Goal: Task Accomplishment & Management: Use online tool/utility

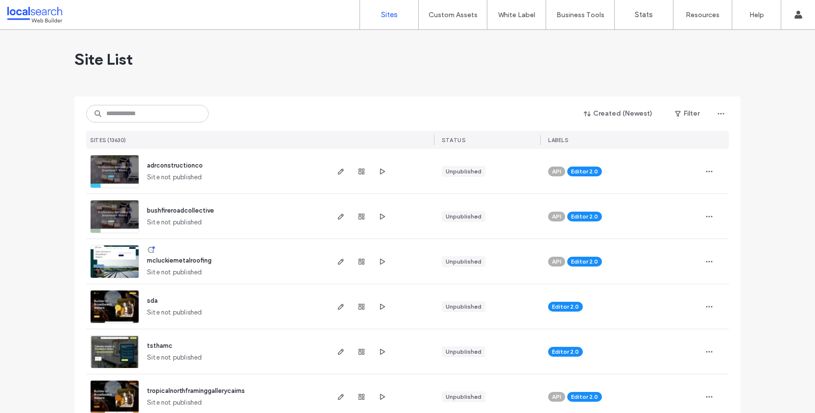
scroll to position [207, 0]
click at [132, 110] on input at bounding box center [147, 114] width 122 height 18
paste input "********"
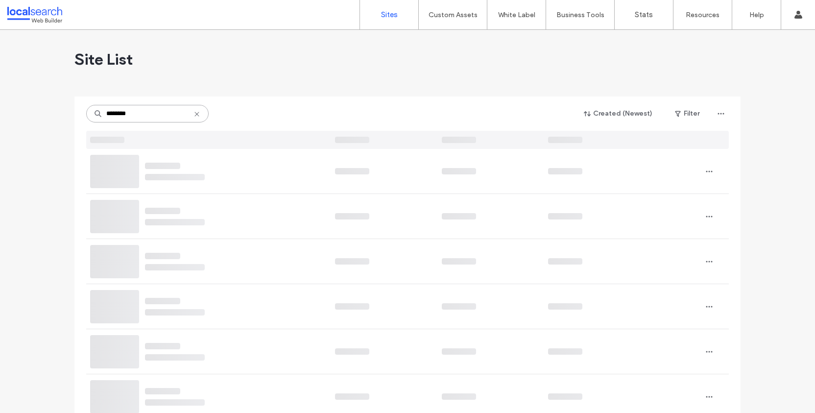
type input "********"
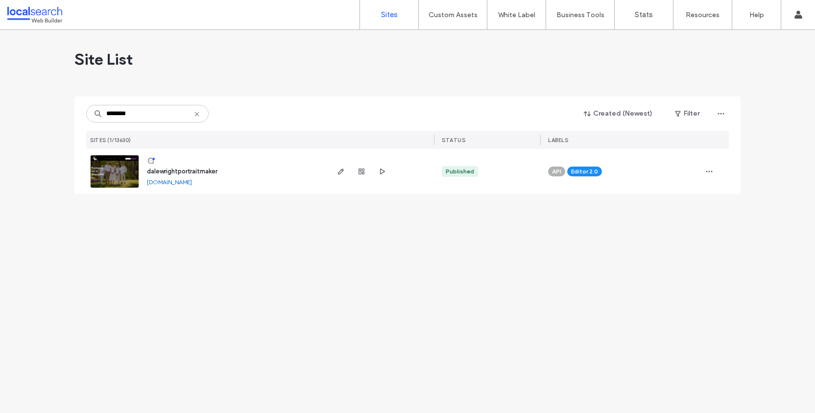
click at [115, 167] on img at bounding box center [115, 188] width 48 height 67
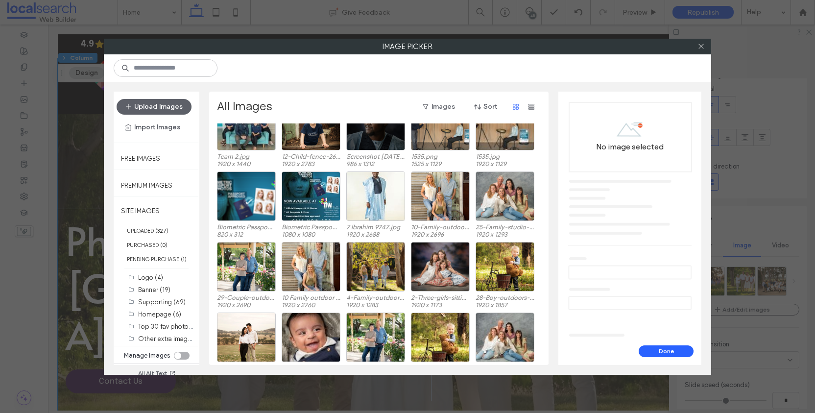
scroll to position [852, 0]
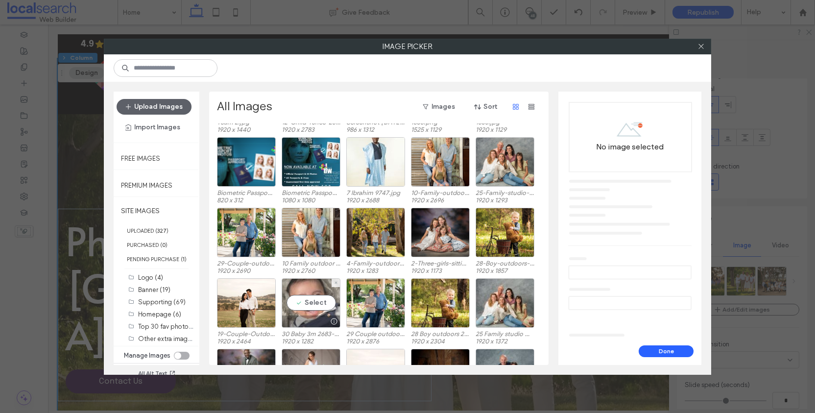
click at [313, 306] on div "Select" at bounding box center [311, 302] width 59 height 49
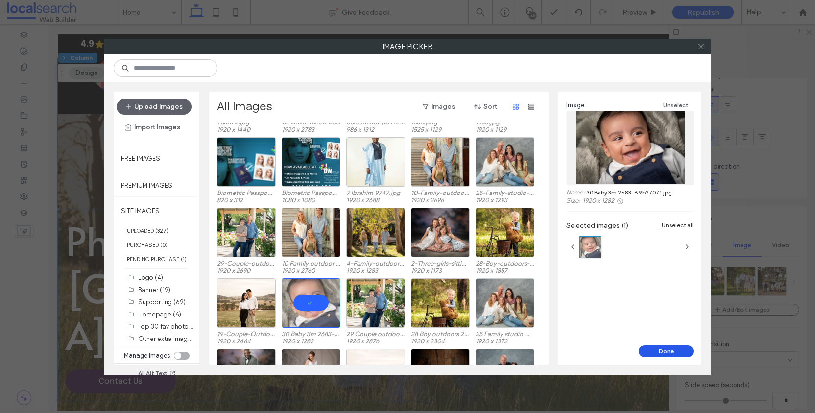
click at [668, 352] on button "Done" at bounding box center [666, 351] width 55 height 12
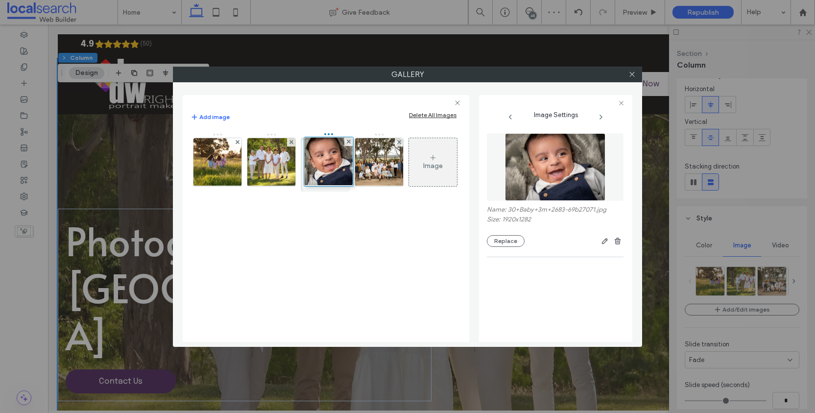
drag, startPoint x: 391, startPoint y: 163, endPoint x: 339, endPoint y: 163, distance: 52.4
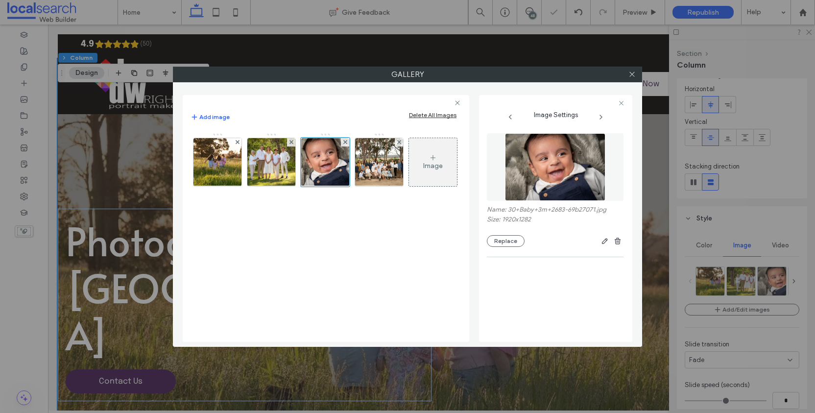
click at [435, 162] on div "Image" at bounding box center [433, 166] width 20 height 8
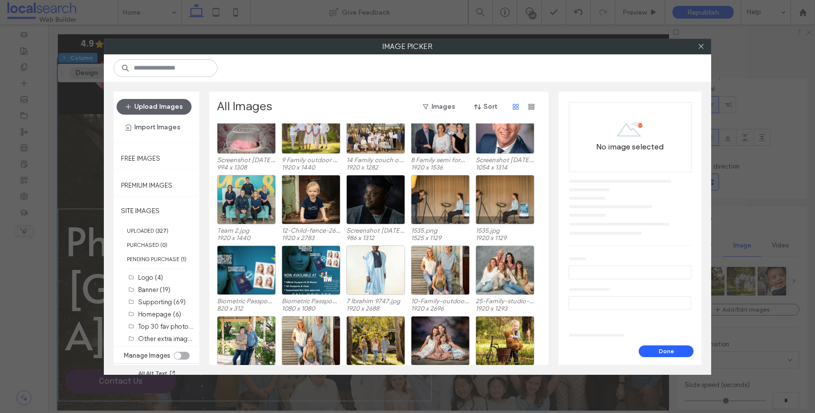
scroll to position [736, 0]
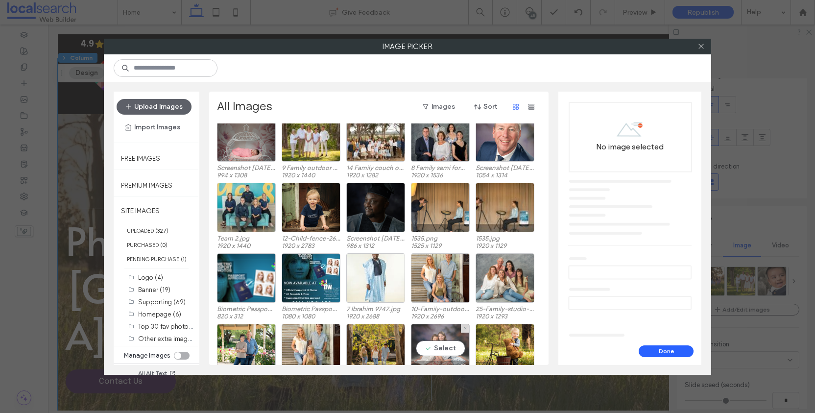
click at [450, 345] on div "Select" at bounding box center [440, 348] width 59 height 49
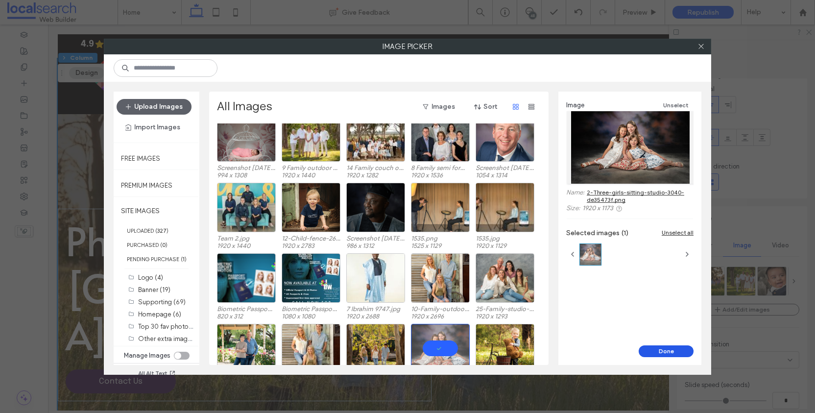
click at [675, 351] on button "Done" at bounding box center [666, 351] width 55 height 12
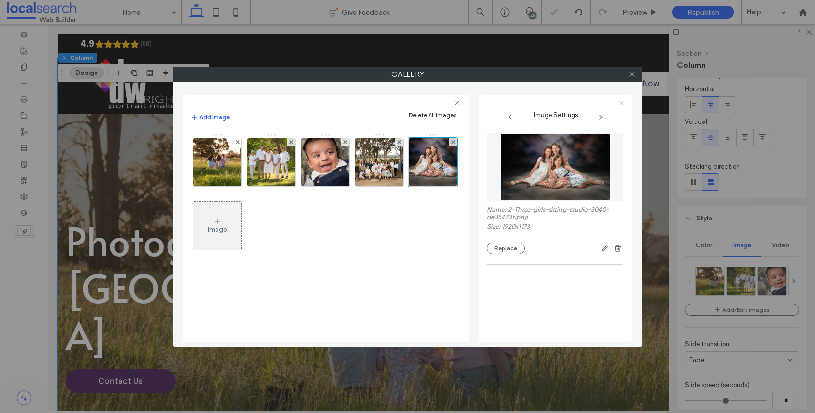
click at [632, 73] on use at bounding box center [631, 74] width 5 height 5
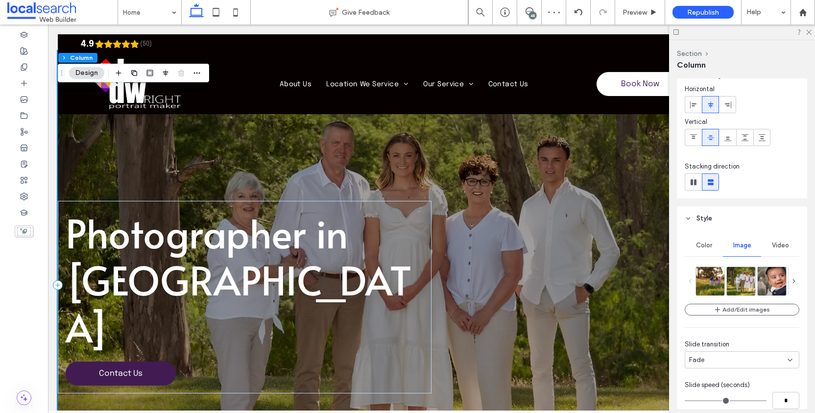
scroll to position [0, 0]
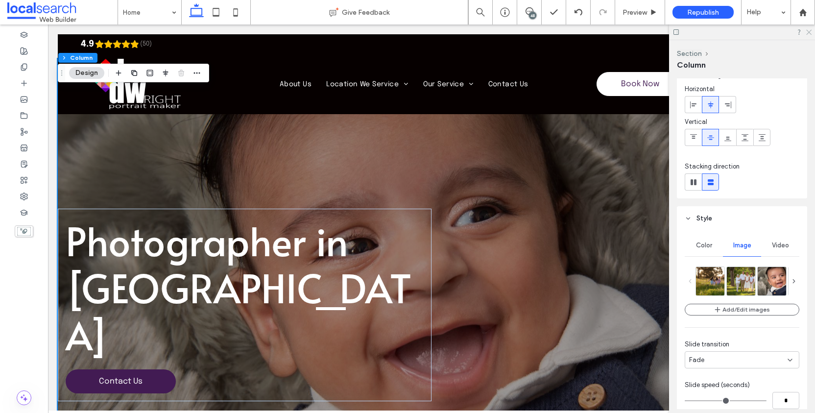
click at [807, 32] on icon at bounding box center [808, 31] width 6 height 6
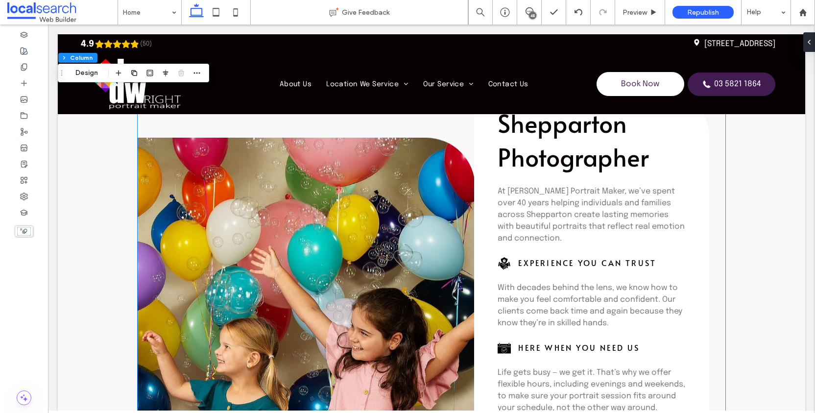
scroll to position [546, 0]
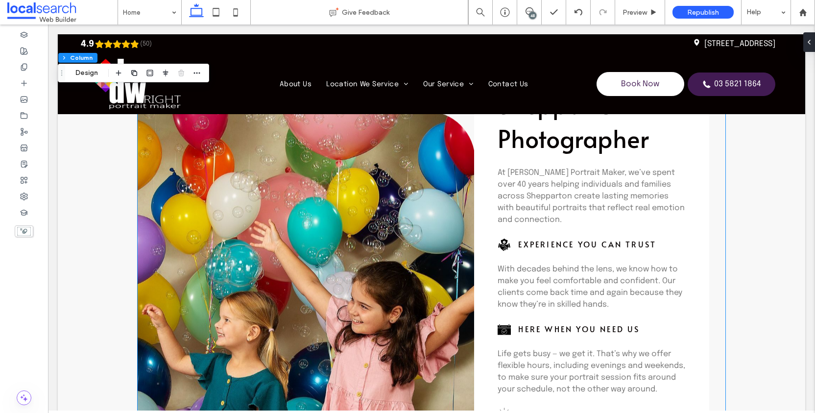
click at [358, 229] on link at bounding box center [306, 323] width 337 height 424
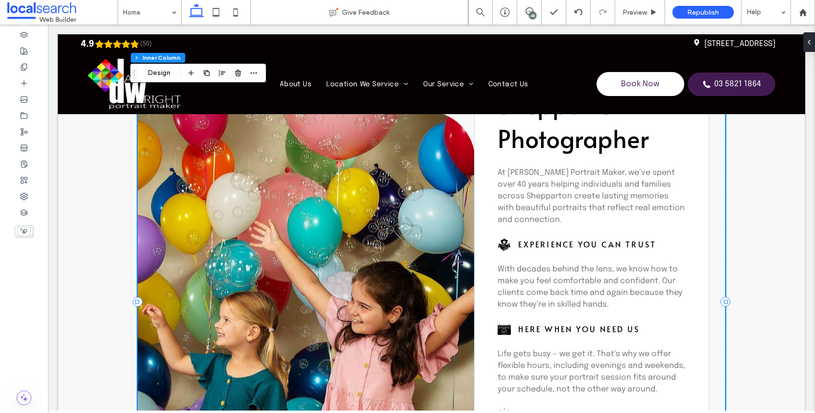
click at [242, 192] on link at bounding box center [306, 323] width 337 height 424
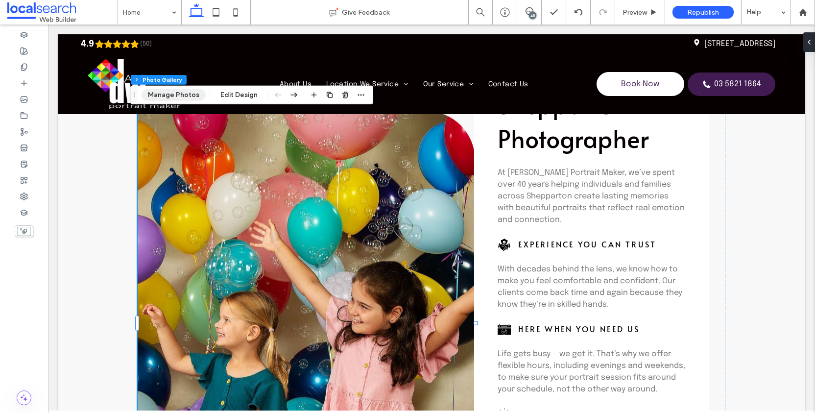
click at [179, 98] on button "Manage Photos" at bounding box center [174, 95] width 64 height 12
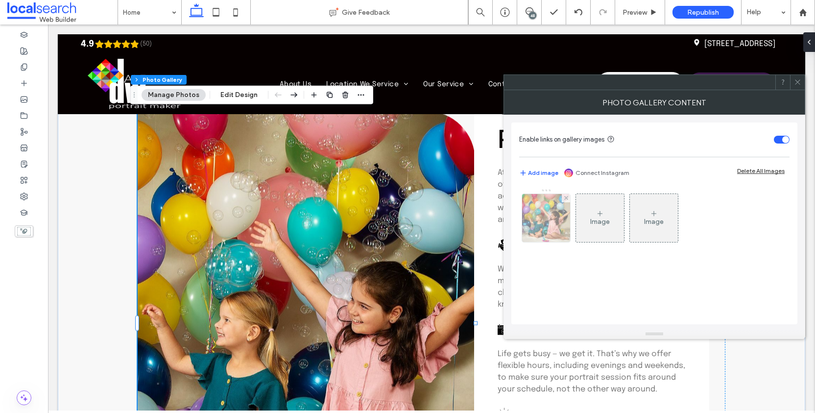
click at [540, 227] on img at bounding box center [546, 218] width 60 height 48
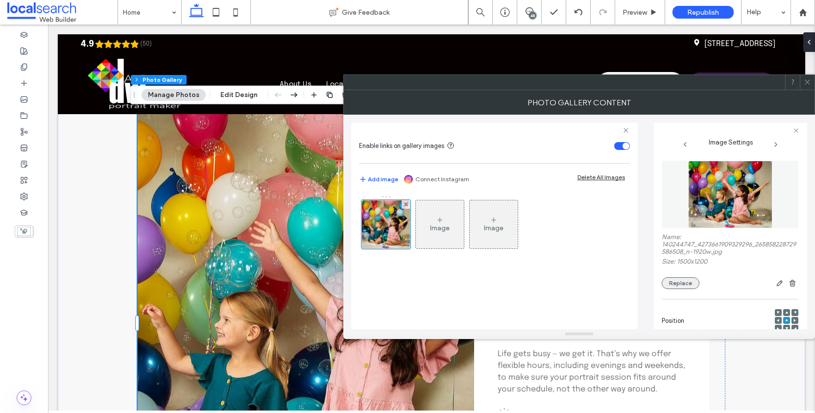
click at [692, 289] on button "Replace" at bounding box center [681, 283] width 38 height 12
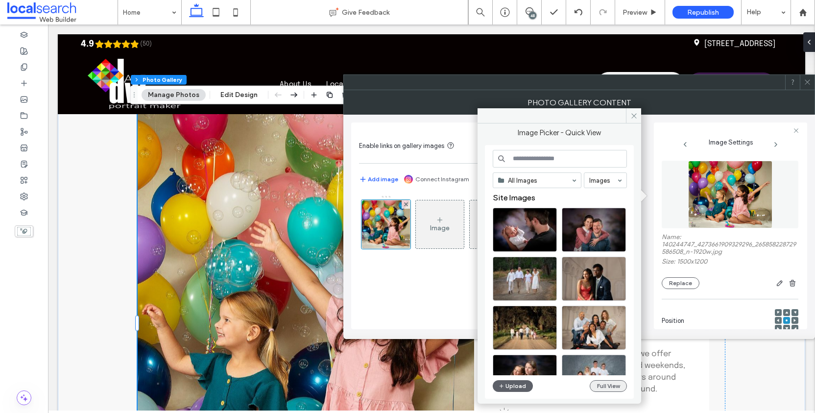
click at [610, 389] on button "Full View" at bounding box center [608, 386] width 37 height 12
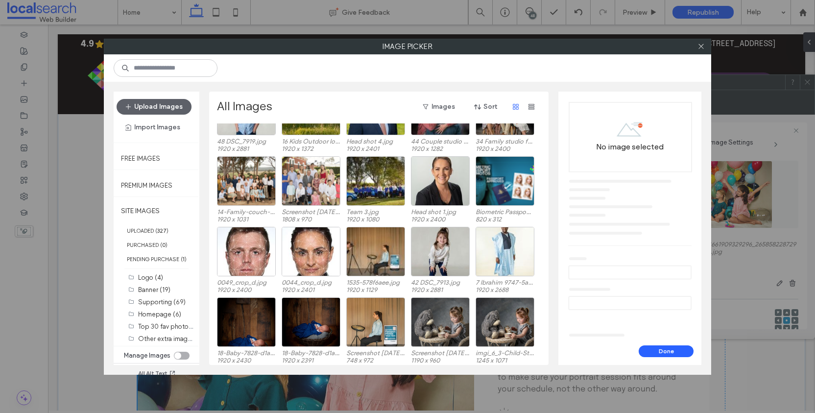
scroll to position [217, 0]
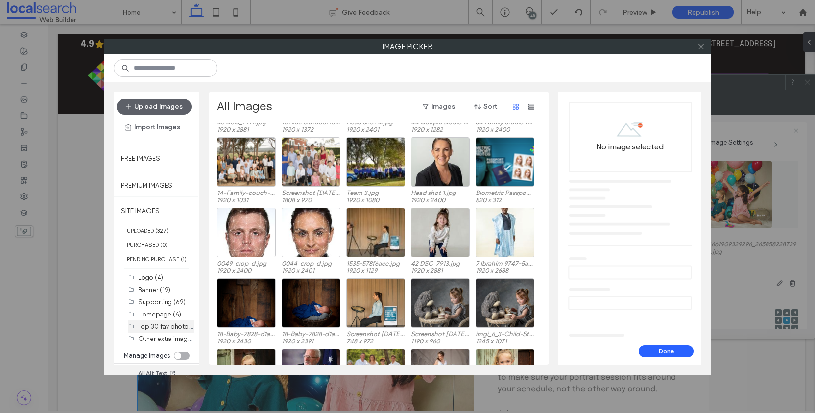
click at [172, 331] on label "Top 30 fav photos (30)" at bounding box center [171, 325] width 67 height 9
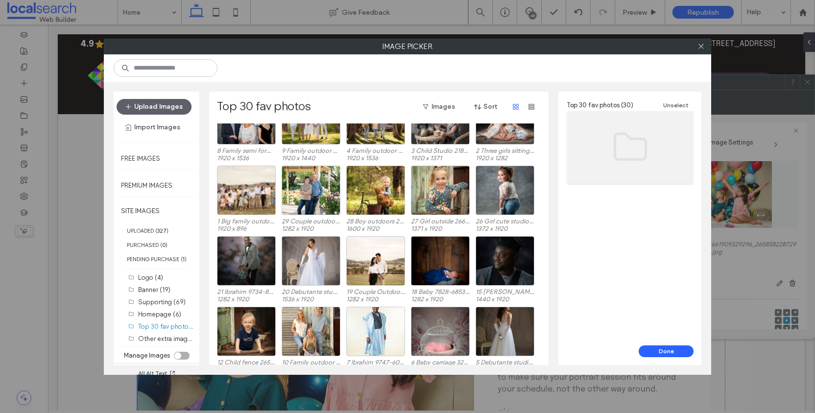
scroll to position [182, 0]
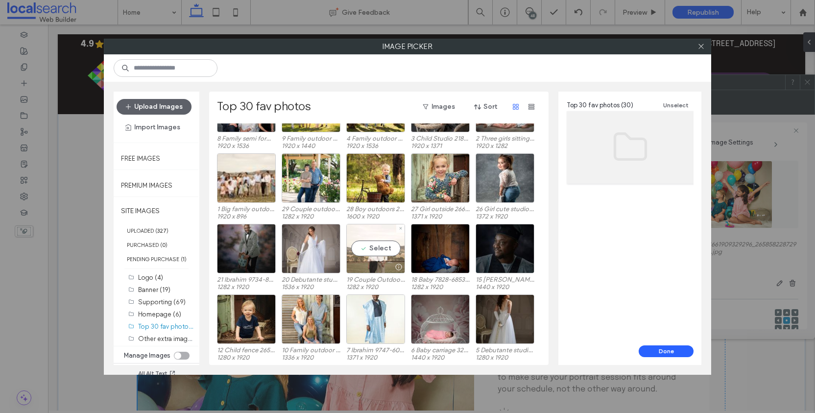
click at [393, 243] on div "Select" at bounding box center [375, 248] width 59 height 49
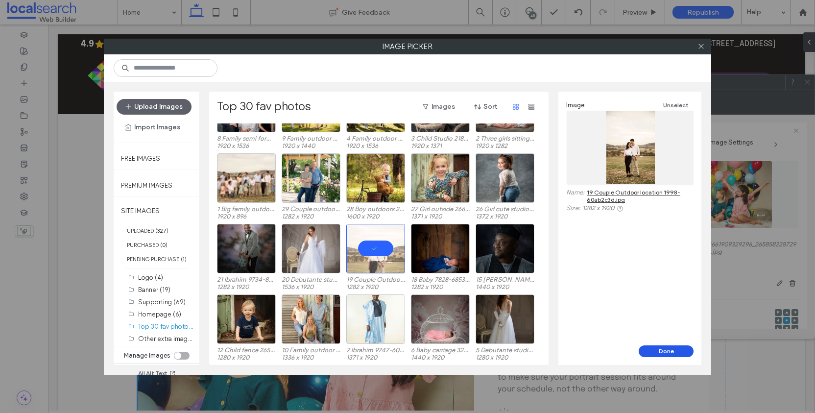
click at [668, 349] on button "Done" at bounding box center [666, 351] width 55 height 12
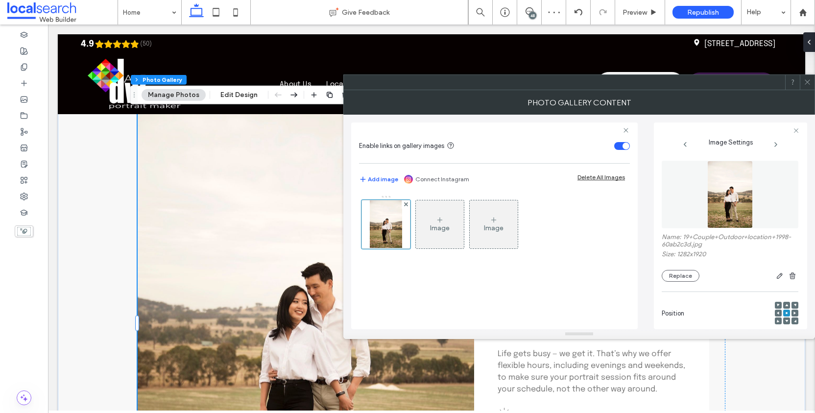
click at [806, 84] on use at bounding box center [807, 82] width 5 height 5
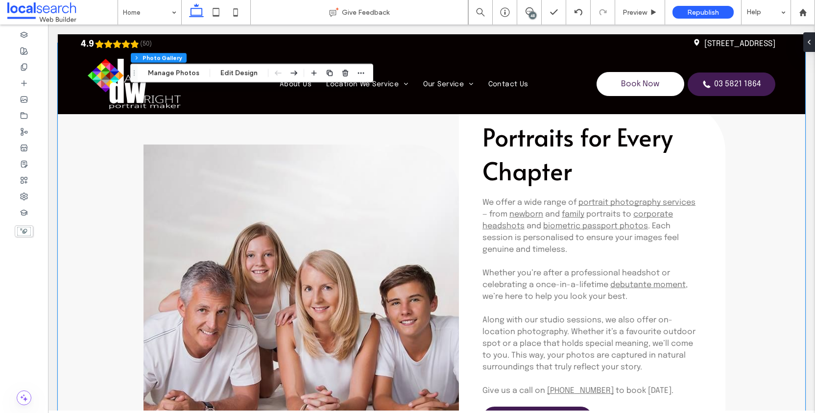
scroll to position [2590, 0]
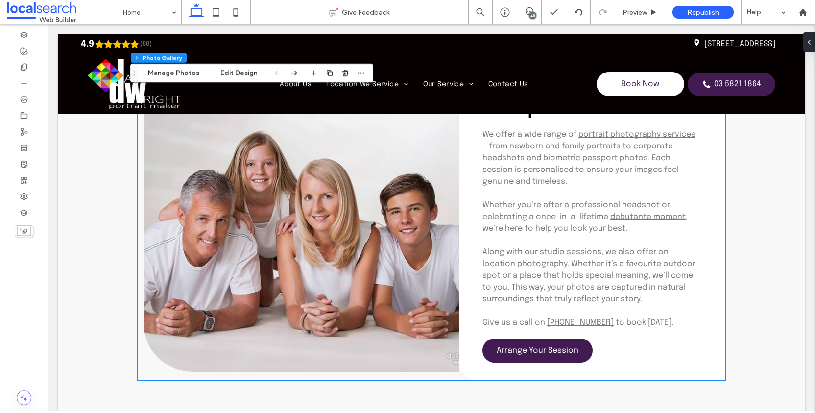
click at [288, 247] on link at bounding box center [301, 212] width 316 height 318
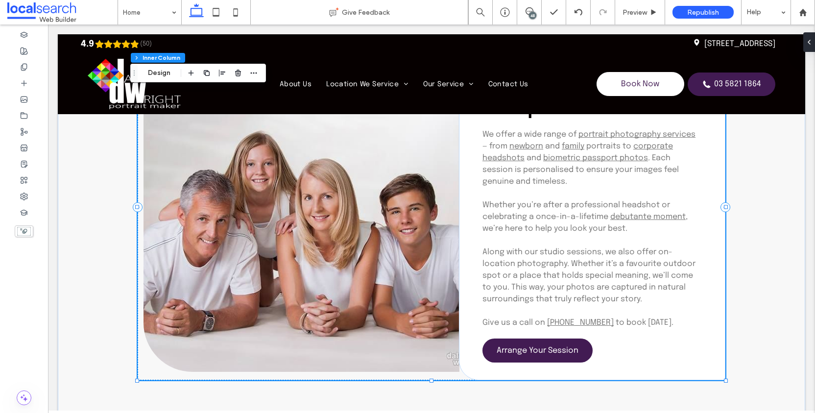
click at [283, 235] on link at bounding box center [301, 212] width 316 height 318
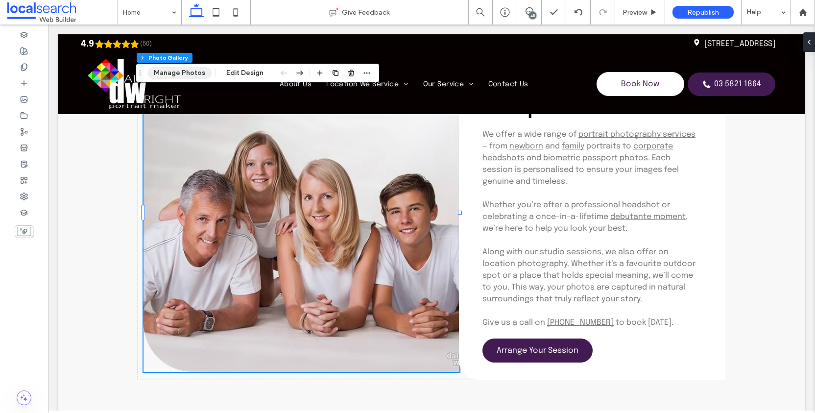
click at [184, 68] on button "Manage Photos" at bounding box center [179, 73] width 64 height 12
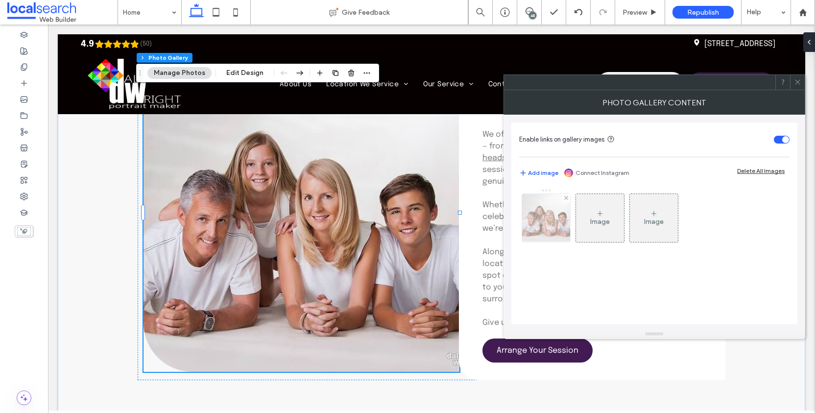
click at [563, 219] on img at bounding box center [546, 218] width 60 height 48
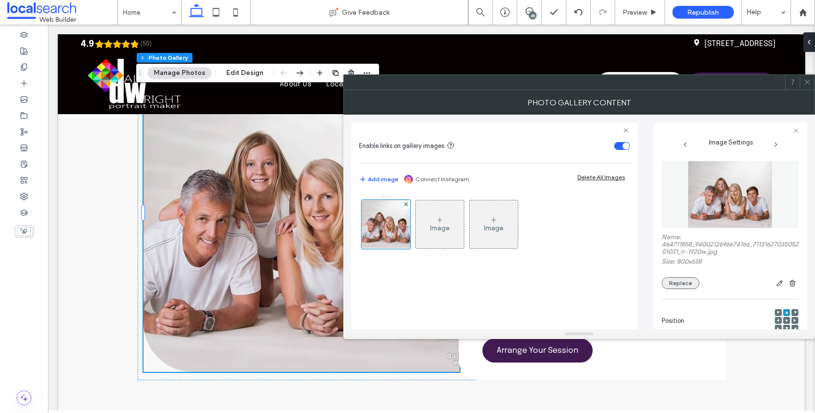
click at [681, 289] on button "Replace" at bounding box center [681, 283] width 38 height 12
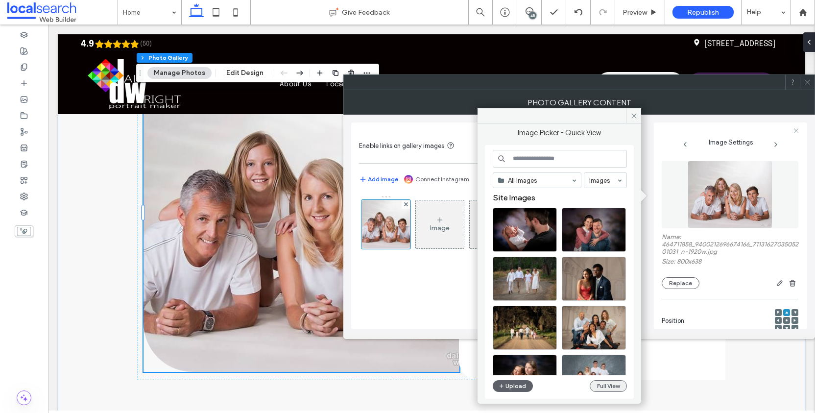
click at [617, 386] on button "Full View" at bounding box center [608, 386] width 37 height 12
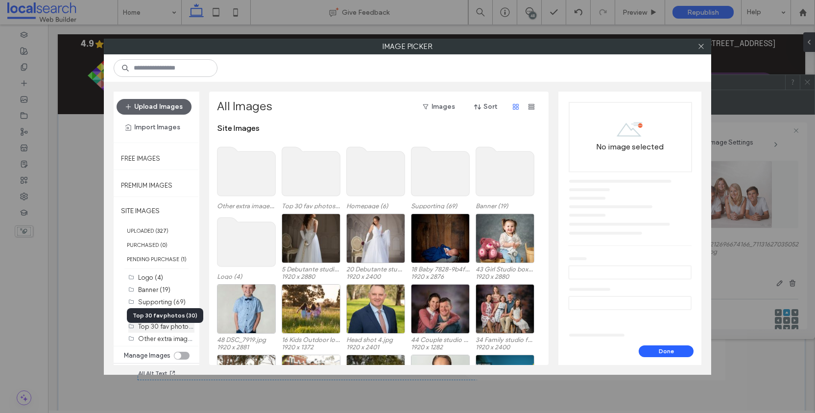
click at [170, 331] on label "Top 30 fav photos (30)" at bounding box center [171, 325] width 67 height 9
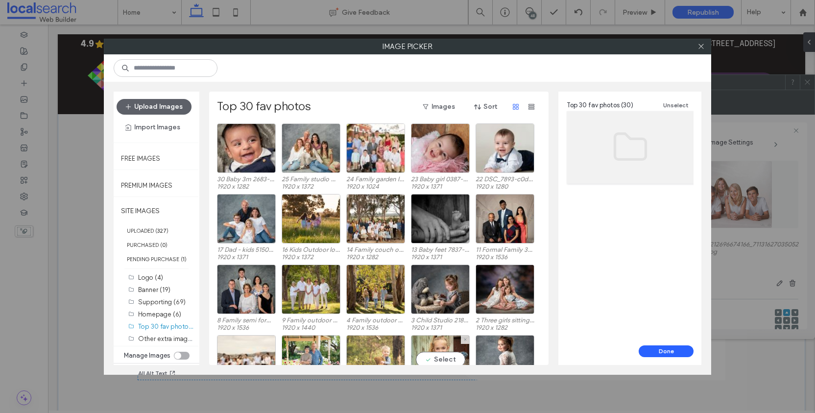
click at [382, 341] on div at bounding box center [375, 359] width 59 height 49
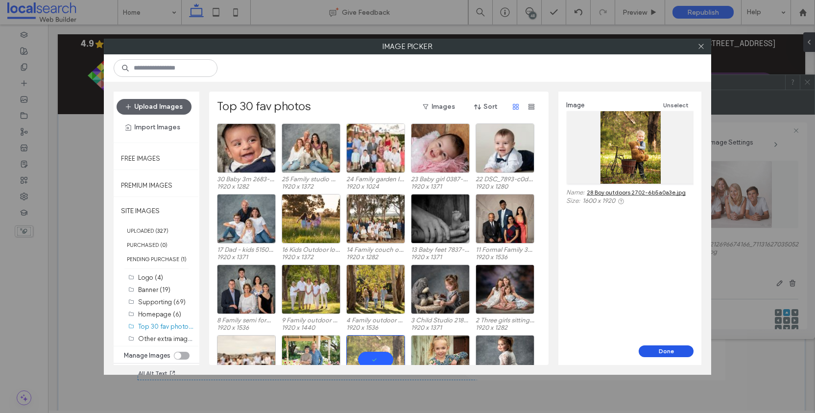
click at [674, 351] on button "Done" at bounding box center [666, 351] width 55 height 12
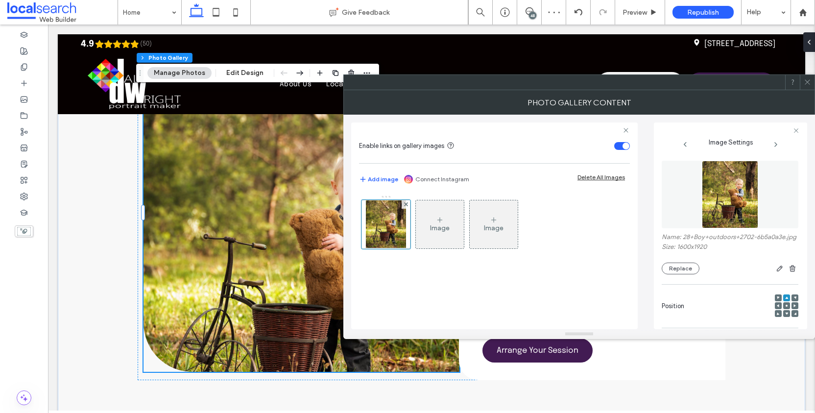
click at [809, 82] on icon at bounding box center [807, 81] width 7 height 7
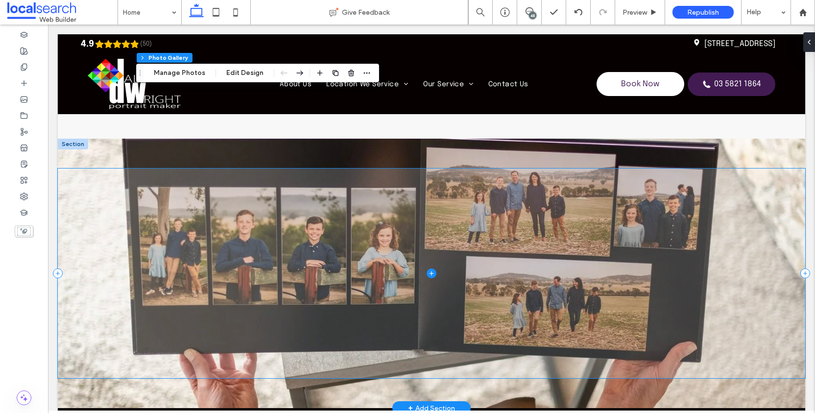
scroll to position [3326, 0]
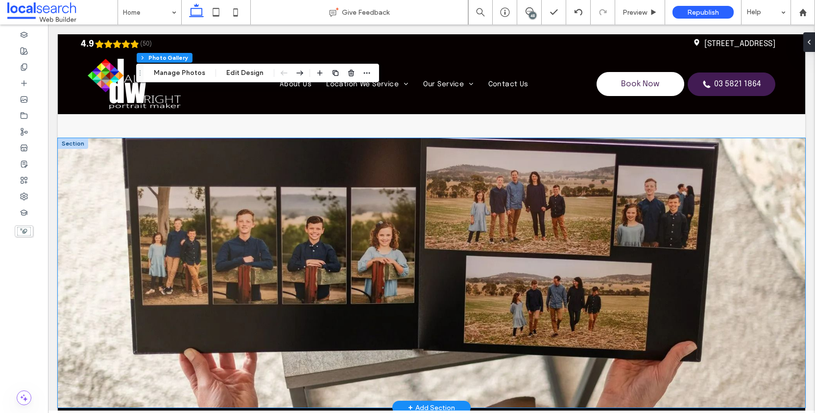
click at [99, 152] on div at bounding box center [431, 272] width 747 height 269
type textarea "*"
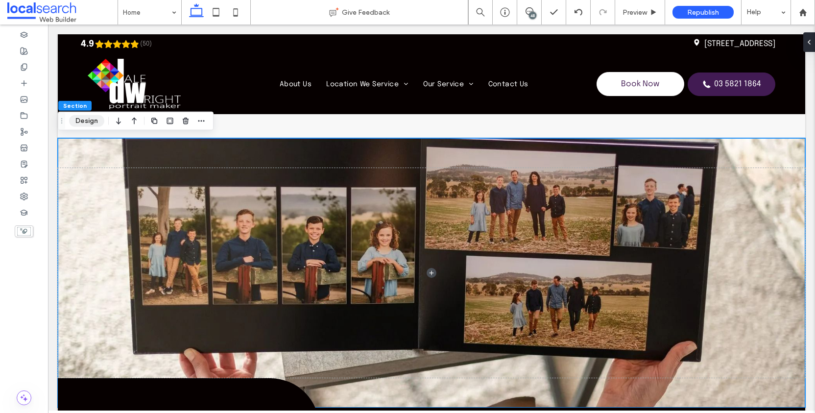
click at [88, 120] on button "Design" at bounding box center [86, 121] width 35 height 12
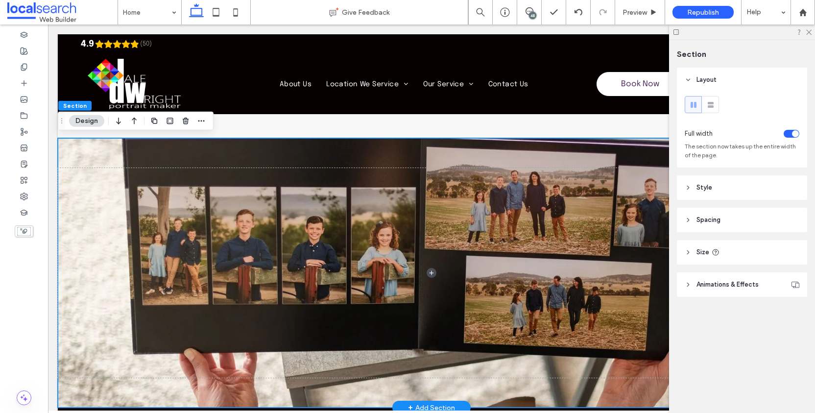
click at [83, 152] on div at bounding box center [431, 272] width 747 height 269
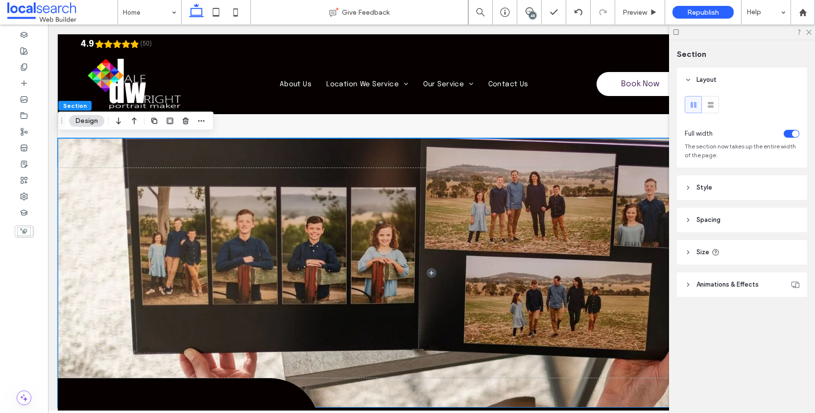
click at [684, 191] on header "Style" at bounding box center [742, 187] width 130 height 24
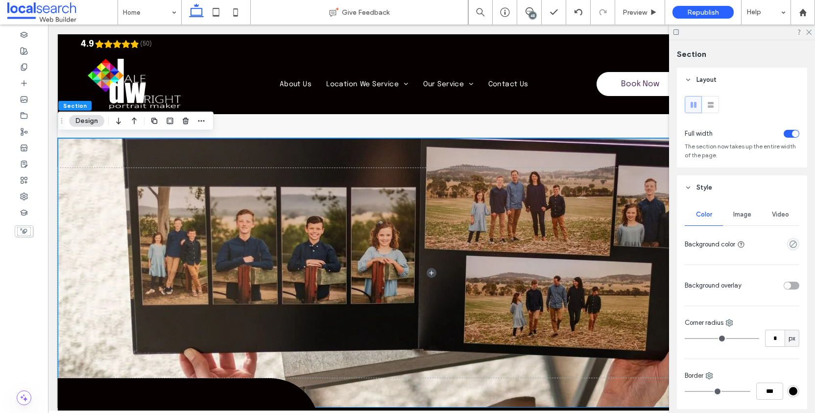
click at [738, 221] on div "Image" at bounding box center [742, 215] width 38 height 22
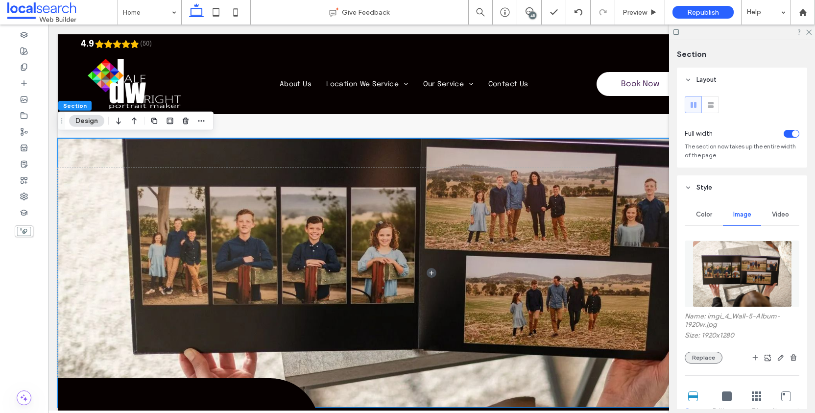
click at [711, 363] on button "Replace" at bounding box center [704, 358] width 38 height 12
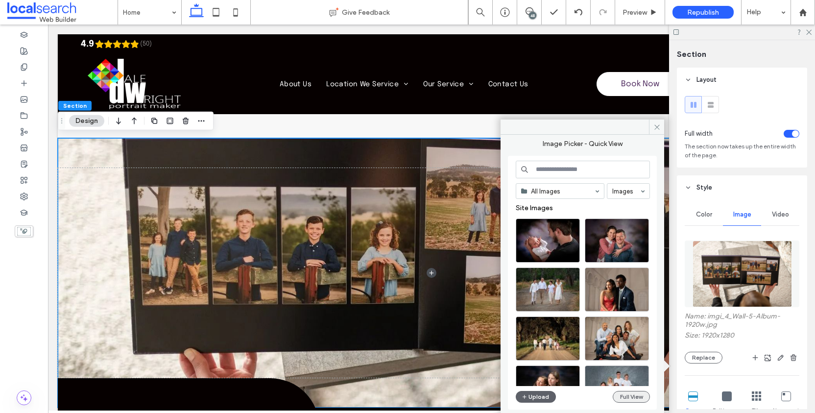
click at [626, 399] on button "Full View" at bounding box center [631, 397] width 37 height 12
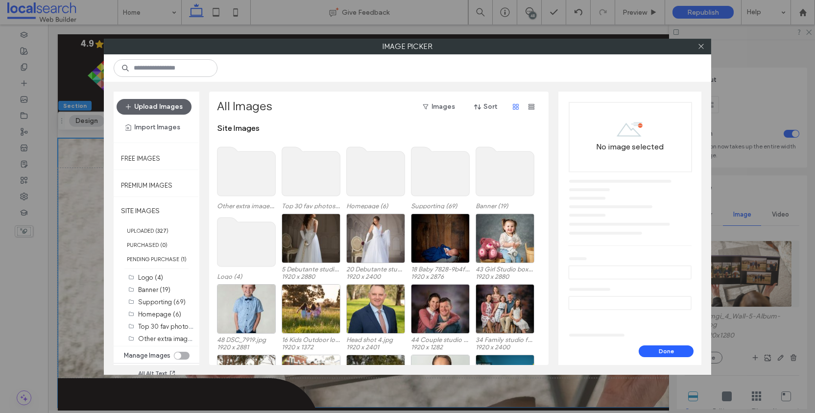
scroll to position [7, 0]
click at [171, 323] on label "Top 30 fav photos (30)" at bounding box center [171, 325] width 67 height 9
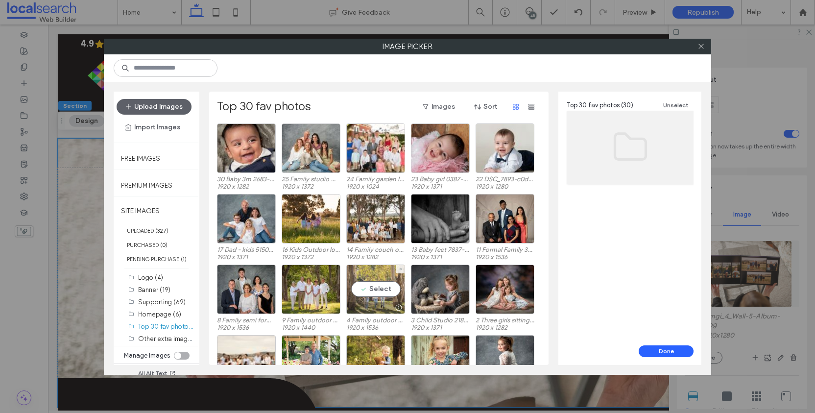
click at [388, 289] on div "Select" at bounding box center [375, 288] width 59 height 49
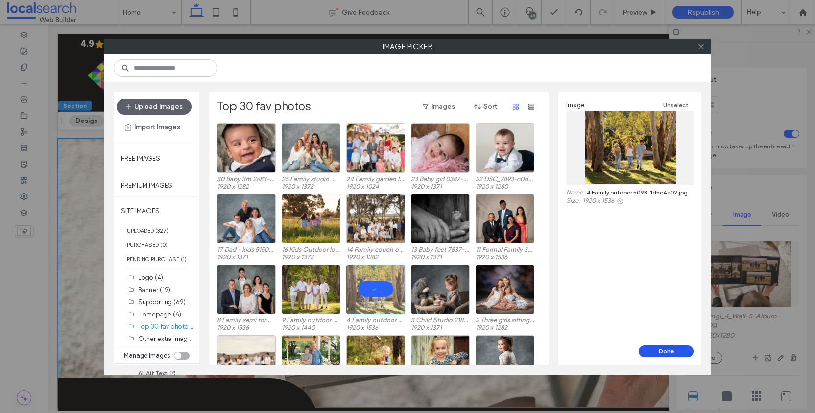
click at [666, 353] on button "Done" at bounding box center [666, 351] width 55 height 12
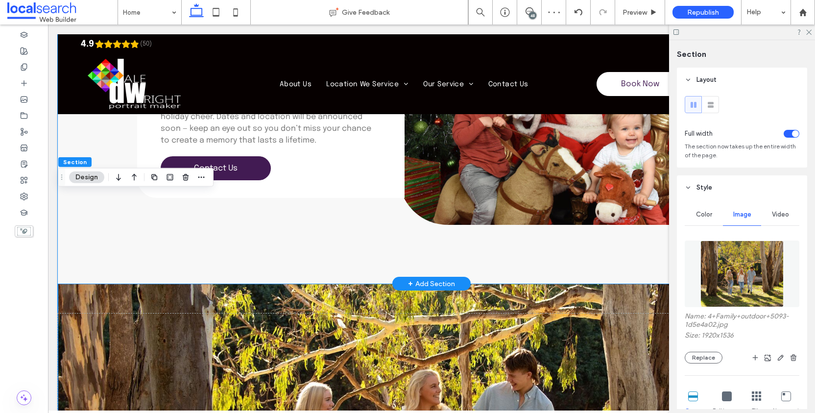
scroll to position [3166, 0]
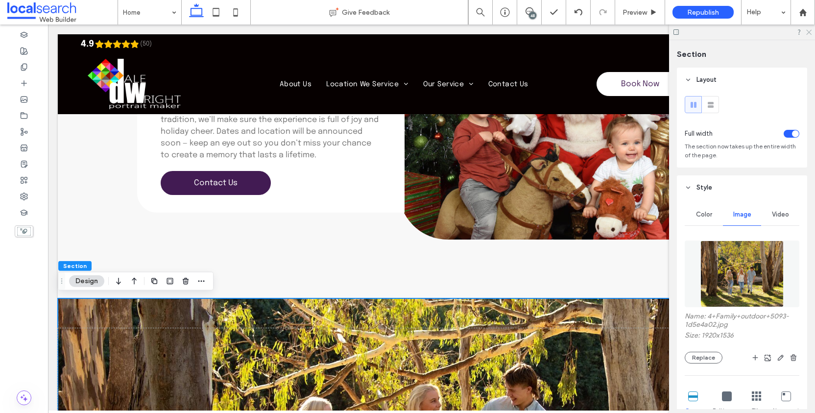
click at [808, 33] on use at bounding box center [808, 32] width 5 height 5
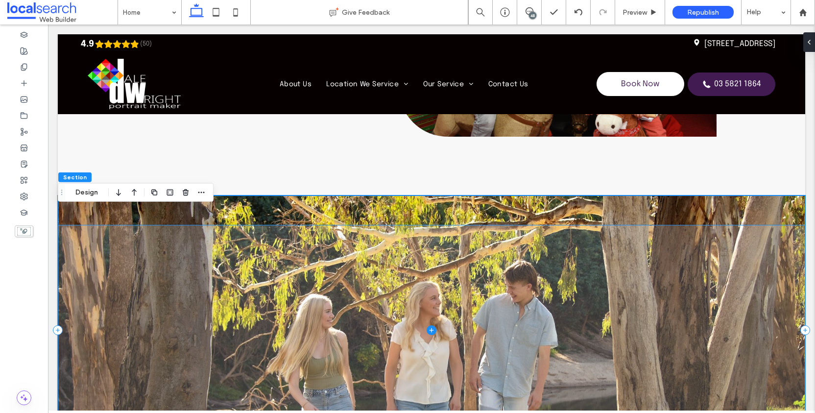
scroll to position [3255, 0]
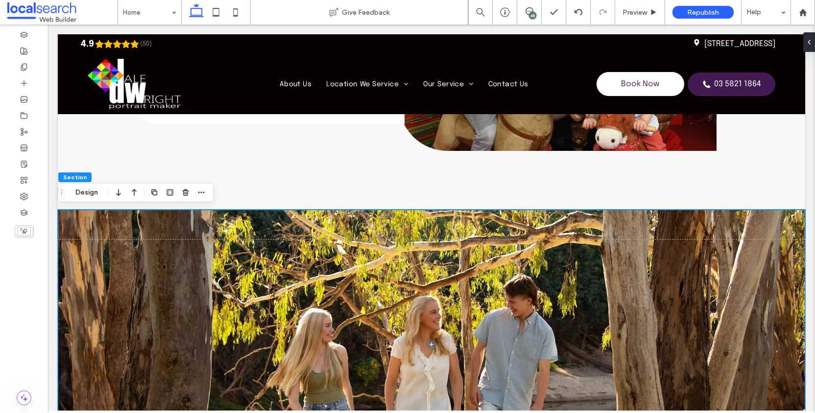
click at [196, 221] on div at bounding box center [431, 344] width 747 height 269
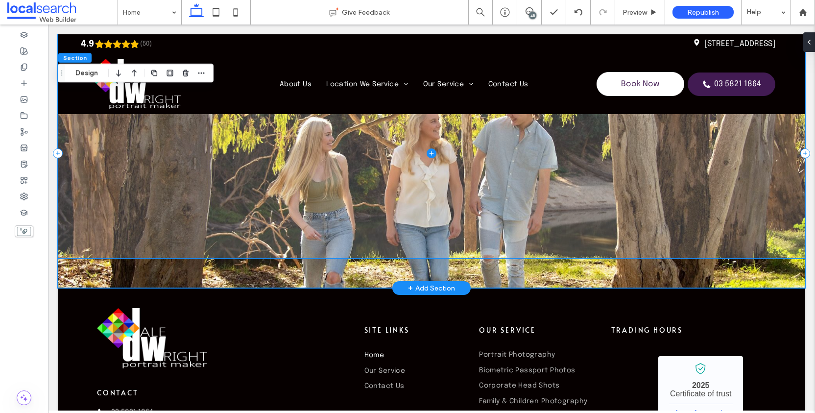
scroll to position [3446, 0]
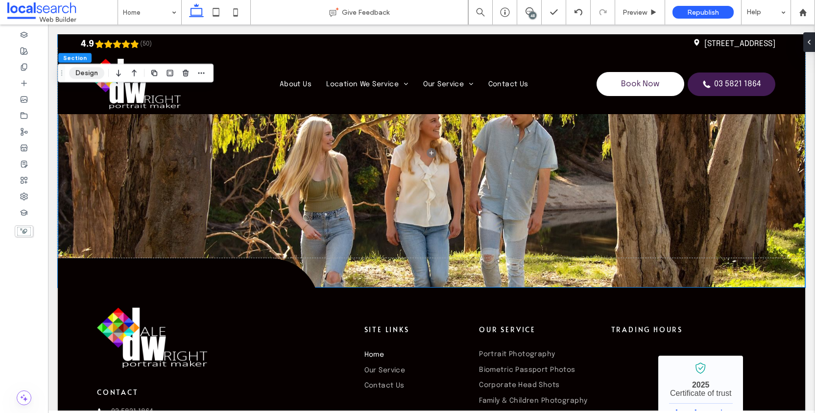
click at [82, 73] on button "Design" at bounding box center [86, 73] width 35 height 12
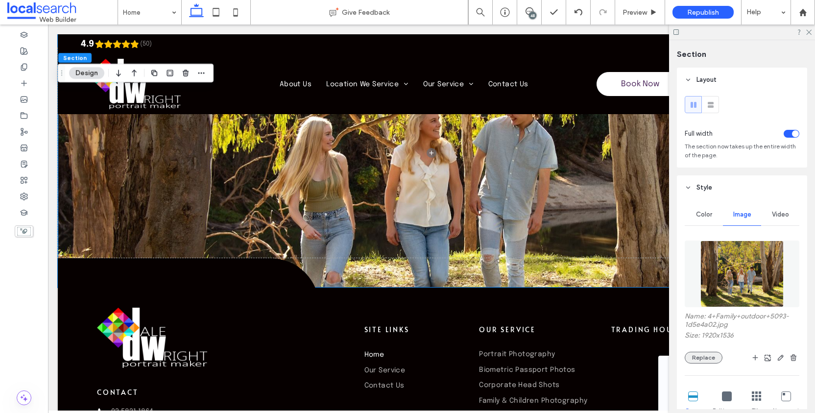
click at [713, 363] on button "Replace" at bounding box center [704, 358] width 38 height 12
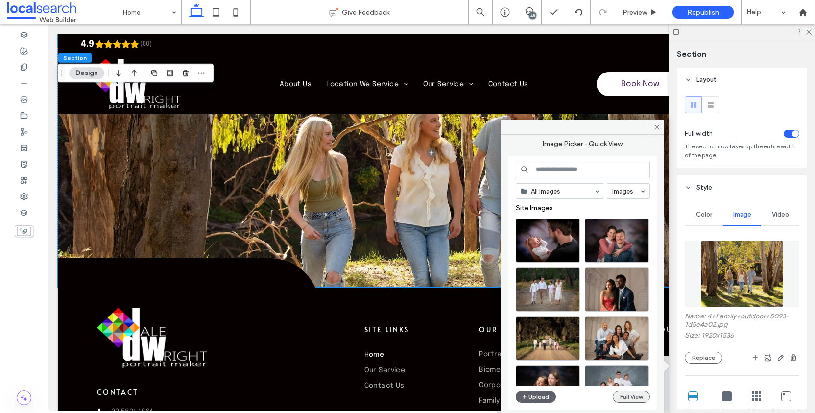
click at [637, 401] on button "Full View" at bounding box center [631, 397] width 37 height 12
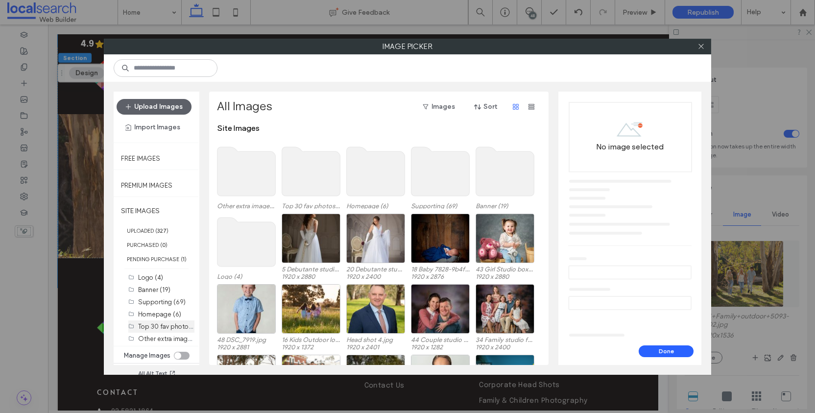
click at [167, 329] on div "Top 30 fav photos (30)" at bounding box center [166, 326] width 56 height 10
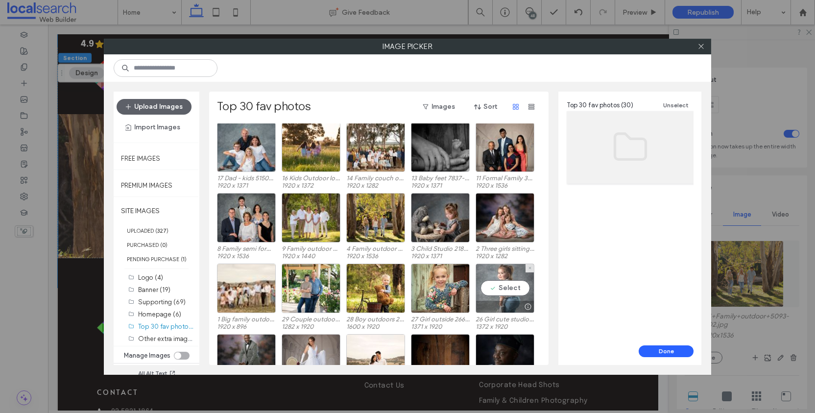
scroll to position [69, 0]
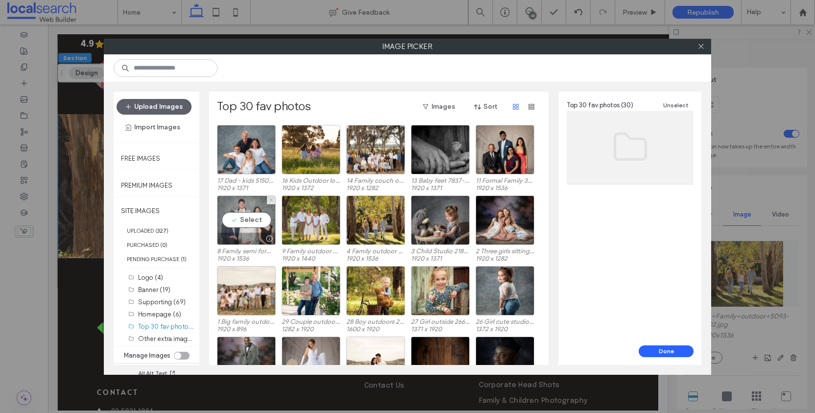
click at [246, 207] on div "Select" at bounding box center [246, 219] width 59 height 49
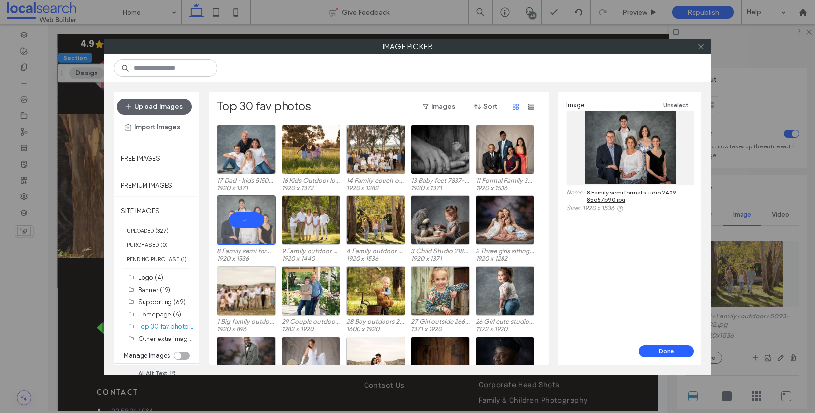
click at [676, 352] on button "Done" at bounding box center [666, 351] width 55 height 12
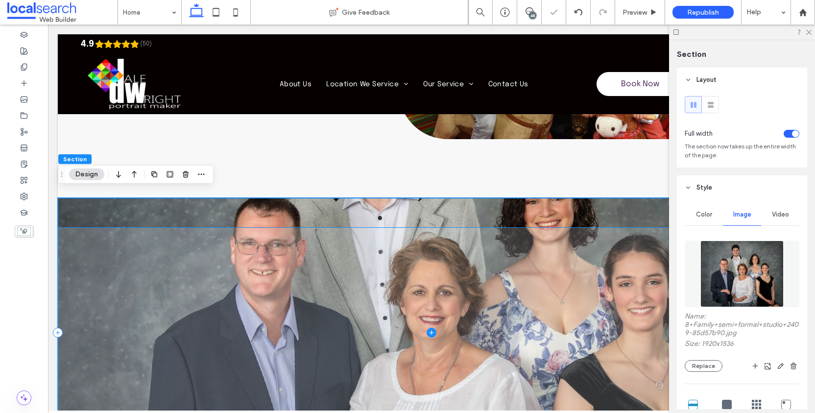
scroll to position [3260, 0]
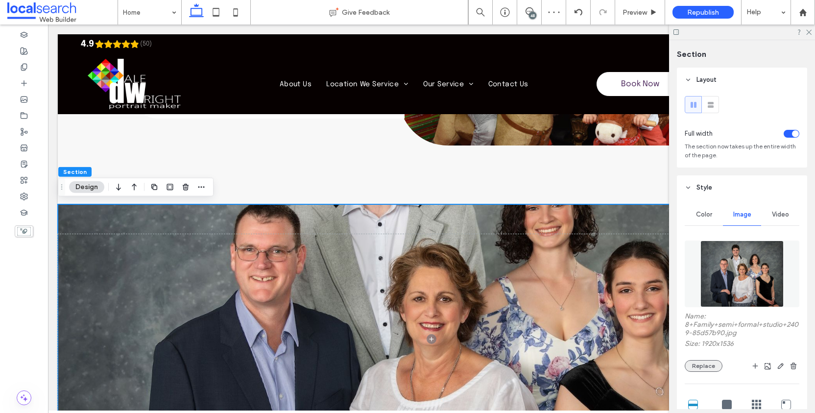
click at [705, 372] on button "Replace" at bounding box center [704, 366] width 38 height 12
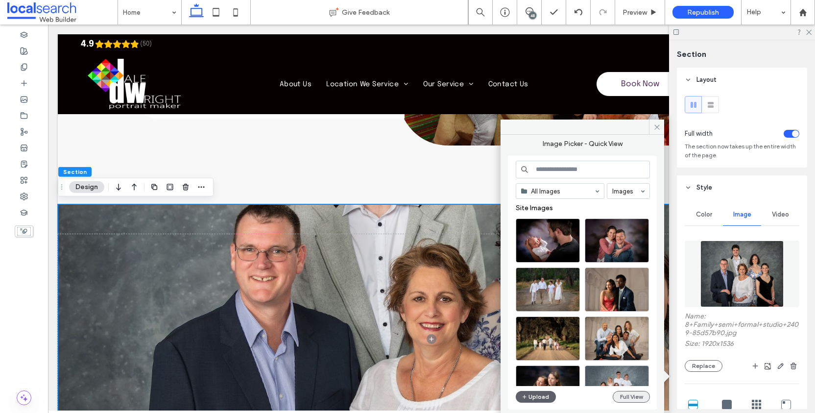
click at [639, 398] on button "Full View" at bounding box center [631, 397] width 37 height 12
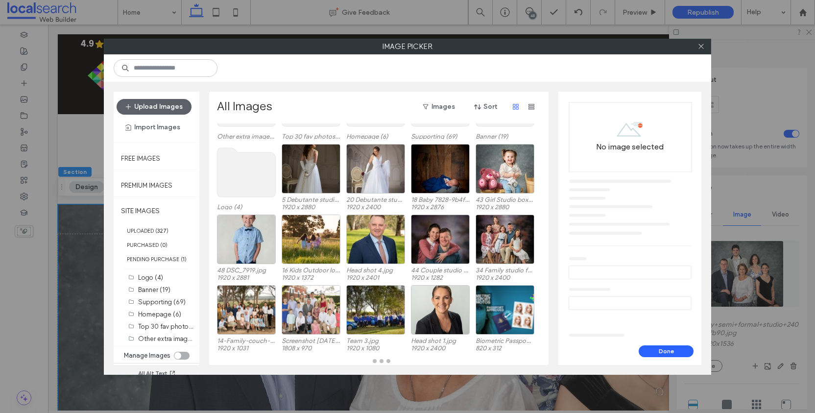
scroll to position [72, 0]
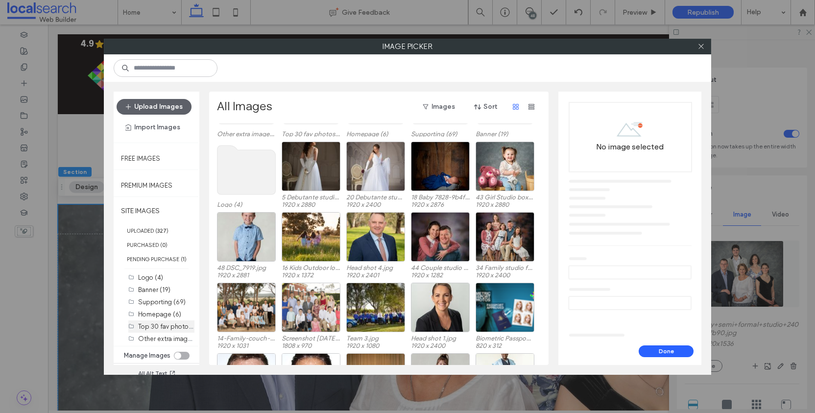
click at [166, 331] on label "Top 30 fav photos (30)" at bounding box center [171, 325] width 67 height 9
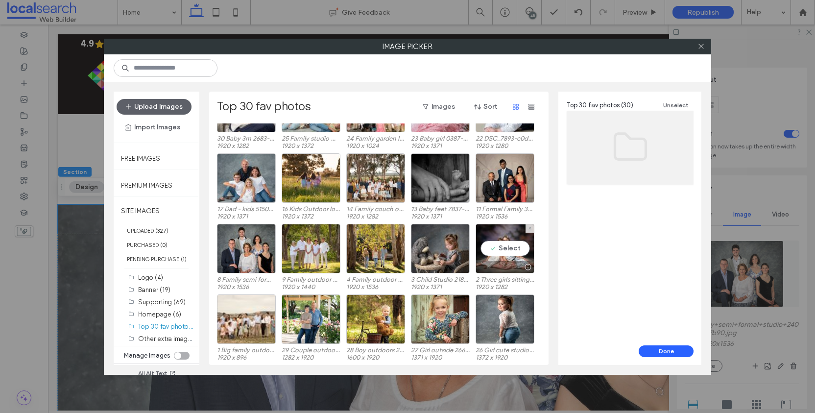
scroll to position [43, 0]
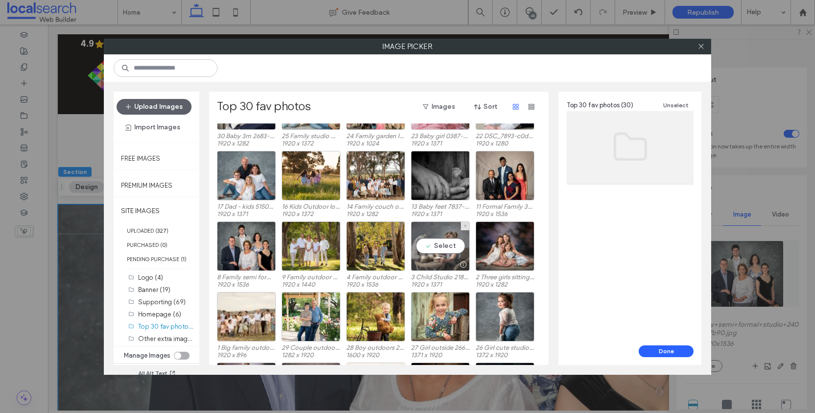
click at [422, 239] on div "Select" at bounding box center [440, 245] width 59 height 49
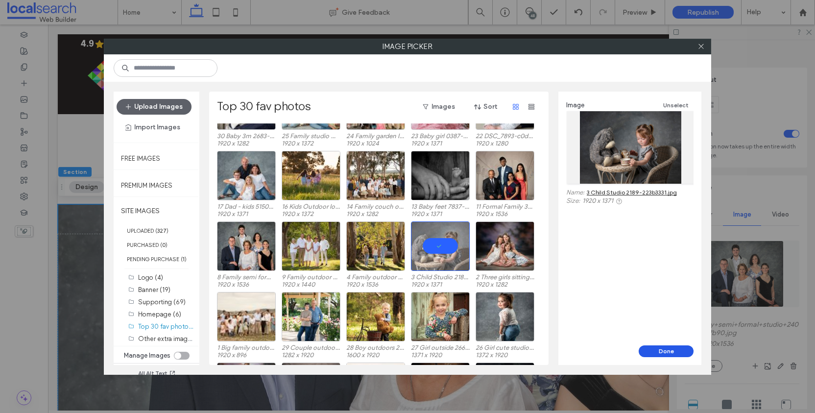
click at [674, 352] on button "Done" at bounding box center [666, 351] width 55 height 12
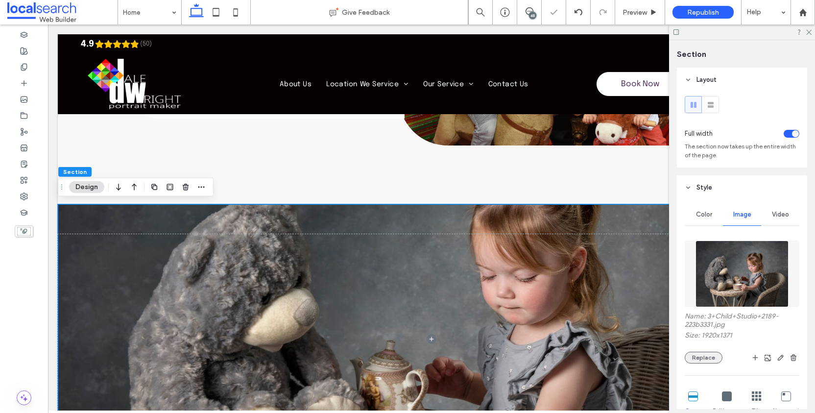
click at [709, 363] on button "Replace" at bounding box center [704, 358] width 38 height 12
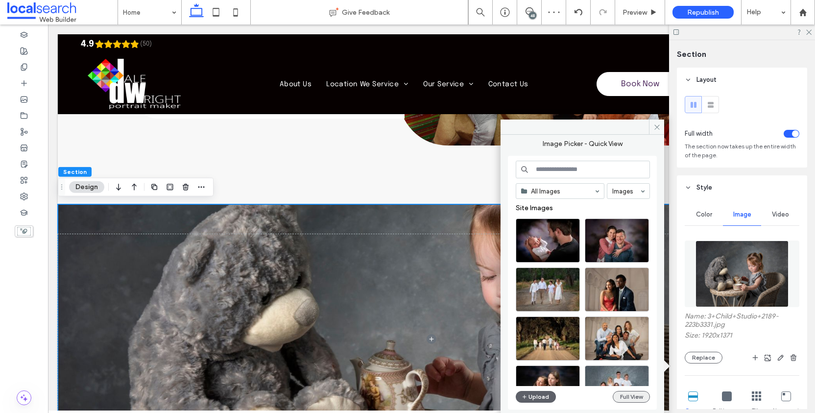
click at [630, 398] on button "Full View" at bounding box center [631, 397] width 37 height 12
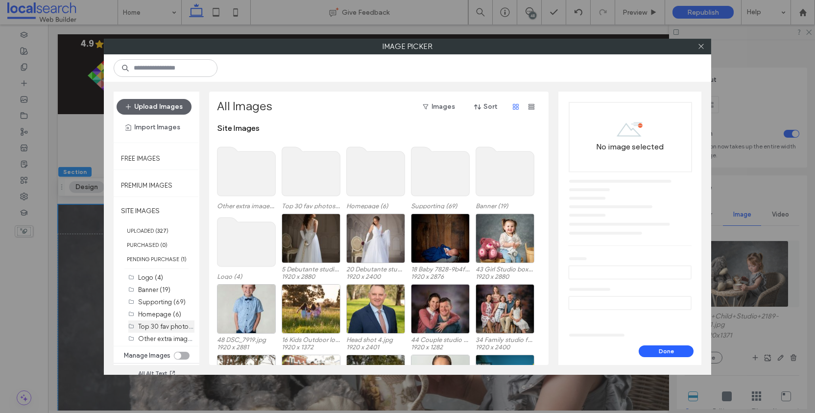
click at [163, 331] on label "Top 30 fav photos (30)" at bounding box center [171, 325] width 67 height 9
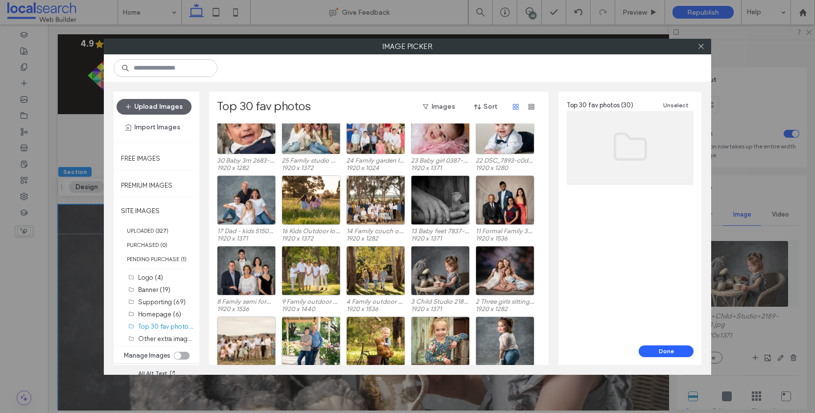
scroll to position [0, 0]
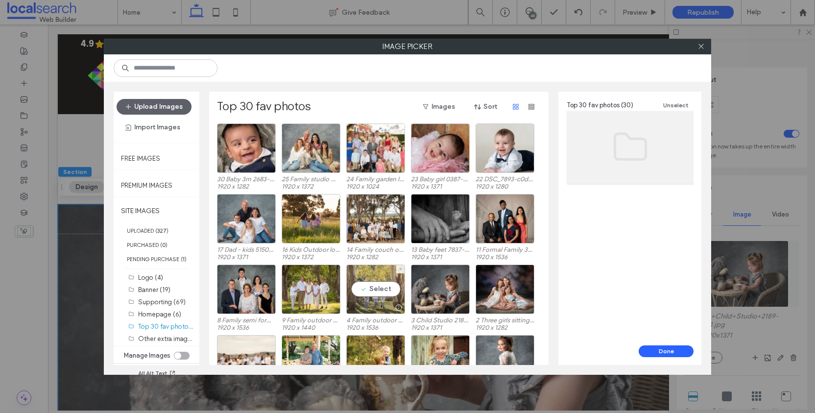
click at [355, 277] on div "Select" at bounding box center [375, 288] width 59 height 49
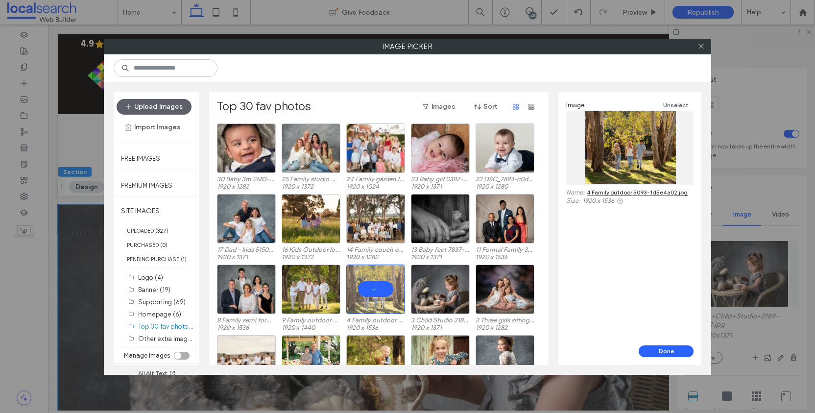
click at [673, 354] on button "Done" at bounding box center [666, 351] width 55 height 12
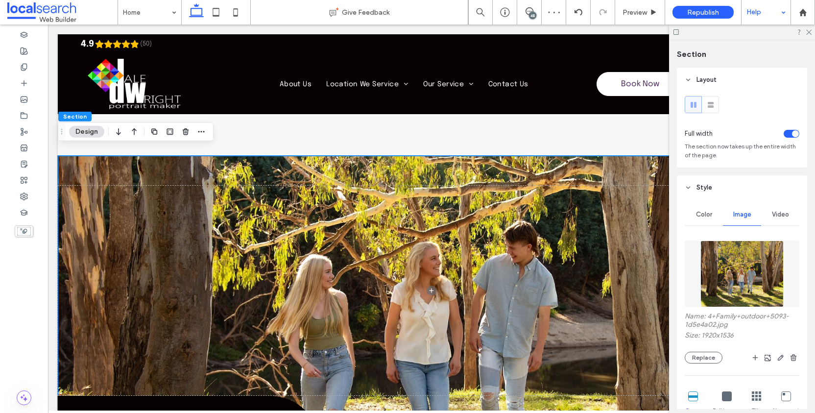
scroll to position [3303, 0]
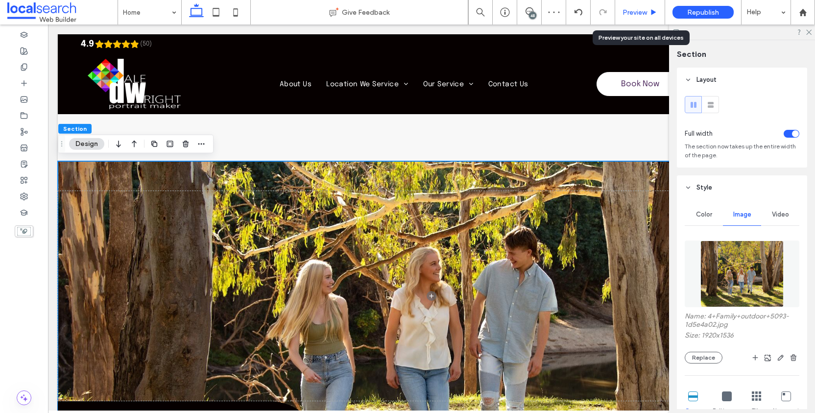
click at [639, 9] on span "Preview" at bounding box center [634, 12] width 24 height 8
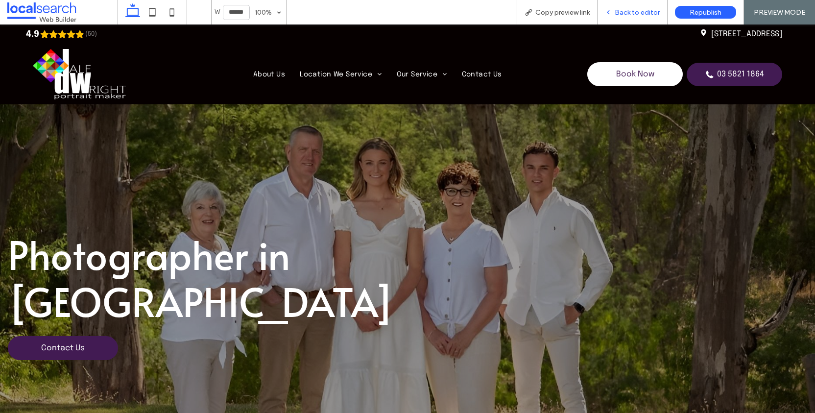
click at [651, 11] on span "Back to editor" at bounding box center [637, 12] width 45 height 8
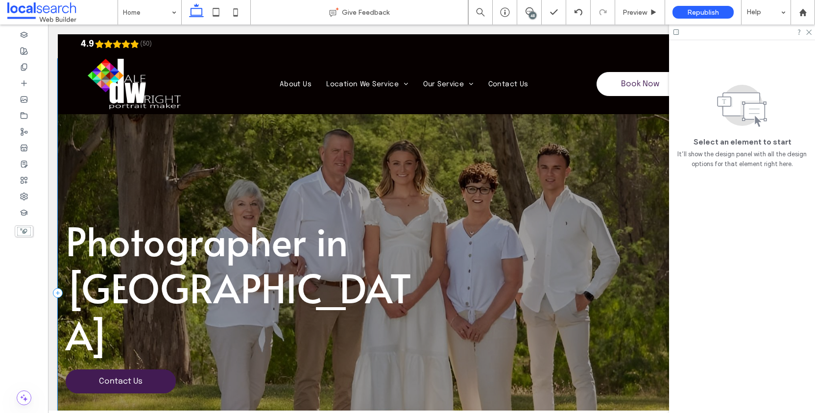
click at [503, 190] on div at bounding box center [431, 293] width 747 height 468
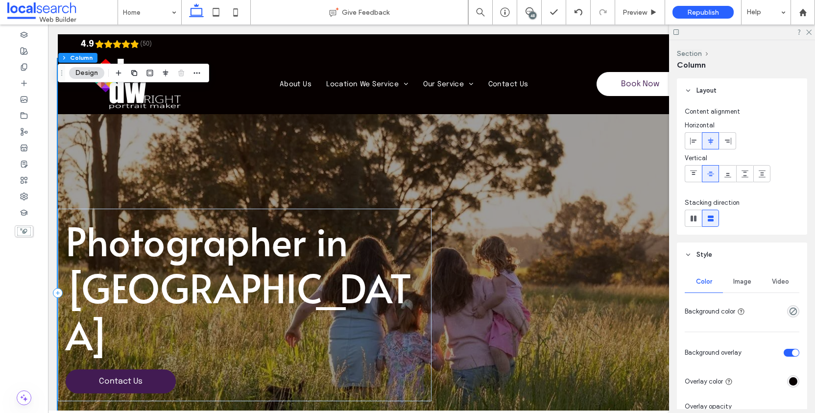
click at [432, 140] on div at bounding box center [431, 293] width 747 height 468
click at [734, 286] on div "Image" at bounding box center [742, 282] width 38 height 22
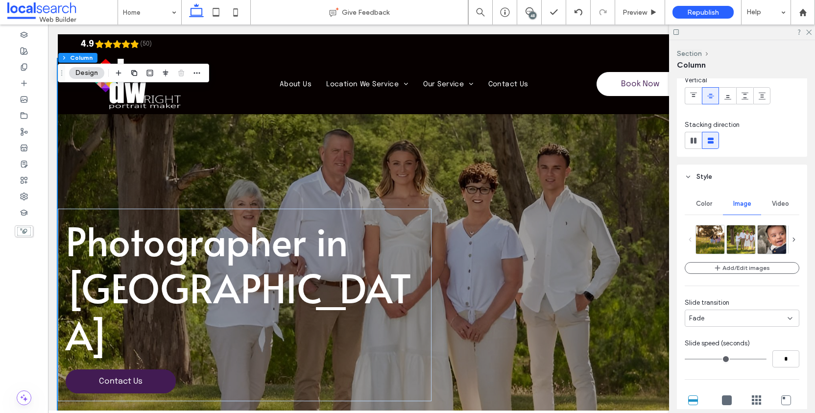
scroll to position [80, 0]
click at [790, 239] on icon at bounding box center [793, 237] width 7 height 7
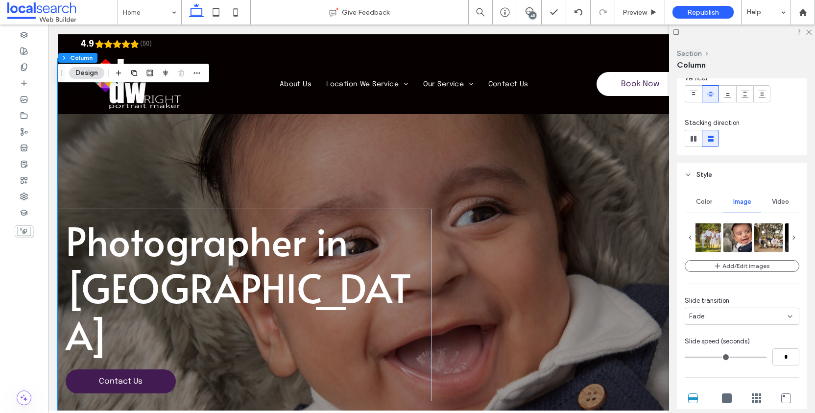
click at [790, 239] on icon at bounding box center [793, 237] width 7 height 7
click at [733, 239] on img at bounding box center [750, 236] width 43 height 28
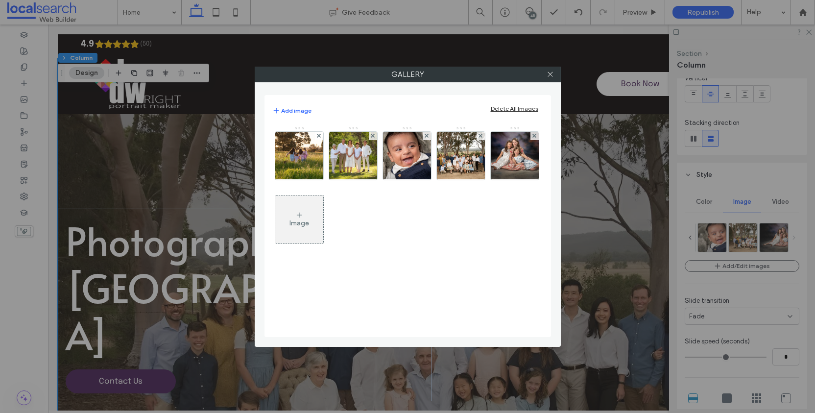
click at [466, 163] on img at bounding box center [461, 156] width 72 height 48
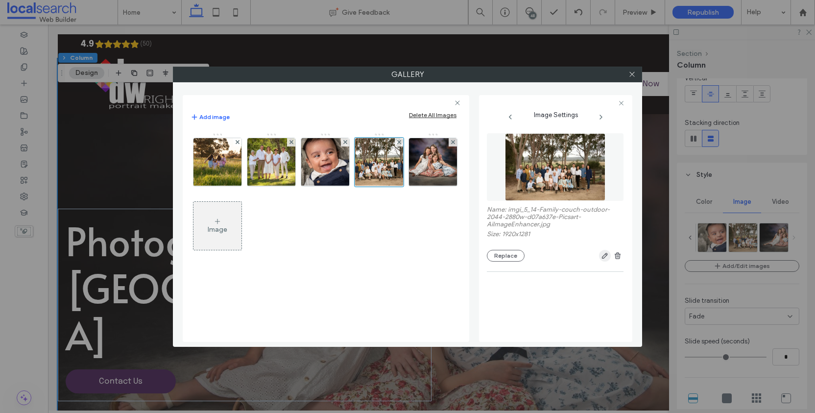
click at [607, 260] on icon "button" at bounding box center [605, 256] width 8 height 8
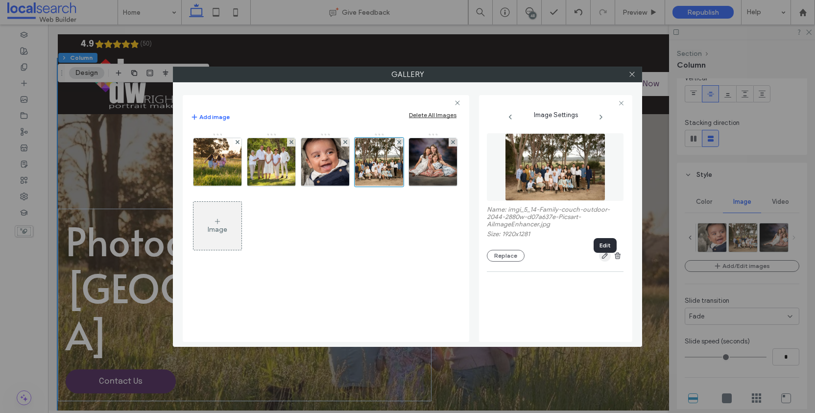
click at [606, 260] on icon "button" at bounding box center [605, 256] width 8 height 8
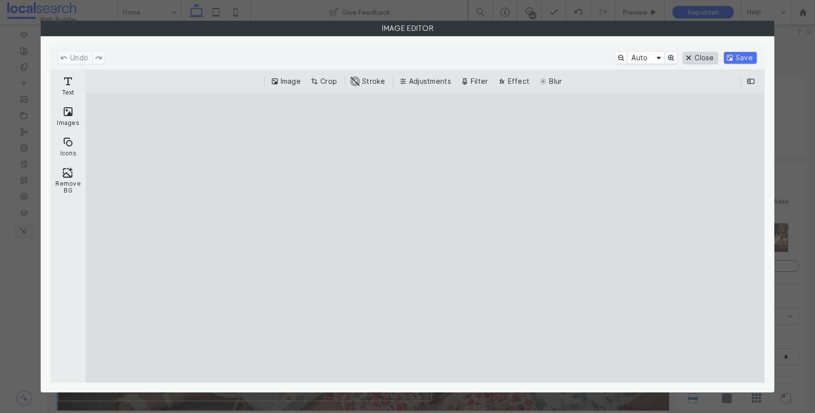
click at [697, 60] on button "Close" at bounding box center [700, 58] width 35 height 12
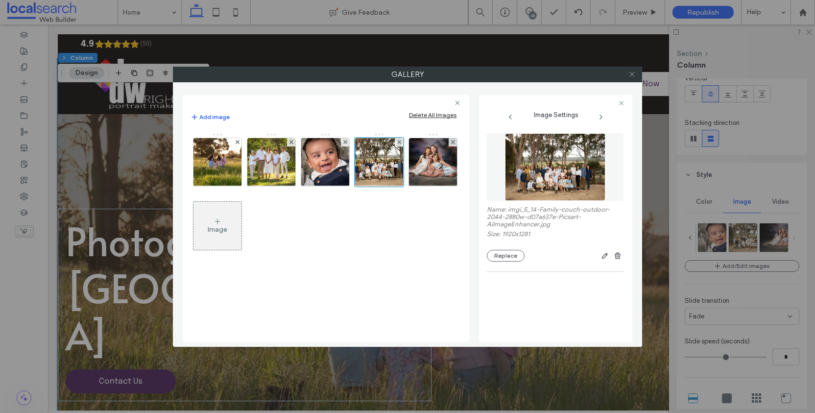
click at [629, 76] on use at bounding box center [631, 74] width 5 height 5
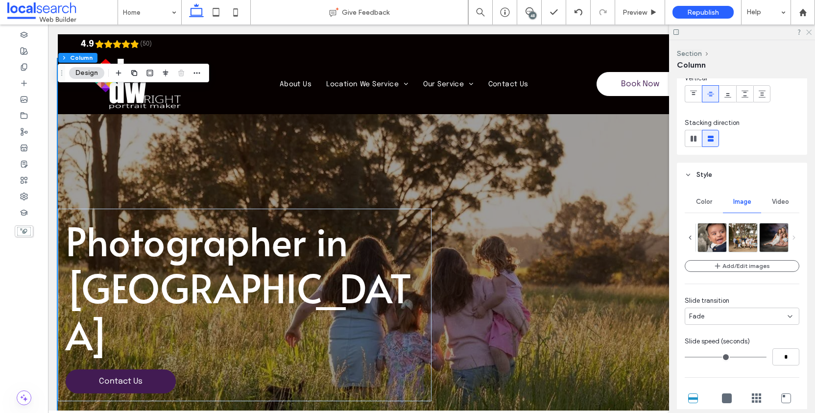
click at [811, 33] on icon at bounding box center [808, 31] width 6 height 6
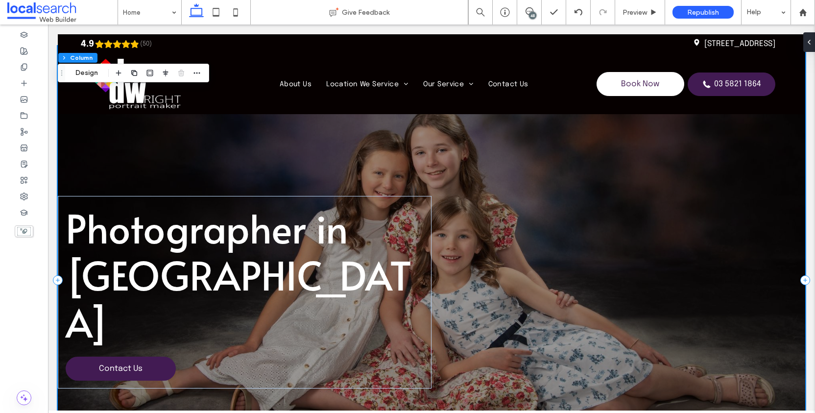
scroll to position [0, 0]
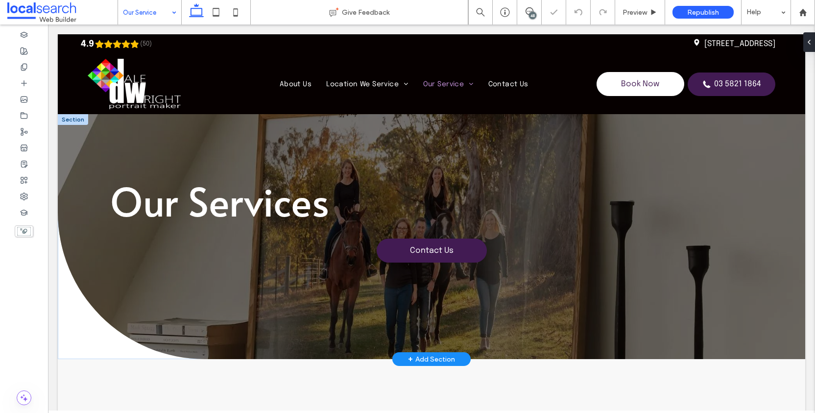
click at [111, 143] on div "Our Services Contact Us" at bounding box center [431, 236] width 747 height 245
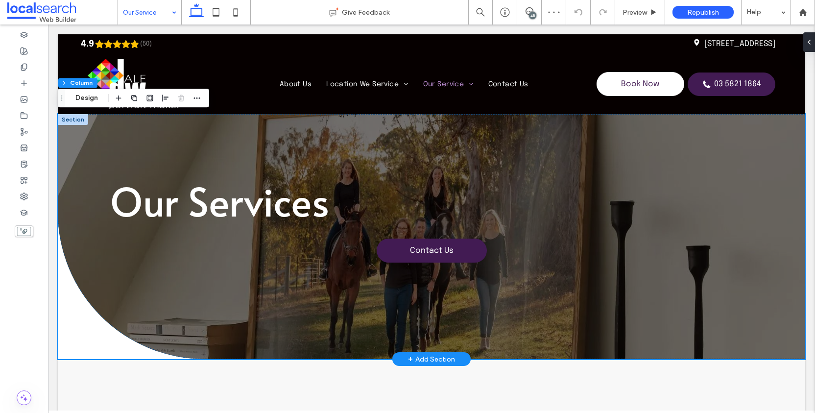
click at [105, 133] on div "Our Services Contact Us" at bounding box center [431, 236] width 747 height 245
click at [89, 103] on button "Design" at bounding box center [86, 98] width 35 height 12
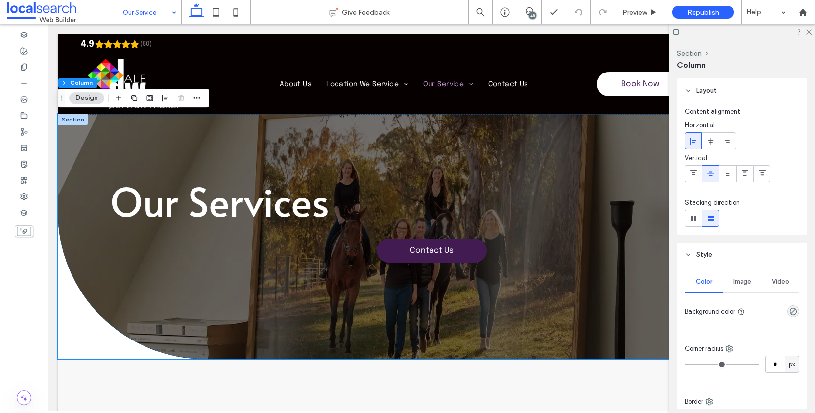
click at [743, 280] on span "Image" at bounding box center [742, 282] width 18 height 8
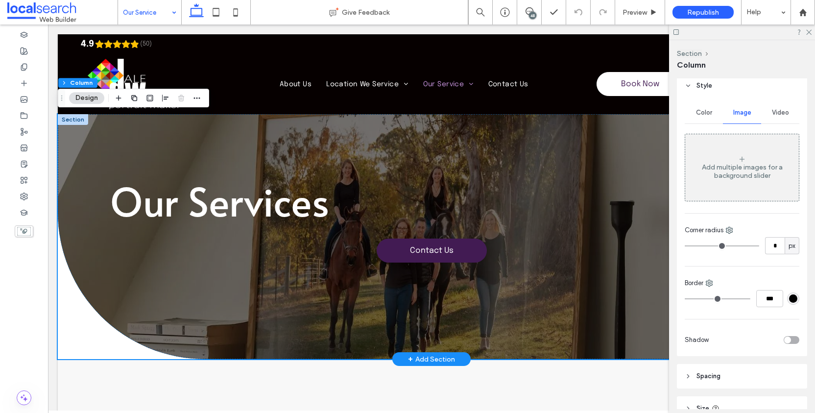
scroll to position [107, 0]
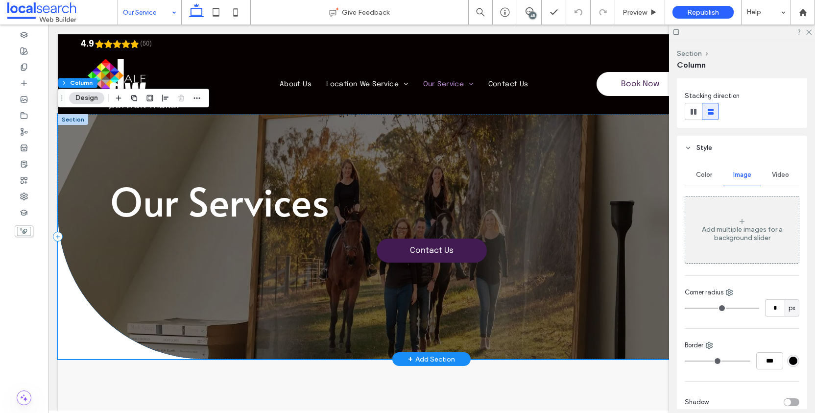
click at [542, 120] on div "Our Services Contact Us" at bounding box center [431, 236] width 747 height 245
click at [101, 242] on div "Our Services Contact Us" at bounding box center [431, 236] width 747 height 245
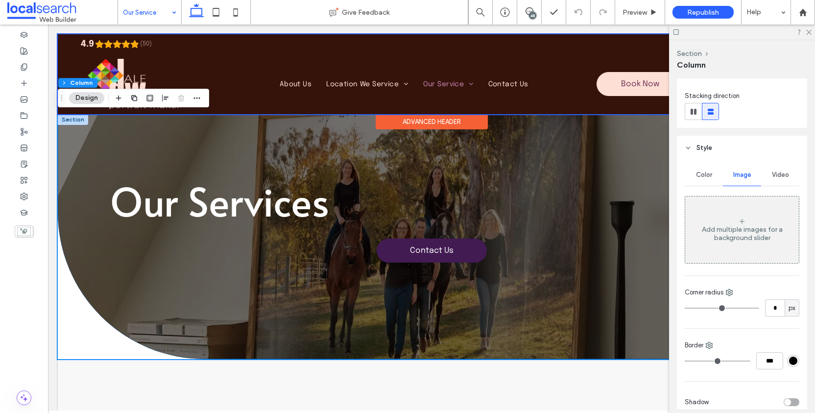
click at [239, 70] on div at bounding box center [431, 74] width 747 height 80
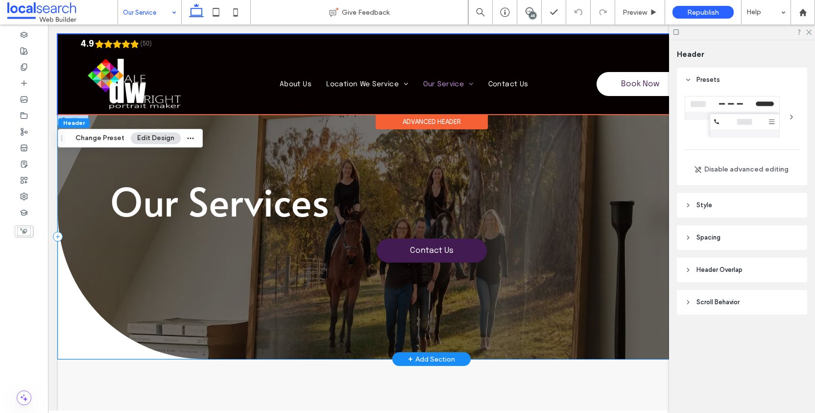
click at [278, 134] on div "Our Services Contact Us" at bounding box center [431, 236] width 747 height 245
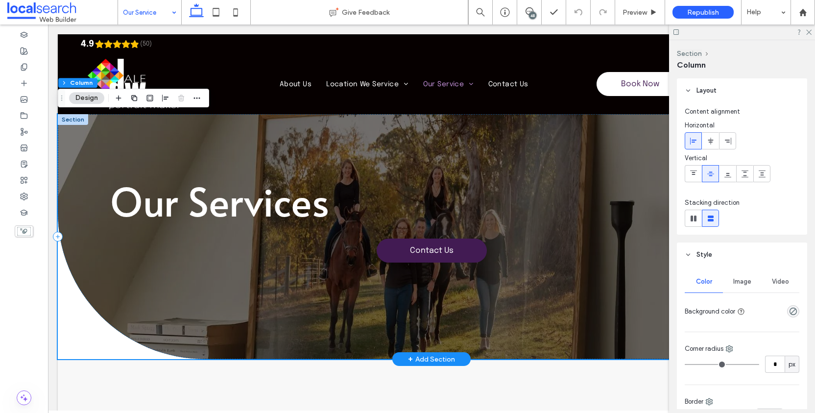
click at [189, 296] on div "Our Services Contact Us" at bounding box center [431, 236] width 747 height 245
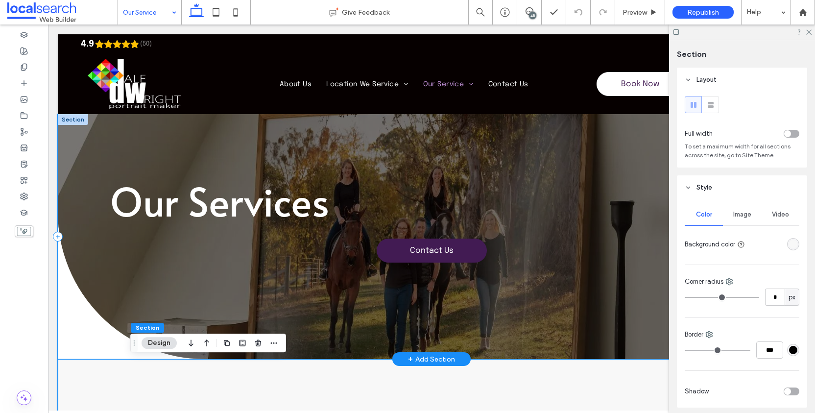
click at [533, 290] on div "Our Services Contact Us" at bounding box center [431, 236] width 747 height 245
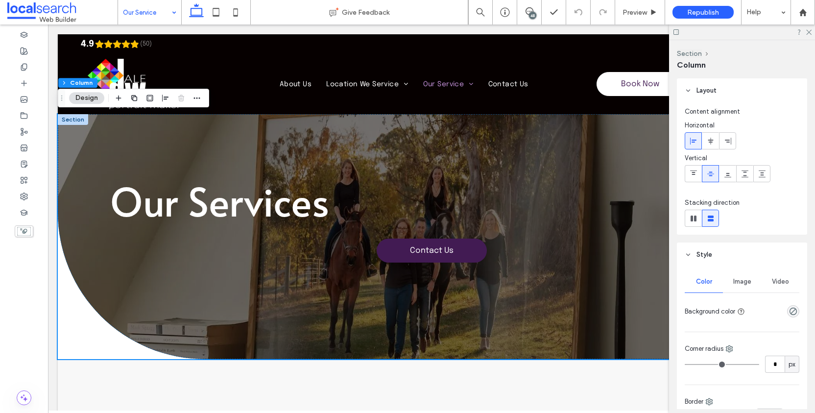
click at [738, 281] on span "Image" at bounding box center [742, 282] width 18 height 8
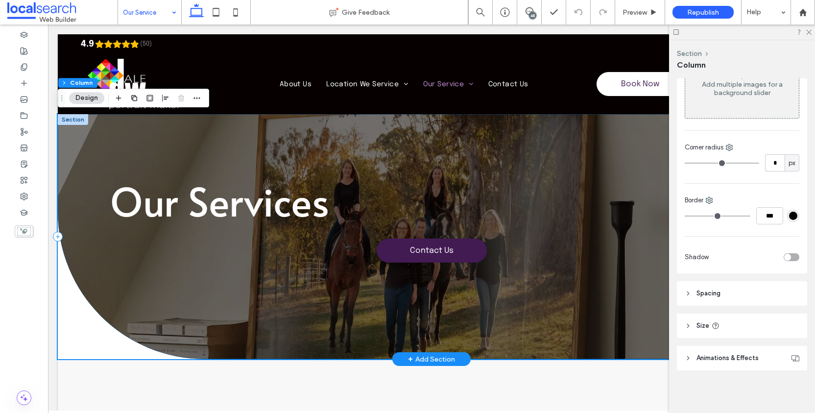
scroll to position [252, 0]
click at [570, 311] on div "Our Services Contact Us" at bounding box center [431, 236] width 747 height 245
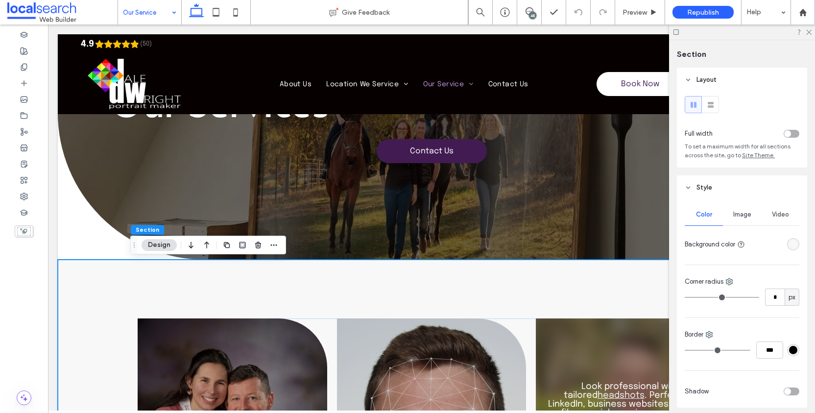
scroll to position [107, 0]
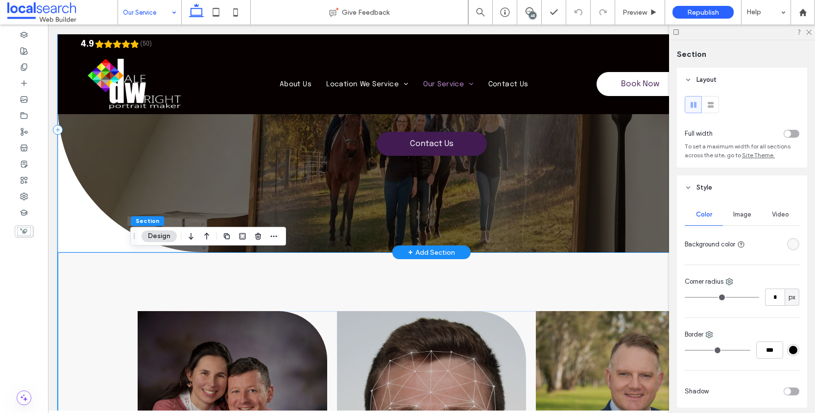
click at [621, 135] on div "Our Services Contact Us" at bounding box center [431, 129] width 747 height 245
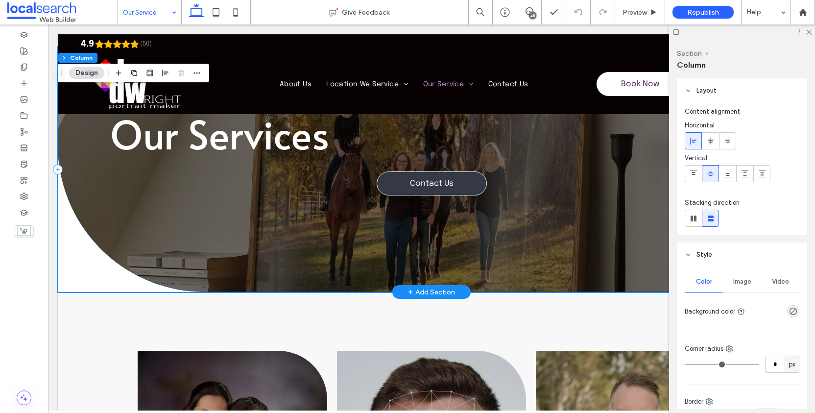
scroll to position [0, 0]
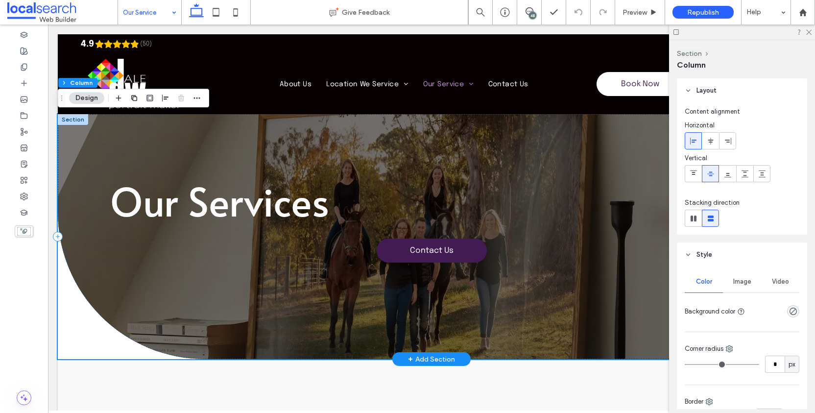
click at [235, 154] on div "Our Services Contact Us" at bounding box center [431, 236] width 747 height 245
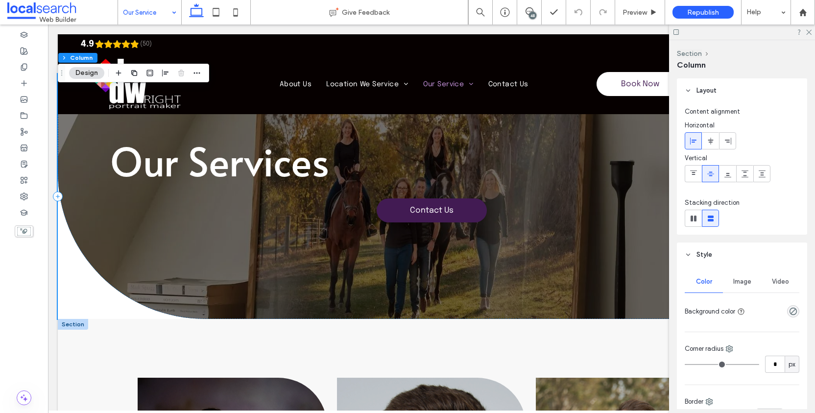
scroll to position [44, 0]
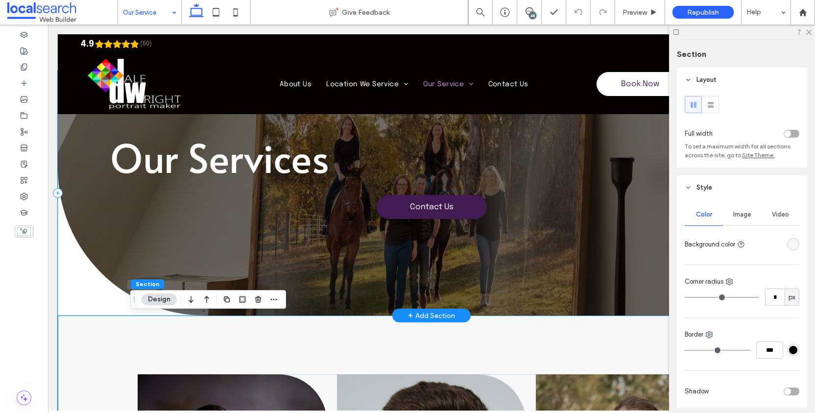
click at [578, 284] on div "Our Services Contact Us" at bounding box center [431, 193] width 747 height 245
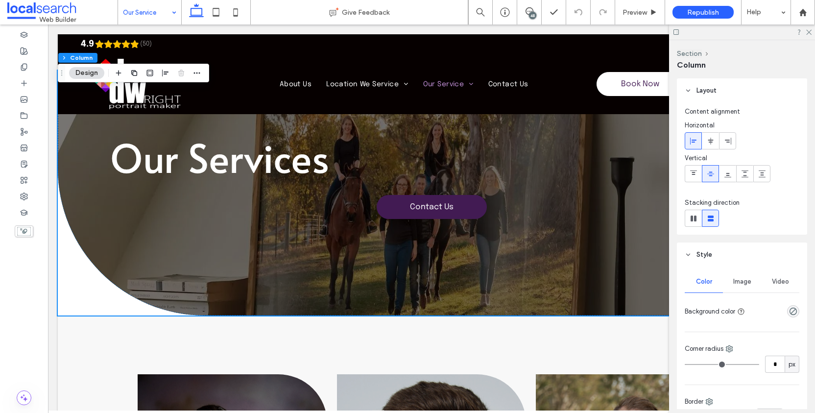
click at [751, 284] on div "Image" at bounding box center [742, 282] width 38 height 22
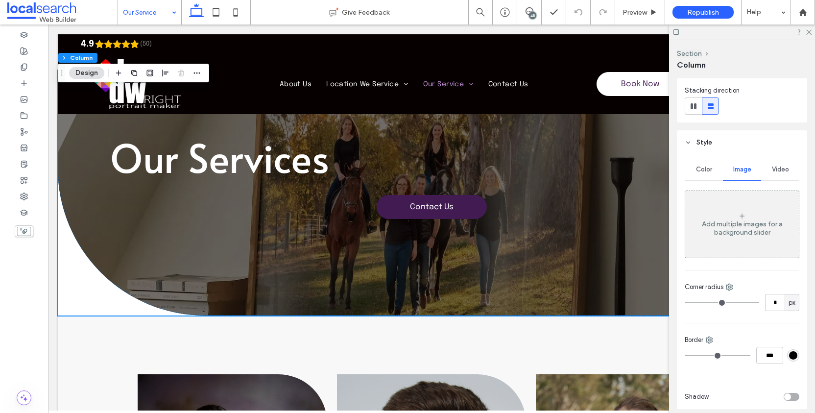
scroll to position [113, 0]
click at [130, 234] on div "Our Services Contact Us" at bounding box center [431, 193] width 747 height 245
click at [98, 227] on div "Our Services Contact Us" at bounding box center [431, 193] width 747 height 245
click at [80, 156] on div "Our Services Contact Us" at bounding box center [431, 193] width 747 height 245
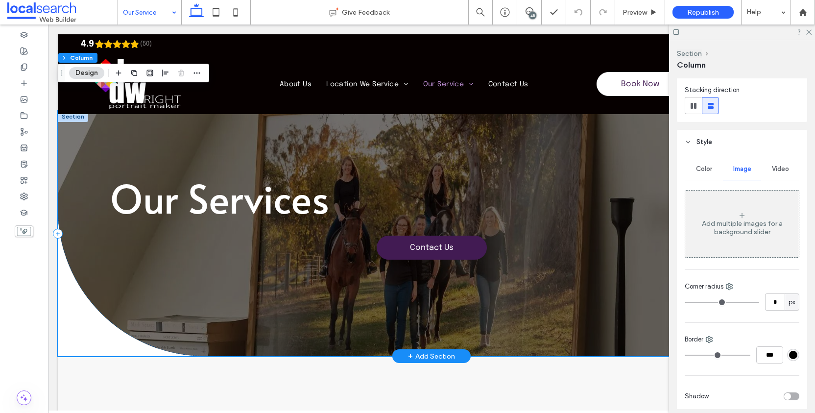
scroll to position [0, 0]
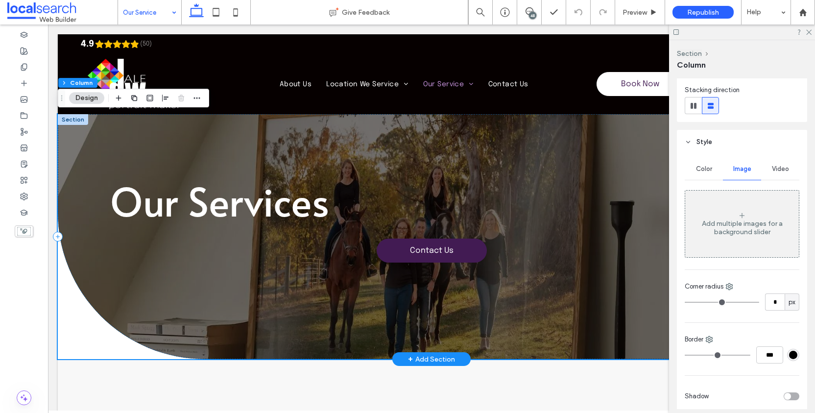
click at [326, 145] on div "Our Services Contact Us" at bounding box center [431, 236] width 747 height 245
click at [355, 135] on div "Our Services Contact Us" at bounding box center [431, 236] width 747 height 245
click at [95, 96] on button "Design" at bounding box center [86, 98] width 35 height 12
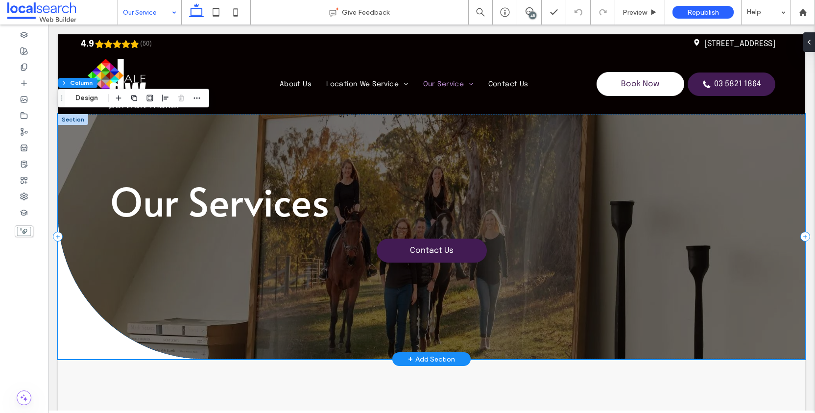
click at [150, 141] on div "Our Services Contact Us" at bounding box center [431, 236] width 747 height 245
click at [153, 141] on div "Our Services Contact Us" at bounding box center [431, 236] width 747 height 245
click at [82, 97] on button "Design" at bounding box center [86, 98] width 35 height 12
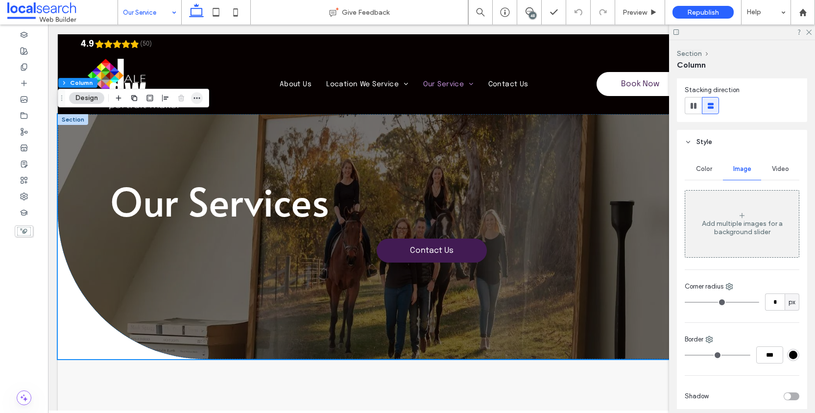
click at [198, 97] on icon "button" at bounding box center [197, 98] width 8 height 8
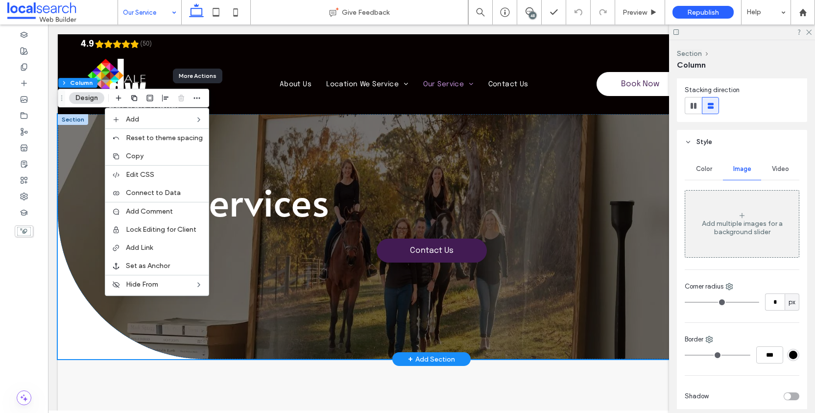
click at [302, 140] on div "Our Services Contact Us" at bounding box center [431, 236] width 747 height 245
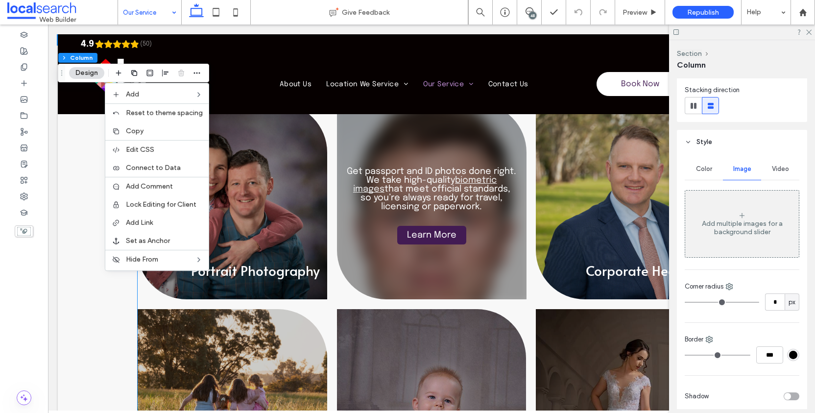
scroll to position [330, 0]
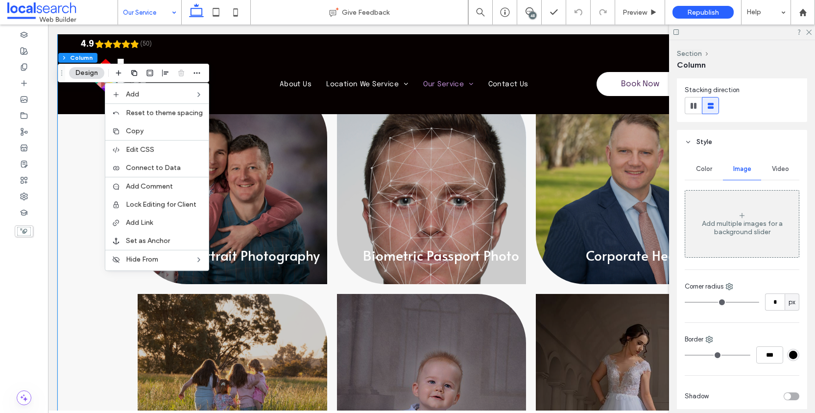
click at [68, 263] on div "Portrait Photography Every portrait tells a story. We create relaxed sessions t…" at bounding box center [431, 288] width 747 height 519
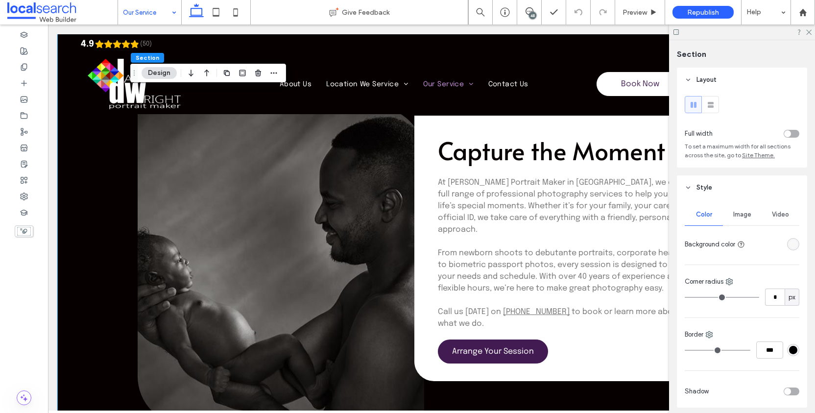
scroll to position [848, 0]
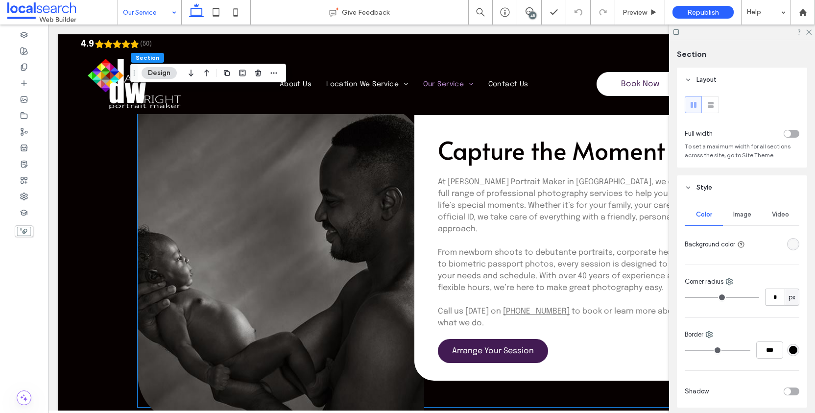
click at [203, 239] on link at bounding box center [281, 264] width 287 height 318
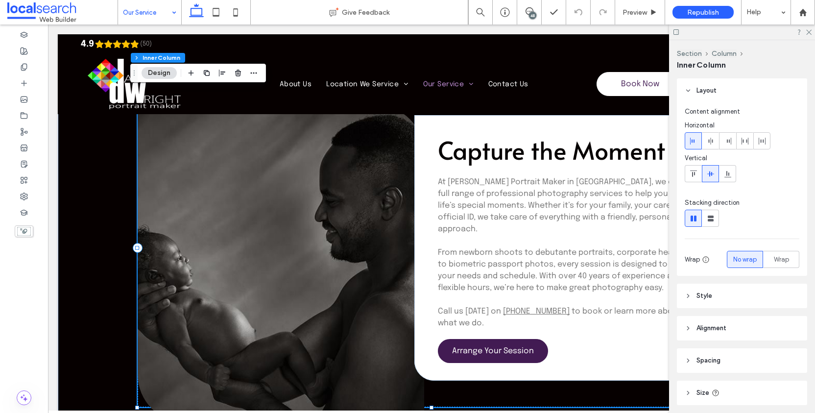
click at [203, 239] on link at bounding box center [281, 264] width 287 height 318
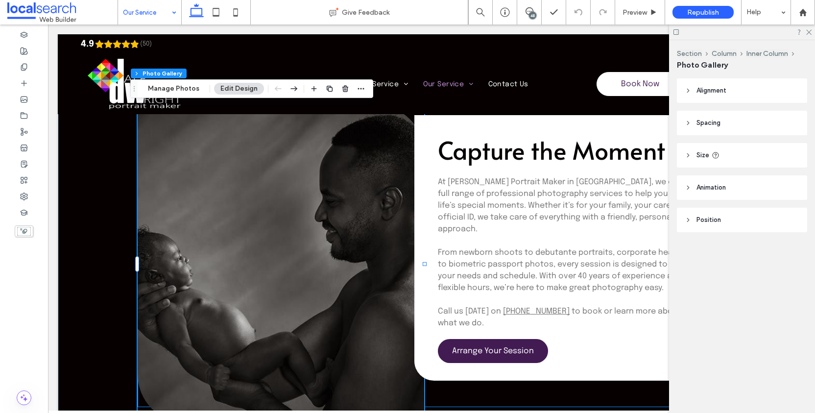
type input "**"
type input "****"
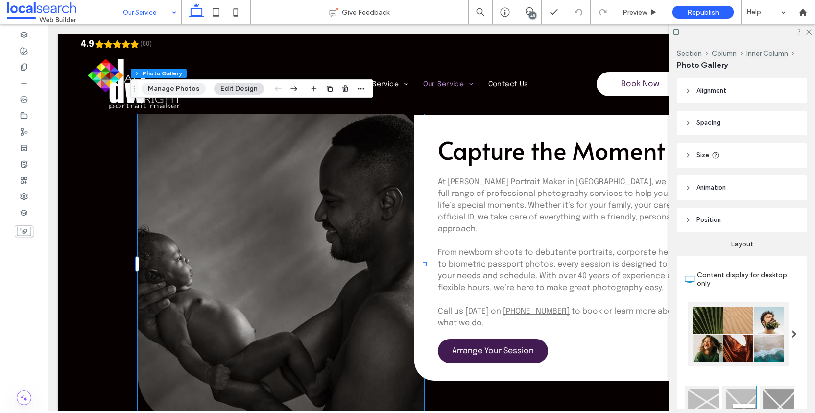
click at [182, 89] on button "Manage Photos" at bounding box center [174, 89] width 64 height 12
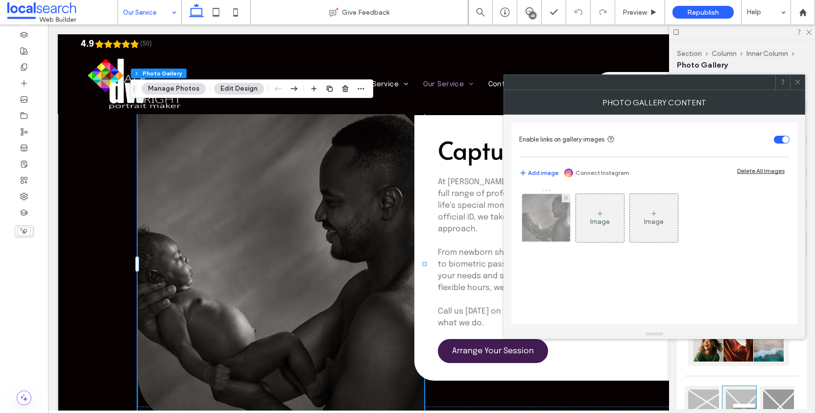
click at [561, 225] on img at bounding box center [546, 218] width 68 height 48
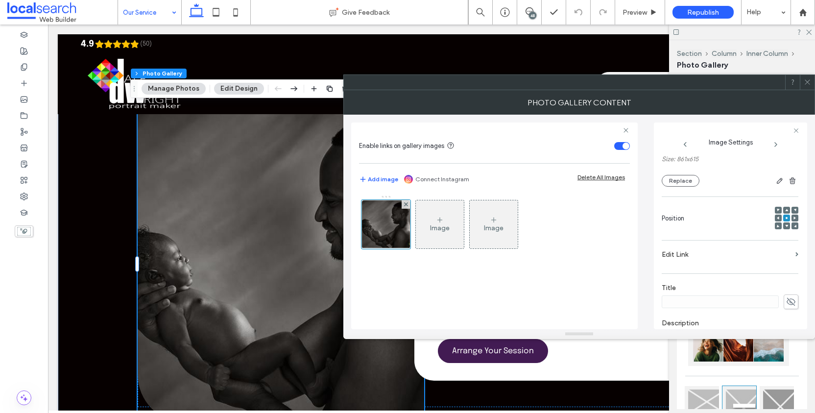
scroll to position [104, 0]
click at [678, 185] on button "Replace" at bounding box center [681, 179] width 38 height 12
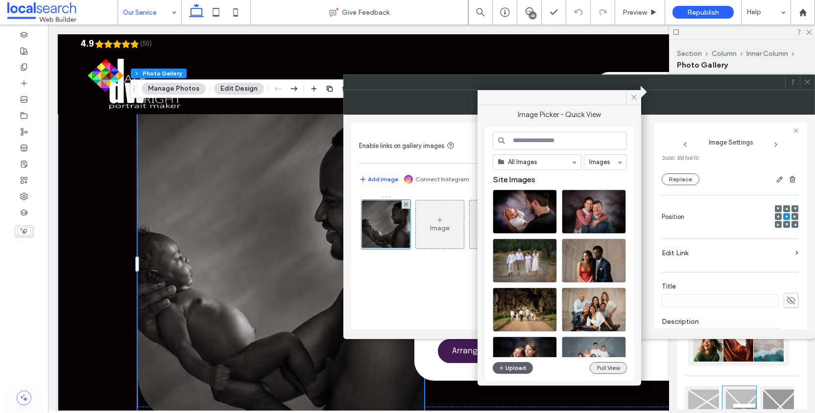
click at [607, 373] on button "Full View" at bounding box center [608, 368] width 37 height 12
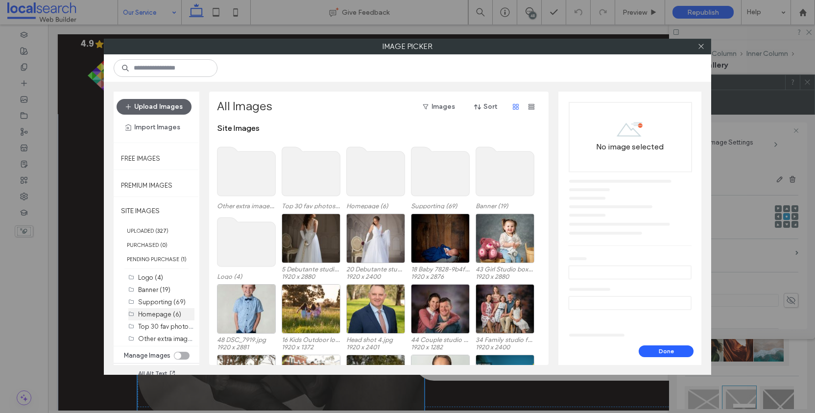
click at [156, 318] on label "Homepage (6)" at bounding box center [159, 314] width 43 height 7
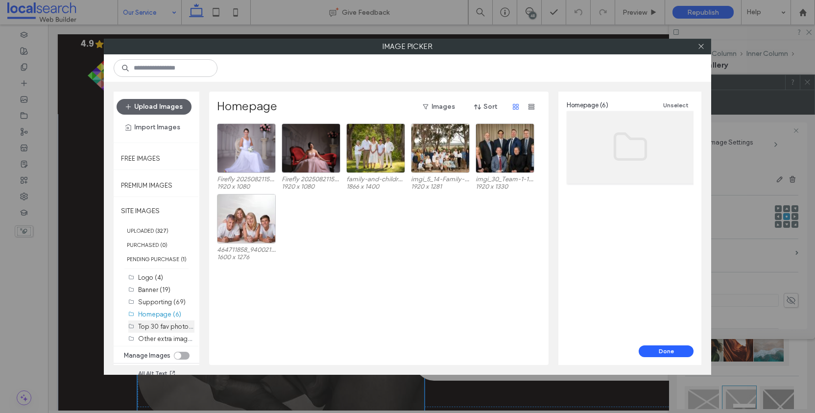
click at [160, 331] on label "Top 30 fav photos (30)" at bounding box center [171, 325] width 67 height 9
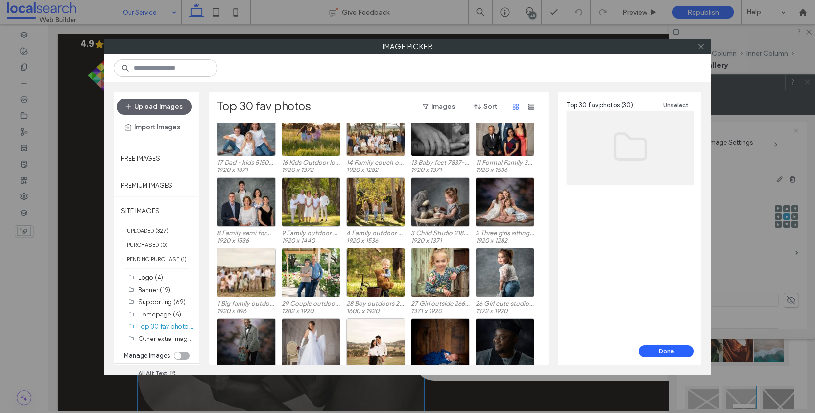
scroll to position [182, 0]
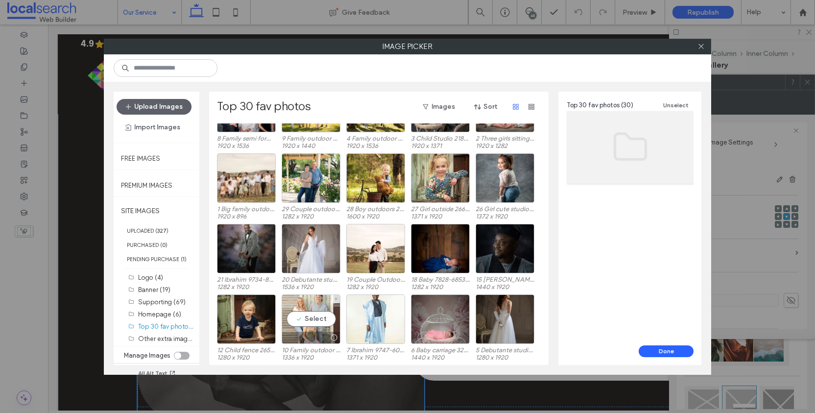
click at [311, 315] on div "Select" at bounding box center [311, 318] width 59 height 49
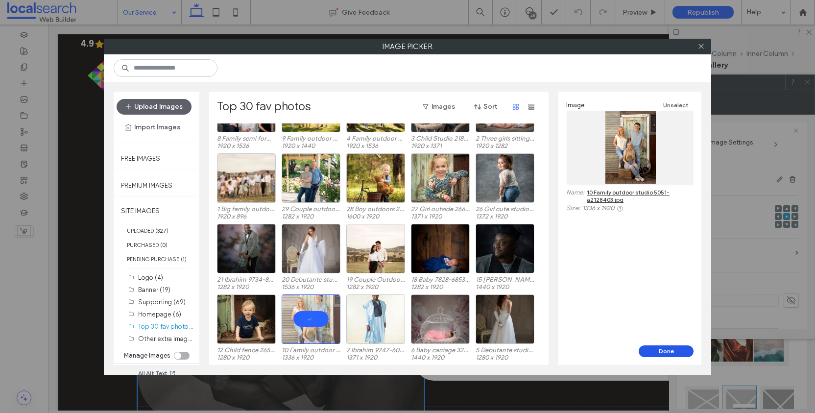
click at [674, 352] on button "Done" at bounding box center [666, 351] width 55 height 12
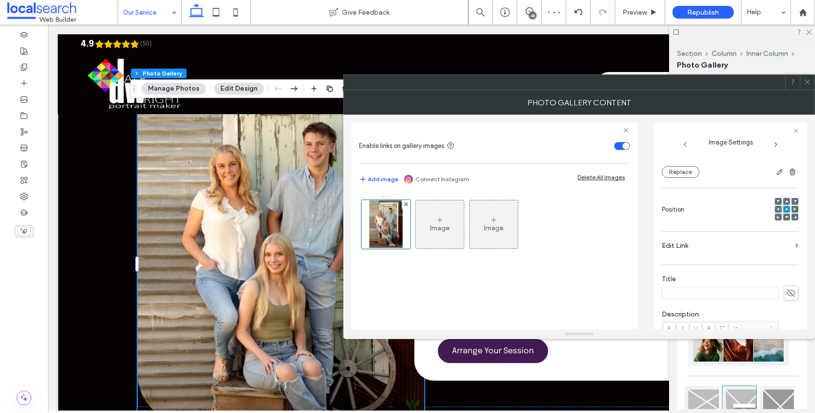
click at [808, 81] on use at bounding box center [807, 82] width 5 height 5
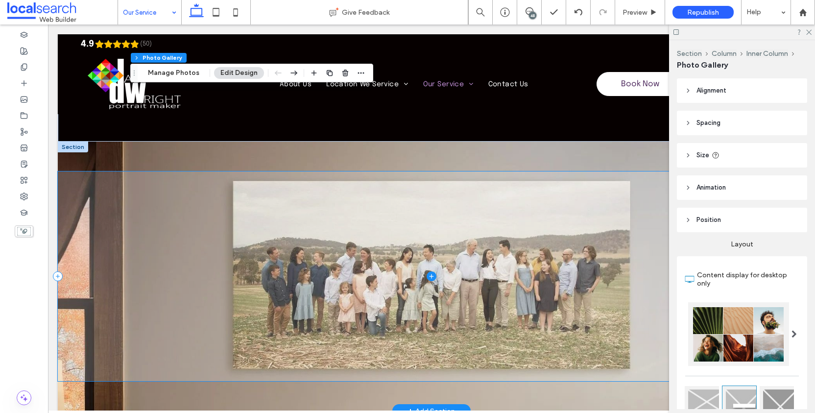
scroll to position [1191, 0]
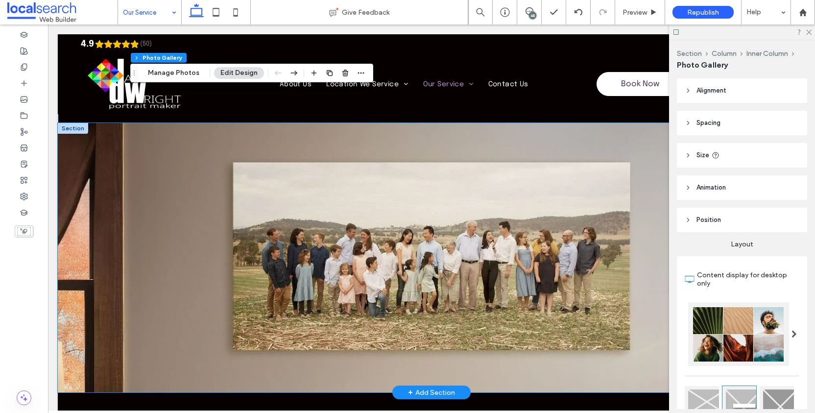
click at [140, 133] on div at bounding box center [431, 257] width 747 height 269
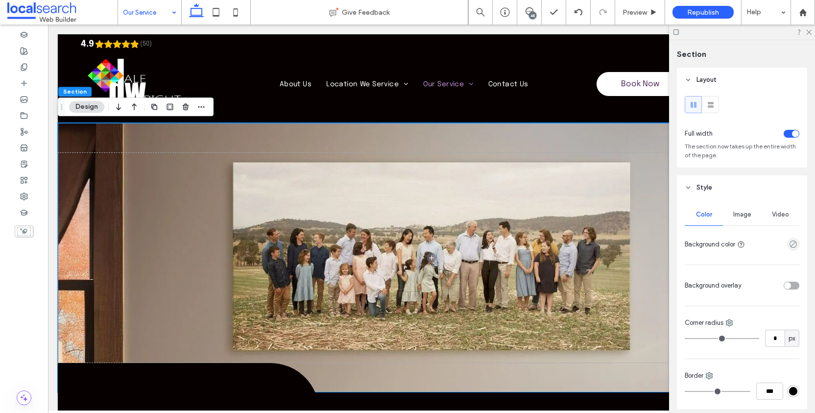
click at [739, 216] on span "Image" at bounding box center [742, 215] width 18 height 8
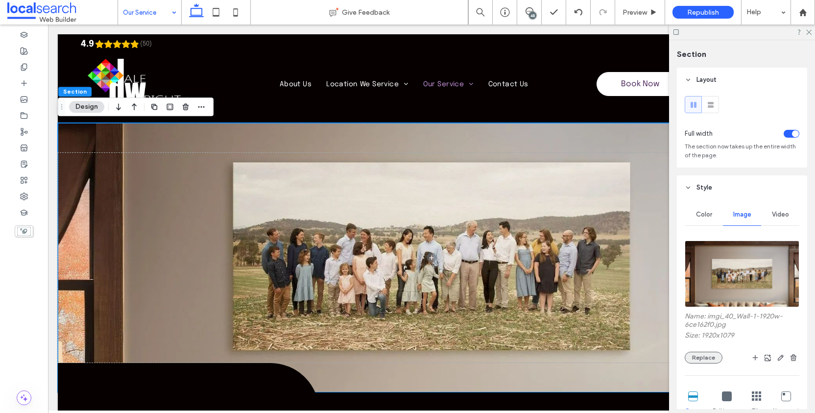
click at [712, 363] on button "Replace" at bounding box center [704, 358] width 38 height 12
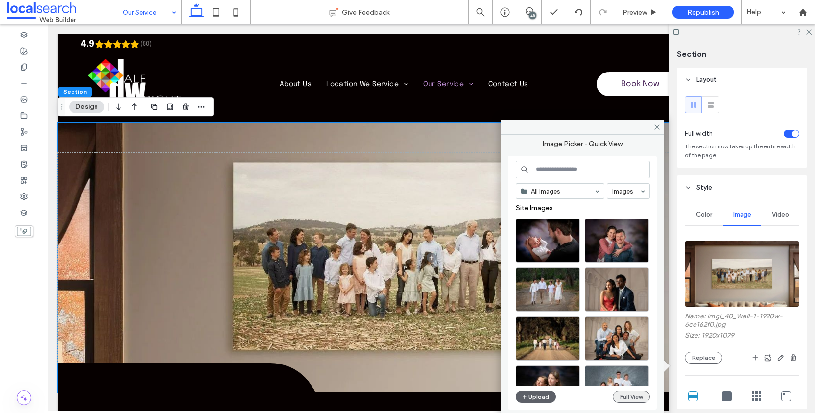
click at [633, 396] on button "Full View" at bounding box center [631, 397] width 37 height 12
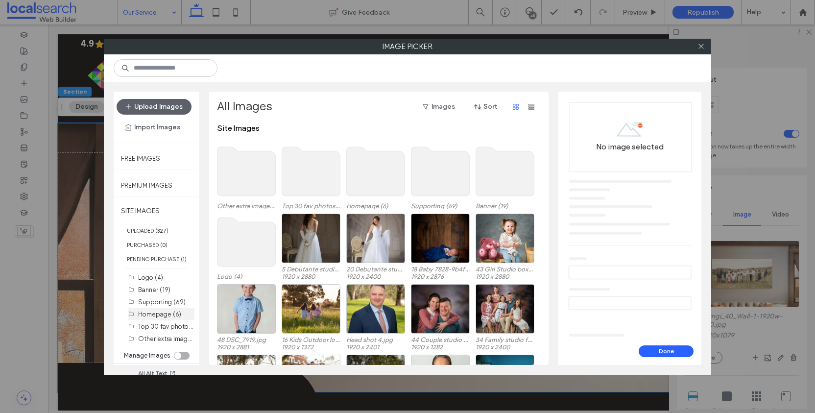
click at [165, 319] on div "Homepage (6)" at bounding box center [166, 314] width 56 height 10
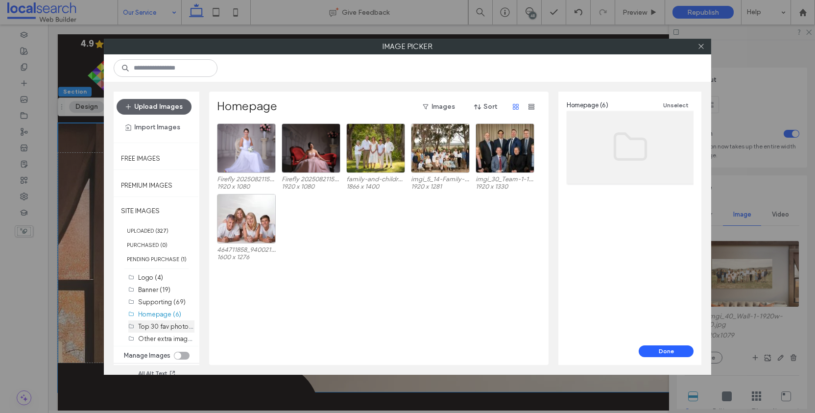
click at [165, 331] on label "Top 30 fav photos (30)" at bounding box center [171, 325] width 67 height 9
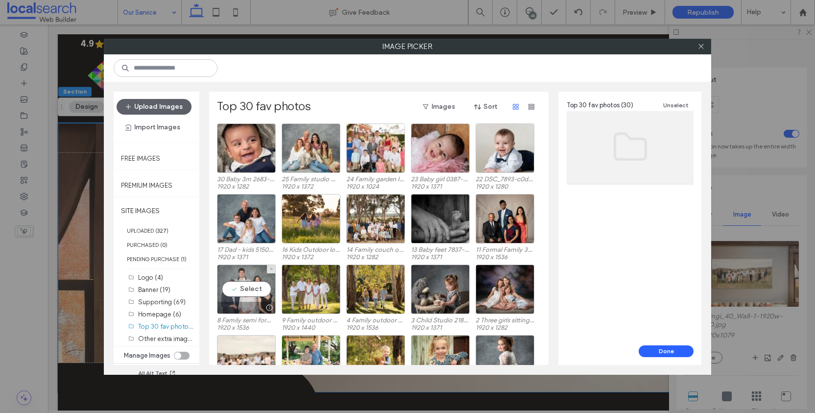
click at [254, 296] on div "Select" at bounding box center [246, 288] width 59 height 49
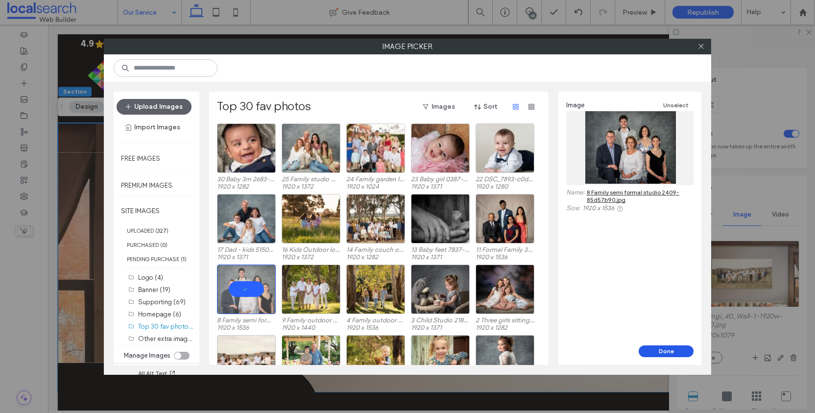
click at [650, 347] on button "Done" at bounding box center [666, 351] width 55 height 12
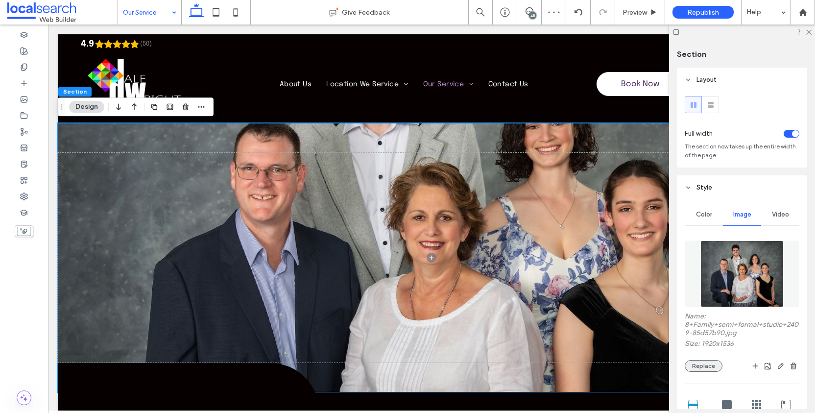
click at [710, 372] on button "Replace" at bounding box center [704, 366] width 38 height 12
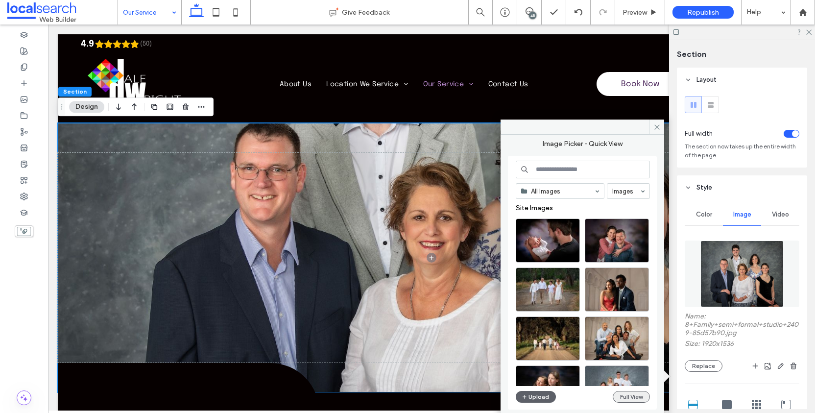
click at [641, 402] on button "Full View" at bounding box center [631, 397] width 37 height 12
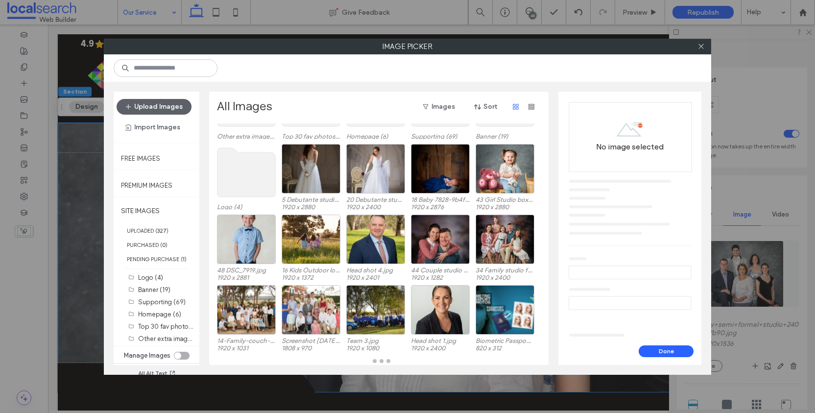
scroll to position [72, 0]
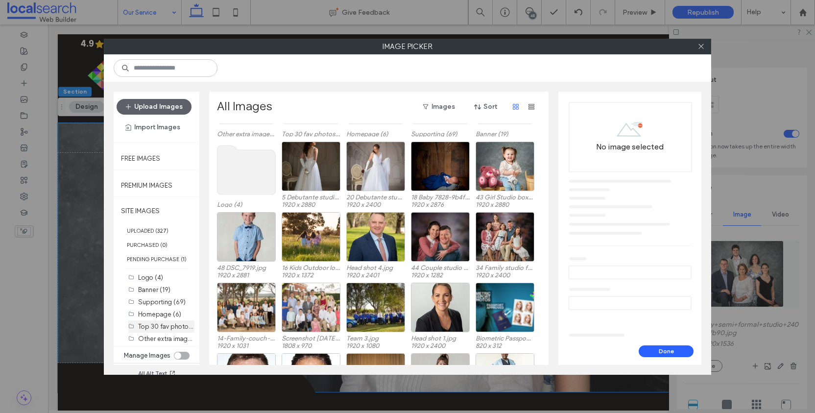
click at [166, 331] on label "Top 30 fav photos (30)" at bounding box center [171, 325] width 67 height 9
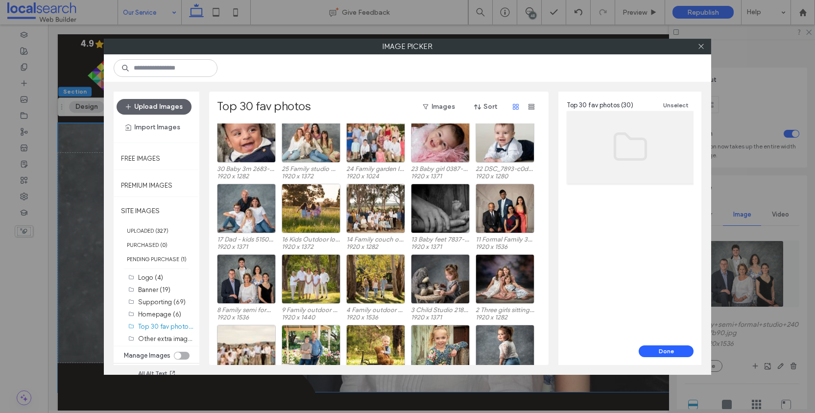
scroll to position [0, 0]
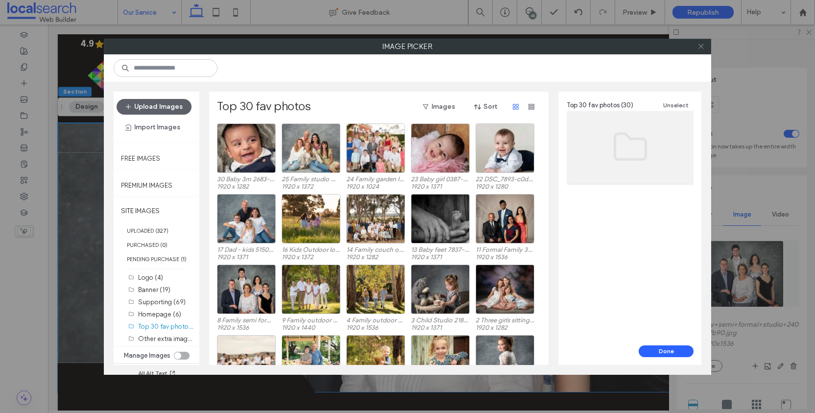
click at [702, 47] on icon at bounding box center [700, 46] width 7 height 7
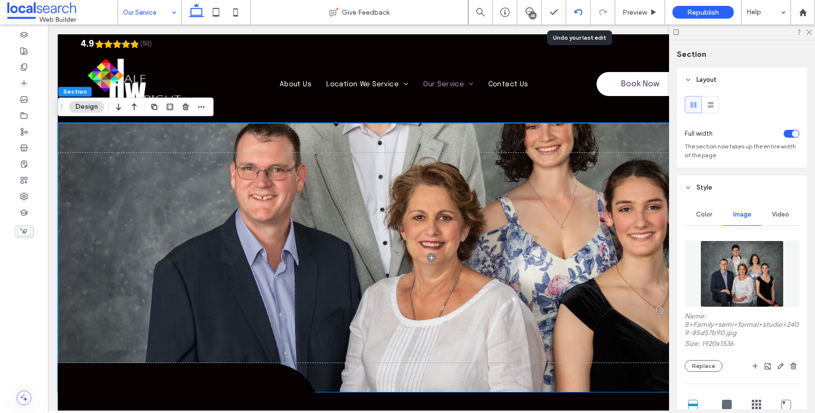
click at [579, 9] on icon at bounding box center [578, 12] width 8 height 8
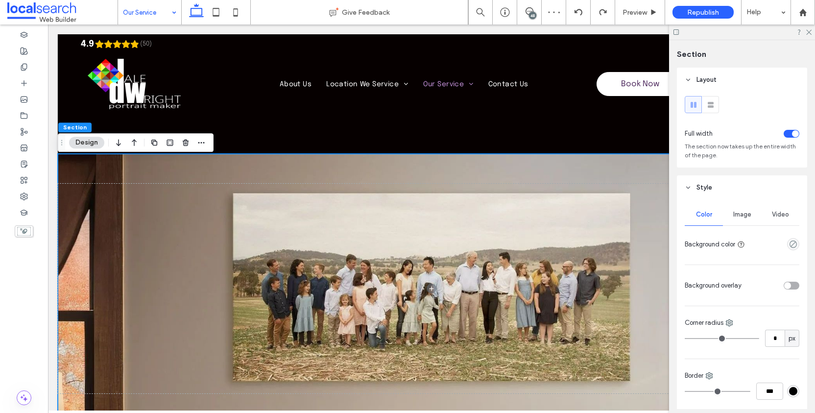
scroll to position [1161, 0]
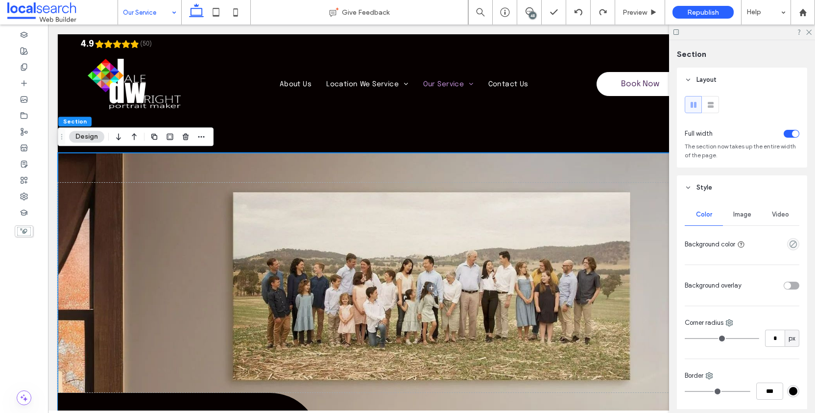
click at [740, 215] on span "Image" at bounding box center [742, 215] width 18 height 8
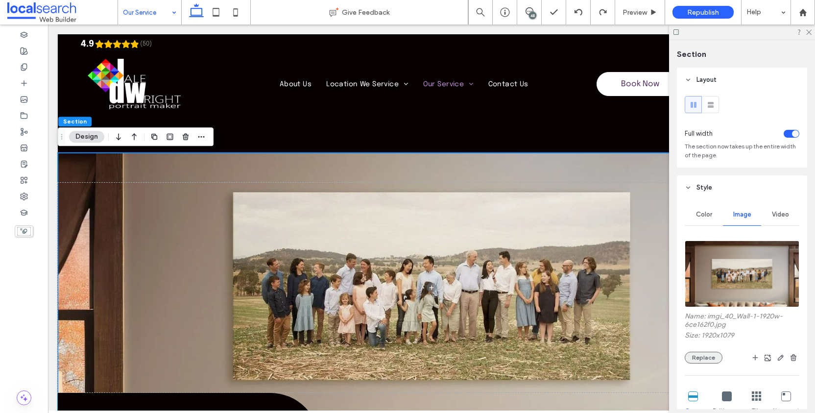
click at [709, 363] on button "Replace" at bounding box center [704, 358] width 38 height 12
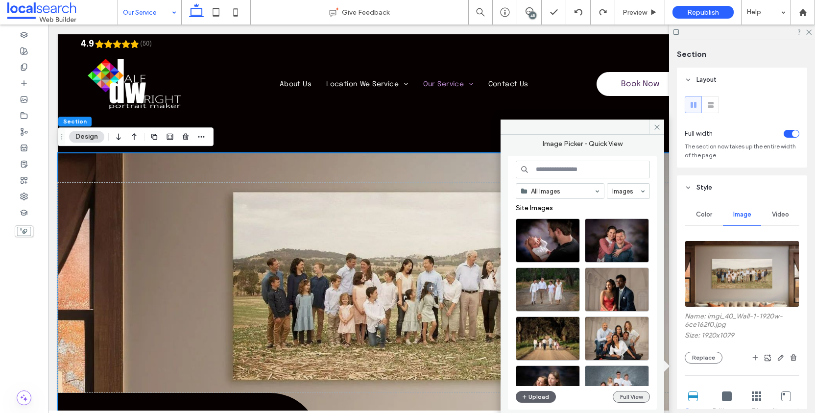
click at [632, 397] on button "Full View" at bounding box center [631, 397] width 37 height 12
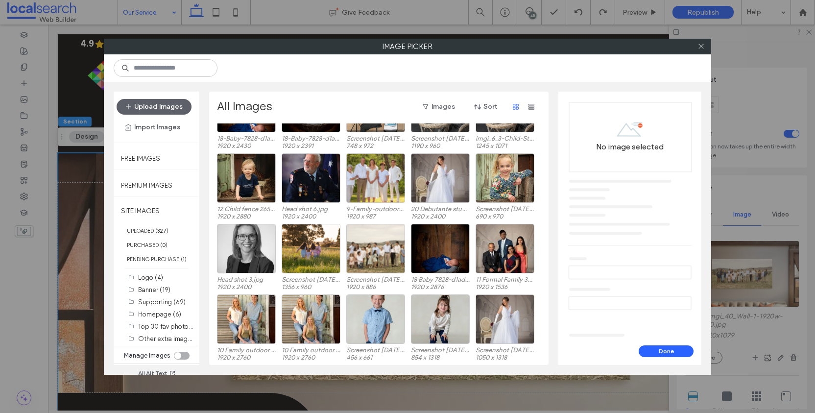
scroll to position [425, 0]
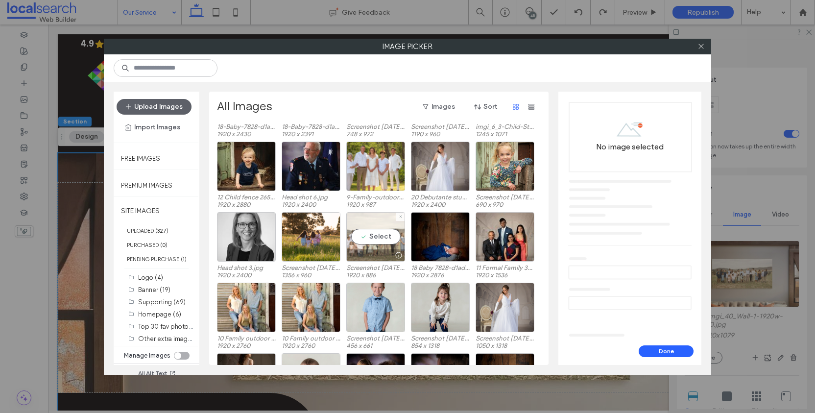
click at [382, 224] on div "Select" at bounding box center [375, 236] width 59 height 49
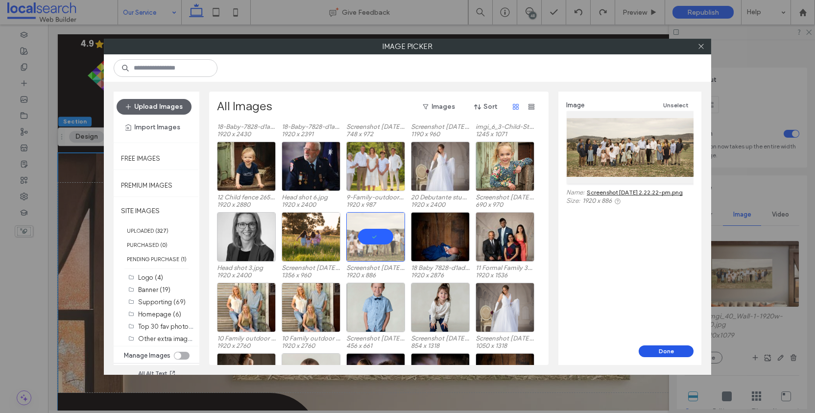
click at [669, 350] on button "Done" at bounding box center [666, 351] width 55 height 12
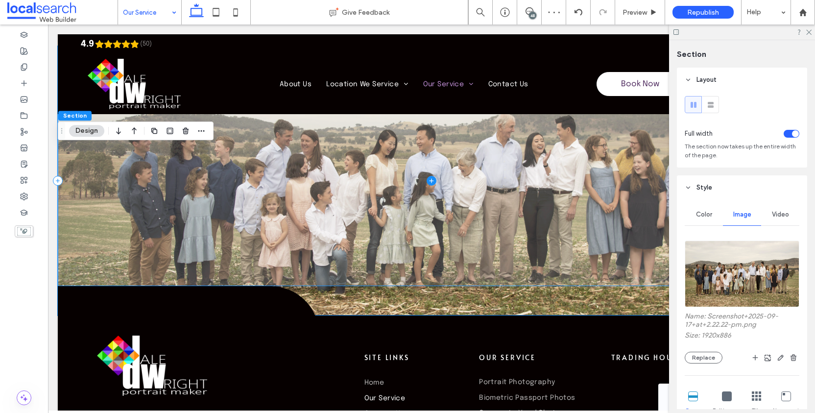
scroll to position [1075, 0]
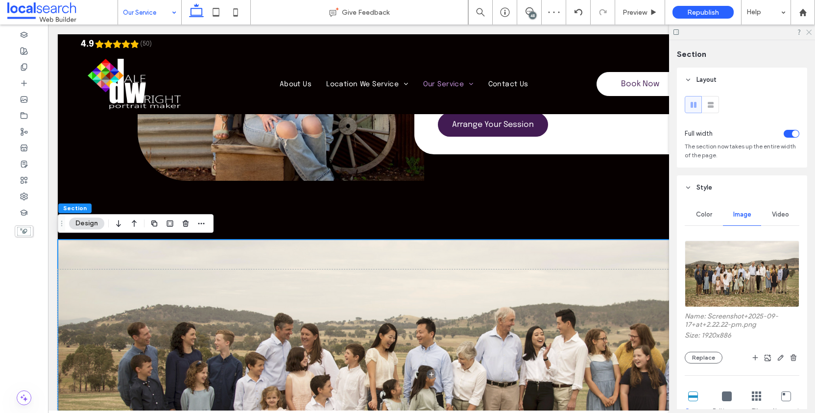
click at [809, 31] on icon at bounding box center [808, 31] width 6 height 6
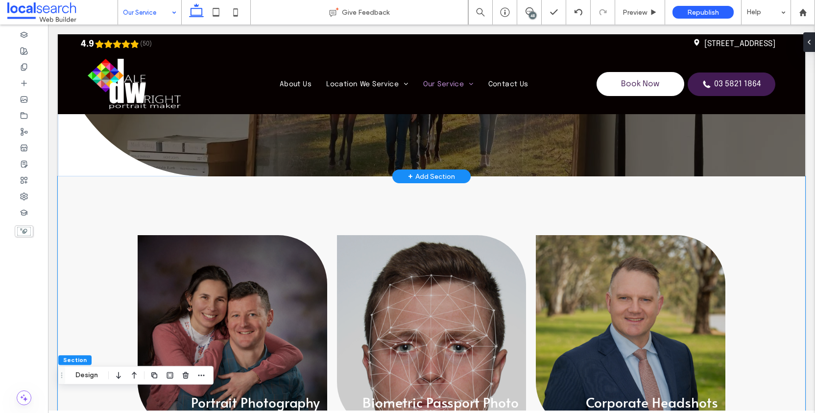
scroll to position [0, 0]
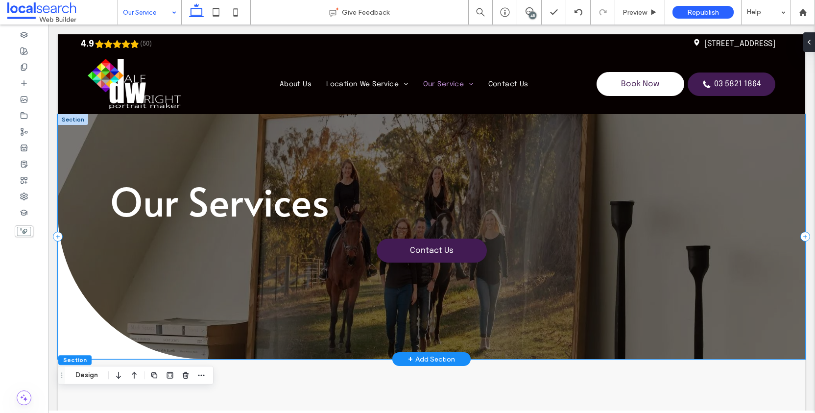
click at [90, 142] on div "Our Services Contact Us" at bounding box center [431, 236] width 747 height 245
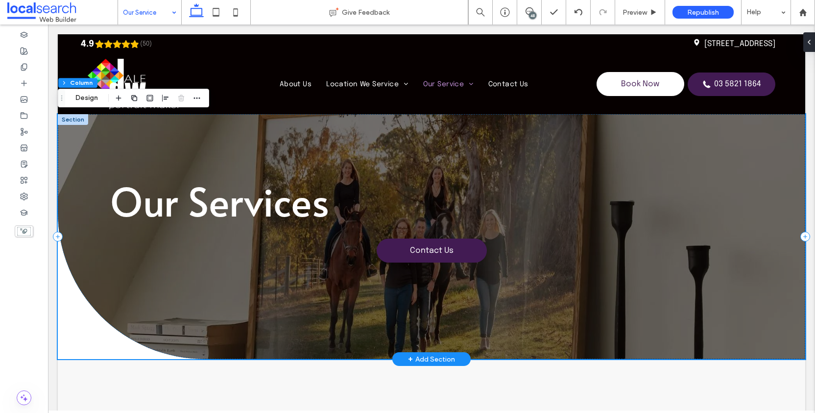
click at [88, 143] on div "Our Services Contact Us" at bounding box center [431, 236] width 747 height 245
click at [324, 311] on div "Our Services Contact Us" at bounding box center [431, 236] width 747 height 245
click at [663, 198] on div "Our Services Contact Us" at bounding box center [431, 236] width 747 height 245
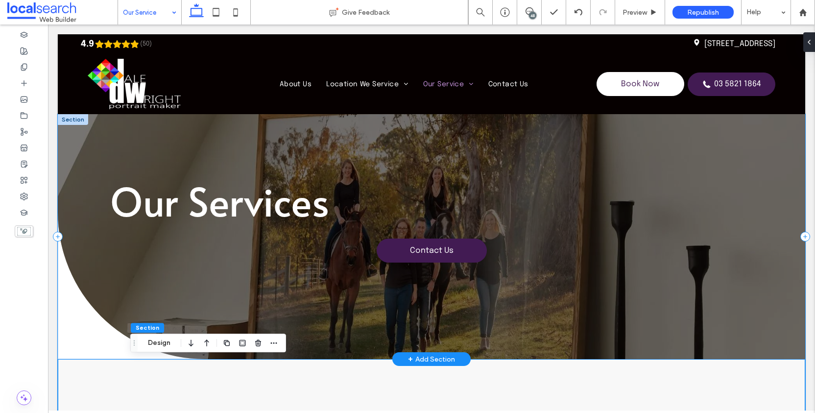
click at [728, 173] on div "Our Services Contact Us" at bounding box center [431, 236] width 747 height 245
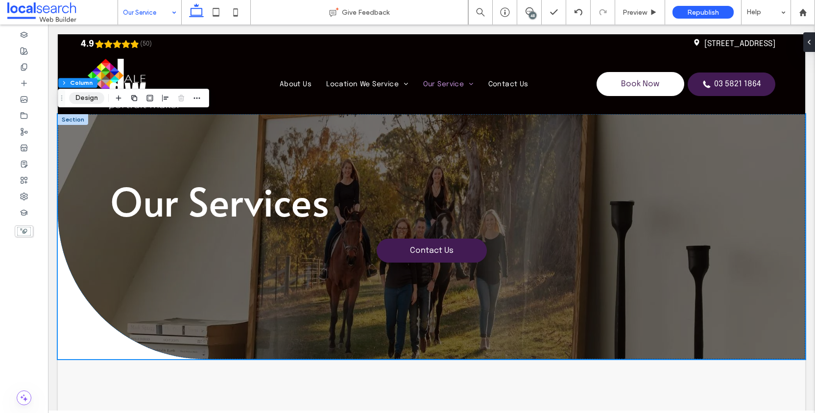
click at [89, 97] on button "Design" at bounding box center [86, 98] width 35 height 12
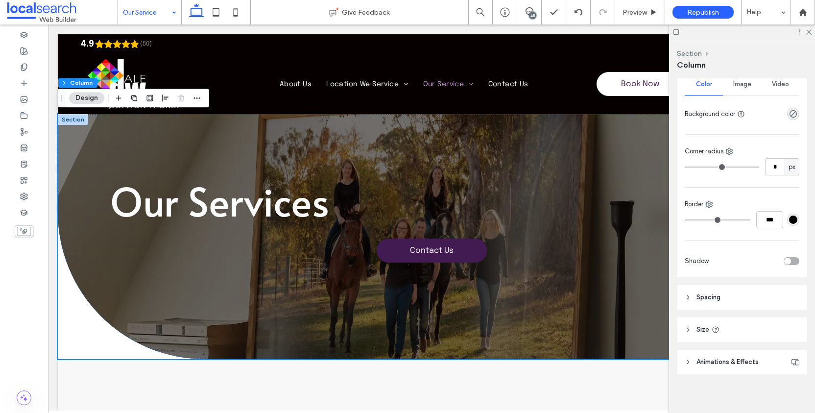
scroll to position [202, 0]
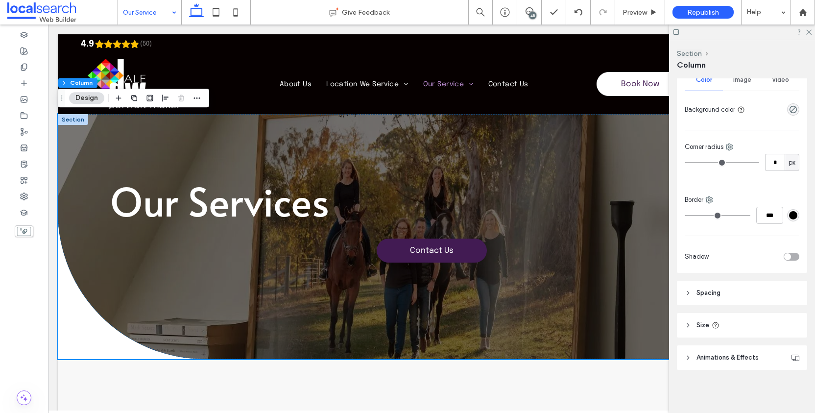
click at [688, 324] on use at bounding box center [688, 325] width 2 height 3
click at [688, 324] on icon at bounding box center [688, 325] width 7 height 7
click at [685, 289] on icon at bounding box center [688, 292] width 7 height 7
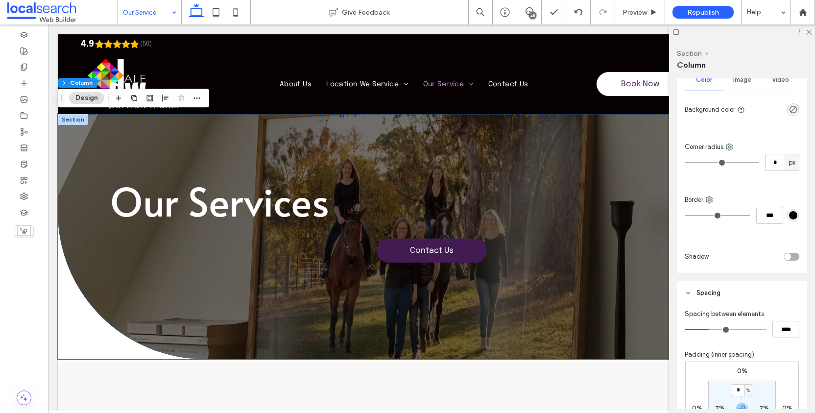
click at [685, 289] on icon at bounding box center [688, 292] width 7 height 7
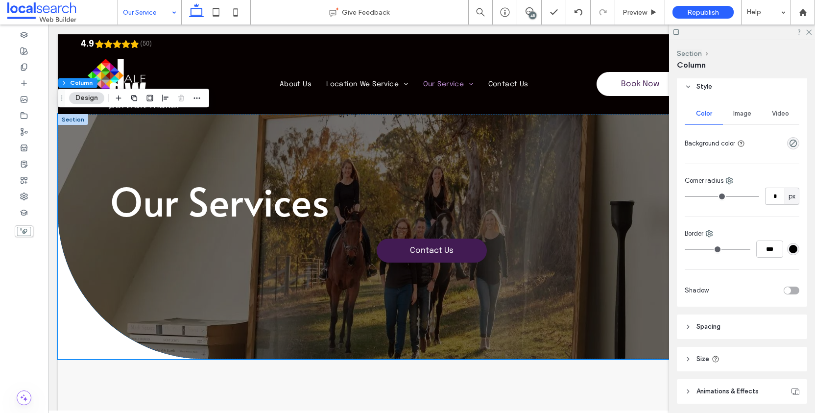
scroll to position [167, 0]
click at [743, 115] on span "Image" at bounding box center [742, 115] width 18 height 8
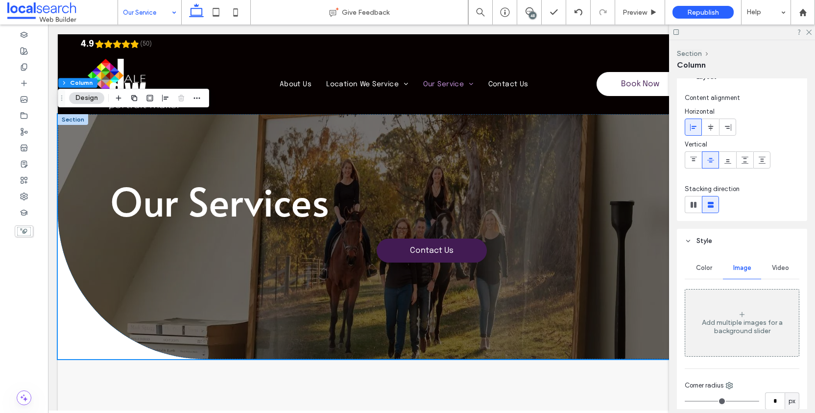
scroll to position [0, 0]
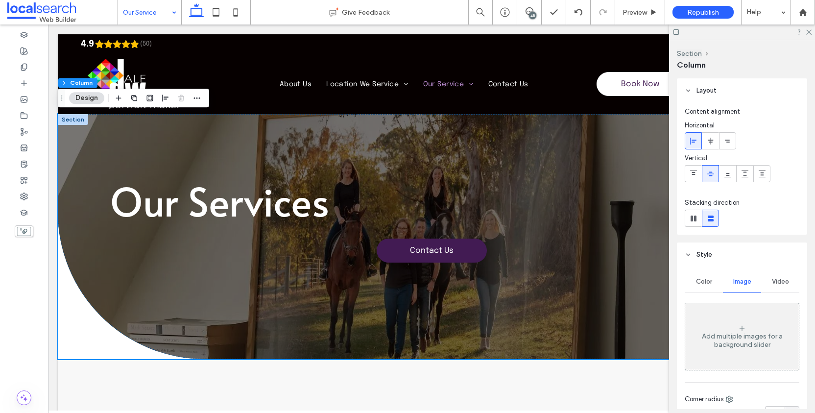
click at [686, 251] on icon at bounding box center [688, 254] width 7 height 7
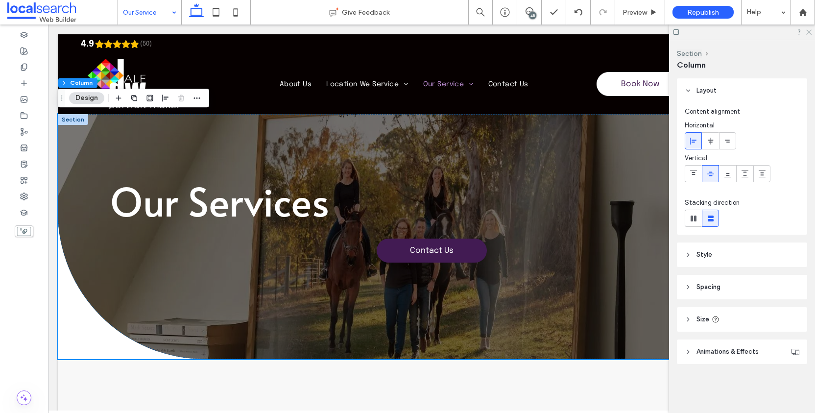
click at [810, 30] on icon at bounding box center [808, 31] width 6 height 6
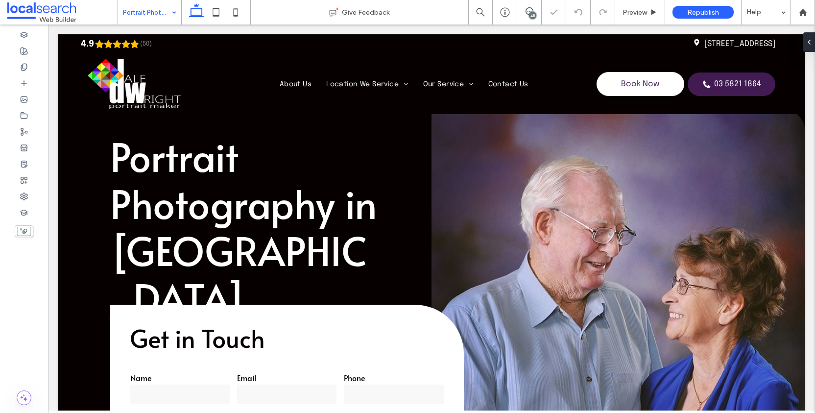
click at [542, 167] on link at bounding box center [618, 358] width 374 height 501
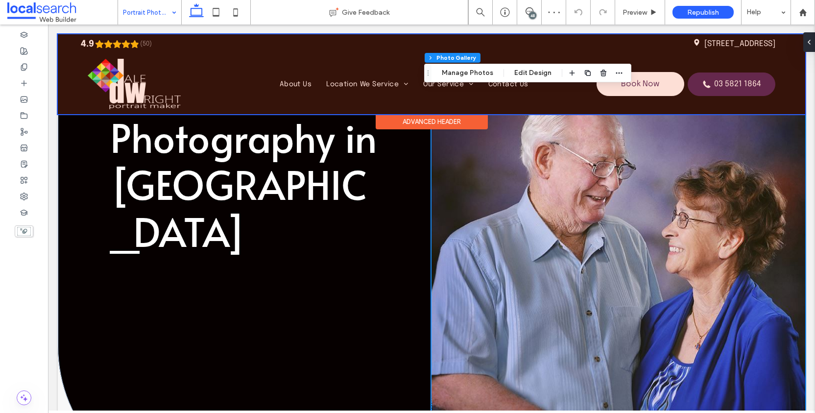
scroll to position [75, 0]
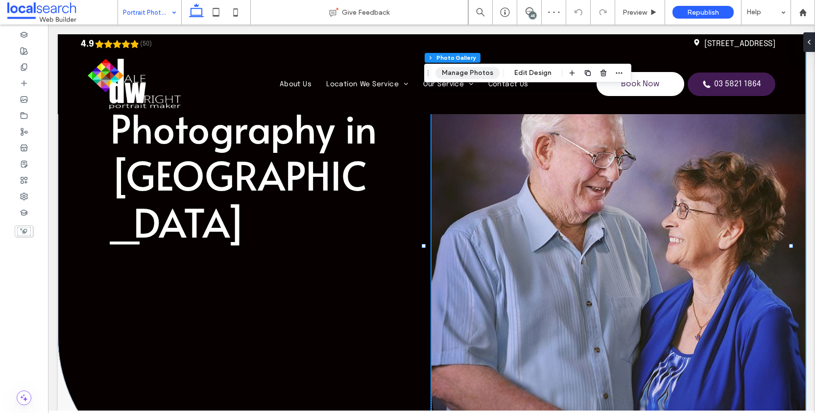
click at [476, 73] on button "Manage Photos" at bounding box center [467, 73] width 64 height 12
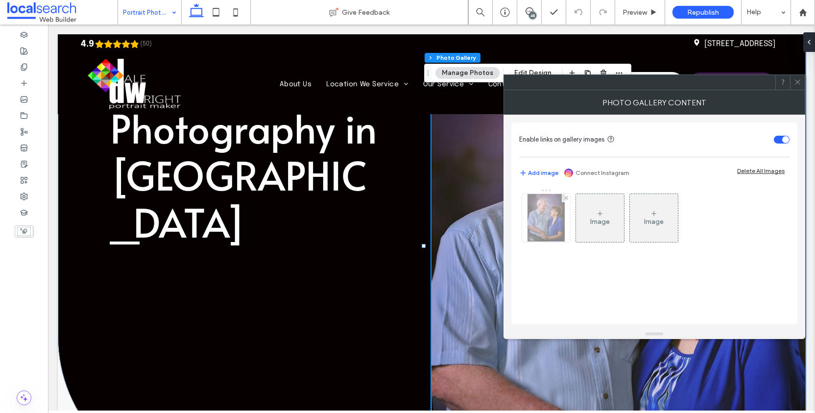
click at [556, 215] on img at bounding box center [546, 218] width 38 height 48
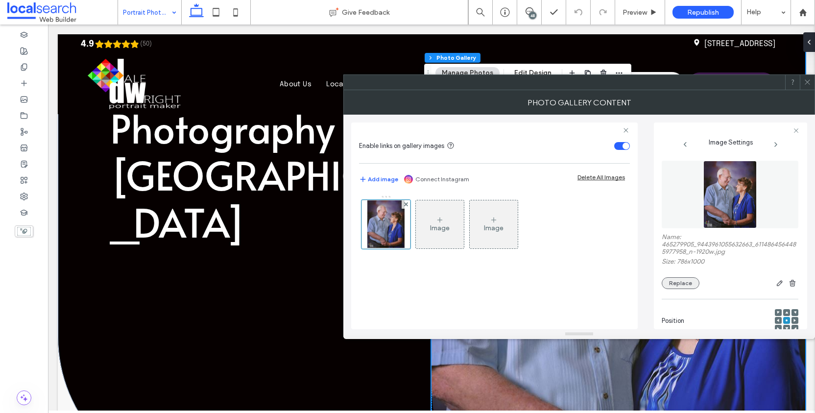
click at [685, 289] on button "Replace" at bounding box center [681, 283] width 38 height 12
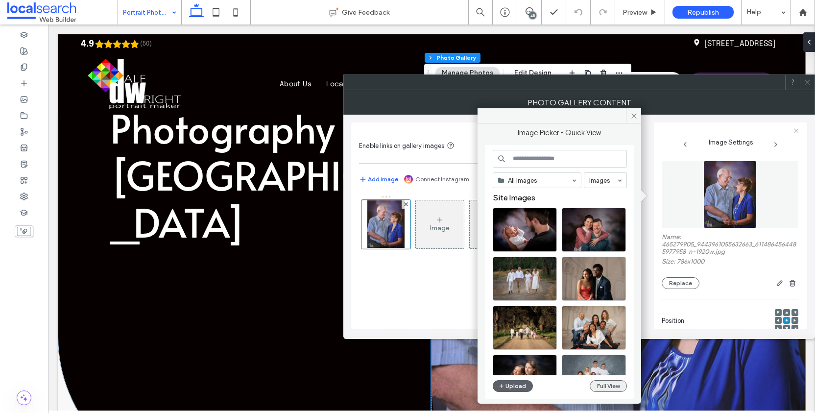
click at [611, 388] on button "Full View" at bounding box center [608, 386] width 37 height 12
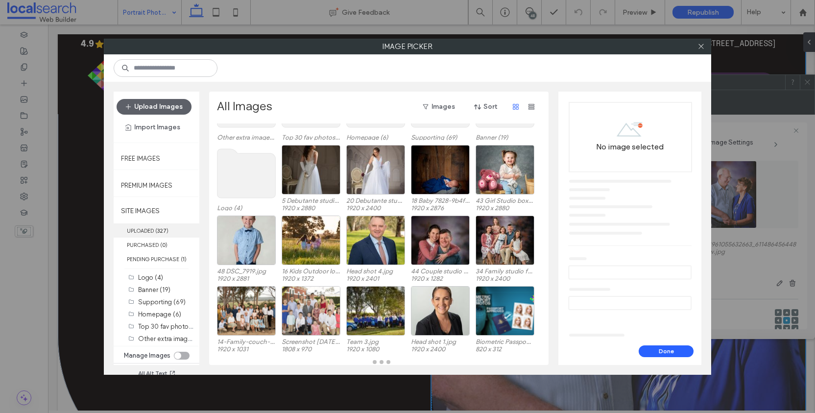
scroll to position [72, 0]
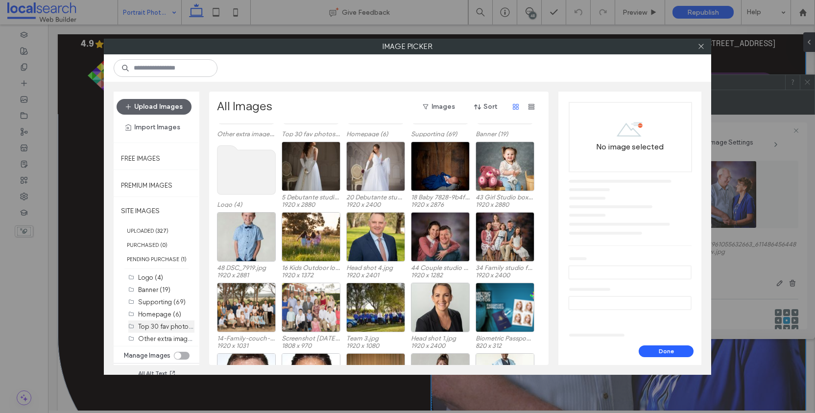
click at [158, 332] on div "Top 30 fav photos (30)" at bounding box center [166, 326] width 56 height 10
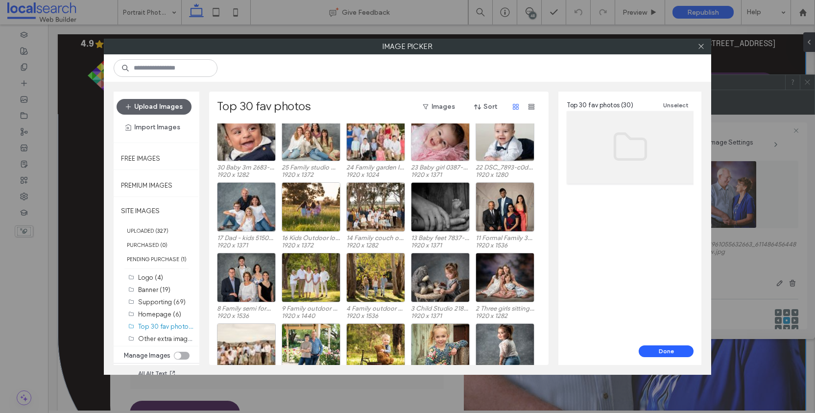
scroll to position [41, 0]
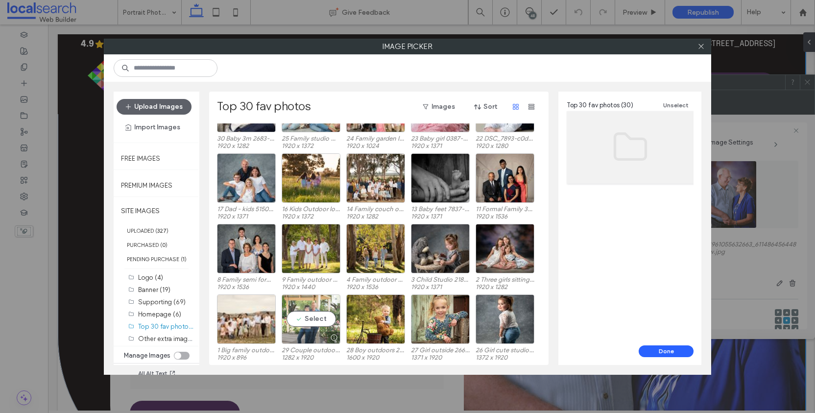
click at [315, 310] on div "Select" at bounding box center [311, 318] width 59 height 49
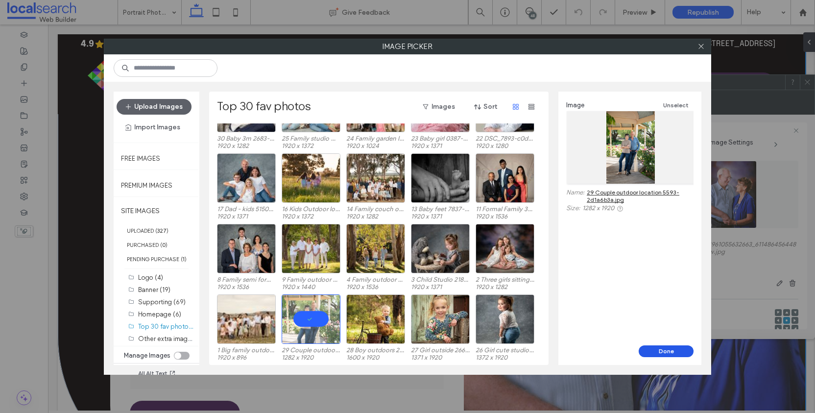
click at [675, 351] on button "Done" at bounding box center [666, 351] width 55 height 12
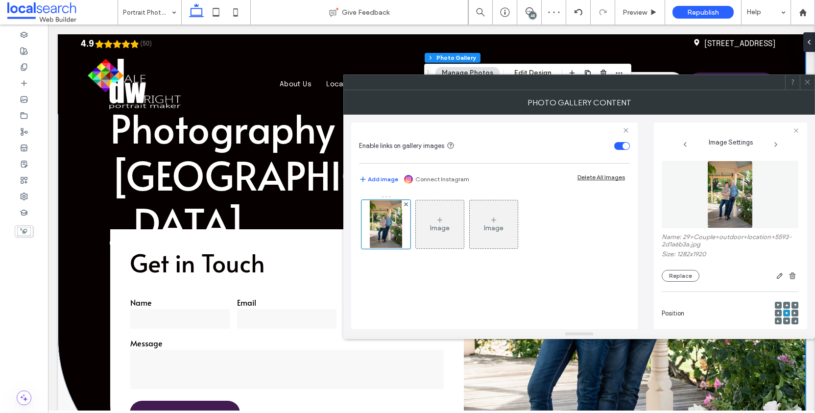
click at [807, 79] on icon at bounding box center [807, 81] width 7 height 7
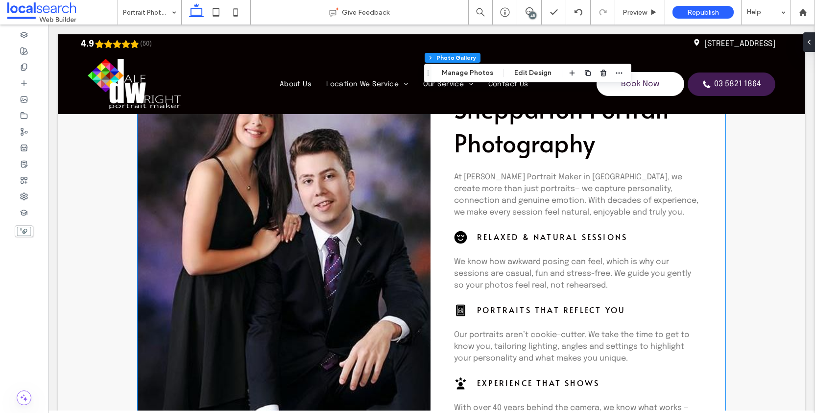
scroll to position [637, 0]
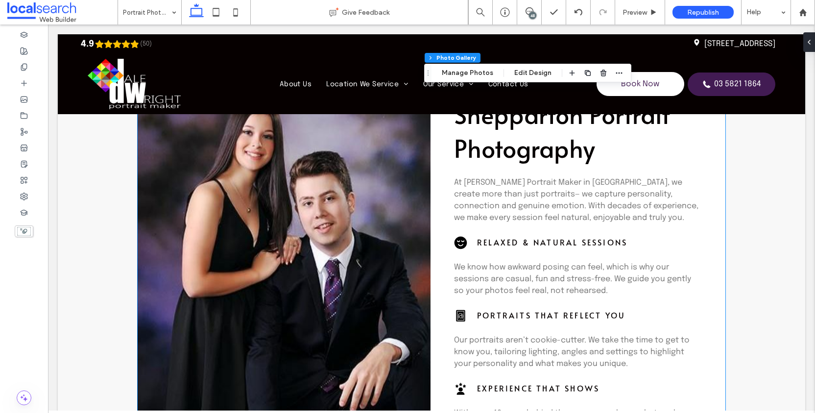
click at [212, 196] on link at bounding box center [289, 305] width 303 height 424
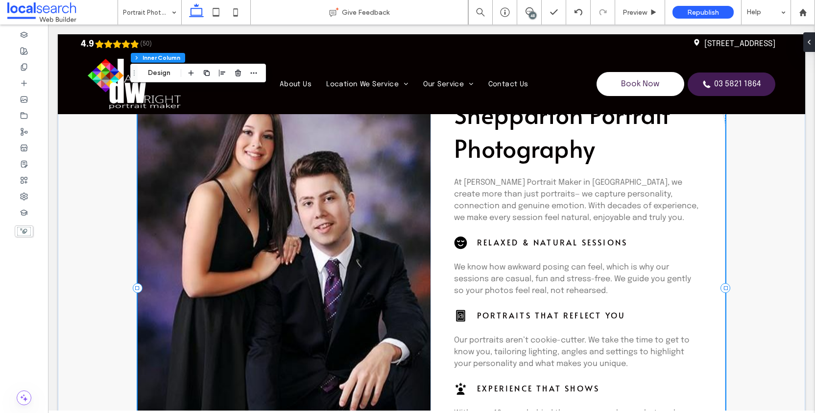
click at [195, 157] on link at bounding box center [289, 305] width 303 height 424
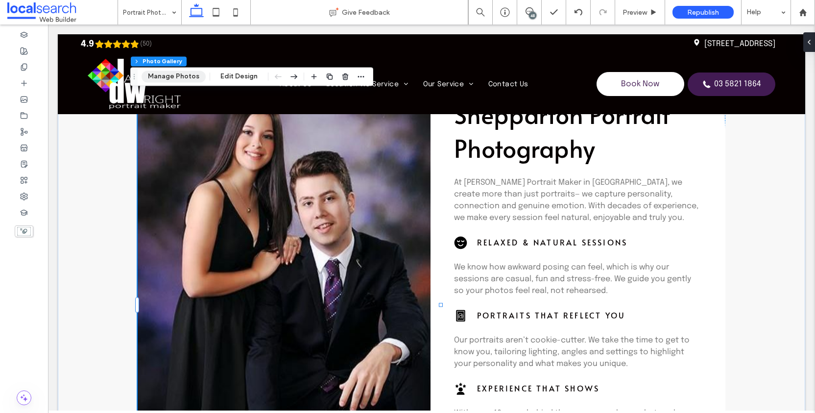
click at [175, 73] on button "Manage Photos" at bounding box center [174, 77] width 64 height 12
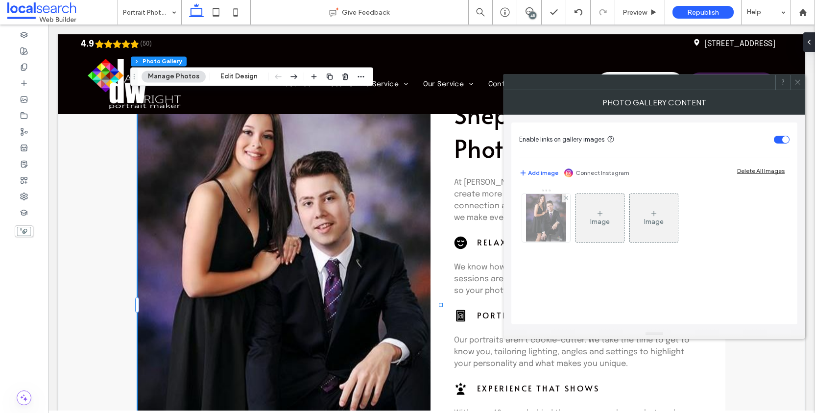
click at [555, 221] on img at bounding box center [546, 218] width 41 height 48
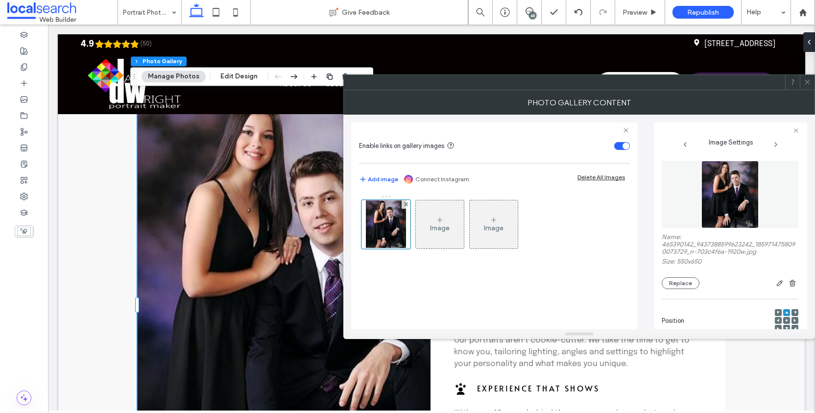
click at [691, 289] on div "Replace" at bounding box center [730, 283] width 137 height 12
click at [688, 289] on button "Replace" at bounding box center [681, 283] width 38 height 12
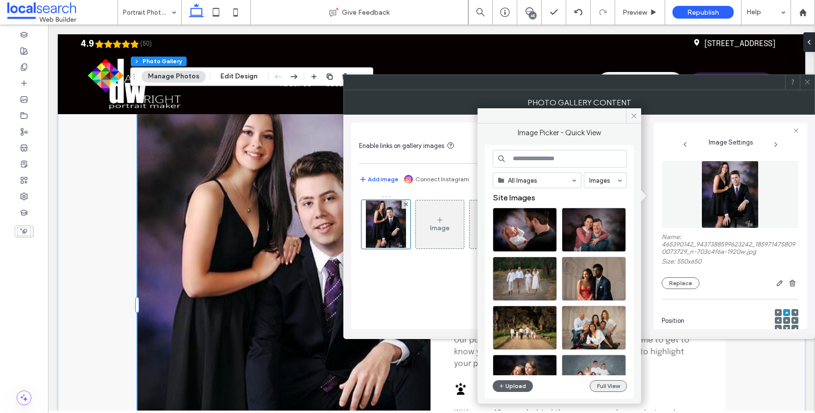
click at [610, 387] on button "Full View" at bounding box center [608, 386] width 37 height 12
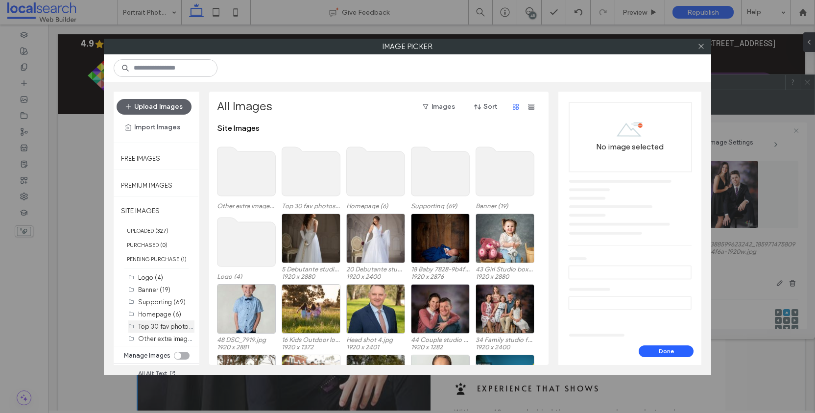
click at [158, 331] on label "Top 30 fav photos (30)" at bounding box center [171, 325] width 67 height 9
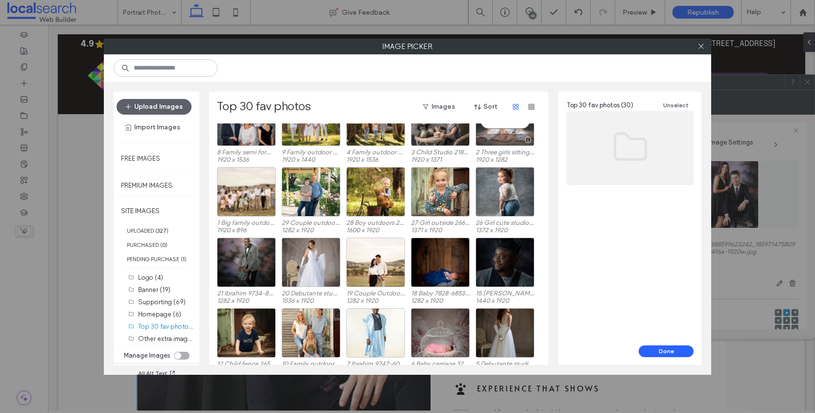
scroll to position [182, 0]
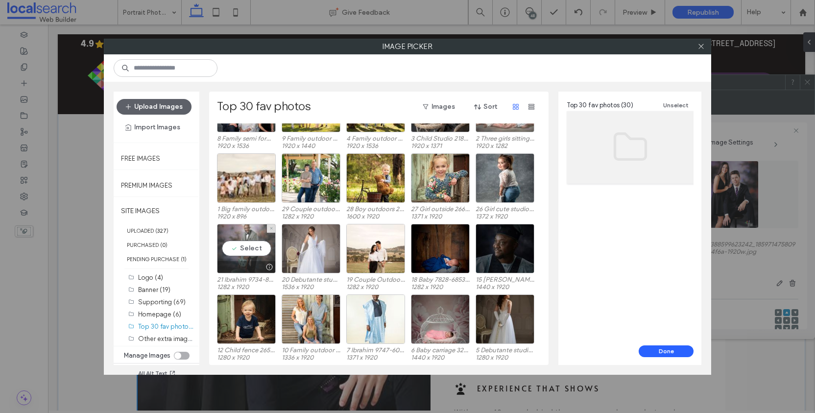
click at [243, 244] on div "Select" at bounding box center [246, 248] width 59 height 49
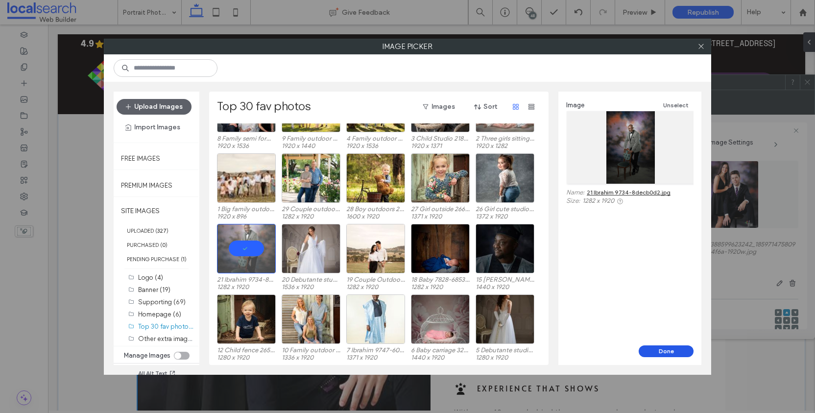
click at [666, 345] on button "Done" at bounding box center [666, 351] width 55 height 12
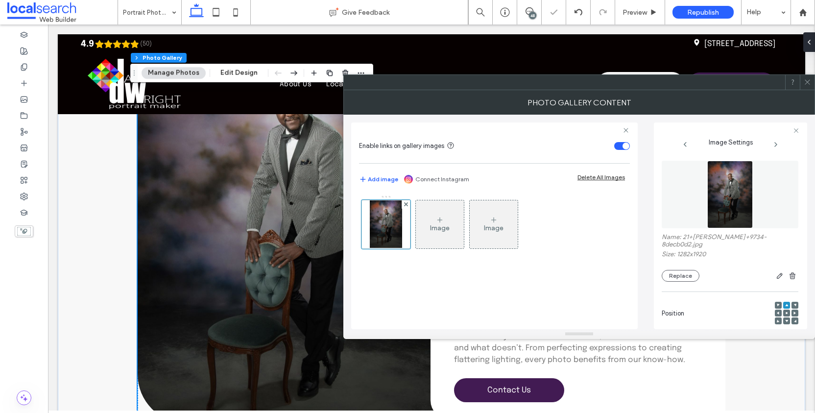
scroll to position [729, 0]
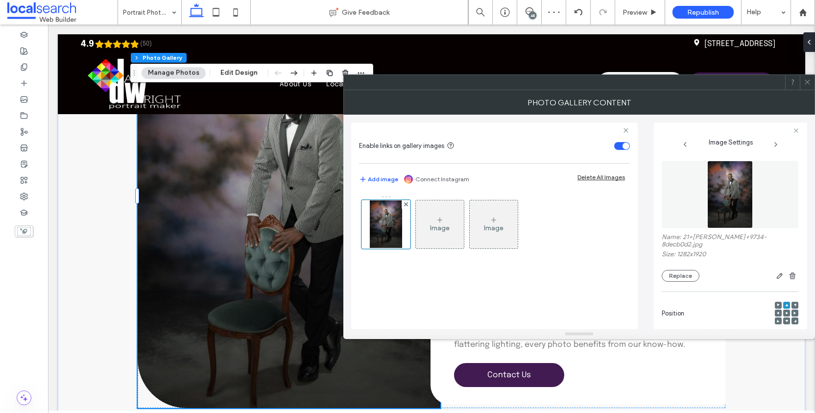
click at [809, 81] on icon at bounding box center [807, 81] width 7 height 7
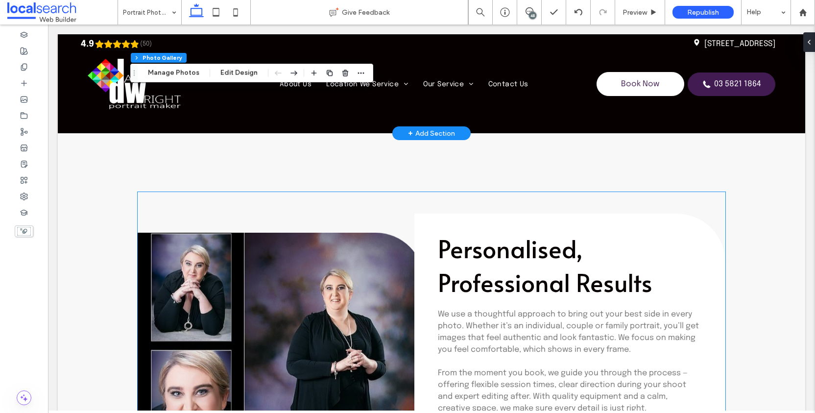
scroll to position [1371, 0]
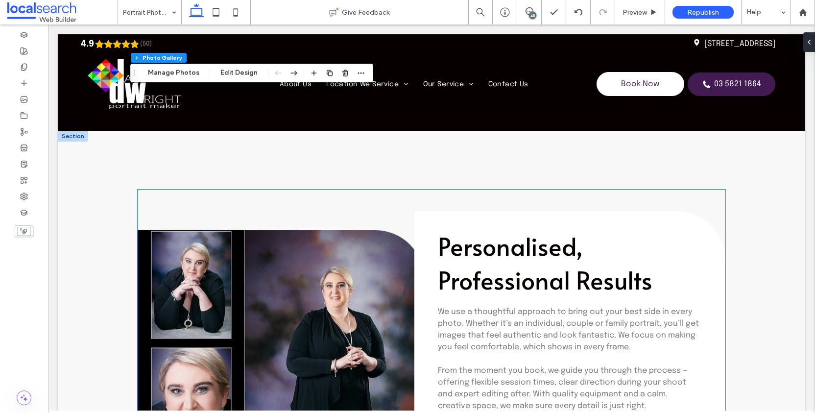
click at [353, 294] on link at bounding box center [281, 389] width 287 height 318
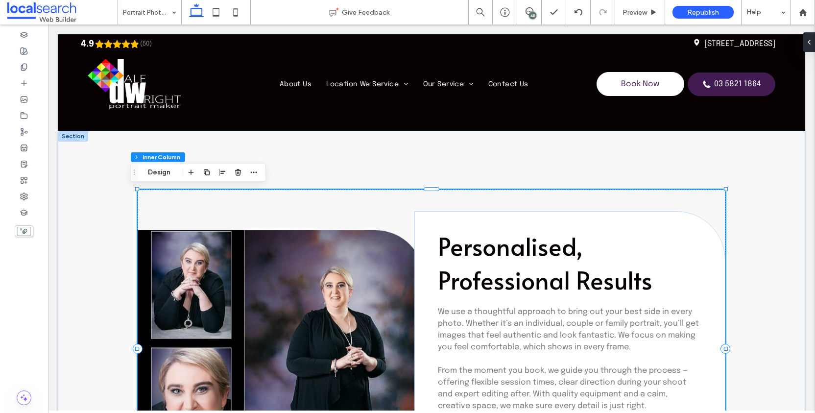
click at [329, 288] on link at bounding box center [281, 389] width 287 height 318
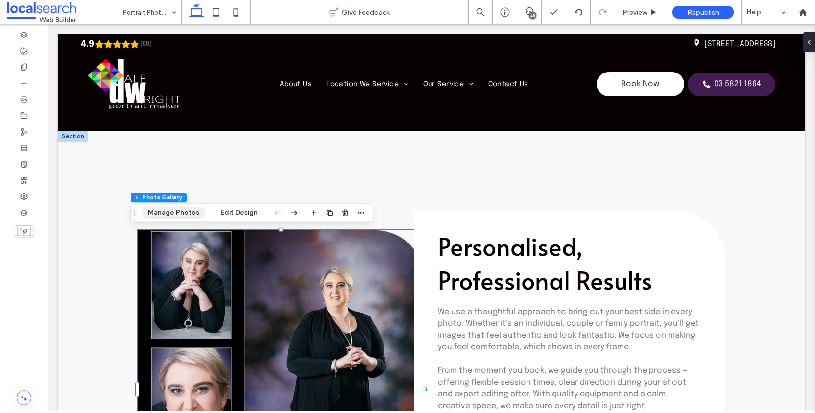
click at [186, 215] on button "Manage Photos" at bounding box center [174, 213] width 64 height 12
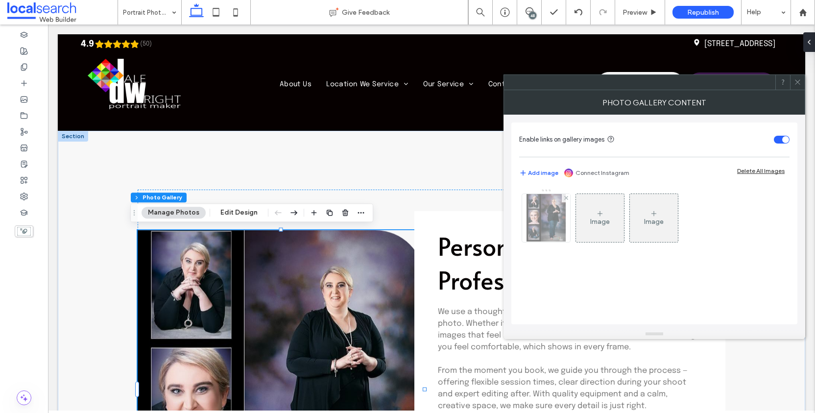
click at [545, 218] on img at bounding box center [545, 218] width 39 height 48
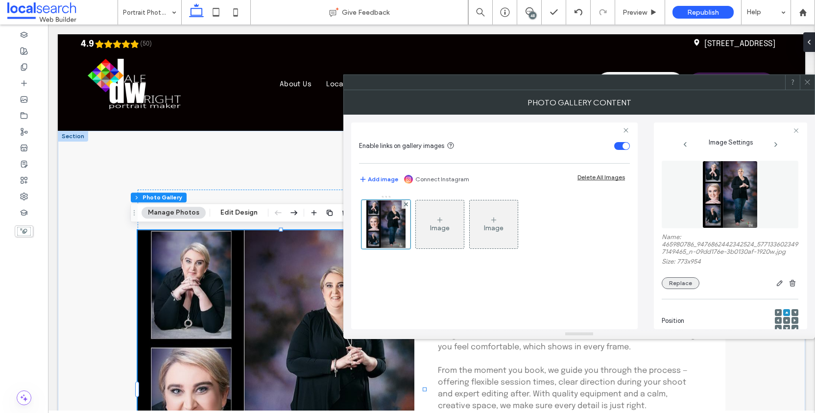
click at [680, 289] on button "Replace" at bounding box center [681, 283] width 38 height 12
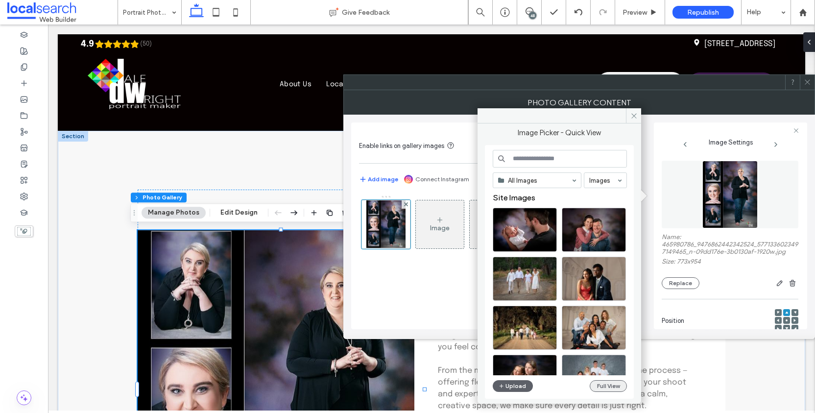
click at [606, 389] on button "Full View" at bounding box center [608, 386] width 37 height 12
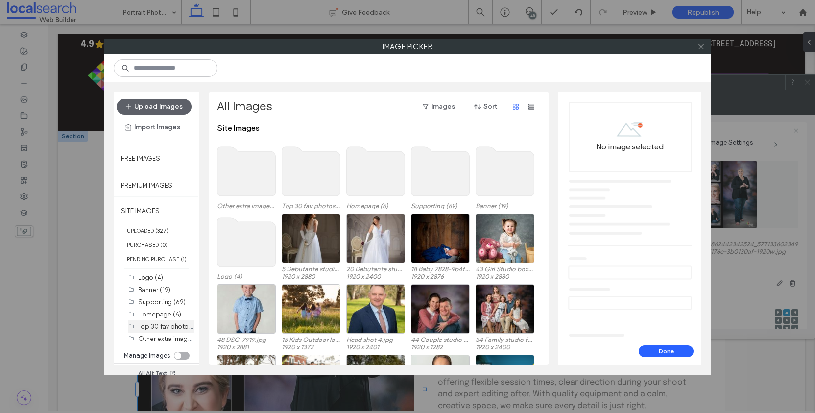
click at [175, 331] on label "Top 30 fav photos (30)" at bounding box center [171, 325] width 67 height 9
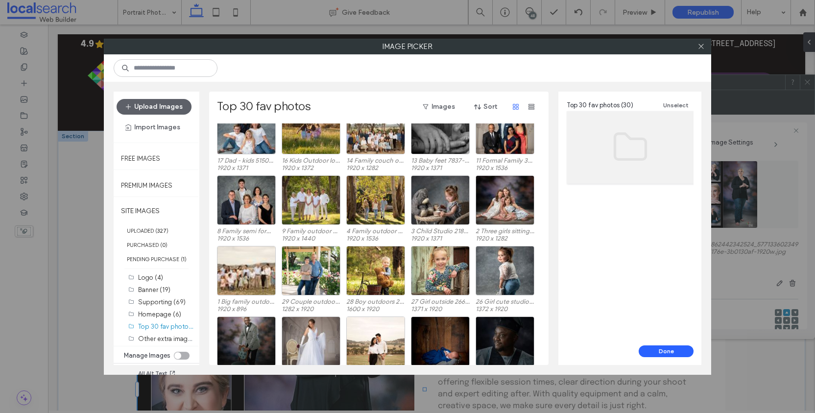
scroll to position [182, 0]
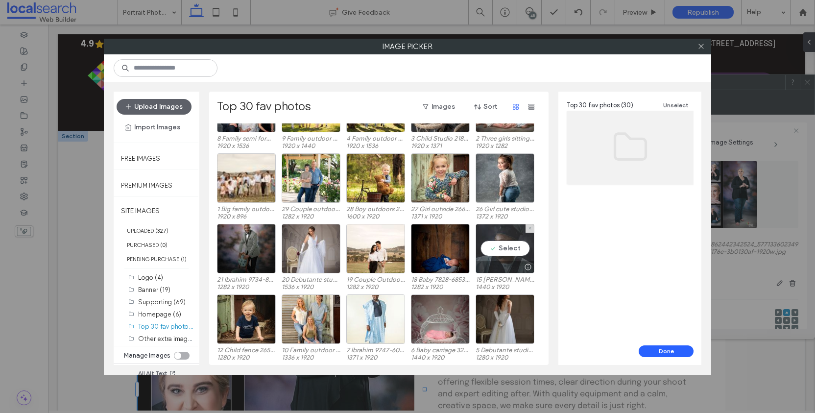
click at [507, 261] on div at bounding box center [505, 267] width 58 height 12
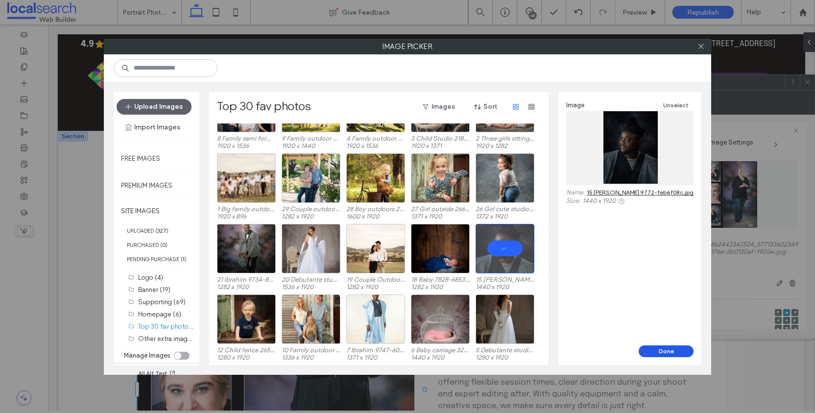
click at [660, 353] on button "Done" at bounding box center [666, 351] width 55 height 12
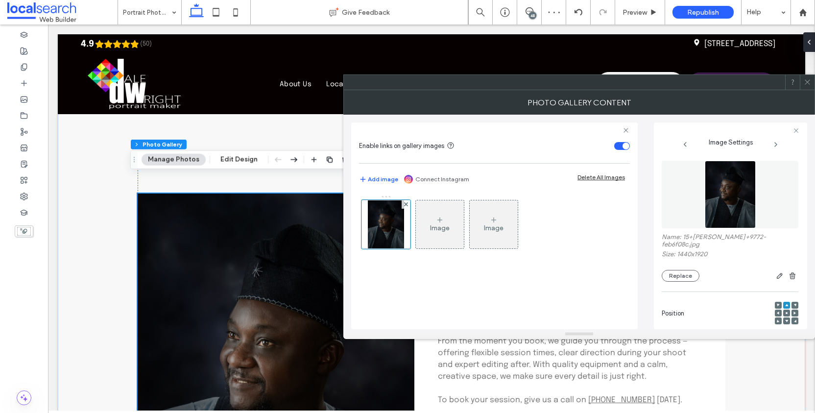
scroll to position [1400, 0]
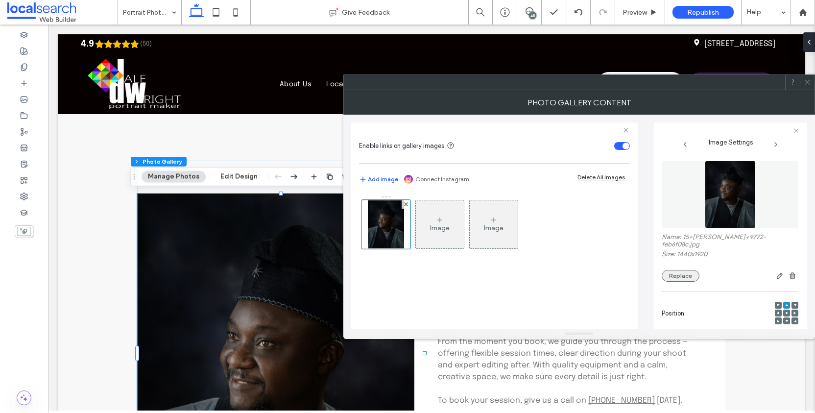
click at [684, 272] on button "Replace" at bounding box center [681, 276] width 38 height 12
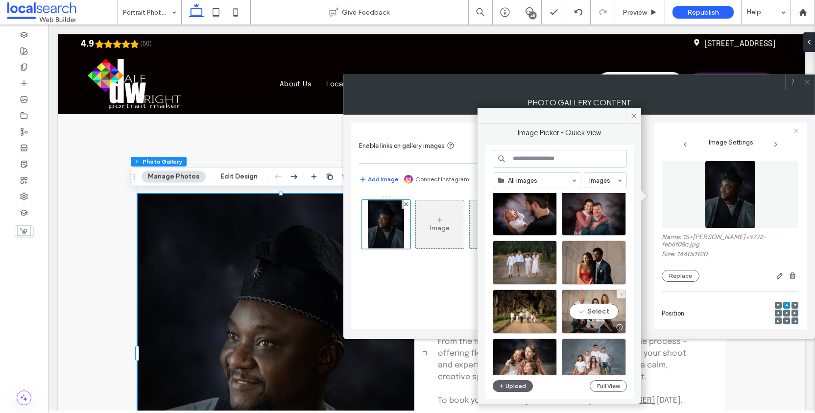
scroll to position [18, 0]
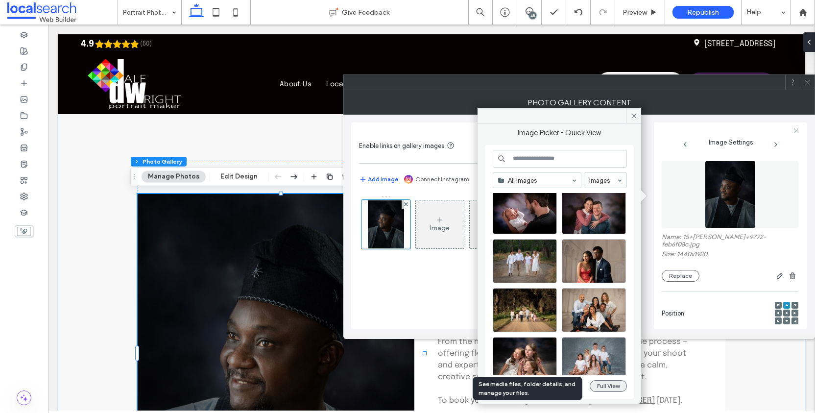
click at [612, 387] on button "Full View" at bounding box center [608, 386] width 37 height 12
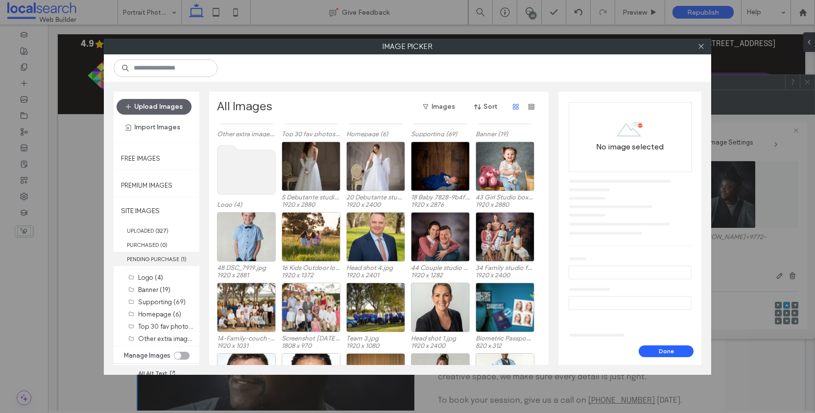
scroll to position [7, 0]
click at [171, 335] on div "Other extra images (20)" at bounding box center [166, 339] width 56 height 10
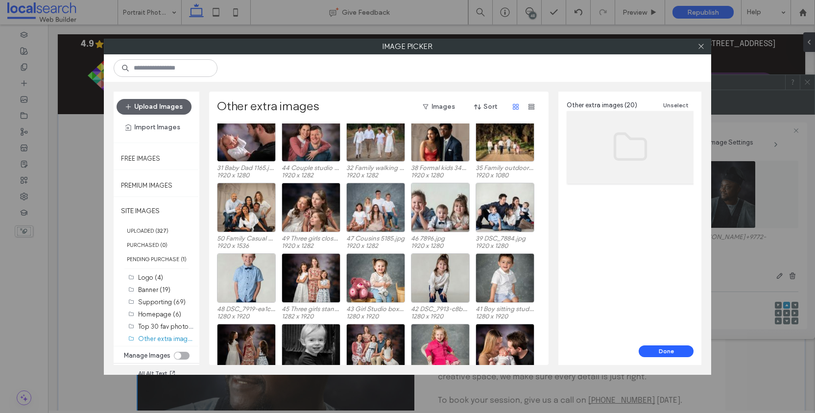
scroll to position [0, 0]
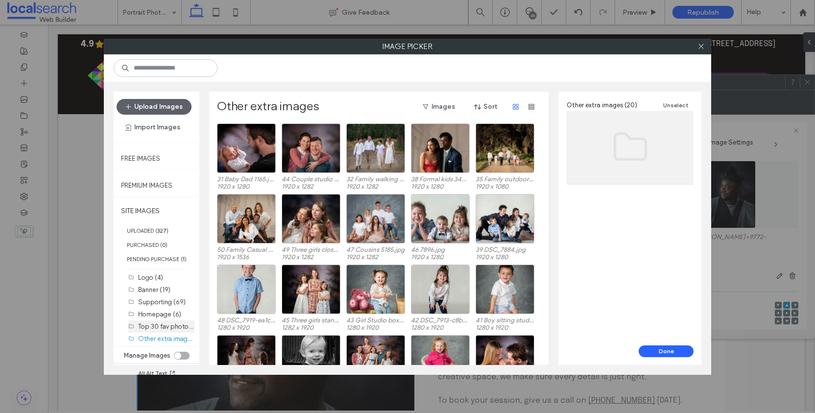
click at [160, 328] on label "Top 30 fav photos (30)" at bounding box center [171, 325] width 67 height 9
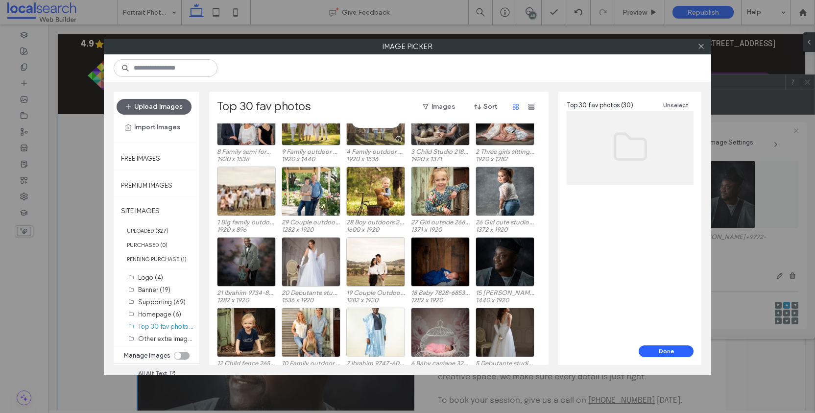
scroll to position [182, 0]
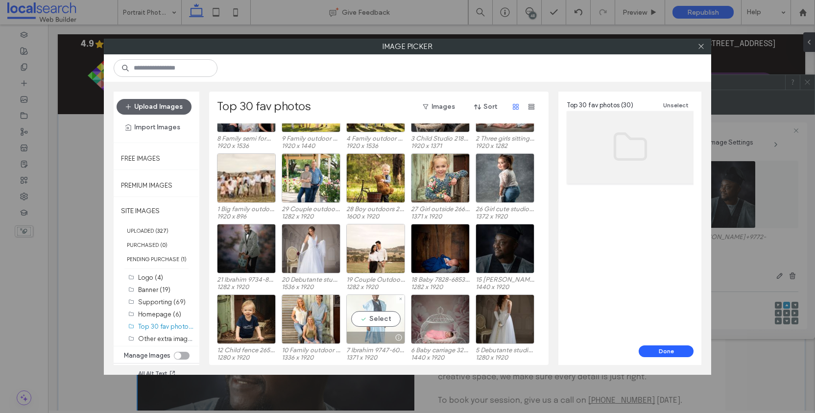
click at [381, 320] on div "Select" at bounding box center [375, 318] width 59 height 49
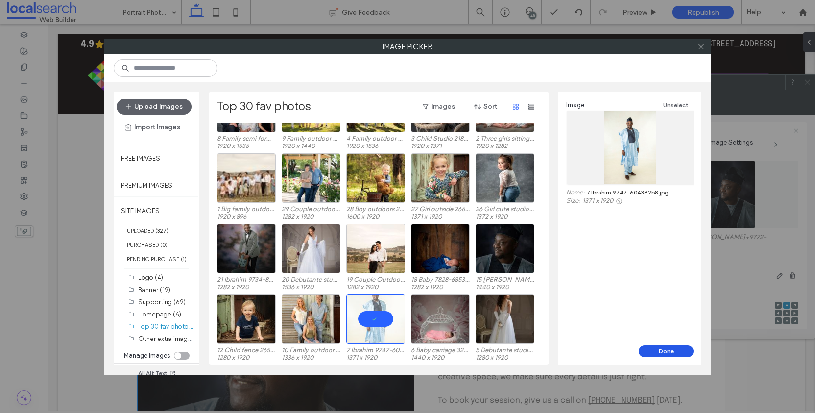
click at [670, 347] on button "Done" at bounding box center [666, 351] width 55 height 12
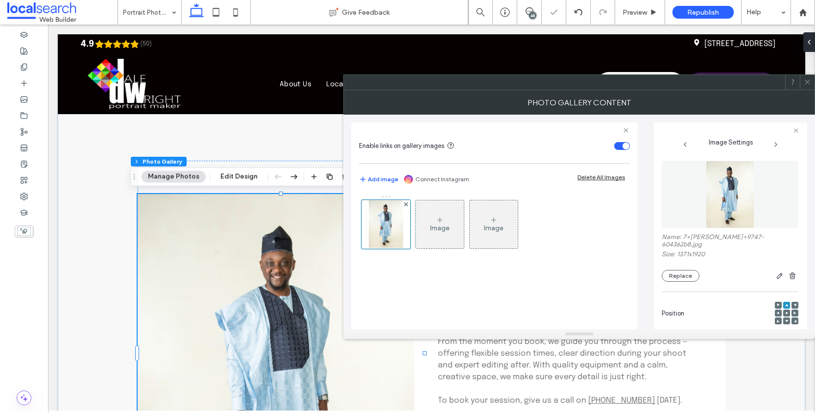
click at [805, 83] on icon at bounding box center [807, 81] width 7 height 7
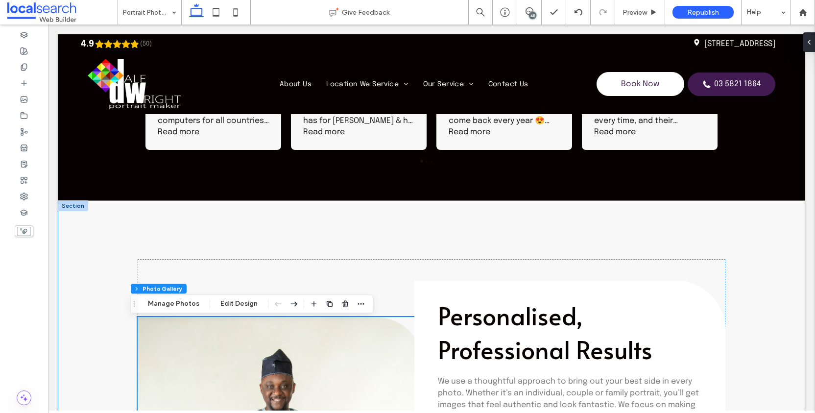
scroll to position [1302, 0]
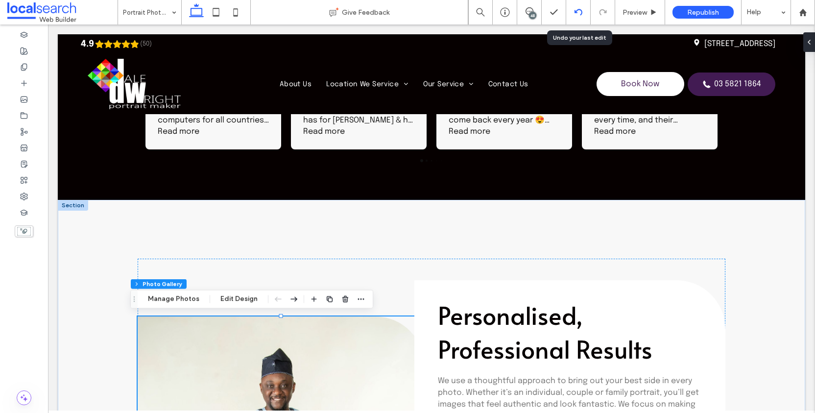
click at [578, 12] on icon at bounding box center [578, 12] width 8 height 8
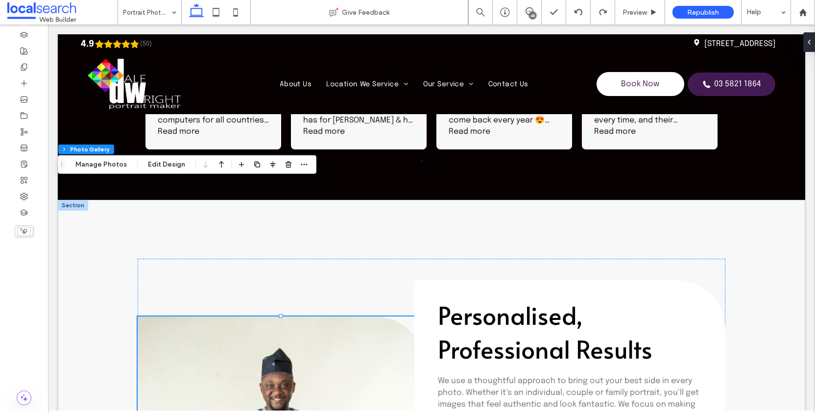
click at [114, 171] on div "Section Column Photo Gallery Manage Photos Edit Design" at bounding box center [187, 164] width 259 height 19
click at [113, 167] on button "Manage Photos" at bounding box center [101, 165] width 64 height 12
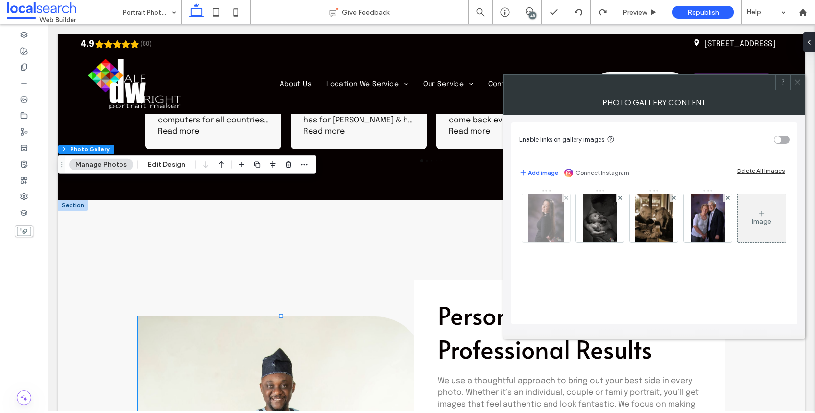
click at [548, 221] on img at bounding box center [546, 218] width 36 height 48
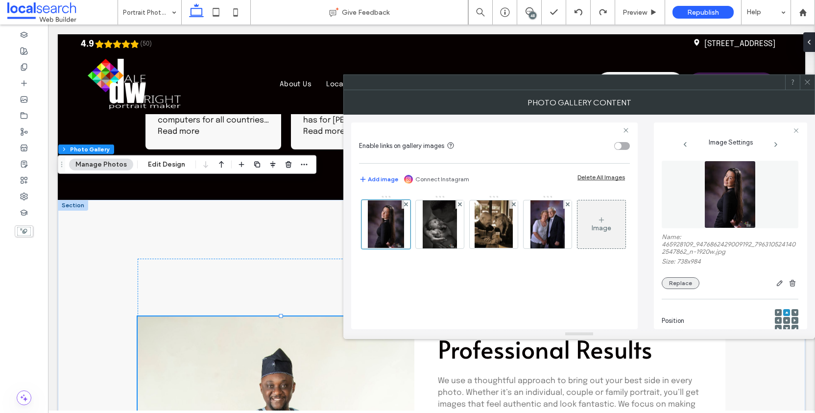
click at [687, 289] on button "Replace" at bounding box center [681, 283] width 38 height 12
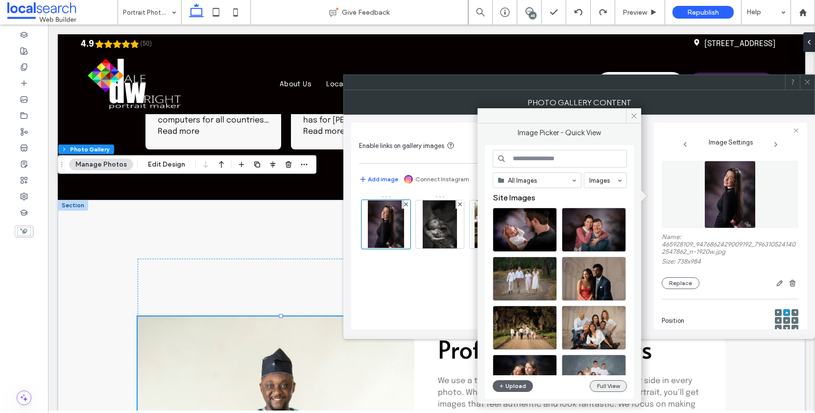
click at [611, 387] on button "Full View" at bounding box center [608, 386] width 37 height 12
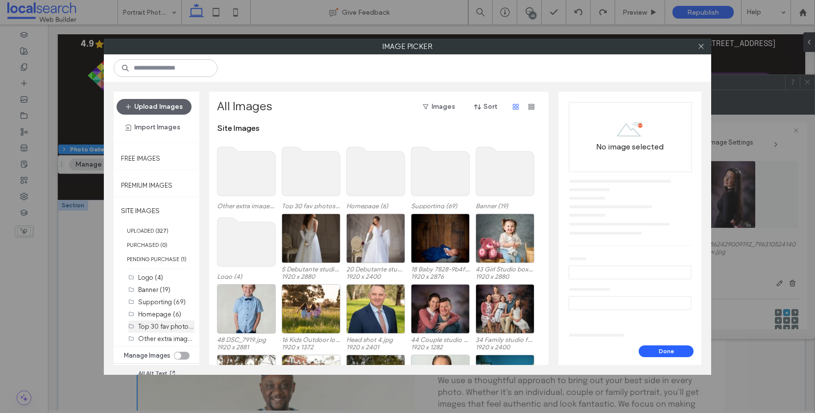
click at [157, 331] on label "Top 30 fav photos (30)" at bounding box center [171, 325] width 67 height 9
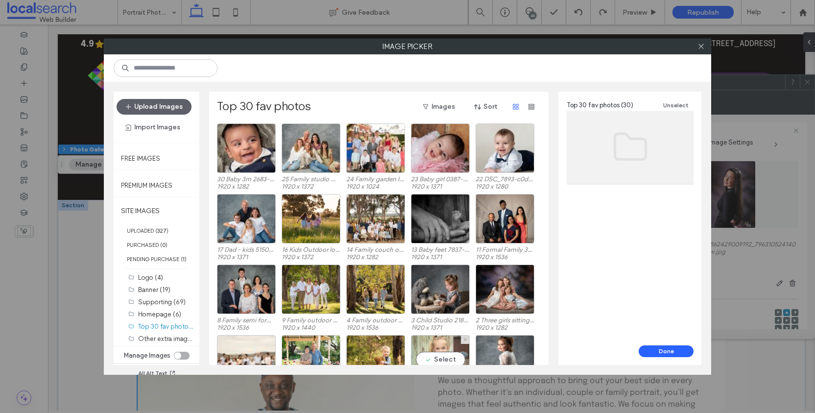
click at [446, 355] on div "Select" at bounding box center [440, 359] width 59 height 49
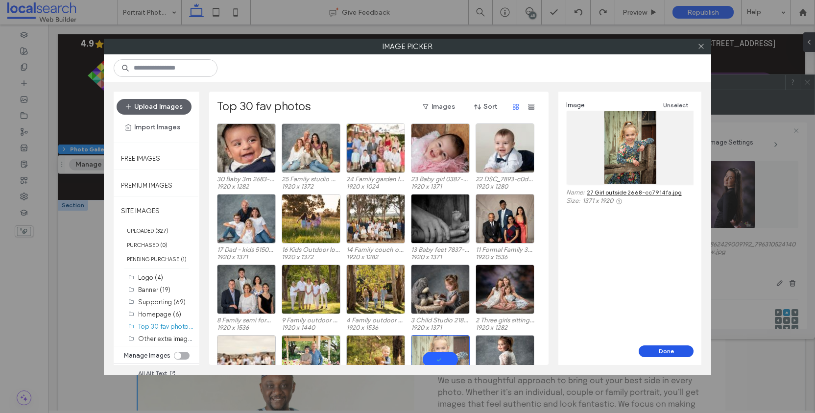
click at [671, 350] on button "Done" at bounding box center [666, 351] width 55 height 12
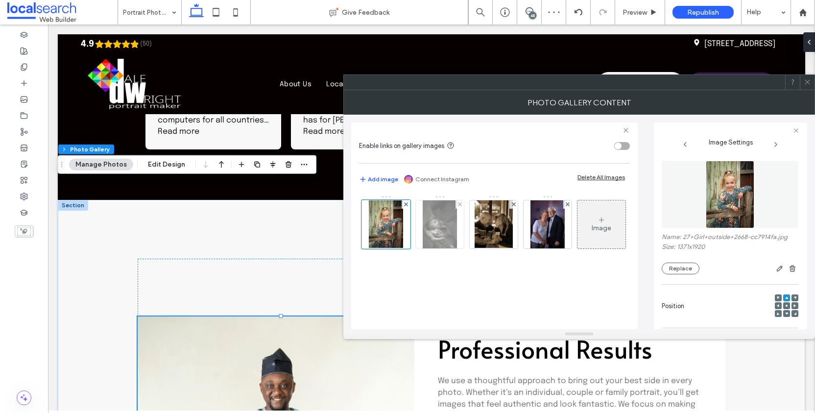
click at [434, 223] on img at bounding box center [440, 224] width 34 height 48
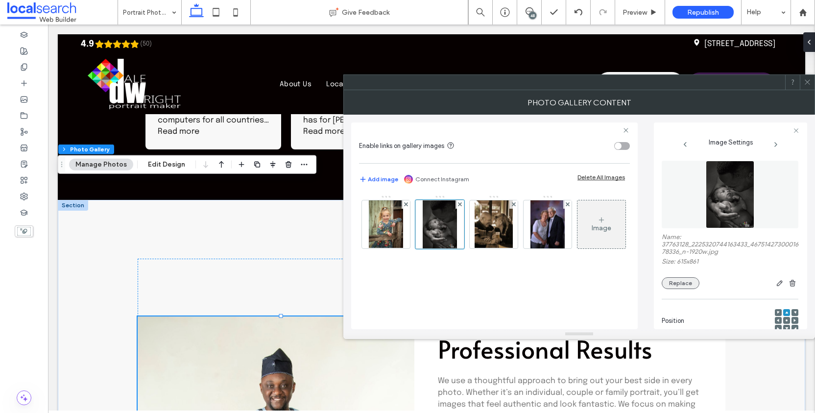
click at [685, 289] on button "Replace" at bounding box center [681, 283] width 38 height 12
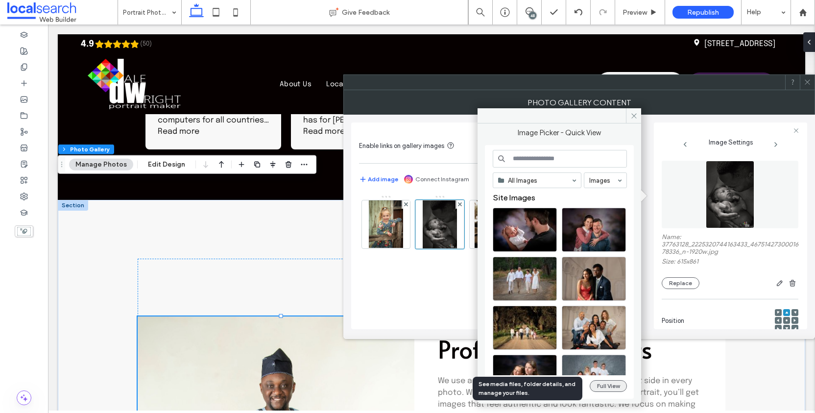
click at [606, 390] on button "Full View" at bounding box center [608, 386] width 37 height 12
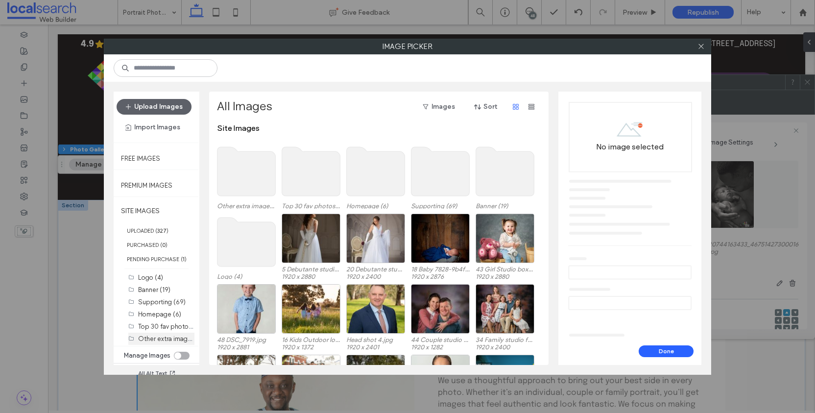
click at [164, 343] on label "Other extra images (20)" at bounding box center [173, 338] width 70 height 9
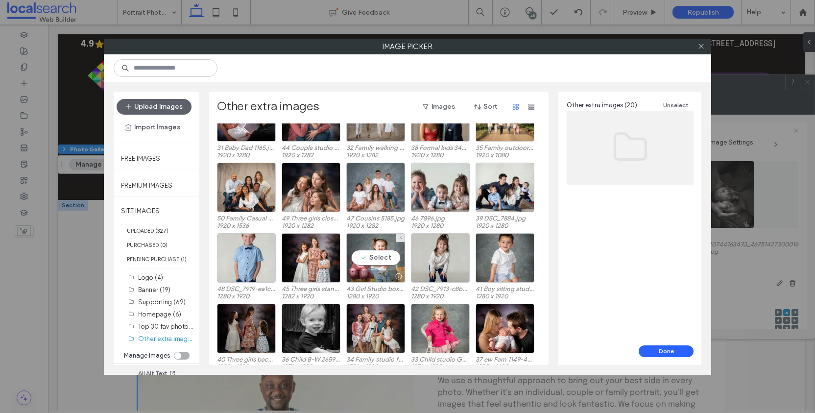
scroll to position [41, 0]
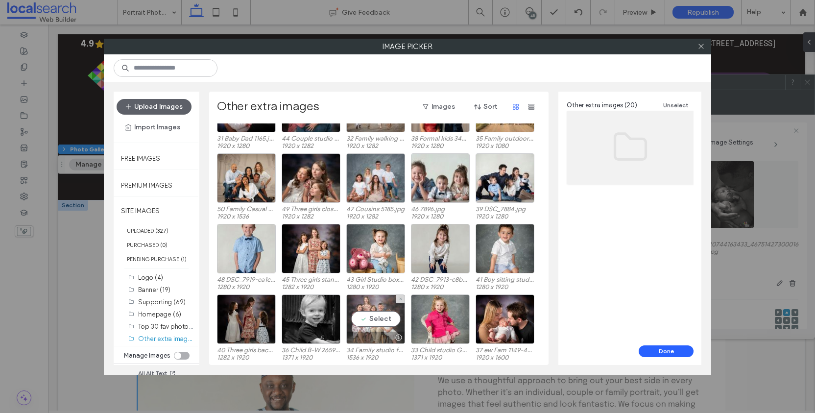
click at [385, 313] on div "Select" at bounding box center [375, 318] width 59 height 49
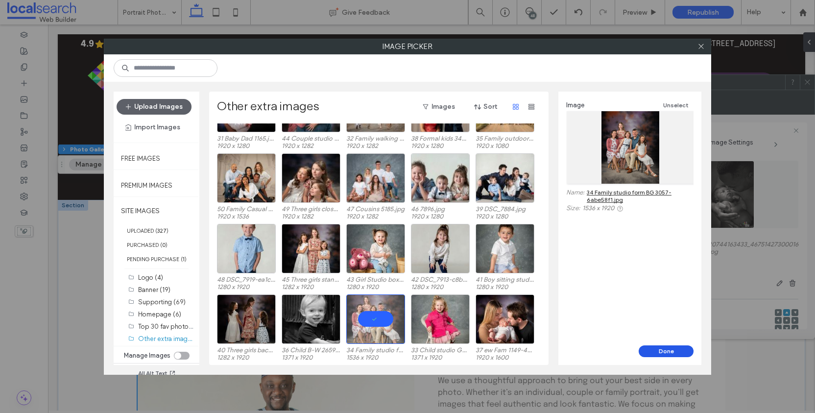
click at [669, 353] on button "Done" at bounding box center [666, 351] width 55 height 12
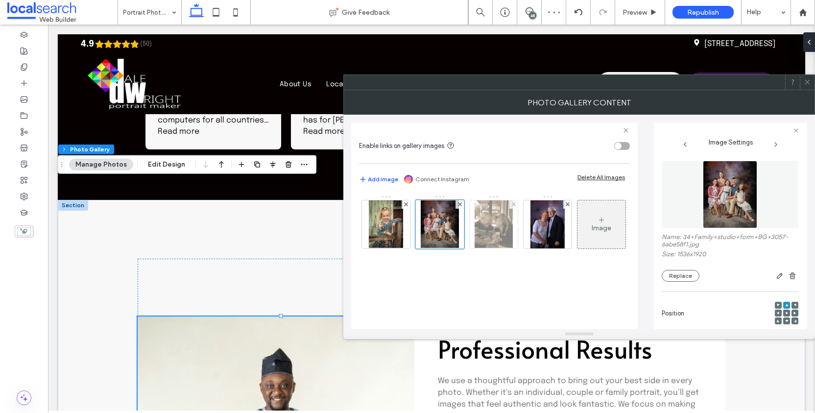
click at [490, 234] on img at bounding box center [494, 224] width 38 height 48
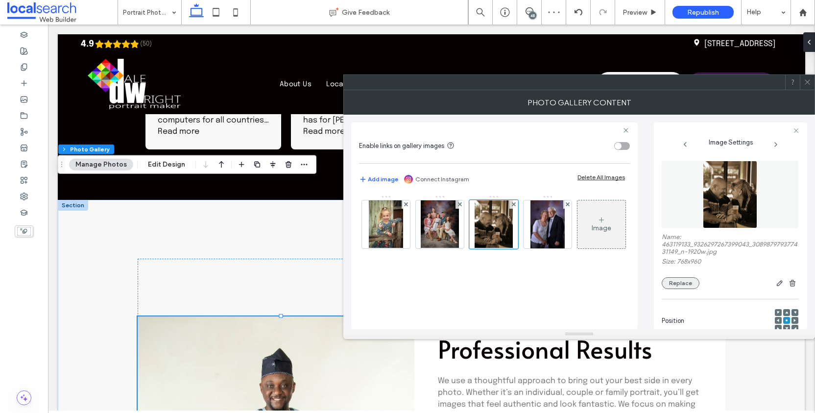
click at [671, 289] on button "Replace" at bounding box center [681, 283] width 38 height 12
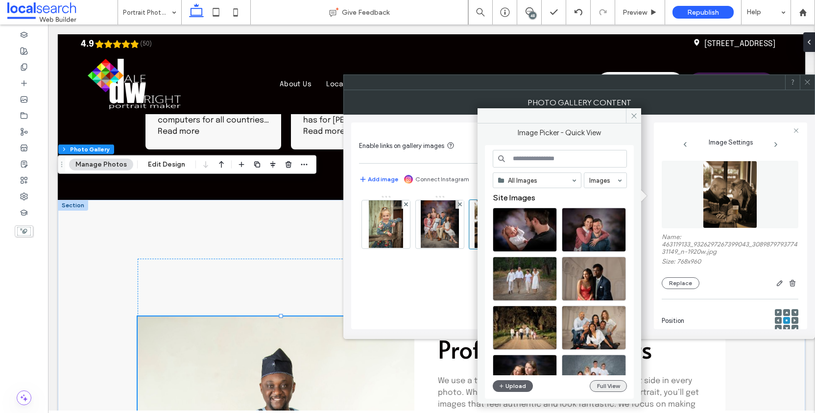
click at [611, 390] on button "Full View" at bounding box center [608, 386] width 37 height 12
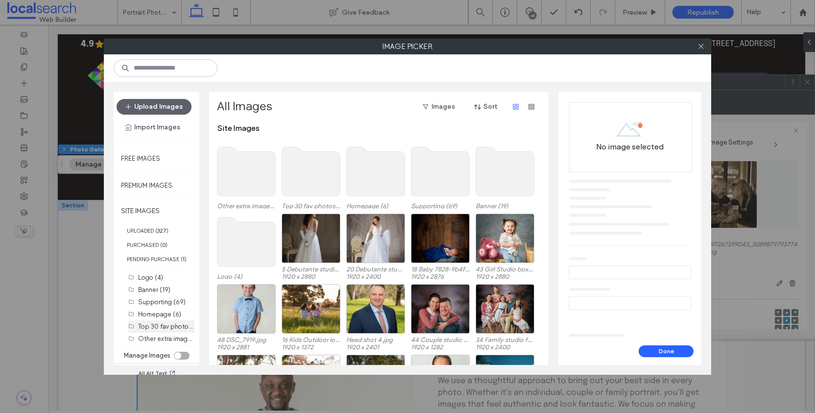
click at [164, 331] on label "Top 30 fav photos (30)" at bounding box center [171, 325] width 67 height 9
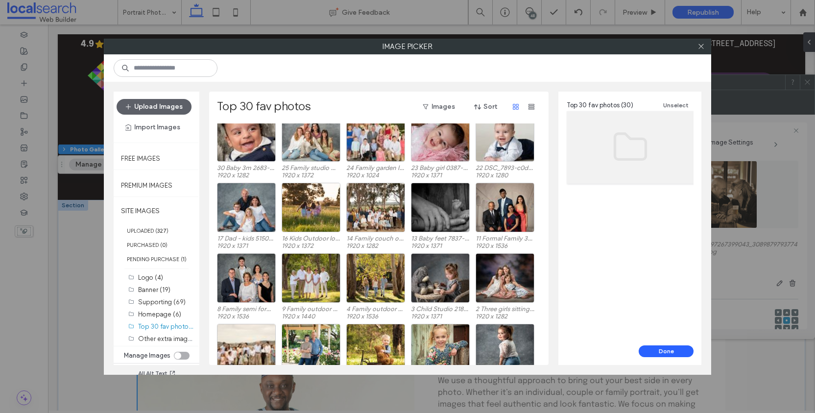
scroll to position [0, 0]
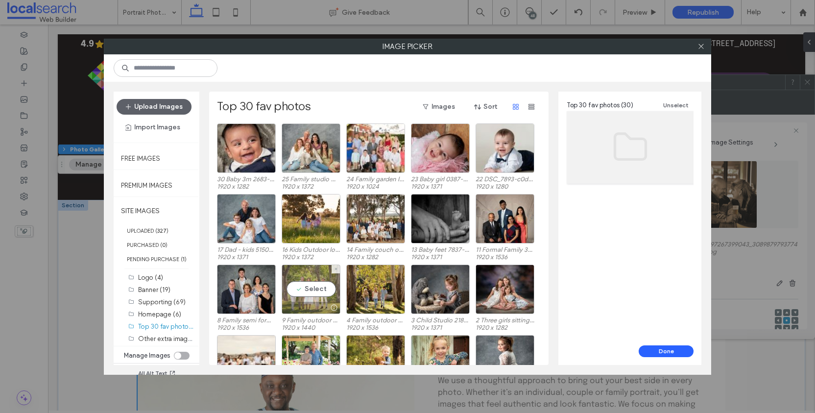
click at [324, 283] on div "Select" at bounding box center [311, 288] width 59 height 49
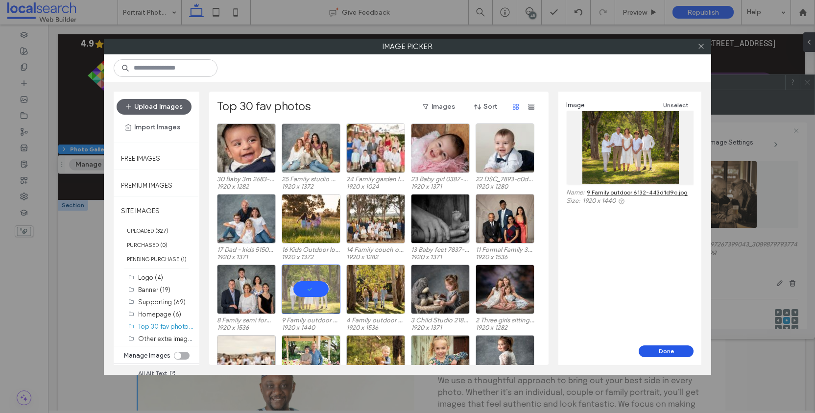
click at [669, 349] on button "Done" at bounding box center [666, 351] width 55 height 12
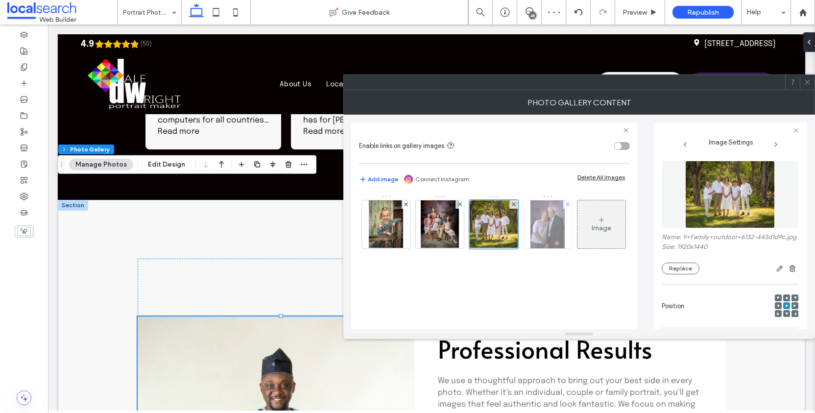
click at [553, 221] on img at bounding box center [547, 224] width 34 height 48
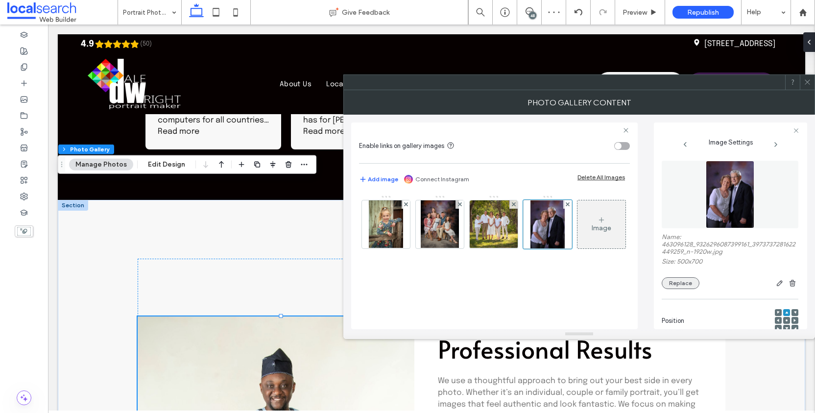
click at [682, 289] on button "Replace" at bounding box center [681, 283] width 38 height 12
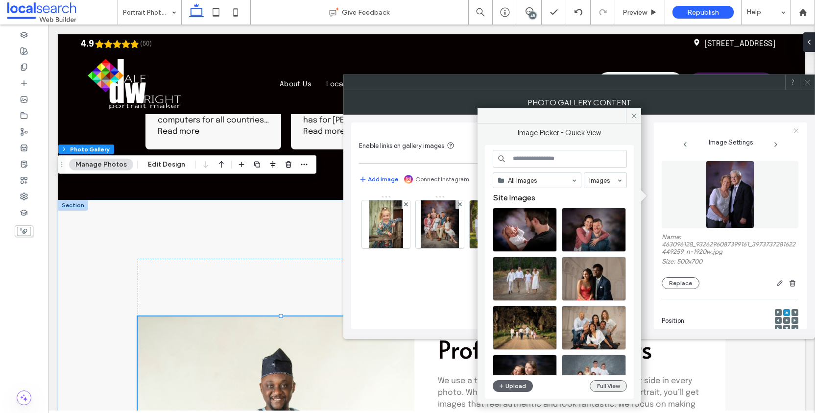
click at [608, 392] on button "Full View" at bounding box center [608, 386] width 37 height 12
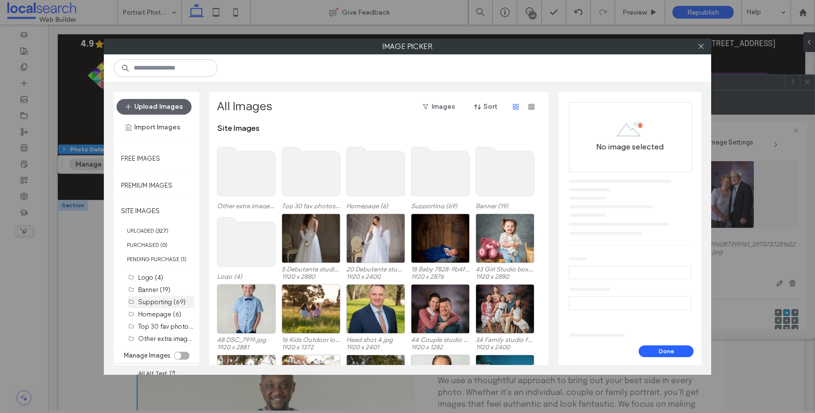
scroll to position [7, 0]
click at [167, 340] on label "Other extra images (20)" at bounding box center [173, 338] width 70 height 9
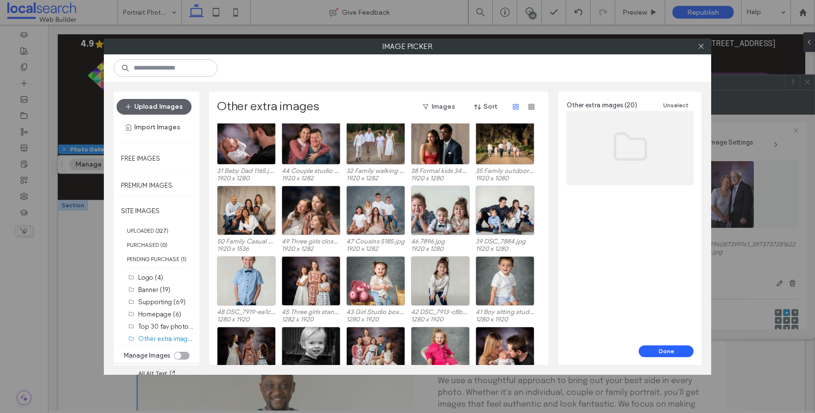
scroll to position [0, 0]
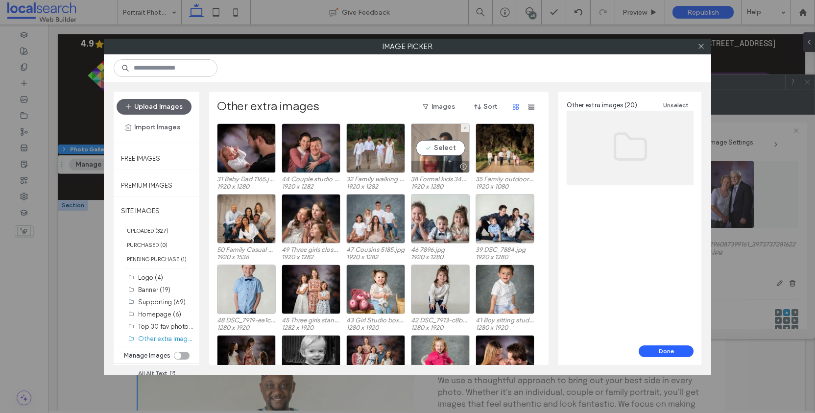
click at [439, 146] on div "Select" at bounding box center [440, 147] width 59 height 49
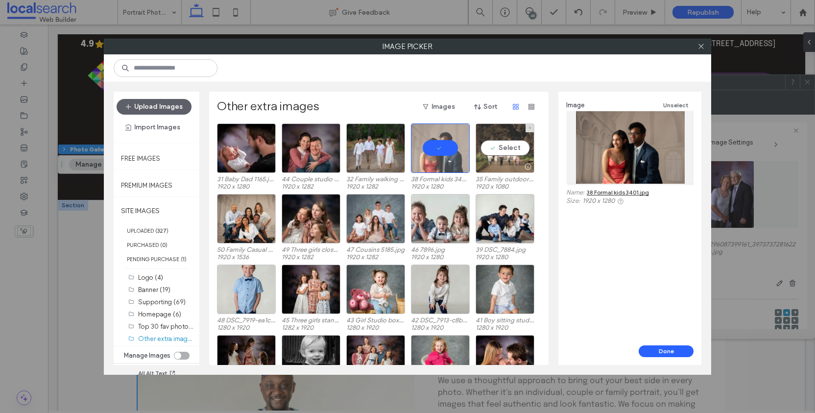
click at [509, 145] on div "Select" at bounding box center [505, 147] width 59 height 49
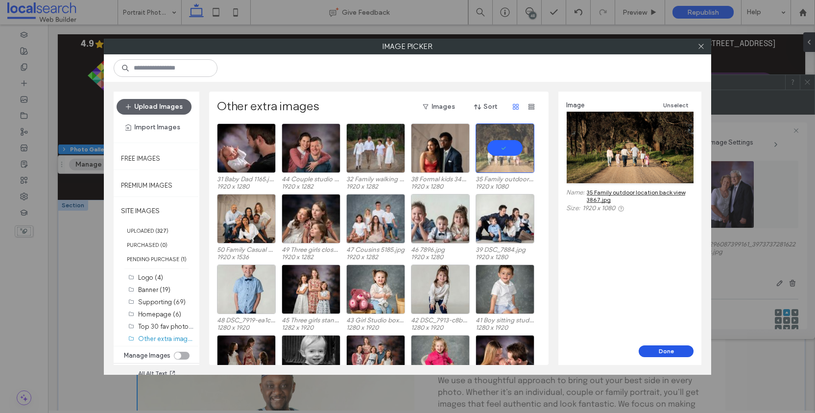
click at [669, 348] on button "Done" at bounding box center [666, 351] width 55 height 12
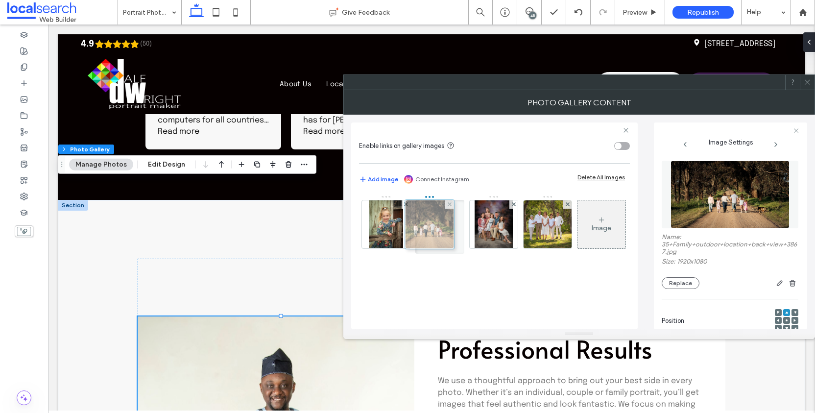
drag, startPoint x: 561, startPoint y: 231, endPoint x: 448, endPoint y: 234, distance: 112.7
click at [812, 82] on div at bounding box center [807, 82] width 15 height 15
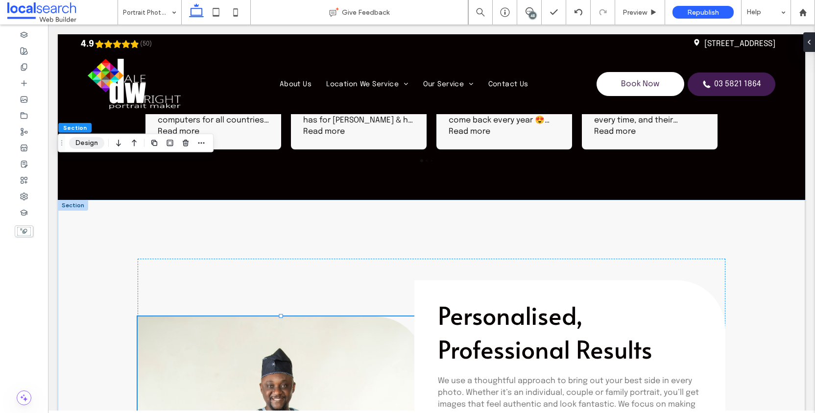
click at [88, 142] on button "Design" at bounding box center [86, 143] width 35 height 12
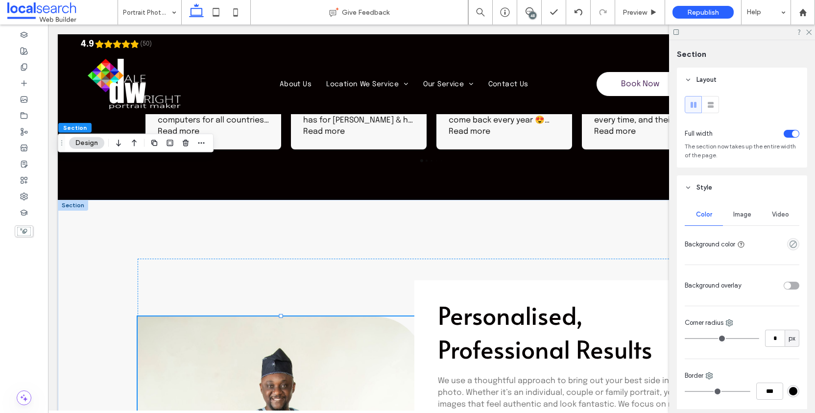
click at [743, 215] on span "Image" at bounding box center [742, 215] width 18 height 8
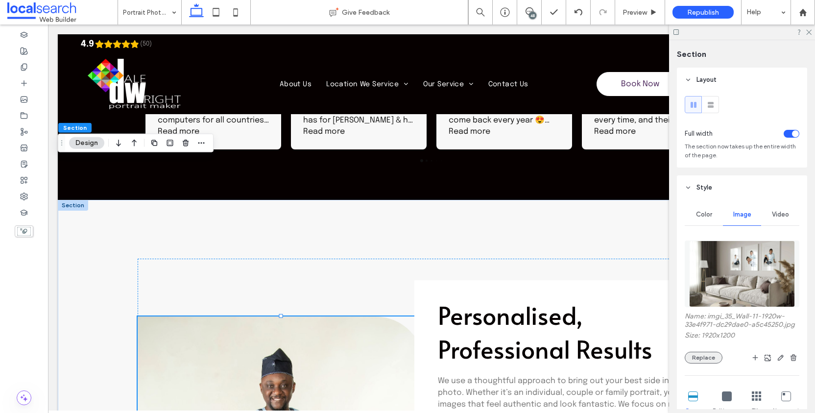
click at [708, 363] on button "Replace" at bounding box center [704, 358] width 38 height 12
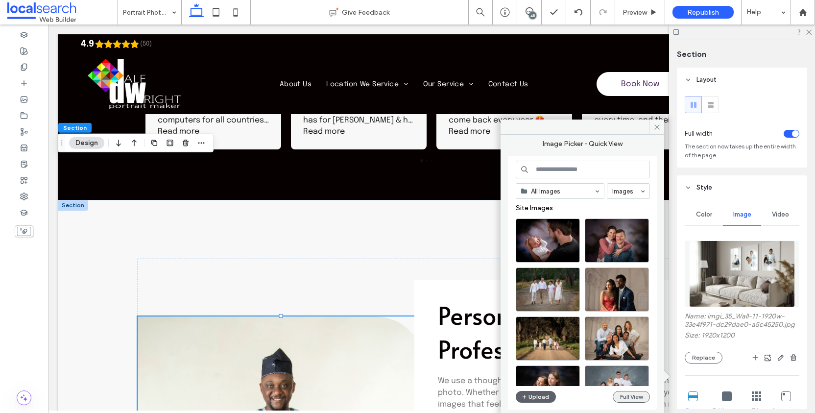
click at [632, 401] on button "Full View" at bounding box center [631, 397] width 37 height 12
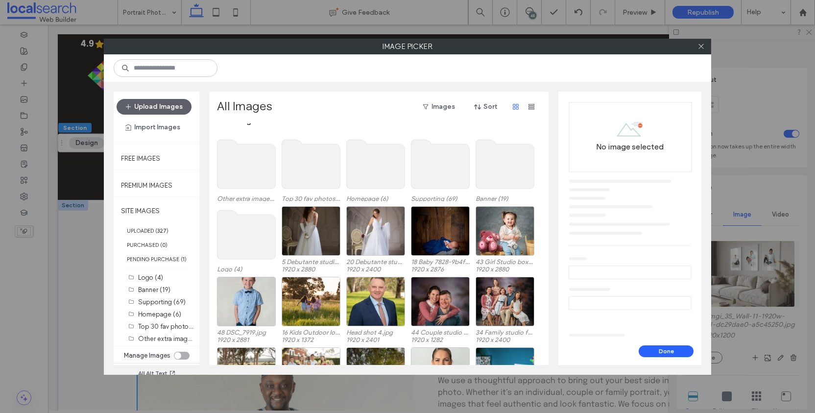
scroll to position [60, 0]
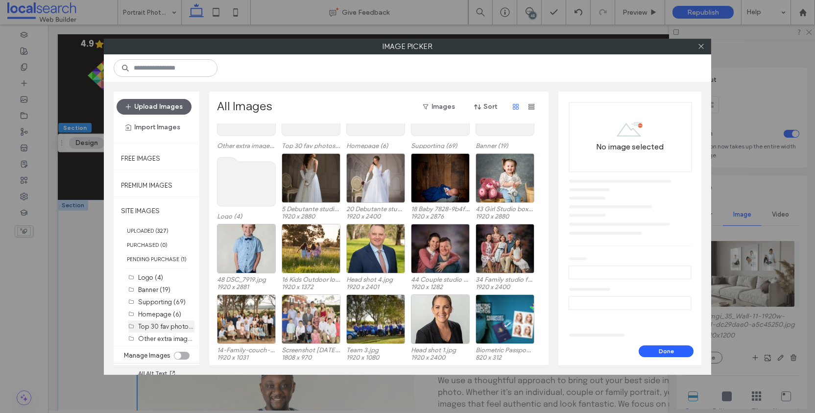
click at [170, 331] on label "Top 30 fav photos (30)" at bounding box center [171, 325] width 67 height 9
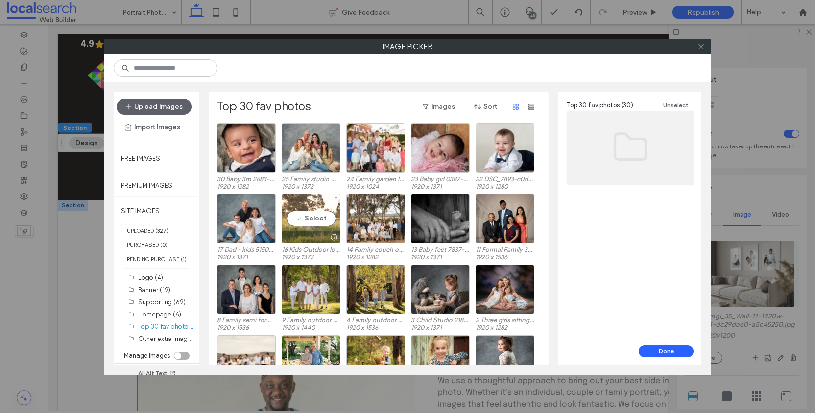
click at [308, 217] on div "Select" at bounding box center [311, 218] width 59 height 49
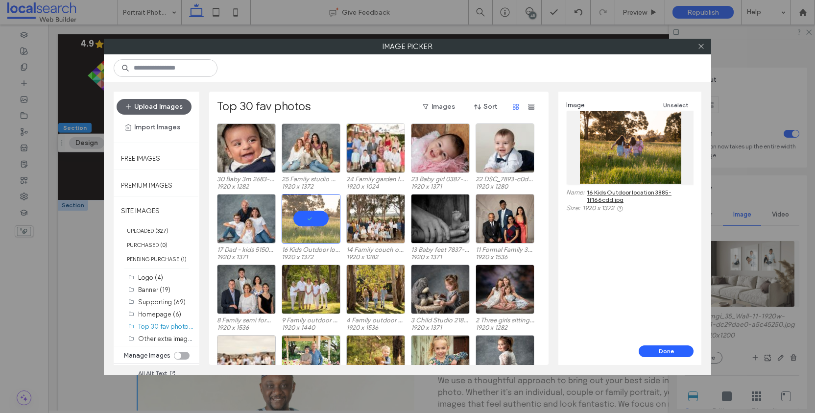
click at [681, 344] on div "Image Unselect Name: 16 Kids Outdoor location 3885-1f166cdd.jpg Size: 1920 x 13…" at bounding box center [629, 219] width 143 height 254
click at [675, 350] on button "Done" at bounding box center [666, 351] width 55 height 12
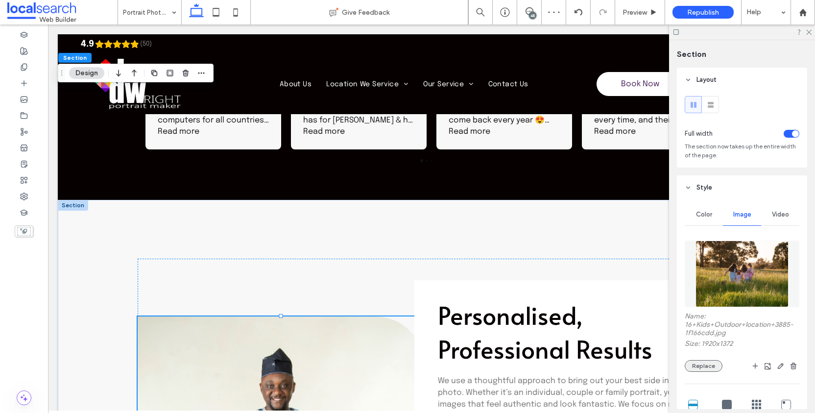
click at [710, 372] on button "Replace" at bounding box center [704, 366] width 38 height 12
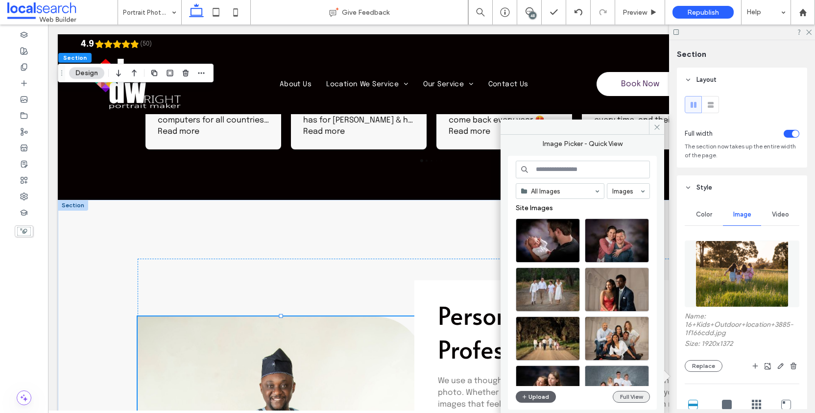
click at [624, 393] on button "Full View" at bounding box center [631, 397] width 37 height 12
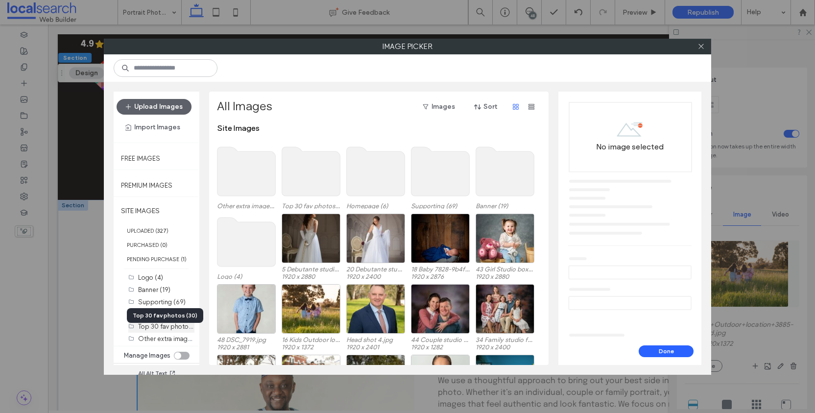
click at [167, 331] on label "Top 30 fav photos (30)" at bounding box center [171, 325] width 67 height 9
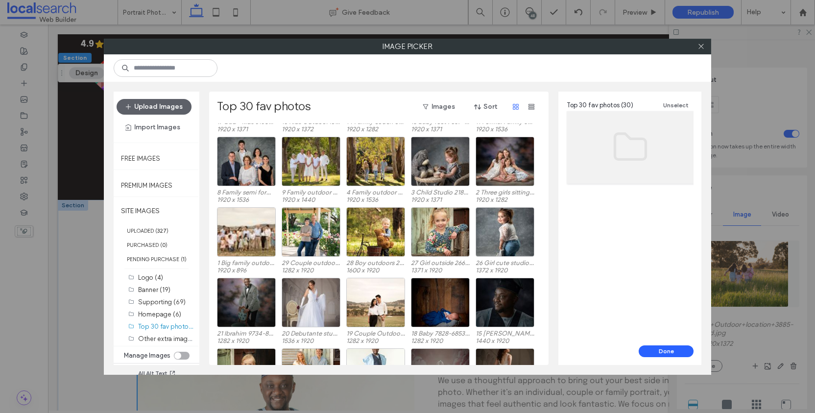
scroll to position [0, 0]
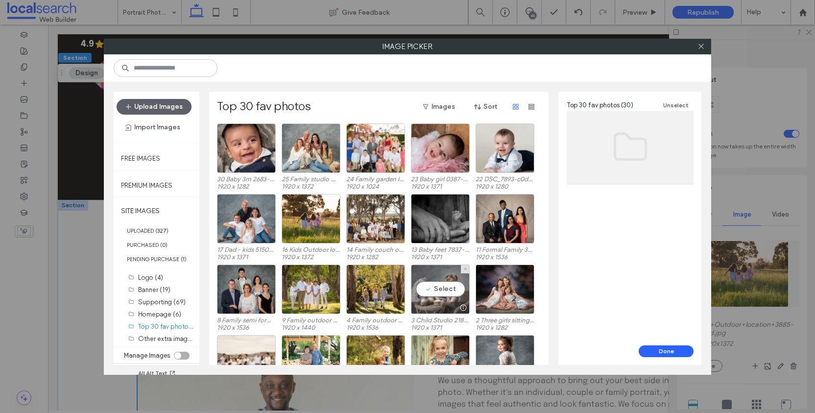
click at [458, 285] on div "Select" at bounding box center [440, 288] width 59 height 49
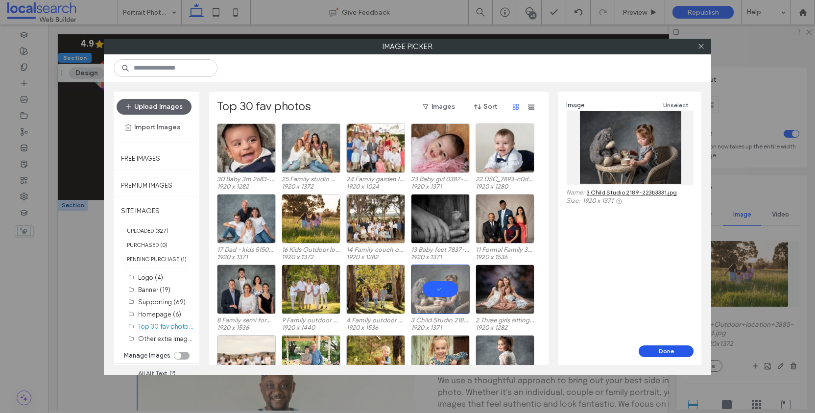
click at [655, 350] on button "Done" at bounding box center [666, 351] width 55 height 12
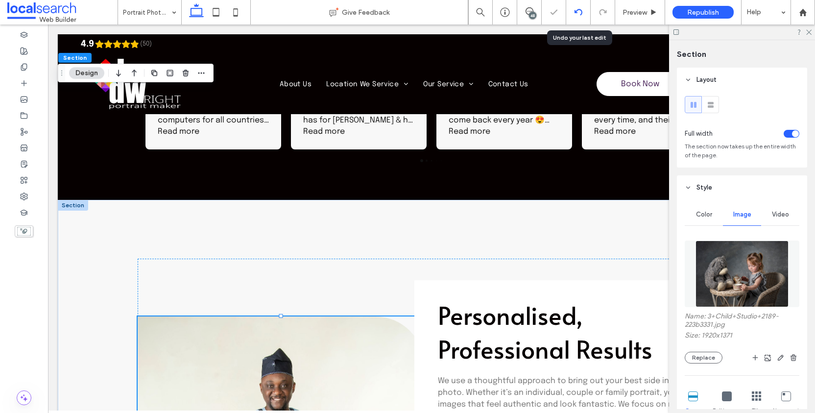
click at [581, 12] on use at bounding box center [578, 12] width 8 height 6
click at [580, 13] on div at bounding box center [407, 206] width 815 height 413
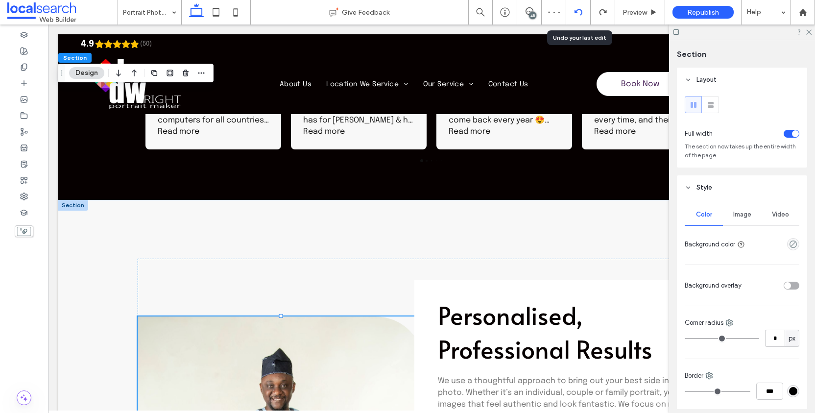
click at [581, 9] on icon at bounding box center [578, 12] width 8 height 8
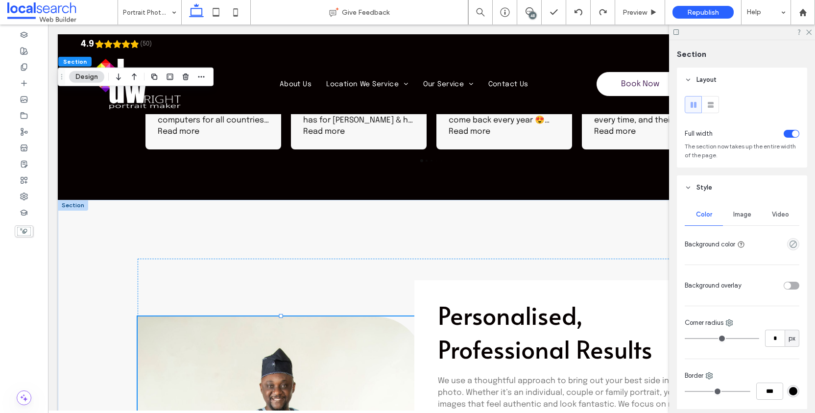
click at [745, 218] on span "Image" at bounding box center [742, 215] width 18 height 8
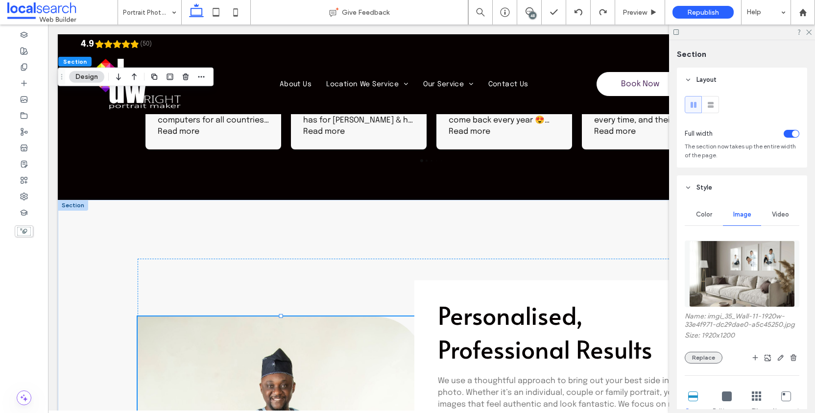
click at [715, 363] on button "Replace" at bounding box center [704, 358] width 38 height 12
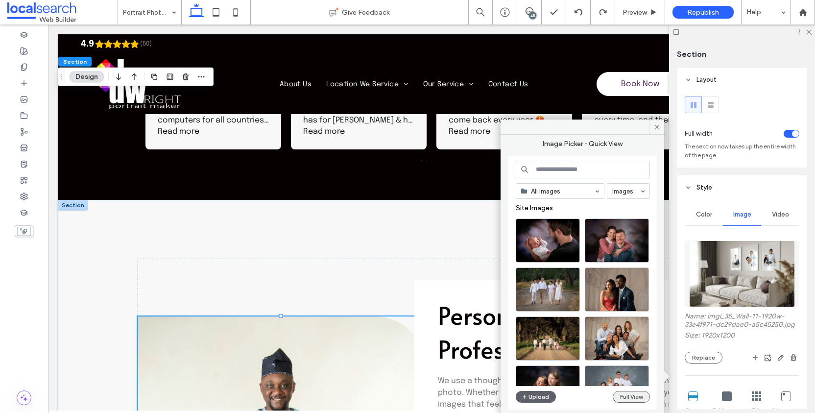
click at [639, 403] on button "Full View" at bounding box center [631, 397] width 37 height 12
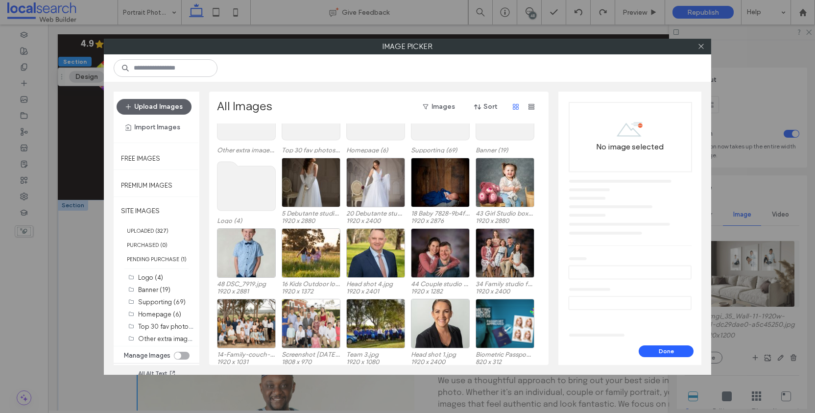
scroll to position [60, 0]
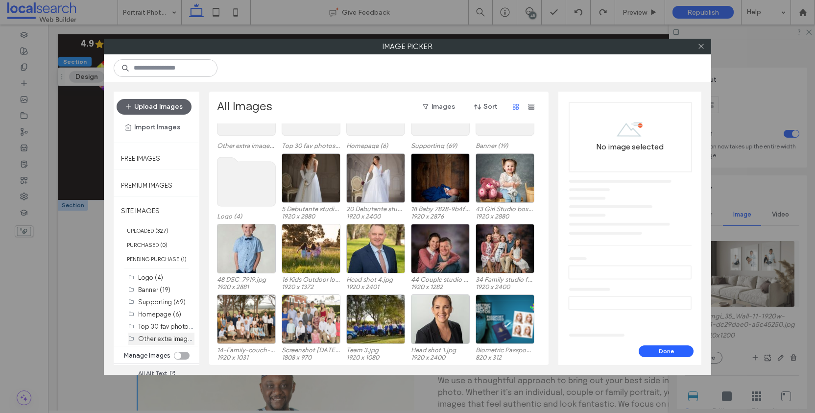
click at [163, 343] on label "Other extra images (20)" at bounding box center [173, 338] width 70 height 9
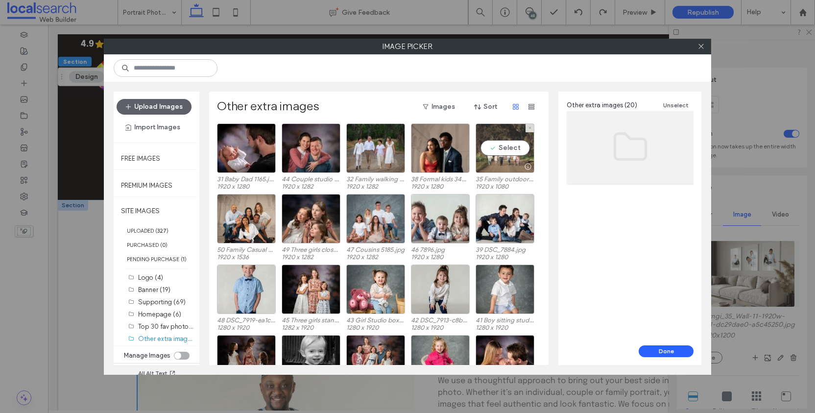
click at [516, 141] on div "Select" at bounding box center [505, 147] width 59 height 49
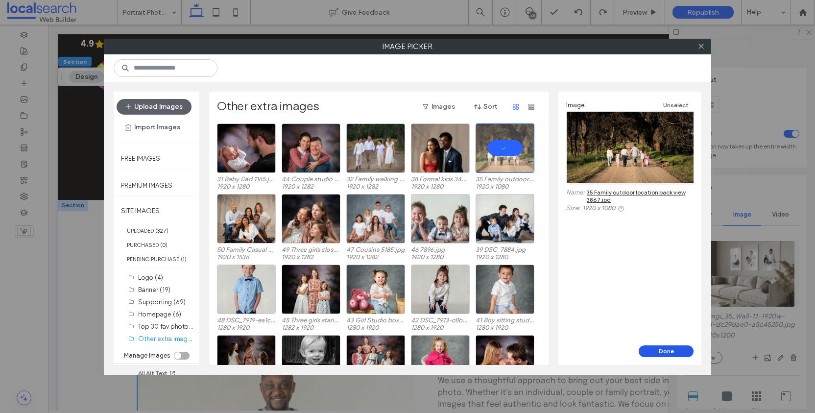
click at [670, 356] on button "Done" at bounding box center [666, 351] width 55 height 12
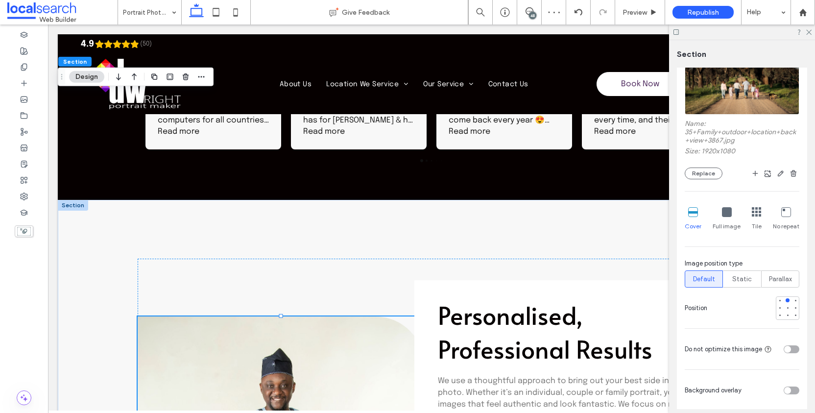
scroll to position [234, 0]
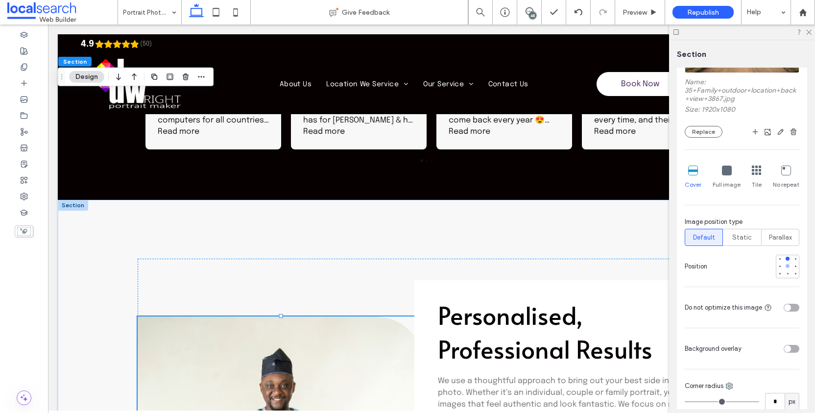
click at [786, 268] on div at bounding box center [788, 266] width 4 height 4
click at [811, 31] on icon at bounding box center [808, 31] width 6 height 6
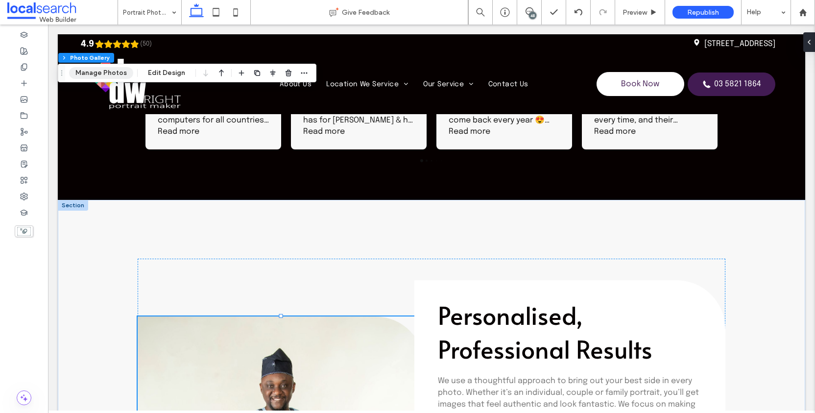
click at [100, 67] on button "Manage Photos" at bounding box center [101, 73] width 64 height 12
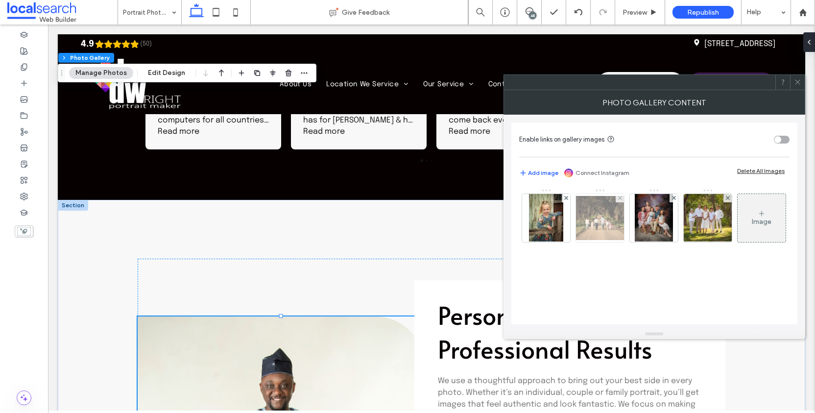
click at [614, 207] on img at bounding box center [600, 218] width 78 height 44
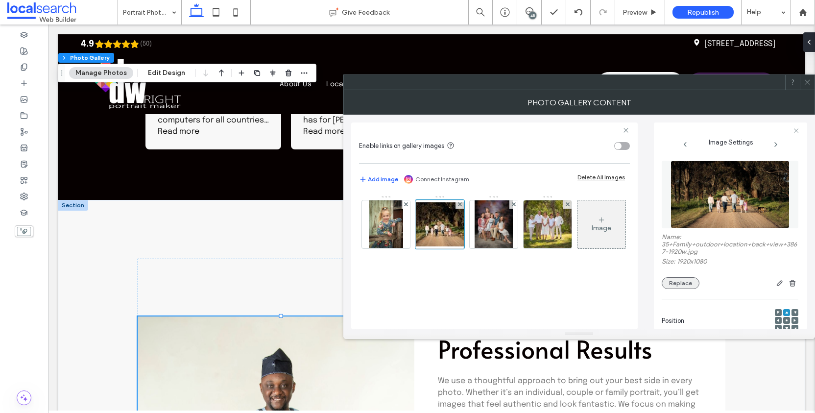
click at [683, 289] on button "Replace" at bounding box center [681, 283] width 38 height 12
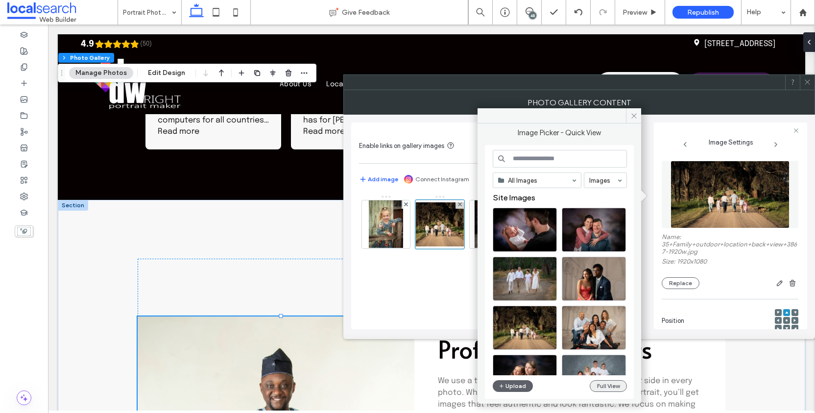
click at [610, 384] on button "Full View" at bounding box center [608, 386] width 37 height 12
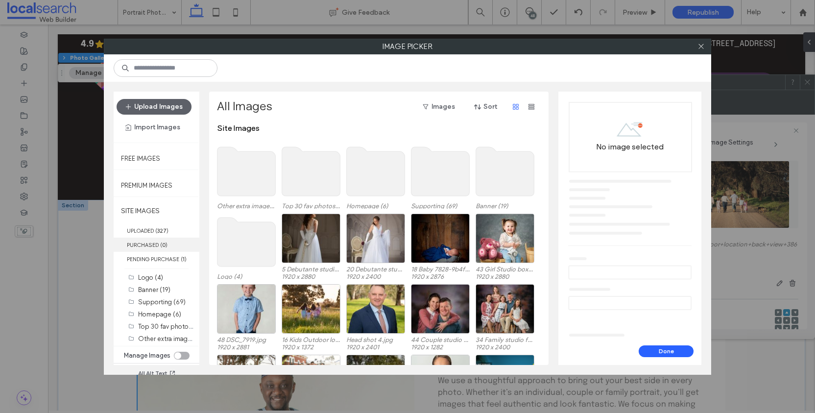
scroll to position [7, 0]
click at [161, 327] on label "Top 30 fav photos (30)" at bounding box center [171, 325] width 67 height 9
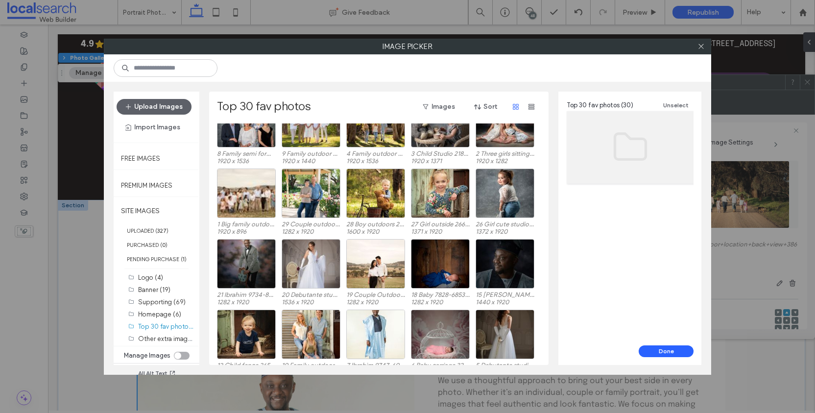
scroll to position [182, 0]
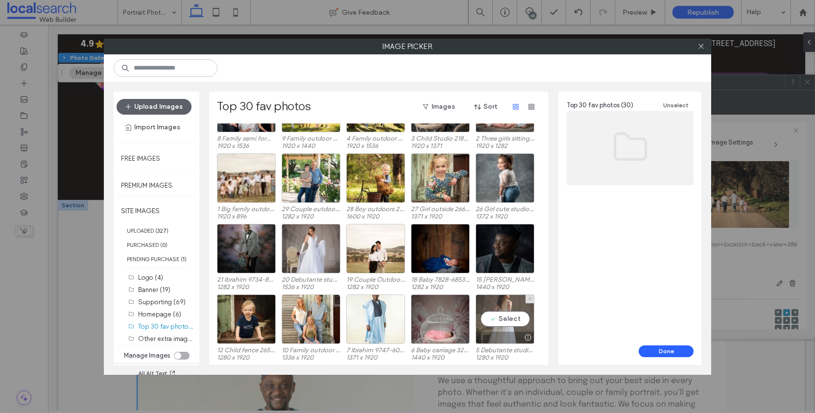
click at [521, 313] on div "Select" at bounding box center [505, 318] width 59 height 49
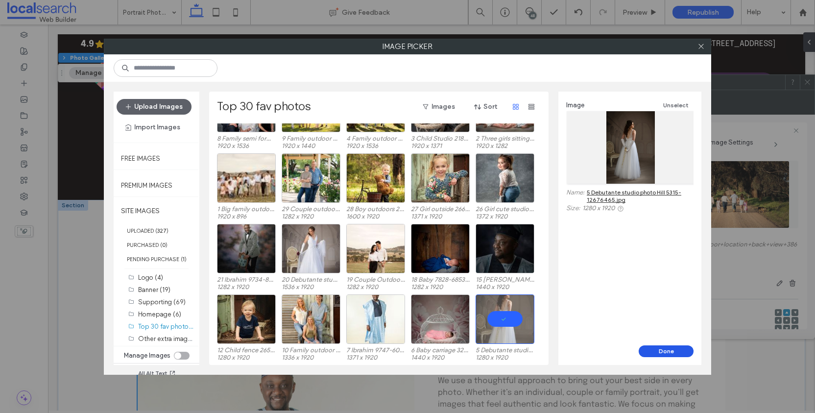
click at [663, 349] on button "Done" at bounding box center [666, 351] width 55 height 12
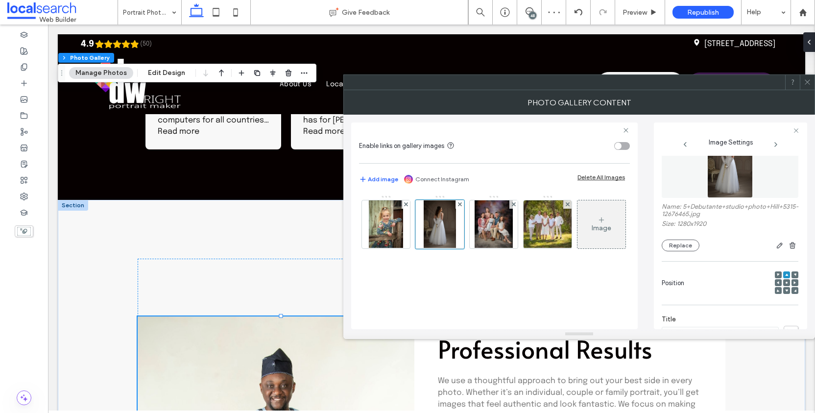
scroll to position [31, 0]
click at [785, 284] on icon at bounding box center [786, 282] width 3 height 3
click at [786, 283] on use at bounding box center [787, 282] width 2 height 2
click at [685, 251] on button "Replace" at bounding box center [681, 245] width 38 height 12
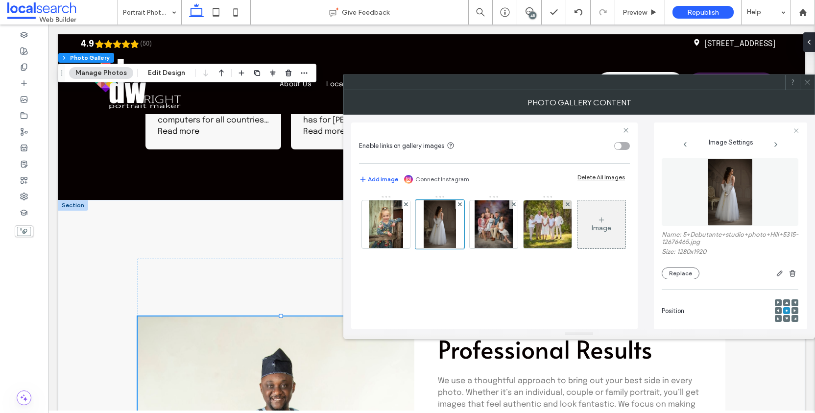
scroll to position [0, 0]
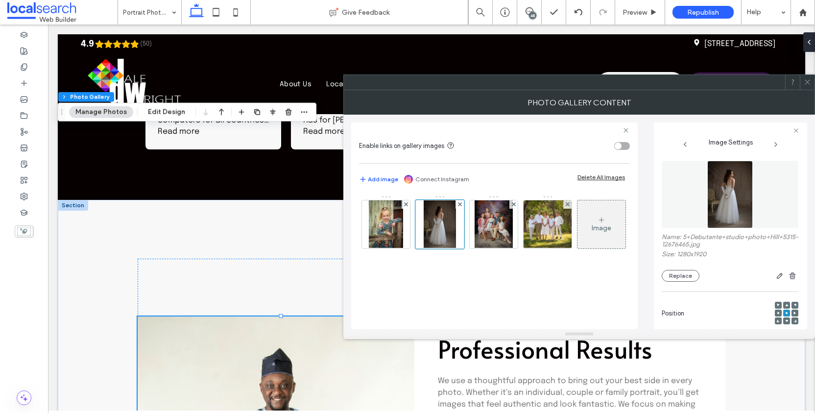
click at [810, 76] on span at bounding box center [807, 82] width 7 height 15
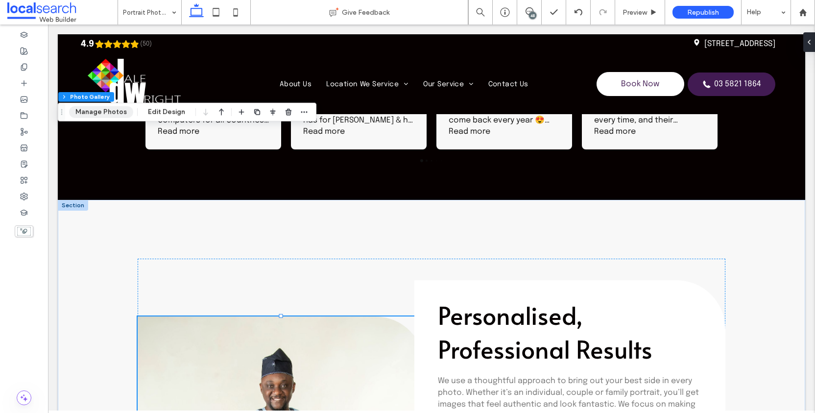
click at [113, 117] on button "Manage Photos" at bounding box center [101, 112] width 64 height 12
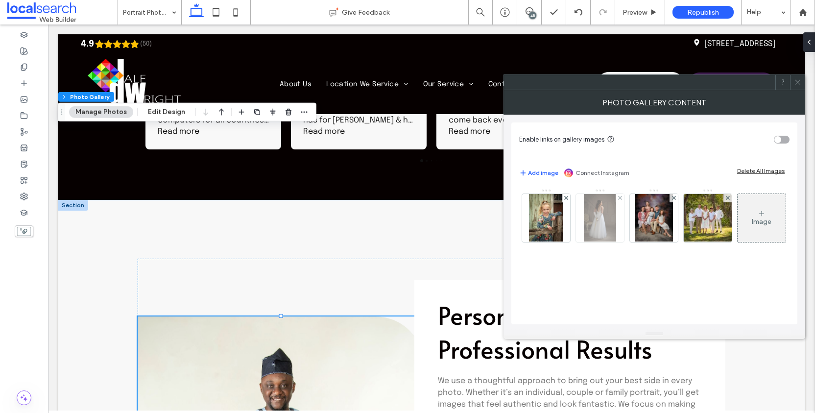
click at [598, 210] on img at bounding box center [600, 218] width 32 height 48
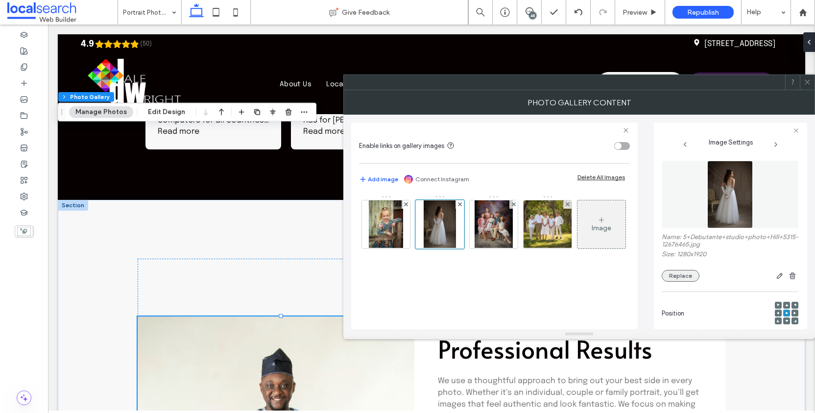
click at [680, 282] on button "Replace" at bounding box center [681, 276] width 38 height 12
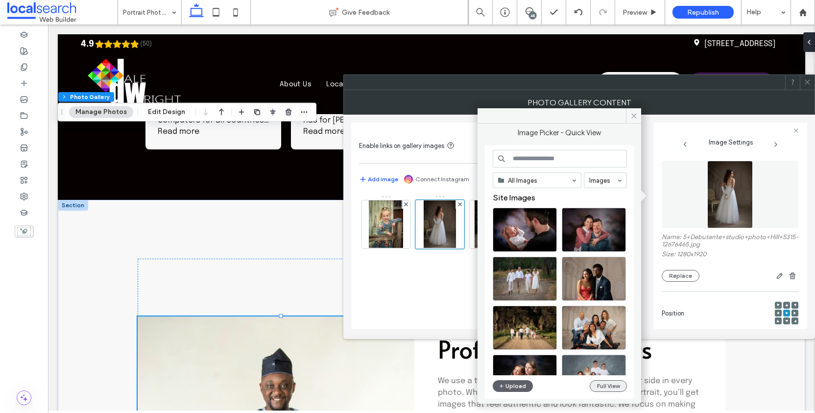
click at [611, 391] on button "Full View" at bounding box center [608, 386] width 37 height 12
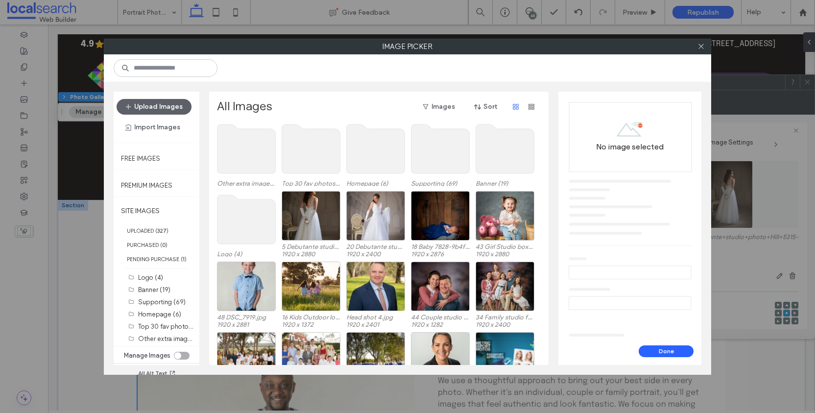
scroll to position [23, 0]
click at [174, 344] on div "Other extra images (20)" at bounding box center [166, 339] width 56 height 10
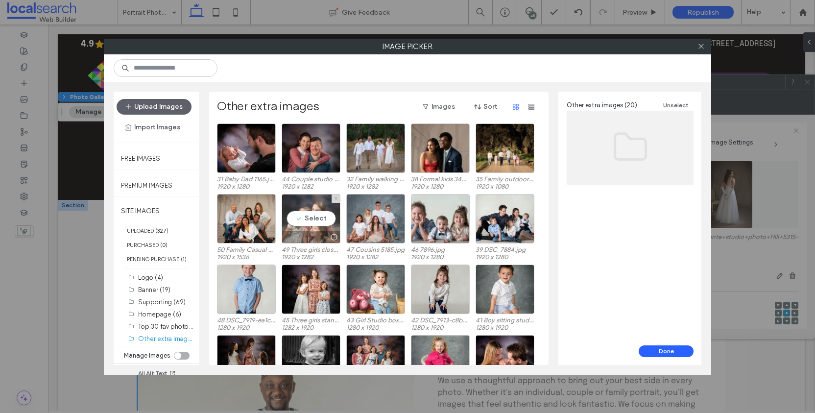
click at [318, 223] on div "Select" at bounding box center [311, 218] width 59 height 49
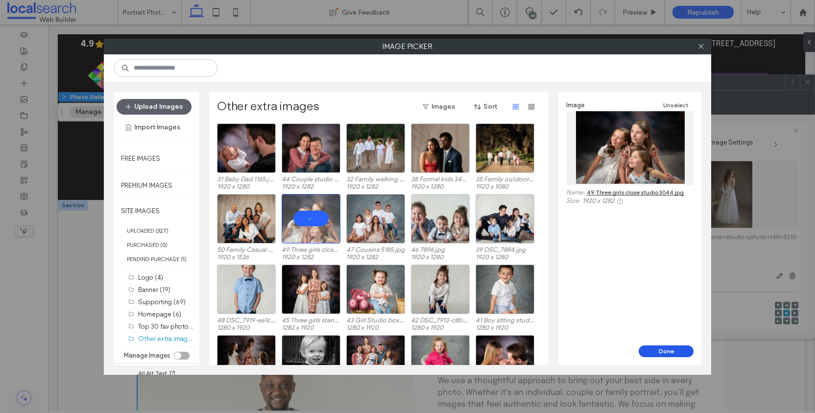
click at [679, 354] on button "Done" at bounding box center [666, 351] width 55 height 12
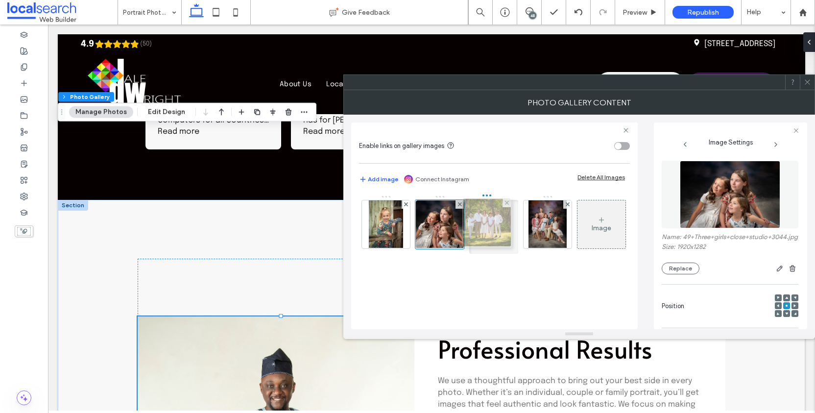
drag, startPoint x: 557, startPoint y: 227, endPoint x: 499, endPoint y: 226, distance: 58.3
click at [809, 81] on icon at bounding box center [807, 81] width 7 height 7
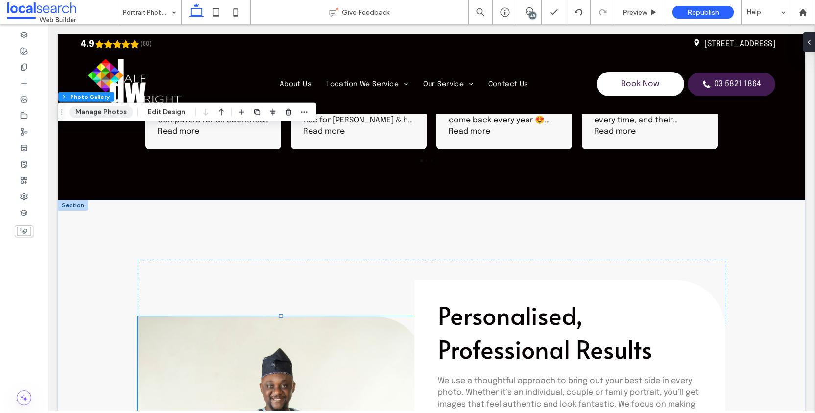
click at [111, 111] on button "Manage Photos" at bounding box center [101, 112] width 64 height 12
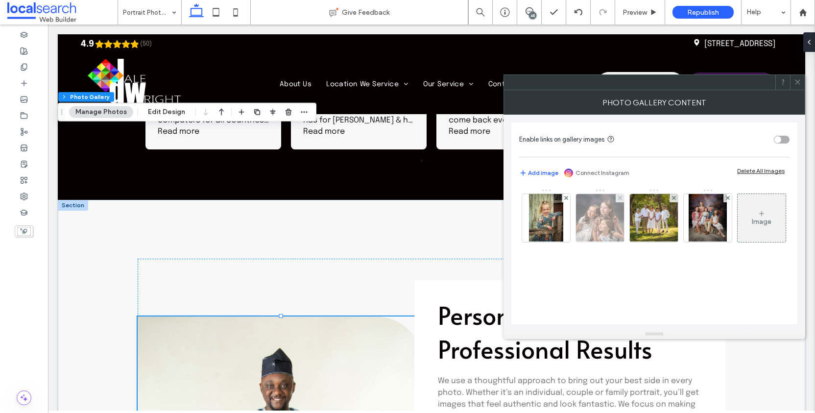
click at [603, 217] on img at bounding box center [600, 218] width 72 height 48
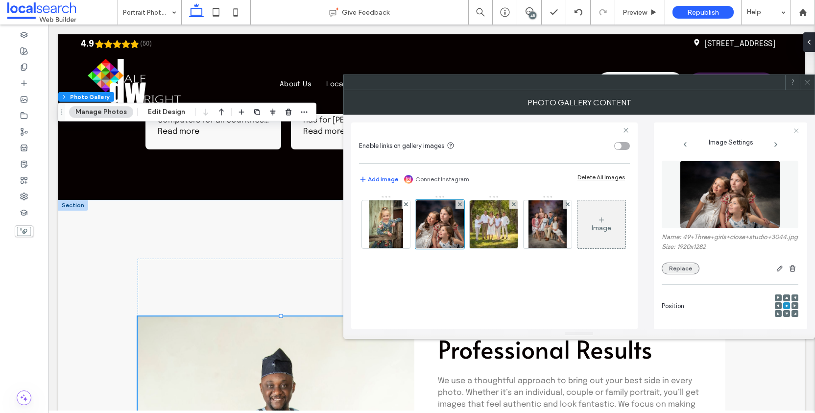
click at [684, 274] on button "Replace" at bounding box center [681, 269] width 38 height 12
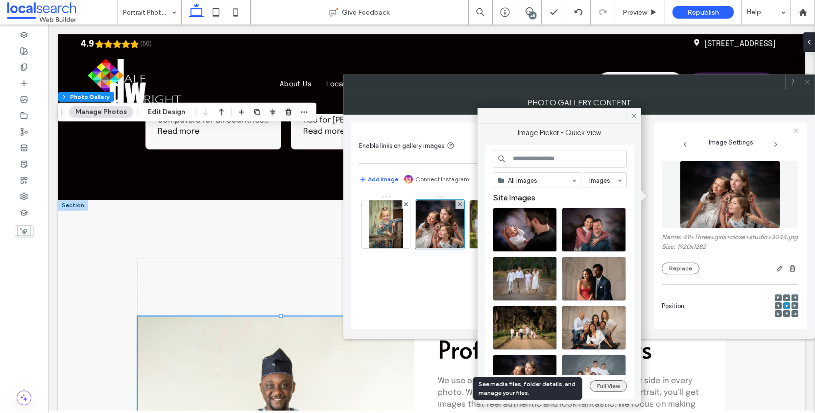
click at [609, 386] on button "Full View" at bounding box center [608, 386] width 37 height 12
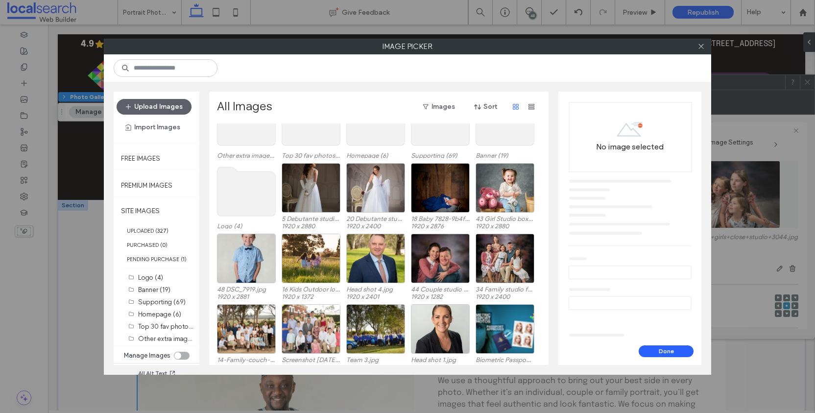
scroll to position [60, 0]
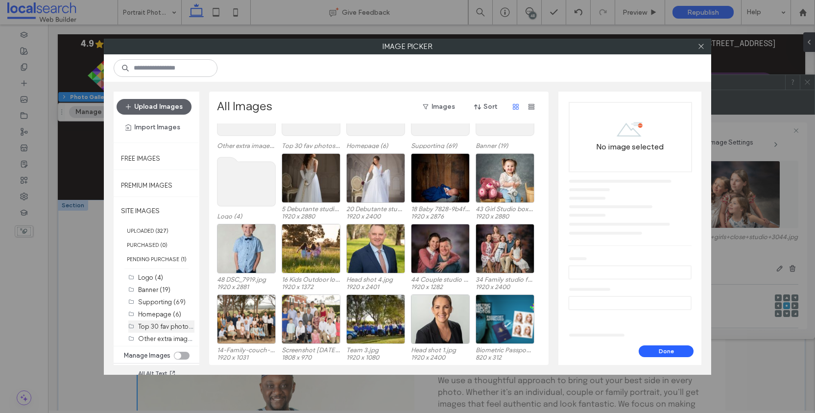
click at [157, 331] on label "Top 30 fav photos (30)" at bounding box center [171, 325] width 67 height 9
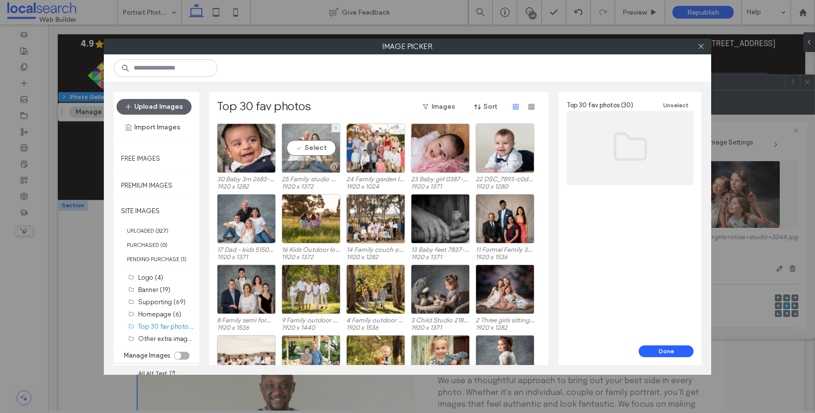
click at [302, 141] on div "Select" at bounding box center [311, 147] width 59 height 49
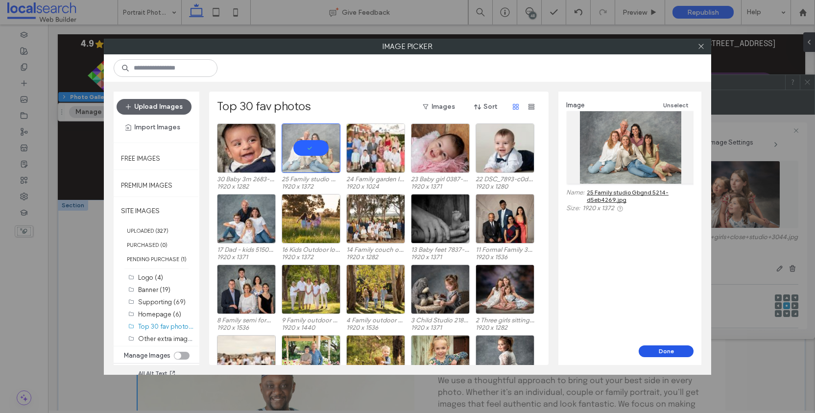
click at [677, 353] on button "Done" at bounding box center [666, 351] width 55 height 12
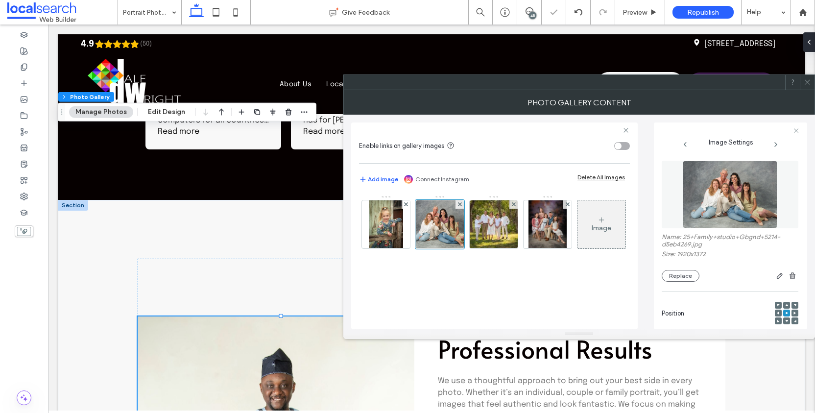
click at [807, 83] on icon at bounding box center [807, 81] width 7 height 7
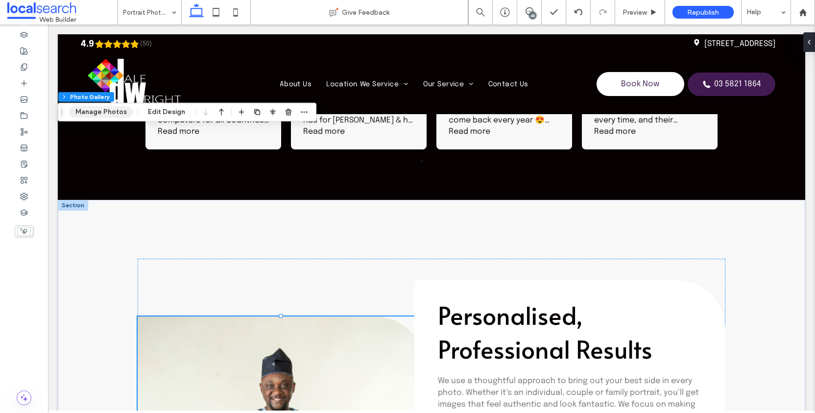
click at [101, 114] on button "Manage Photos" at bounding box center [101, 112] width 64 height 12
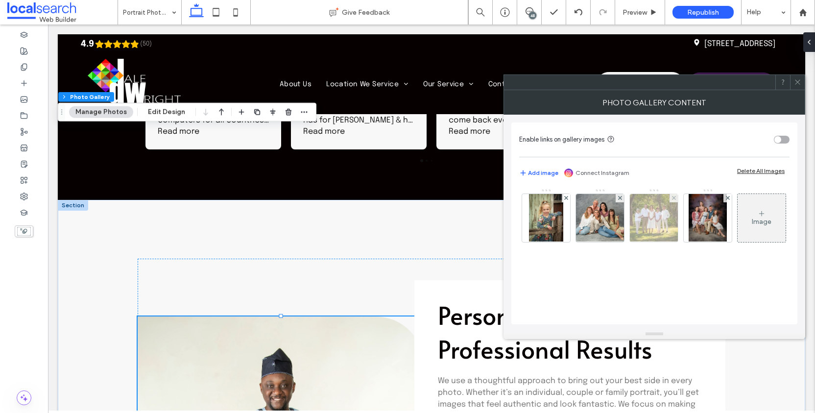
click at [664, 206] on img at bounding box center [654, 218] width 64 height 48
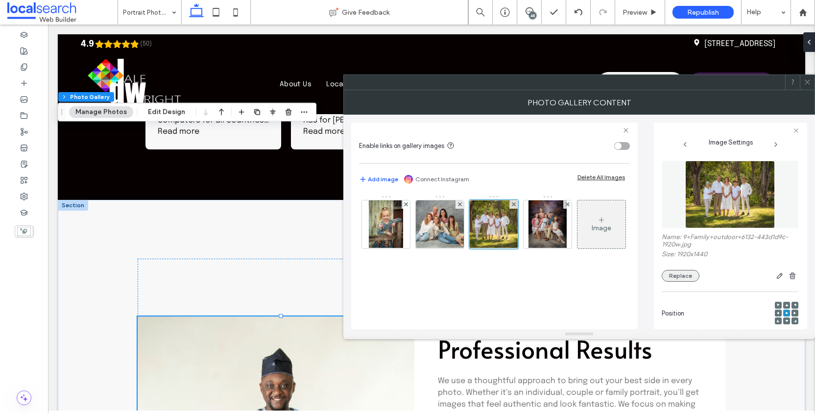
click at [690, 282] on button "Replace" at bounding box center [681, 276] width 38 height 12
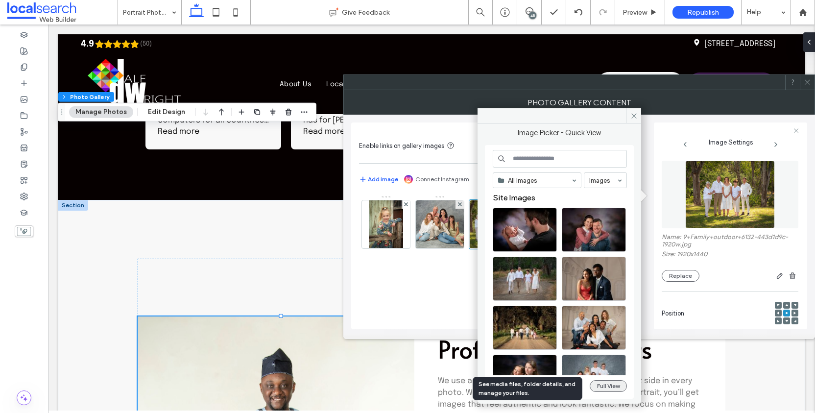
click at [621, 385] on button "Full View" at bounding box center [608, 386] width 37 height 12
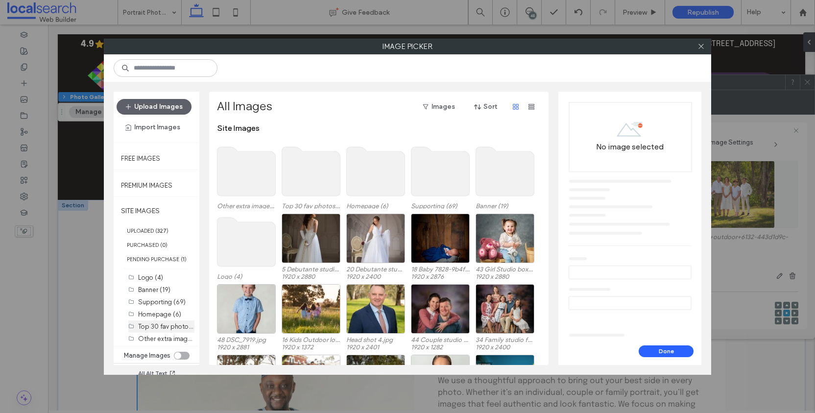
click at [163, 331] on label "Top 30 fav photos (30)" at bounding box center [171, 325] width 67 height 9
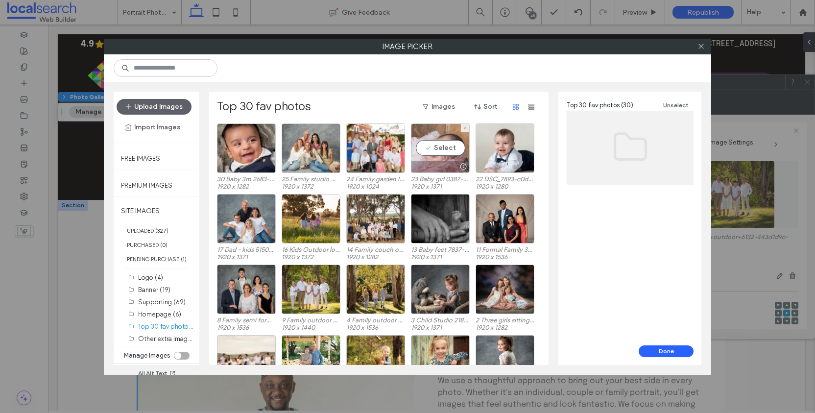
click at [431, 149] on div "Select" at bounding box center [440, 147] width 59 height 49
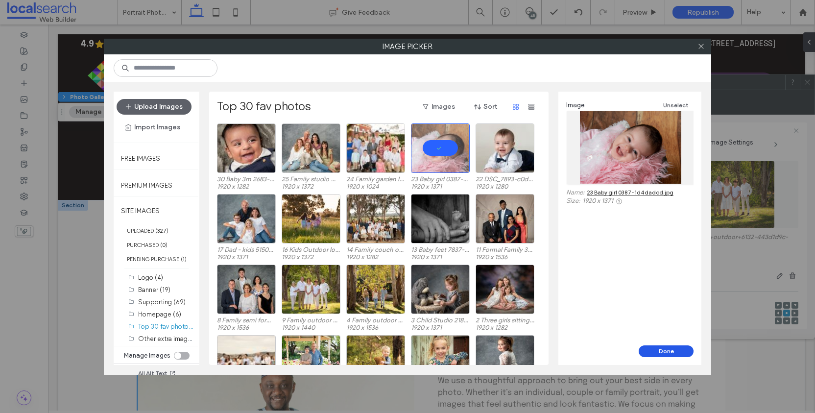
click at [663, 349] on button "Done" at bounding box center [666, 351] width 55 height 12
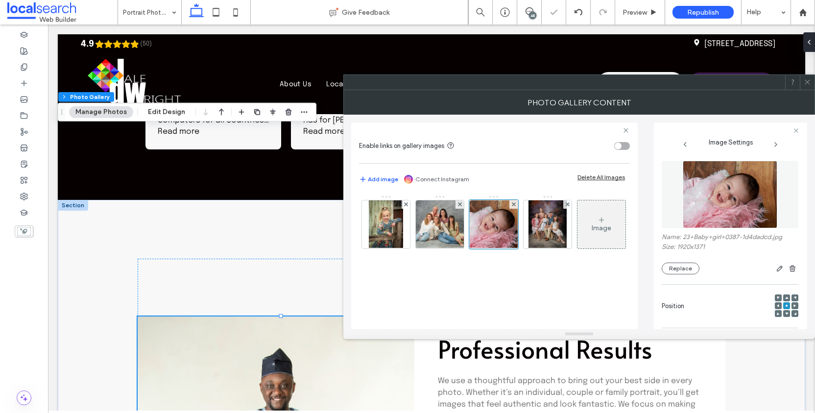
click at [810, 85] on icon at bounding box center [807, 81] width 7 height 7
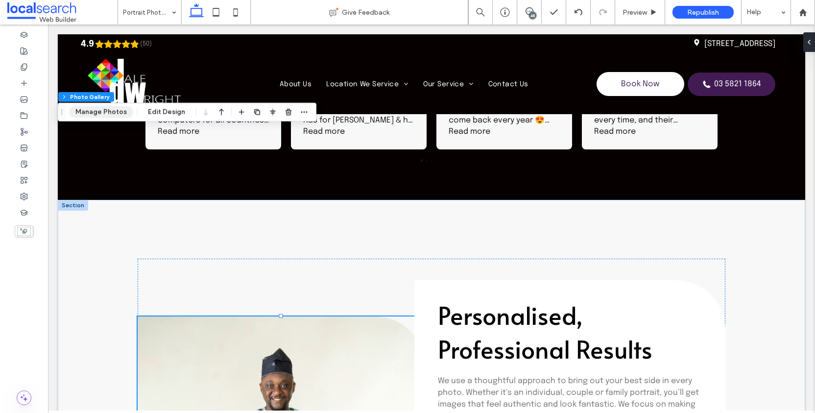
click at [116, 113] on button "Manage Photos" at bounding box center [101, 112] width 64 height 12
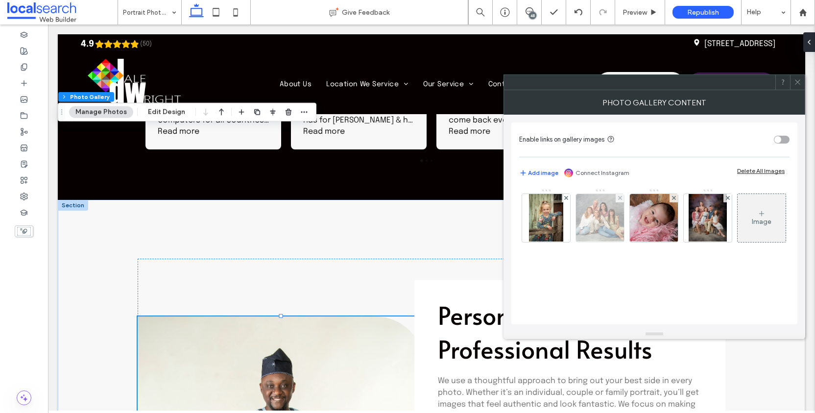
click at [600, 212] on img at bounding box center [599, 218] width 67 height 48
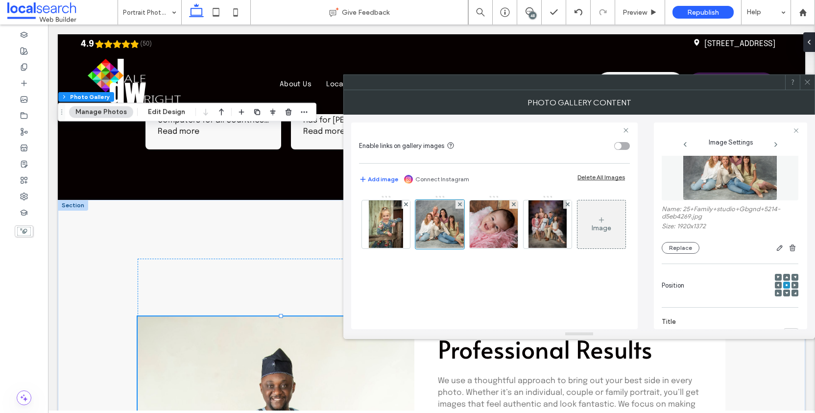
scroll to position [38, 0]
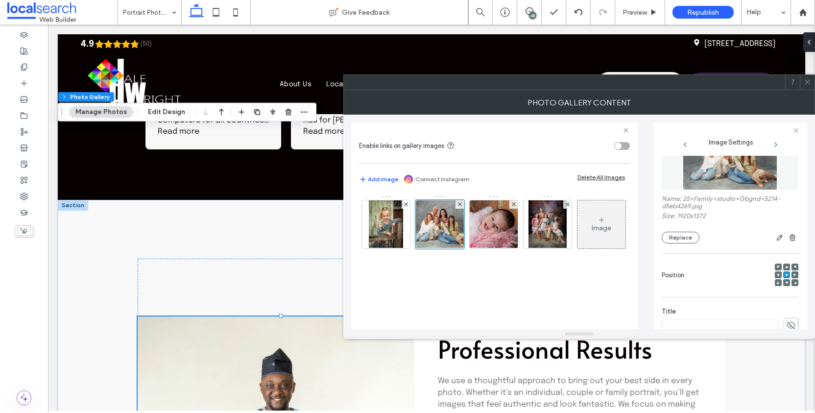
click at [811, 83] on icon at bounding box center [807, 81] width 7 height 7
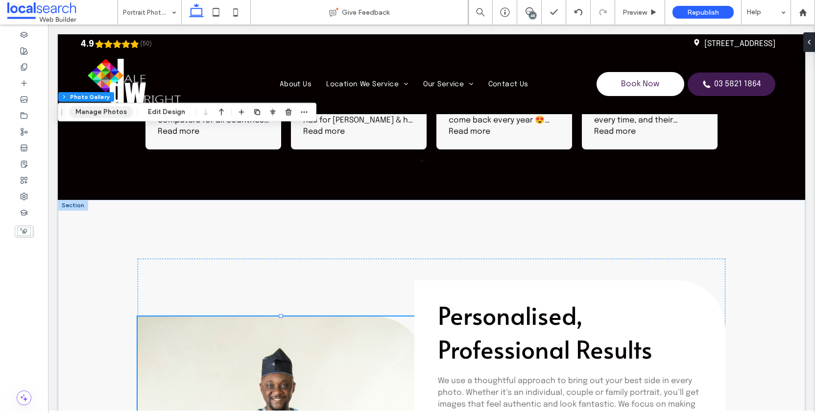
click at [103, 110] on button "Manage Photos" at bounding box center [101, 112] width 64 height 12
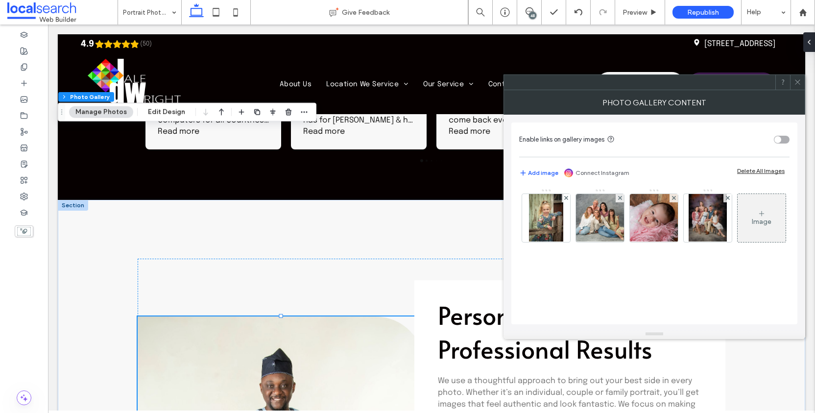
click at [628, 214] on div "Image" at bounding box center [653, 221] width 269 height 64
click at [605, 214] on img at bounding box center [599, 218] width 67 height 48
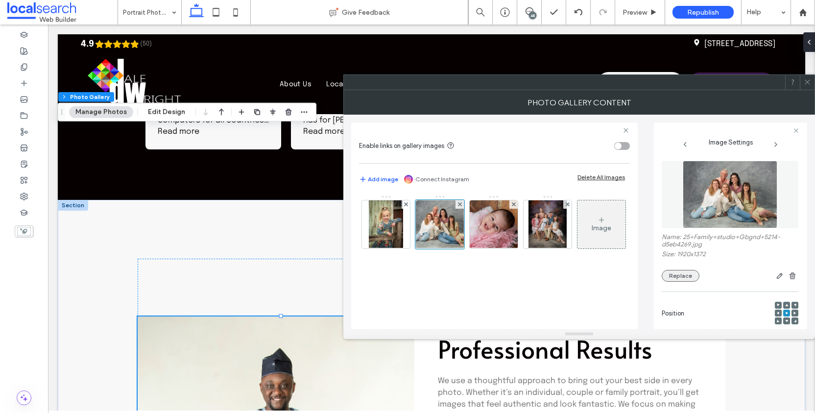
click at [680, 282] on button "Replace" at bounding box center [681, 276] width 38 height 12
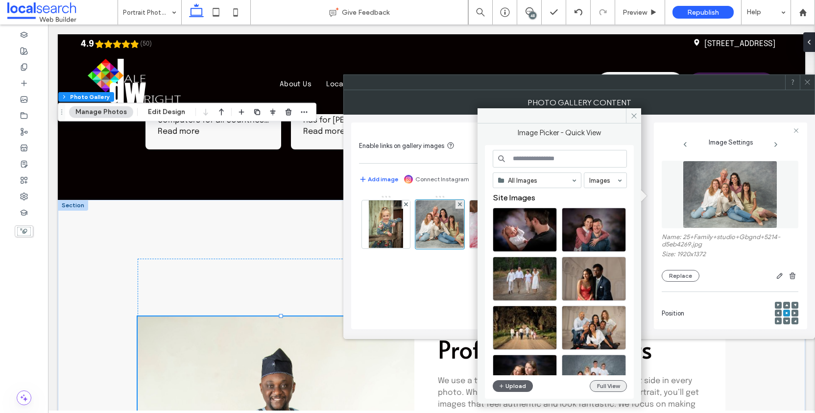
click at [611, 389] on button "Full View" at bounding box center [608, 386] width 37 height 12
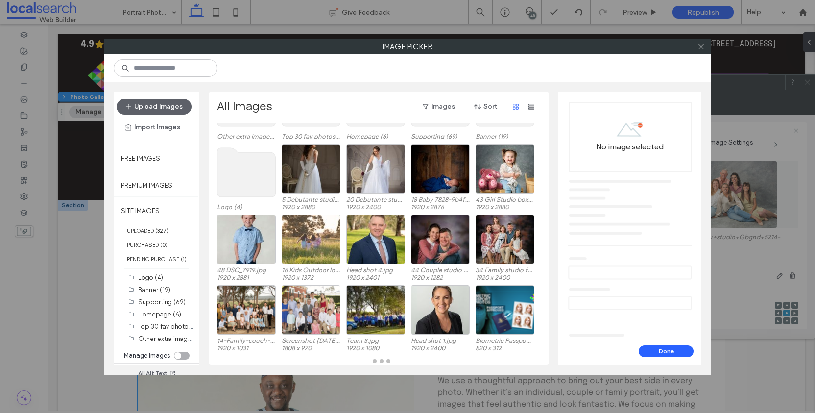
scroll to position [72, 0]
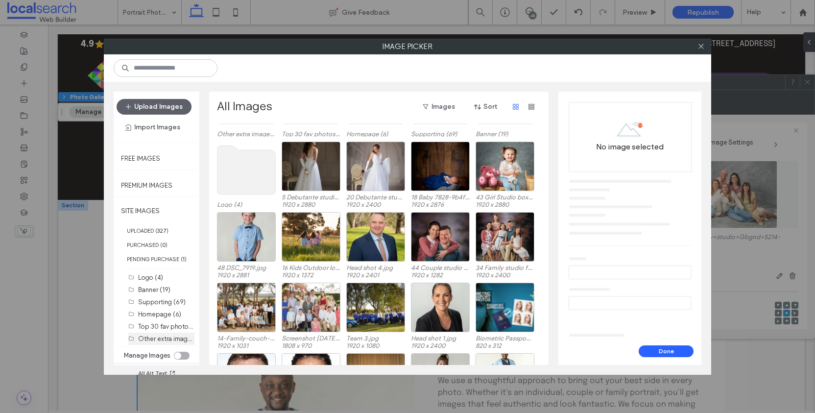
click at [171, 343] on label "Other extra images (20)" at bounding box center [173, 338] width 70 height 9
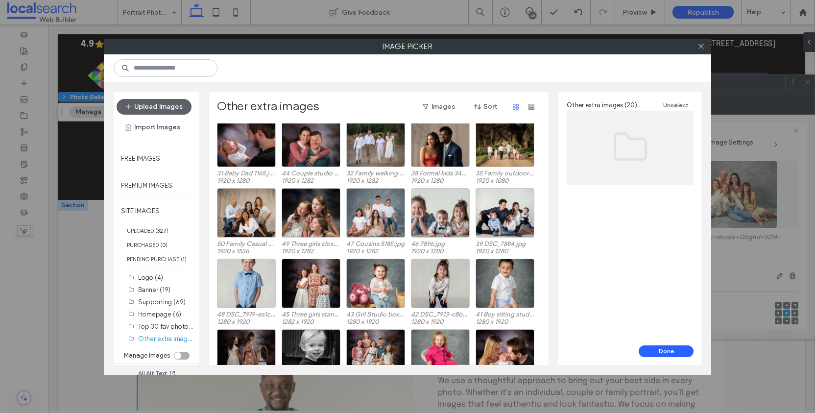
scroll to position [0, 0]
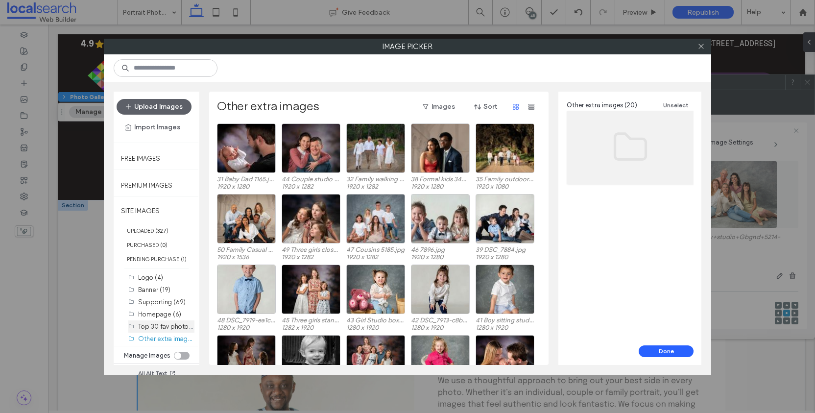
click at [157, 324] on label "Top 30 fav photos (30)" at bounding box center [171, 325] width 67 height 9
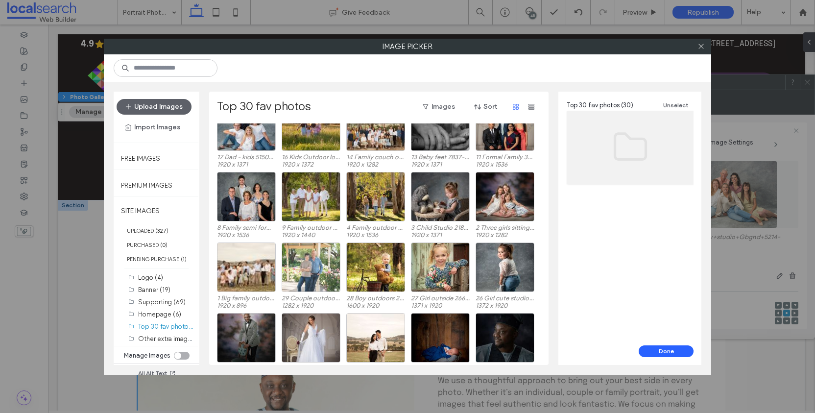
scroll to position [92, 0]
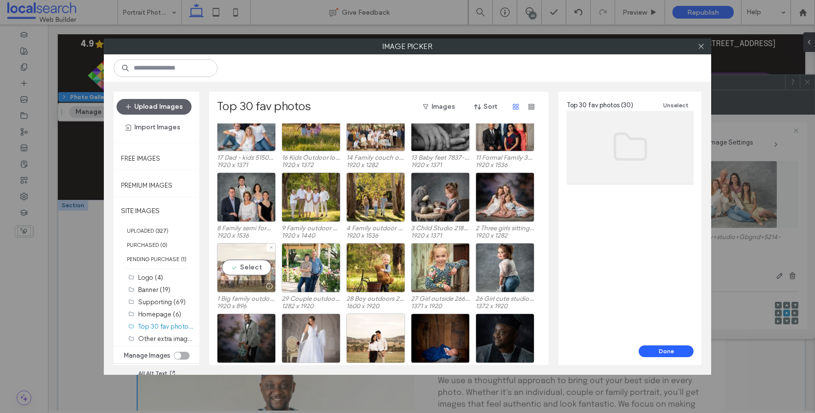
click at [231, 268] on div "Select" at bounding box center [246, 267] width 59 height 49
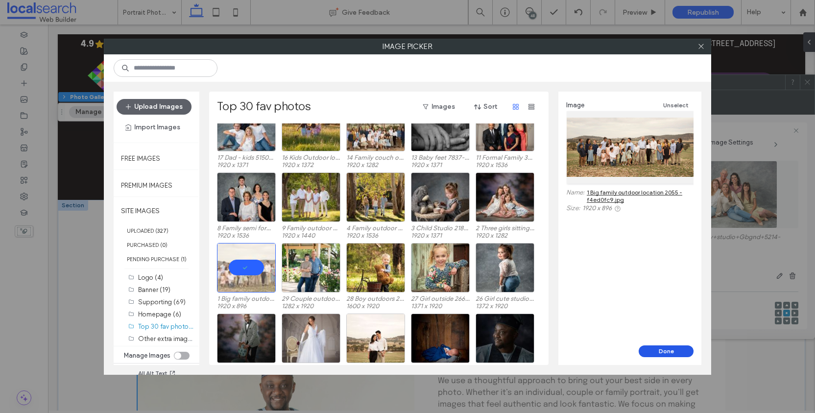
click at [682, 351] on button "Done" at bounding box center [666, 351] width 55 height 12
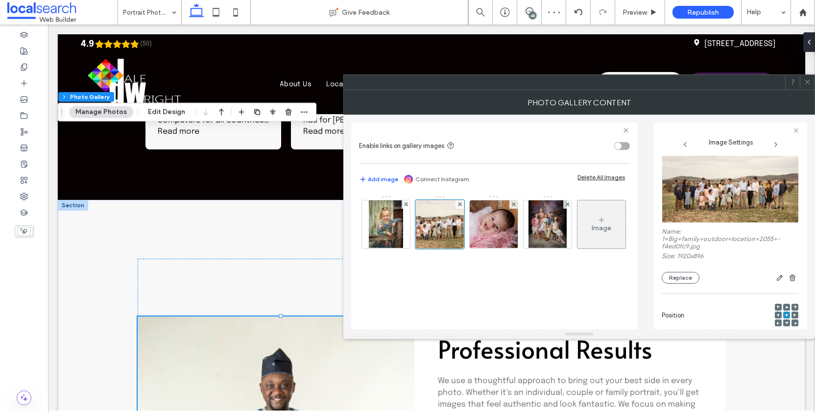
scroll to position [19, 0]
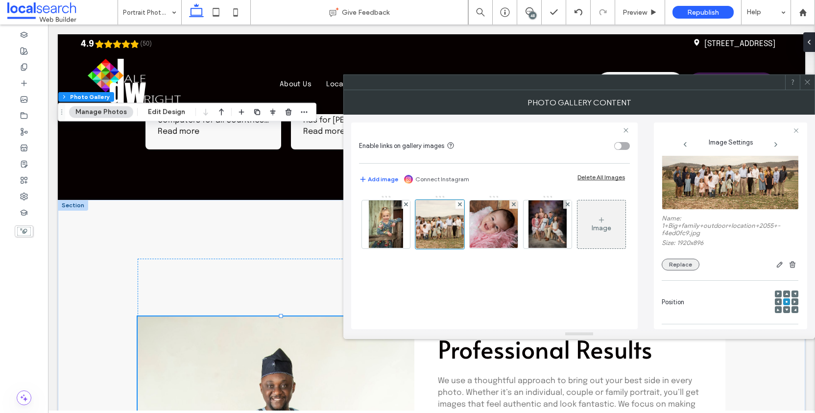
click at [689, 270] on button "Replace" at bounding box center [681, 265] width 38 height 12
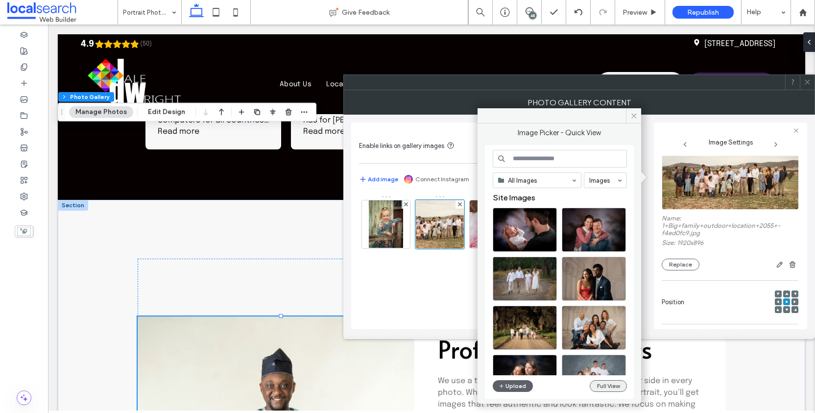
click at [602, 382] on button "Full View" at bounding box center [608, 386] width 37 height 12
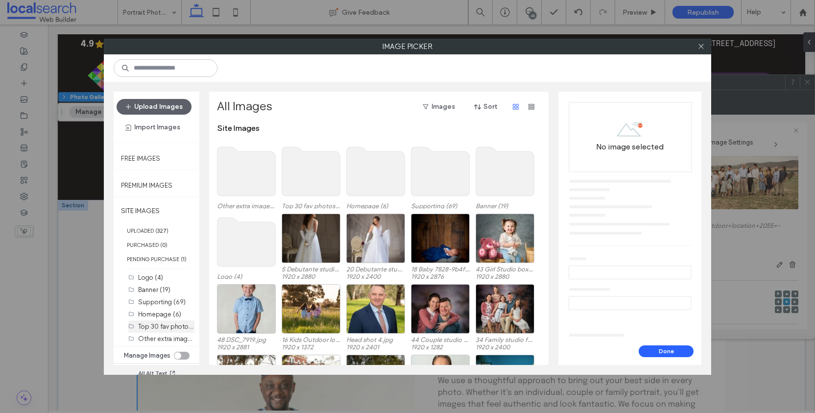
click at [169, 330] on label "Top 30 fav photos (30)" at bounding box center [171, 325] width 67 height 9
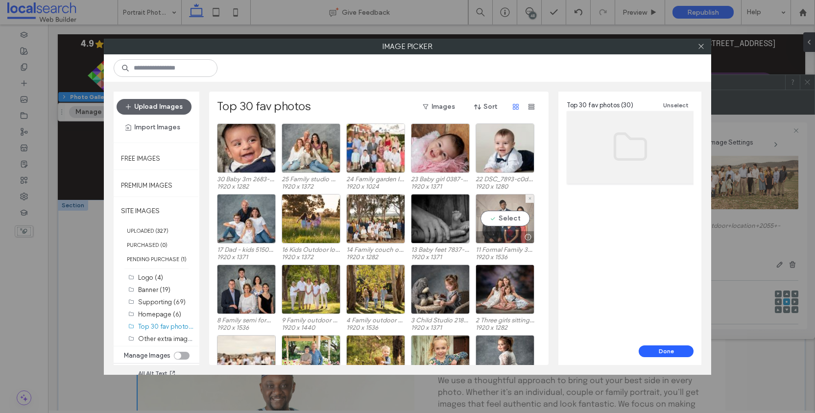
click at [503, 206] on div "Select" at bounding box center [505, 218] width 59 height 49
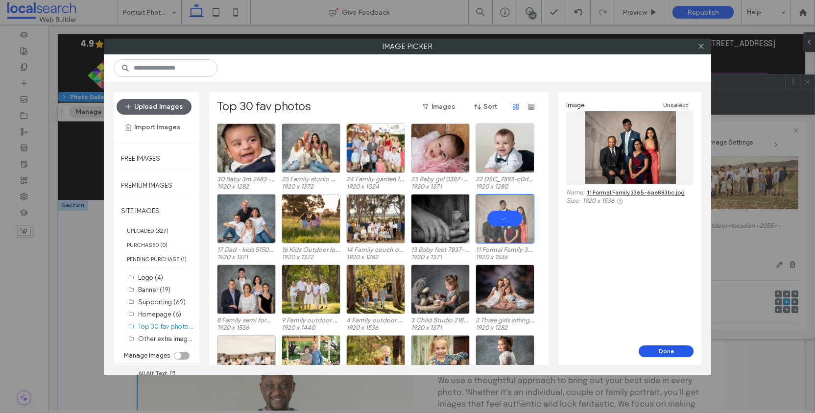
click at [670, 348] on button "Done" at bounding box center [666, 351] width 55 height 12
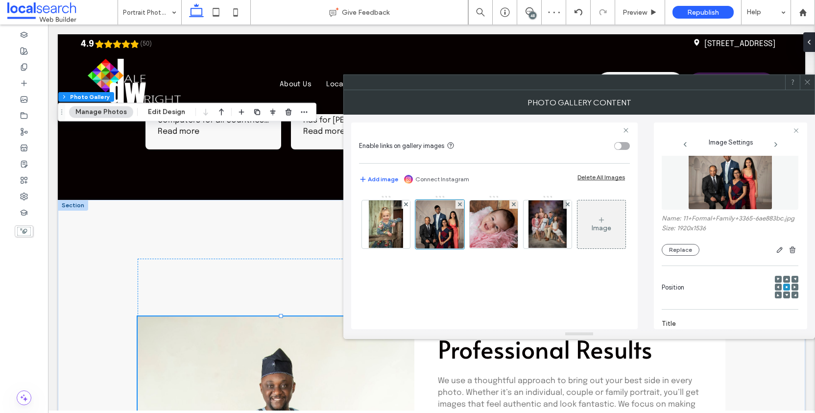
click at [803, 81] on div at bounding box center [807, 82] width 15 height 15
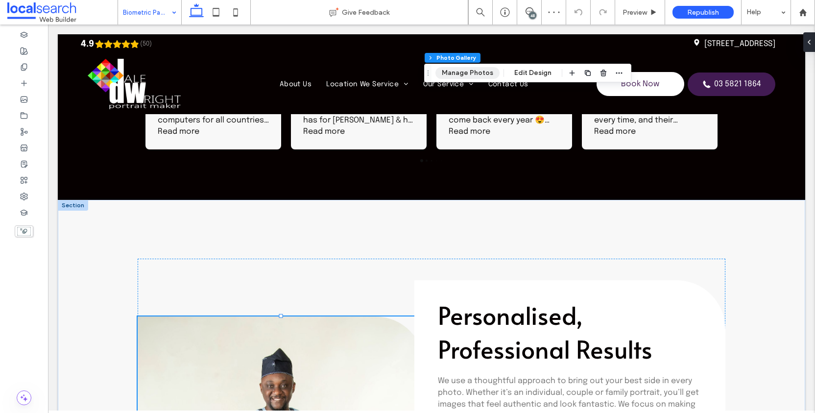
click at [465, 72] on button "Manage Photos" at bounding box center [467, 73] width 64 height 12
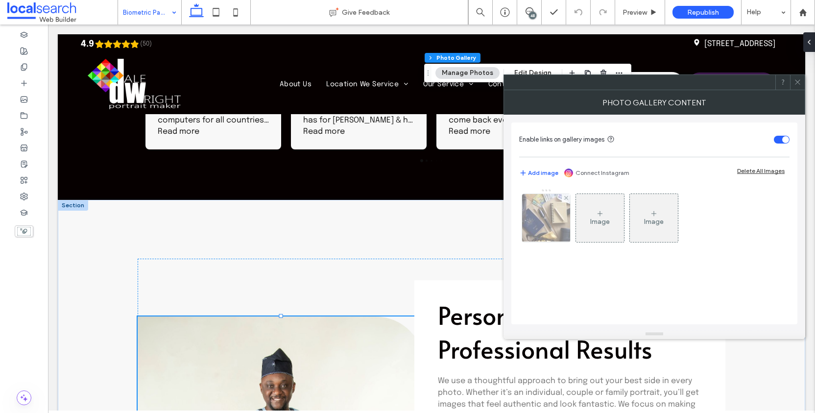
click at [537, 225] on img at bounding box center [546, 218] width 72 height 48
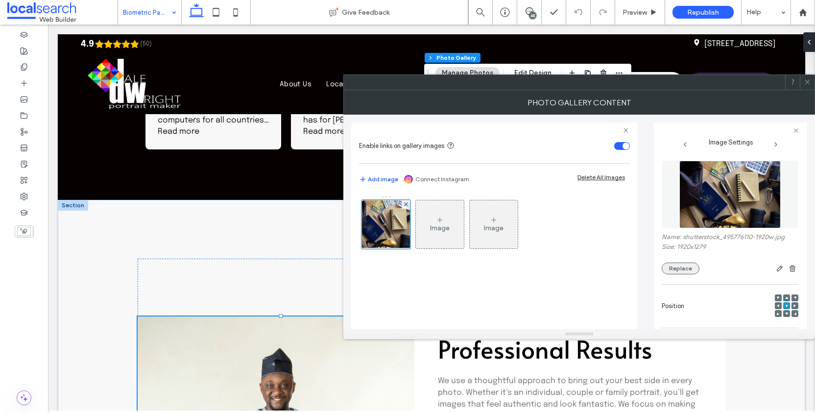
click at [684, 271] on button "Replace" at bounding box center [681, 269] width 38 height 12
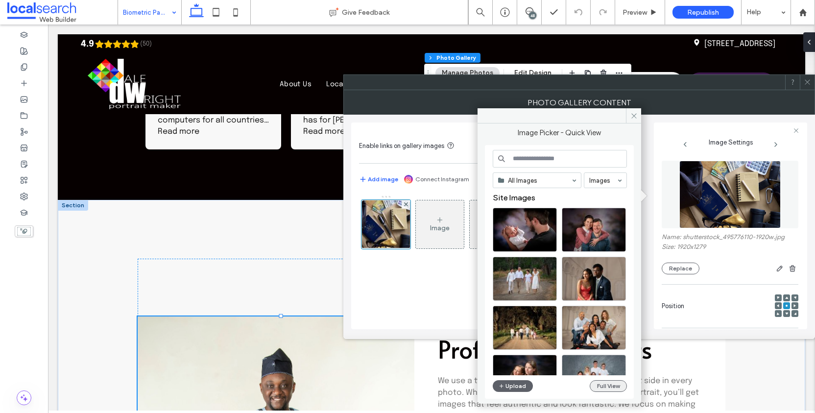
click at [619, 385] on button "Full View" at bounding box center [608, 386] width 37 height 12
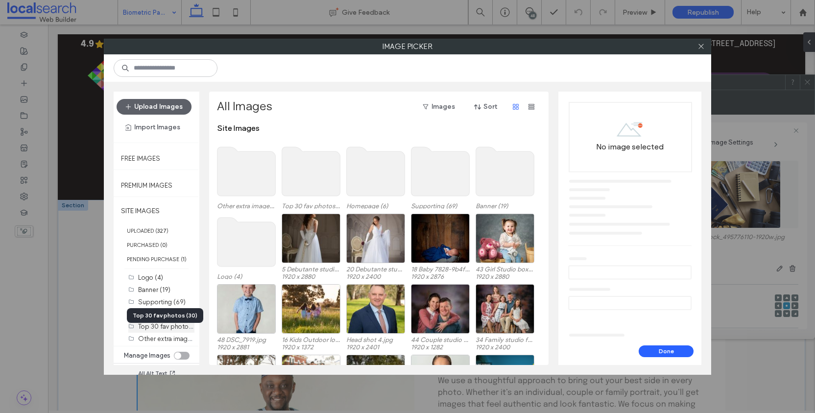
click at [171, 332] on div "Top 30 fav photos (30)" at bounding box center [166, 326] width 56 height 10
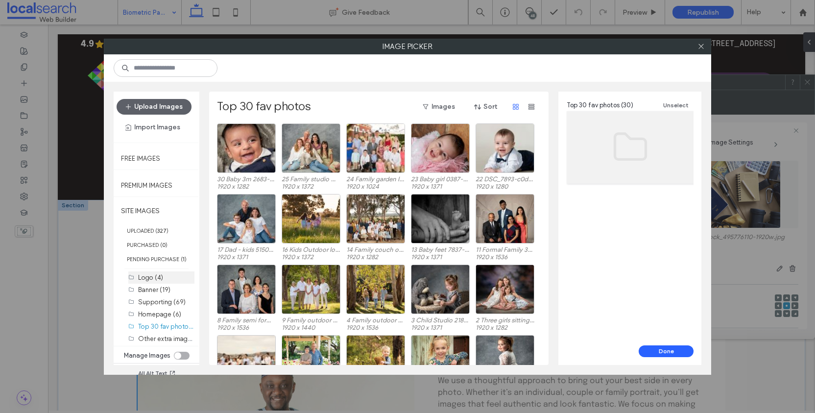
click at [161, 281] on label "Logo (4)" at bounding box center [150, 277] width 25 height 7
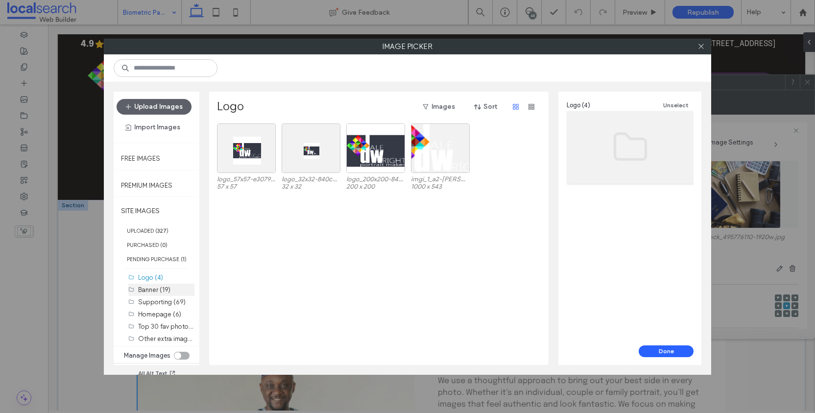
click at [159, 295] on div "Banner (19)" at bounding box center [166, 290] width 56 height 10
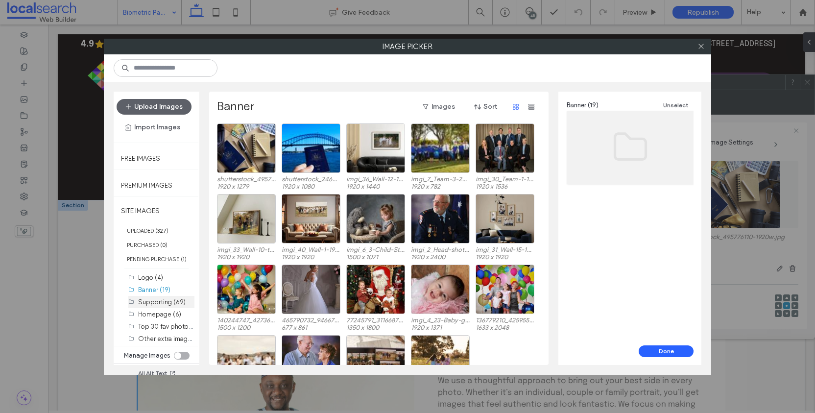
click at [158, 306] on label "Supporting (69)" at bounding box center [162, 301] width 48 height 7
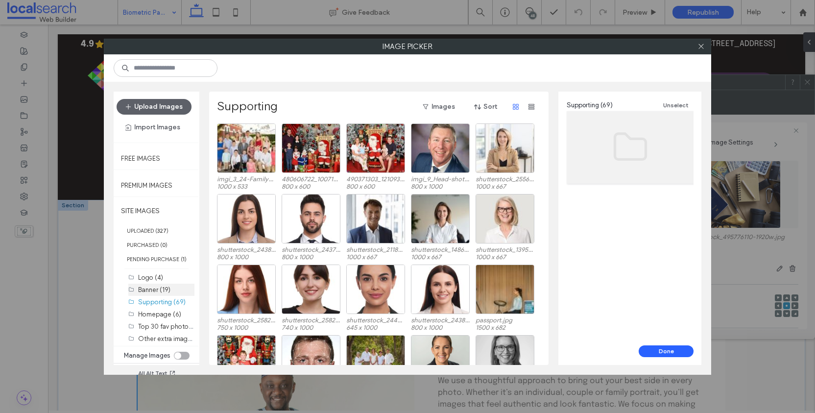
click at [159, 293] on label "Banner (19)" at bounding box center [154, 289] width 32 height 7
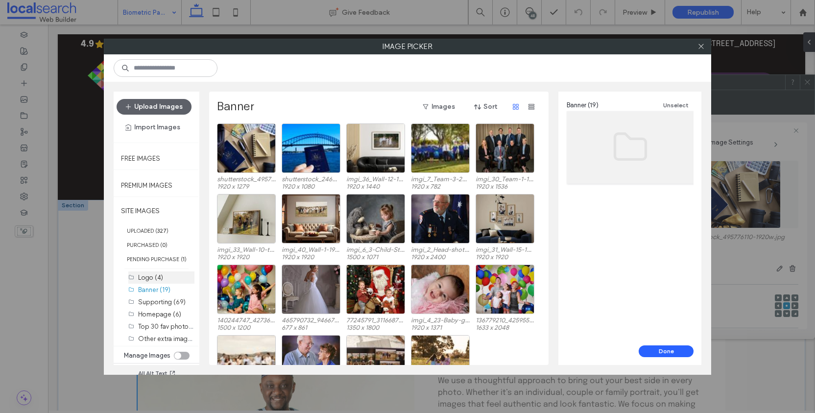
click at [160, 281] on label "Logo (4)" at bounding box center [150, 277] width 25 height 7
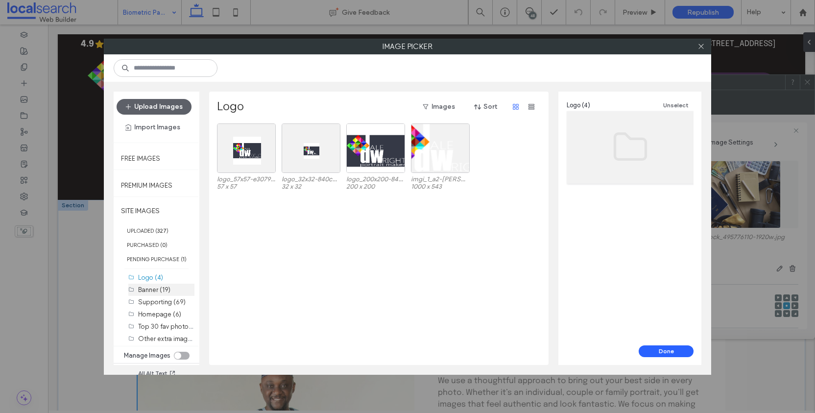
click at [165, 295] on div "Banner (19)" at bounding box center [166, 290] width 56 height 10
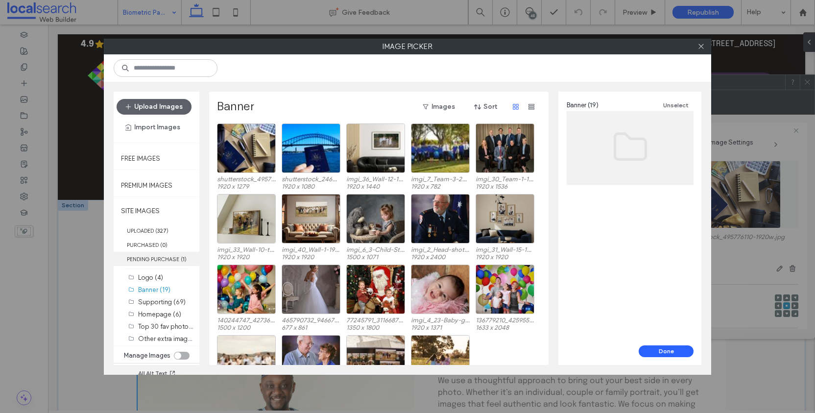
scroll to position [7, 0]
click at [161, 215] on label "SITE IMAGES" at bounding box center [157, 211] width 86 height 24
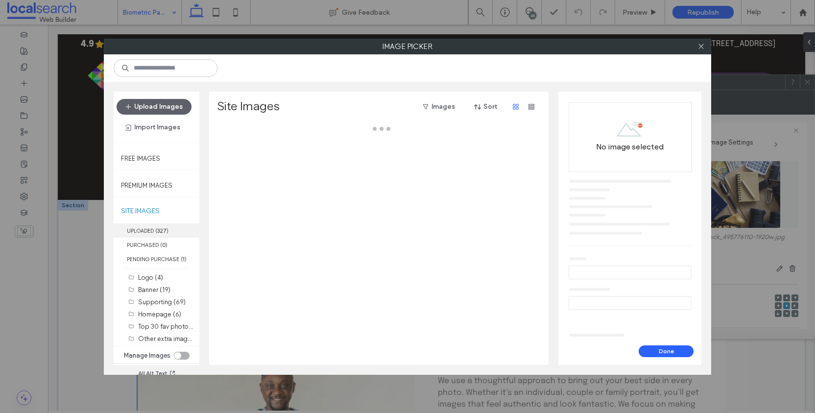
click at [159, 227] on b "327" at bounding box center [161, 230] width 9 height 7
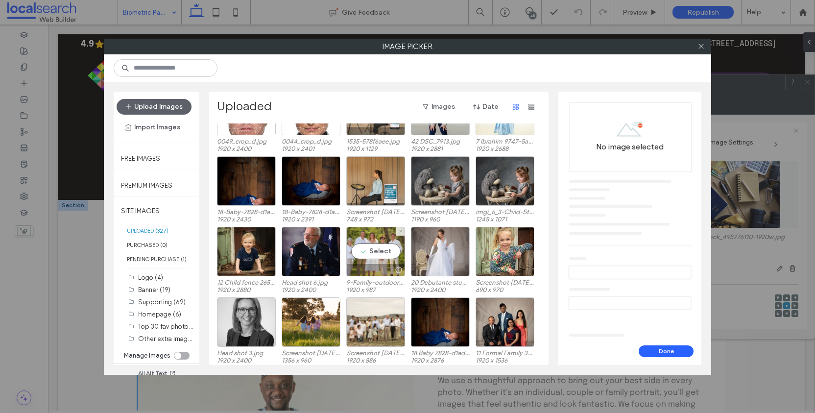
scroll to position [888, 0]
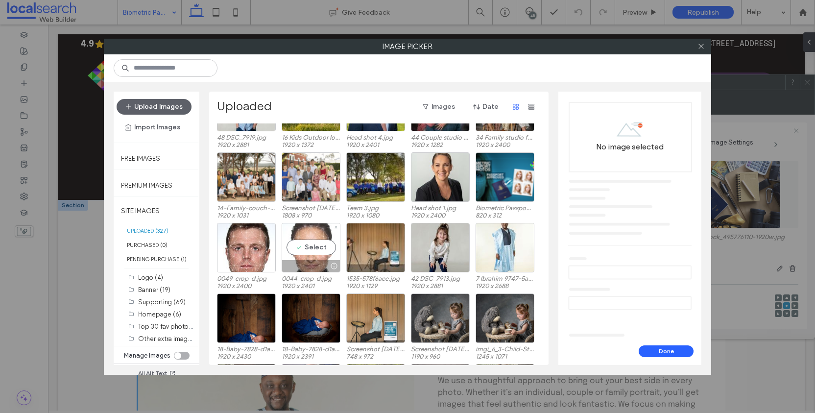
click at [315, 244] on div "Select" at bounding box center [311, 247] width 59 height 49
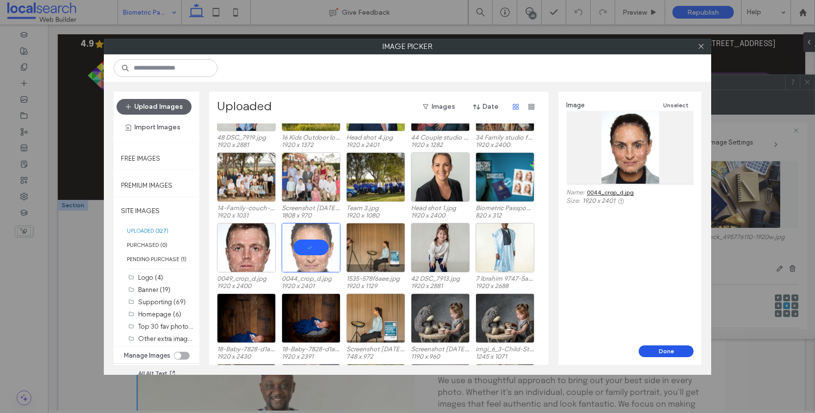
click at [668, 351] on button "Done" at bounding box center [666, 351] width 55 height 12
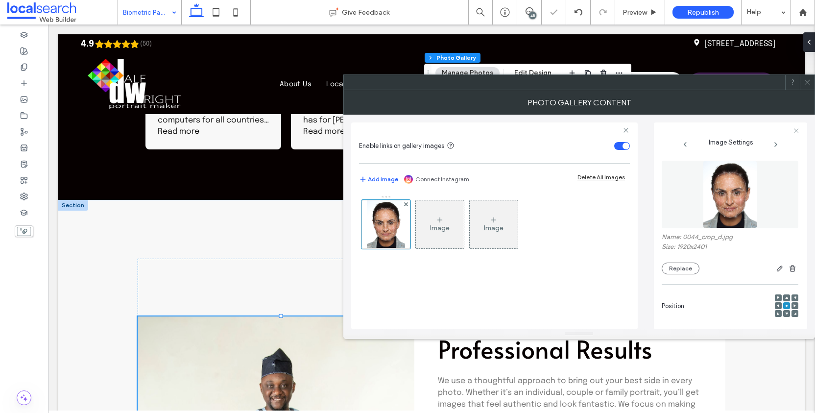
click at [806, 80] on icon at bounding box center [807, 81] width 7 height 7
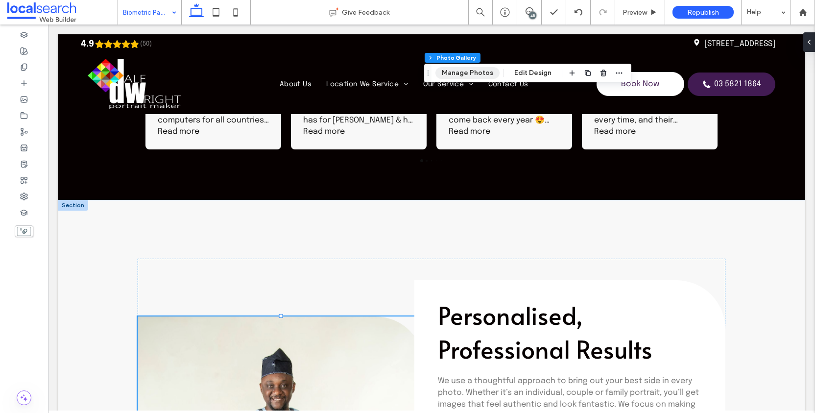
click at [491, 74] on button "Manage Photos" at bounding box center [467, 73] width 64 height 12
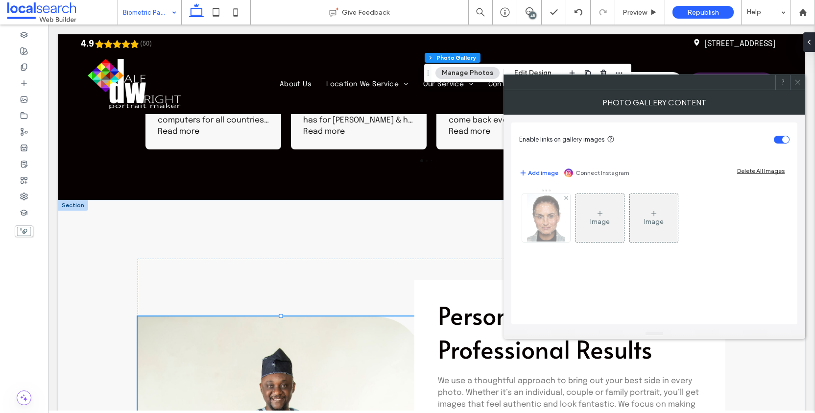
click at [551, 221] on img at bounding box center [546, 218] width 38 height 48
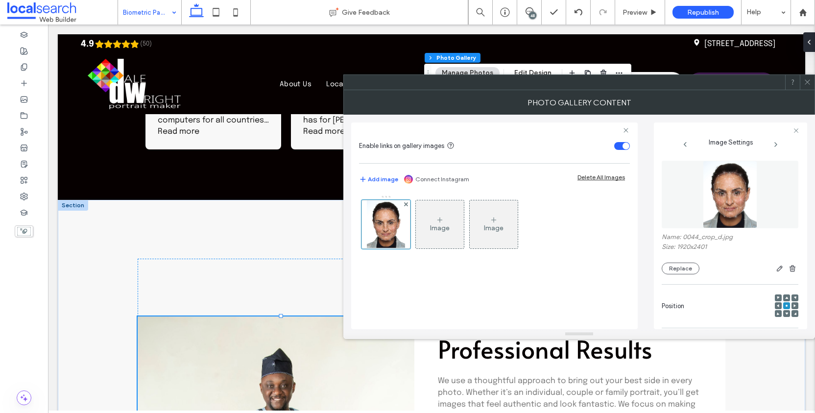
click at [785, 315] on use at bounding box center [786, 313] width 3 height 2
click at [803, 81] on div at bounding box center [807, 82] width 15 height 15
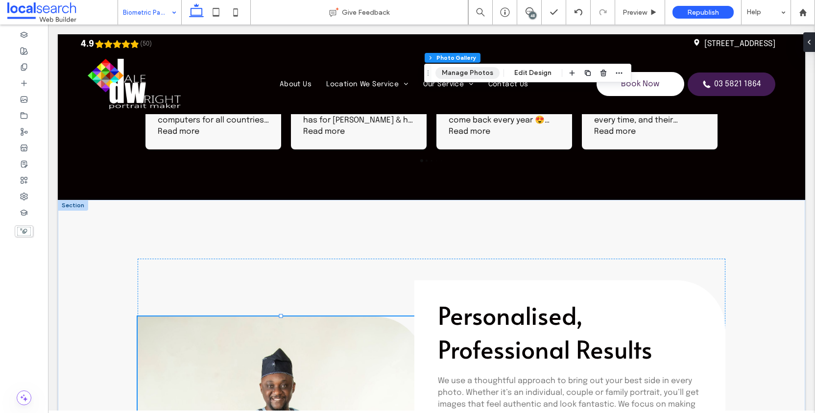
click at [478, 73] on button "Manage Photos" at bounding box center [467, 73] width 64 height 12
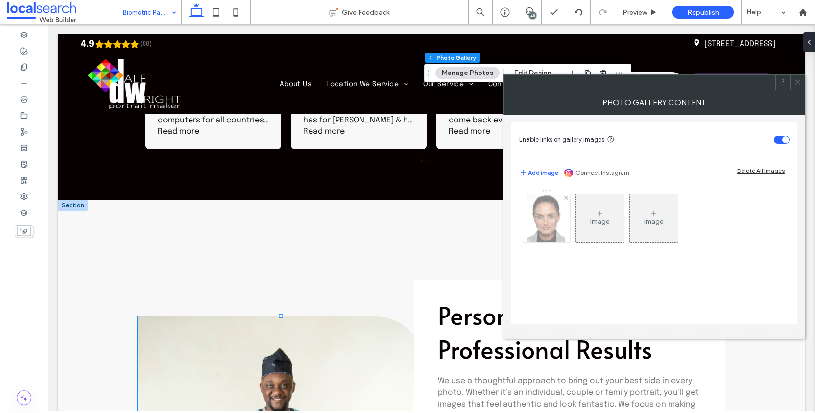
click at [549, 217] on img at bounding box center [546, 218] width 38 height 48
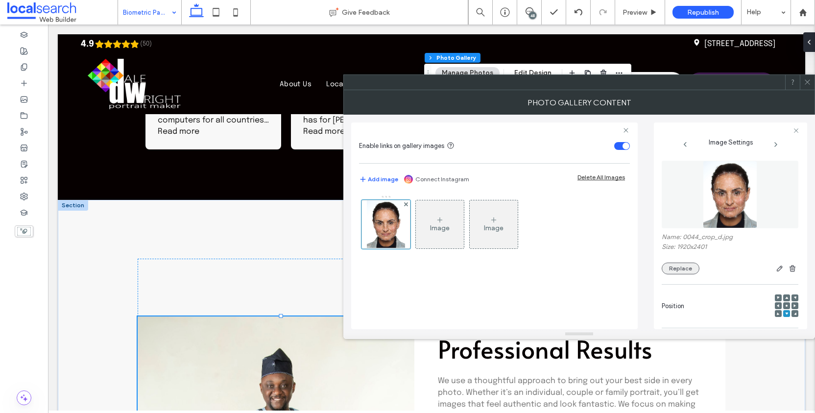
click at [680, 274] on button "Replace" at bounding box center [681, 269] width 38 height 12
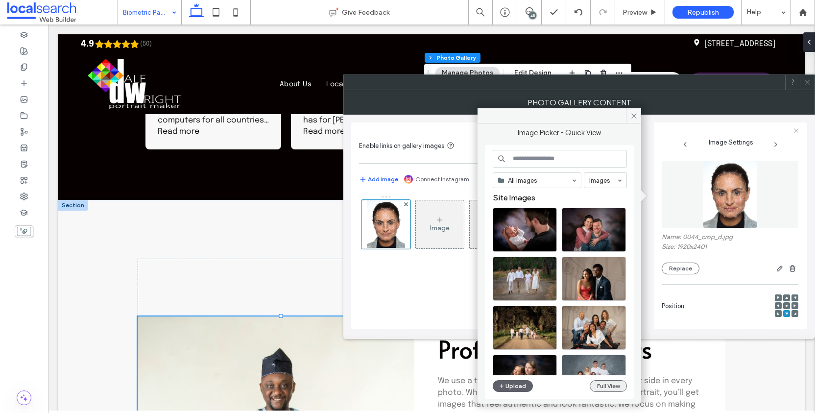
click at [614, 388] on button "Full View" at bounding box center [608, 386] width 37 height 12
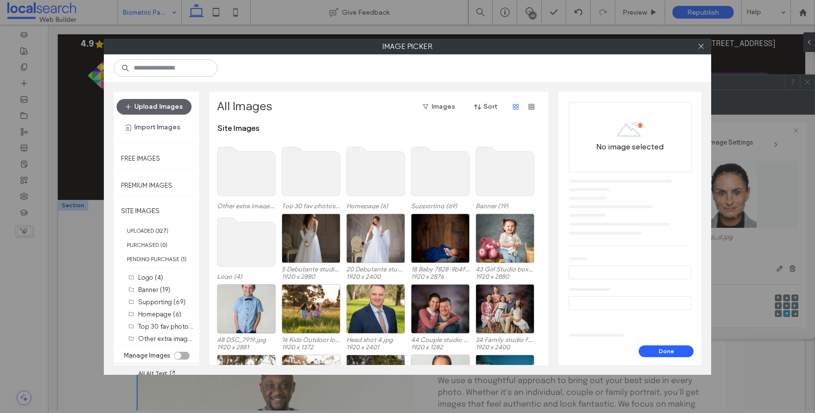
scroll to position [7, 0]
click at [158, 223] on label "UPLOADED ( 327 )" at bounding box center [157, 230] width 86 height 14
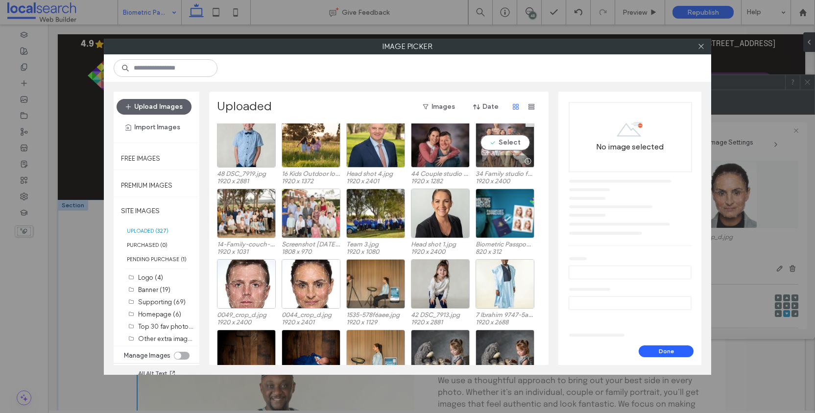
scroll to position [859, 0]
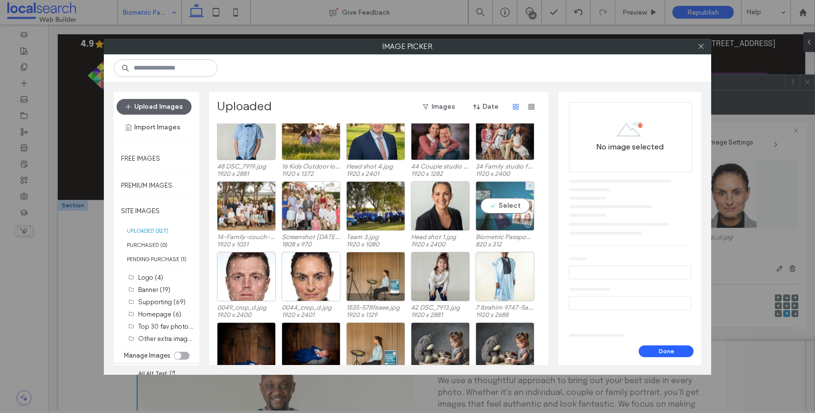
click at [516, 201] on div "Select" at bounding box center [505, 205] width 59 height 49
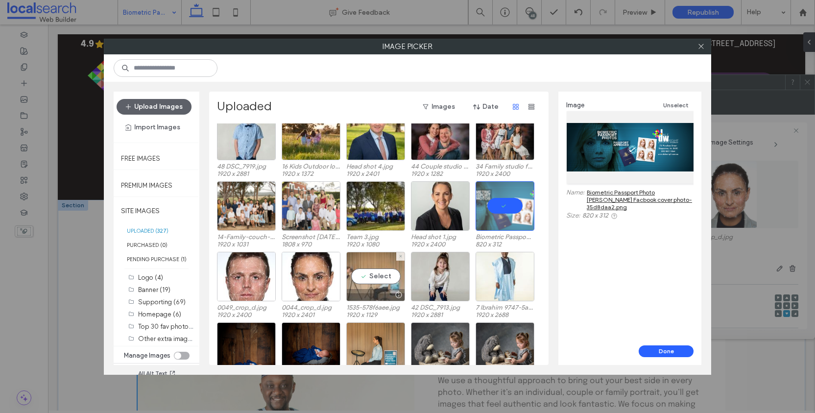
scroll to position [879, 0]
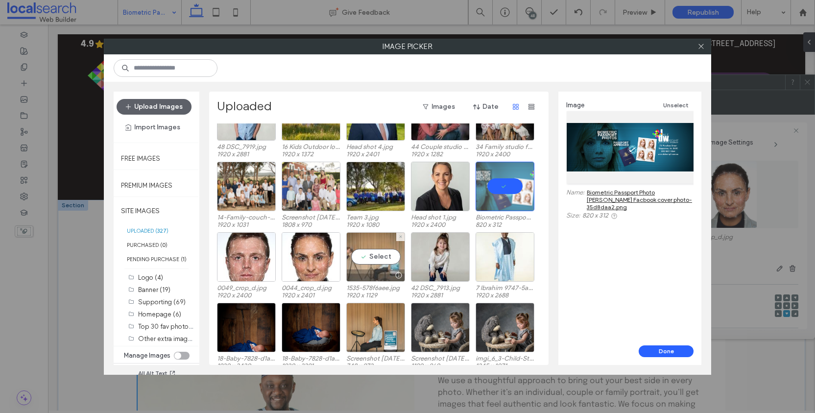
click at [386, 258] on div "Select" at bounding box center [375, 256] width 59 height 49
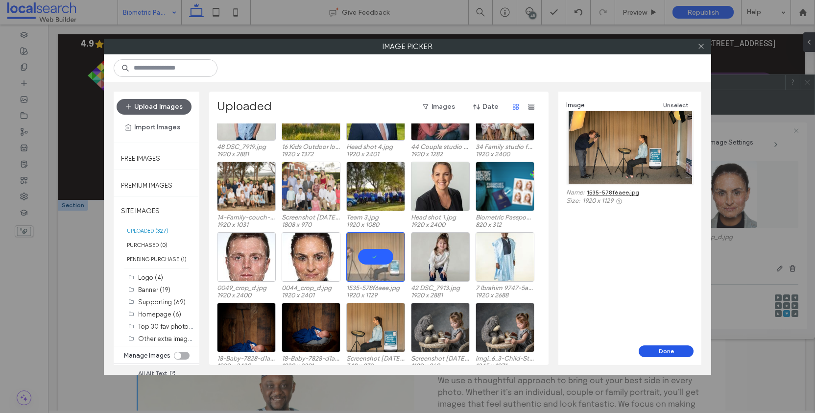
click at [664, 347] on button "Done" at bounding box center [666, 351] width 55 height 12
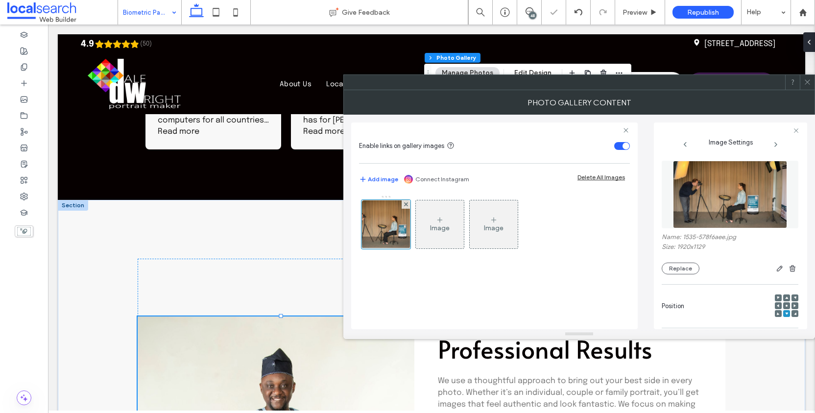
click at [812, 84] on div at bounding box center [807, 82] width 15 height 15
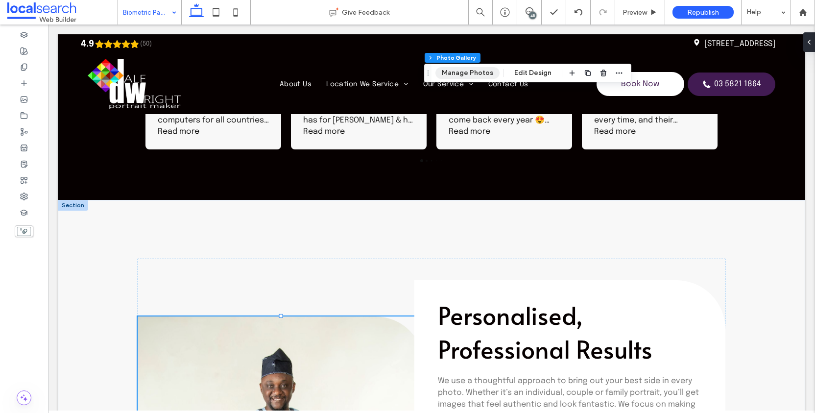
click at [481, 73] on button "Manage Photos" at bounding box center [467, 73] width 64 height 12
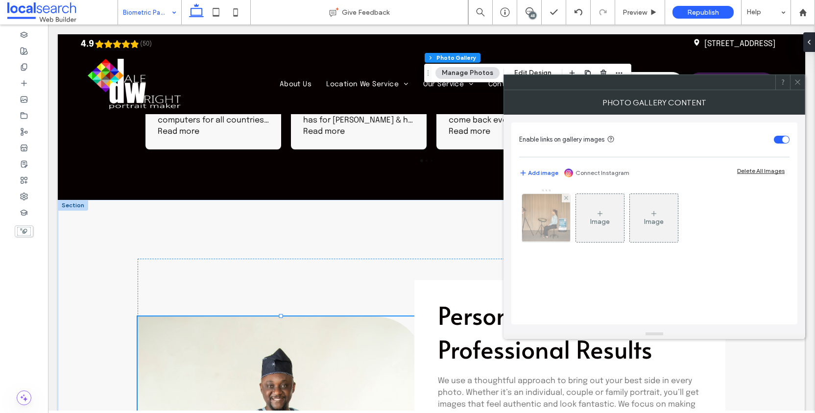
click at [549, 214] on img at bounding box center [546, 218] width 82 height 48
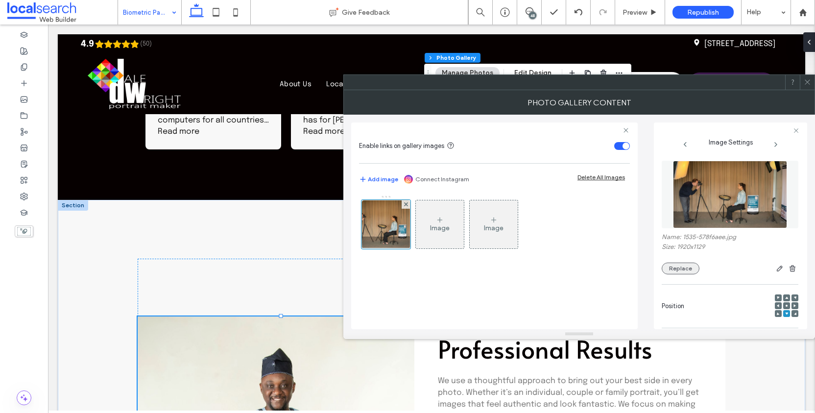
click at [687, 272] on button "Replace" at bounding box center [681, 269] width 38 height 12
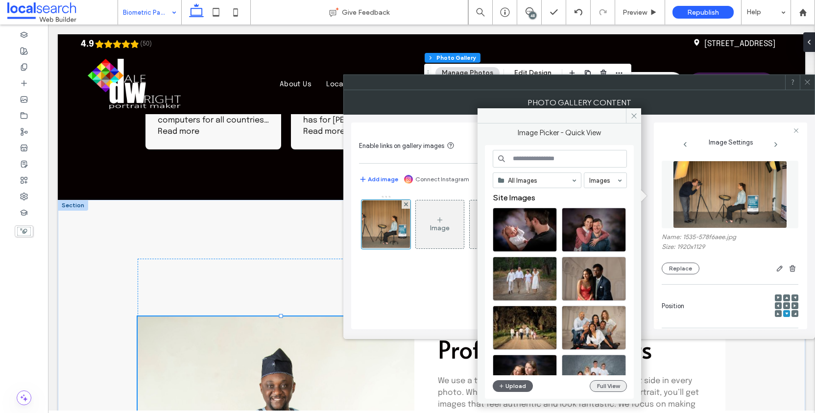
click at [617, 387] on button "Full View" at bounding box center [608, 386] width 37 height 12
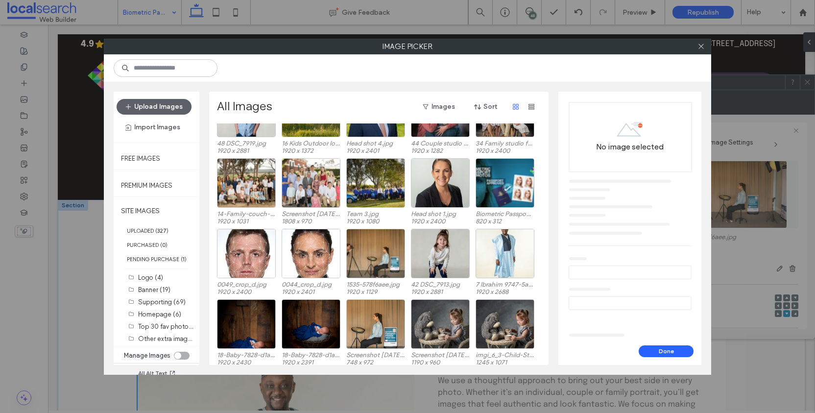
scroll to position [252, 0]
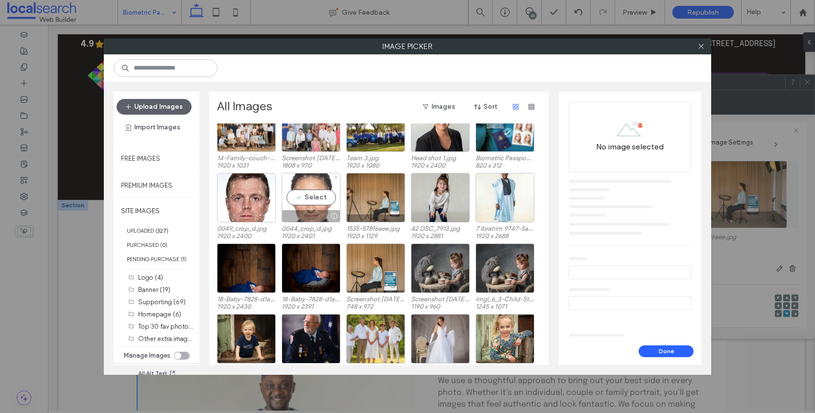
click at [300, 199] on div "Select" at bounding box center [311, 197] width 59 height 49
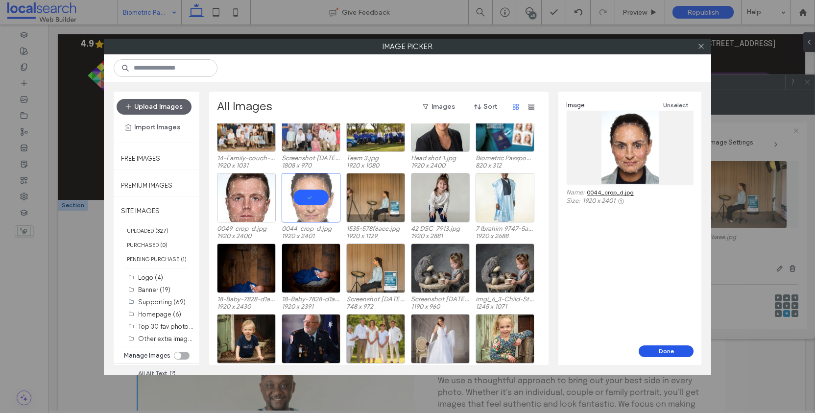
click at [667, 350] on button "Done" at bounding box center [666, 351] width 55 height 12
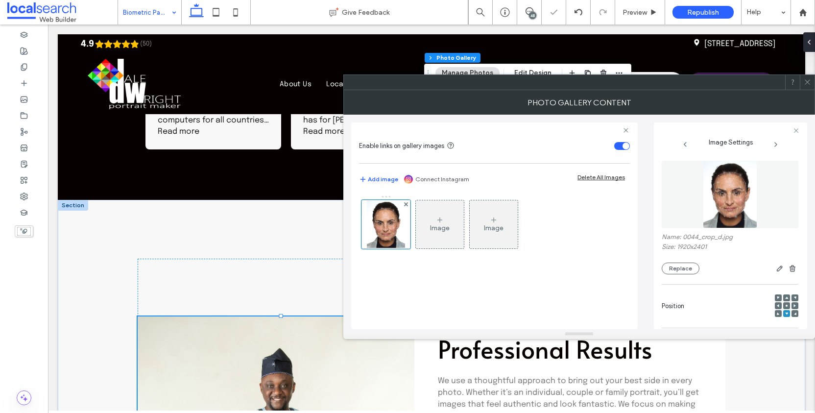
click at [809, 82] on icon at bounding box center [807, 81] width 7 height 7
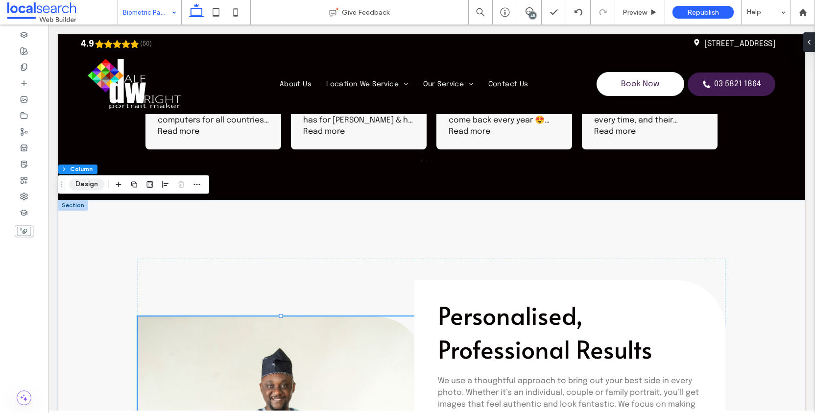
click at [81, 185] on button "Design" at bounding box center [86, 184] width 35 height 12
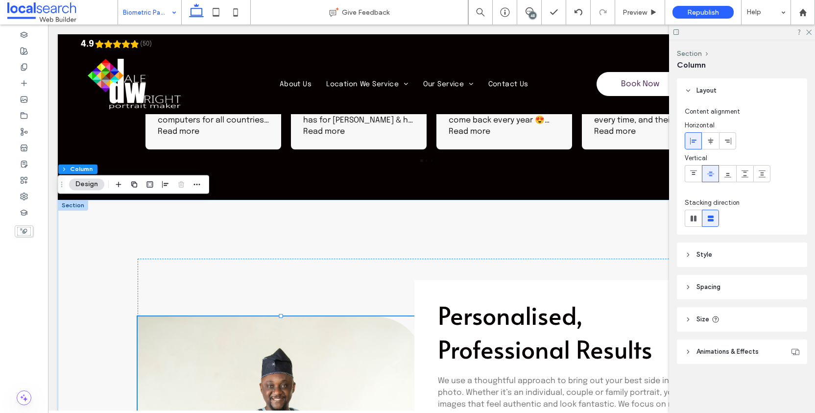
drag, startPoint x: 685, startPoint y: 283, endPoint x: 685, endPoint y: 276, distance: 6.9
click at [685, 284] on icon at bounding box center [688, 287] width 7 height 7
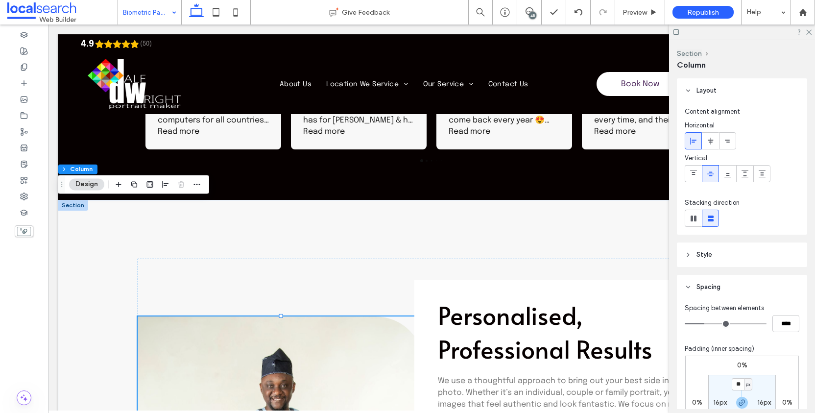
click at [686, 256] on icon at bounding box center [688, 254] width 7 height 7
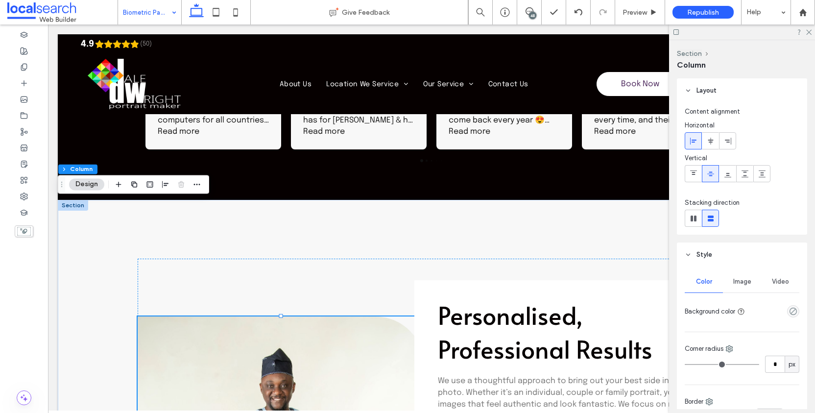
click at [737, 282] on span "Image" at bounding box center [742, 282] width 18 height 8
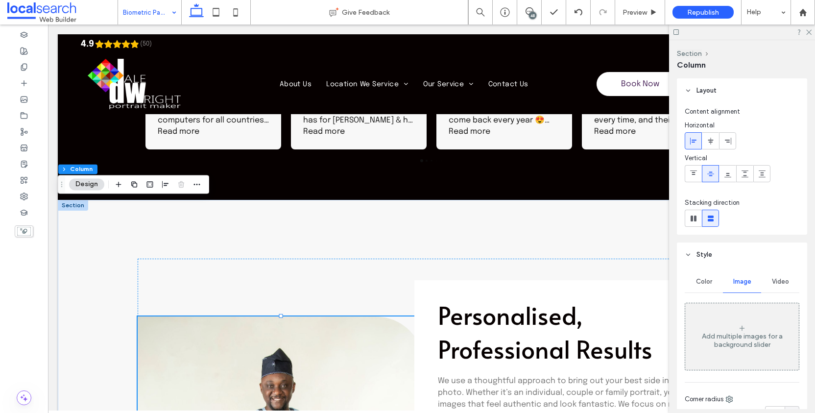
click at [709, 280] on span "Color" at bounding box center [704, 282] width 16 height 8
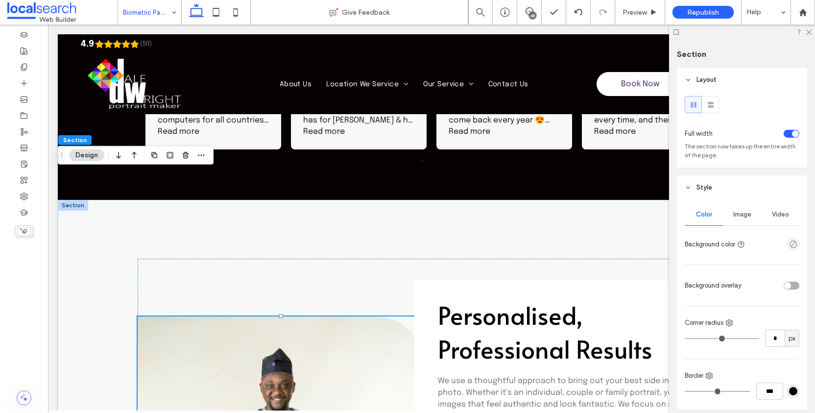
click at [738, 216] on span "Image" at bounding box center [742, 215] width 18 height 8
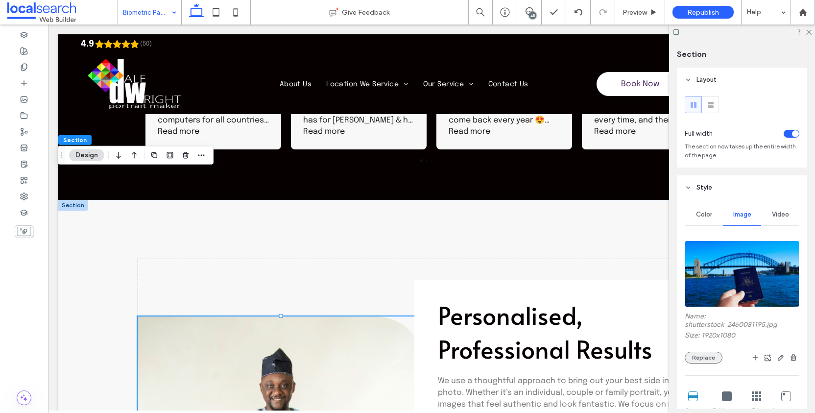
click at [704, 363] on button "Replace" at bounding box center [704, 358] width 38 height 12
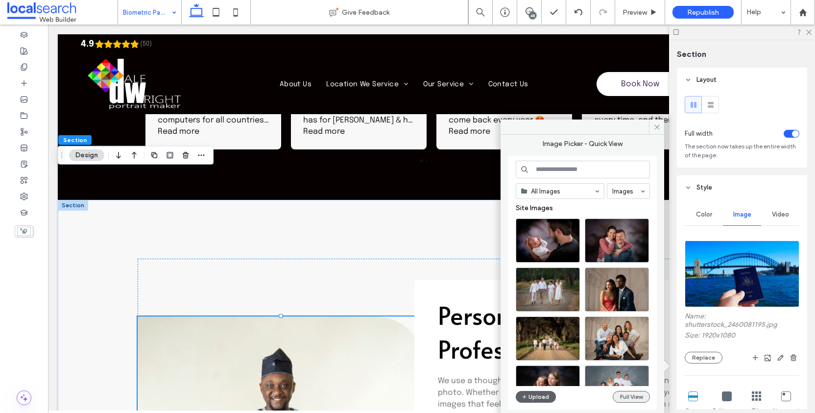
click at [629, 400] on button "Full View" at bounding box center [631, 397] width 37 height 12
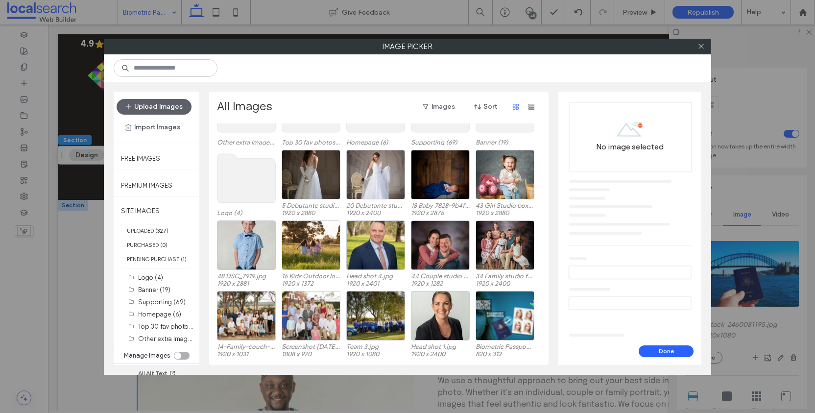
scroll to position [72, 0]
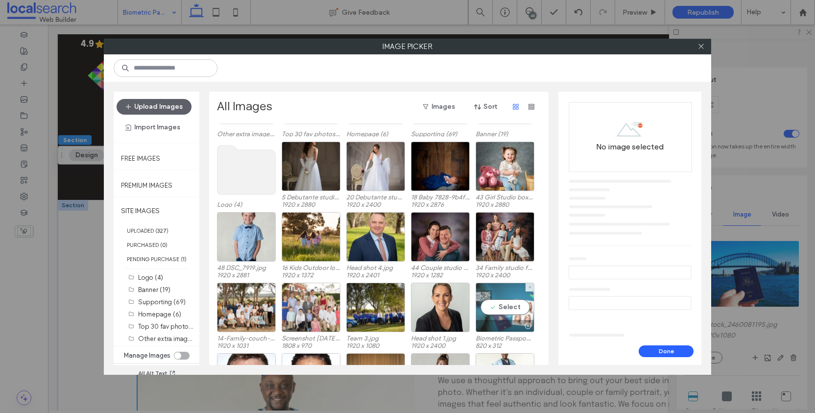
click at [502, 303] on div "Select" at bounding box center [505, 307] width 59 height 49
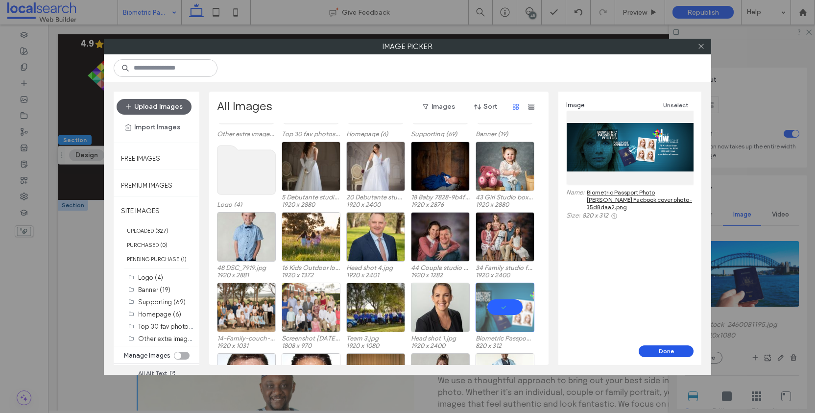
click at [680, 349] on button "Done" at bounding box center [666, 351] width 55 height 12
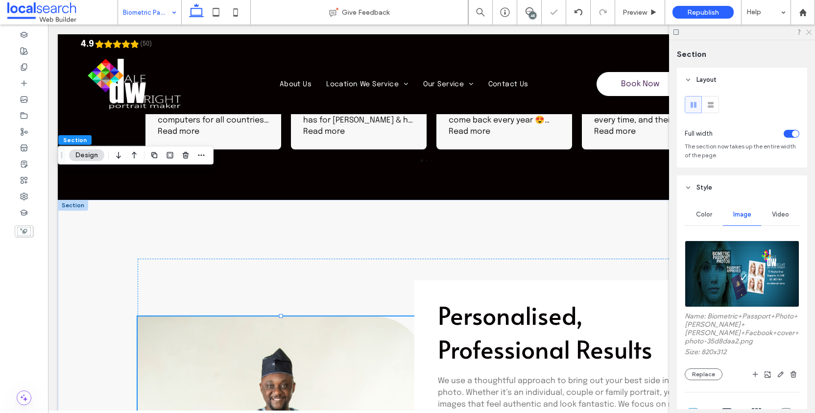
drag, startPoint x: 810, startPoint y: 29, endPoint x: 805, endPoint y: 30, distance: 4.9
click at [810, 30] on icon at bounding box center [808, 31] width 6 height 6
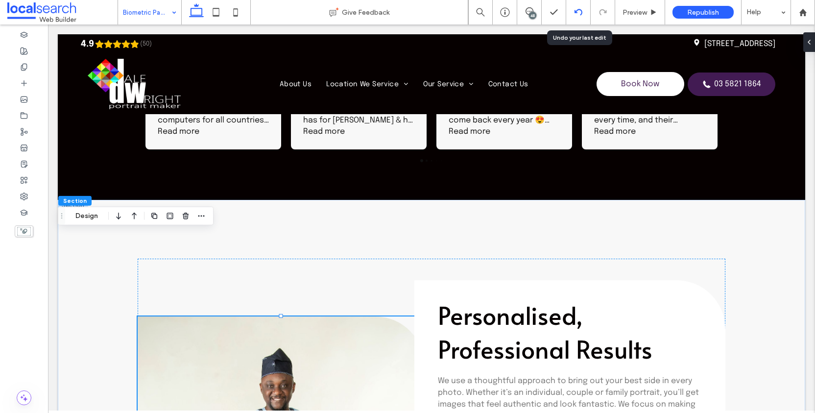
click at [577, 11] on icon at bounding box center [578, 12] width 8 height 8
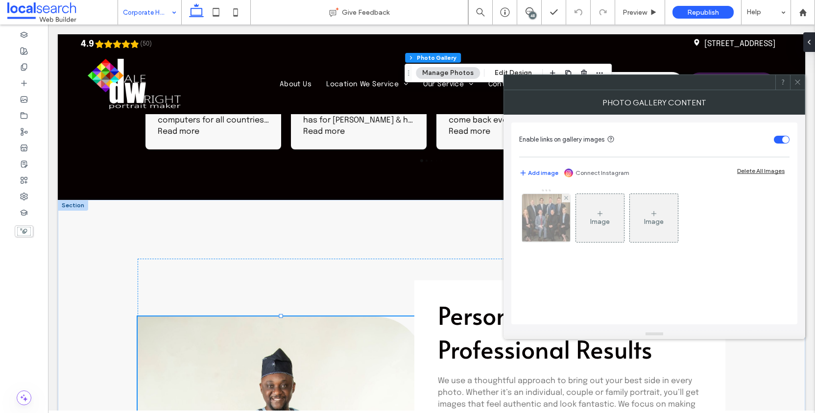
click at [547, 206] on img at bounding box center [546, 218] width 65 height 48
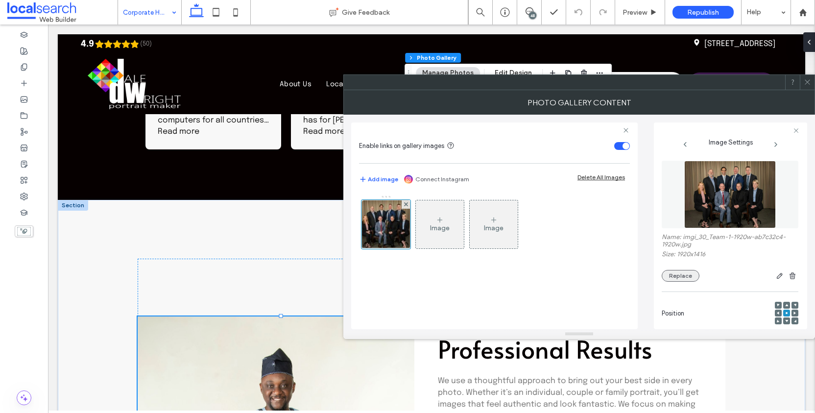
click at [683, 280] on button "Replace" at bounding box center [681, 276] width 38 height 12
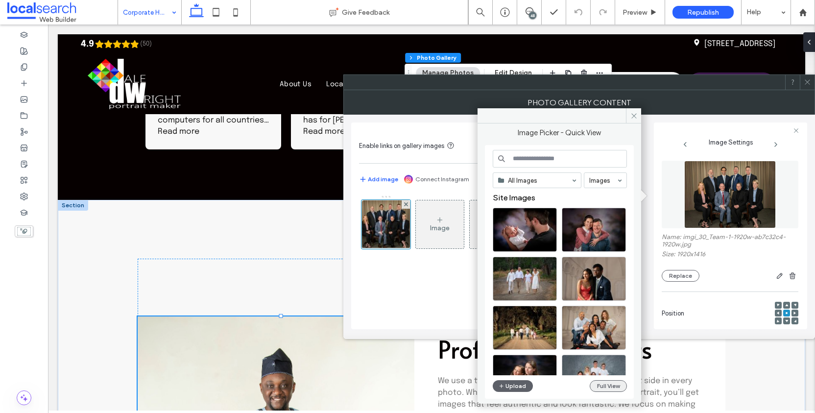
click at [615, 387] on button "Full View" at bounding box center [608, 386] width 37 height 12
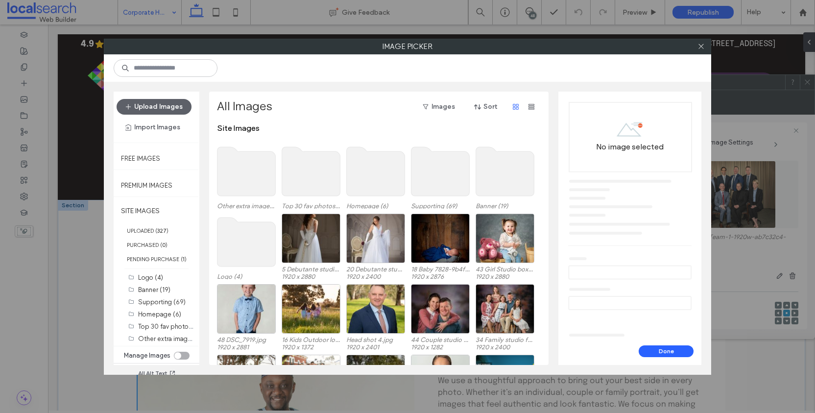
scroll to position [7, 0]
click at [167, 323] on label "Top 30 fav photos (30)" at bounding box center [171, 325] width 67 height 9
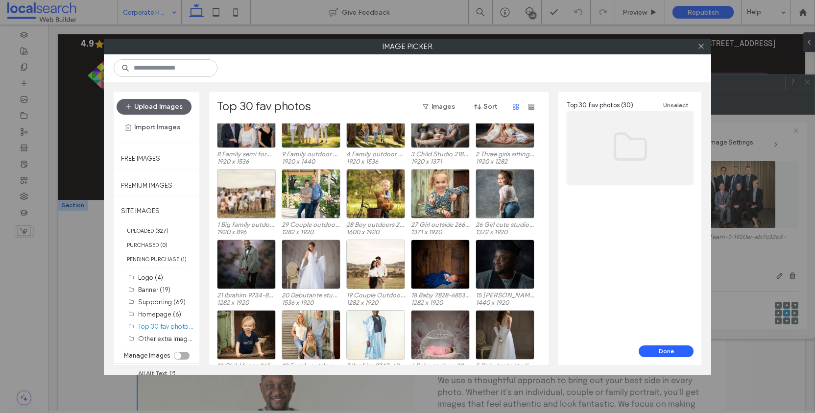
scroll to position [182, 0]
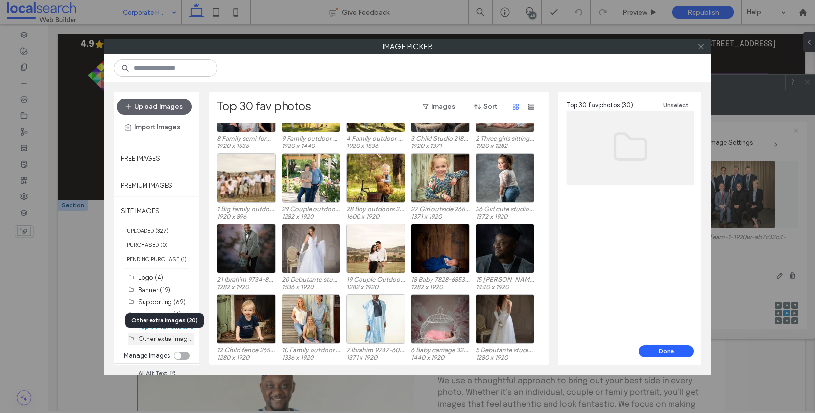
click at [168, 335] on label "Other extra images (20)" at bounding box center [173, 338] width 70 height 9
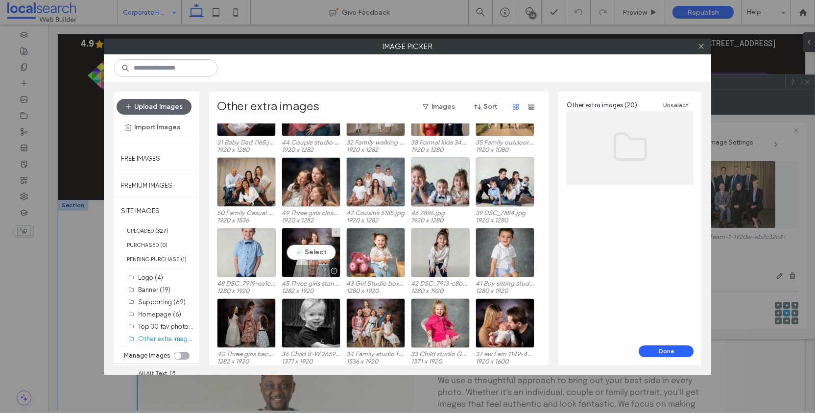
scroll to position [41, 0]
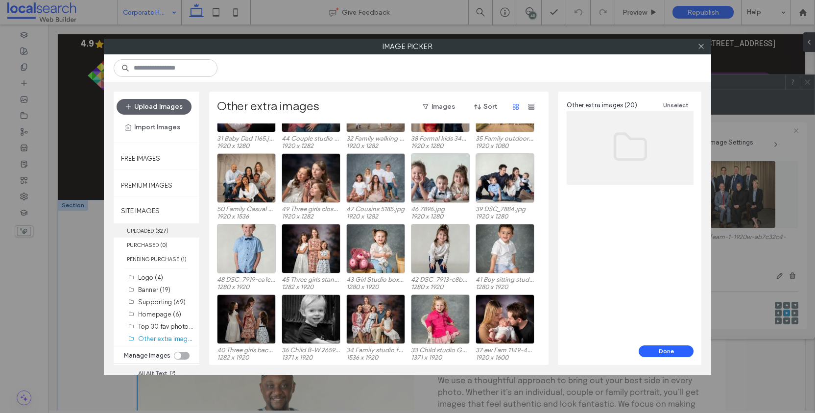
click at [157, 227] on span "( 327 )" at bounding box center [161, 230] width 13 height 7
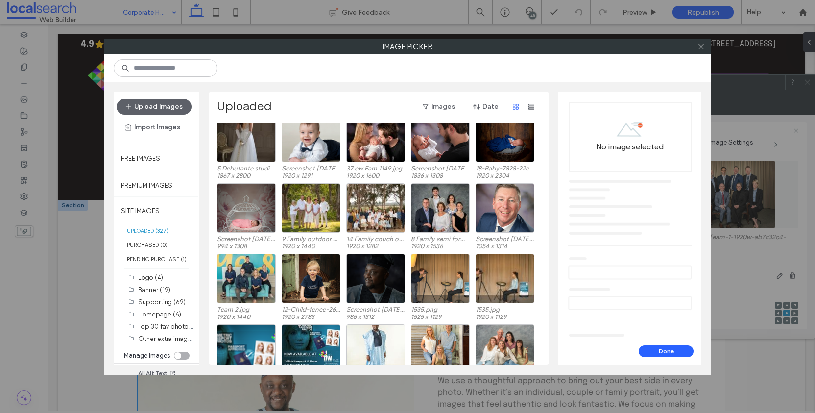
scroll to position [1361, 0]
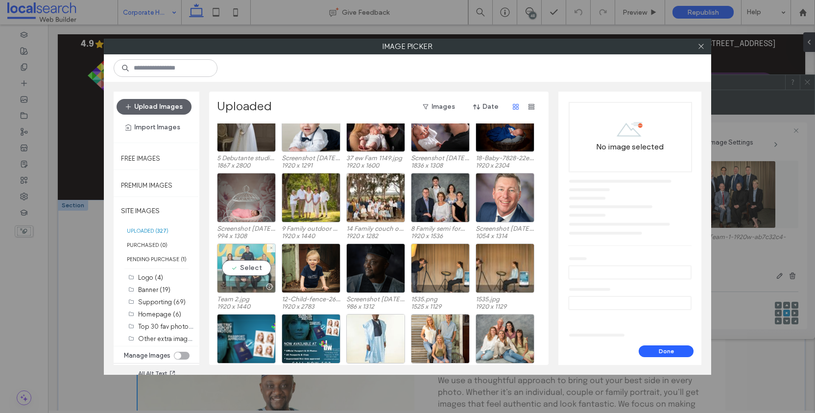
click at [246, 262] on div "Select" at bounding box center [246, 267] width 59 height 49
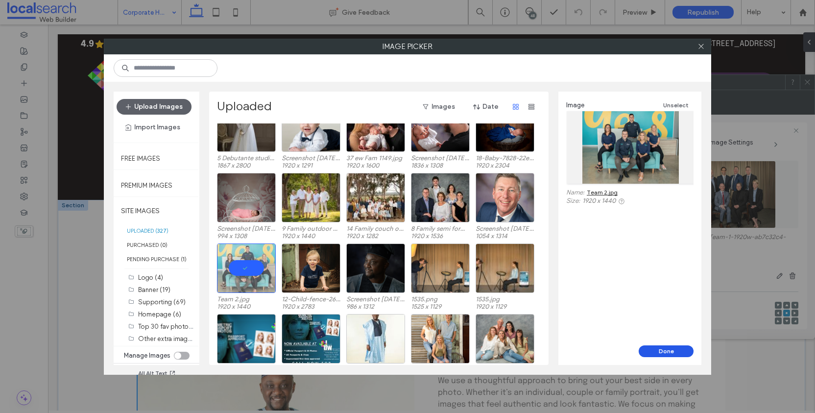
click at [657, 347] on button "Done" at bounding box center [666, 351] width 55 height 12
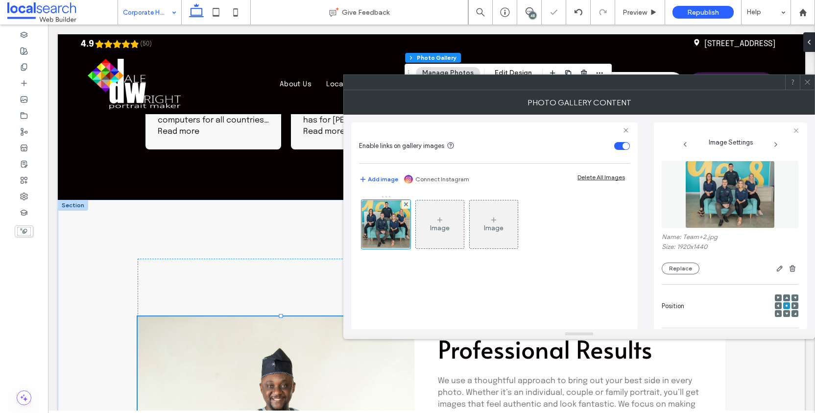
click at [805, 86] on span at bounding box center [807, 82] width 7 height 15
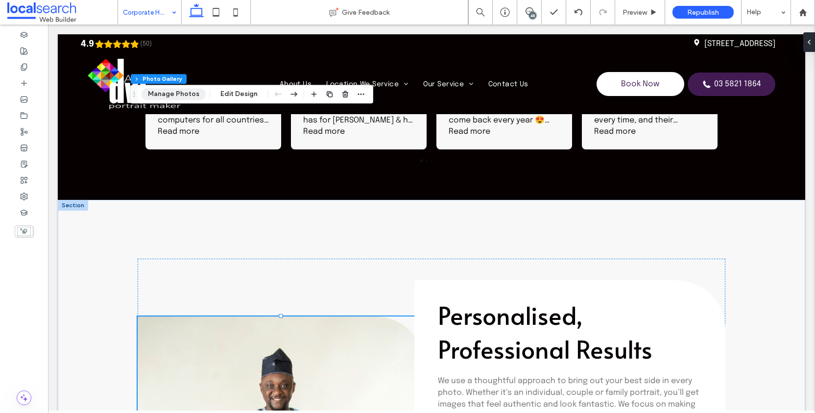
click at [177, 94] on button "Manage Photos" at bounding box center [174, 94] width 64 height 12
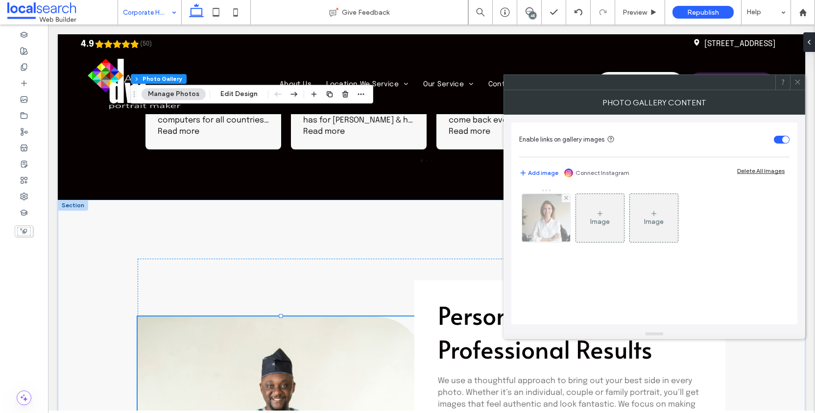
click at [565, 213] on img at bounding box center [546, 218] width 72 height 48
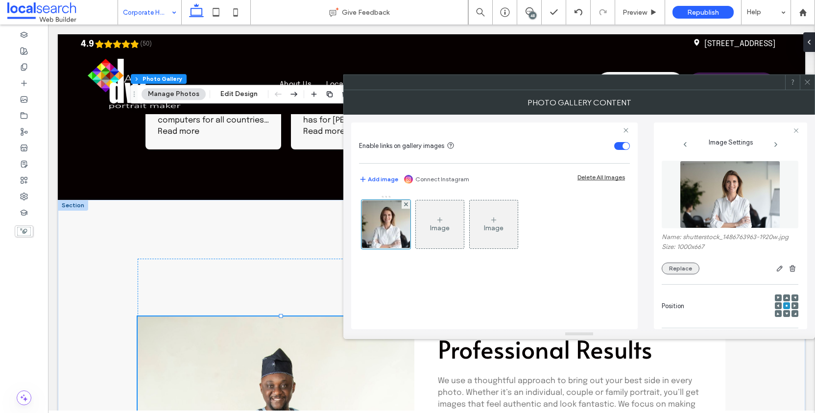
click at [687, 273] on button "Replace" at bounding box center [681, 269] width 38 height 12
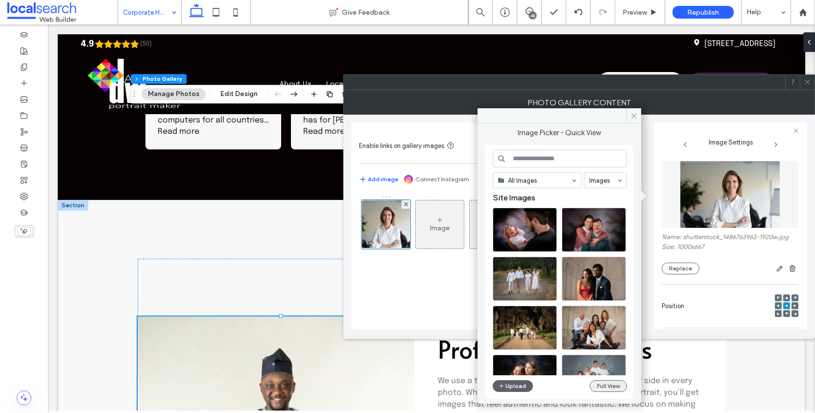
click at [610, 383] on button "Full View" at bounding box center [608, 386] width 37 height 12
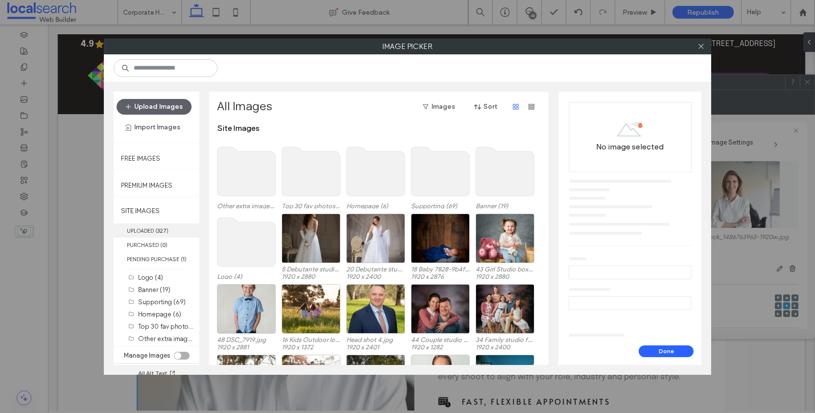
click at [158, 233] on b "327" at bounding box center [161, 230] width 9 height 7
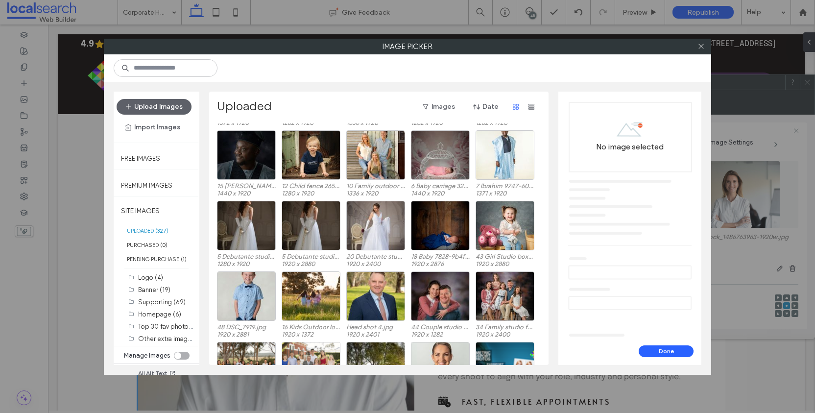
scroll to position [715, 0]
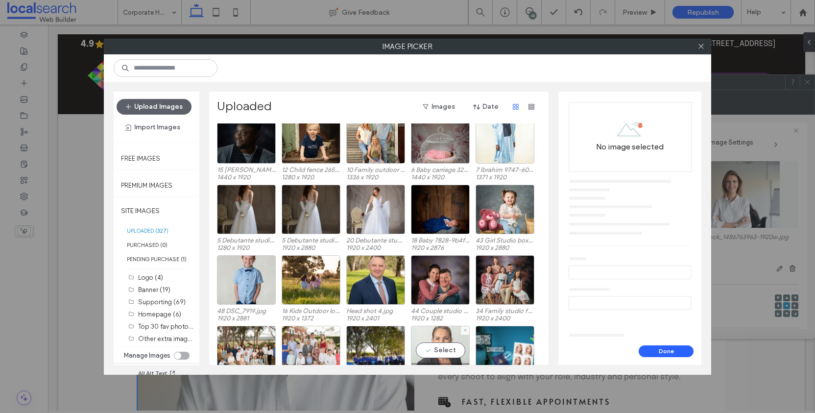
click at [455, 346] on div "Select" at bounding box center [440, 350] width 59 height 49
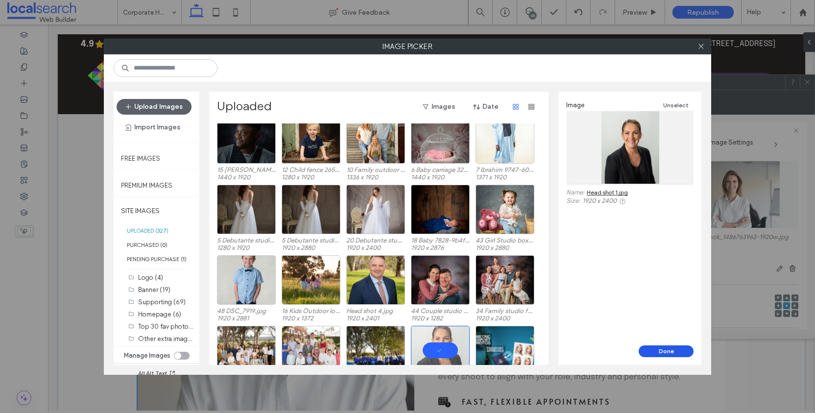
click at [668, 350] on button "Done" at bounding box center [666, 351] width 55 height 12
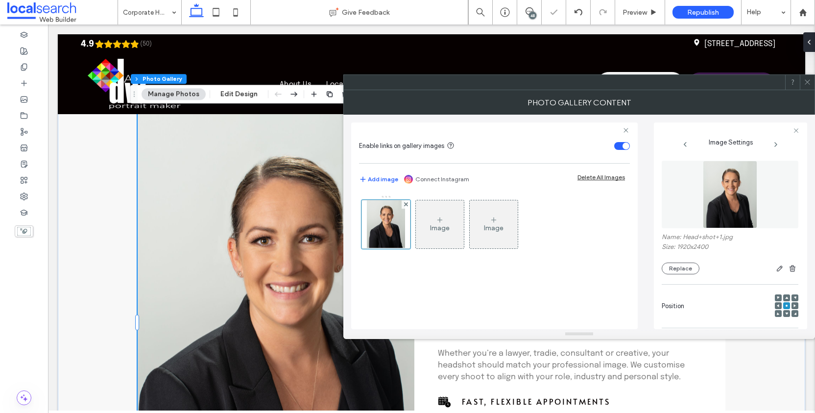
click at [805, 84] on use at bounding box center [807, 82] width 5 height 5
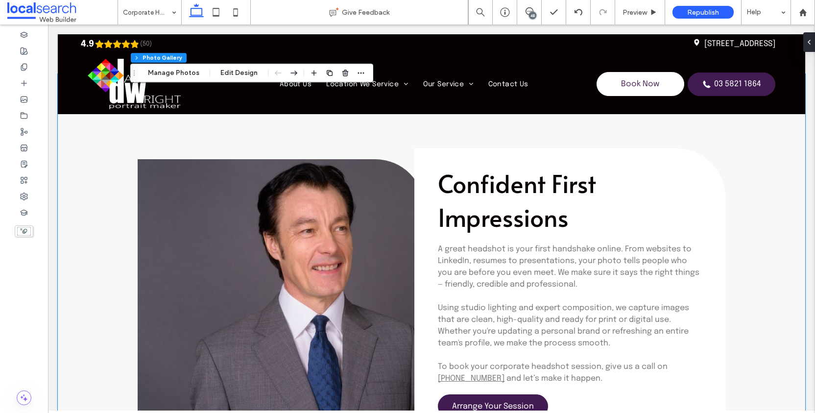
scroll to position [1363, 0]
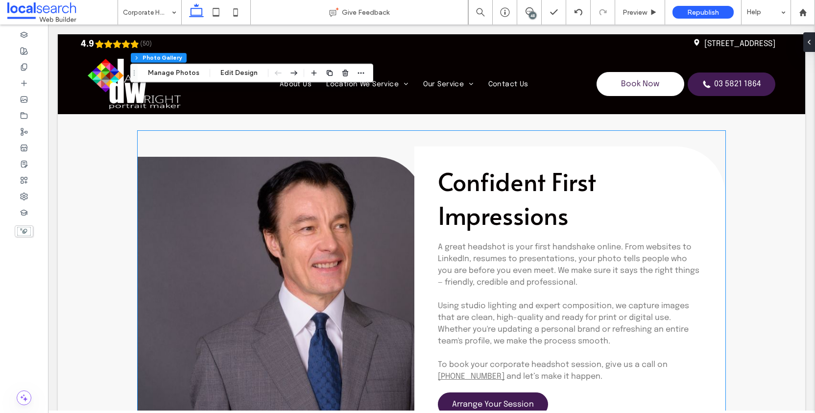
click at [334, 275] on link at bounding box center [281, 316] width 287 height 318
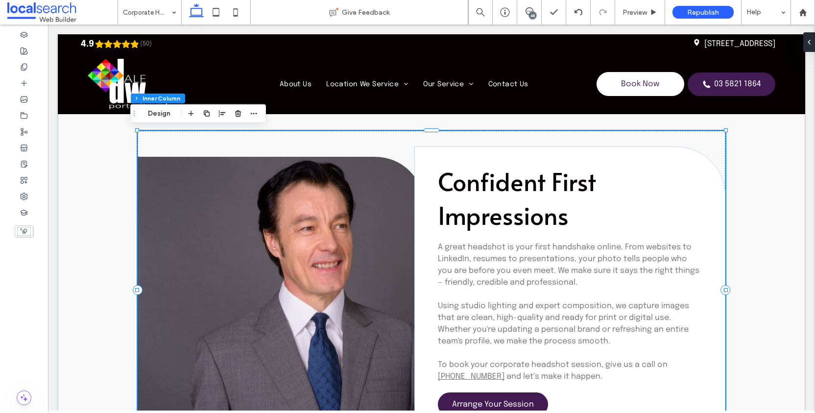
click at [317, 272] on link at bounding box center [281, 316] width 287 height 318
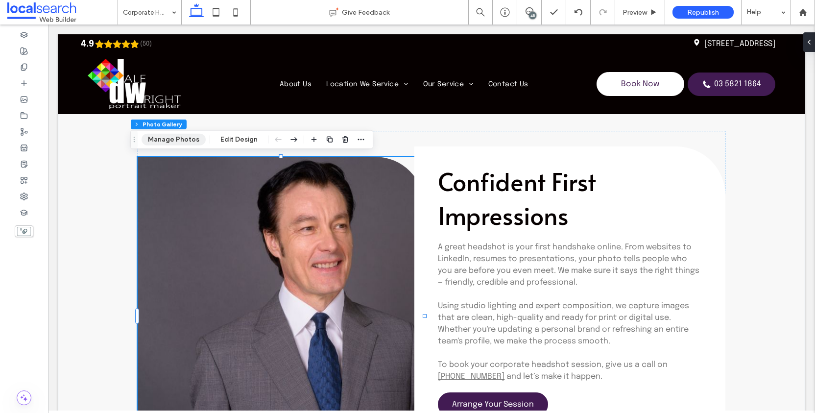
click at [180, 141] on button "Manage Photos" at bounding box center [174, 140] width 64 height 12
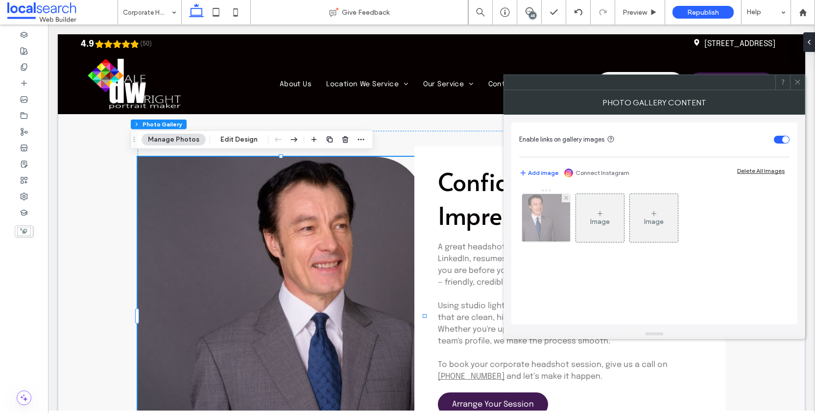
click at [559, 233] on img at bounding box center [546, 218] width 72 height 48
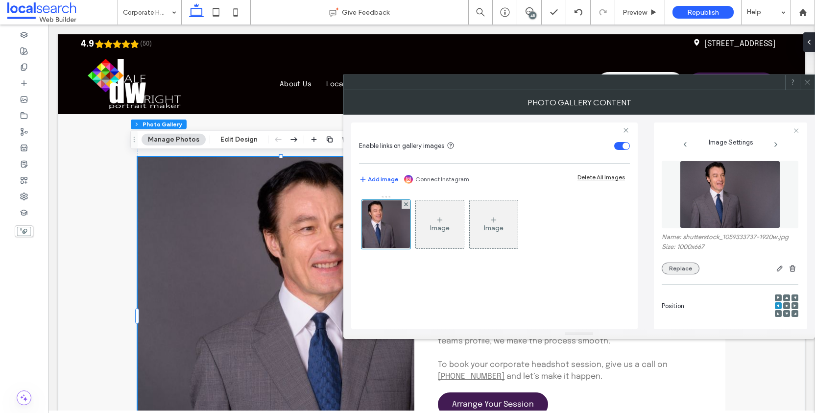
click at [677, 274] on button "Replace" at bounding box center [681, 269] width 38 height 12
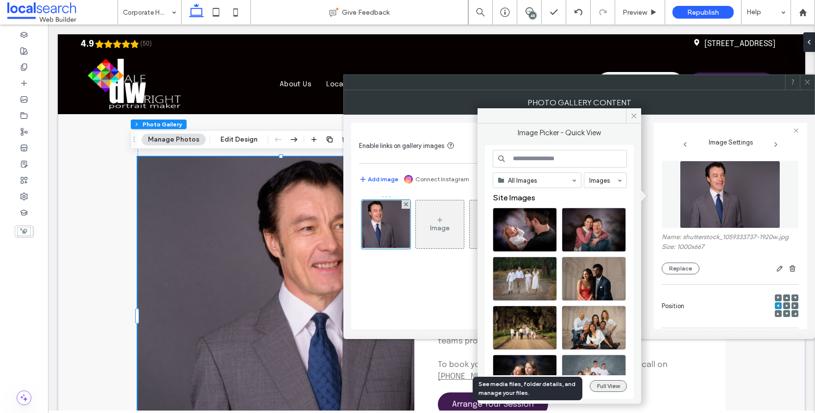
click at [616, 386] on button "Full View" at bounding box center [608, 386] width 37 height 12
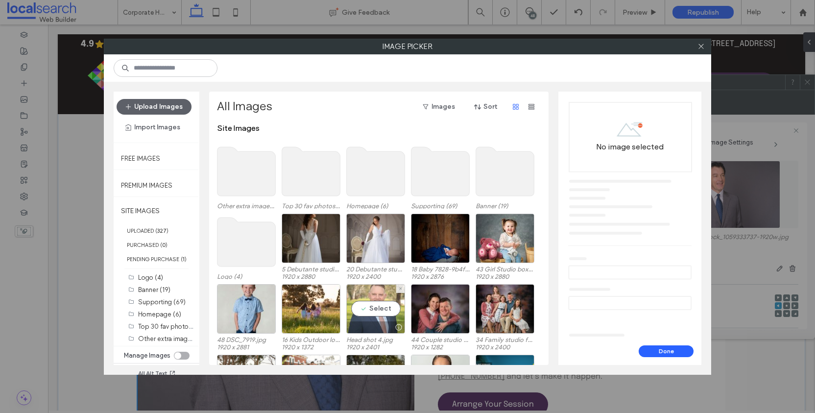
click at [366, 296] on div "Select" at bounding box center [375, 308] width 59 height 49
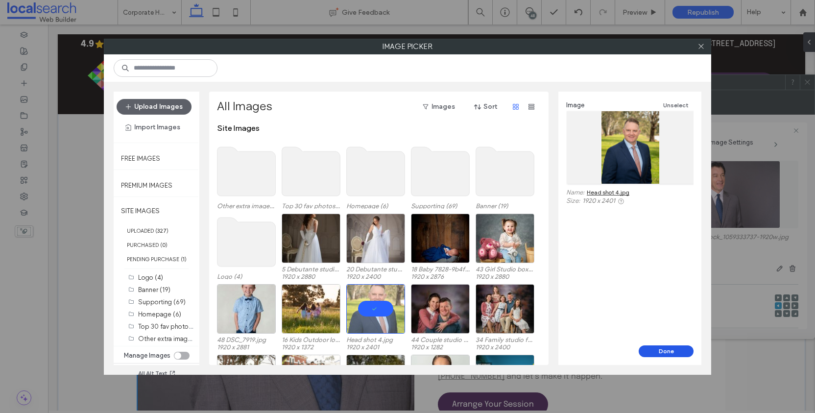
drag, startPoint x: 662, startPoint y: 342, endPoint x: 663, endPoint y: 347, distance: 5.0
click at [662, 342] on div "Image Unselect Name: Head shot 4.jpg Size: 1920 x 2401" at bounding box center [629, 219] width 143 height 254
click at [663, 352] on button "Done" at bounding box center [666, 351] width 55 height 12
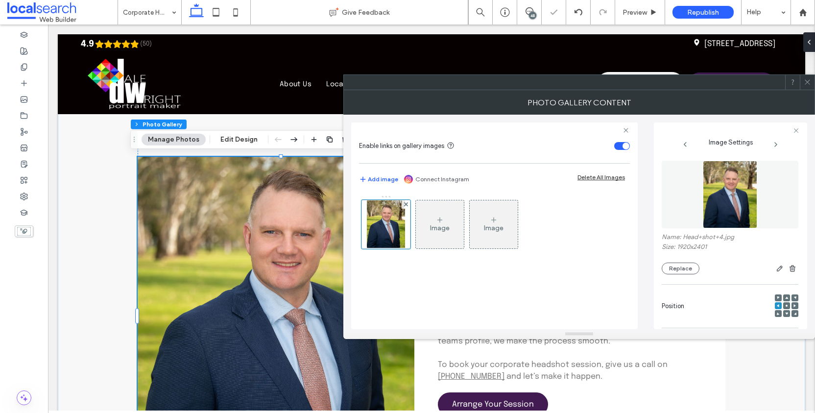
click at [806, 84] on icon at bounding box center [807, 81] width 7 height 7
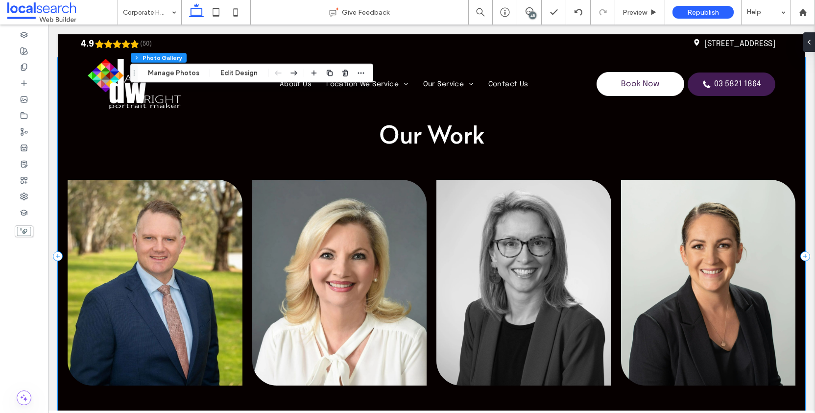
scroll to position [2117, 0]
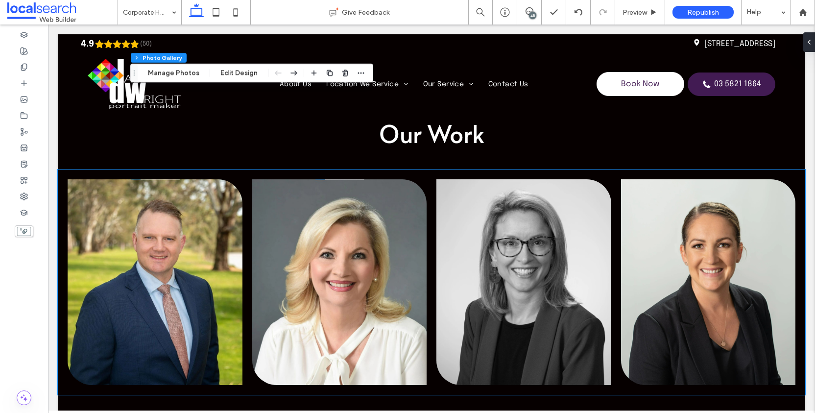
click at [195, 256] on link at bounding box center [155, 282] width 175 height 206
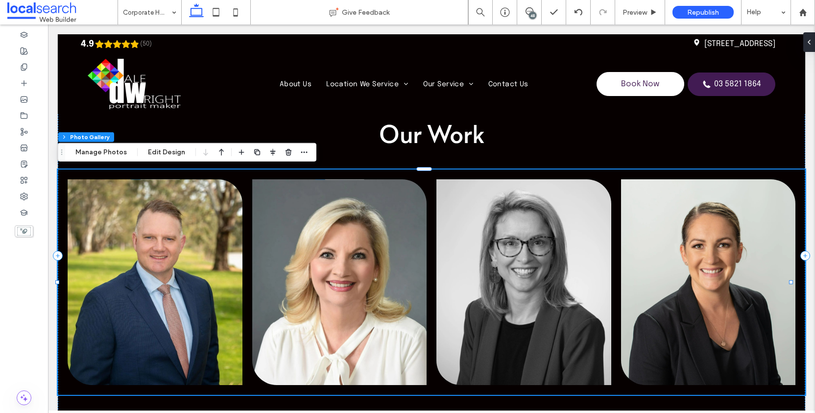
click at [190, 254] on link at bounding box center [155, 282] width 175 height 206
click at [101, 154] on button "Manage Photos" at bounding box center [101, 152] width 64 height 12
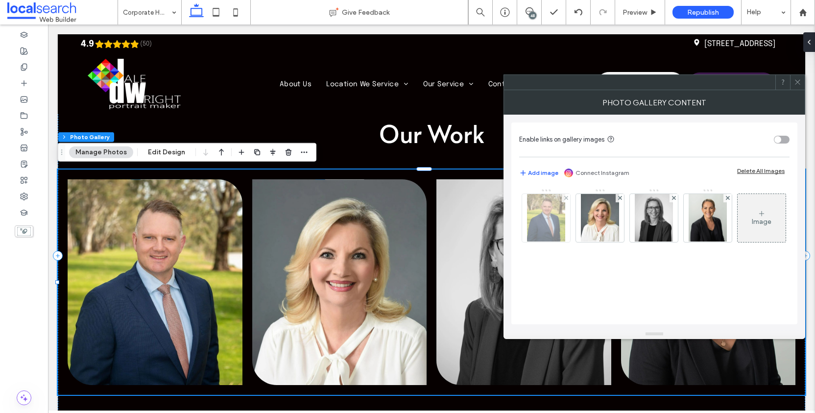
click at [550, 213] on img at bounding box center [546, 218] width 38 height 48
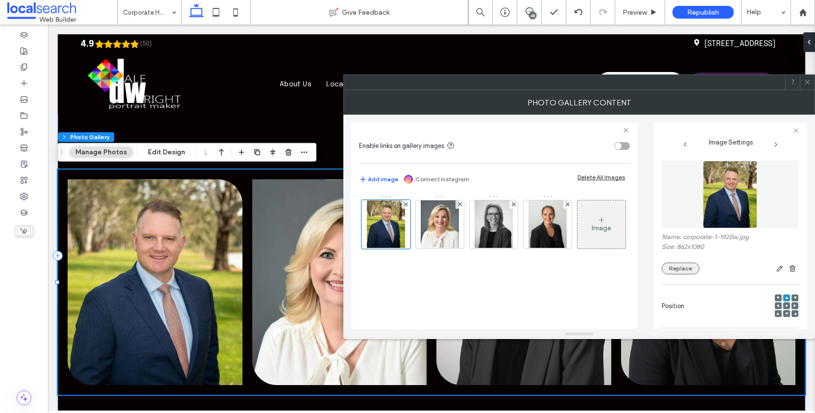
click at [686, 271] on button "Replace" at bounding box center [681, 269] width 38 height 12
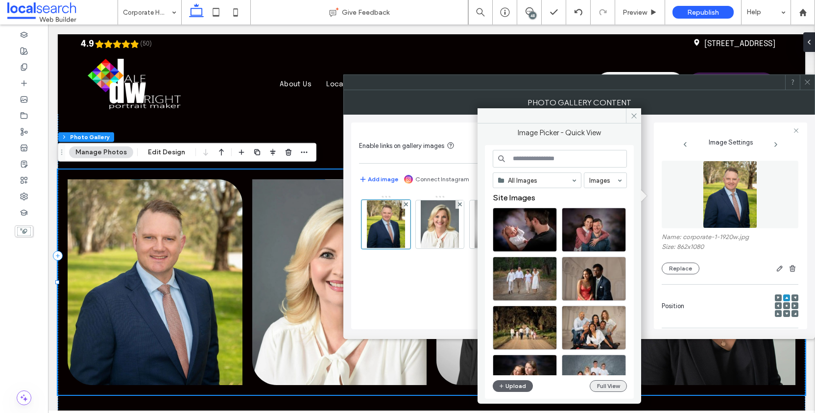
click at [605, 384] on button "Full View" at bounding box center [608, 386] width 37 height 12
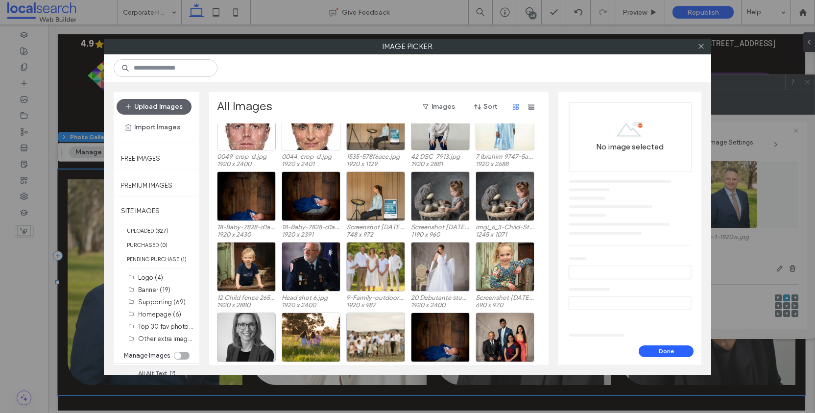
scroll to position [343, 0]
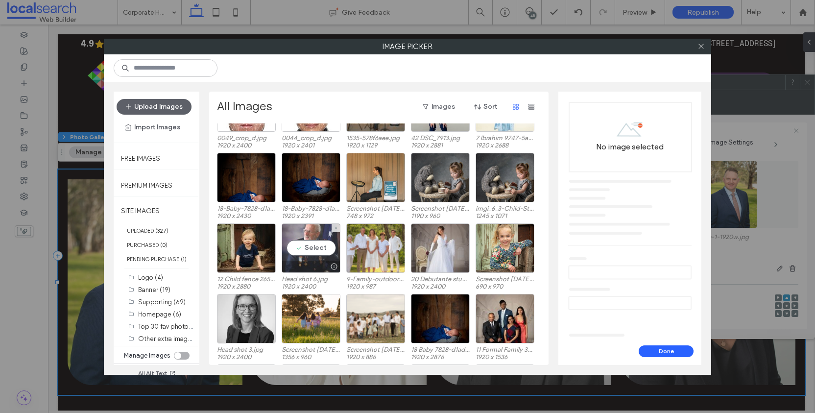
click at [321, 233] on div "Select" at bounding box center [311, 247] width 59 height 49
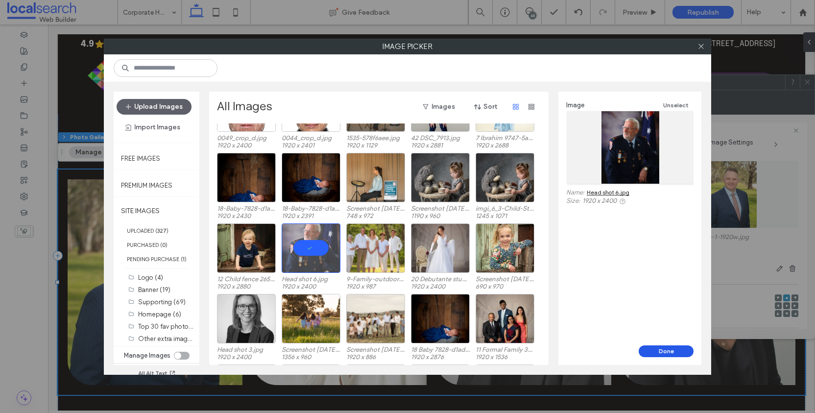
click at [682, 351] on button "Done" at bounding box center [666, 351] width 55 height 12
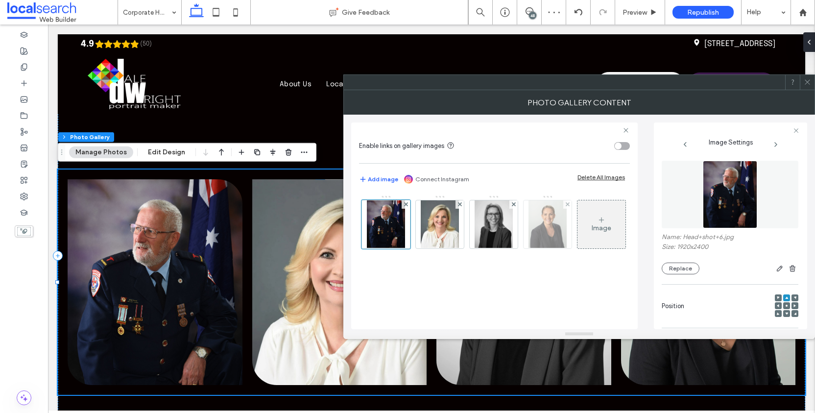
click at [538, 229] on img at bounding box center [547, 224] width 38 height 48
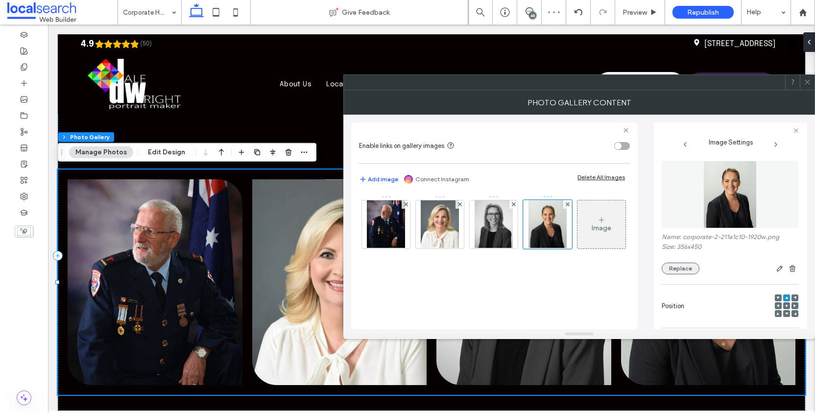
click at [681, 273] on button "Replace" at bounding box center [681, 269] width 38 height 12
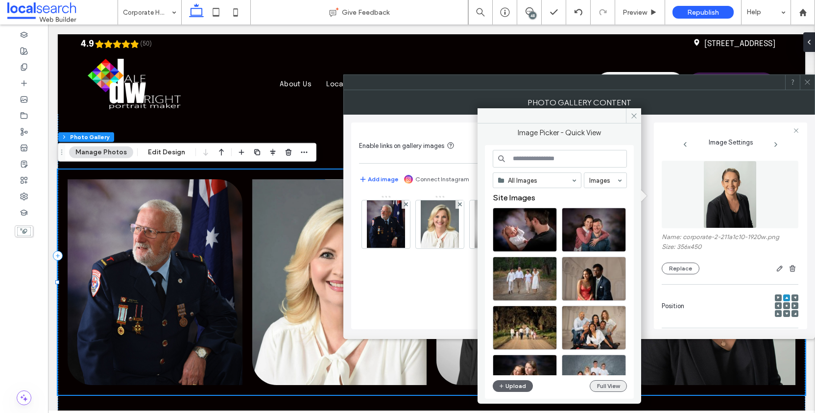
click at [612, 383] on button "Full View" at bounding box center [608, 386] width 37 height 12
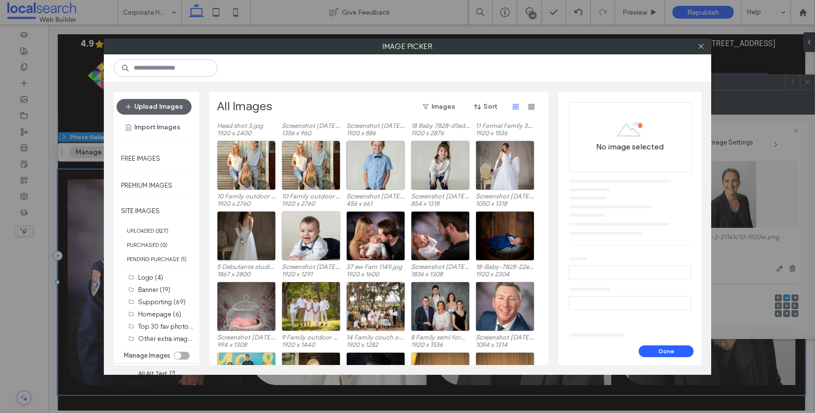
scroll to position [585, 0]
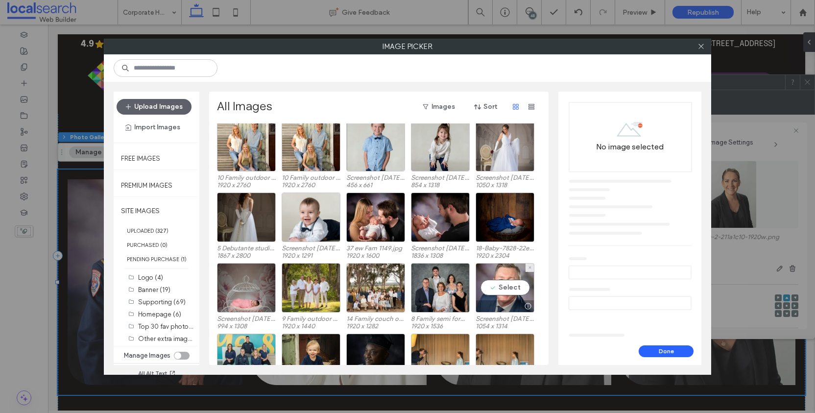
click at [518, 293] on div "Select" at bounding box center [505, 287] width 59 height 49
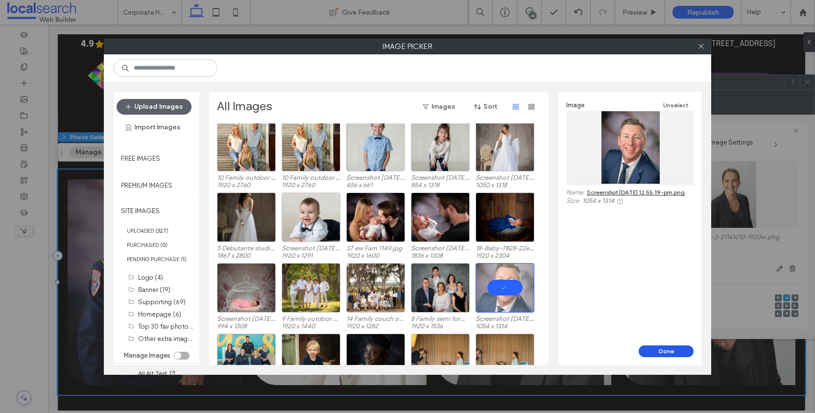
click at [668, 352] on button "Done" at bounding box center [666, 351] width 55 height 12
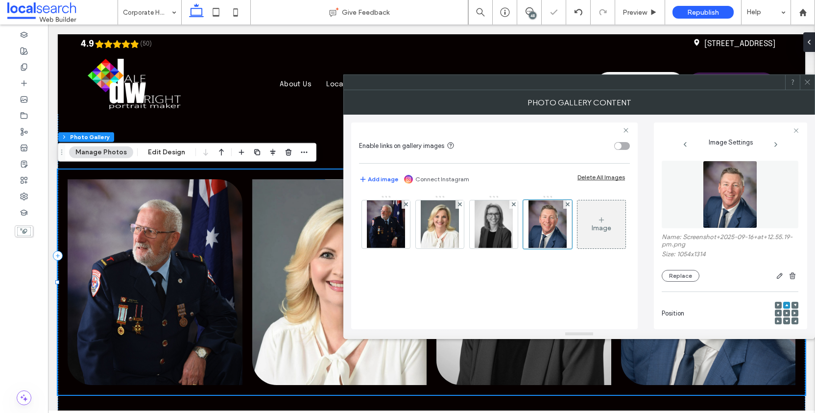
click at [808, 85] on icon at bounding box center [807, 81] width 7 height 7
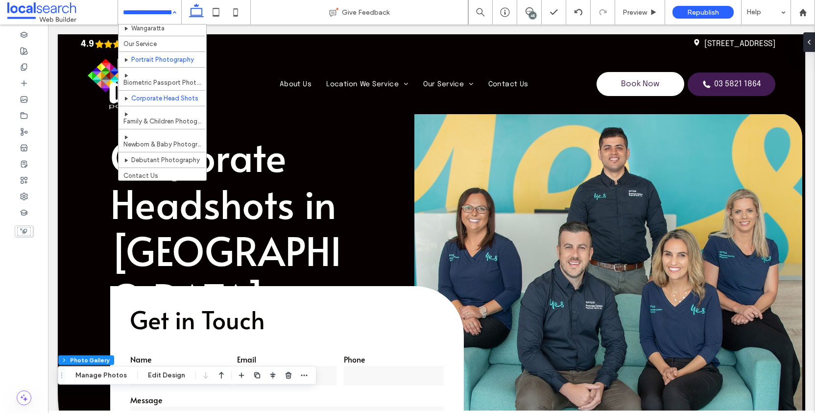
scroll to position [36, 0]
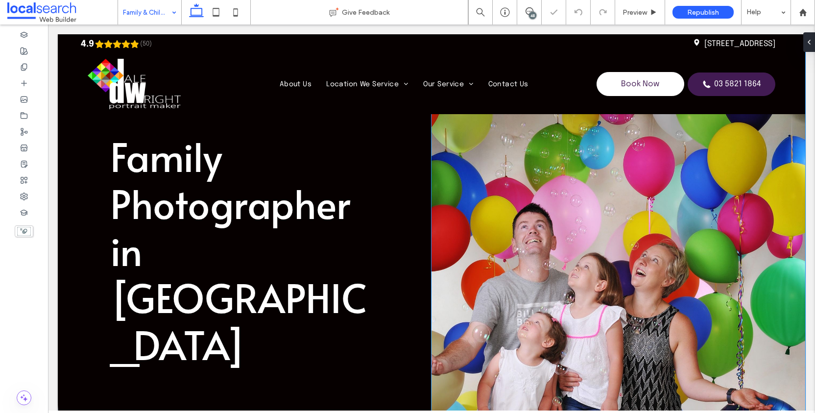
click at [531, 186] on link at bounding box center [618, 316] width 374 height 549
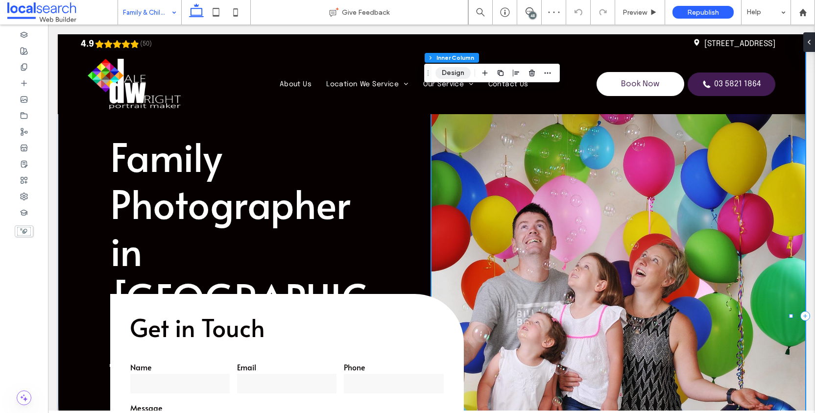
click at [459, 74] on button "Design" at bounding box center [452, 73] width 35 height 12
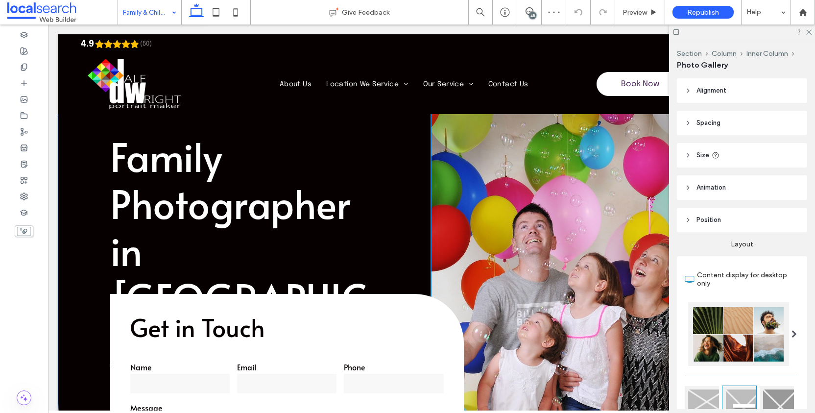
click at [537, 180] on link at bounding box center [618, 316] width 374 height 549
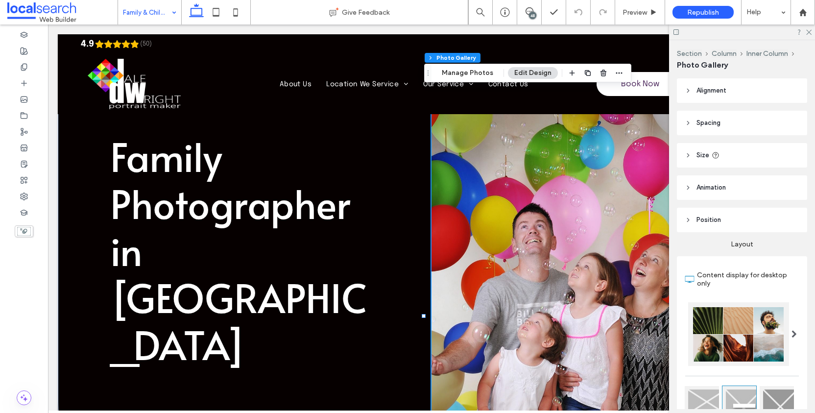
click at [484, 129] on link at bounding box center [618, 316] width 374 height 549
click at [472, 74] on button "Manage Photos" at bounding box center [467, 73] width 64 height 12
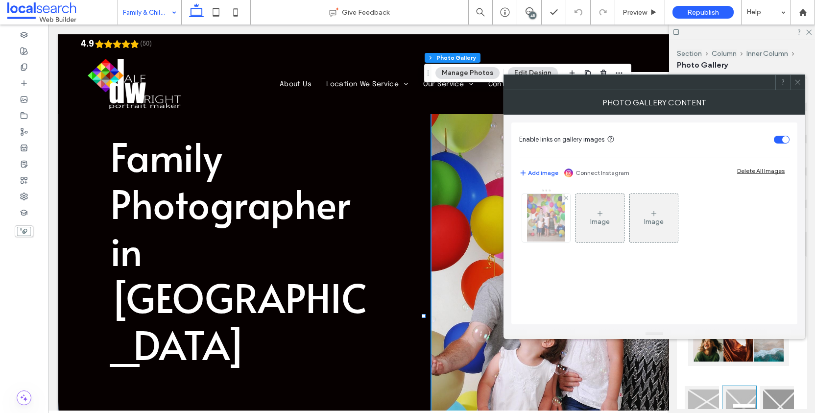
click at [557, 218] on img at bounding box center [546, 218] width 38 height 48
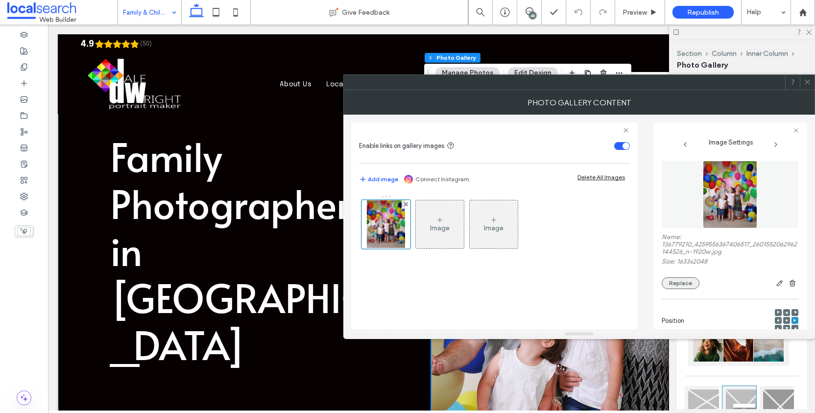
click at [683, 289] on button "Replace" at bounding box center [681, 283] width 38 height 12
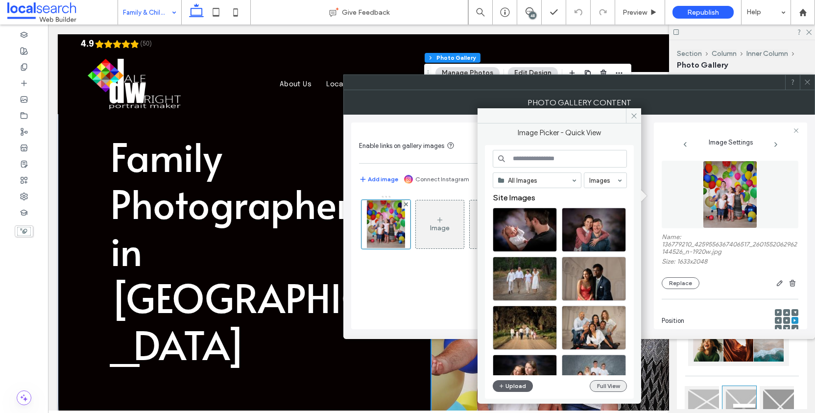
click at [608, 386] on button "Full View" at bounding box center [608, 386] width 37 height 12
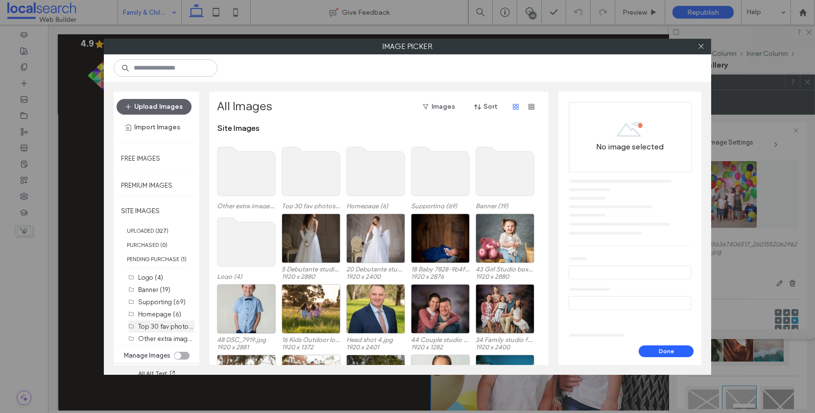
click at [161, 331] on label "Top 30 fav photos (30)" at bounding box center [171, 325] width 67 height 9
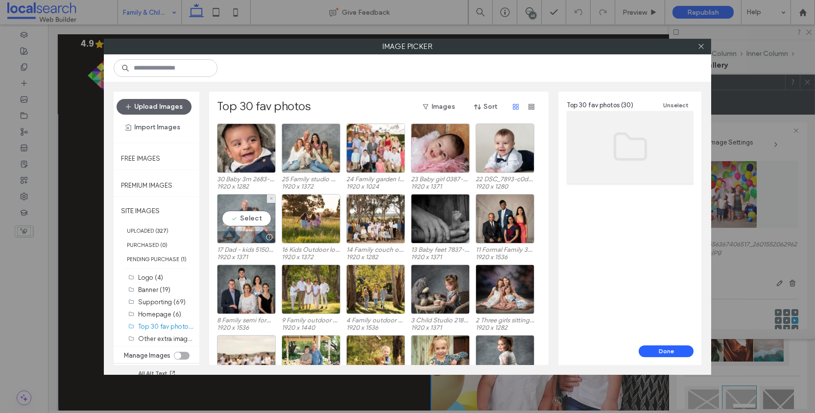
click at [239, 222] on div "Select" at bounding box center [246, 218] width 59 height 49
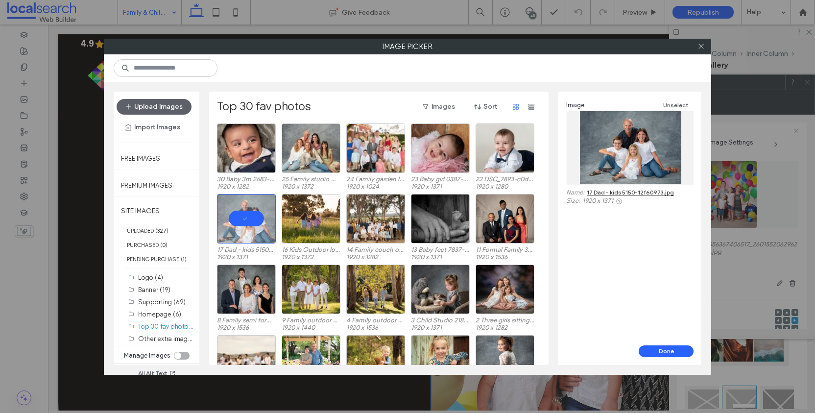
click at [654, 343] on div "Image Unselect Name: 17 Dad - kids 5150-12f60973.jpg Size: 1920 x 1371" at bounding box center [629, 219] width 143 height 254
click at [651, 352] on button "Done" at bounding box center [666, 351] width 55 height 12
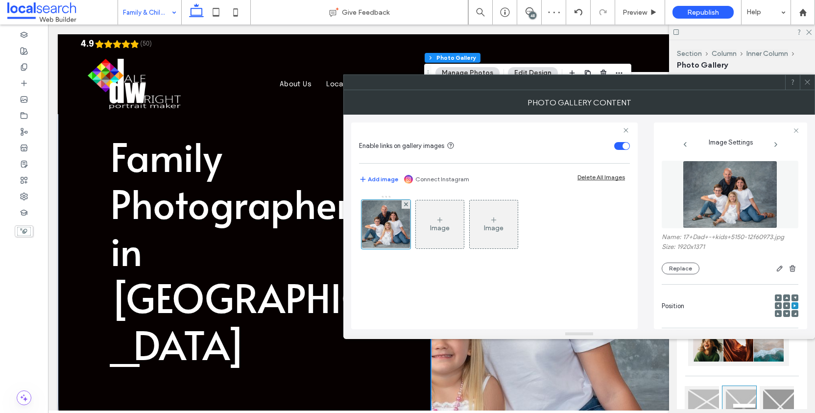
click at [804, 81] on icon at bounding box center [807, 81] width 7 height 7
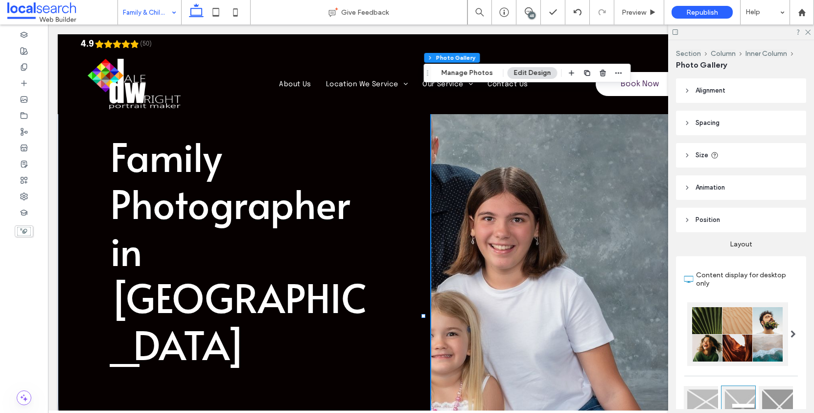
click at [802, 34] on div at bounding box center [742, 31] width 146 height 15
click at [808, 32] on icon at bounding box center [808, 31] width 6 height 6
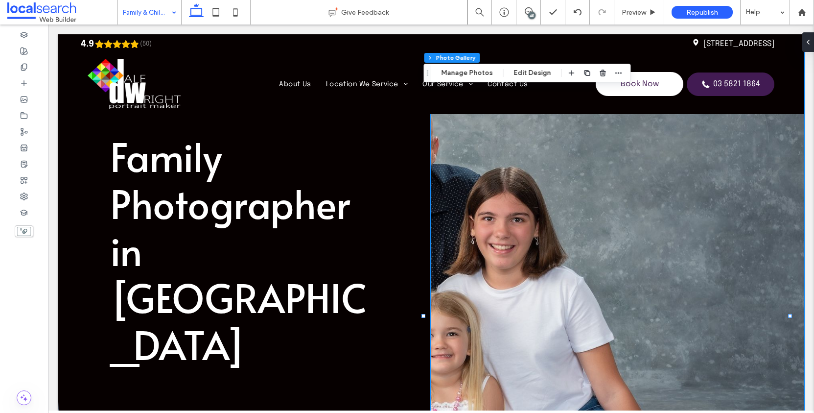
click at [655, 165] on link at bounding box center [617, 316] width 373 height 549
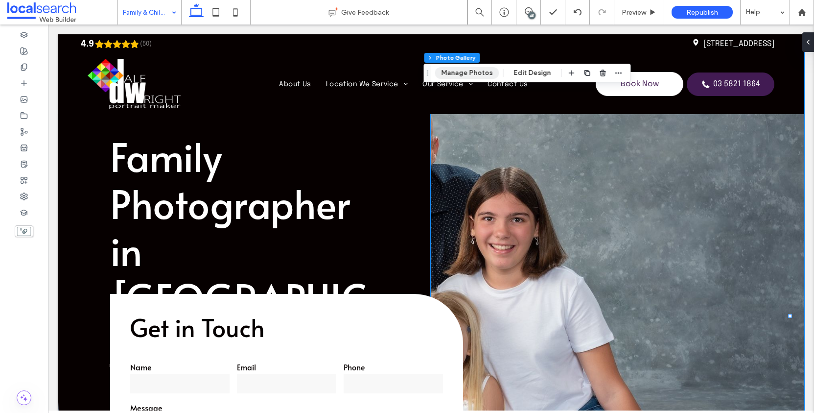
click at [477, 76] on button "Manage Photos" at bounding box center [467, 73] width 64 height 12
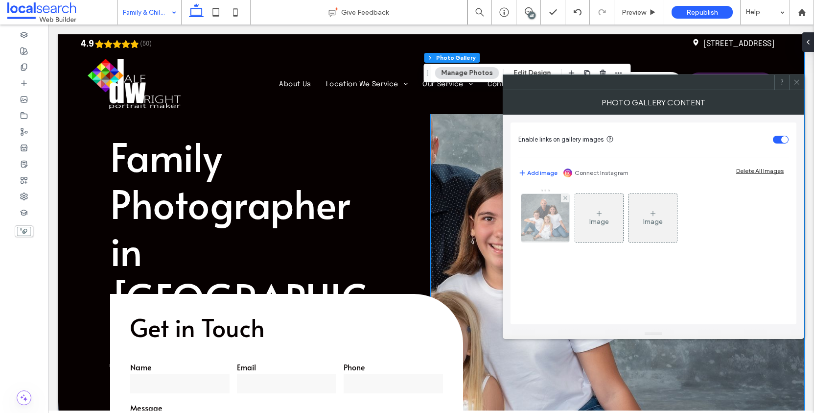
click at [551, 217] on img at bounding box center [545, 218] width 67 height 48
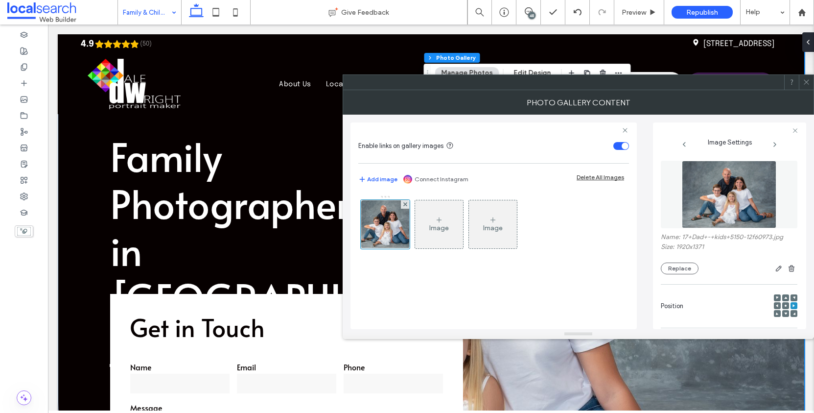
click at [785, 307] on use at bounding box center [786, 306] width 2 height 2
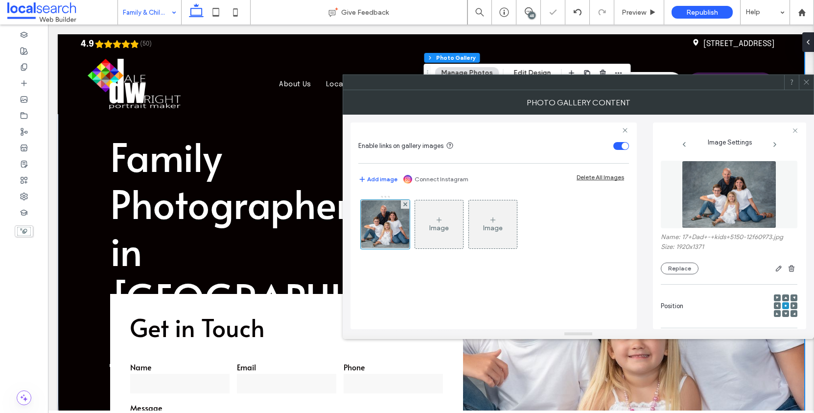
click at [808, 85] on icon at bounding box center [806, 81] width 7 height 7
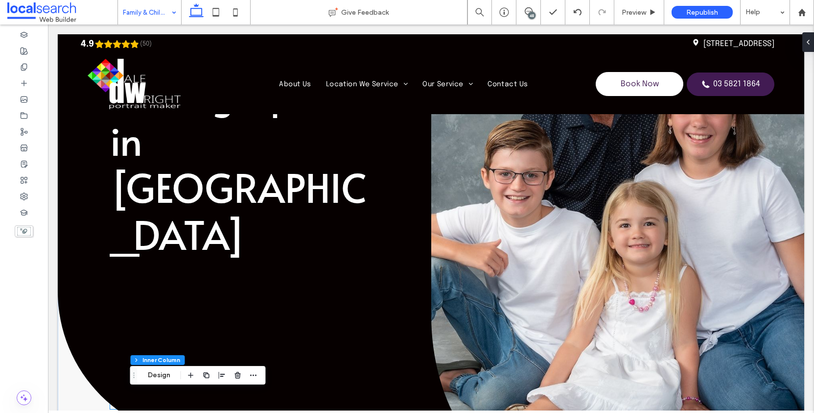
scroll to position [17, 0]
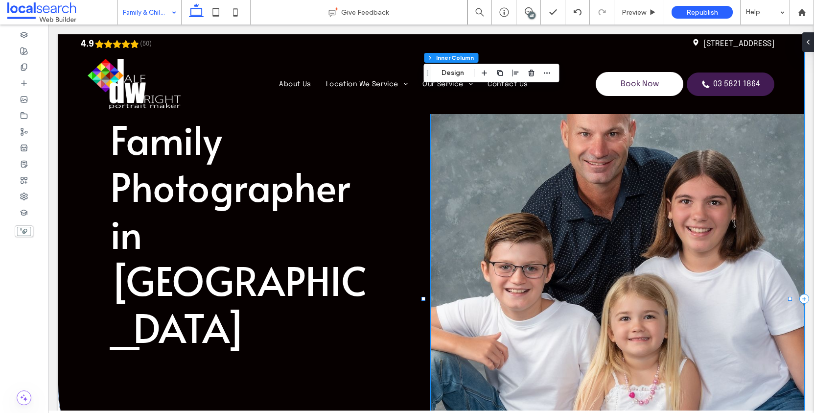
click at [474, 146] on link at bounding box center [617, 298] width 373 height 549
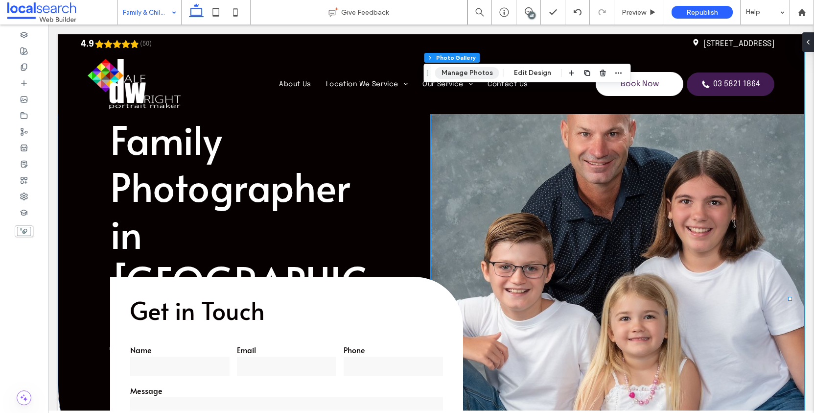
click at [466, 76] on button "Manage Photos" at bounding box center [467, 73] width 64 height 12
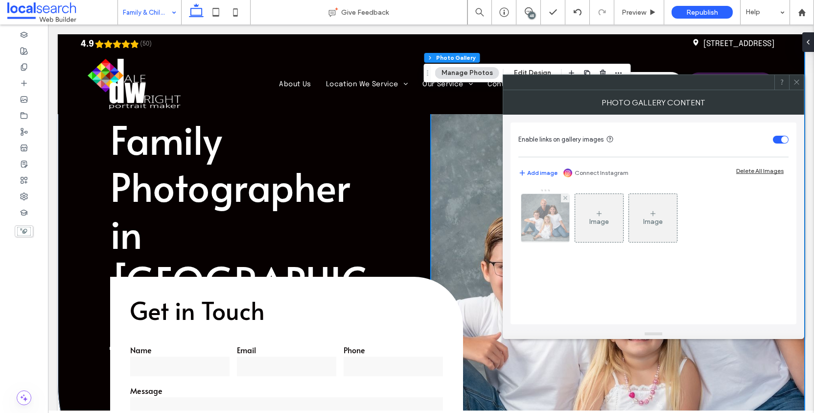
click at [542, 214] on img at bounding box center [545, 218] width 67 height 48
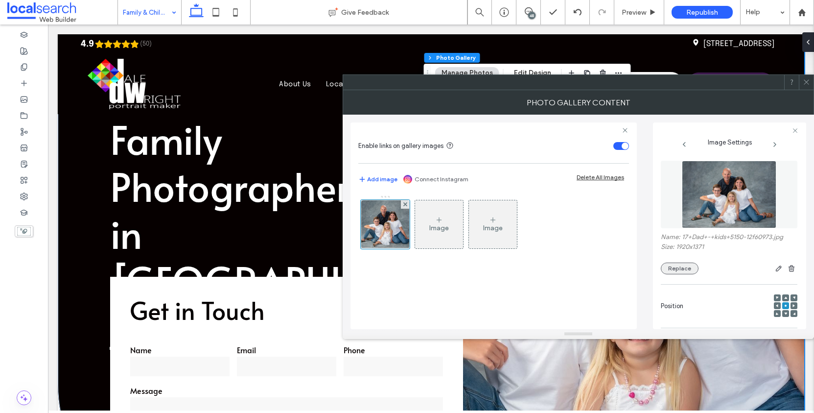
click at [686, 273] on button "Replace" at bounding box center [680, 269] width 38 height 12
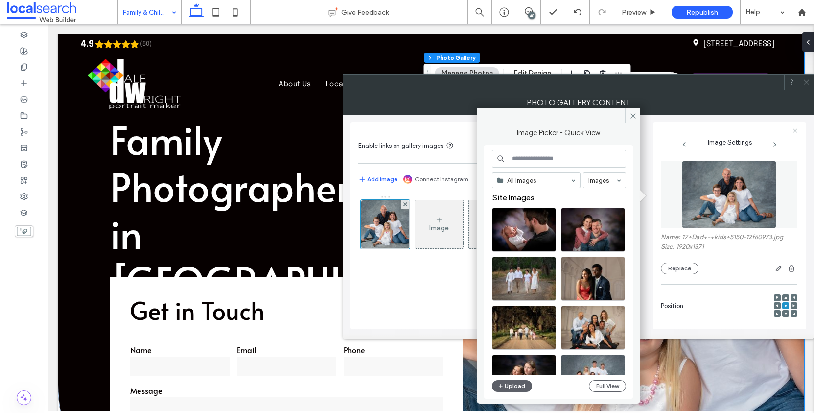
click at [615, 394] on div "All Images Images Site Images Upload Full View" at bounding box center [559, 272] width 134 height 244
click at [614, 389] on button "Full View" at bounding box center [607, 386] width 37 height 12
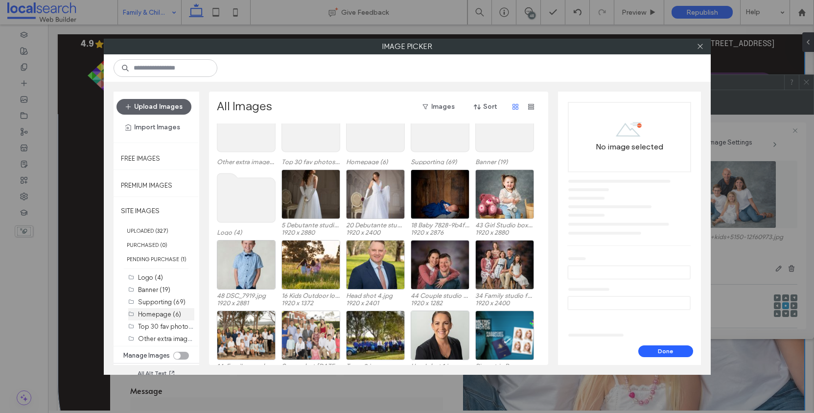
scroll to position [7, 0]
click at [163, 323] on label "Top 30 fav photos (30)" at bounding box center [171, 325] width 67 height 9
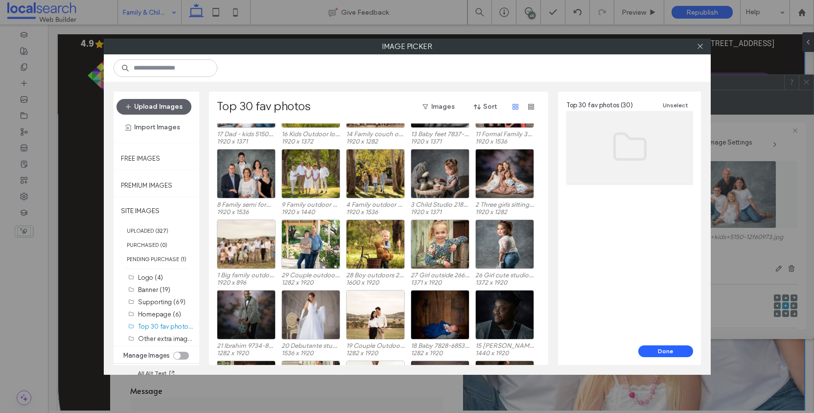
scroll to position [0, 0]
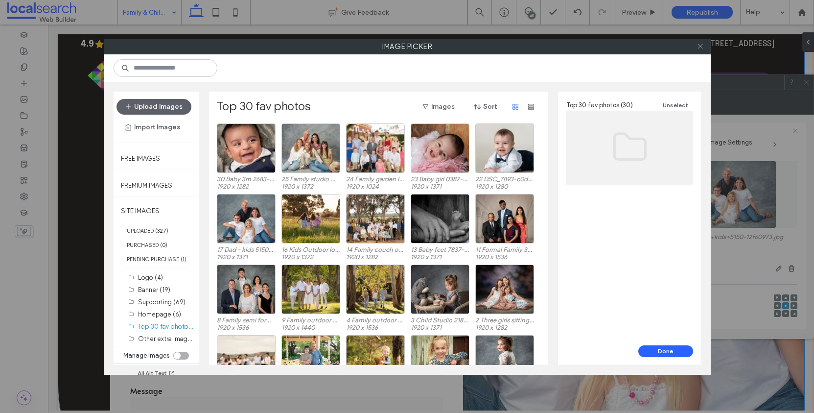
click at [699, 50] on span at bounding box center [700, 46] width 7 height 15
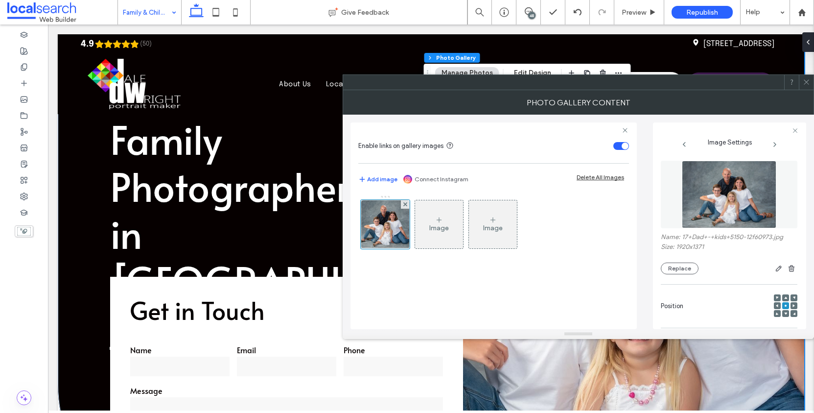
click at [807, 81] on icon at bounding box center [806, 81] width 7 height 7
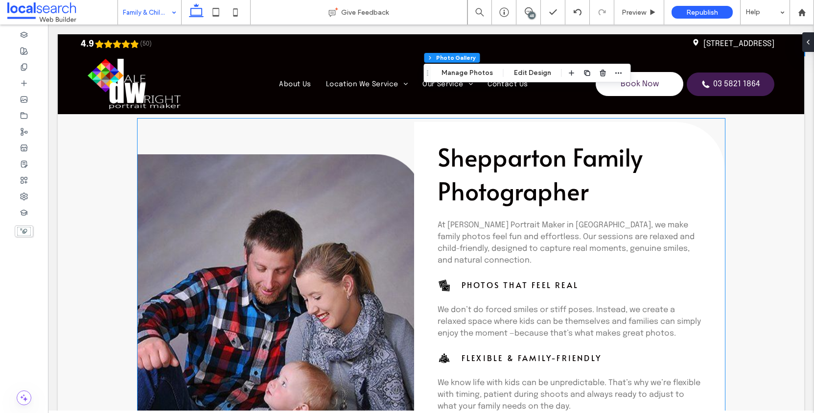
scroll to position [537, 0]
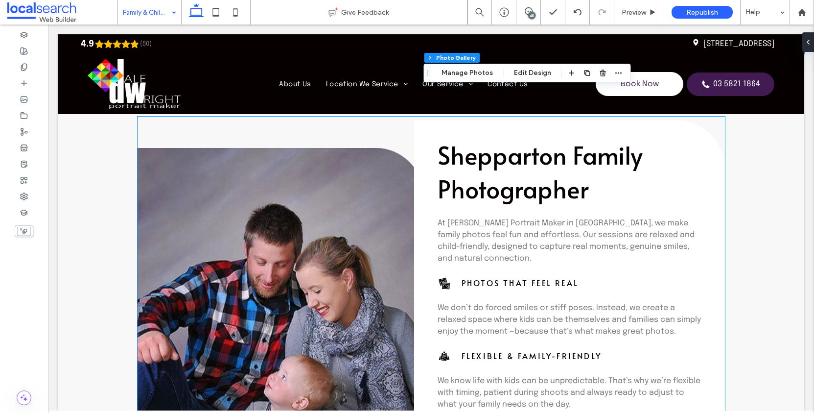
click at [279, 288] on link at bounding box center [281, 360] width 287 height 424
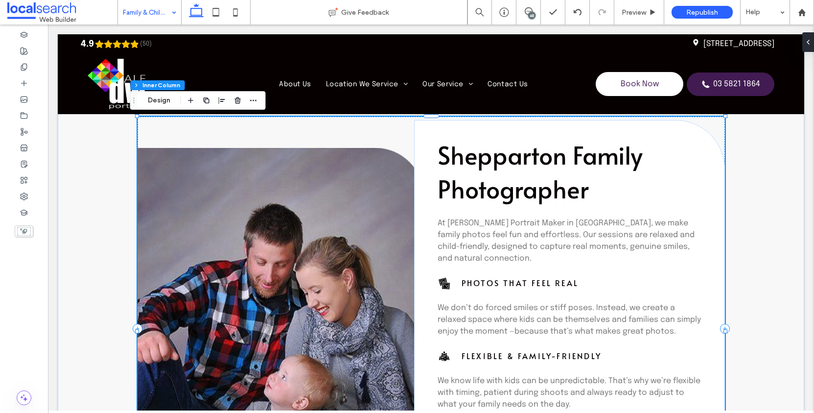
click at [234, 260] on link at bounding box center [281, 360] width 287 height 424
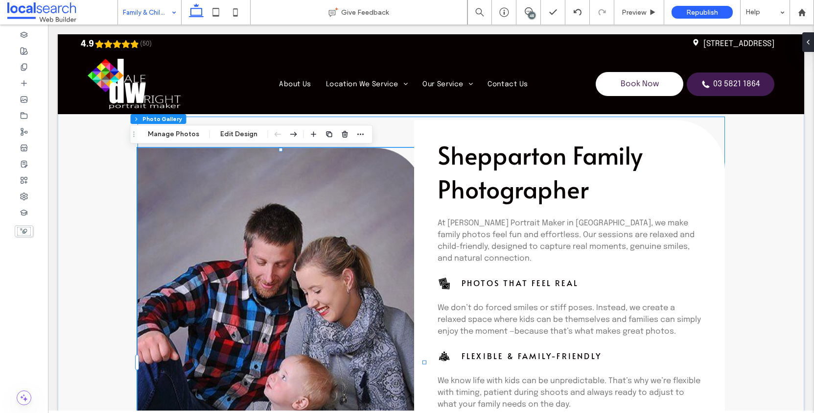
type input "**"
type input "****"
click at [168, 135] on button "Manage Photos" at bounding box center [174, 134] width 64 height 12
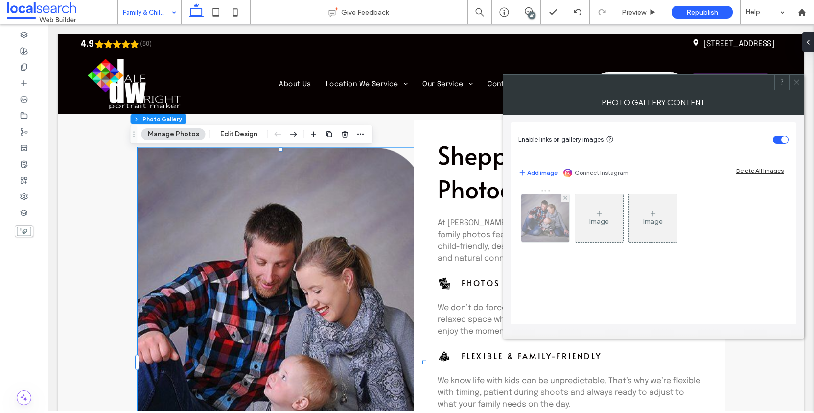
click at [551, 213] on img at bounding box center [545, 218] width 60 height 48
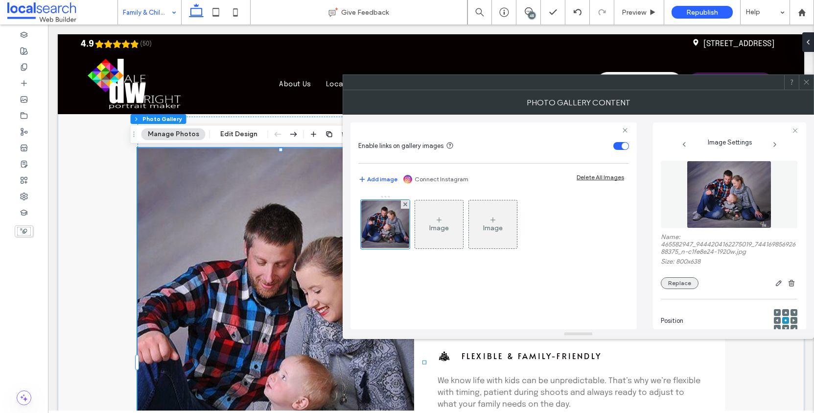
click at [680, 289] on button "Replace" at bounding box center [680, 283] width 38 height 12
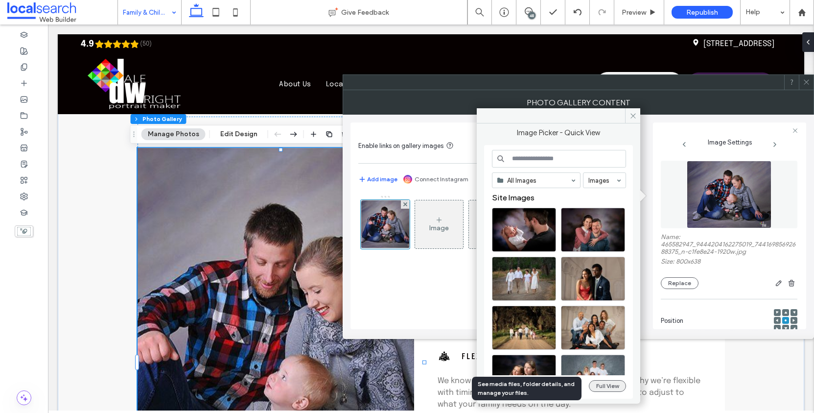
click at [611, 390] on button "Full View" at bounding box center [607, 386] width 37 height 12
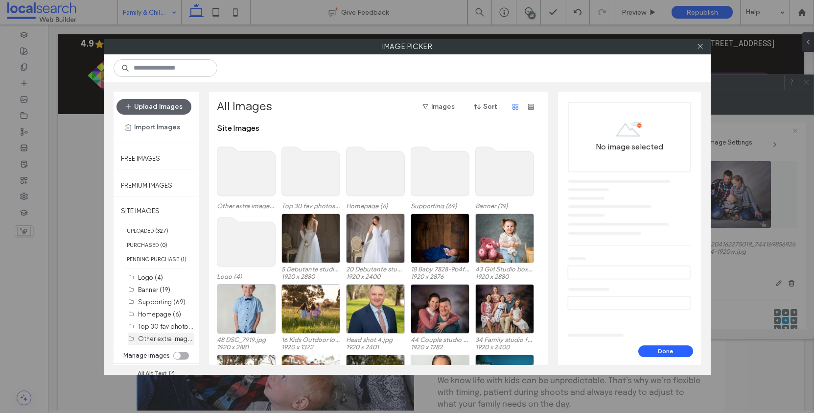
click at [157, 344] on div "Other extra images (20)" at bounding box center [166, 339] width 56 height 10
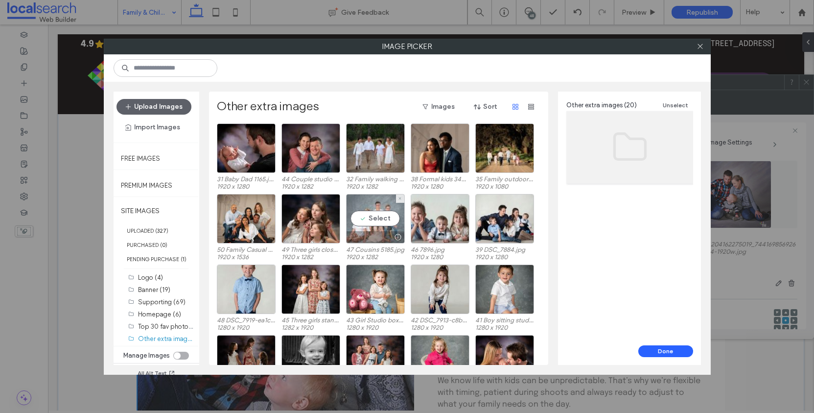
click at [377, 220] on div "Select" at bounding box center [375, 218] width 59 height 49
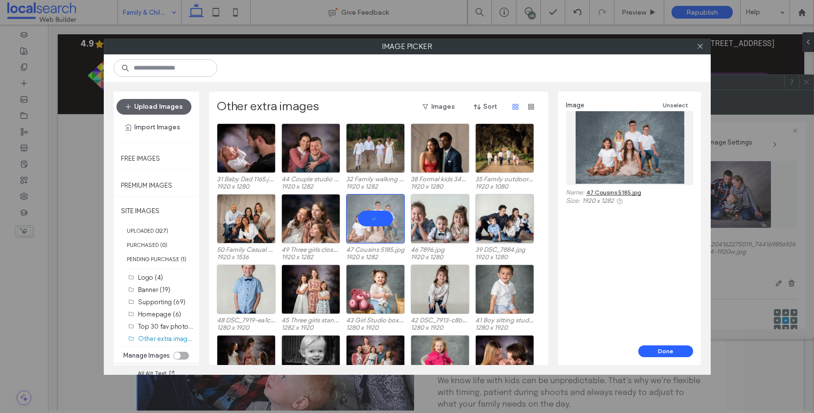
scroll to position [41, 0]
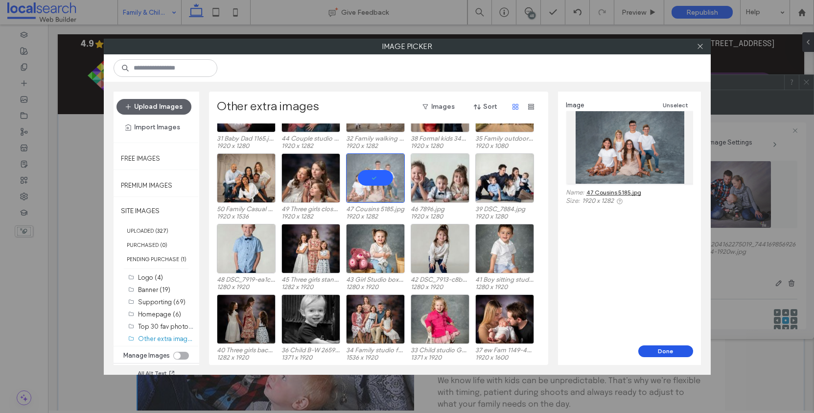
click at [665, 349] on button "Done" at bounding box center [666, 351] width 55 height 12
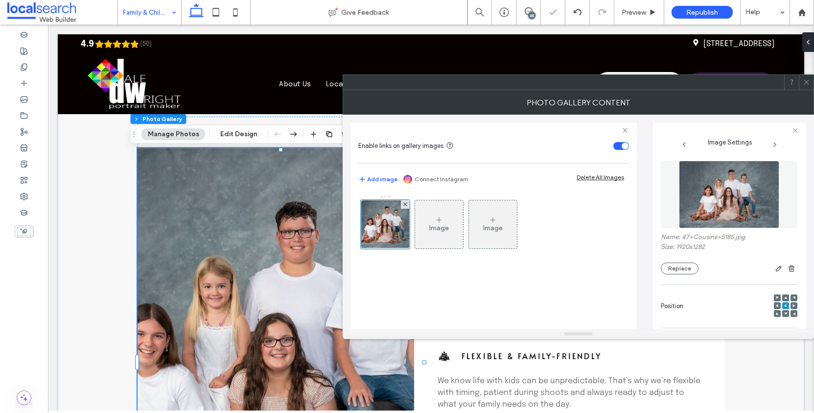
click at [811, 83] on div at bounding box center [806, 82] width 15 height 15
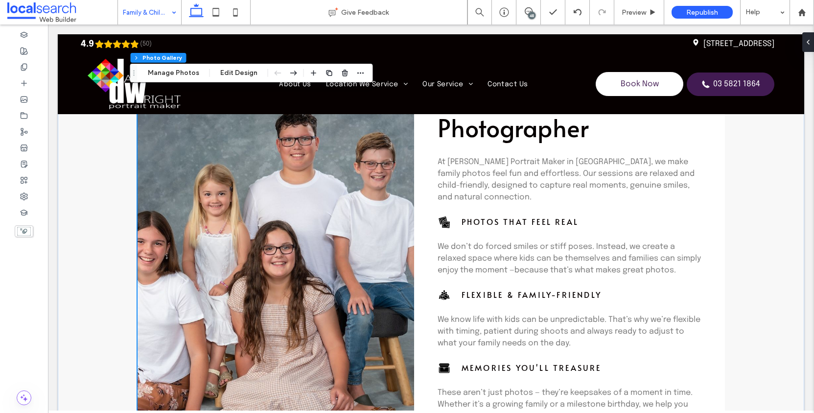
scroll to position [583, 0]
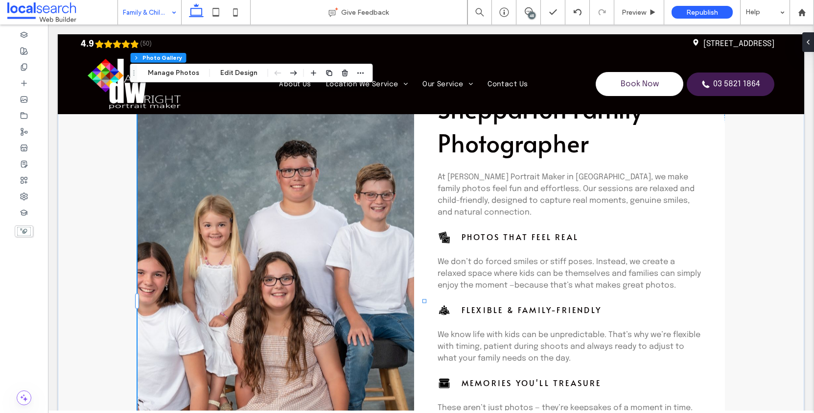
click at [287, 226] on link at bounding box center [281, 299] width 287 height 424
click at [189, 71] on button "Manage Photos" at bounding box center [174, 73] width 64 height 12
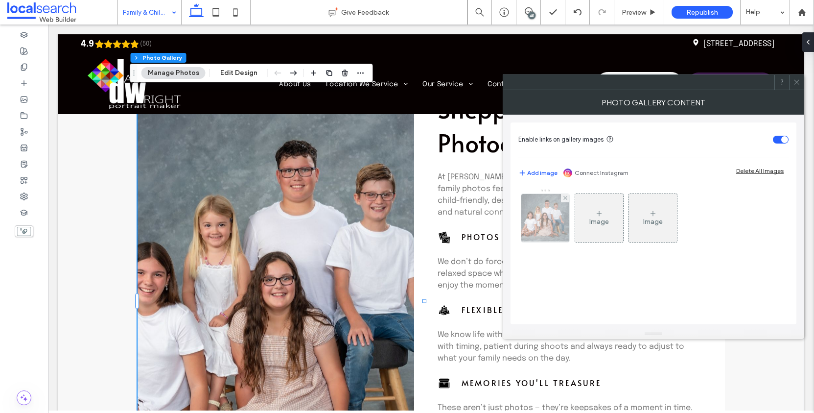
click at [558, 212] on img at bounding box center [546, 218] width 72 height 48
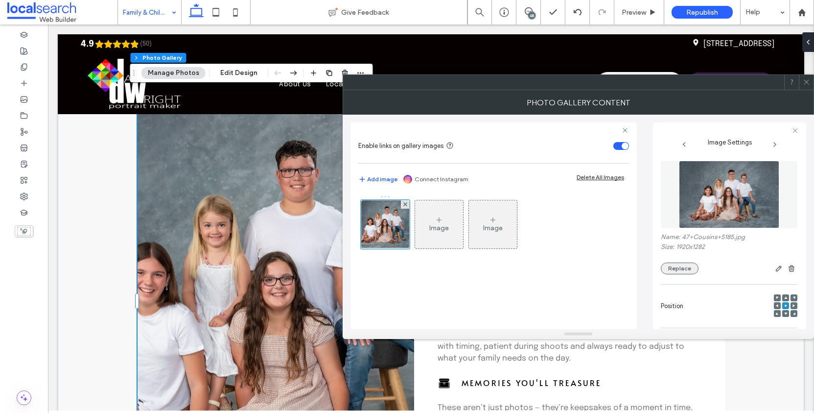
click at [681, 274] on button "Replace" at bounding box center [680, 269] width 38 height 12
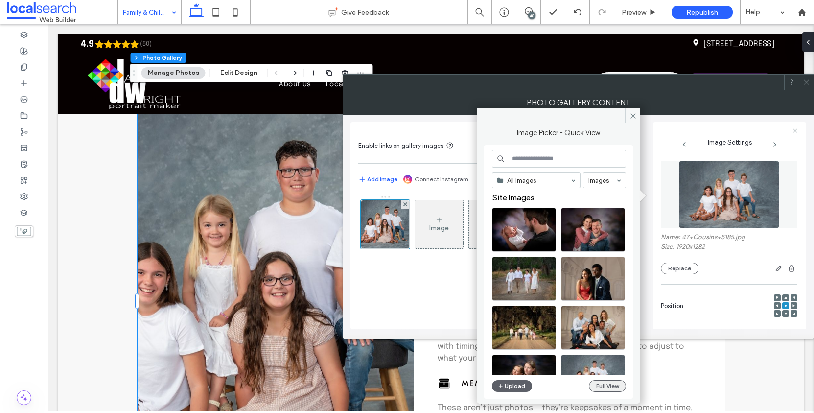
click at [618, 384] on button "Full View" at bounding box center [607, 386] width 37 height 12
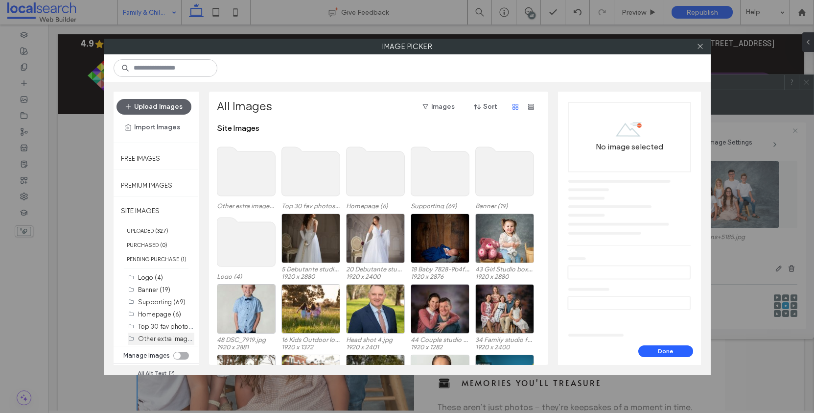
click at [171, 343] on label "Other extra images (20)" at bounding box center [173, 338] width 70 height 9
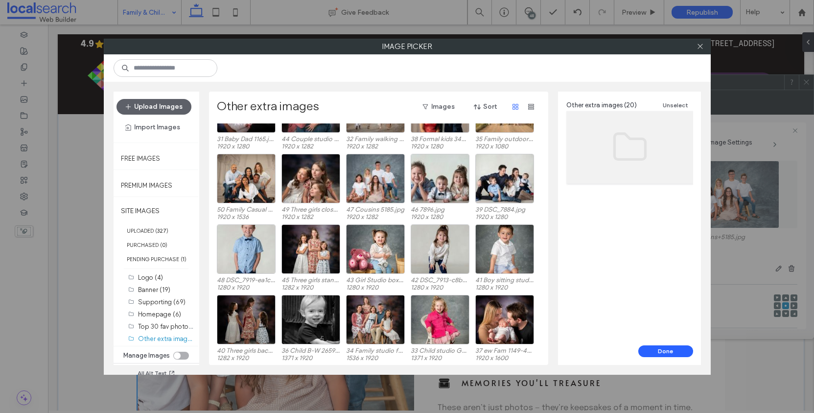
scroll to position [41, 0]
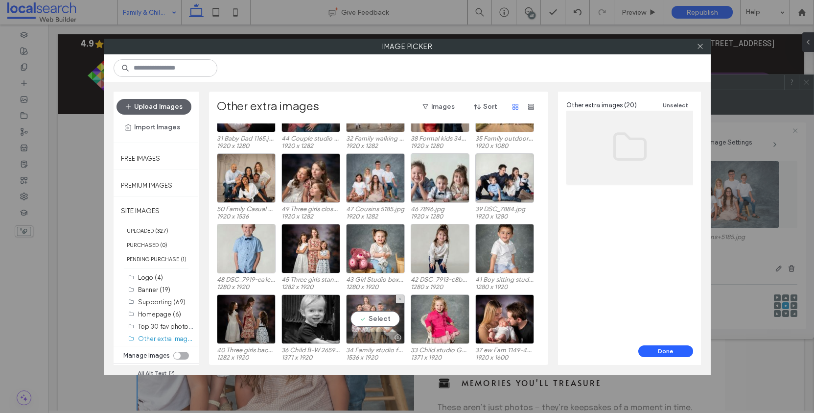
click at [392, 334] on div at bounding box center [398, 338] width 12 height 8
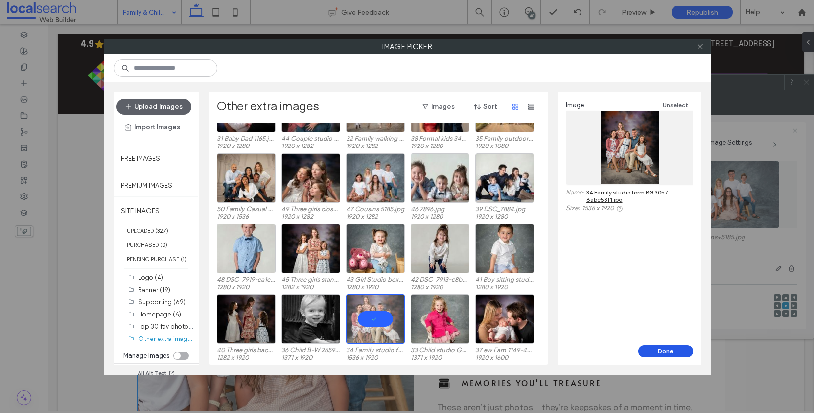
click at [662, 346] on button "Done" at bounding box center [666, 351] width 55 height 12
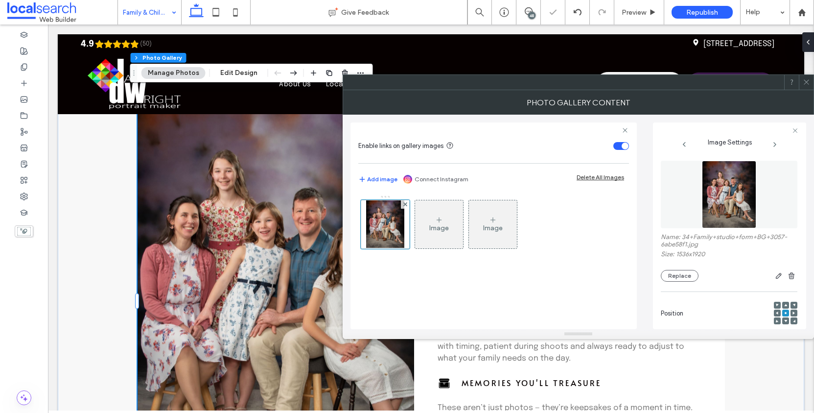
click at [805, 87] on span at bounding box center [806, 82] width 7 height 15
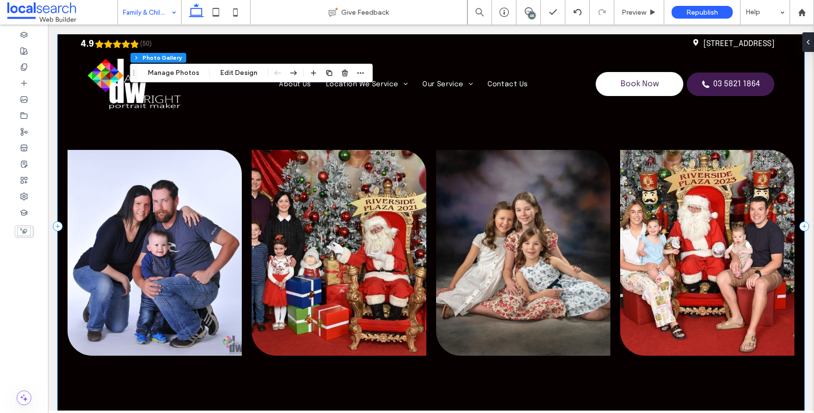
scroll to position [2173, 0]
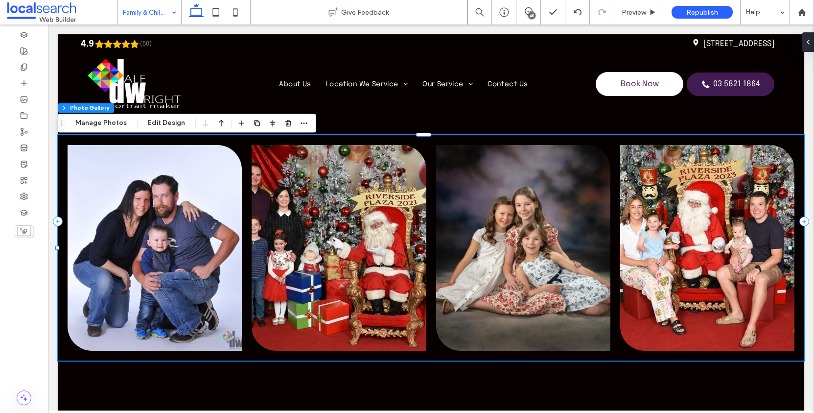
click at [183, 207] on link at bounding box center [155, 248] width 174 height 206
click at [105, 126] on button "Manage Photos" at bounding box center [101, 123] width 64 height 12
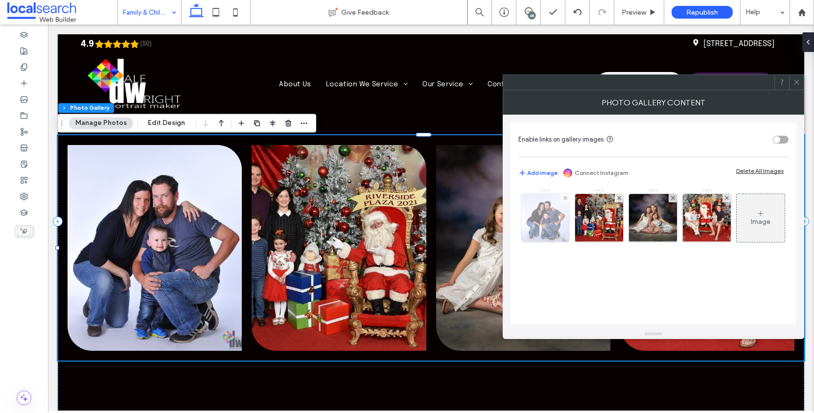
click at [545, 207] on img at bounding box center [546, 218] width 48 height 48
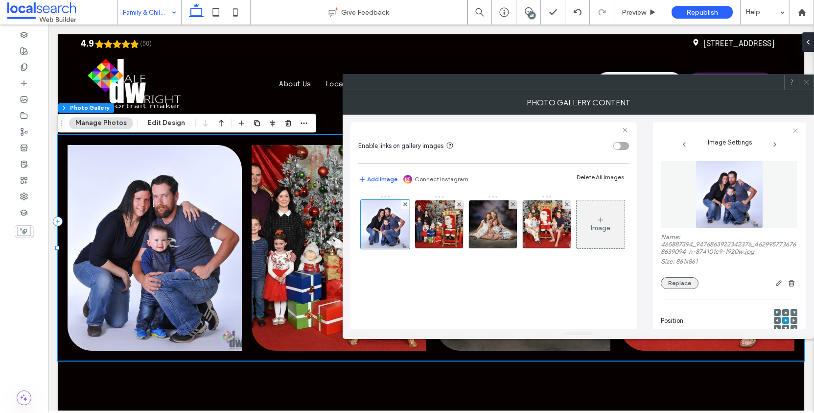
click at [681, 289] on button "Replace" at bounding box center [680, 283] width 38 height 12
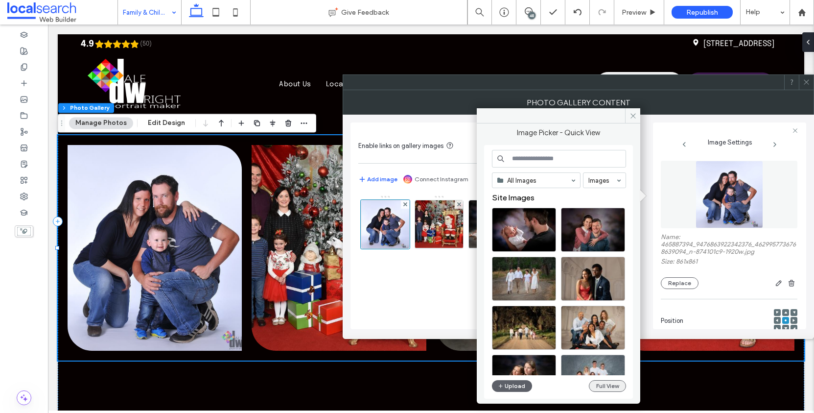
click at [612, 387] on button "Full View" at bounding box center [607, 386] width 37 height 12
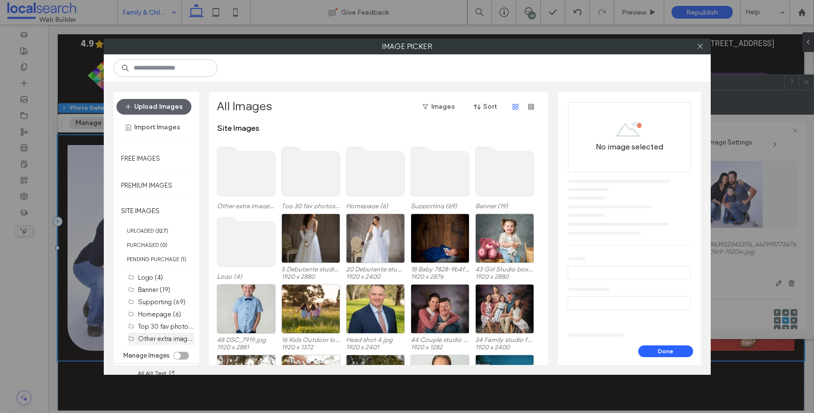
click at [170, 343] on label "Other extra images (20)" at bounding box center [173, 338] width 70 height 9
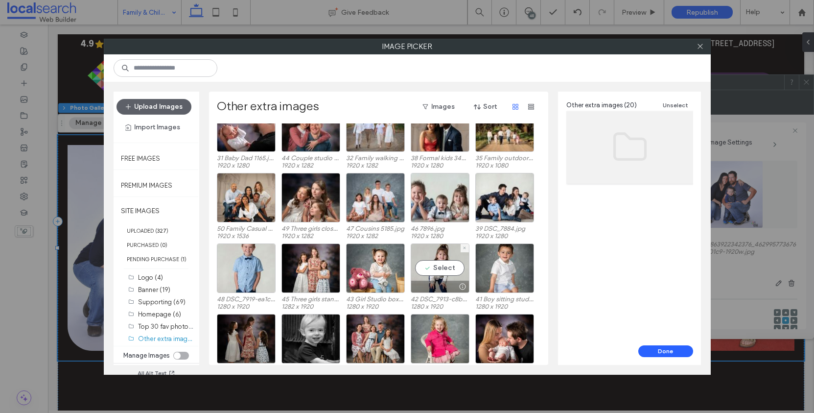
scroll to position [41, 0]
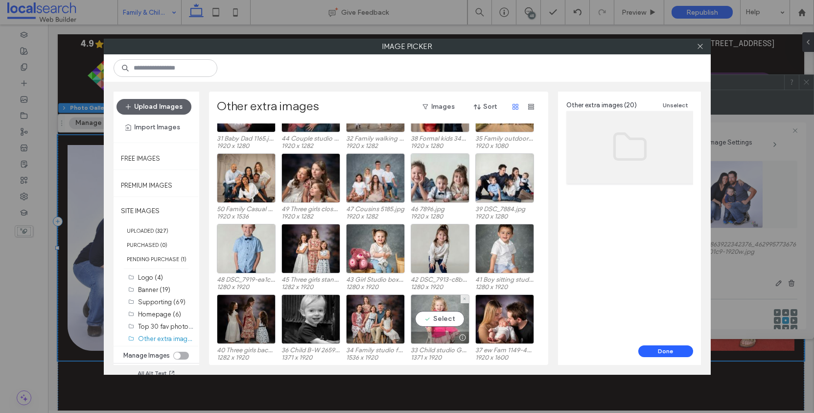
click at [446, 317] on div "Select" at bounding box center [440, 318] width 59 height 49
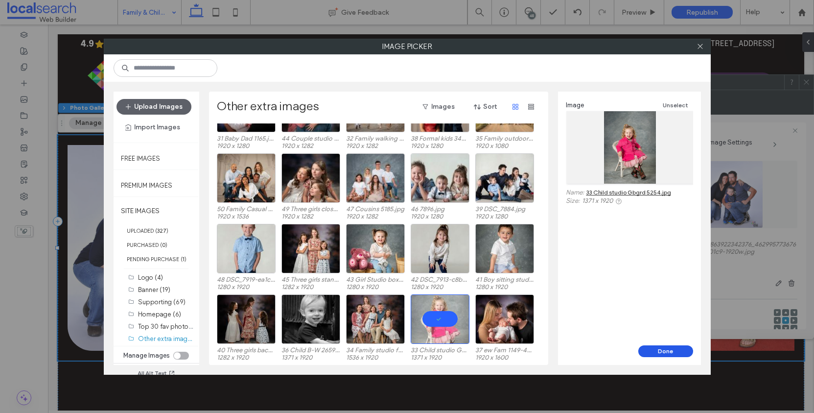
click at [669, 349] on button "Done" at bounding box center [666, 351] width 55 height 12
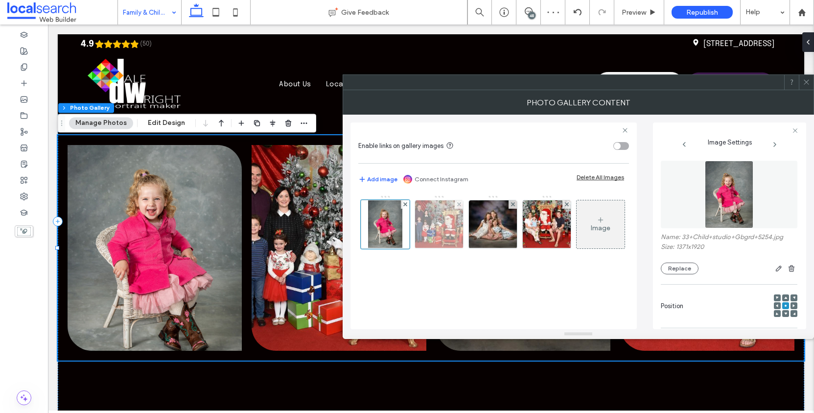
click at [437, 222] on img at bounding box center [439, 224] width 64 height 48
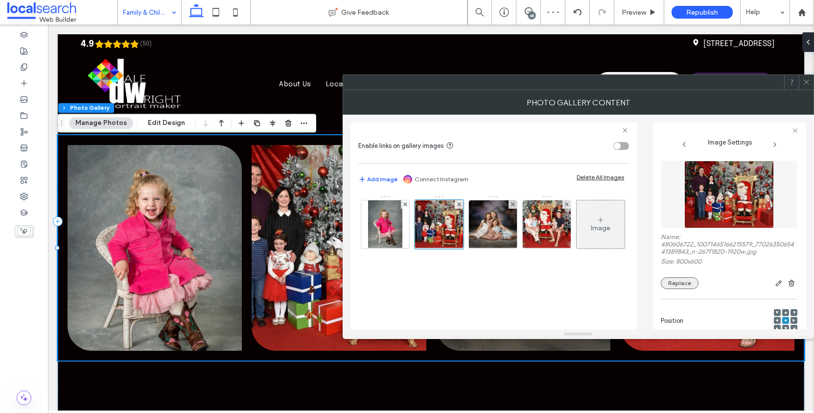
click at [679, 288] on button "Replace" at bounding box center [680, 283] width 38 height 12
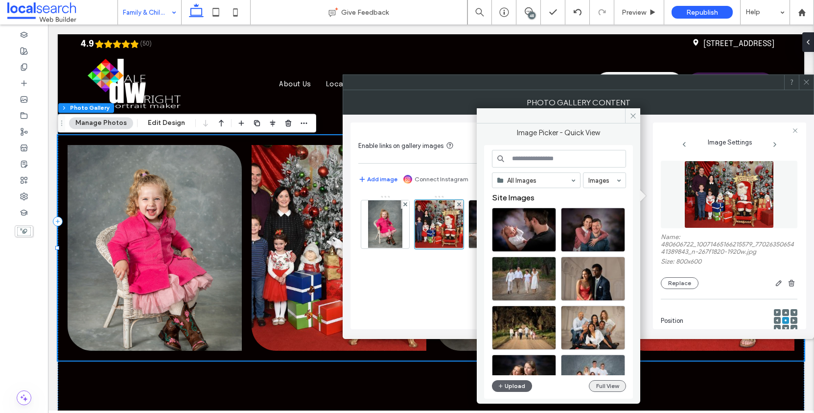
click at [610, 385] on button "Full View" at bounding box center [607, 386] width 37 height 12
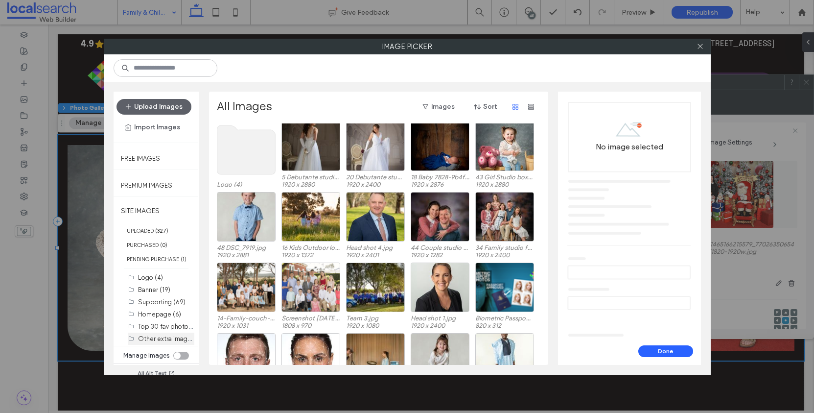
scroll to position [7, 0]
click at [171, 340] on label "Other extra images (20)" at bounding box center [173, 338] width 70 height 9
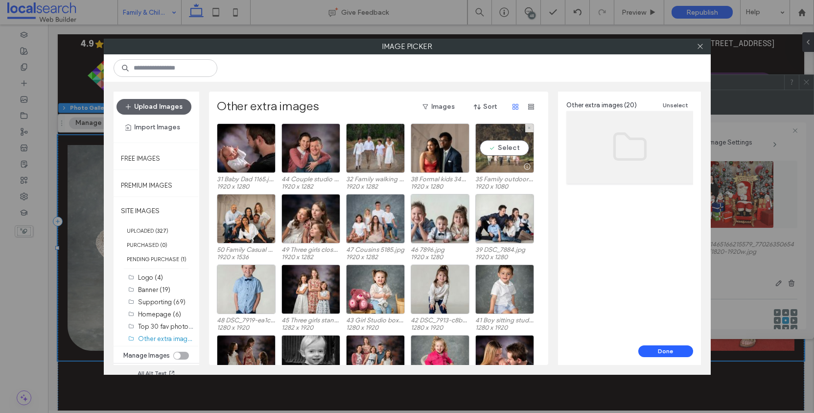
click at [499, 154] on div "Select" at bounding box center [505, 147] width 59 height 49
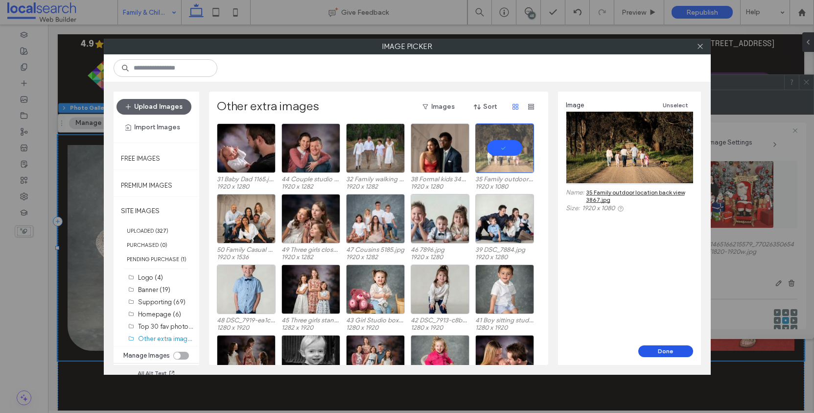
click at [659, 349] on button "Done" at bounding box center [666, 351] width 55 height 12
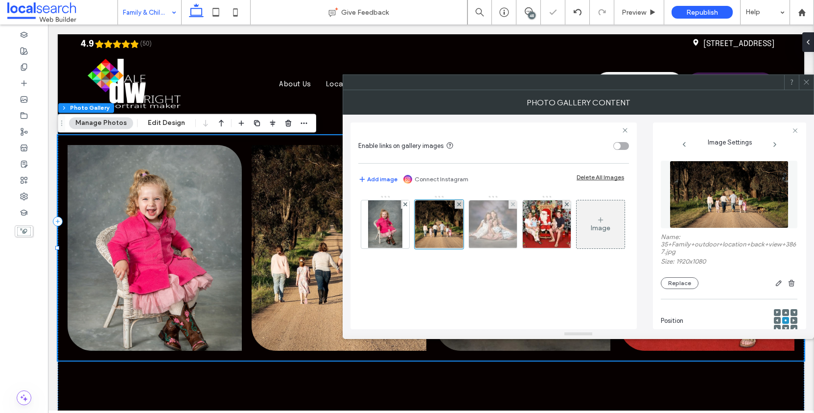
click at [501, 226] on img at bounding box center [493, 224] width 72 height 48
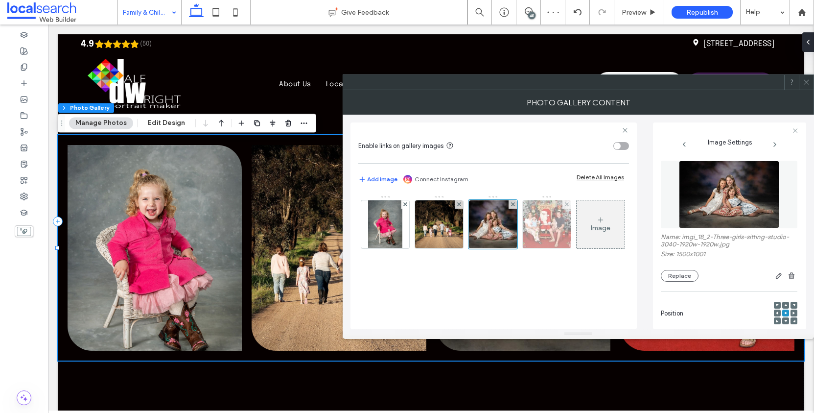
click at [548, 224] on img at bounding box center [547, 224] width 64 height 48
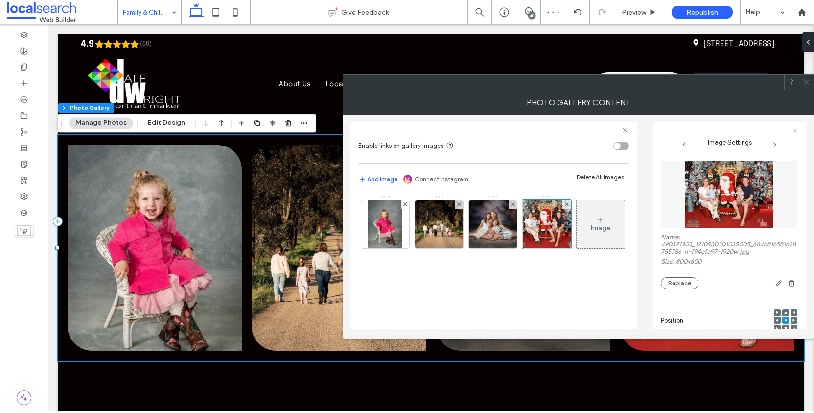
click at [809, 81] on icon at bounding box center [806, 81] width 7 height 7
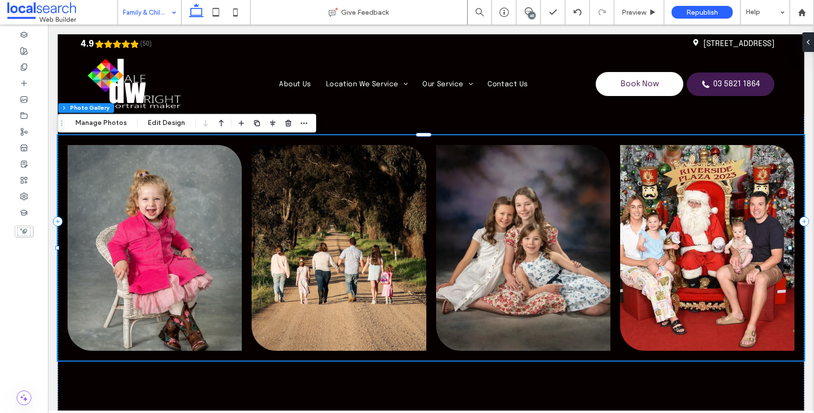
click at [544, 222] on link at bounding box center [523, 248] width 174 height 206
click at [112, 121] on button "Manage Photos" at bounding box center [101, 123] width 64 height 12
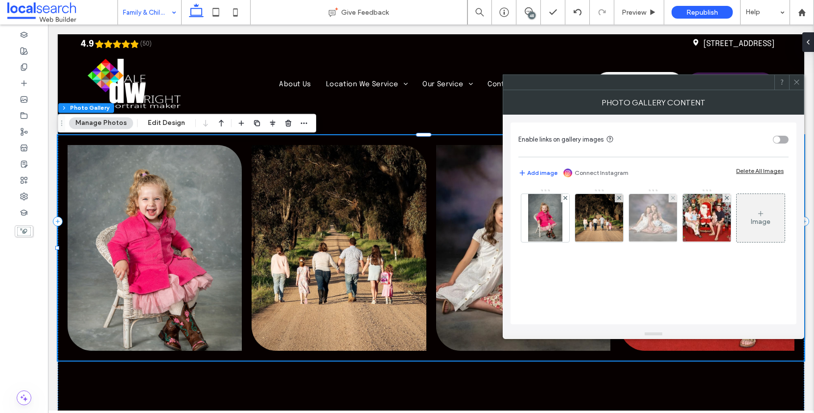
click at [660, 217] on img at bounding box center [654, 218] width 72 height 48
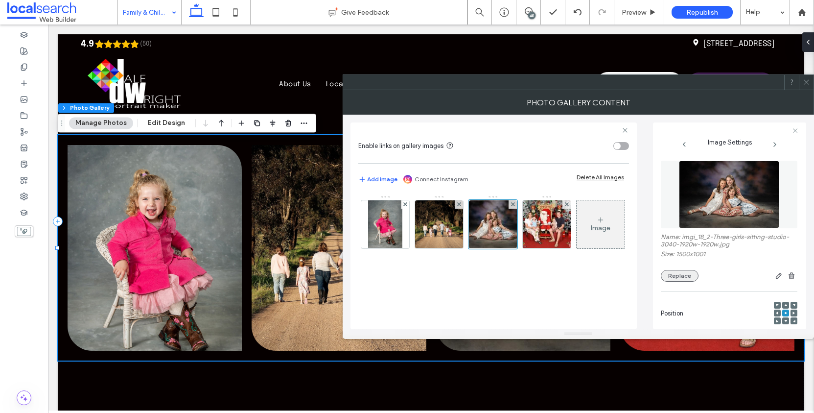
click at [684, 282] on button "Replace" at bounding box center [680, 276] width 38 height 12
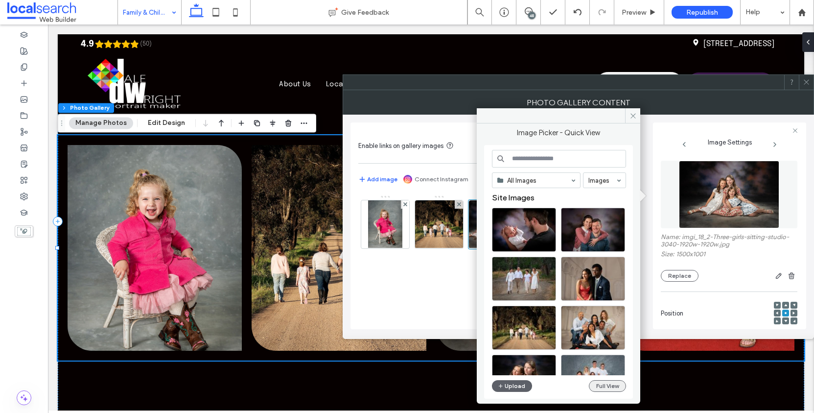
click at [616, 384] on button "Full View" at bounding box center [607, 386] width 37 height 12
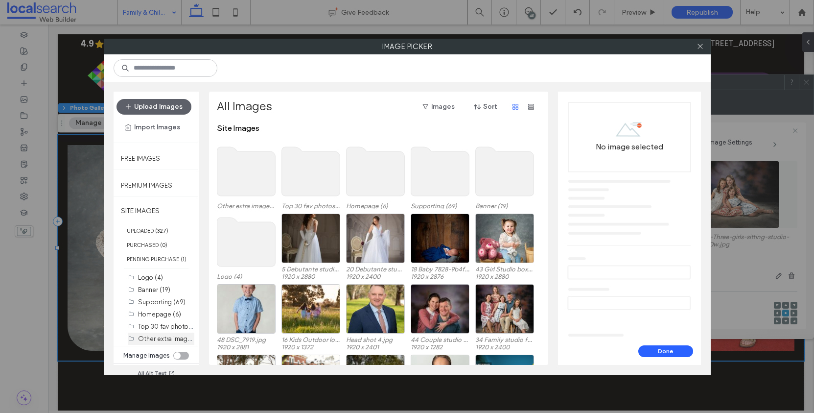
click at [165, 336] on label "Other extra images (20)" at bounding box center [173, 338] width 70 height 9
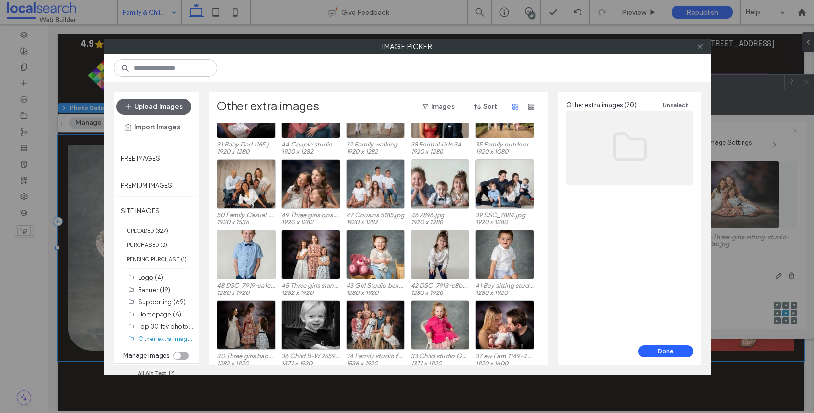
scroll to position [41, 0]
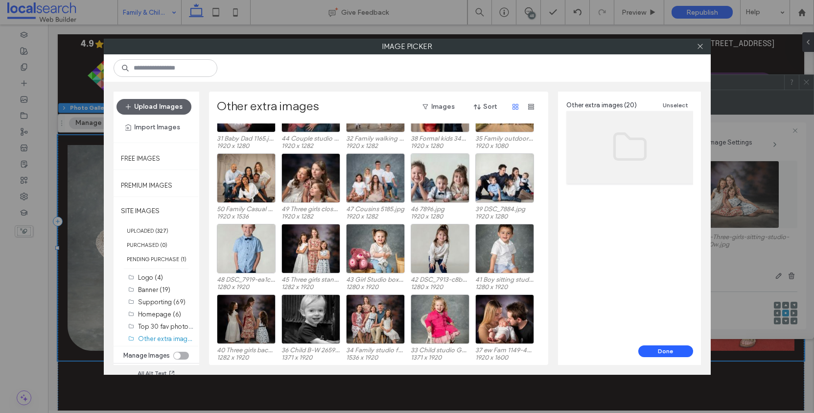
click at [497, 306] on div at bounding box center [505, 318] width 59 height 49
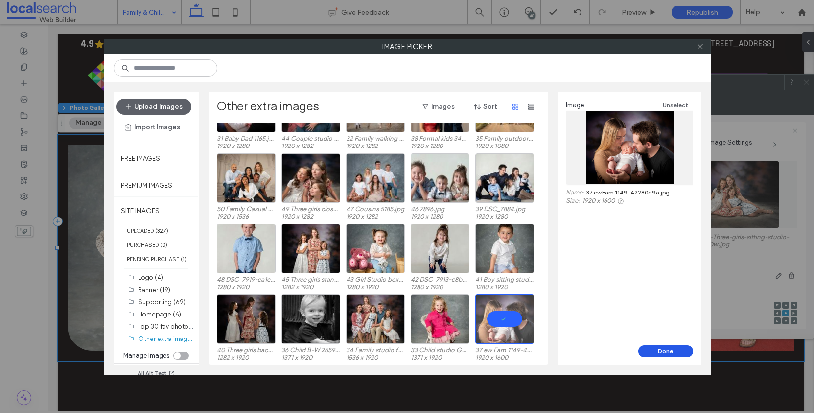
click at [661, 347] on button "Done" at bounding box center [666, 351] width 55 height 12
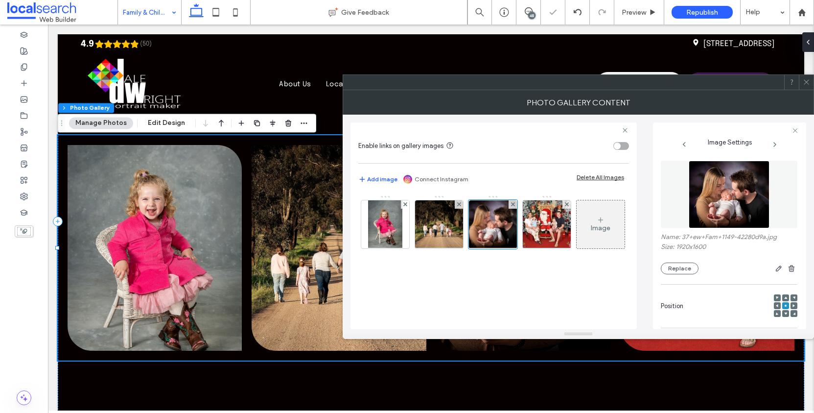
click at [810, 81] on icon at bounding box center [806, 81] width 7 height 7
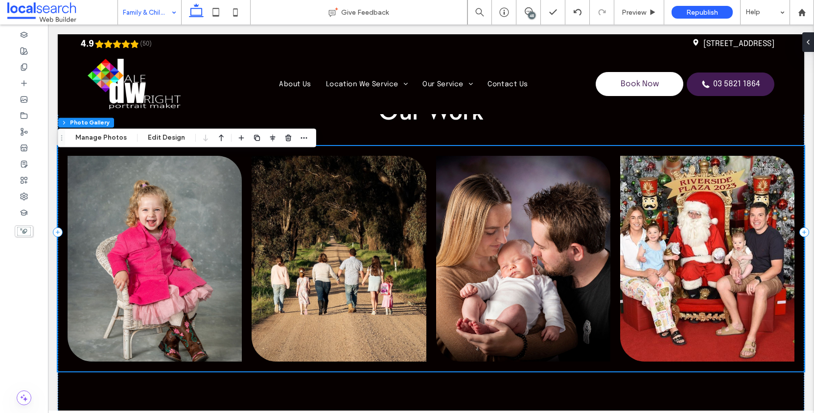
scroll to position [2154, 0]
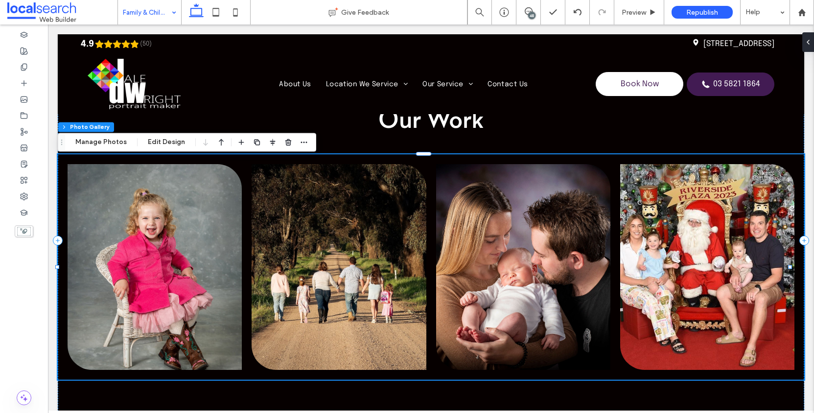
click at [750, 253] on link at bounding box center [708, 267] width 174 height 206
click at [720, 236] on link at bounding box center [708, 267] width 174 height 206
click at [114, 147] on button "Manage Photos" at bounding box center [101, 142] width 64 height 12
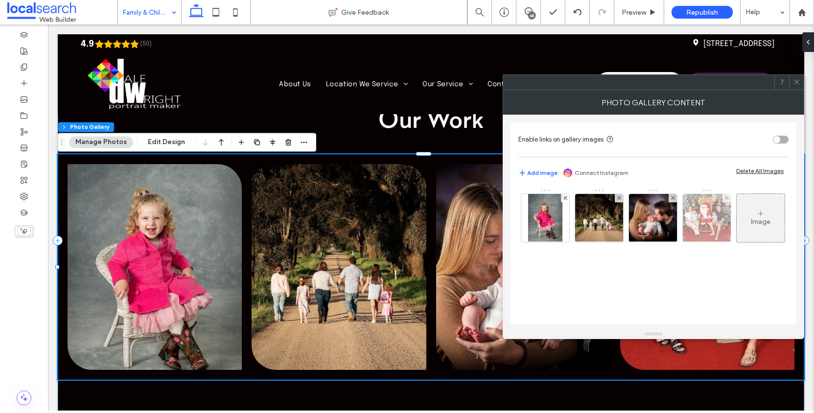
click at [710, 210] on img at bounding box center [707, 218] width 64 height 48
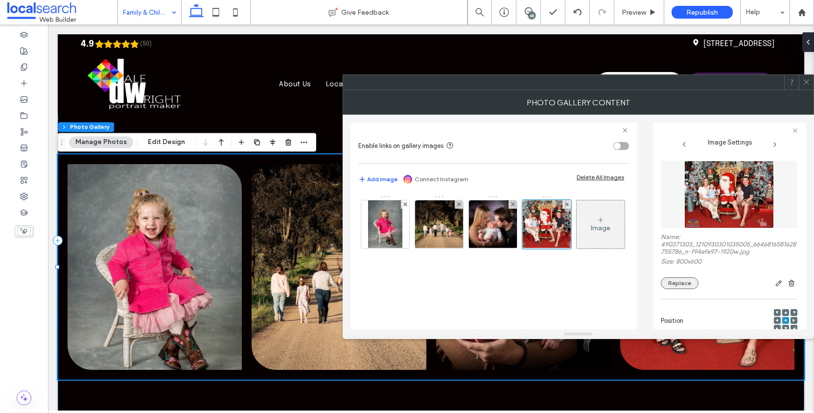
click at [674, 289] on button "Replace" at bounding box center [680, 283] width 38 height 12
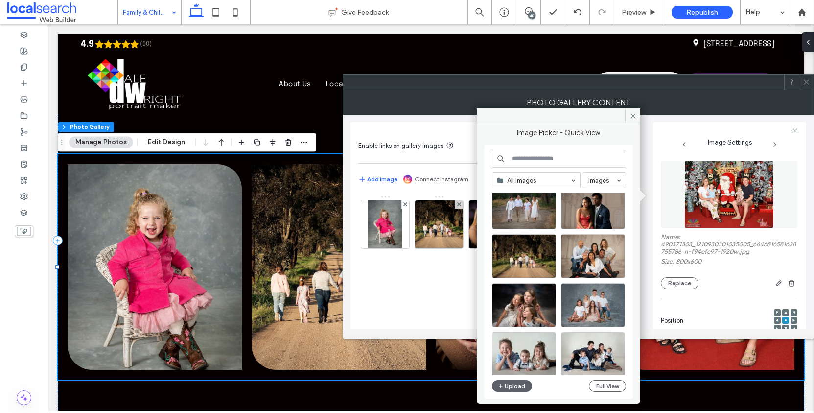
scroll to position [80, 0]
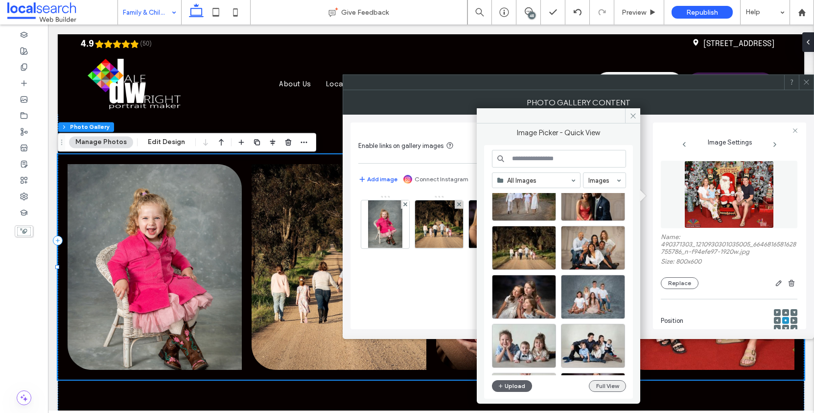
click at [612, 387] on button "Full View" at bounding box center [607, 386] width 37 height 12
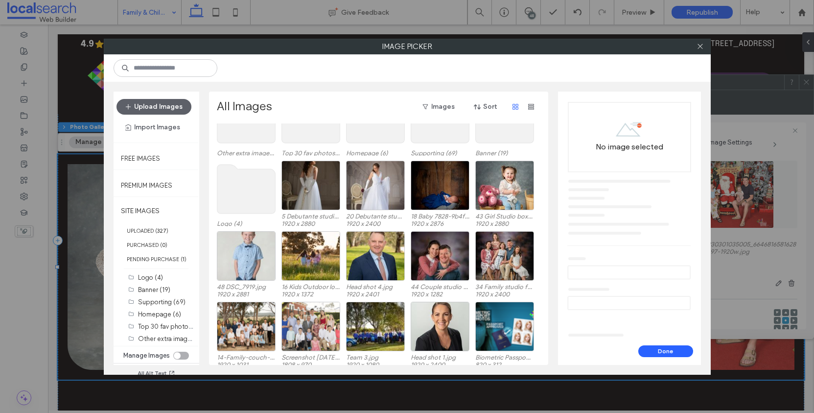
scroll to position [60, 0]
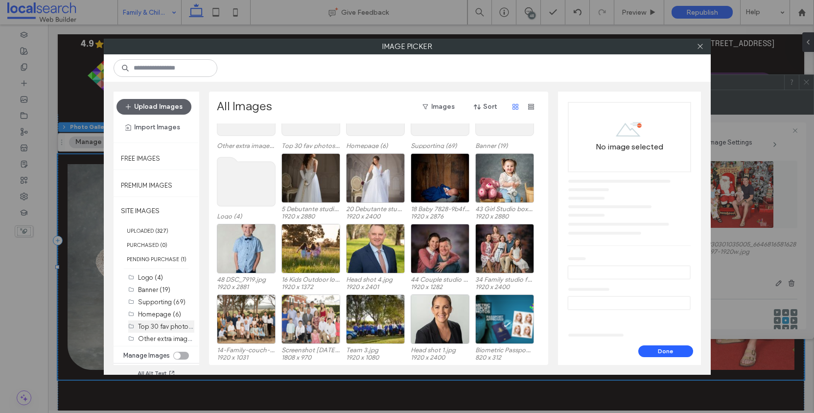
click at [167, 329] on div "Top 30 fav photos (30)" at bounding box center [166, 326] width 56 height 10
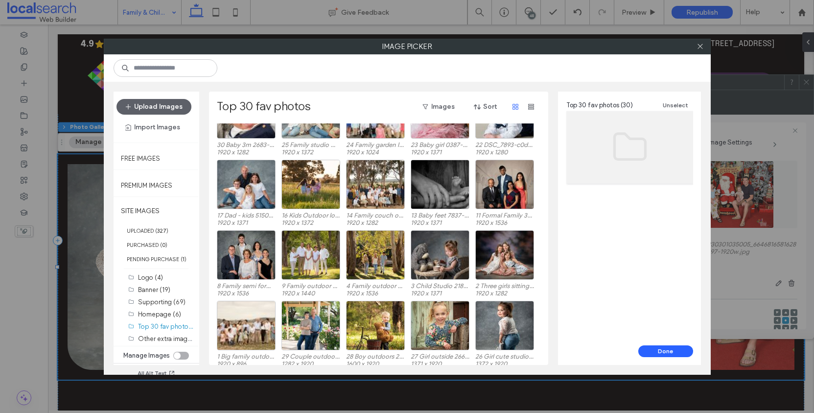
scroll to position [41, 0]
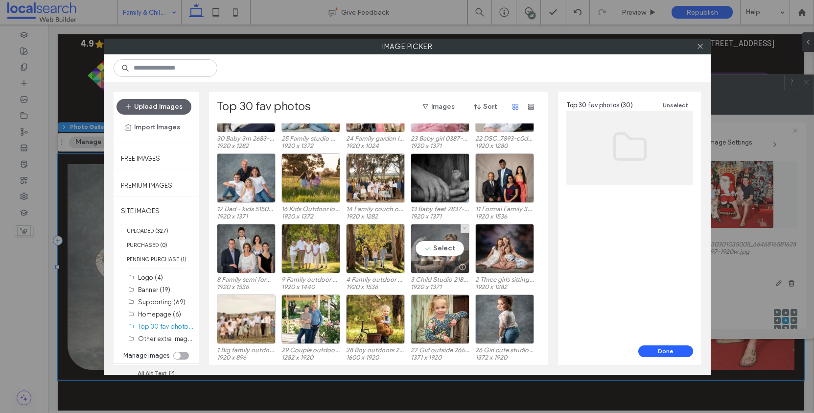
click at [459, 253] on div "Select" at bounding box center [440, 248] width 59 height 49
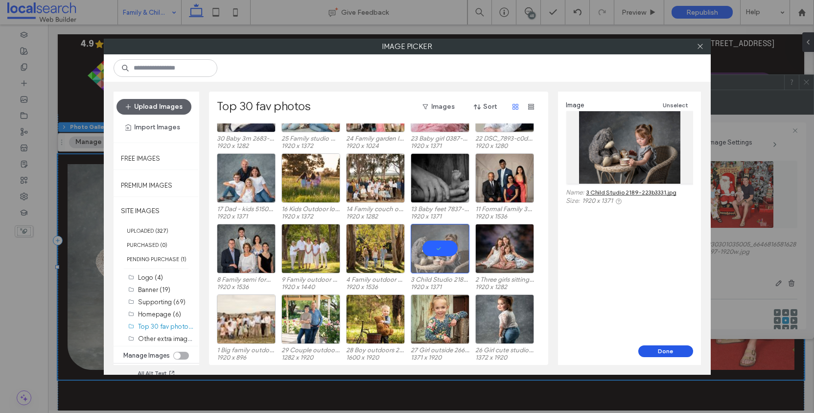
click at [664, 351] on button "Done" at bounding box center [666, 351] width 55 height 12
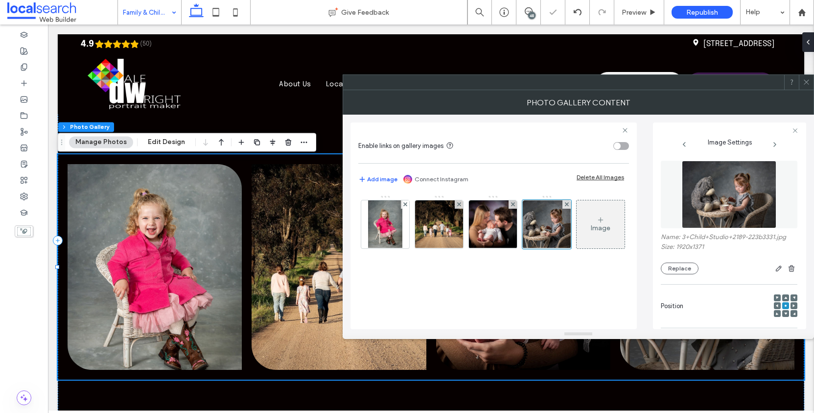
click at [809, 83] on icon at bounding box center [806, 81] width 7 height 7
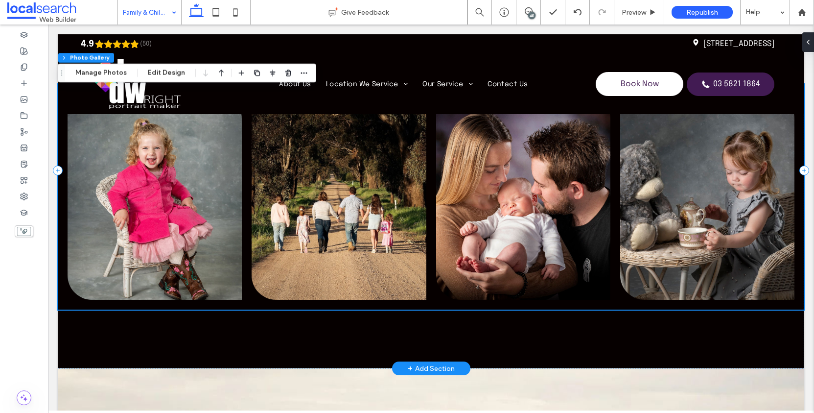
scroll to position [2196, 0]
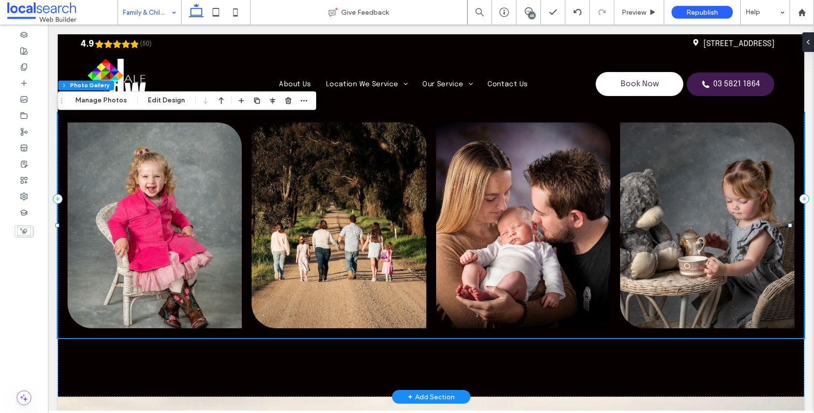
click at [707, 204] on link at bounding box center [708, 225] width 174 height 206
click at [705, 203] on link at bounding box center [708, 225] width 174 height 206
click at [706, 192] on link at bounding box center [708, 225] width 174 height 206
click at [104, 96] on button "Manage Photos" at bounding box center [101, 101] width 64 height 12
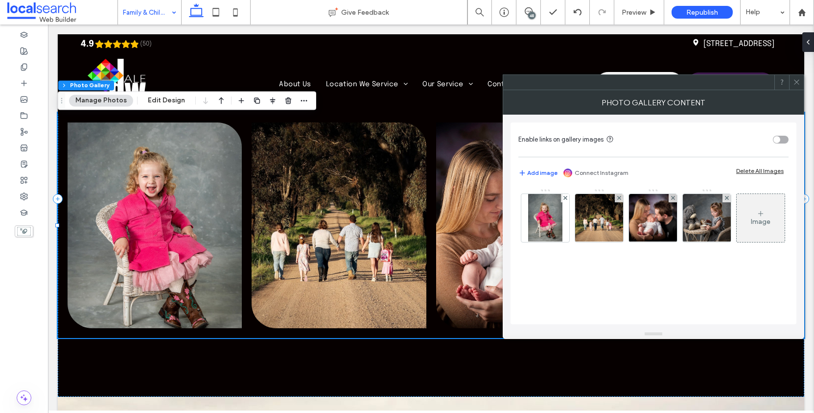
click at [573, 220] on div "Image" at bounding box center [653, 221] width 269 height 64
click at [550, 219] on img at bounding box center [545, 218] width 34 height 48
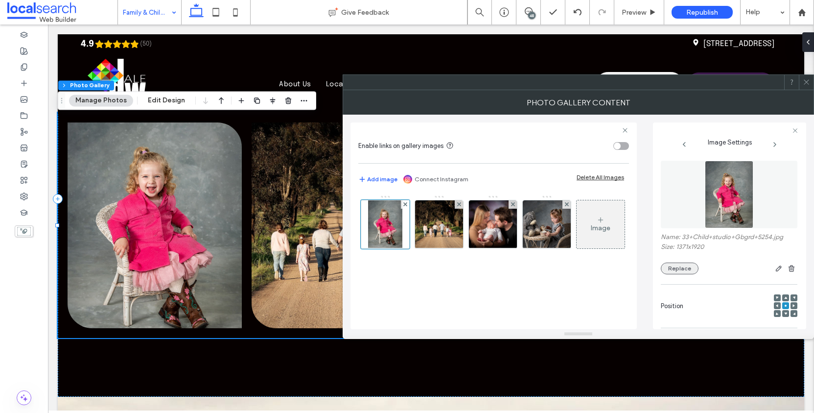
click at [678, 270] on button "Replace" at bounding box center [680, 269] width 38 height 12
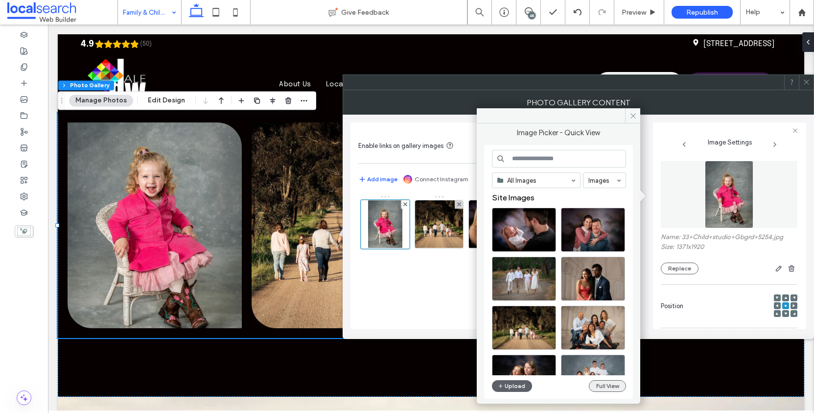
click at [610, 392] on button "Full View" at bounding box center [607, 386] width 37 height 12
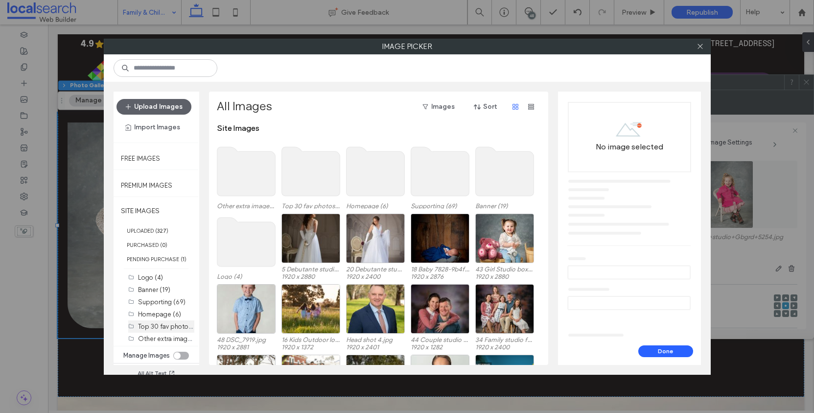
click at [175, 331] on label "Top 30 fav photos (30)" at bounding box center [171, 325] width 67 height 9
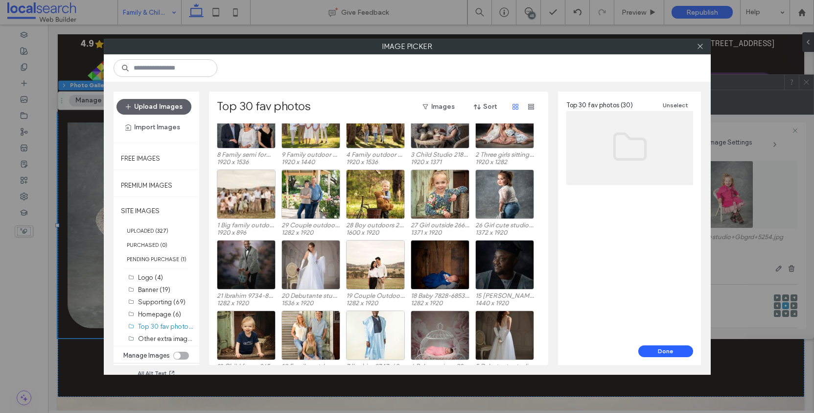
scroll to position [182, 0]
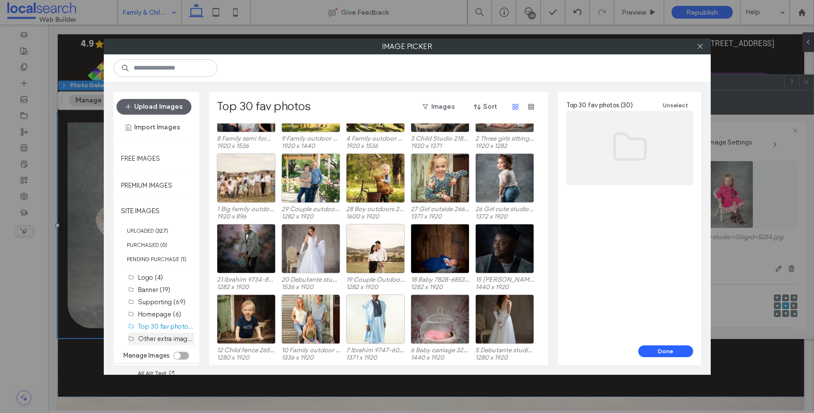
click at [171, 343] on label "Other extra images (20)" at bounding box center [173, 338] width 70 height 9
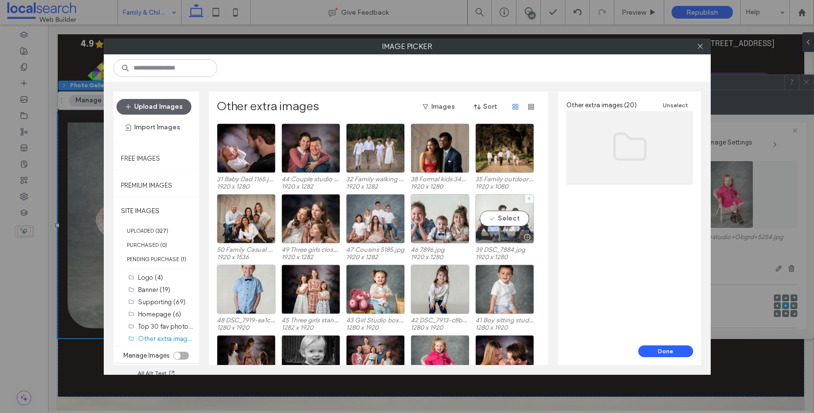
click at [511, 223] on div "Select" at bounding box center [505, 218] width 59 height 49
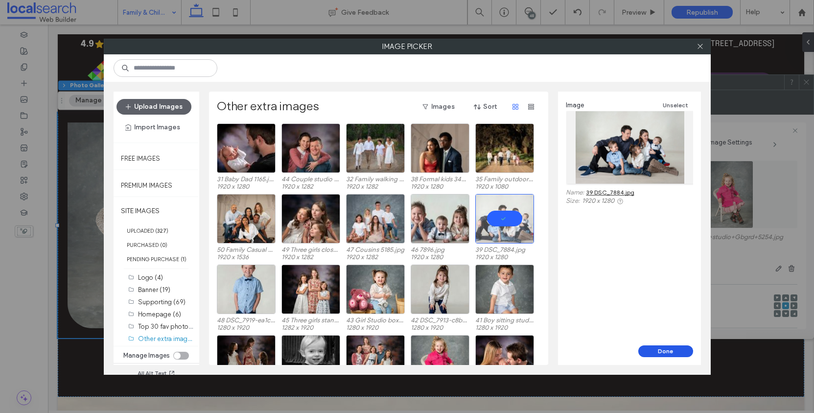
click at [664, 348] on button "Done" at bounding box center [666, 351] width 55 height 12
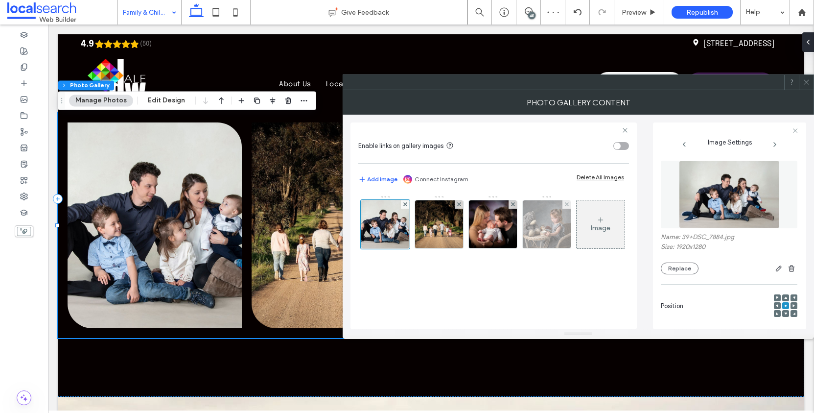
click at [544, 225] on img at bounding box center [546, 224] width 67 height 48
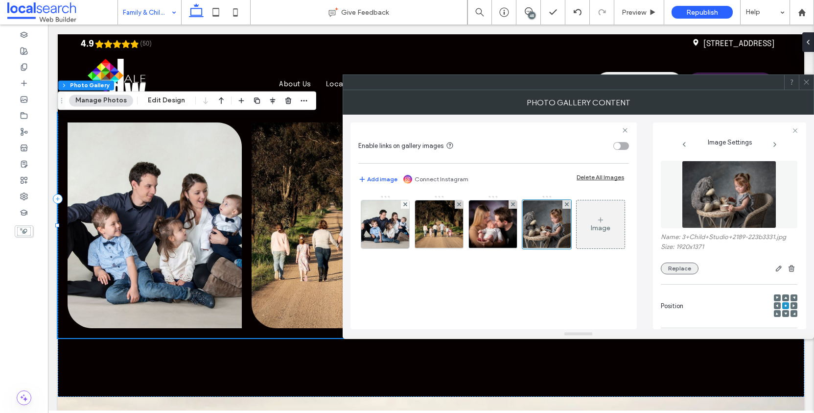
click at [677, 273] on button "Replace" at bounding box center [680, 269] width 38 height 12
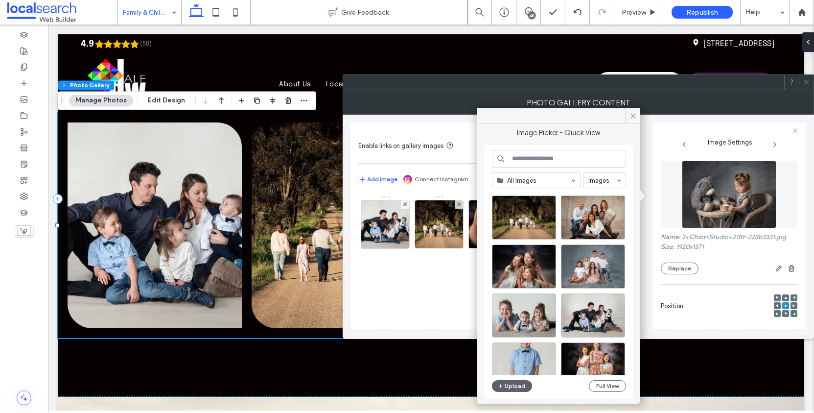
scroll to position [116, 0]
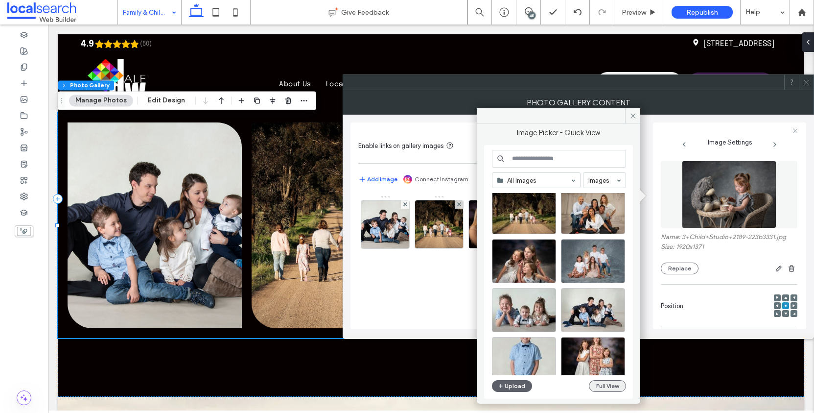
click at [613, 388] on button "Full View" at bounding box center [607, 386] width 37 height 12
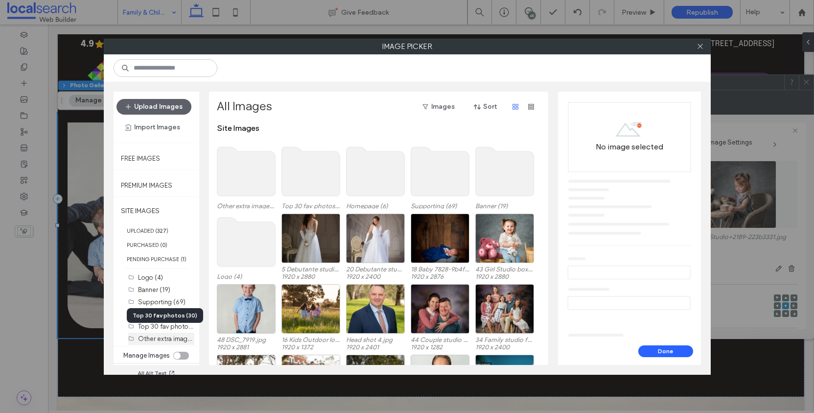
click at [170, 342] on div "Other extra images (20)" at bounding box center [166, 339] width 56 height 10
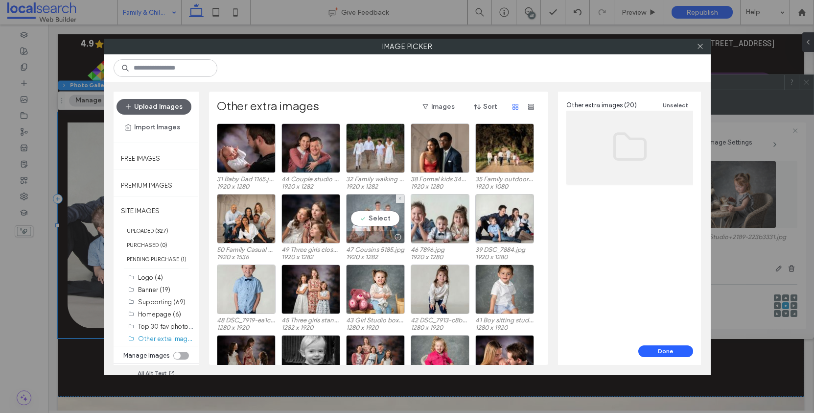
click at [392, 233] on div at bounding box center [398, 237] width 12 height 8
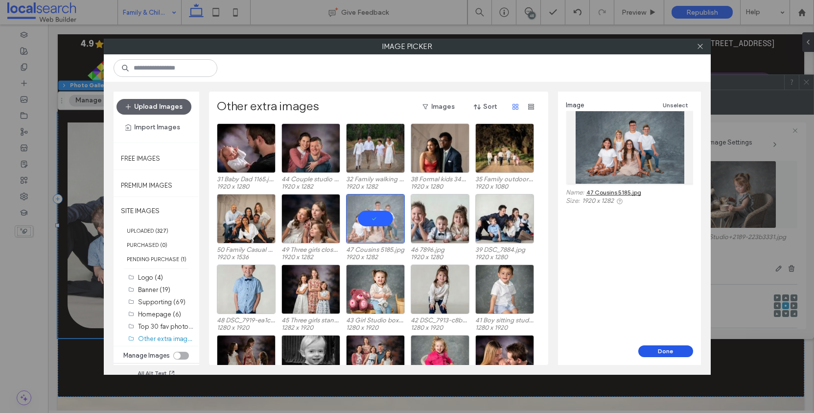
click at [675, 350] on button "Done" at bounding box center [666, 351] width 55 height 12
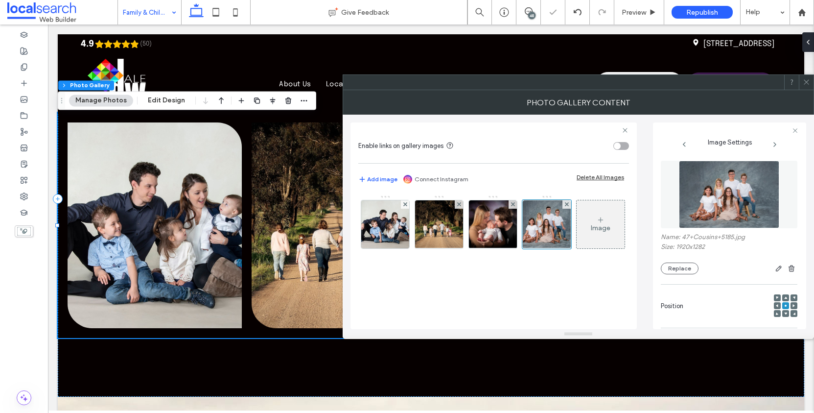
click at [809, 80] on icon at bounding box center [806, 81] width 7 height 7
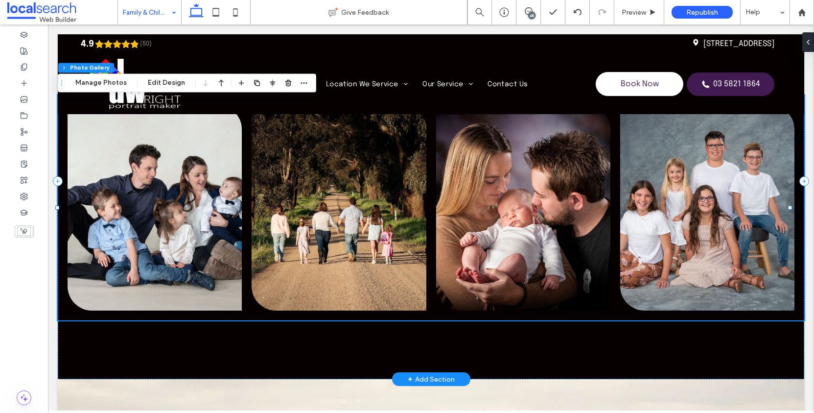
scroll to position [2200, 0]
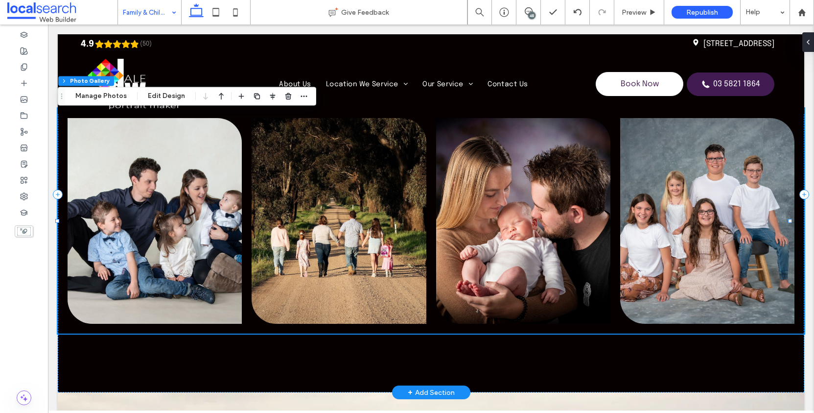
click at [704, 204] on link at bounding box center [708, 221] width 174 height 206
click at [701, 203] on link at bounding box center [708, 221] width 174 height 206
click at [685, 201] on link at bounding box center [708, 221] width 174 height 206
click at [118, 94] on button "Manage Photos" at bounding box center [101, 96] width 64 height 12
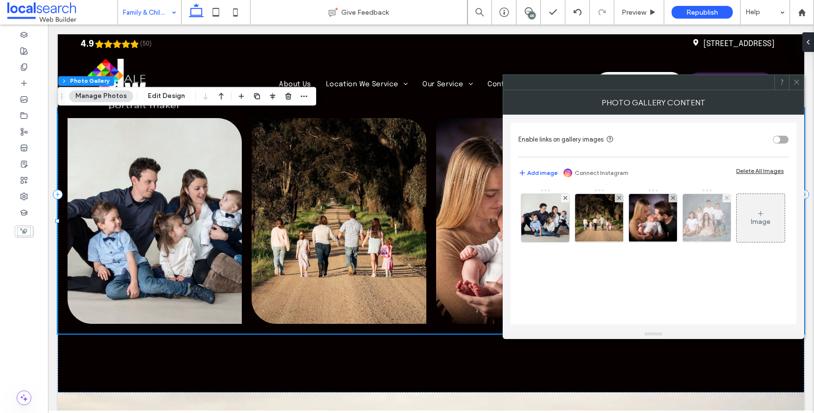
click at [717, 231] on img at bounding box center [707, 218] width 72 height 48
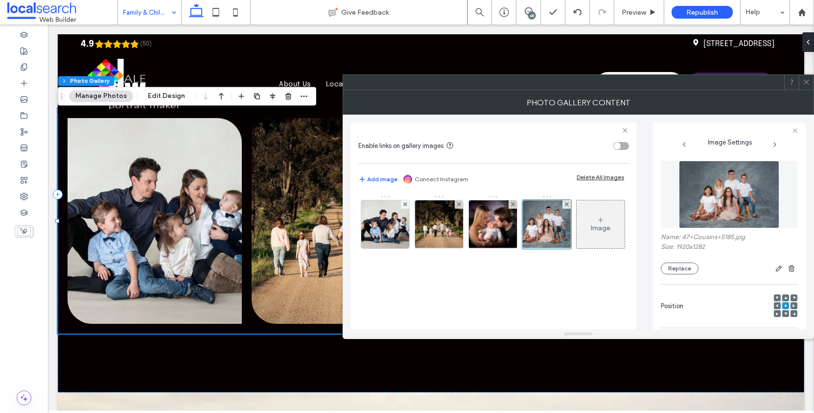
click at [776, 307] on icon at bounding box center [777, 305] width 3 height 3
click at [804, 85] on icon at bounding box center [806, 81] width 7 height 7
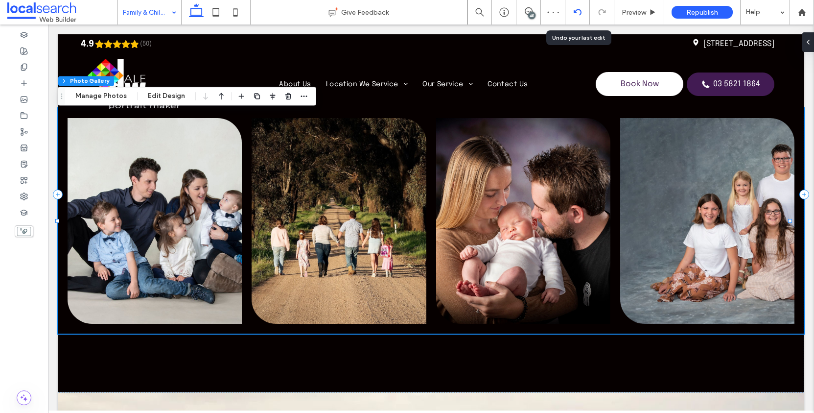
click at [575, 6] on div at bounding box center [578, 12] width 24 height 24
click at [577, 13] on icon at bounding box center [578, 12] width 8 height 8
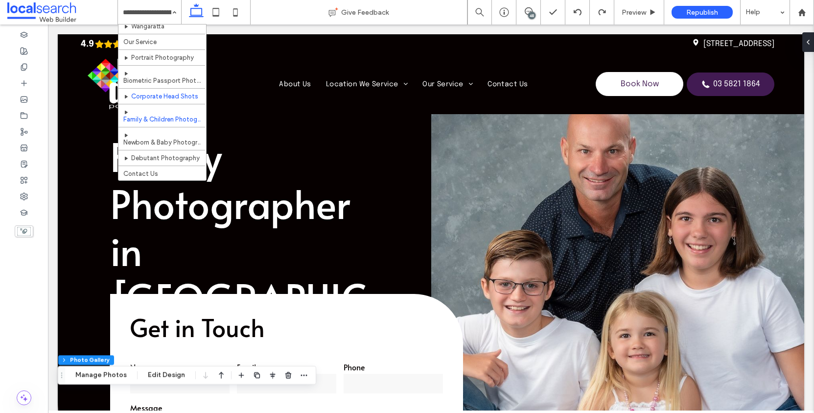
scroll to position [87, 0]
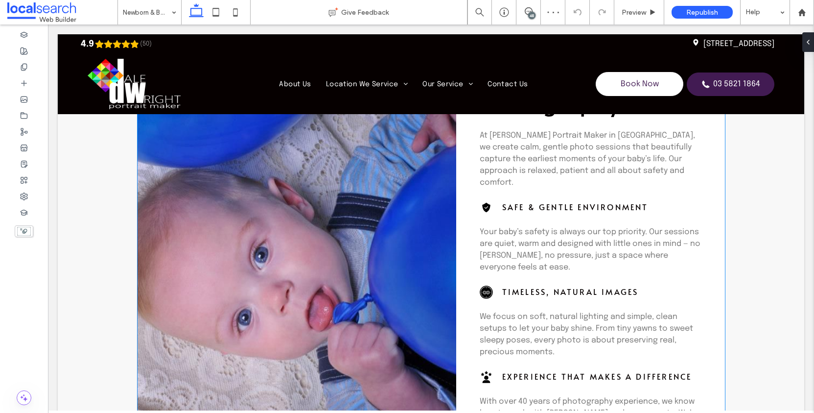
scroll to position [622, 0]
click at [348, 171] on link at bounding box center [302, 277] width 329 height 416
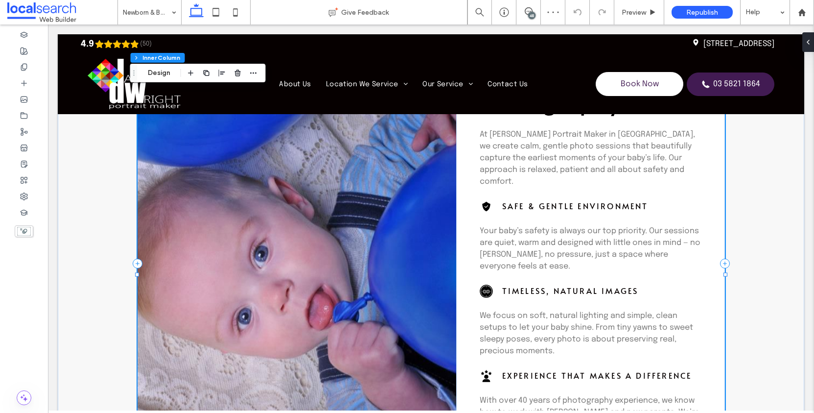
scroll to position [100, 0]
click at [265, 154] on link at bounding box center [302, 277] width 329 height 416
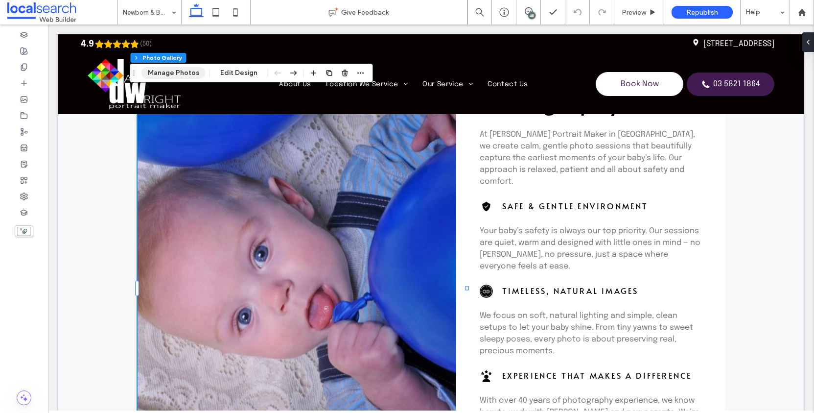
click at [183, 73] on button "Manage Photos" at bounding box center [174, 73] width 64 height 12
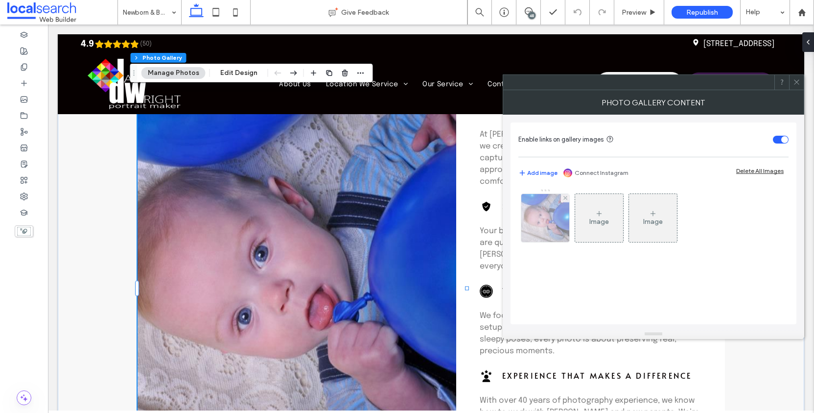
click at [548, 217] on img at bounding box center [546, 218] width 60 height 48
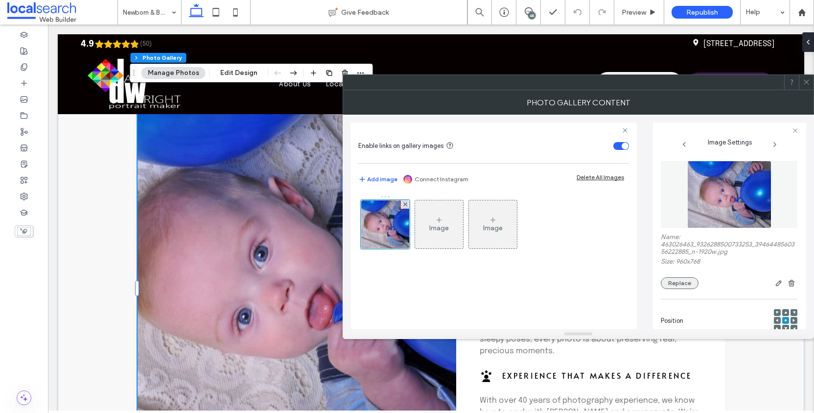
click at [685, 289] on button "Replace" at bounding box center [680, 283] width 38 height 12
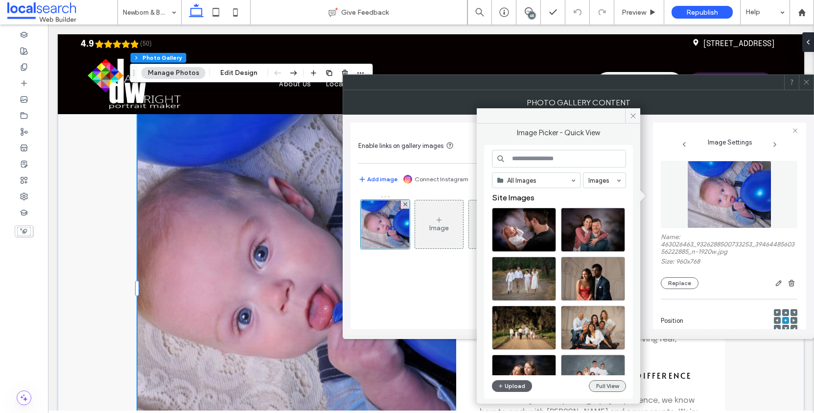
click at [605, 390] on button "Full View" at bounding box center [607, 386] width 37 height 12
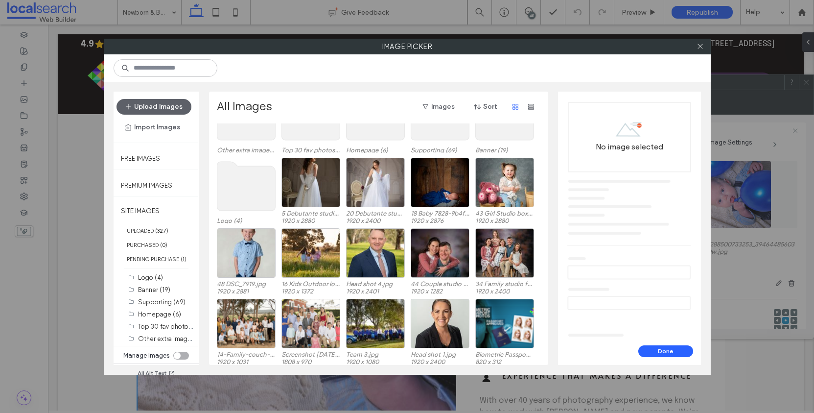
scroll to position [60, 0]
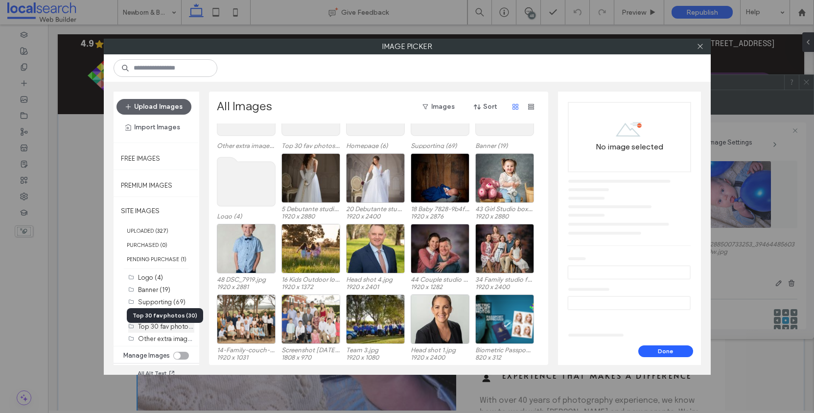
click at [173, 331] on label "Top 30 fav photos (30)" at bounding box center [171, 325] width 67 height 9
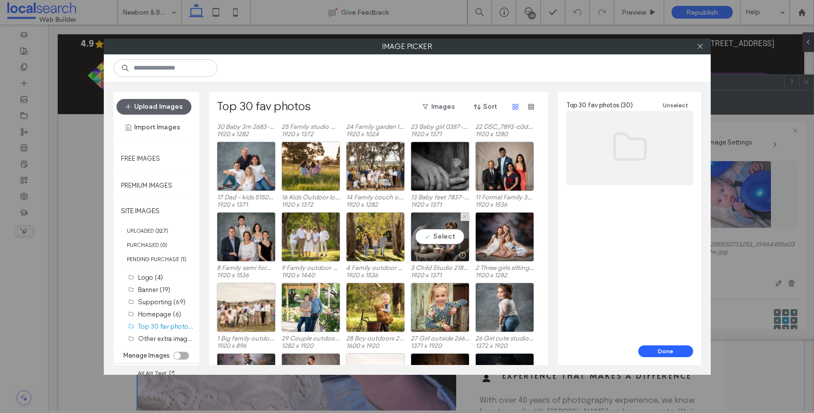
scroll to position [182, 0]
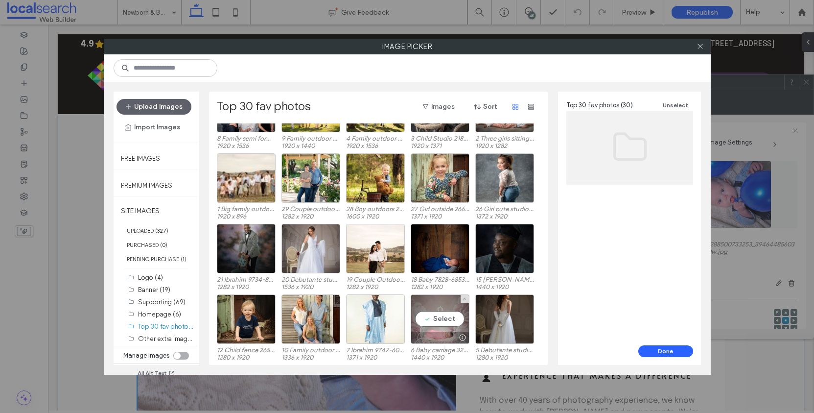
click at [449, 320] on div "Select" at bounding box center [440, 318] width 59 height 49
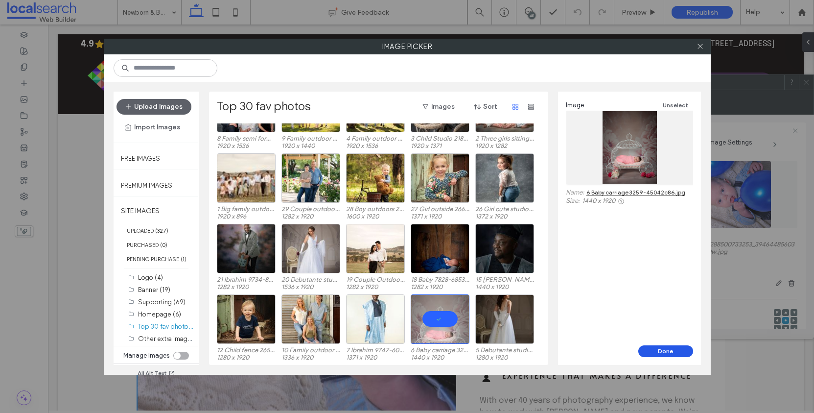
click at [664, 351] on button "Done" at bounding box center [666, 351] width 55 height 12
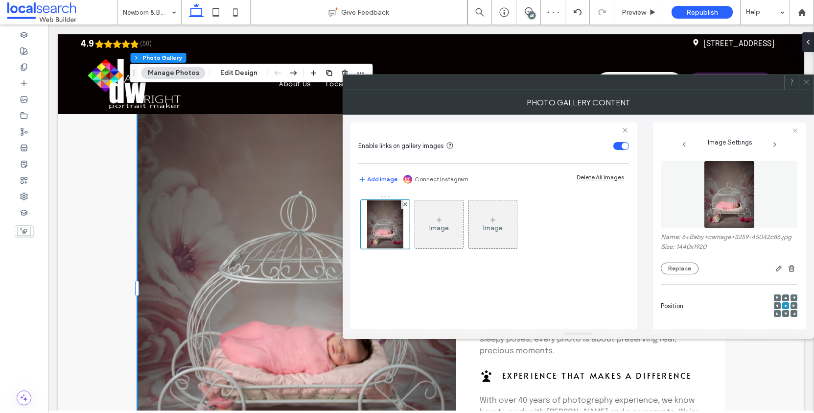
click at [804, 87] on span at bounding box center [806, 82] width 7 height 15
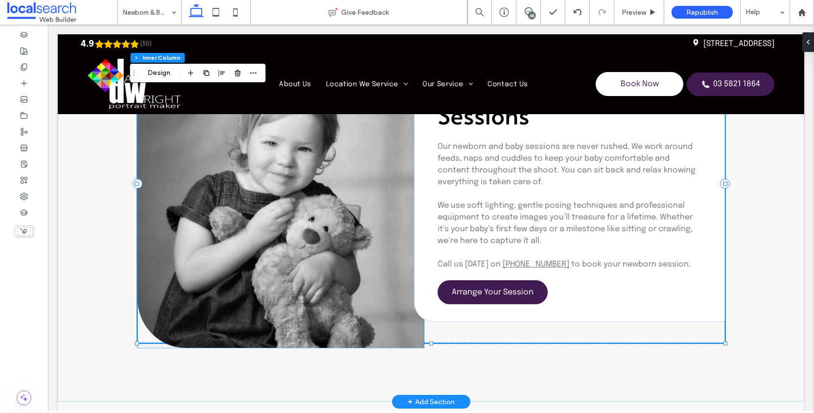
scroll to position [97, 0]
click at [292, 240] on link at bounding box center [281, 188] width 287 height 318
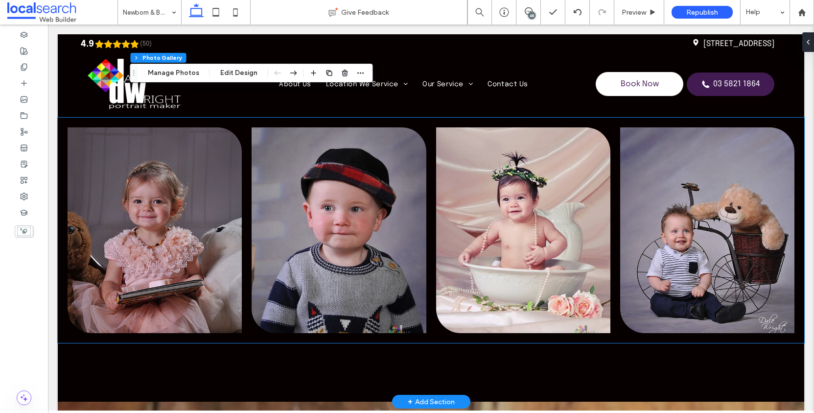
scroll to position [2243, 0]
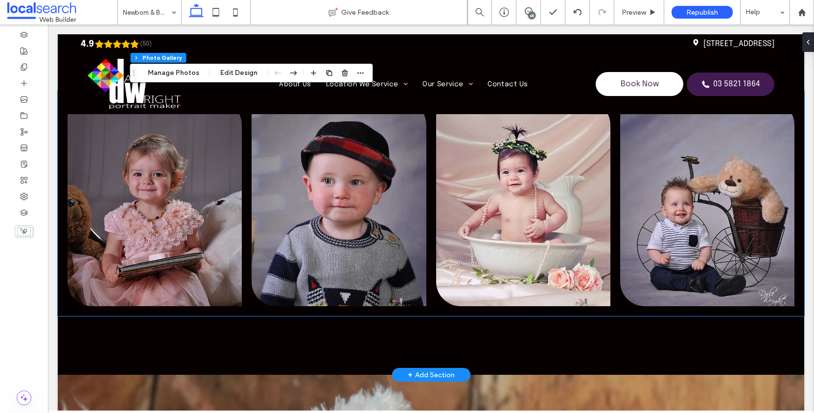
click at [155, 232] on link at bounding box center [155, 203] width 174 height 206
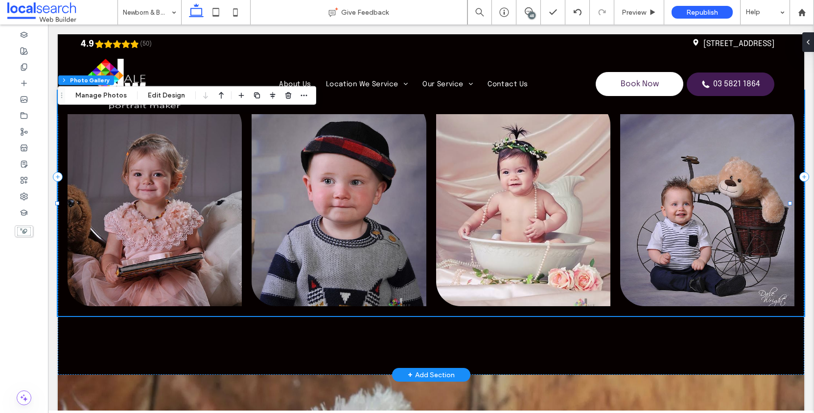
click at [155, 232] on link at bounding box center [155, 203] width 174 height 206
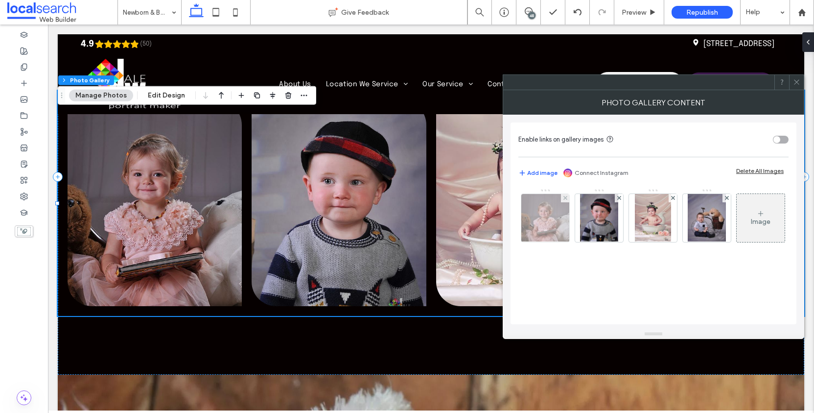
click at [554, 216] on img at bounding box center [545, 218] width 60 height 48
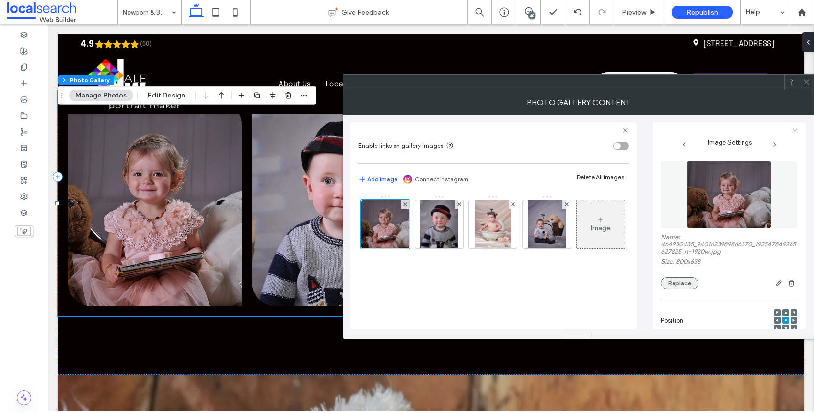
click at [688, 289] on button "Replace" at bounding box center [680, 283] width 38 height 12
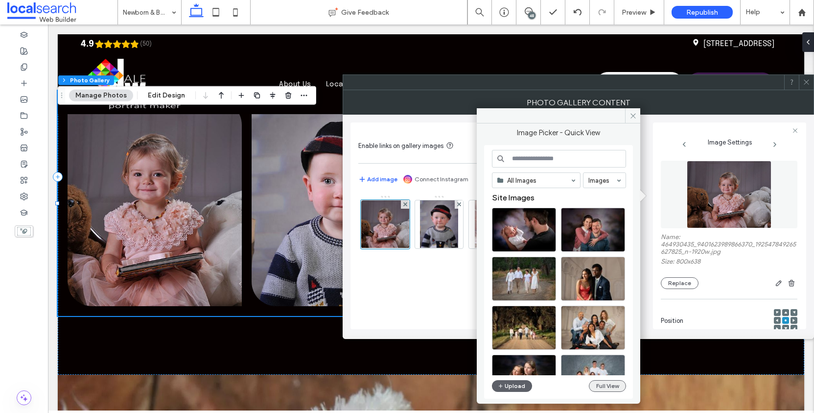
click at [609, 382] on button "Full View" at bounding box center [607, 386] width 37 height 12
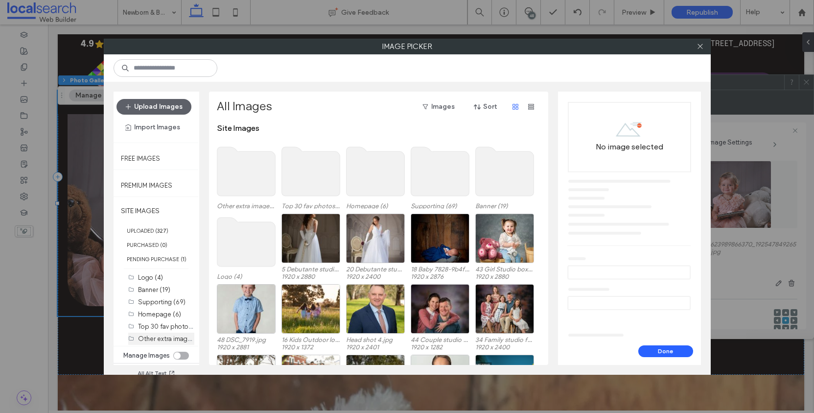
click at [167, 344] on div "Other extra images (20)" at bounding box center [166, 339] width 56 height 10
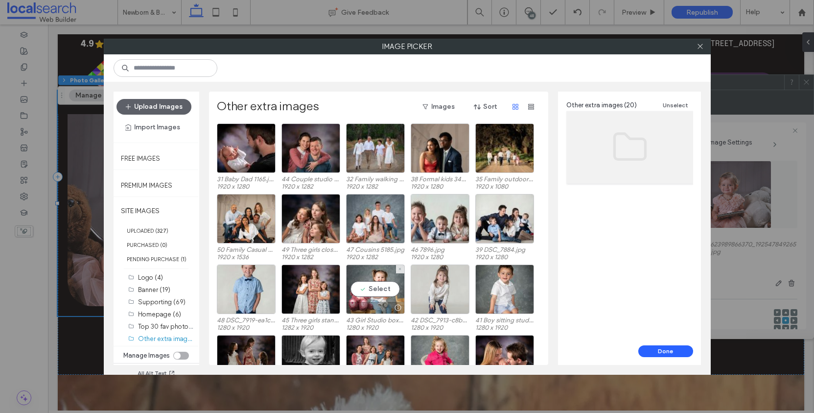
drag, startPoint x: 376, startPoint y: 285, endPoint x: 432, endPoint y: 297, distance: 57.7
click at [376, 284] on div "Select" at bounding box center [375, 288] width 59 height 49
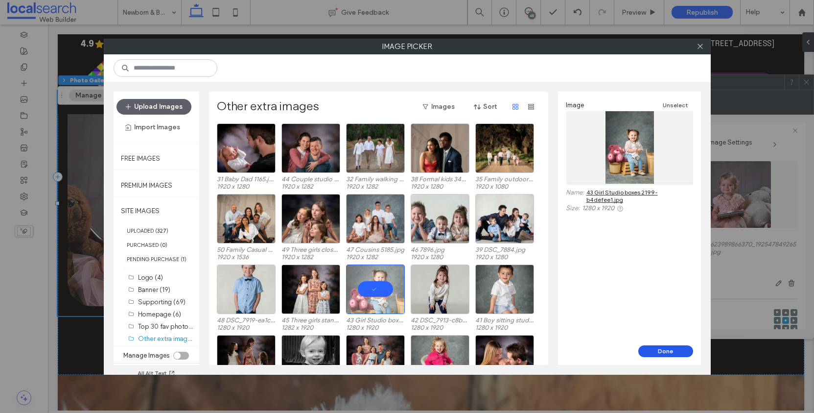
click at [668, 353] on button "Done" at bounding box center [666, 351] width 55 height 12
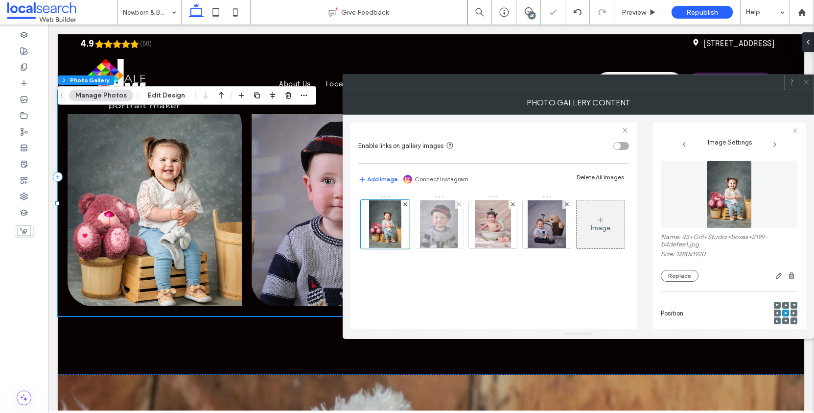
click at [437, 231] on img at bounding box center [439, 224] width 38 height 48
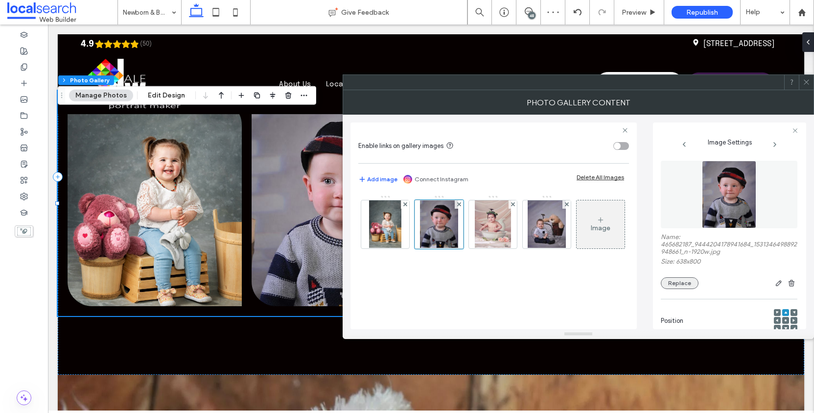
click at [683, 289] on button "Replace" at bounding box center [680, 283] width 38 height 12
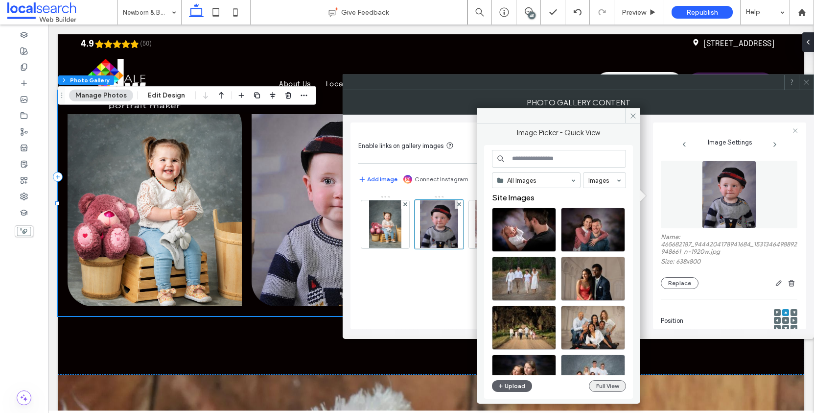
click at [612, 386] on button "Full View" at bounding box center [607, 386] width 37 height 12
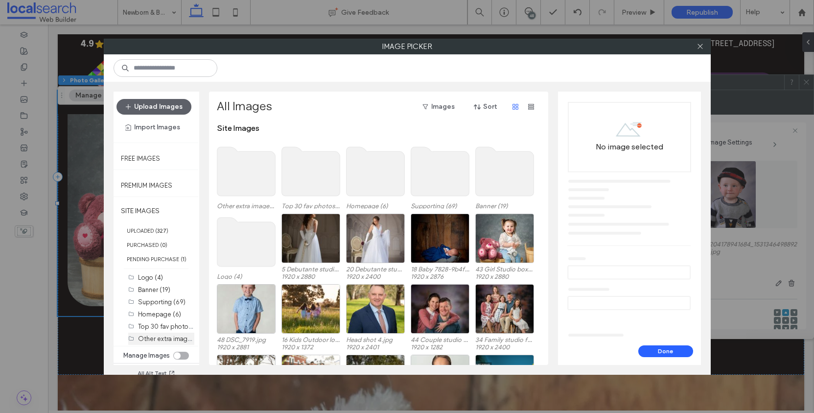
click at [159, 344] on div "Other extra images (20)" at bounding box center [166, 339] width 56 height 10
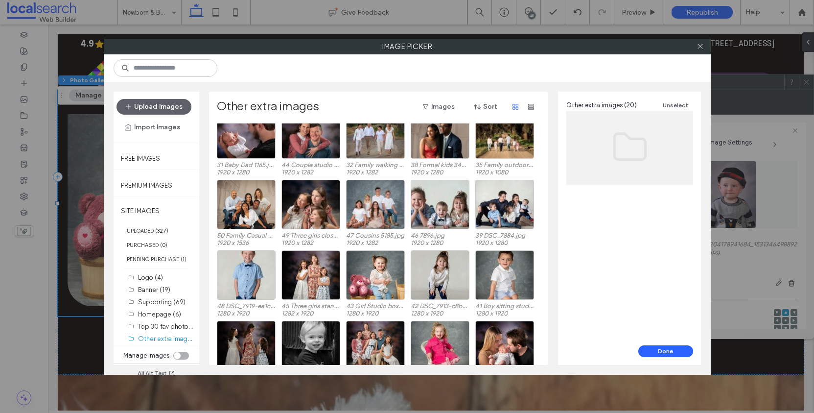
scroll to position [41, 0]
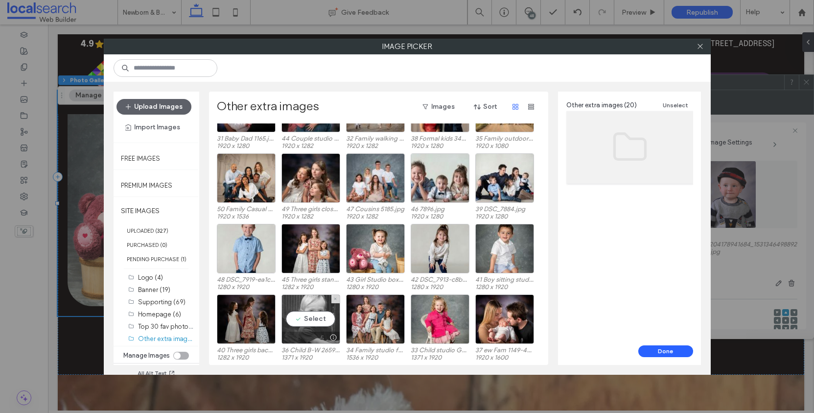
click at [315, 315] on div "Select" at bounding box center [311, 318] width 59 height 49
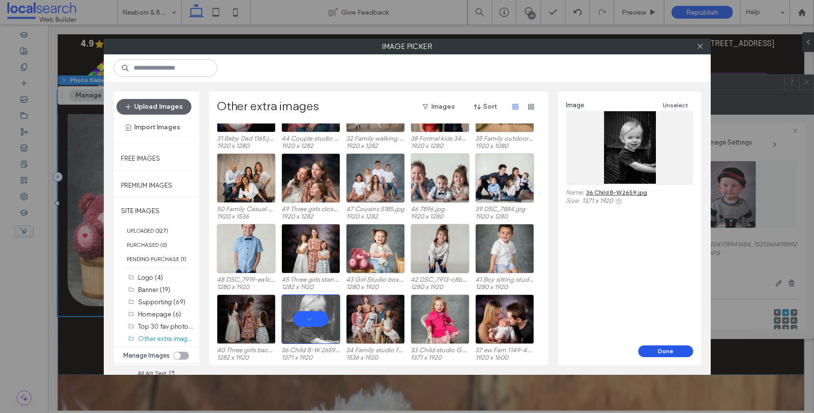
click at [657, 347] on button "Done" at bounding box center [666, 351] width 55 height 12
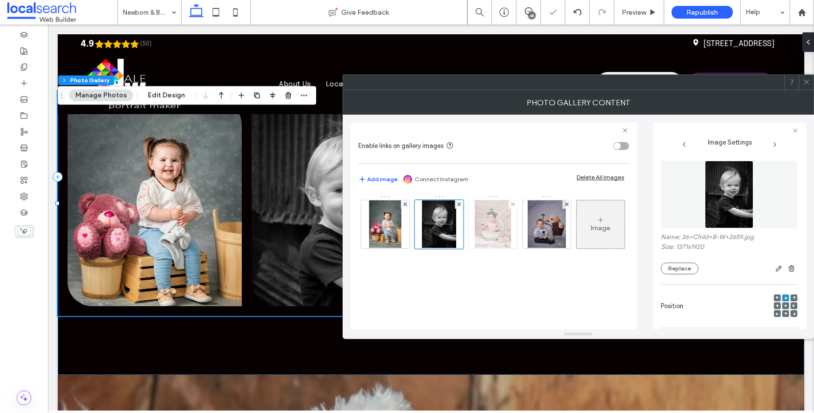
click at [496, 232] on img at bounding box center [493, 224] width 36 height 48
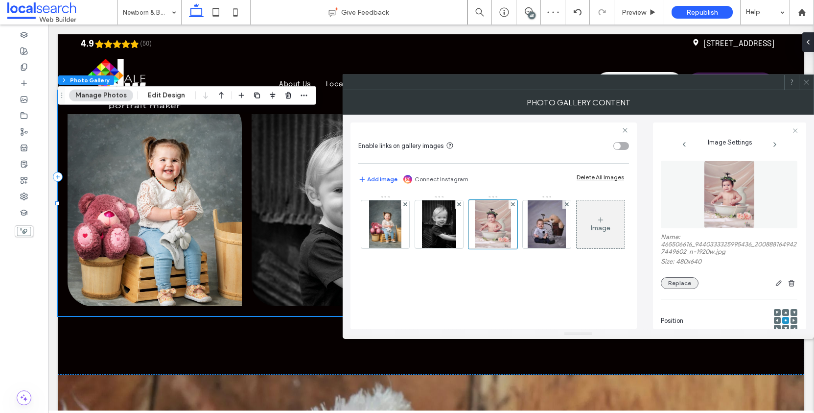
click at [681, 289] on button "Replace" at bounding box center [680, 283] width 38 height 12
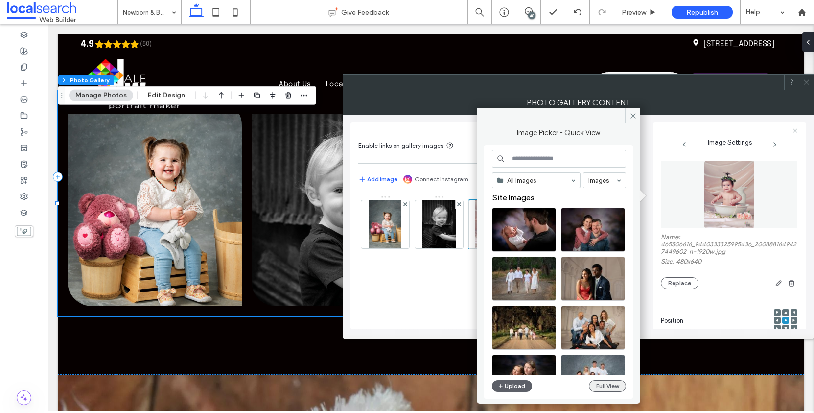
click at [614, 388] on button "Full View" at bounding box center [607, 386] width 37 height 12
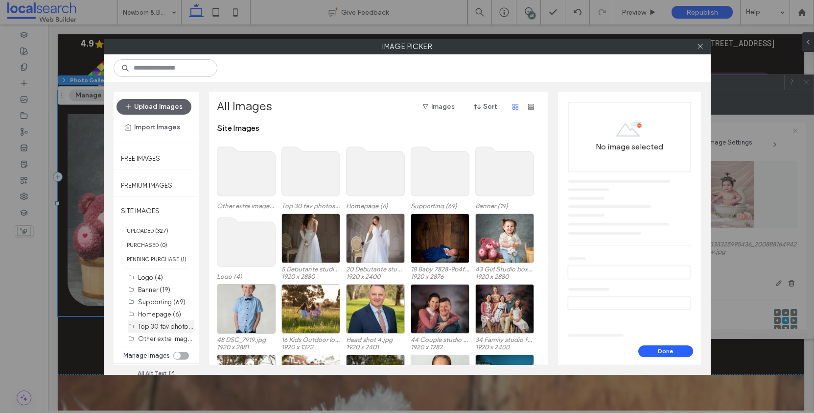
click at [162, 331] on label "Top 30 fav photos (30)" at bounding box center [171, 325] width 67 height 9
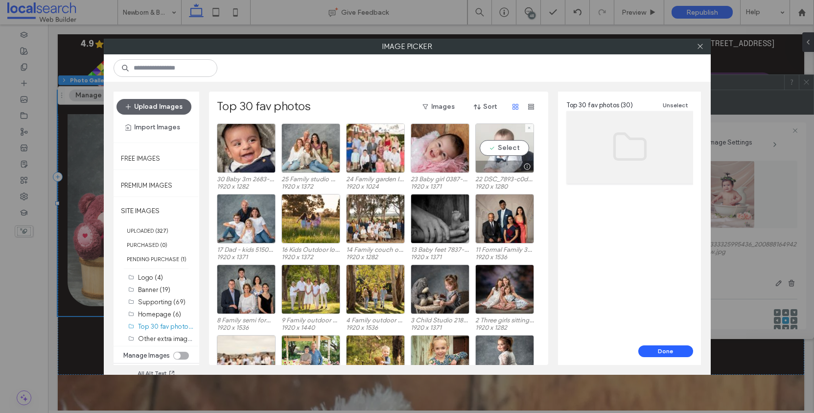
click at [521, 145] on div "Select" at bounding box center [505, 147] width 59 height 49
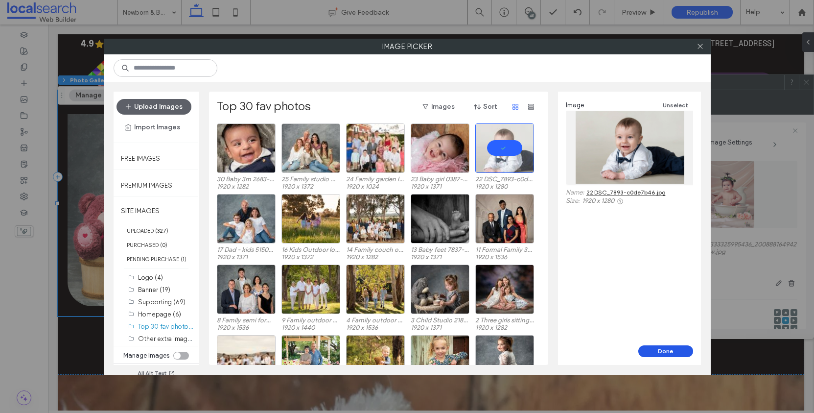
click at [659, 347] on button "Done" at bounding box center [666, 351] width 55 height 12
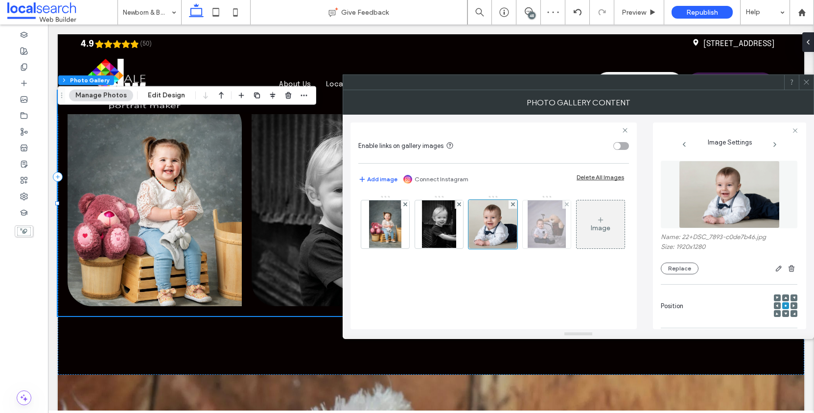
click at [543, 228] on img at bounding box center [547, 224] width 38 height 48
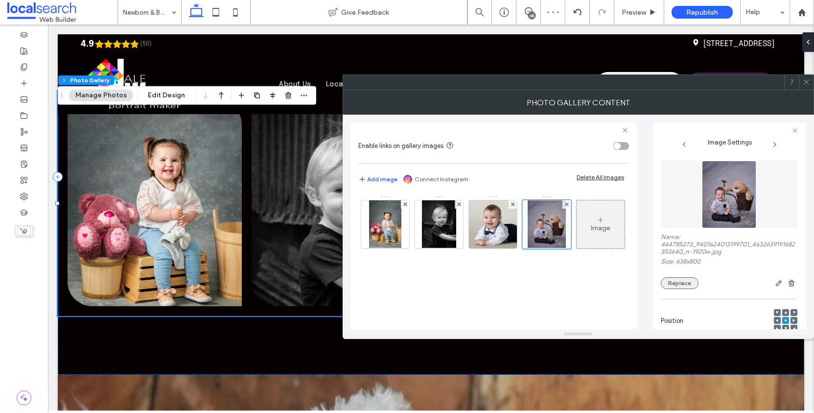
click at [687, 289] on button "Replace" at bounding box center [680, 283] width 38 height 12
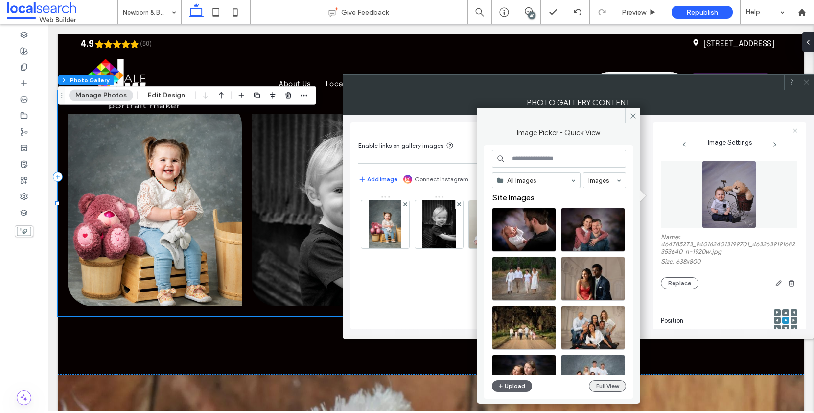
click at [618, 386] on button "Full View" at bounding box center [607, 386] width 37 height 12
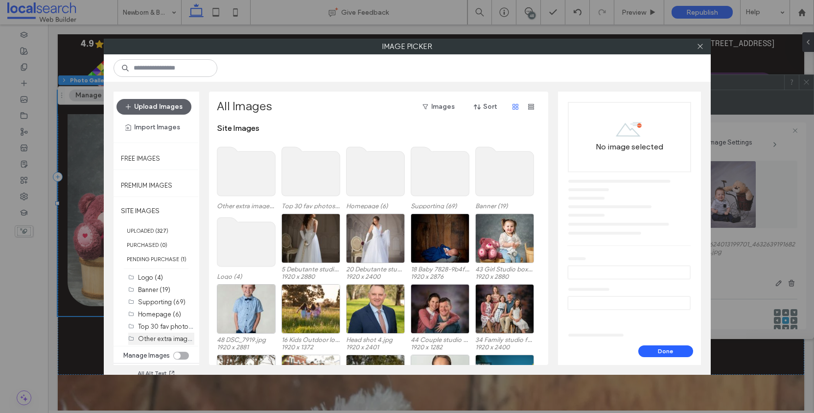
click at [153, 340] on div "Other extra images (20)" at bounding box center [166, 339] width 56 height 10
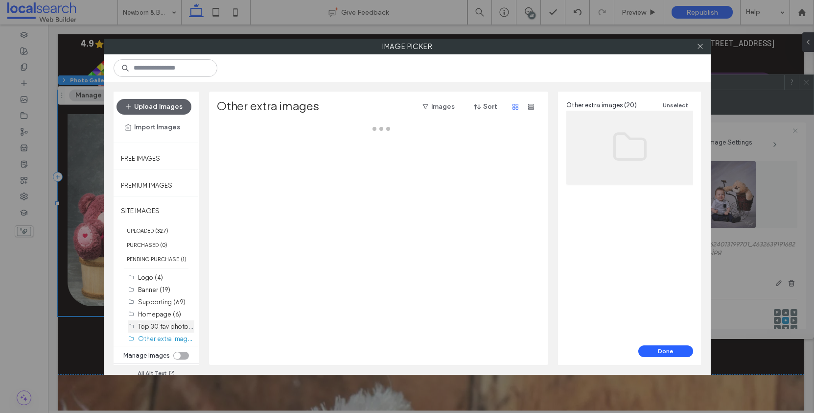
click at [154, 331] on label "Top 30 fav photos (30)" at bounding box center [171, 325] width 67 height 9
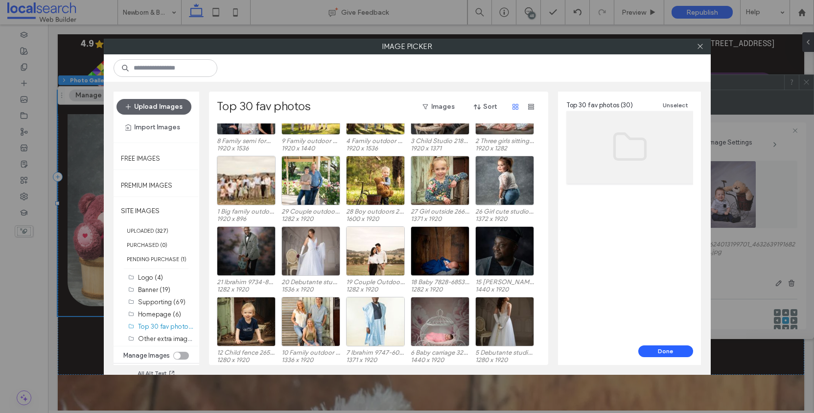
scroll to position [182, 0]
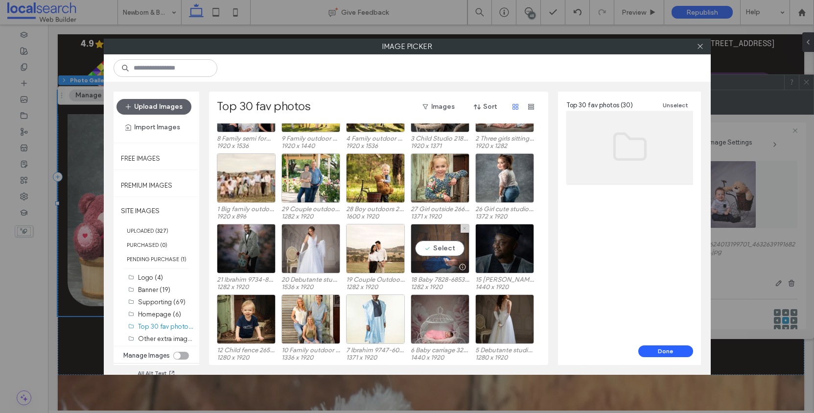
click at [451, 245] on div "Select" at bounding box center [440, 248] width 59 height 49
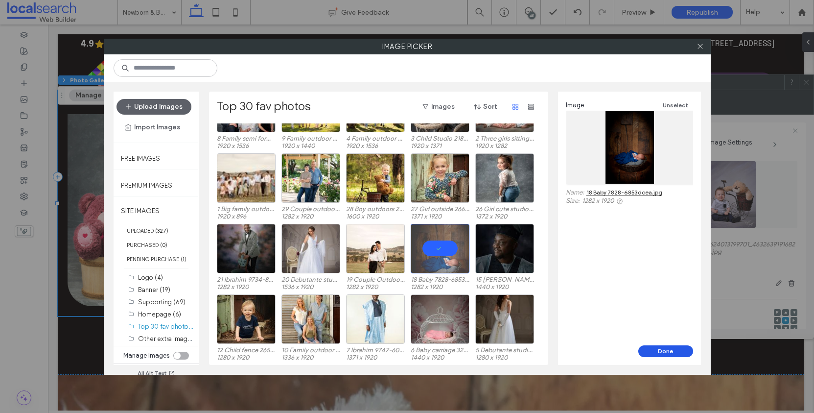
click at [656, 350] on button "Done" at bounding box center [666, 351] width 55 height 12
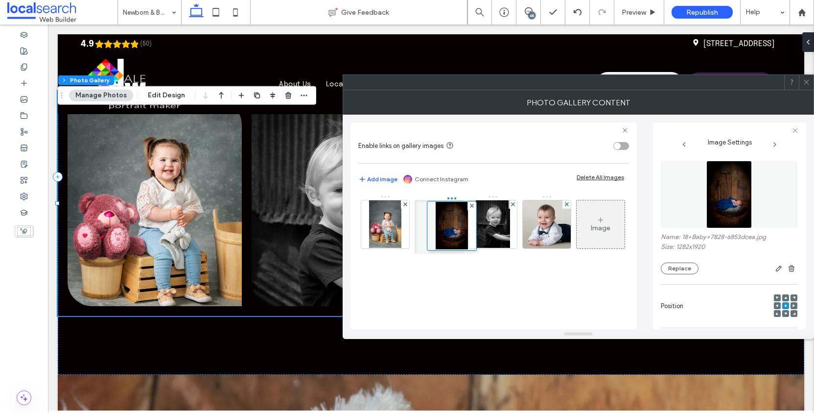
drag, startPoint x: 552, startPoint y: 232, endPoint x: 453, endPoint y: 234, distance: 99.4
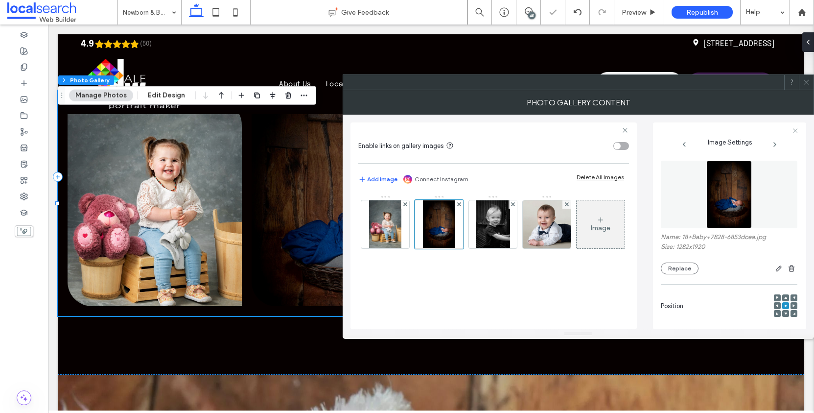
click at [806, 81] on icon at bounding box center [806, 81] width 7 height 7
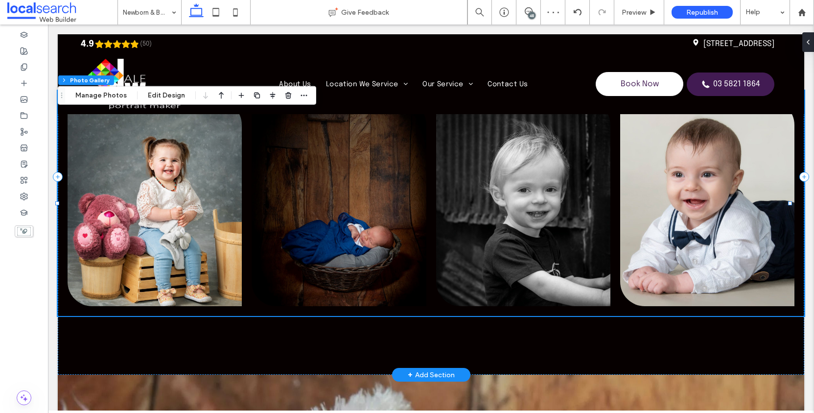
click at [499, 183] on link at bounding box center [523, 203] width 174 height 206
click at [102, 96] on button "Manage Photos" at bounding box center [101, 96] width 64 height 12
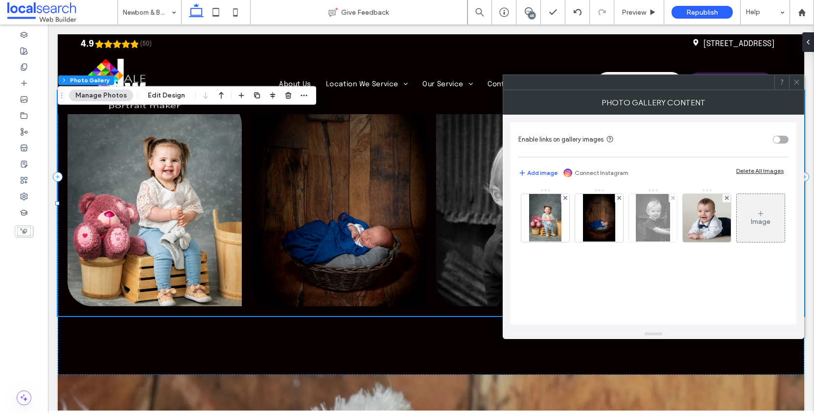
click at [660, 212] on img at bounding box center [653, 218] width 34 height 48
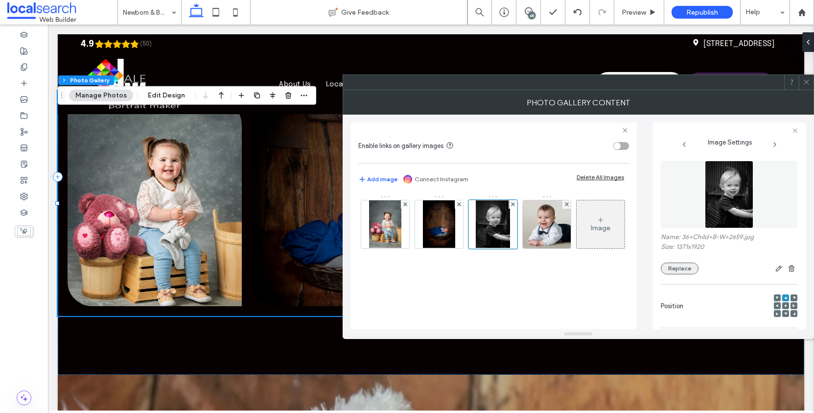
click at [677, 272] on button "Replace" at bounding box center [680, 269] width 38 height 12
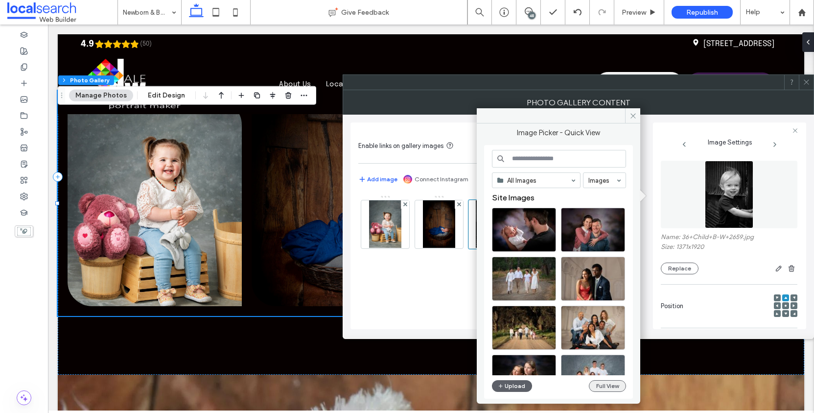
click at [608, 384] on button "Full View" at bounding box center [607, 386] width 37 height 12
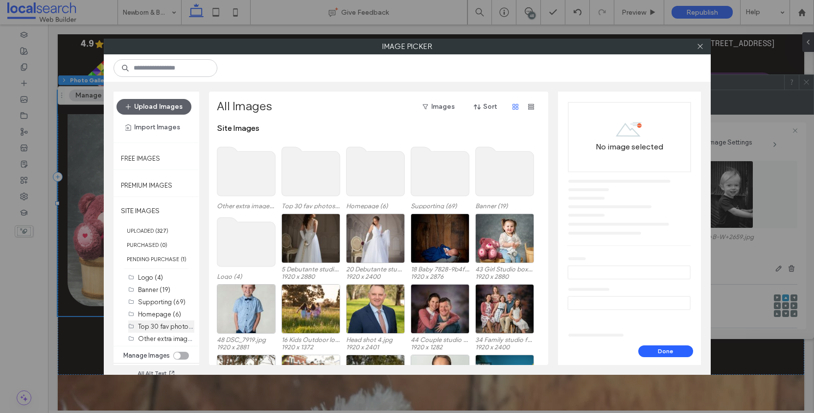
click at [175, 332] on div "Top 30 fav photos (30)" at bounding box center [166, 326] width 56 height 10
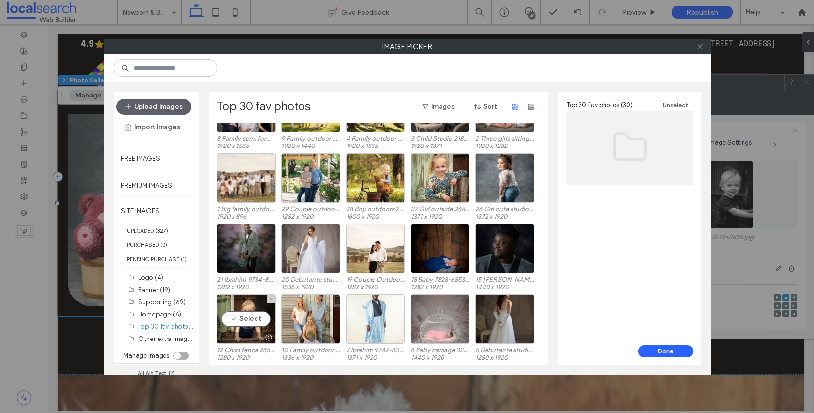
drag, startPoint x: 241, startPoint y: 308, endPoint x: 452, endPoint y: 330, distance: 211.7
click at [241, 308] on div "Select" at bounding box center [246, 318] width 59 height 49
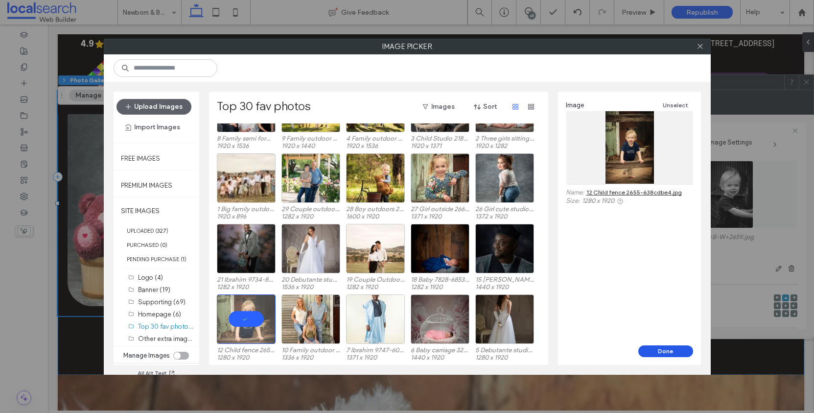
click at [664, 348] on button "Done" at bounding box center [666, 351] width 55 height 12
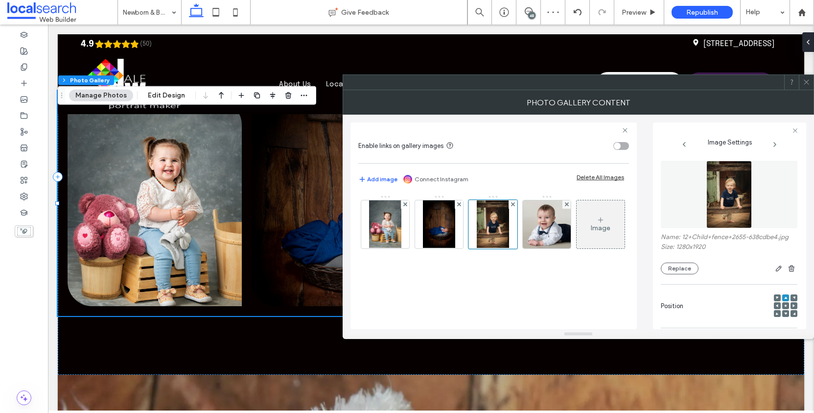
click at [808, 81] on icon at bounding box center [806, 81] width 7 height 7
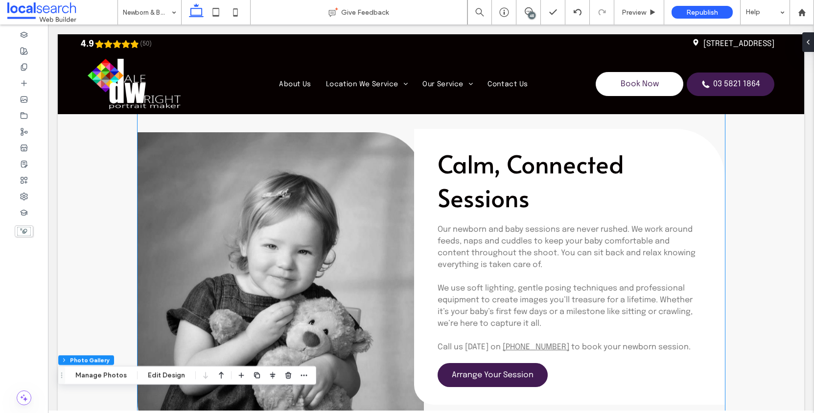
scroll to position [1436, 0]
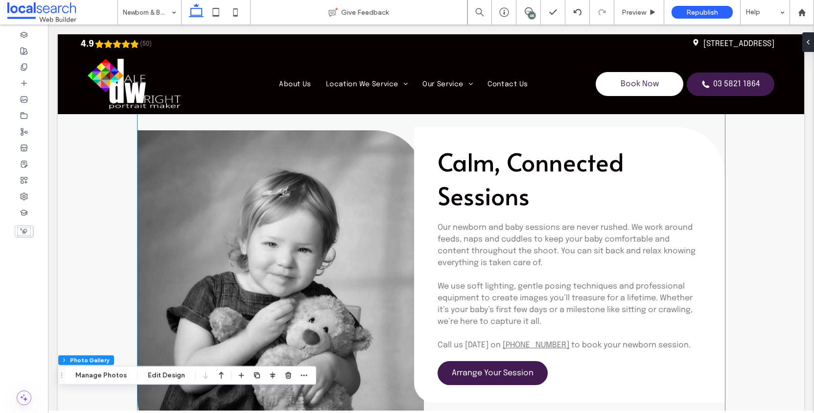
click at [277, 227] on link at bounding box center [281, 289] width 287 height 318
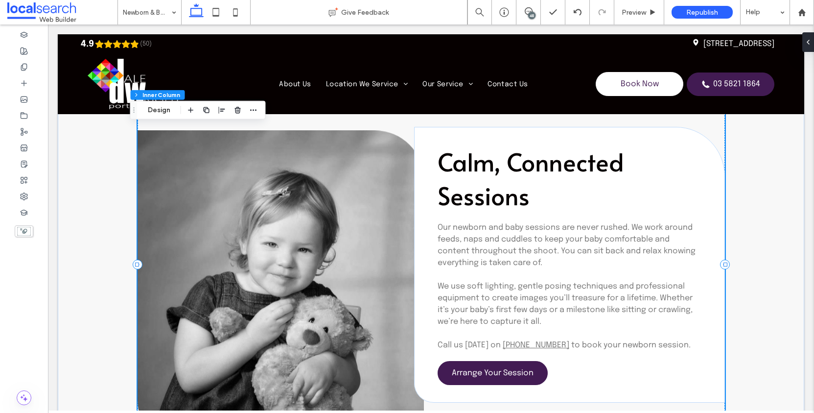
click at [259, 229] on link at bounding box center [281, 289] width 287 height 318
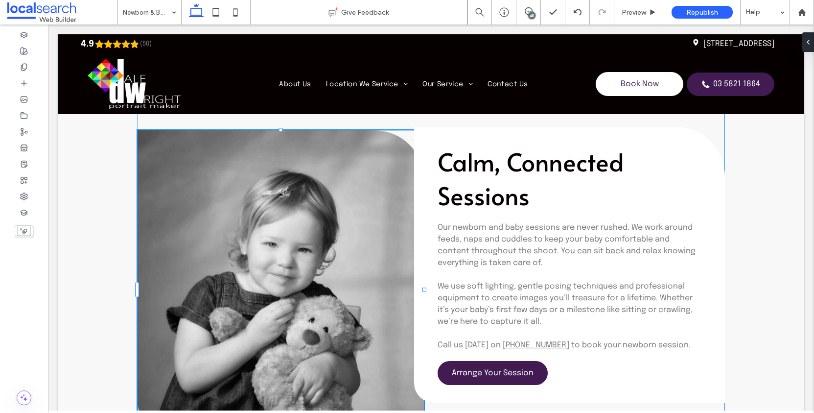
type input "**"
type input "****"
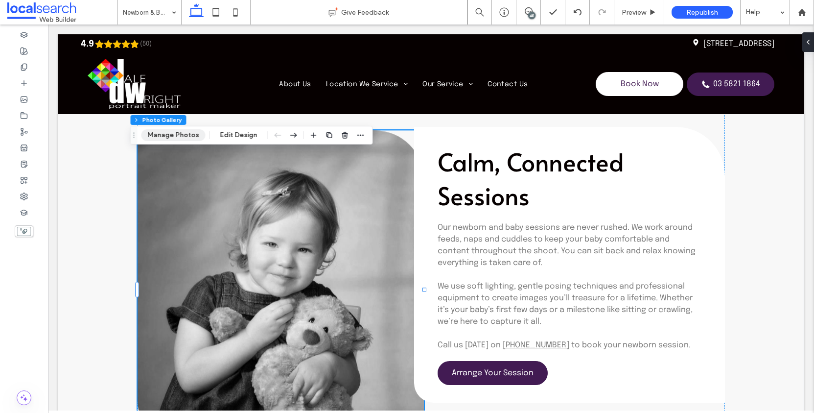
click at [181, 139] on button "Manage Photos" at bounding box center [174, 135] width 64 height 12
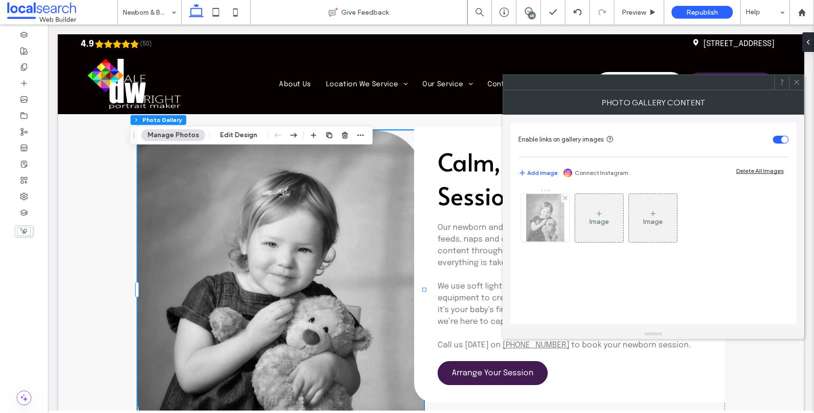
click at [558, 225] on img at bounding box center [545, 218] width 38 height 48
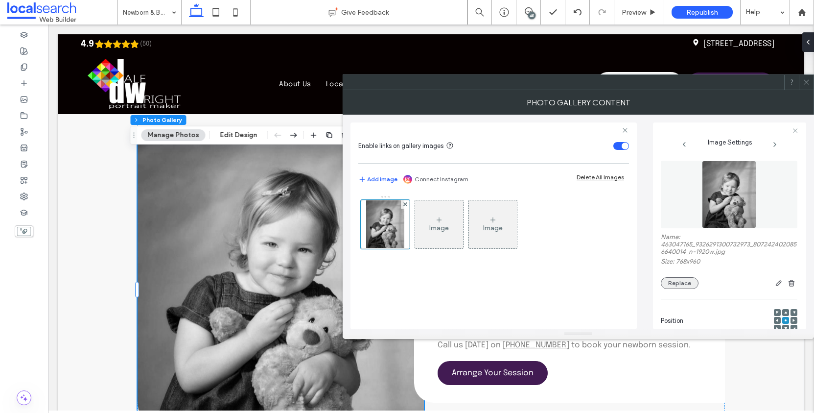
click at [686, 289] on button "Replace" at bounding box center [680, 283] width 38 height 12
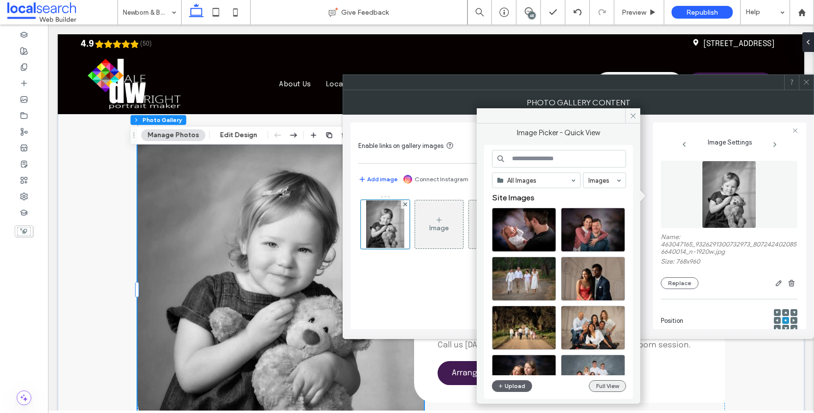
click at [605, 385] on button "Full View" at bounding box center [607, 386] width 37 height 12
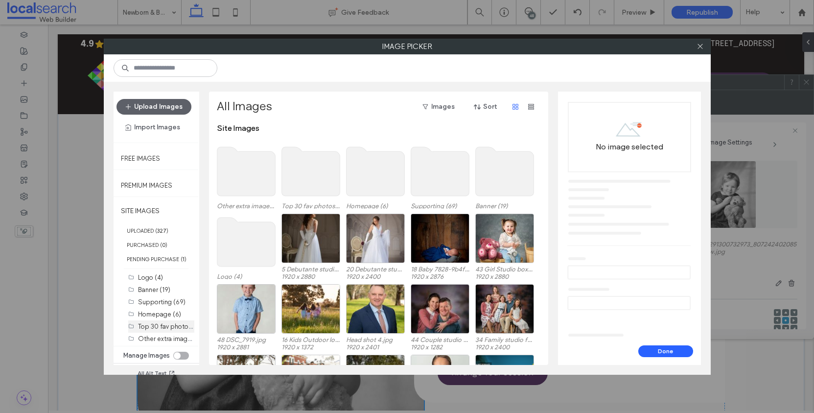
click at [163, 331] on label "Top 30 fav photos (30)" at bounding box center [171, 325] width 67 height 9
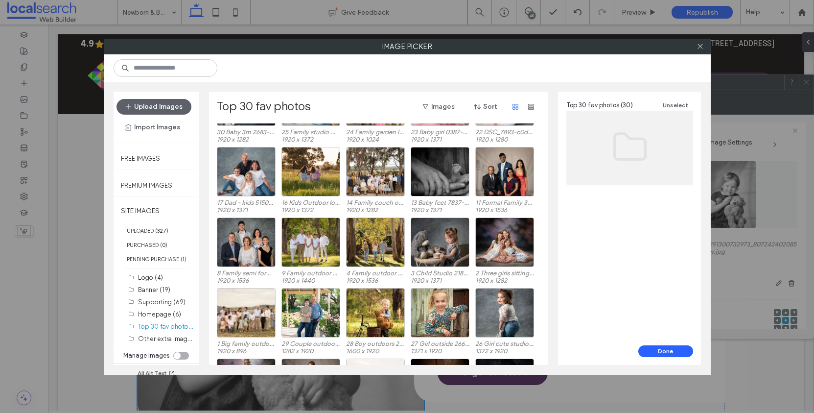
scroll to position [48, 0]
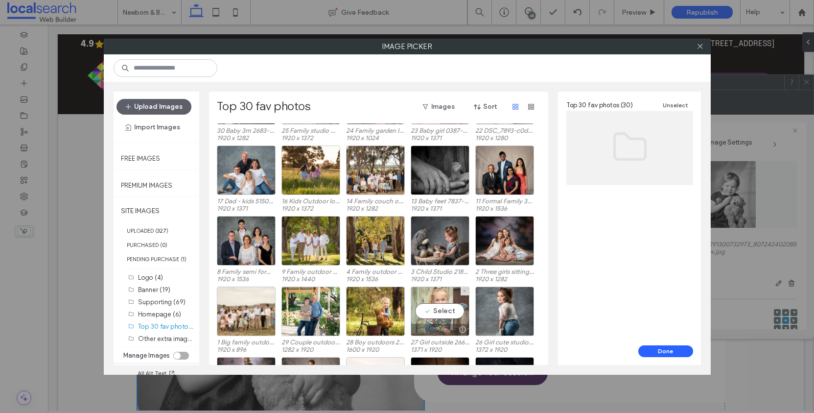
click at [441, 309] on div "Select" at bounding box center [440, 311] width 59 height 49
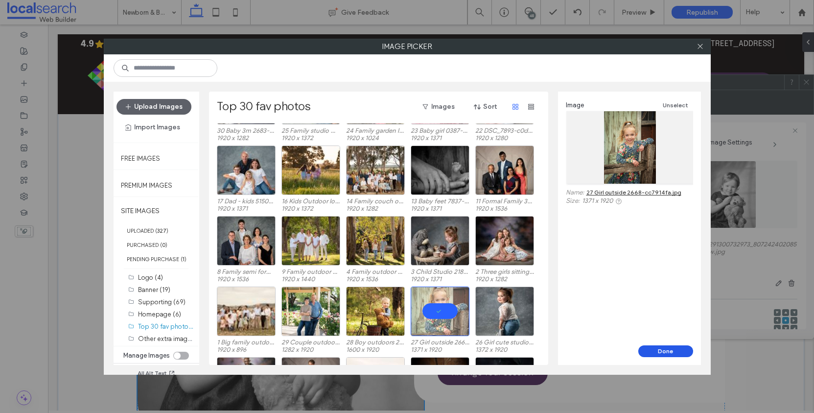
click at [664, 348] on button "Done" at bounding box center [666, 351] width 55 height 12
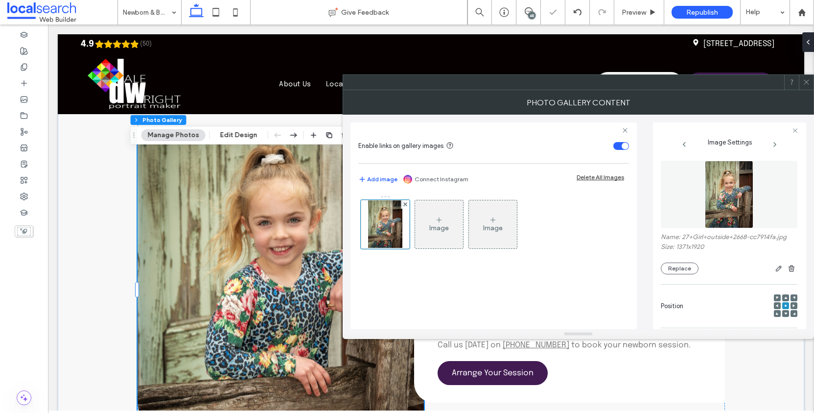
click at [808, 81] on use at bounding box center [806, 82] width 5 height 5
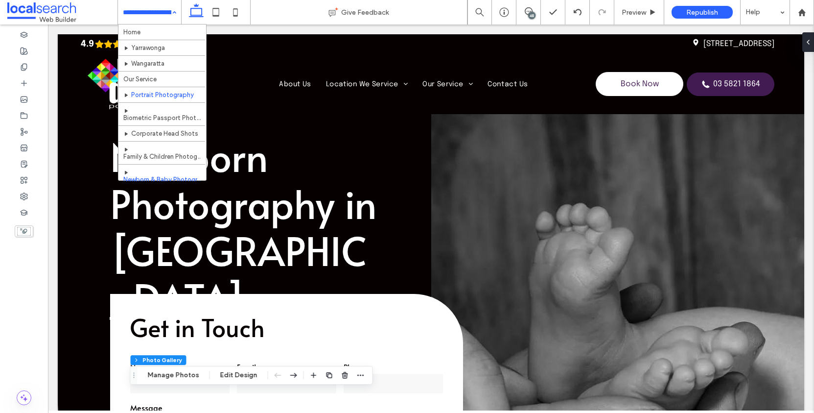
scroll to position [87, 0]
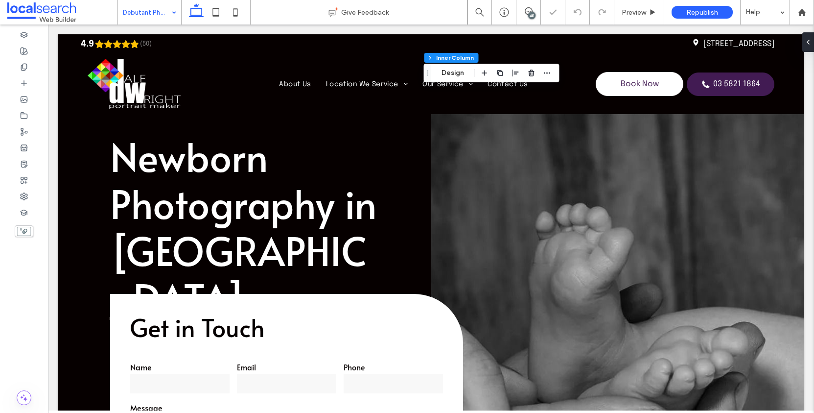
scroll to position [59, 0]
click at [463, 72] on button "Manage Photos" at bounding box center [467, 73] width 64 height 12
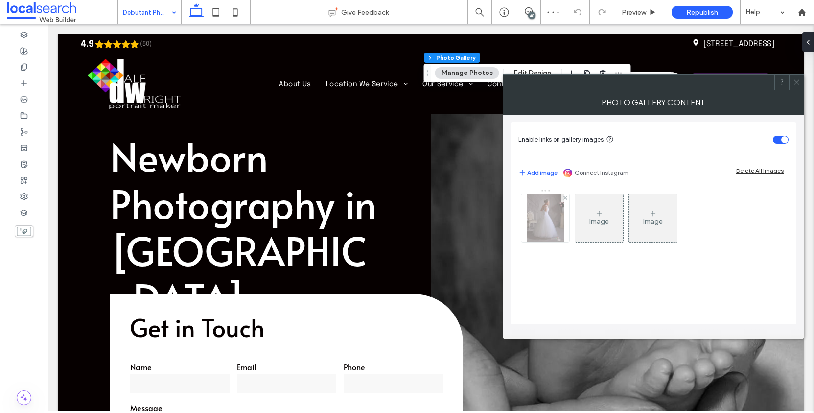
click at [540, 213] on img at bounding box center [546, 218] width 38 height 48
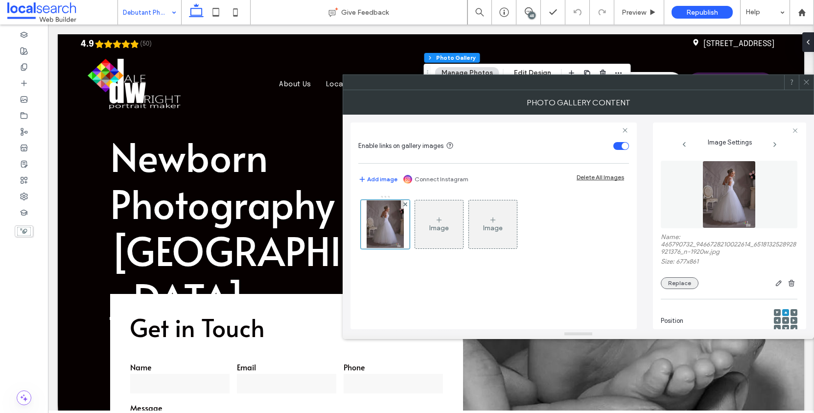
click at [692, 289] on button "Replace" at bounding box center [680, 283] width 38 height 12
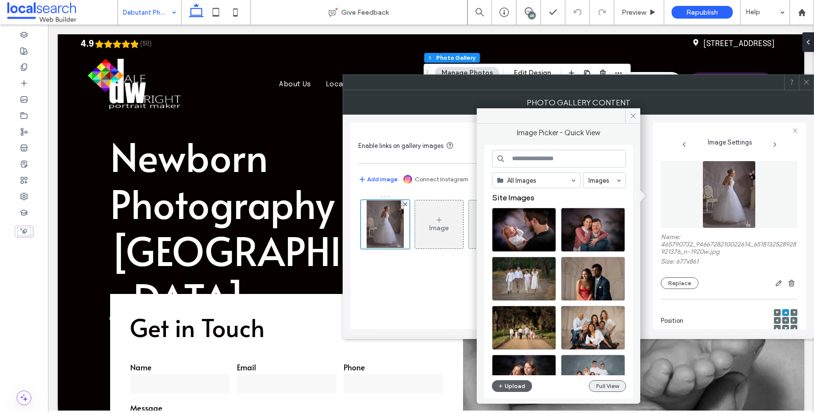
click at [603, 385] on button "Full View" at bounding box center [607, 386] width 37 height 12
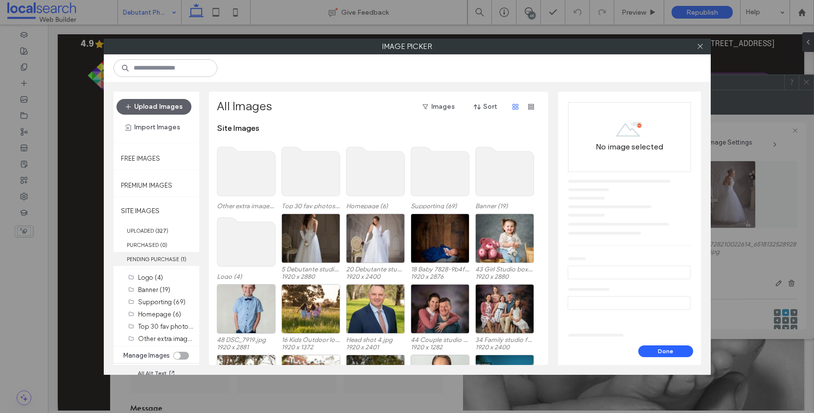
scroll to position [7, 0]
click at [166, 330] on label "Top 30 fav photos (30)" at bounding box center [171, 325] width 67 height 9
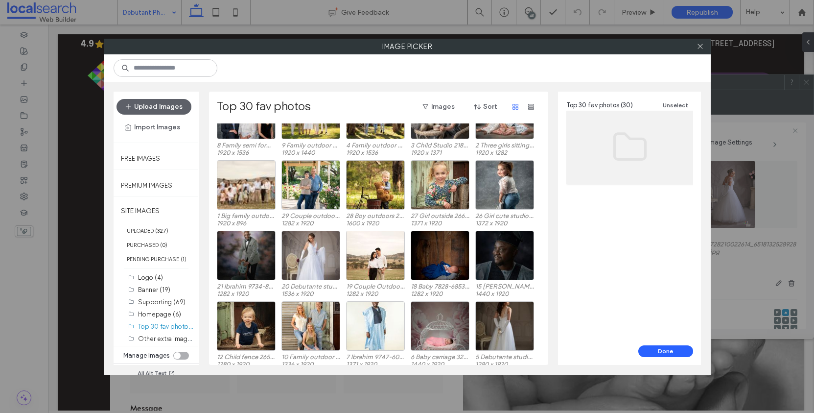
scroll to position [182, 0]
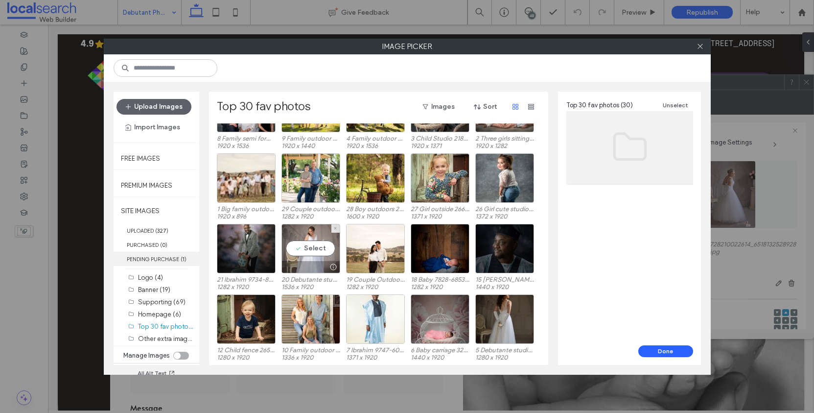
drag, startPoint x: 318, startPoint y: 239, endPoint x: 192, endPoint y: 258, distance: 126.9
click at [318, 239] on div "Select" at bounding box center [311, 248] width 59 height 49
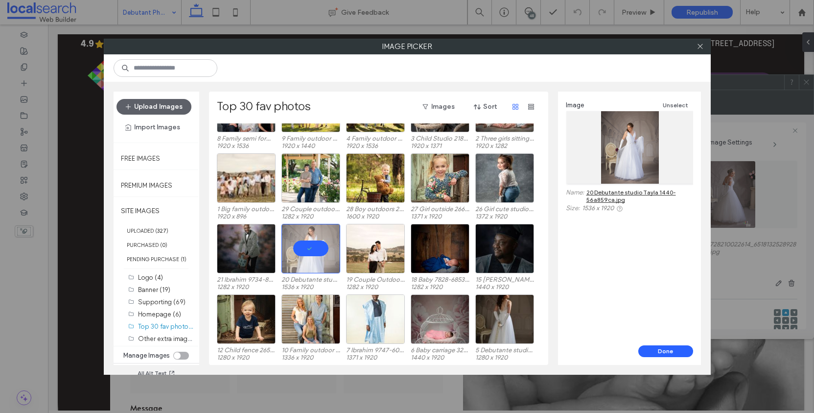
click at [653, 341] on div "Image Unselect Name: 20 Debutante studio Tayla 1440-56a859ca.jpg Size: 1536 x 1…" at bounding box center [629, 219] width 143 height 254
click at [652, 350] on button "Done" at bounding box center [666, 351] width 55 height 12
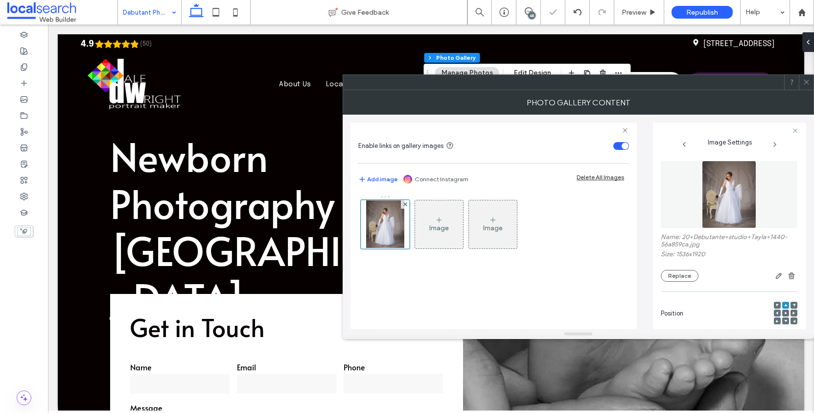
click at [806, 79] on icon at bounding box center [806, 81] width 7 height 7
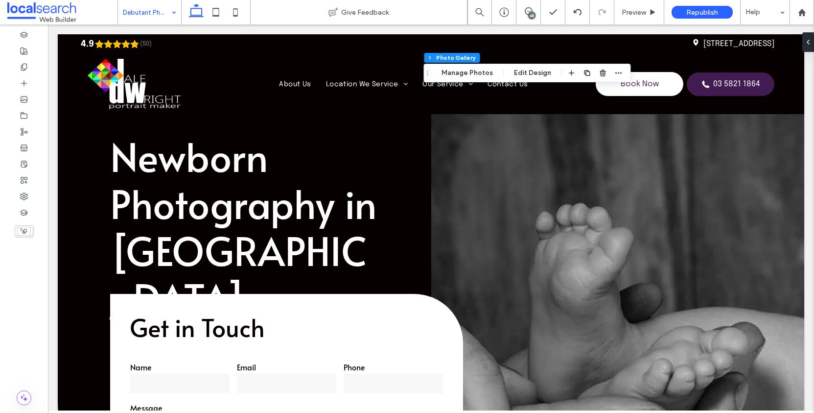
click at [476, 81] on div "Section Column Inner Column Photo Gallery Manage Photos Edit Design" at bounding box center [527, 73] width 207 height 19
click at [476, 74] on button "Manage Photos" at bounding box center [467, 73] width 64 height 12
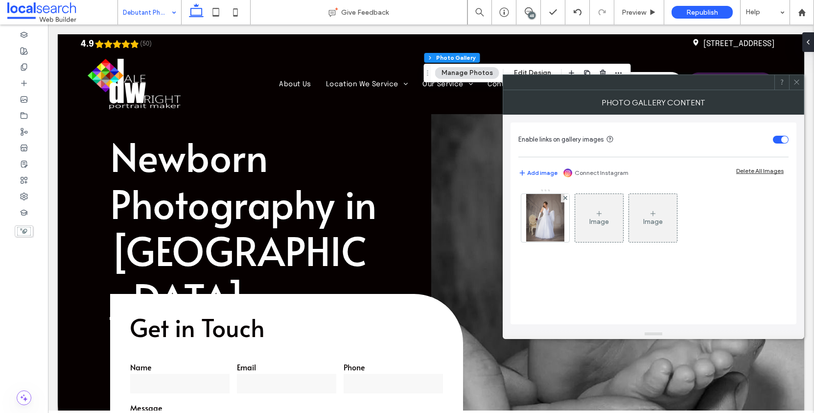
click at [552, 207] on img at bounding box center [545, 218] width 38 height 48
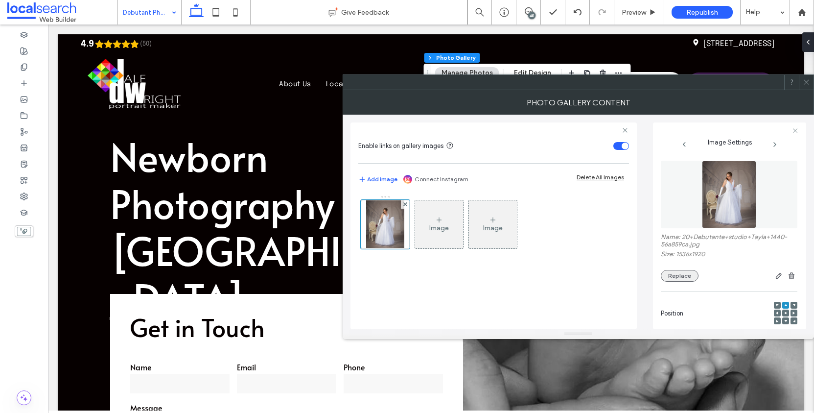
click at [689, 282] on button "Replace" at bounding box center [680, 276] width 38 height 12
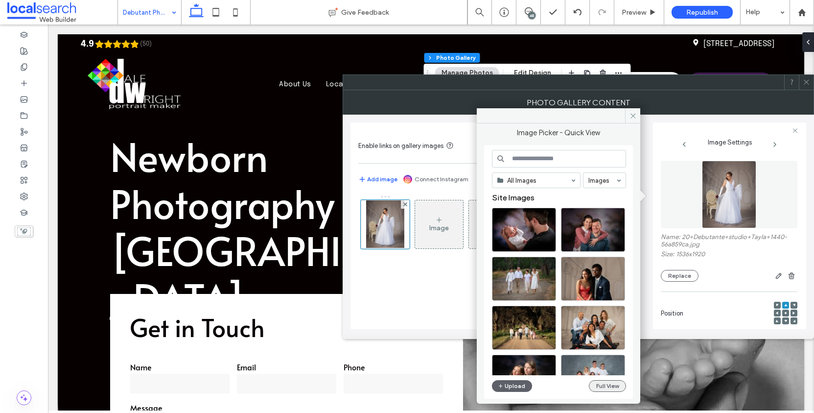
click at [604, 388] on button "Full View" at bounding box center [607, 386] width 37 height 12
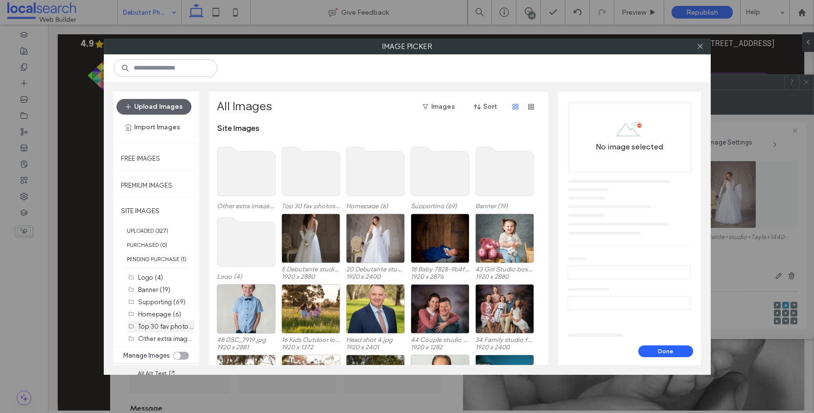
click at [151, 331] on label "Top 30 fav photos (30)" at bounding box center [171, 325] width 67 height 9
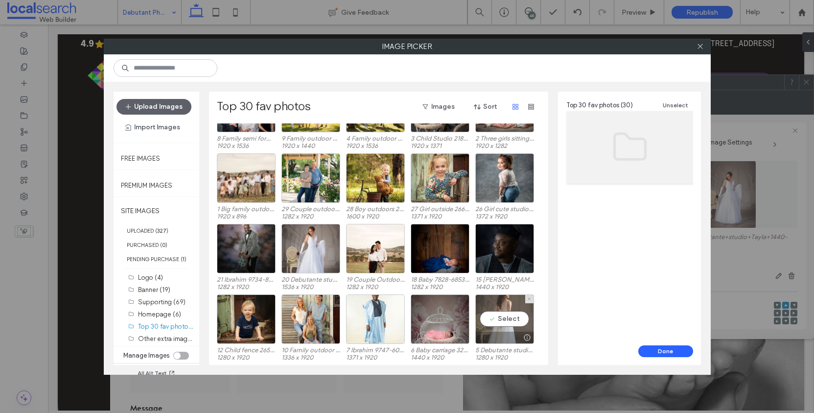
click at [500, 309] on div "Select" at bounding box center [505, 318] width 59 height 49
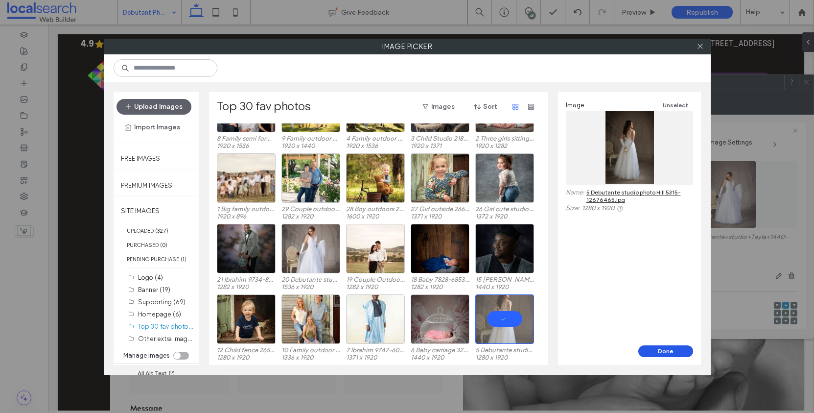
click at [678, 348] on button "Done" at bounding box center [666, 351] width 55 height 12
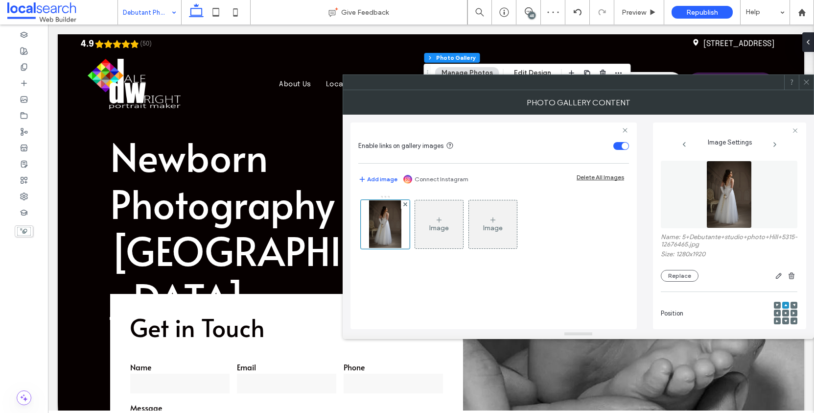
click at [810, 82] on icon at bounding box center [806, 81] width 7 height 7
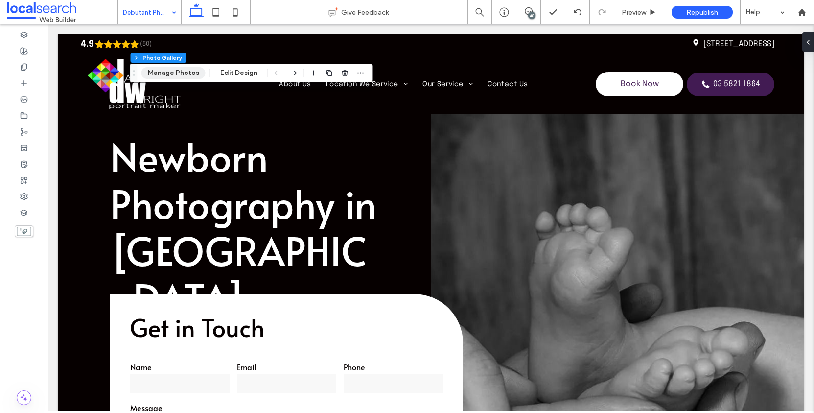
click at [187, 74] on button "Manage Photos" at bounding box center [174, 73] width 64 height 12
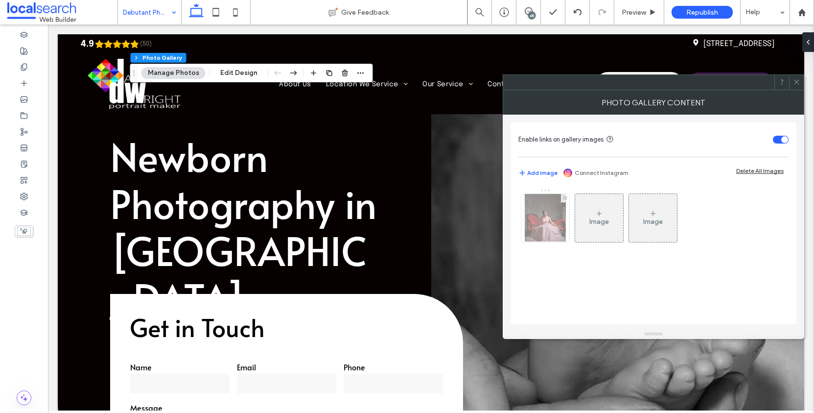
click at [552, 215] on img at bounding box center [545, 218] width 41 height 48
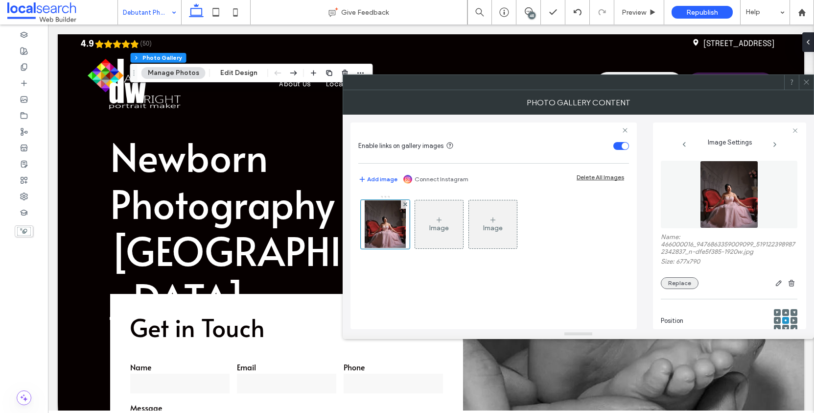
click at [688, 289] on button "Replace" at bounding box center [680, 283] width 38 height 12
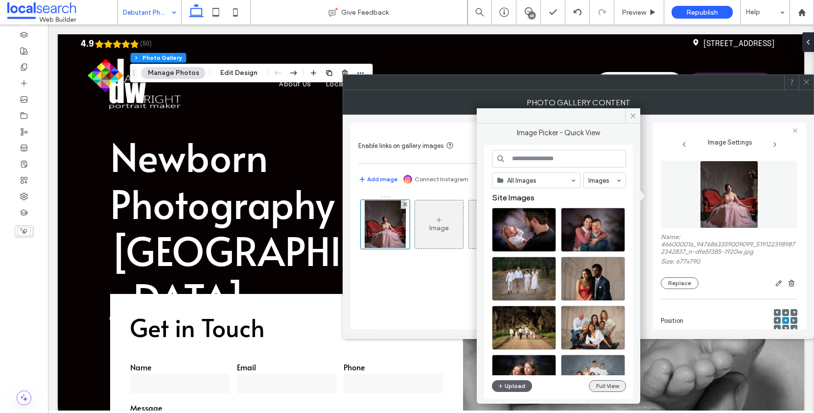
click at [611, 392] on button "Full View" at bounding box center [607, 386] width 37 height 12
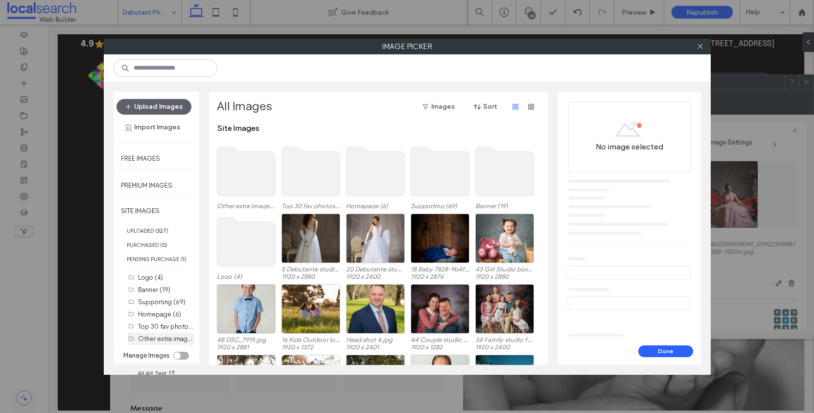
click at [169, 343] on label "Other extra images (20)" at bounding box center [173, 338] width 70 height 9
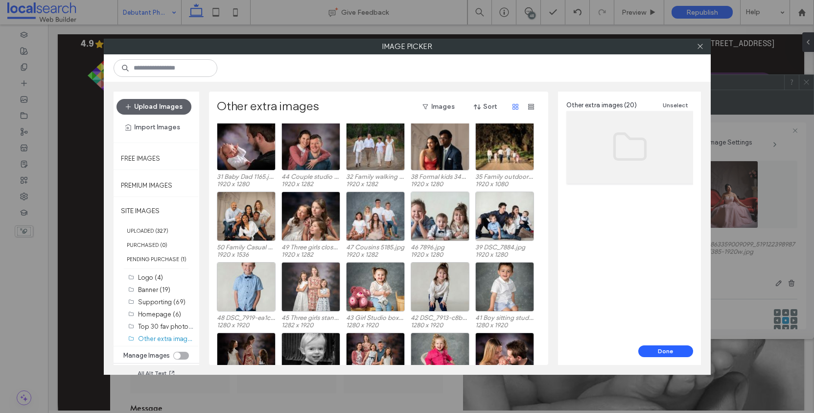
scroll to position [0, 0]
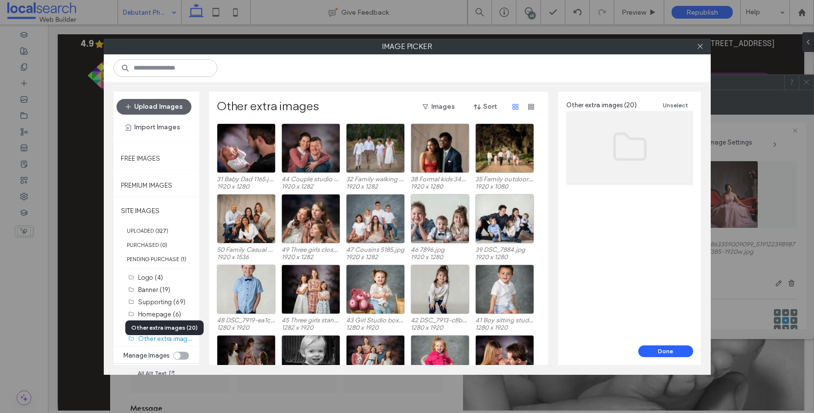
click at [160, 330] on div "Other extra images (20)" at bounding box center [164, 327] width 78 height 15
click at [159, 331] on label "Top 30 fav photos (30)" at bounding box center [171, 325] width 67 height 9
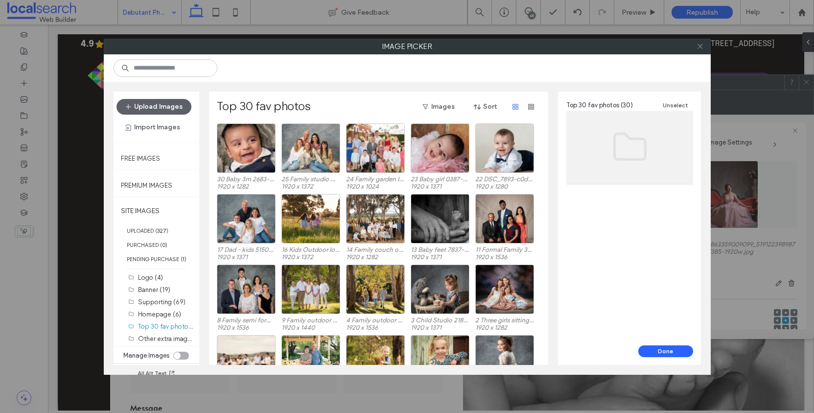
click at [700, 47] on use at bounding box center [700, 46] width 5 height 5
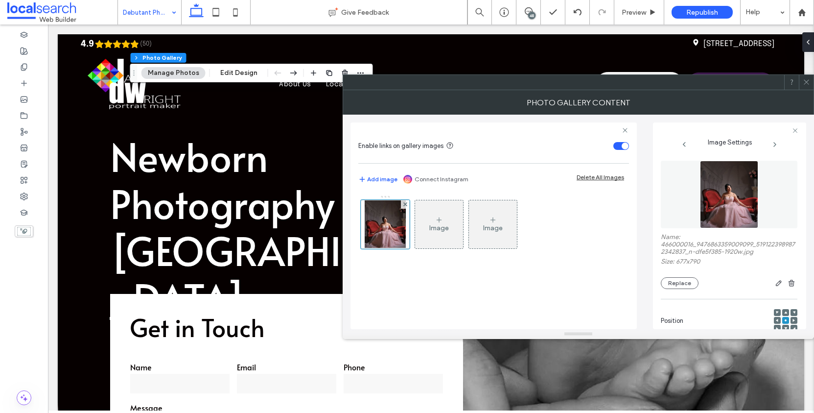
click at [810, 87] on span at bounding box center [806, 82] width 7 height 15
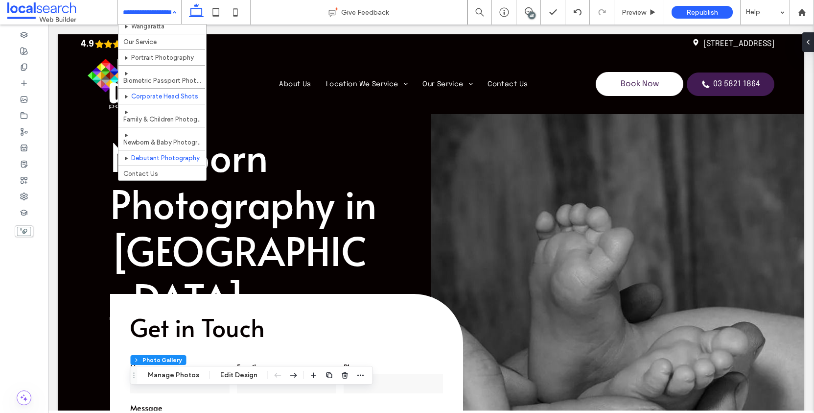
scroll to position [87, 0]
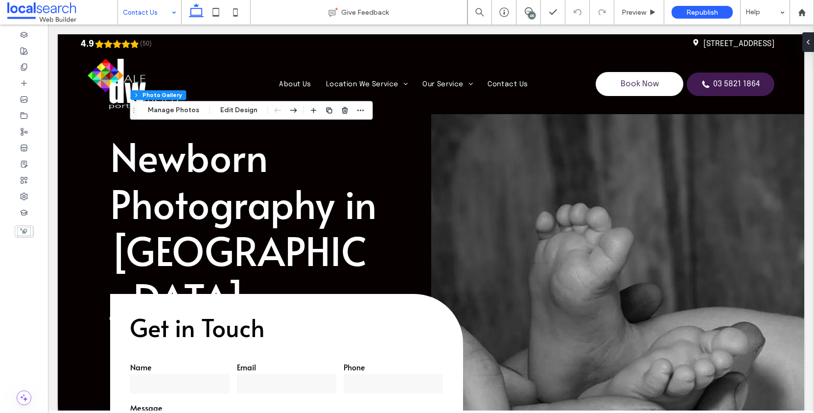
click at [169, 116] on div "Section Column Inner Column Photo Gallery Manage Photos Edit Design" at bounding box center [251, 110] width 243 height 19
click at [170, 111] on button "Manage Photos" at bounding box center [174, 110] width 64 height 12
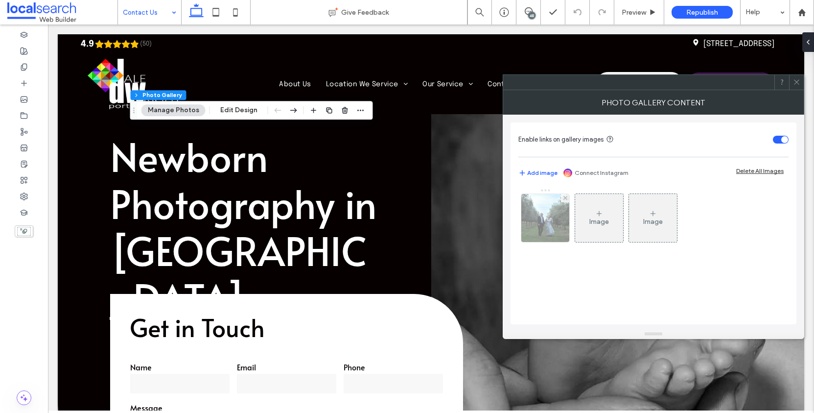
click at [564, 222] on img at bounding box center [546, 218] width 48 height 48
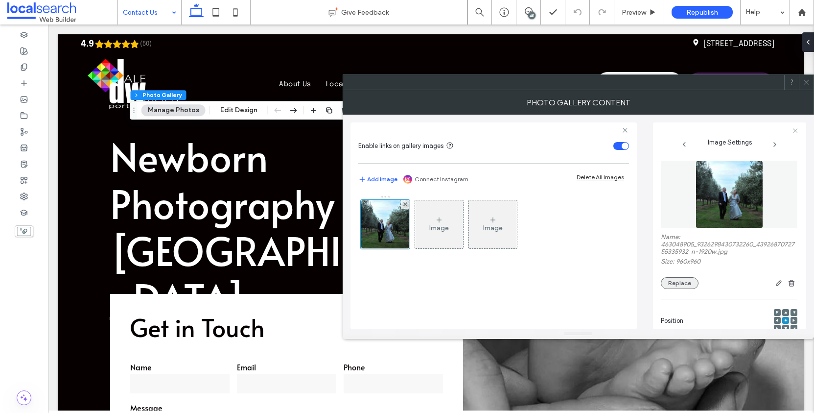
click at [682, 289] on button "Replace" at bounding box center [680, 283] width 38 height 12
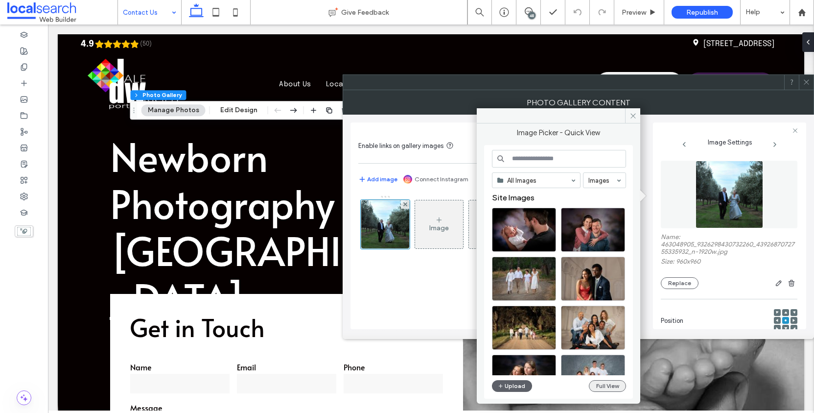
click at [616, 388] on button "Full View" at bounding box center [607, 386] width 37 height 12
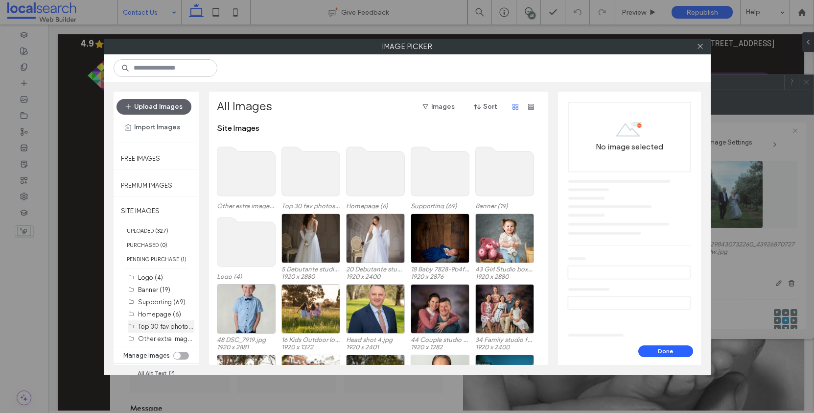
click at [158, 339] on ol "Logo (4) Banner (19) Supporting (69) Homepage (6) Top 30 fav photos (30) Other …" at bounding box center [161, 307] width 66 height 73
click at [159, 331] on label "Top 30 fav photos (30)" at bounding box center [171, 325] width 67 height 9
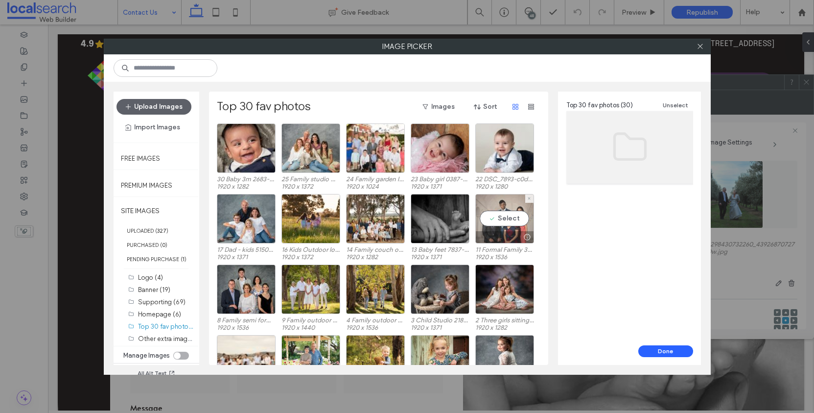
click at [518, 214] on div "Select" at bounding box center [505, 218] width 59 height 49
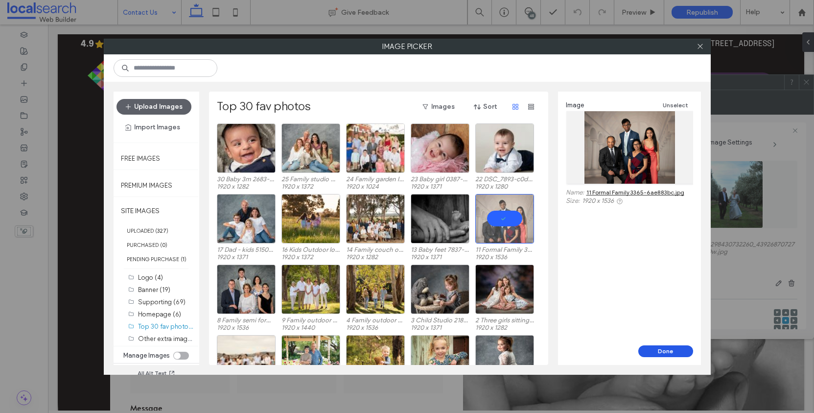
click at [666, 355] on button "Done" at bounding box center [666, 351] width 55 height 12
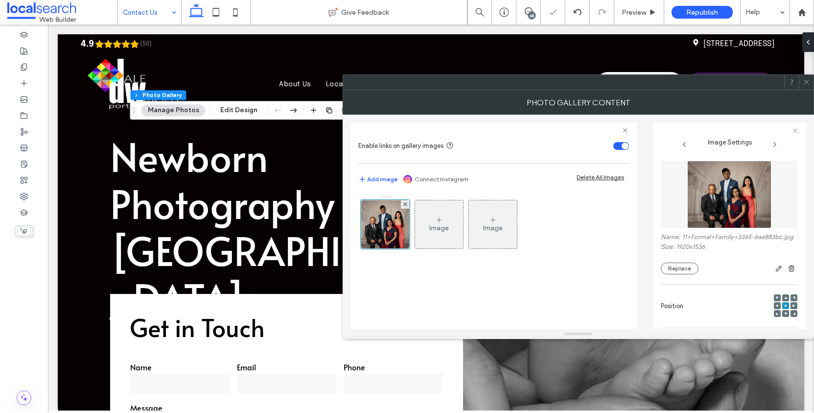
click at [800, 80] on div at bounding box center [806, 82] width 15 height 15
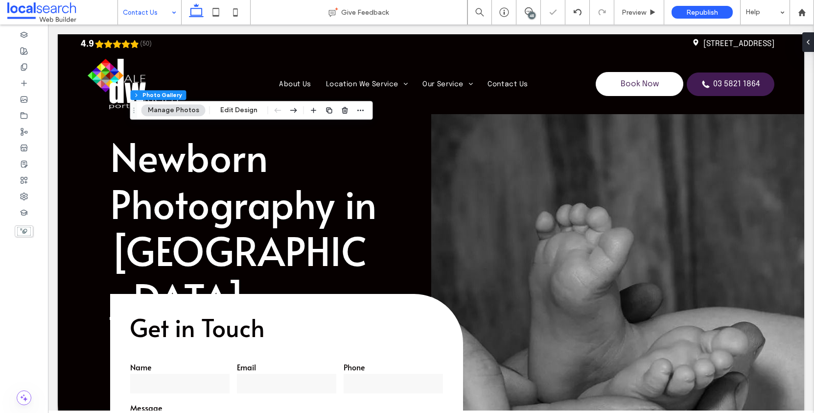
click at [805, 80] on use at bounding box center [806, 82] width 5 height 5
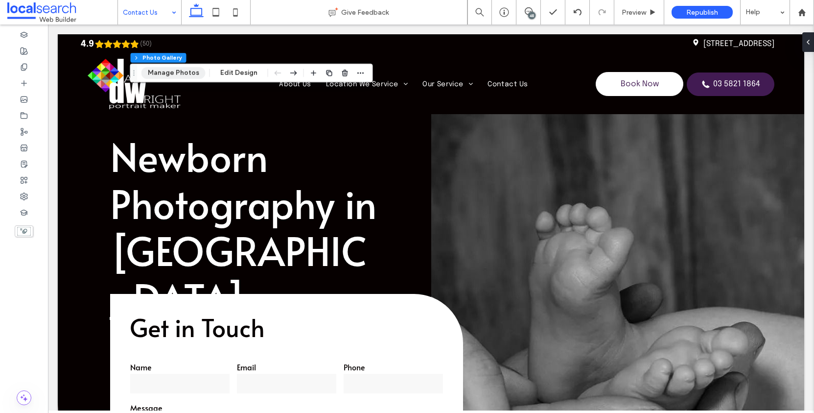
click at [184, 75] on button "Manage Photos" at bounding box center [174, 73] width 64 height 12
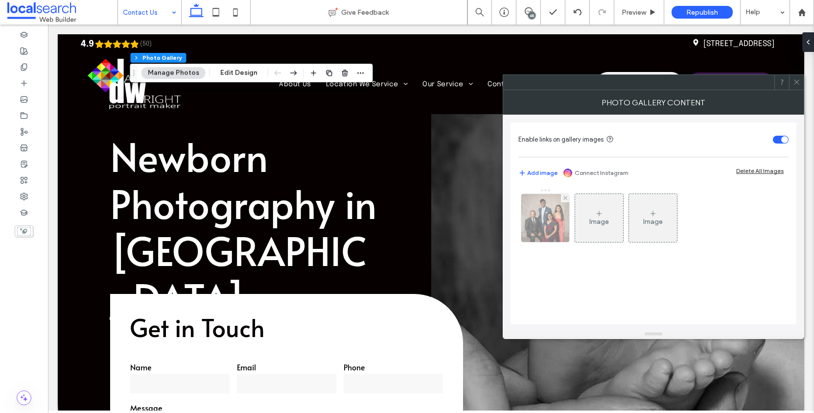
click at [542, 218] on img at bounding box center [546, 218] width 60 height 48
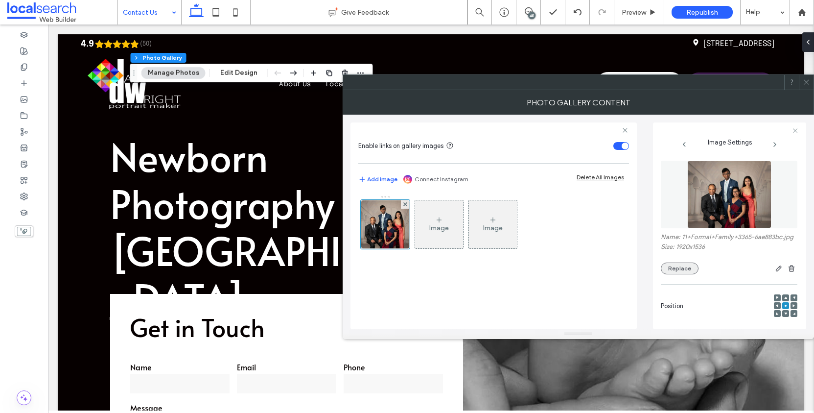
click at [688, 274] on button "Replace" at bounding box center [680, 269] width 38 height 12
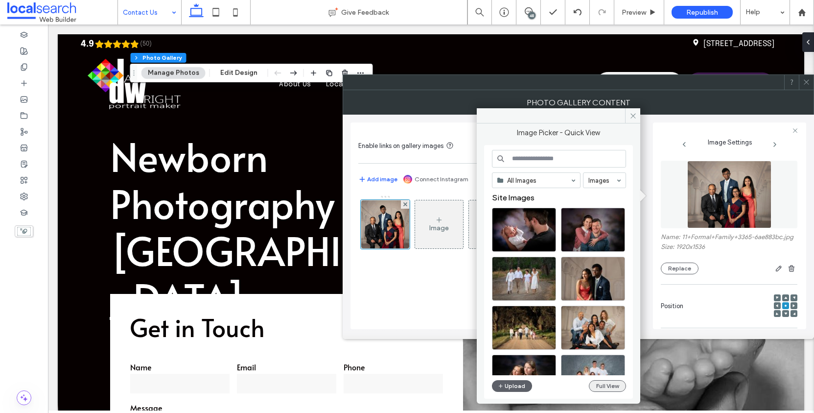
click at [598, 383] on button "Full View" at bounding box center [607, 386] width 37 height 12
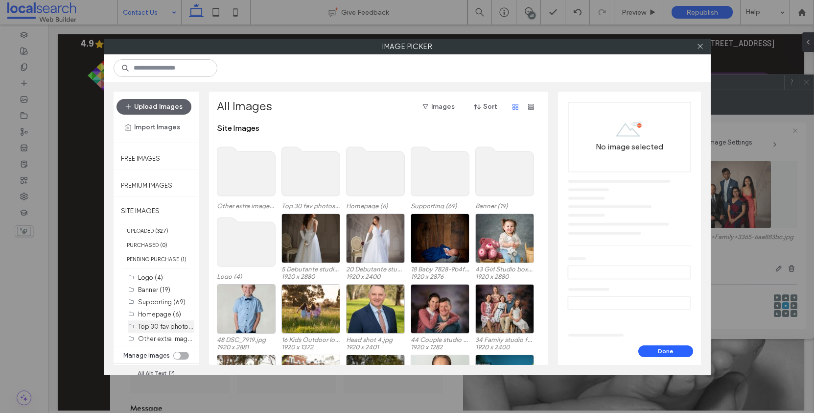
click at [160, 331] on label "Top 30 fav photos (30)" at bounding box center [171, 325] width 67 height 9
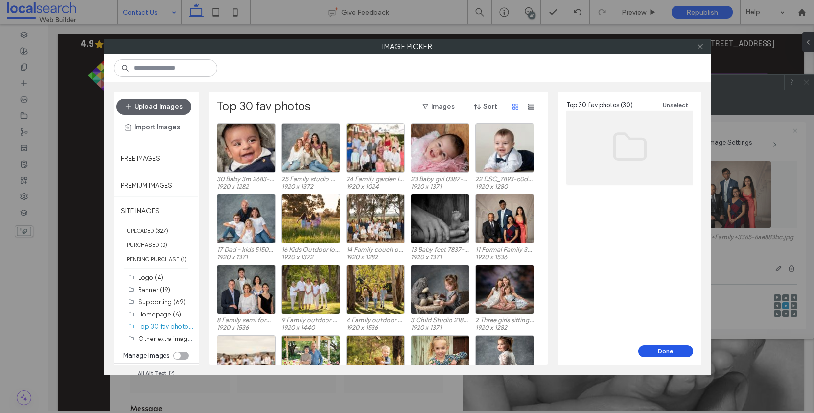
click at [676, 353] on button "Done" at bounding box center [666, 351] width 55 height 12
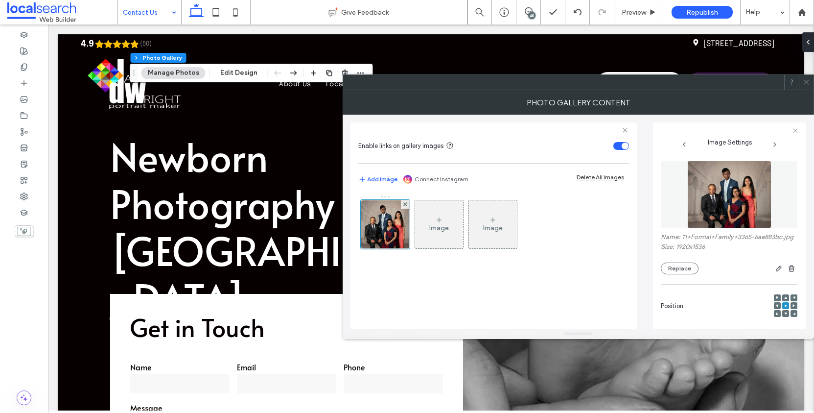
click at [806, 80] on icon at bounding box center [806, 81] width 7 height 7
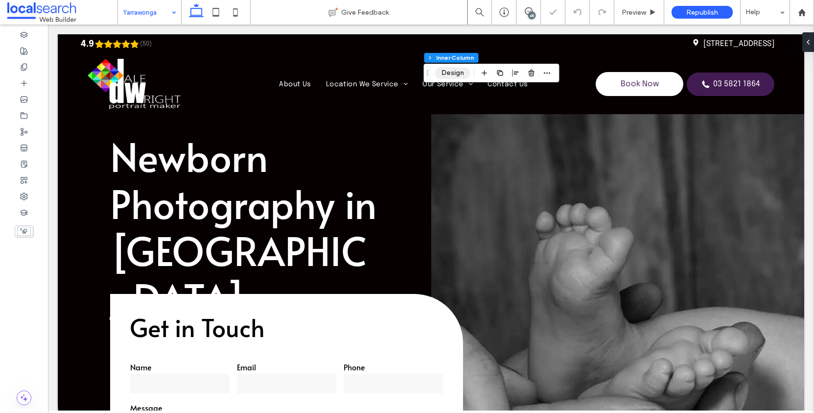
click at [463, 70] on button "Design" at bounding box center [452, 73] width 35 height 12
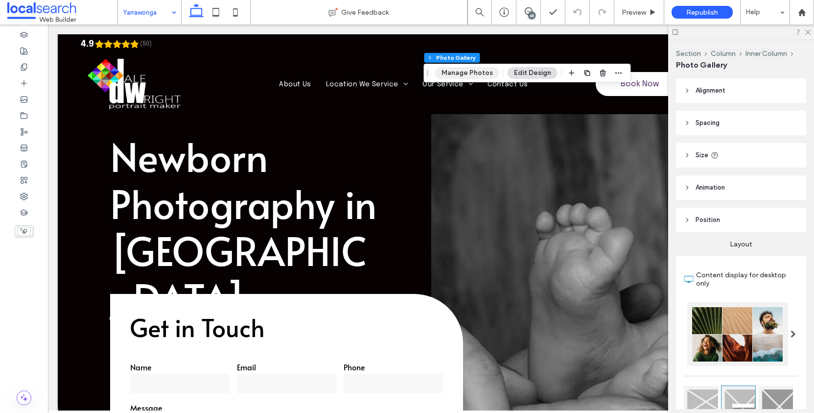
click at [472, 75] on button "Manage Photos" at bounding box center [467, 73] width 64 height 12
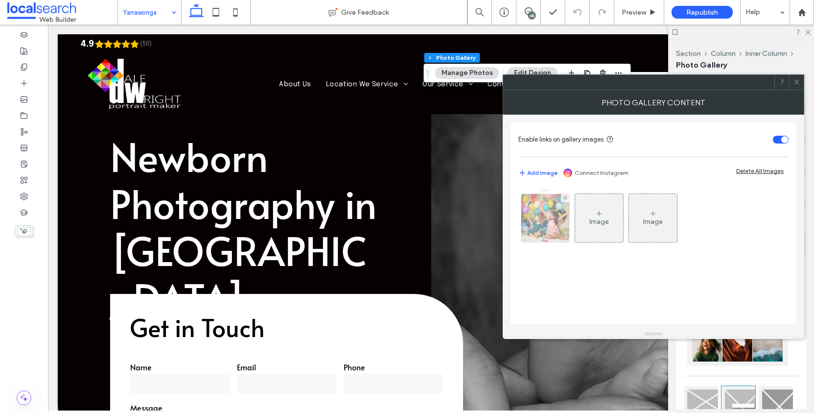
click at [554, 219] on img at bounding box center [546, 218] width 60 height 48
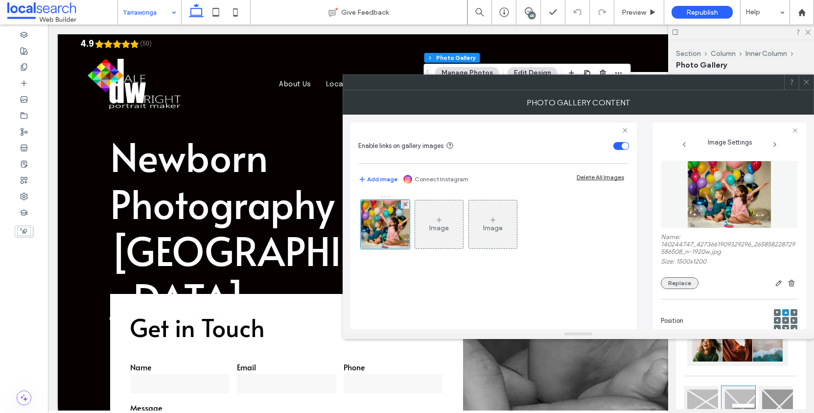
click at [684, 289] on button "Replace" at bounding box center [680, 283] width 38 height 12
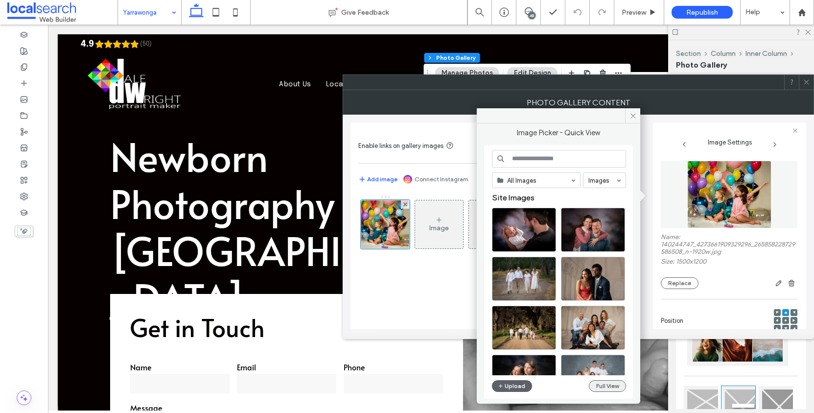
click at [611, 382] on button "Full View" at bounding box center [607, 386] width 37 height 12
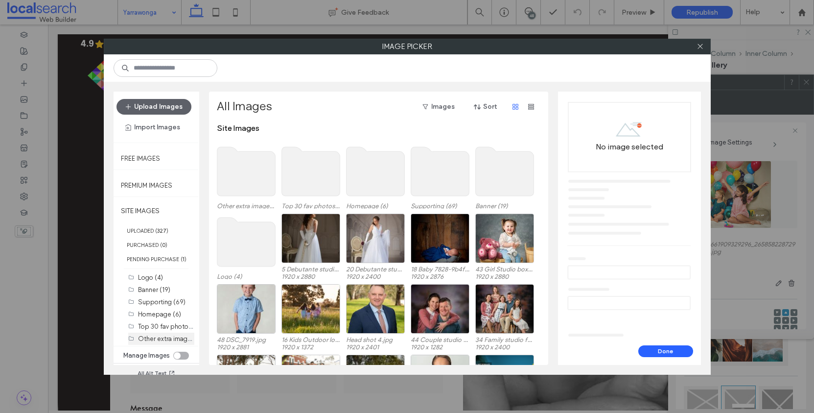
click at [166, 343] on label "Other extra images (20)" at bounding box center [173, 338] width 70 height 9
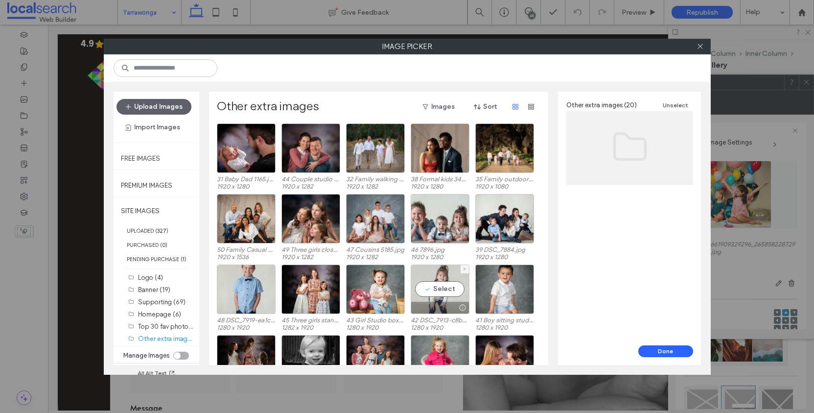
click at [441, 294] on div "Select" at bounding box center [440, 288] width 59 height 49
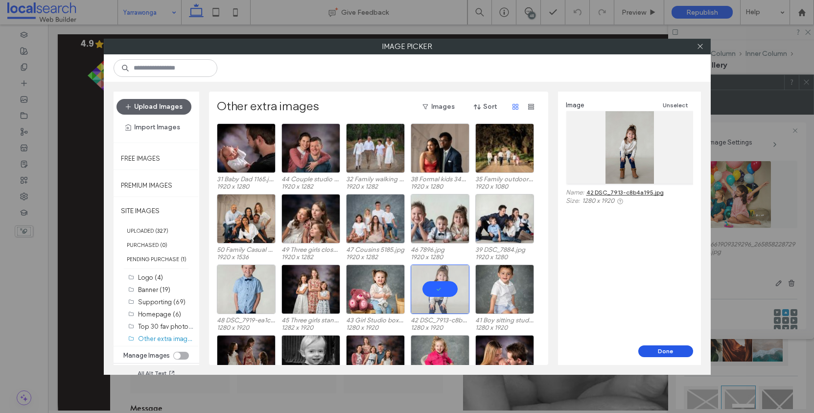
click at [669, 351] on button "Done" at bounding box center [666, 351] width 55 height 12
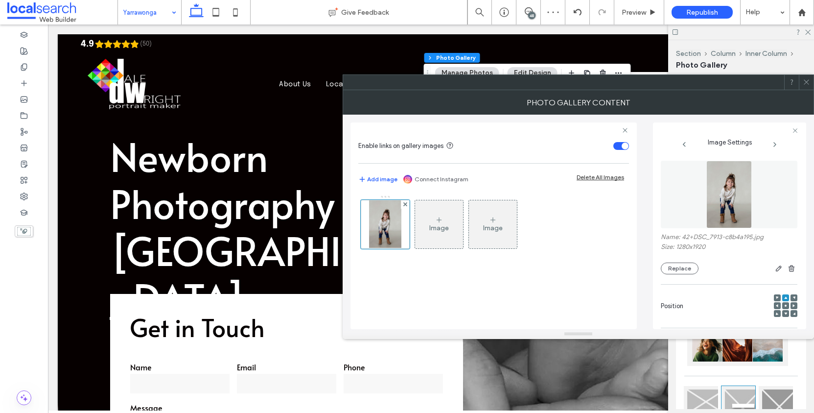
click at [806, 81] on icon at bounding box center [806, 81] width 7 height 7
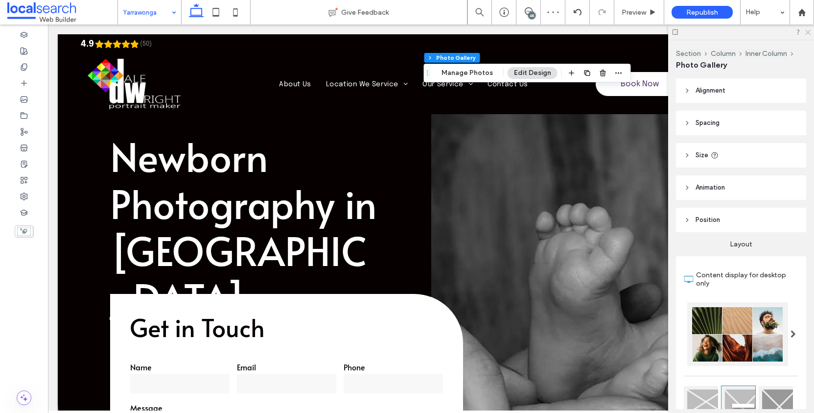
click at [809, 30] on icon at bounding box center [808, 31] width 6 height 6
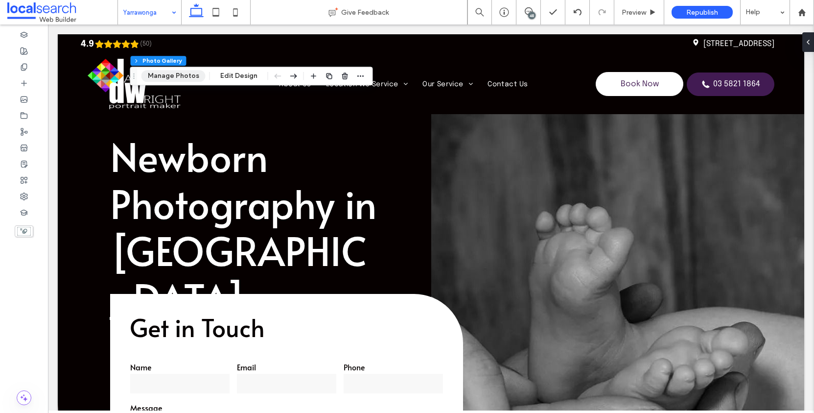
click at [183, 75] on button "Manage Photos" at bounding box center [174, 76] width 64 height 12
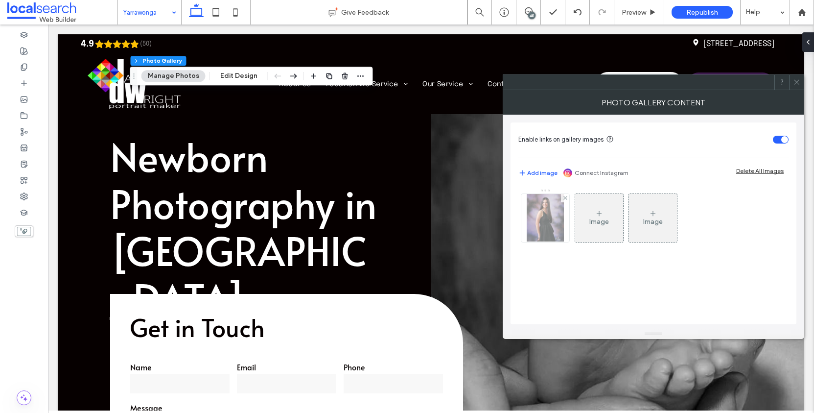
click at [551, 218] on img at bounding box center [546, 218] width 38 height 48
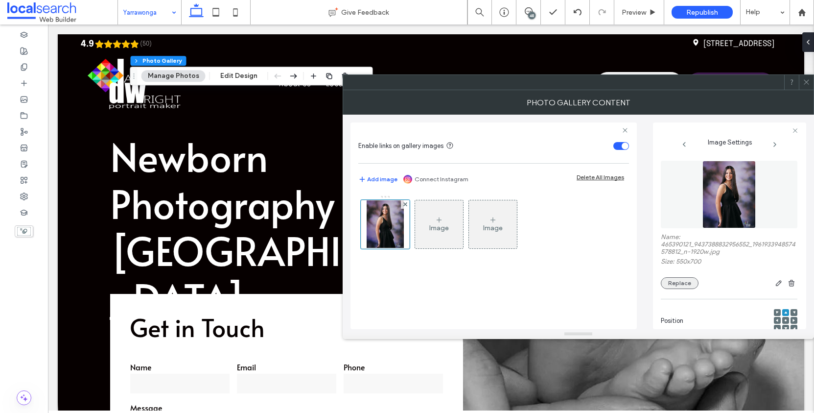
click at [687, 289] on button "Replace" at bounding box center [680, 283] width 38 height 12
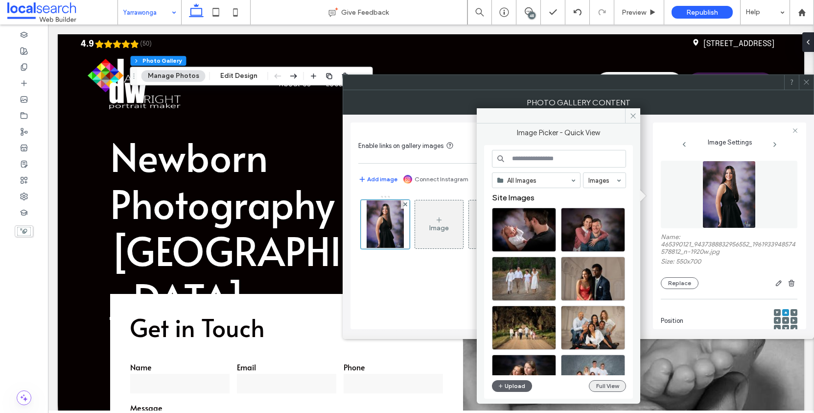
click at [609, 391] on button "Full View" at bounding box center [607, 386] width 37 height 12
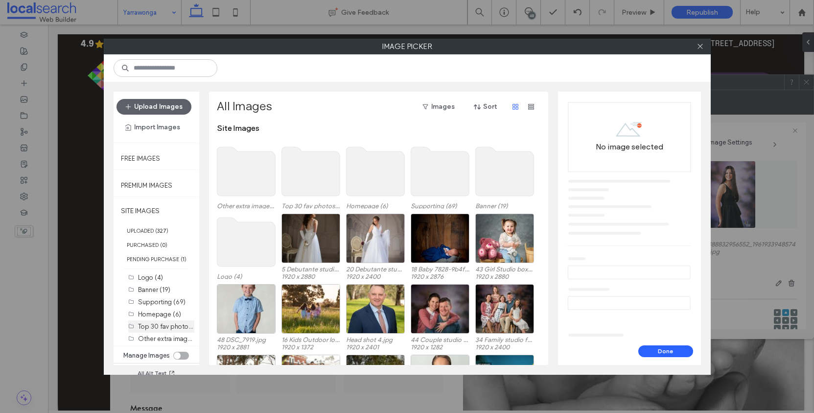
click at [161, 331] on label "Top 30 fav photos (30)" at bounding box center [171, 325] width 67 height 9
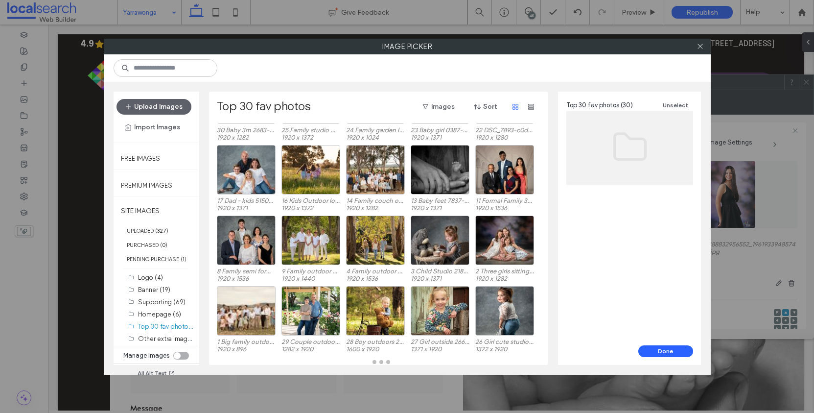
scroll to position [52, 0]
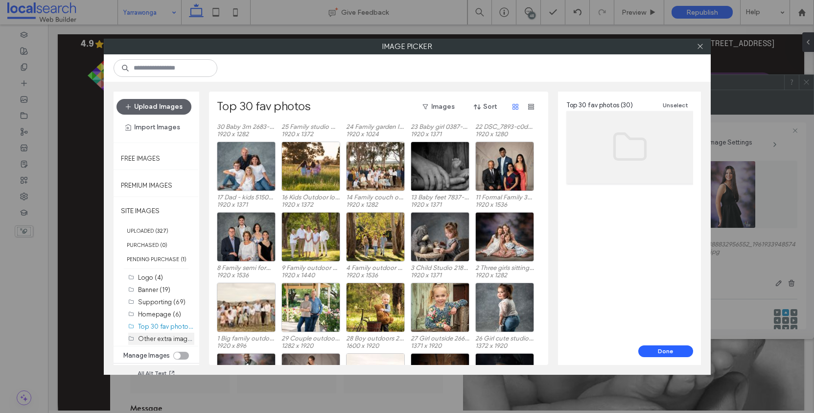
click at [170, 343] on label "Other extra images (20)" at bounding box center [173, 338] width 70 height 9
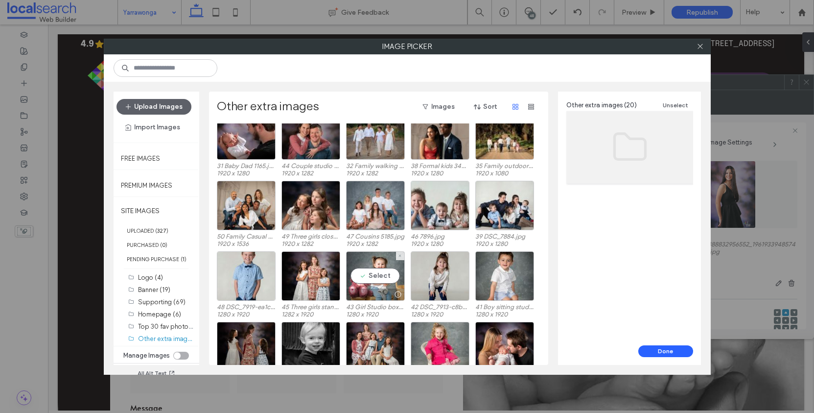
scroll to position [0, 0]
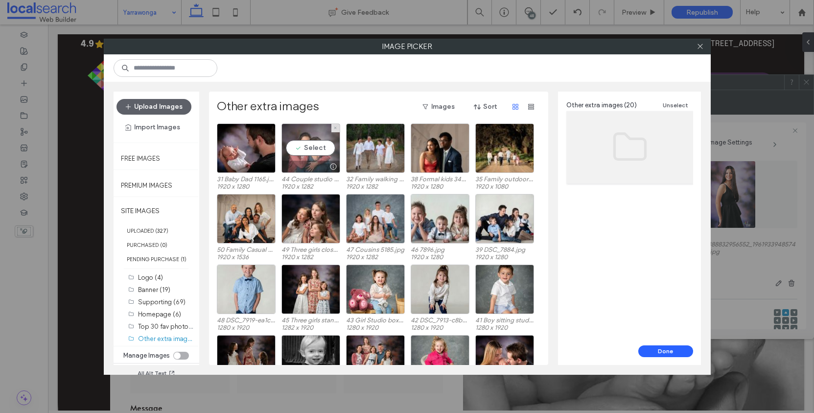
click at [322, 151] on div "Select" at bounding box center [311, 147] width 59 height 49
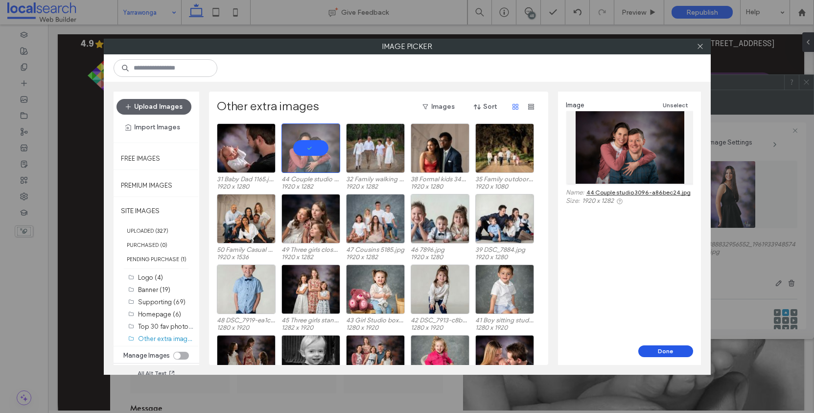
click at [662, 354] on button "Done" at bounding box center [666, 351] width 55 height 12
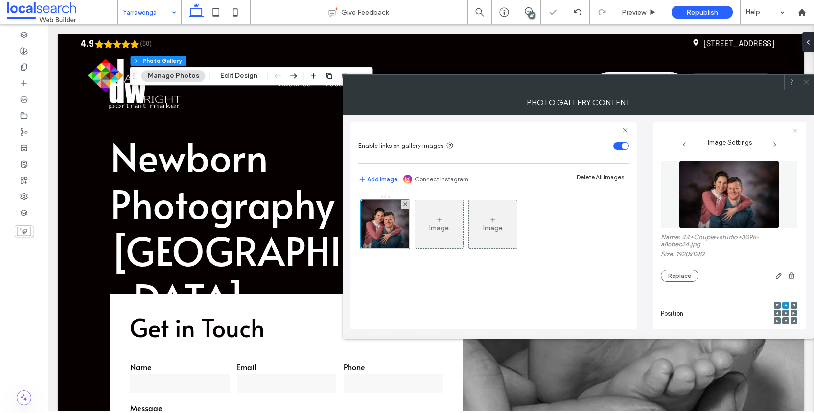
click at [811, 81] on div at bounding box center [806, 82] width 15 height 15
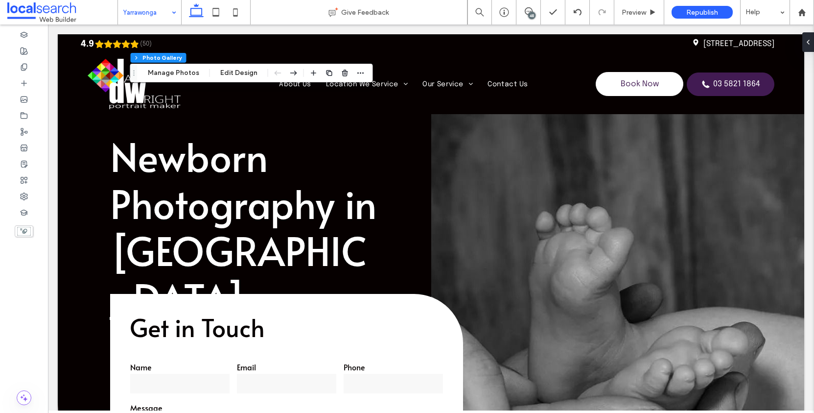
type input "**"
type input "****"
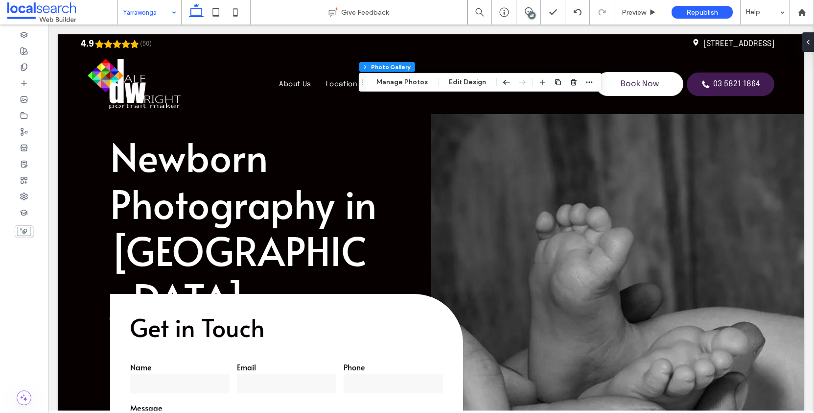
type input "**"
type input "****"
click at [411, 84] on button "Manage Photos" at bounding box center [402, 82] width 64 height 12
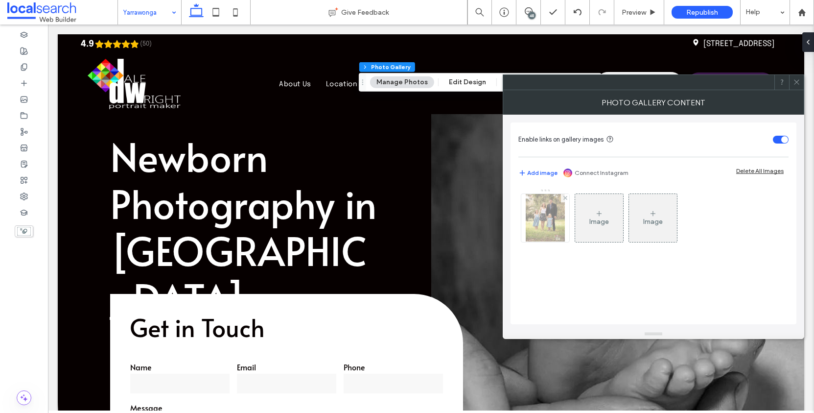
click at [541, 211] on img at bounding box center [545, 218] width 39 height 48
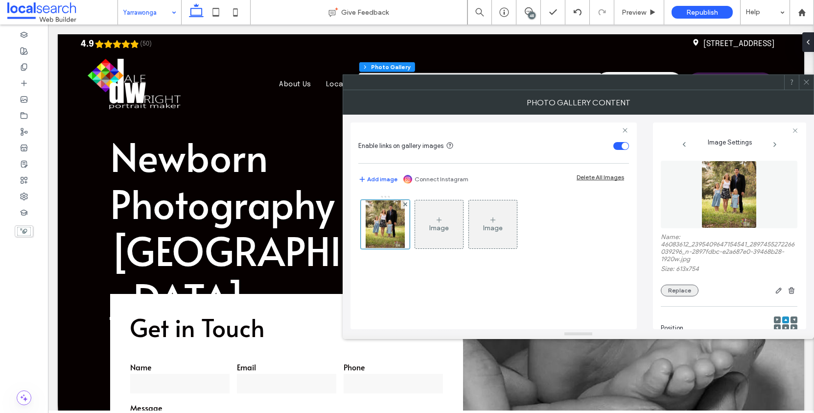
click at [691, 296] on button "Replace" at bounding box center [680, 291] width 38 height 12
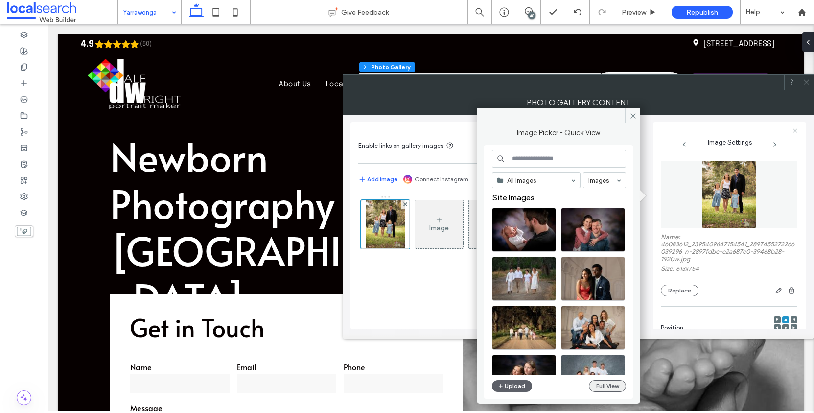
click at [607, 386] on button "Full View" at bounding box center [607, 386] width 37 height 12
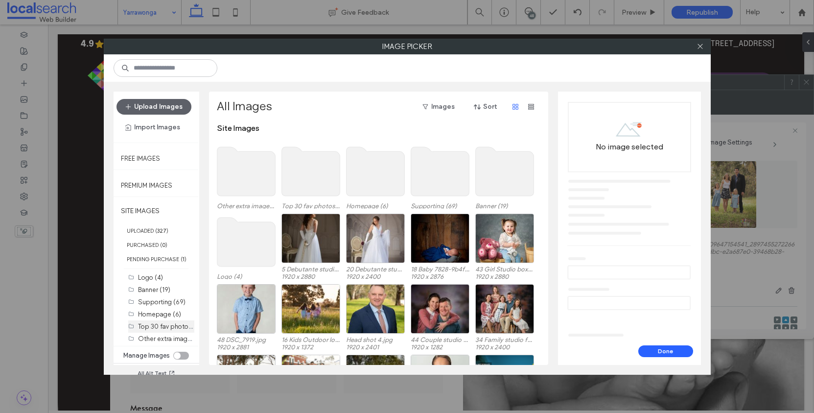
click at [169, 331] on label "Top 30 fav photos (30)" at bounding box center [171, 325] width 67 height 9
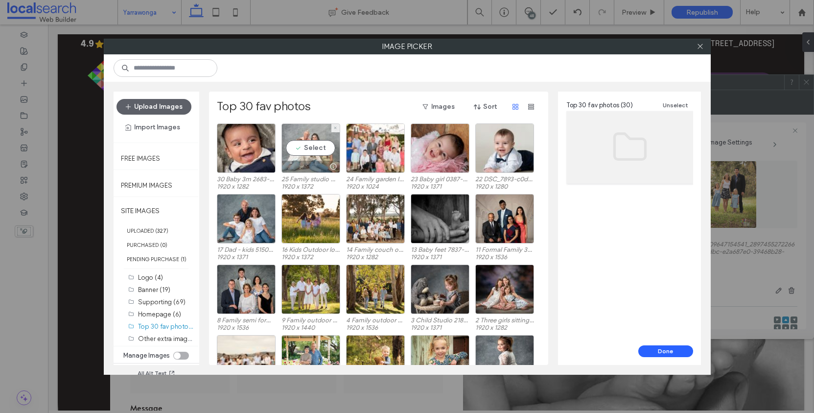
click at [319, 134] on div "Select" at bounding box center [311, 147] width 59 height 49
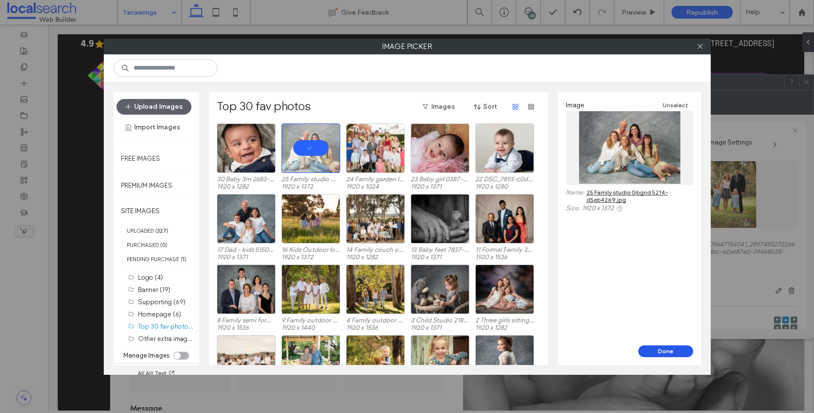
click at [659, 350] on button "Done" at bounding box center [666, 351] width 55 height 12
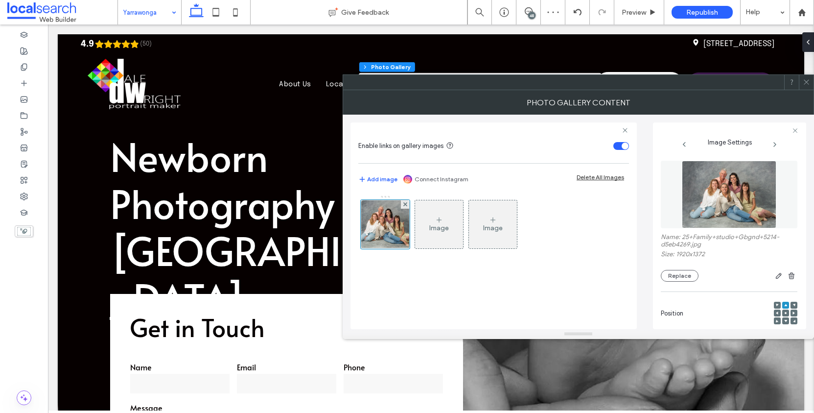
click at [809, 86] on span at bounding box center [806, 82] width 7 height 15
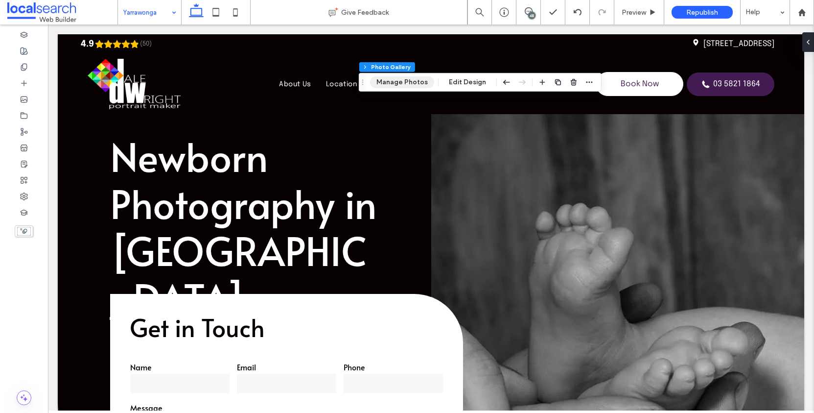
click at [419, 80] on button "Manage Photos" at bounding box center [402, 82] width 64 height 12
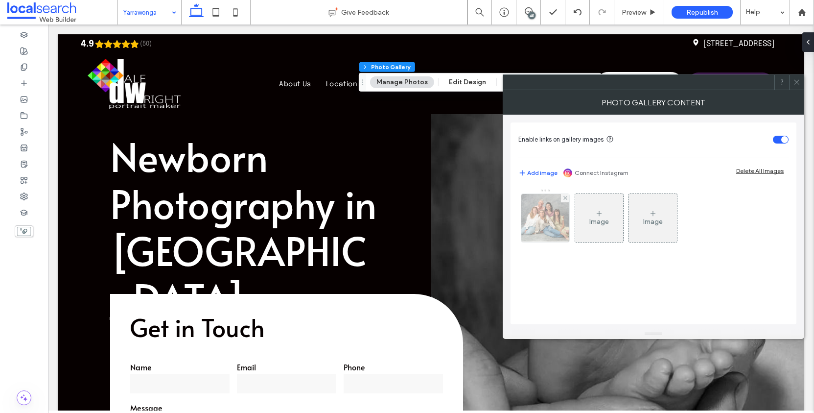
click at [545, 214] on img at bounding box center [545, 218] width 67 height 48
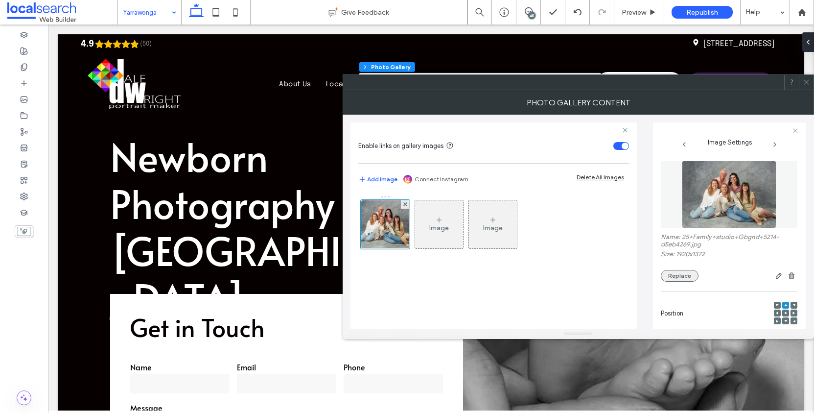
click at [685, 282] on button "Replace" at bounding box center [680, 276] width 38 height 12
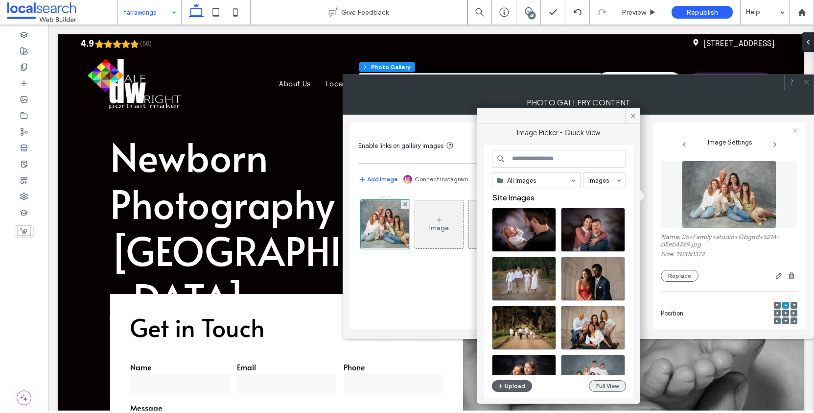
click at [609, 382] on div "All Images Images Site Images Upload Full View" at bounding box center [559, 272] width 134 height 244
click at [608, 385] on button "Full View" at bounding box center [607, 386] width 37 height 12
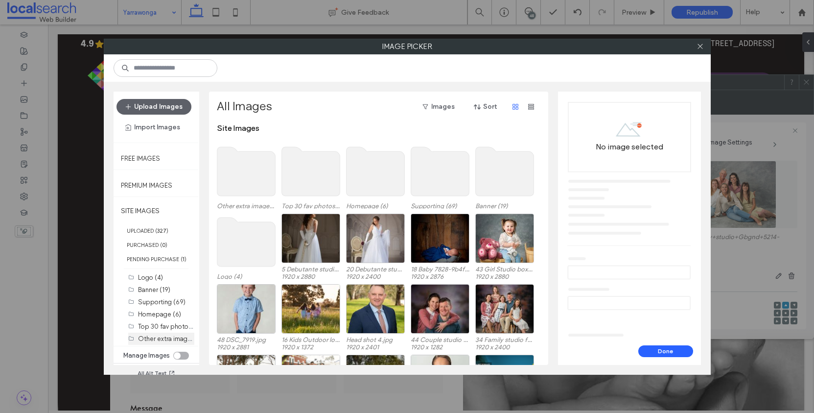
click at [165, 343] on label "Other extra images (20)" at bounding box center [173, 338] width 70 height 9
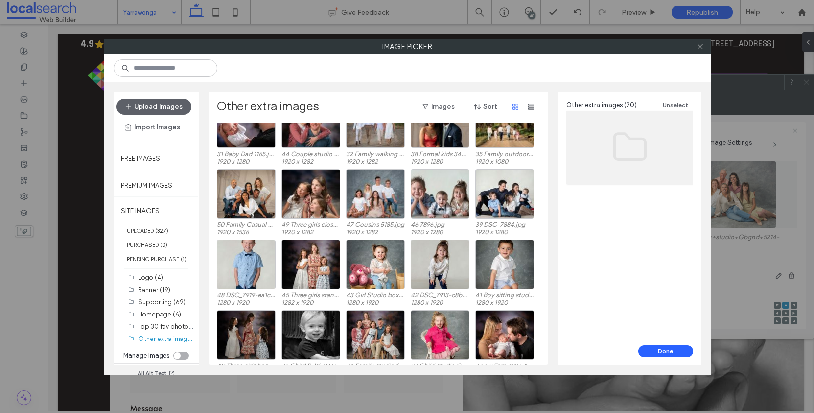
scroll to position [41, 0]
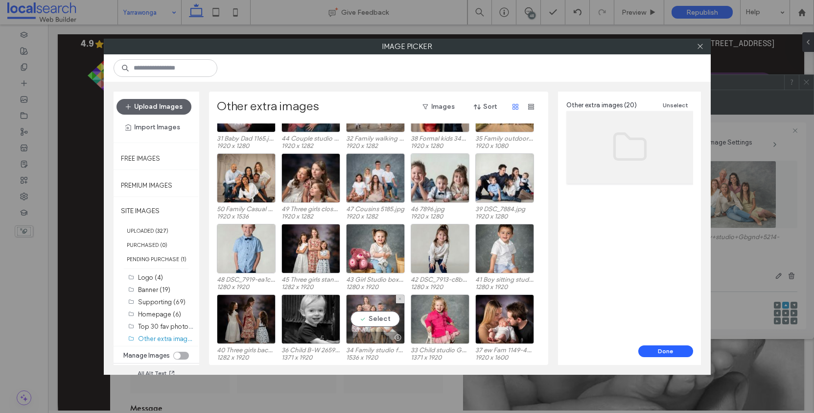
click at [394, 319] on div "Select" at bounding box center [375, 318] width 59 height 49
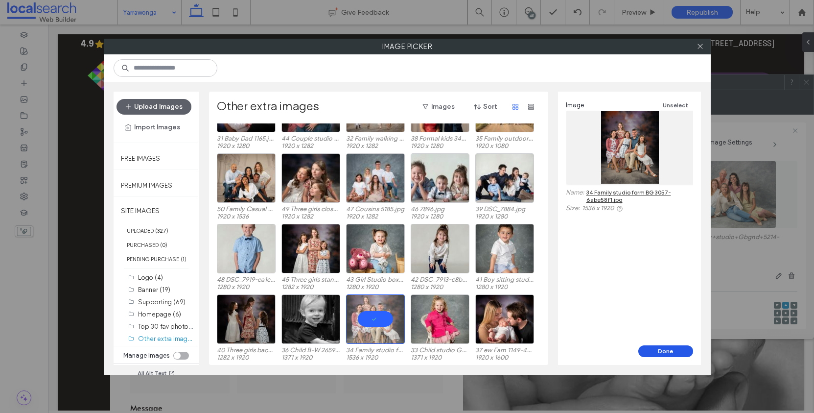
click at [664, 349] on button "Done" at bounding box center [666, 351] width 55 height 12
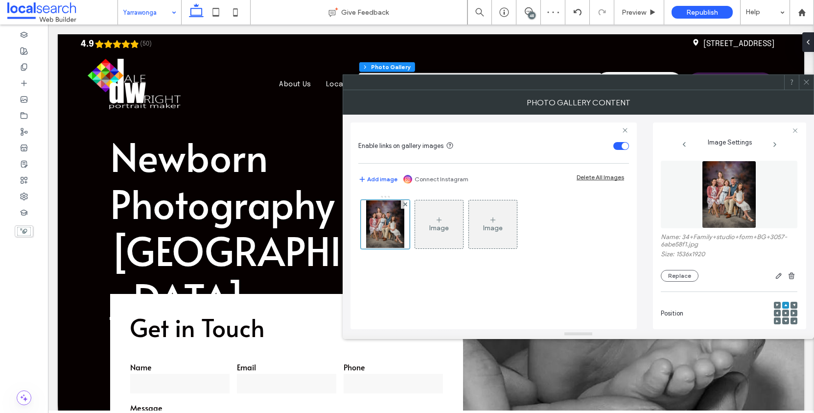
click at [810, 83] on div at bounding box center [806, 82] width 15 height 15
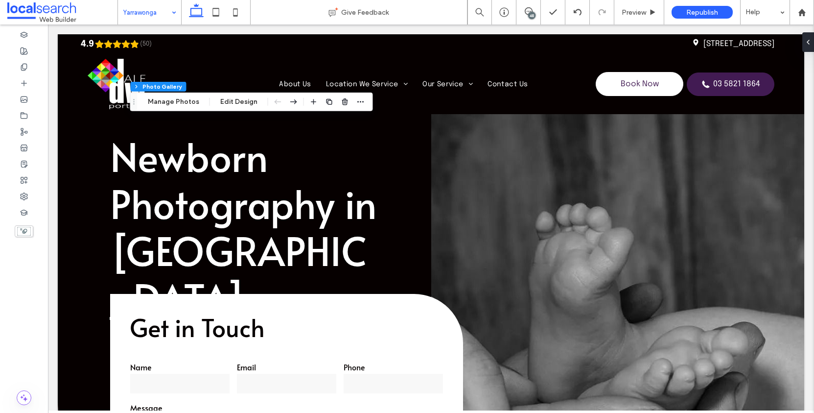
type input "**"
type input "****"
click at [178, 102] on button "Manage Photos" at bounding box center [174, 102] width 64 height 12
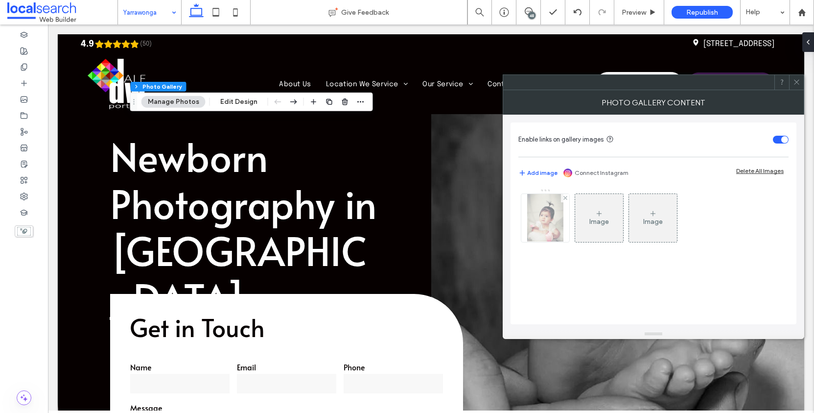
click at [559, 209] on img at bounding box center [545, 218] width 36 height 48
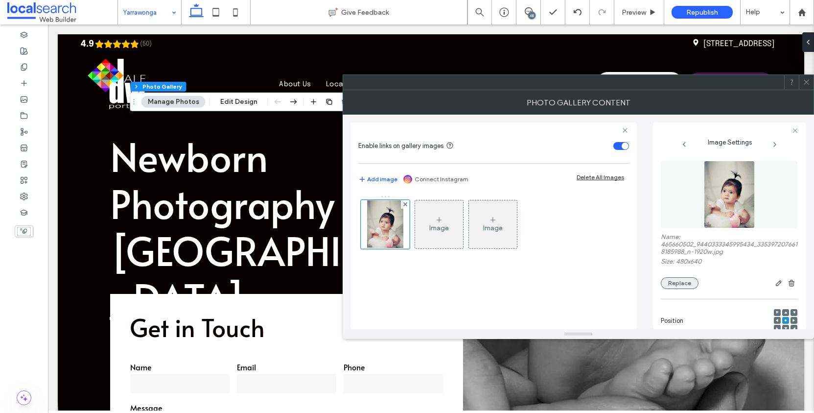
click at [672, 289] on button "Replace" at bounding box center [680, 283] width 38 height 12
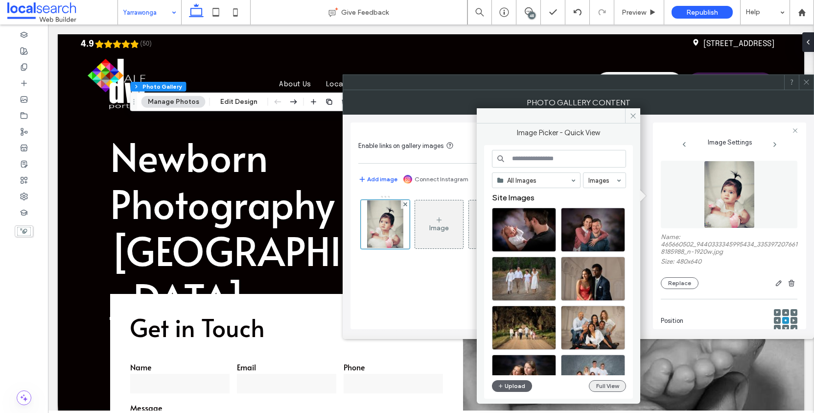
click at [614, 385] on button "Full View" at bounding box center [607, 386] width 37 height 12
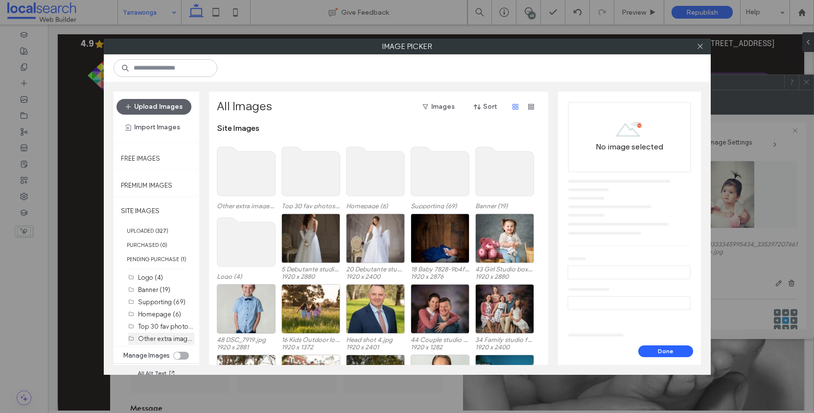
click at [168, 343] on label "Other extra images (20)" at bounding box center [173, 338] width 70 height 9
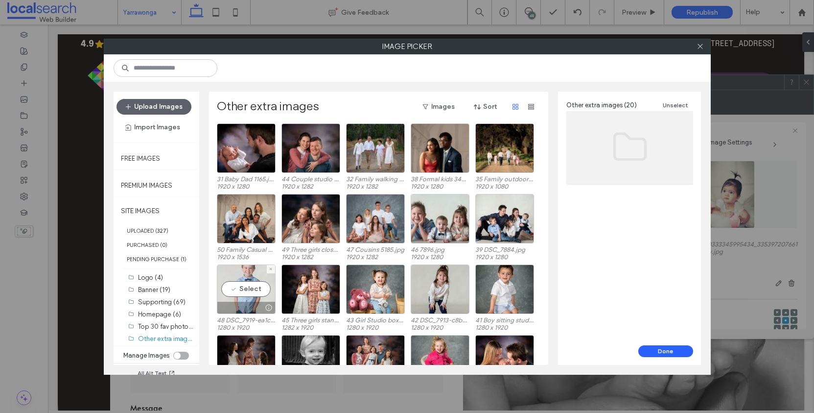
click at [247, 285] on div "Select" at bounding box center [246, 288] width 59 height 49
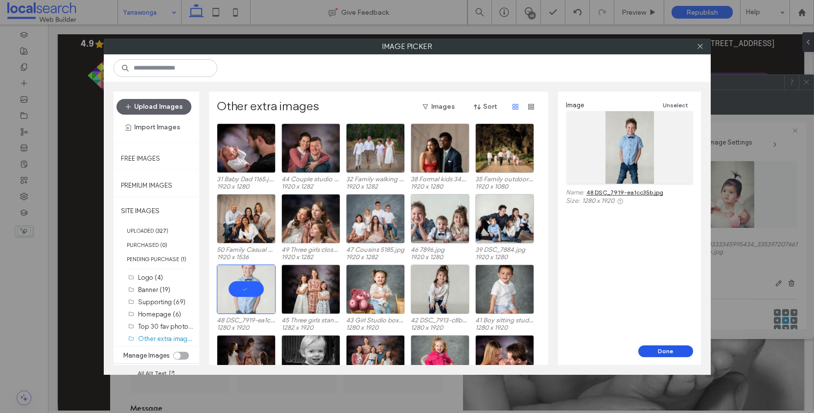
click at [680, 350] on button "Done" at bounding box center [666, 351] width 55 height 12
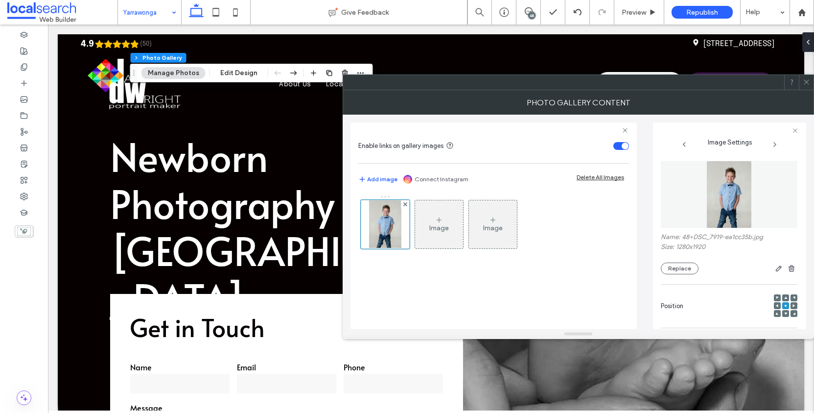
click at [783, 317] on div at bounding box center [786, 313] width 7 height 7
click at [785, 315] on use at bounding box center [786, 313] width 3 height 2
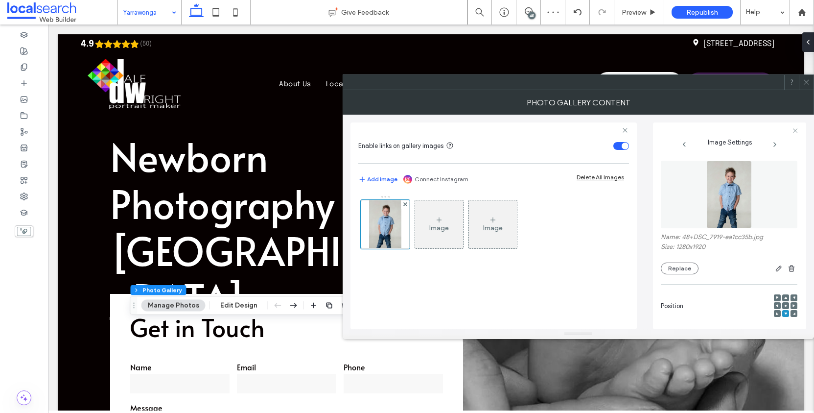
click at [785, 299] on icon at bounding box center [786, 297] width 3 height 3
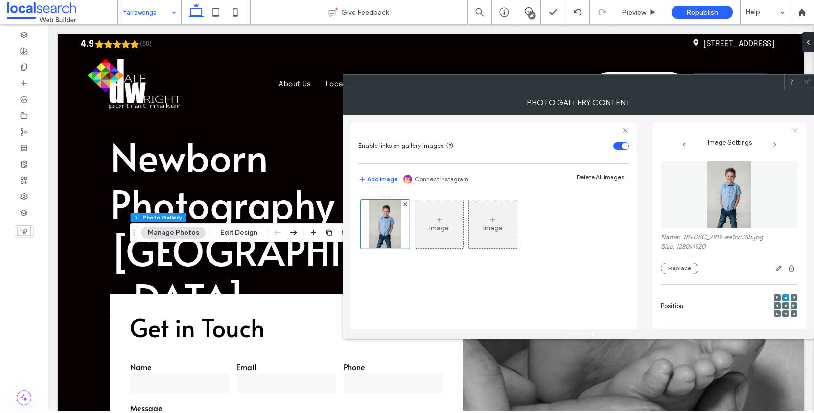
click at [785, 309] on span at bounding box center [786, 305] width 3 height 7
click at [808, 83] on use at bounding box center [806, 82] width 5 height 5
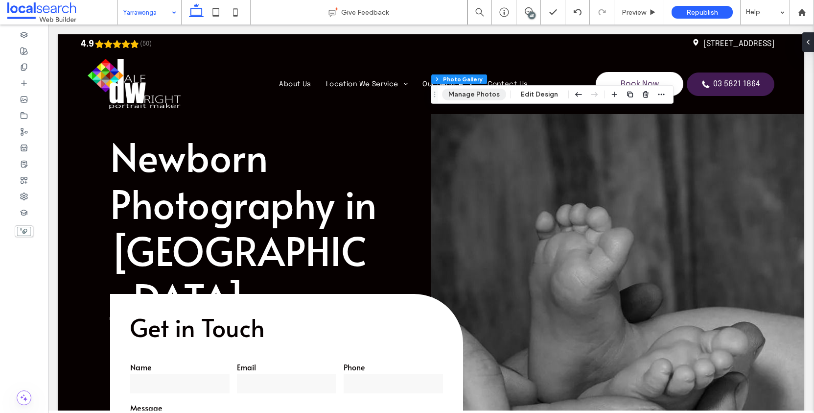
click at [483, 96] on button "Manage Photos" at bounding box center [474, 95] width 64 height 12
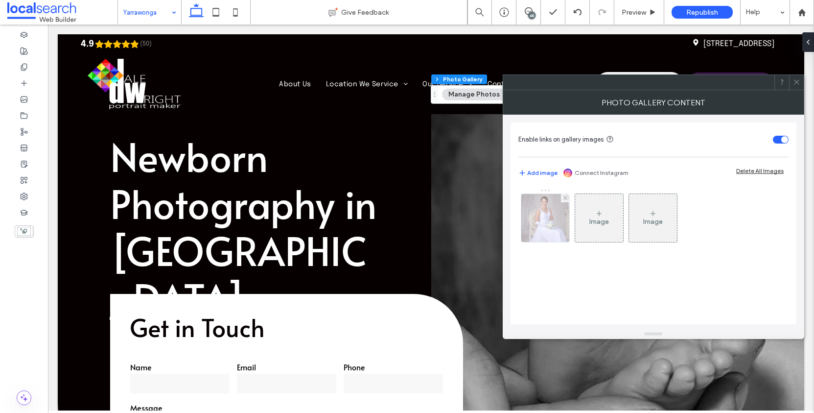
click at [548, 221] on img at bounding box center [545, 218] width 69 height 48
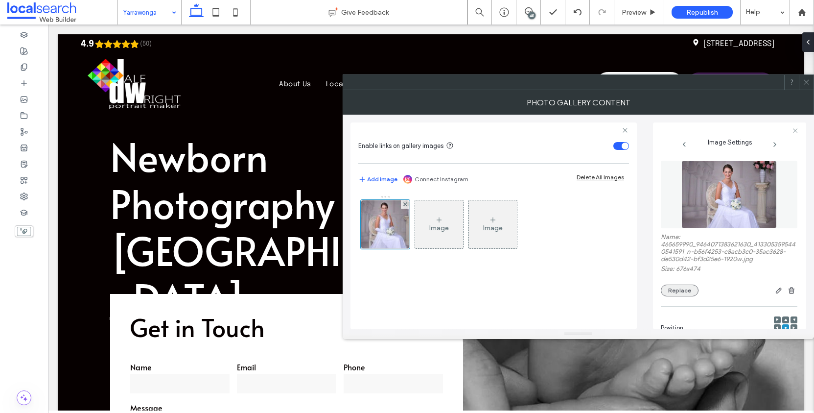
drag, startPoint x: 695, startPoint y: 297, endPoint x: 683, endPoint y: 299, distance: 12.4
click at [695, 296] on button "Replace" at bounding box center [680, 291] width 38 height 12
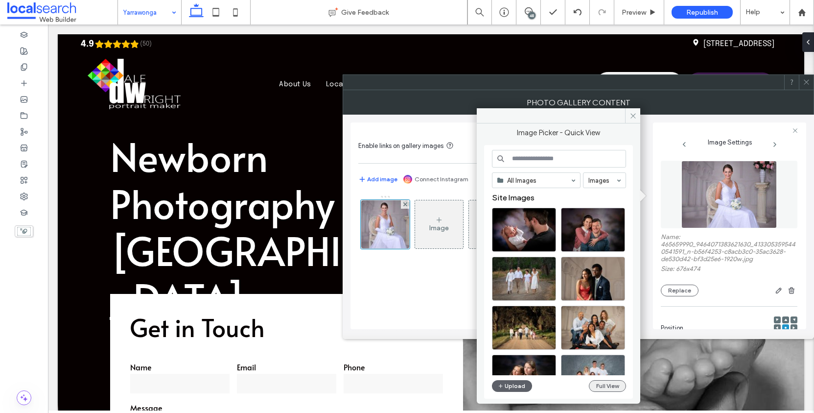
click at [620, 387] on button "Full View" at bounding box center [607, 386] width 37 height 12
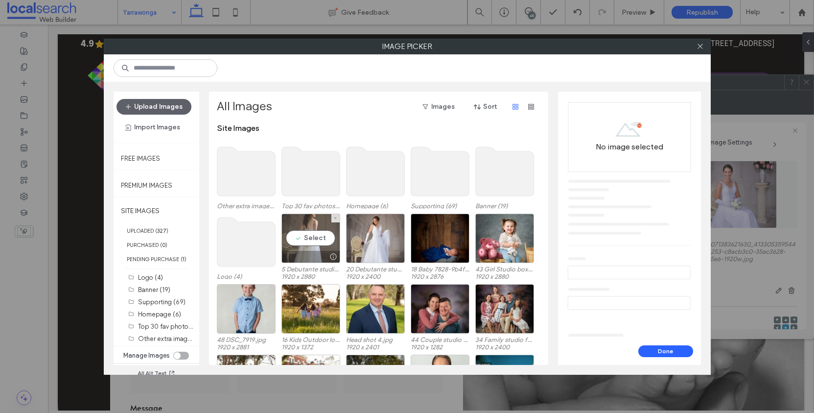
click at [305, 241] on div "Select" at bounding box center [311, 238] width 59 height 49
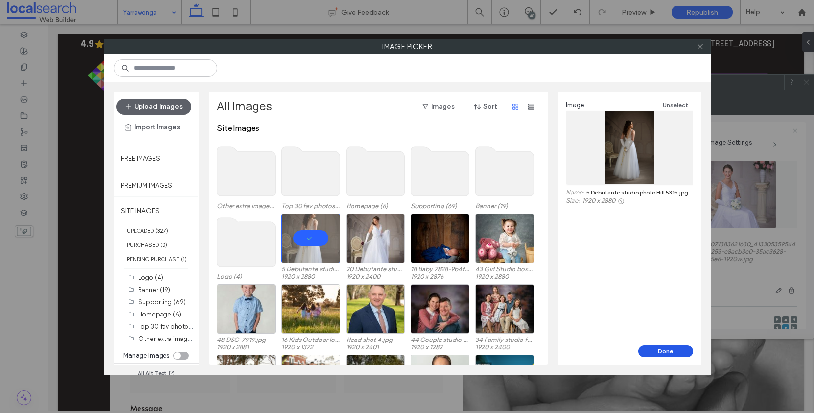
click at [664, 352] on button "Done" at bounding box center [666, 351] width 55 height 12
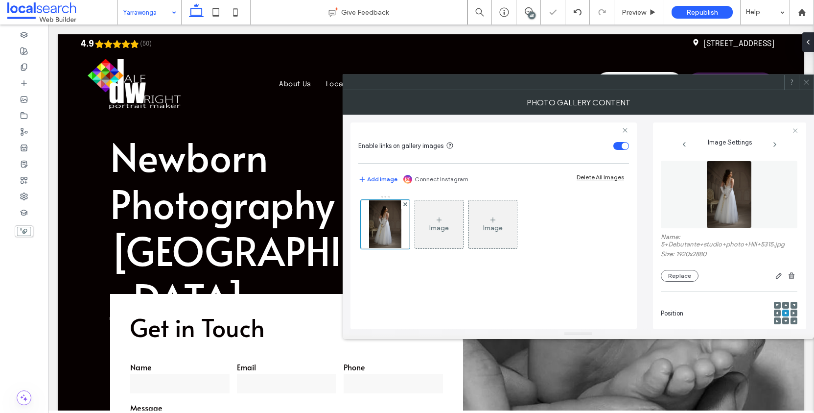
click at [810, 88] on span at bounding box center [806, 82] width 7 height 15
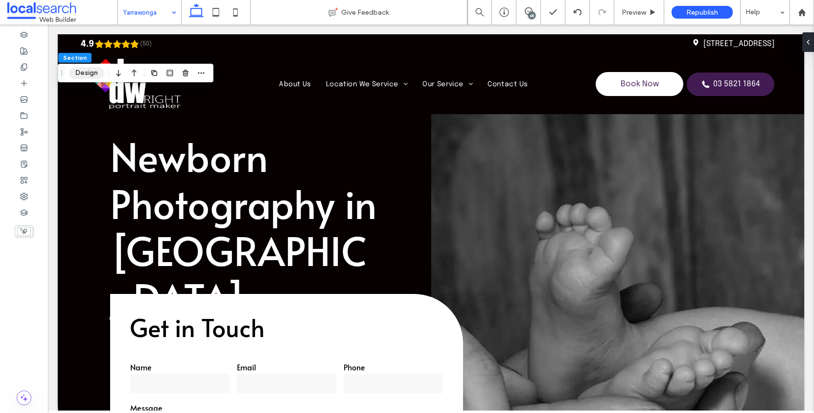
click at [82, 72] on button "Design" at bounding box center [86, 73] width 35 height 12
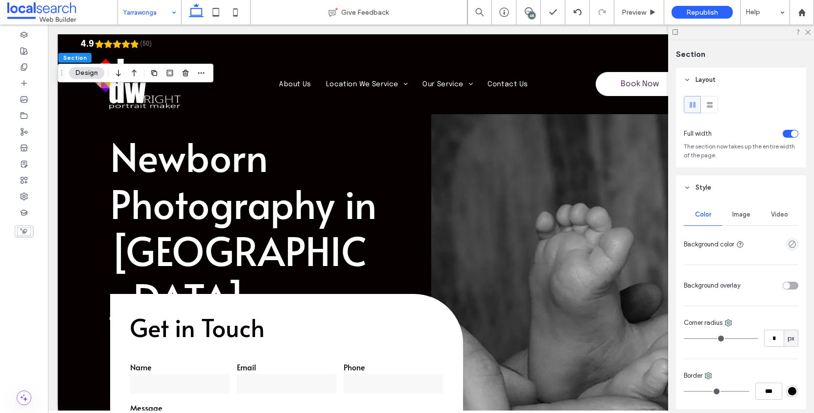
click at [740, 218] on span "Image" at bounding box center [742, 215] width 18 height 8
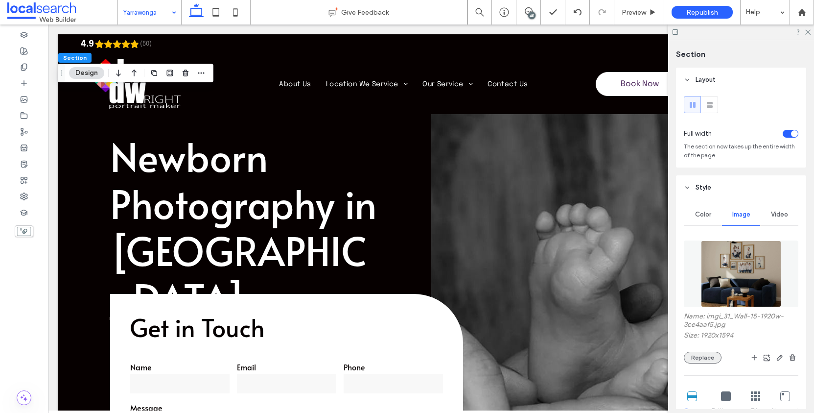
click at [693, 363] on button "Replace" at bounding box center [703, 358] width 38 height 12
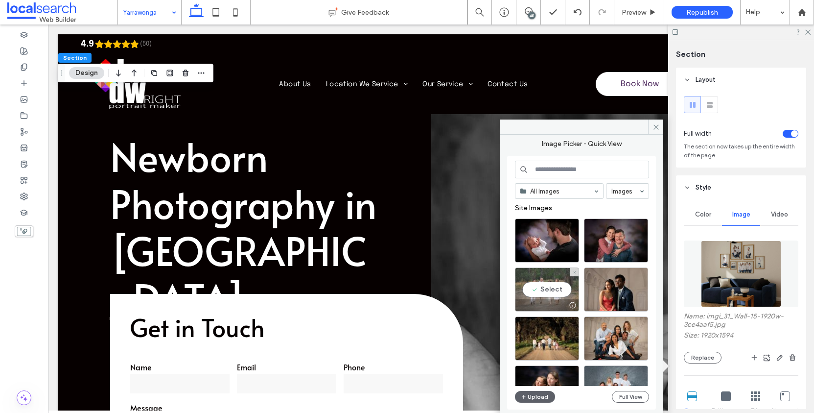
click at [551, 290] on div "Select" at bounding box center [547, 289] width 64 height 44
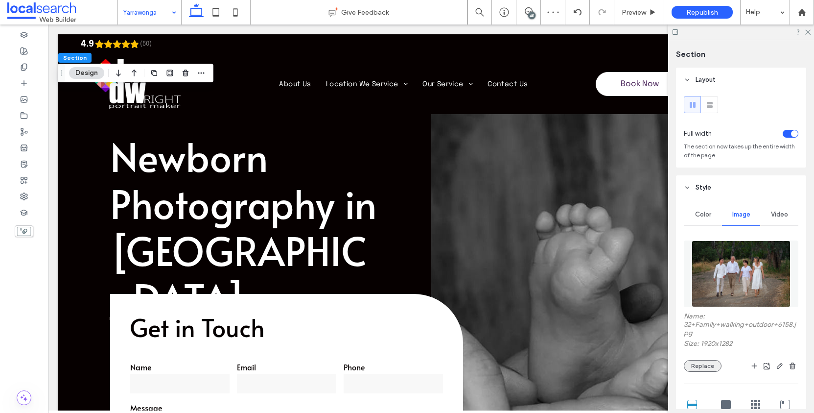
click at [710, 372] on button "Replace" at bounding box center [703, 366] width 38 height 12
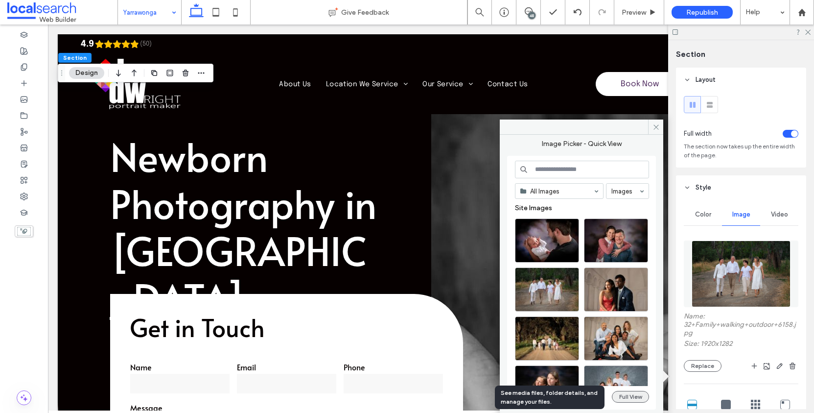
click at [633, 398] on button "Full View" at bounding box center [630, 397] width 37 height 12
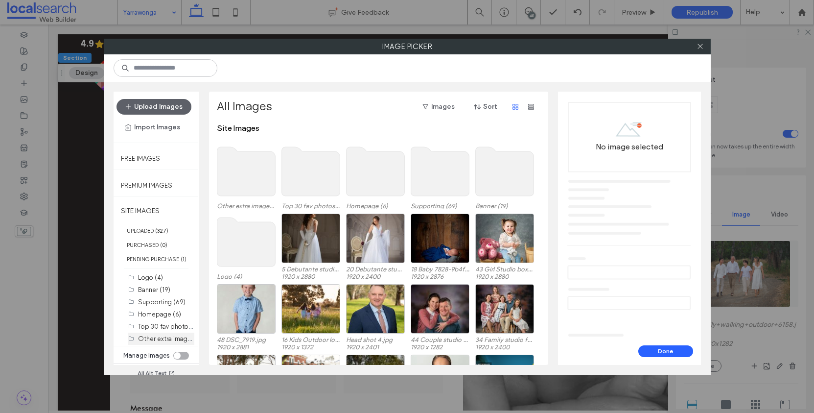
click at [166, 343] on label "Other extra images (20)" at bounding box center [173, 338] width 70 height 9
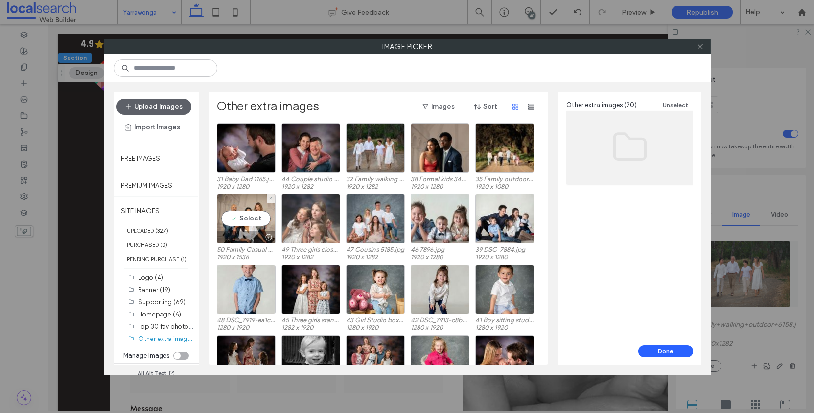
drag, startPoint x: 227, startPoint y: 218, endPoint x: 283, endPoint y: 226, distance: 56.4
click at [227, 218] on div "Select" at bounding box center [246, 218] width 59 height 49
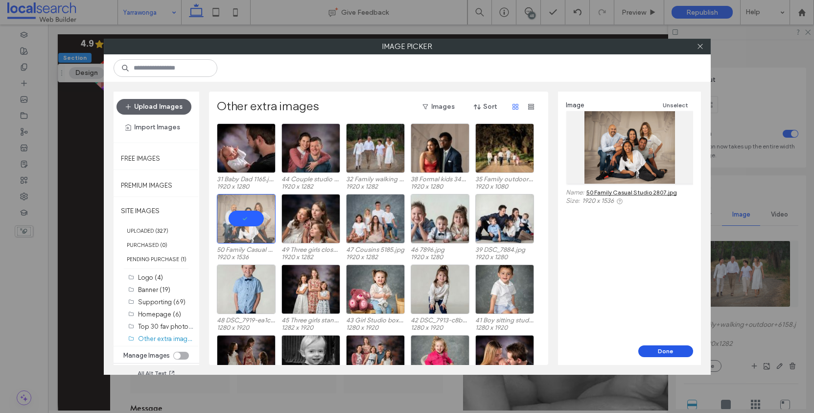
click at [679, 353] on button "Done" at bounding box center [666, 351] width 55 height 12
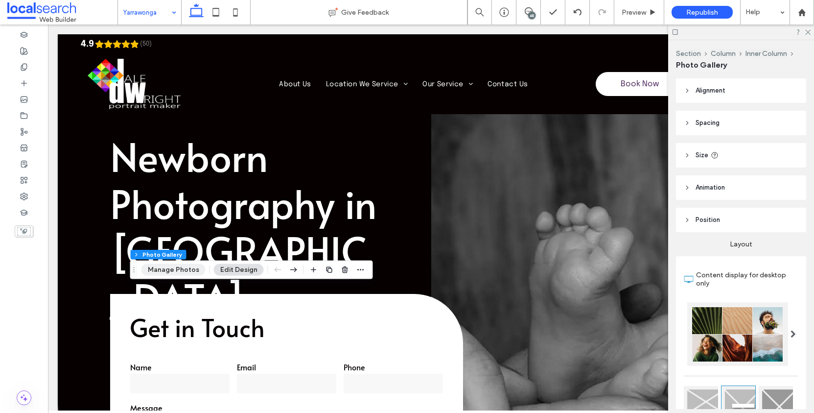
click at [183, 268] on button "Manage Photos" at bounding box center [174, 270] width 64 height 12
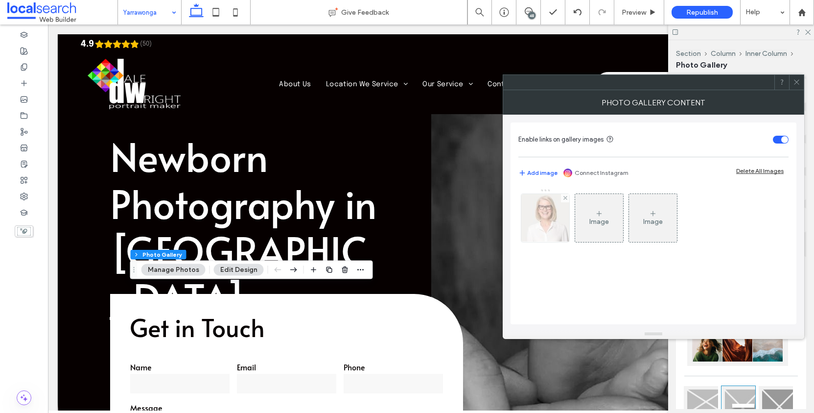
click at [551, 216] on img at bounding box center [545, 218] width 72 height 48
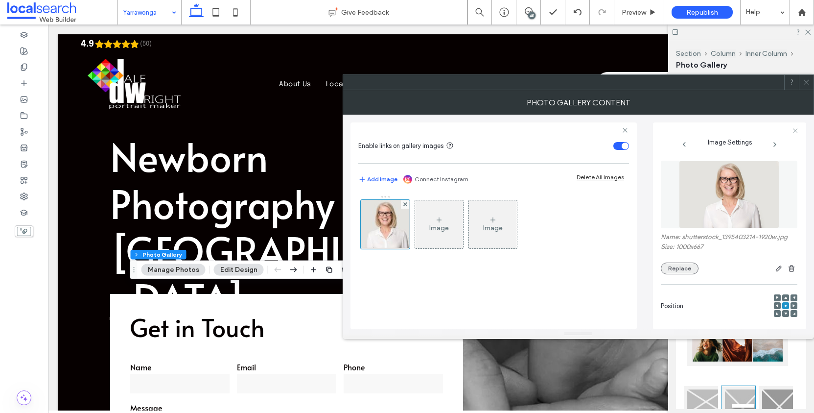
click at [687, 274] on button "Replace" at bounding box center [680, 269] width 38 height 12
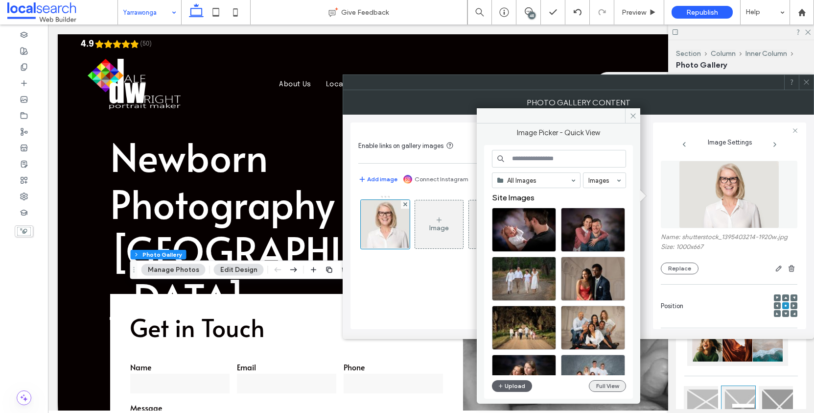
click at [611, 384] on button "Full View" at bounding box center [607, 386] width 37 height 12
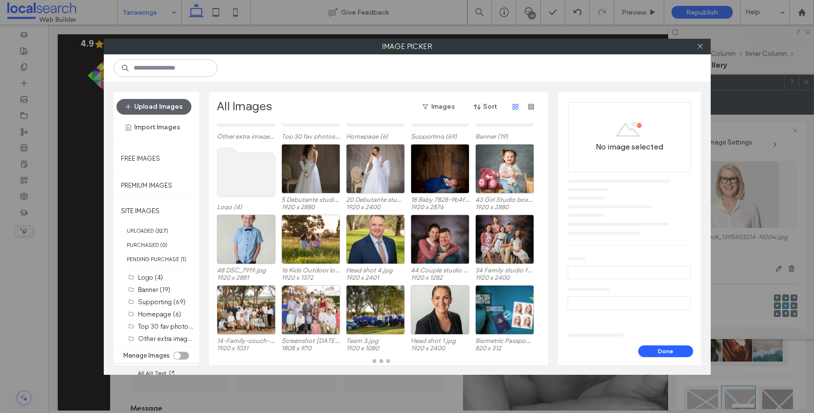
scroll to position [72, 0]
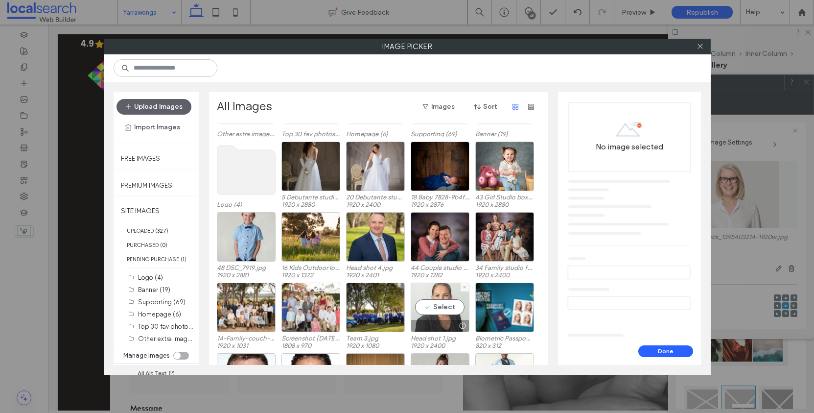
click at [446, 304] on div "Select" at bounding box center [440, 307] width 59 height 49
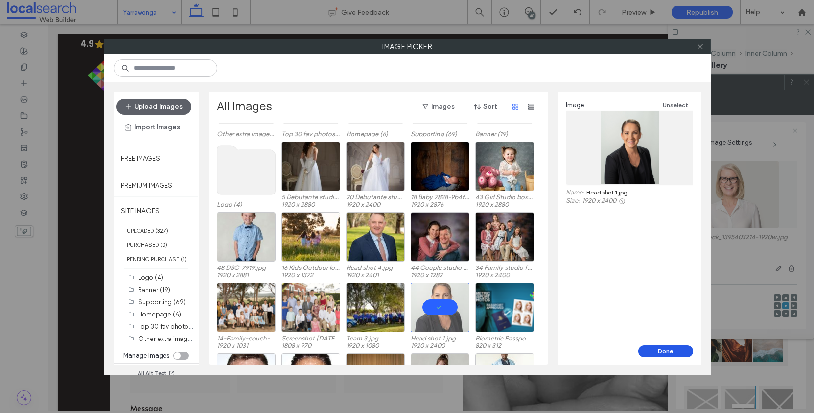
click at [670, 347] on button "Done" at bounding box center [666, 351] width 55 height 12
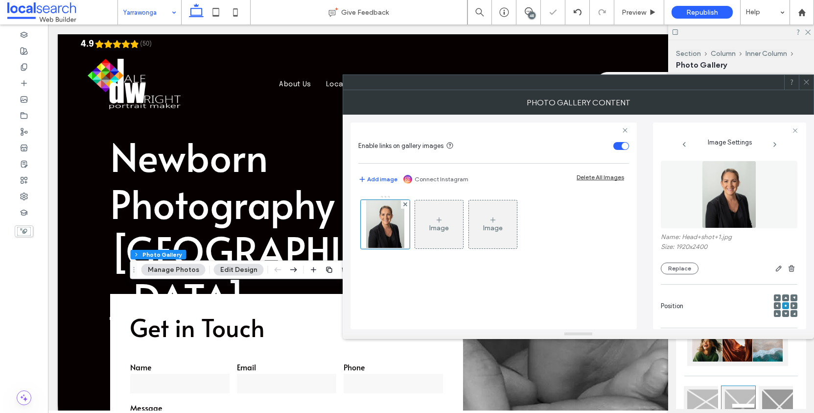
click at [811, 83] on div at bounding box center [806, 82] width 15 height 15
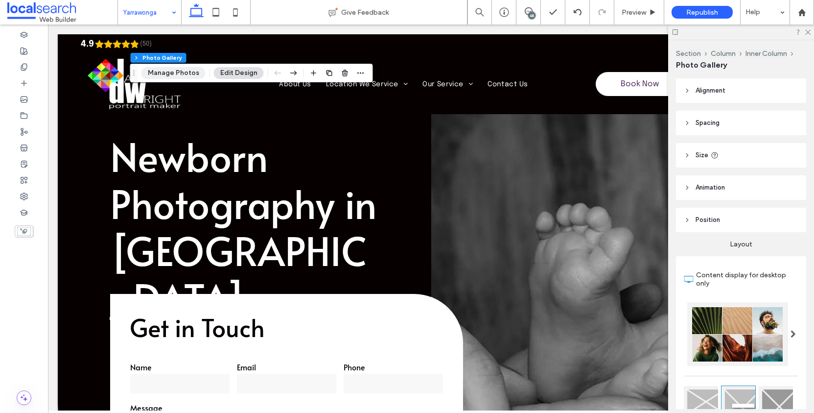
click at [185, 70] on button "Manage Photos" at bounding box center [174, 73] width 64 height 12
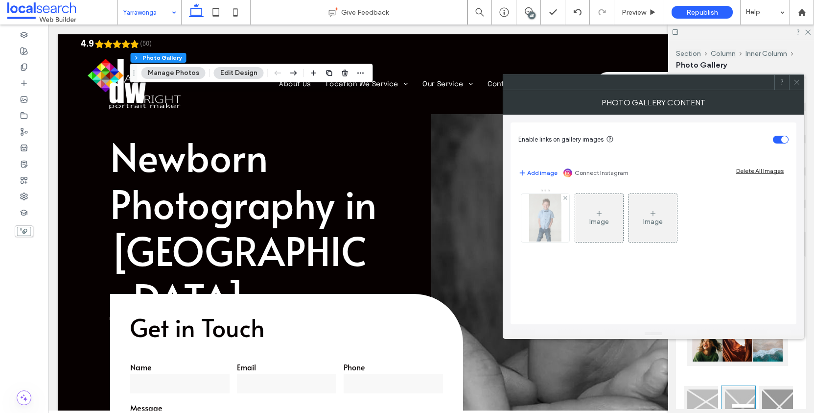
click at [545, 216] on img at bounding box center [545, 218] width 32 height 48
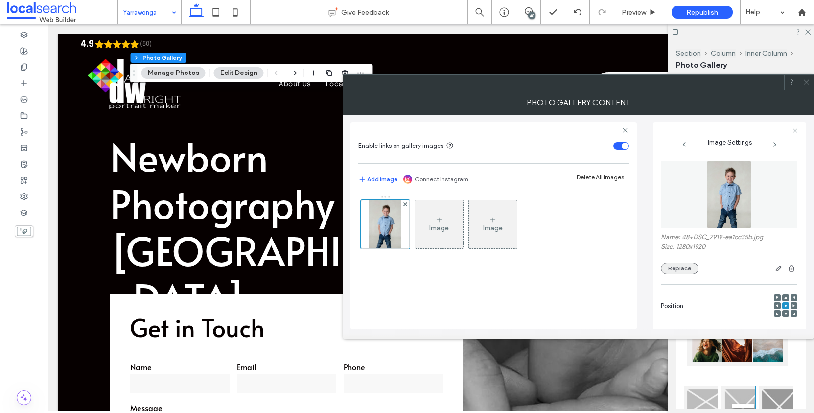
click at [681, 272] on button "Replace" at bounding box center [680, 269] width 38 height 12
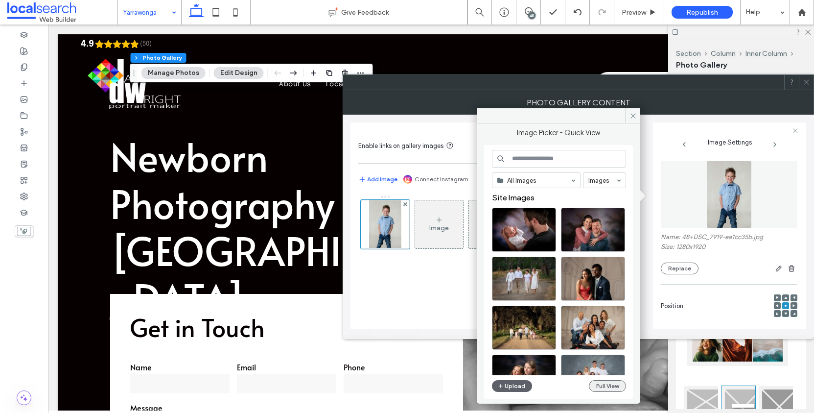
click at [614, 385] on button "Full View" at bounding box center [607, 386] width 37 height 12
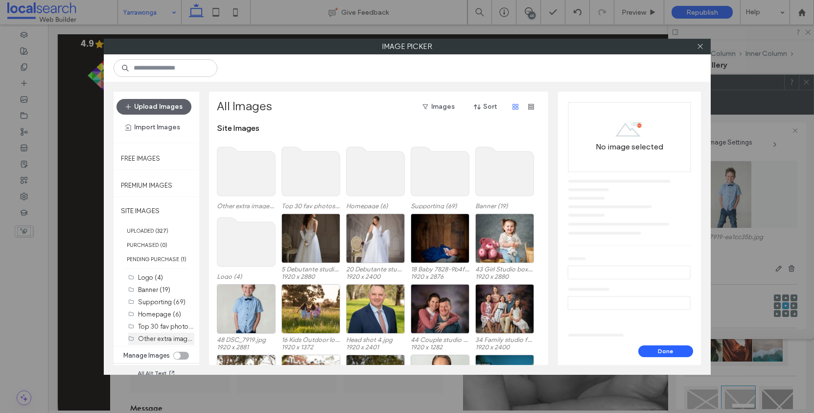
click at [157, 343] on label "Other extra images (20)" at bounding box center [173, 338] width 70 height 9
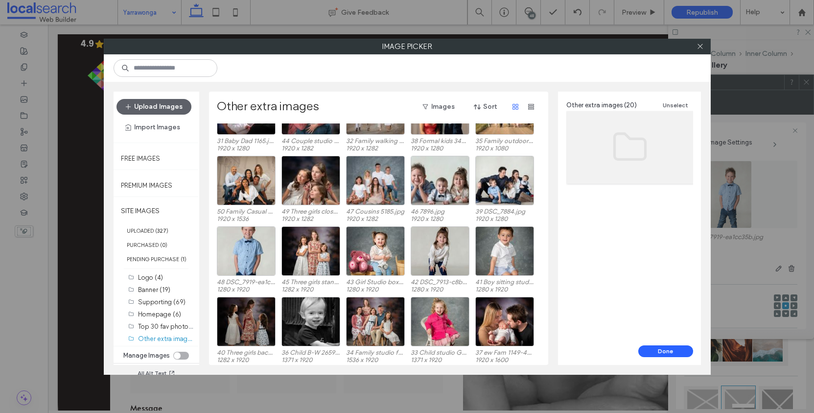
scroll to position [41, 0]
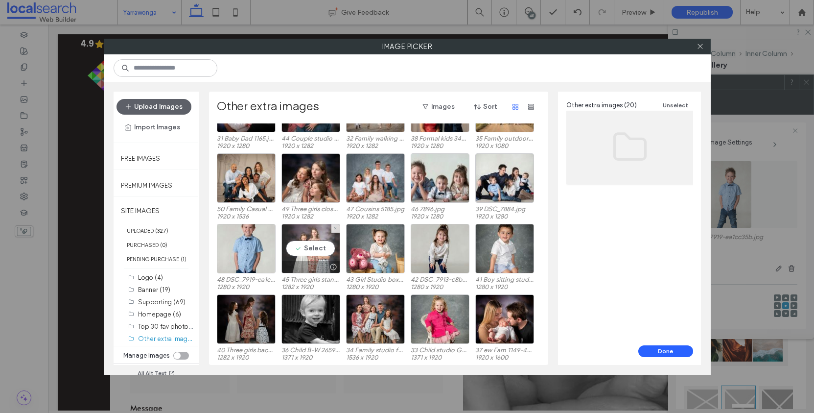
click at [318, 250] on div "Select" at bounding box center [311, 248] width 59 height 49
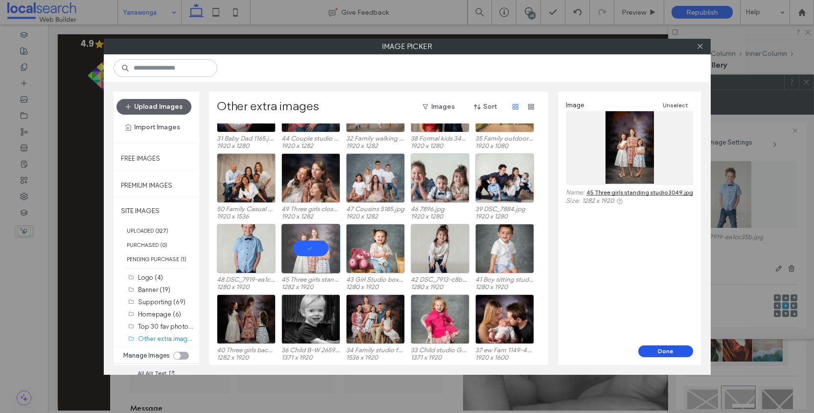
click at [663, 351] on button "Done" at bounding box center [666, 351] width 55 height 12
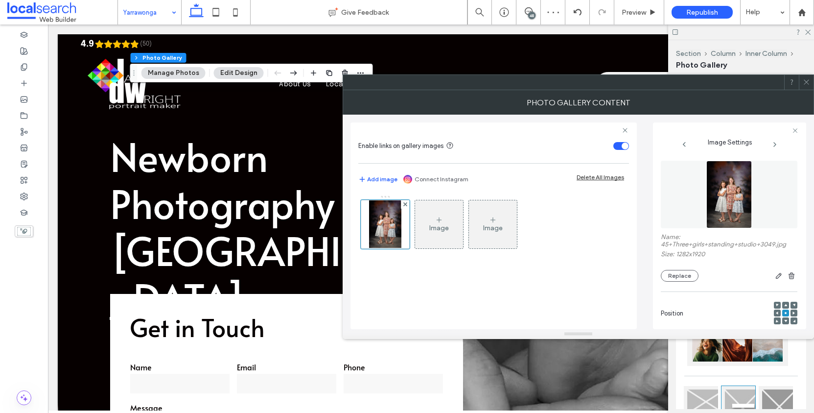
click at [785, 324] on span at bounding box center [786, 320] width 3 height 7
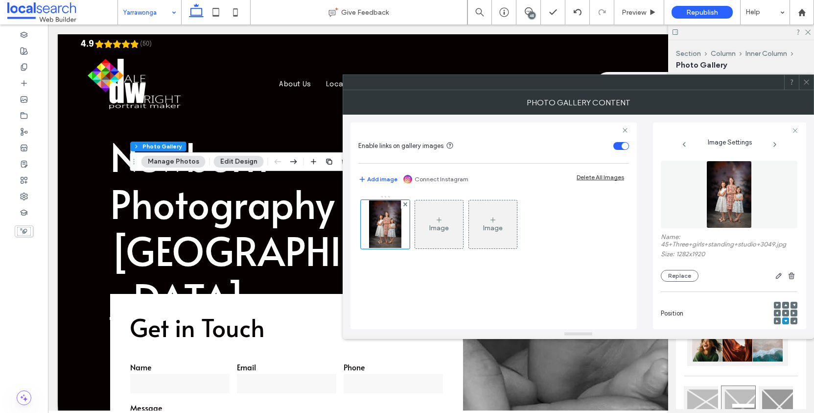
click at [785, 314] on icon at bounding box center [786, 312] width 3 height 3
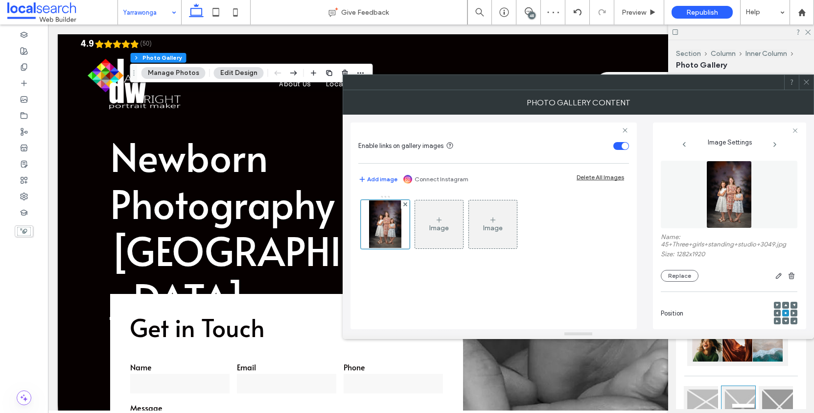
click at [807, 80] on icon at bounding box center [806, 81] width 7 height 7
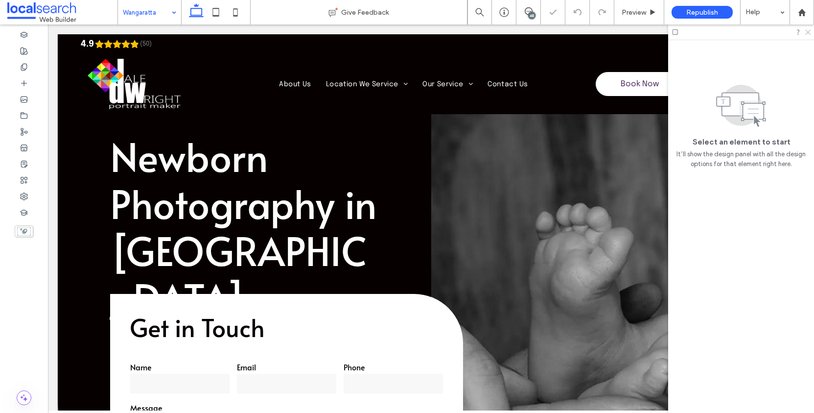
click at [808, 31] on icon at bounding box center [808, 31] width 6 height 6
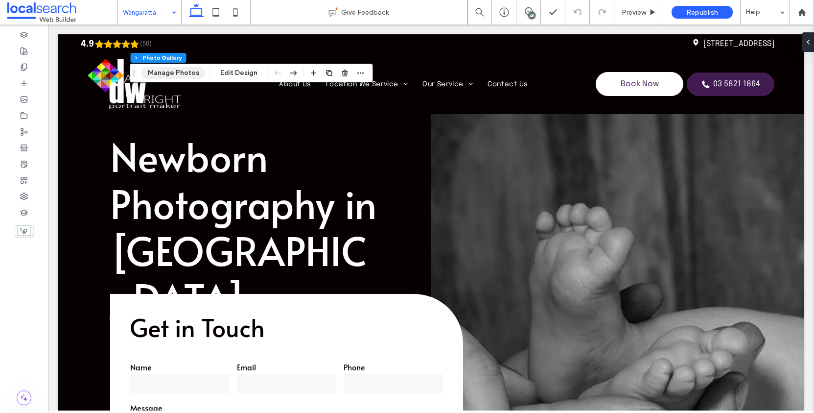
click at [195, 77] on button "Manage Photos" at bounding box center [174, 73] width 64 height 12
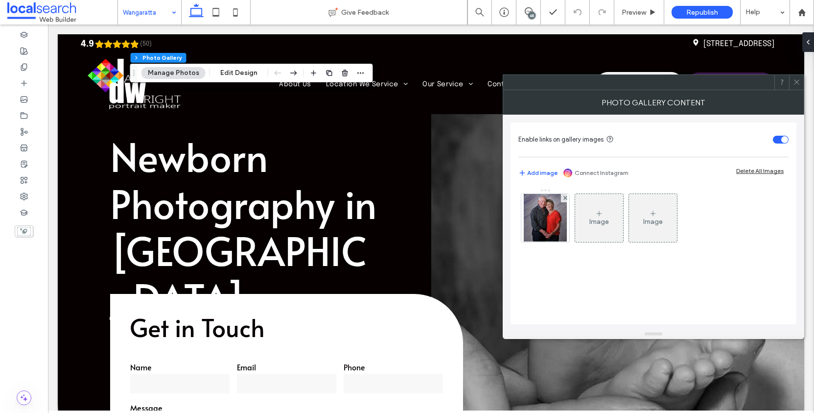
drag, startPoint x: 548, startPoint y: 217, endPoint x: 643, endPoint y: 251, distance: 101.1
click at [548, 217] on img at bounding box center [545, 218] width 43 height 48
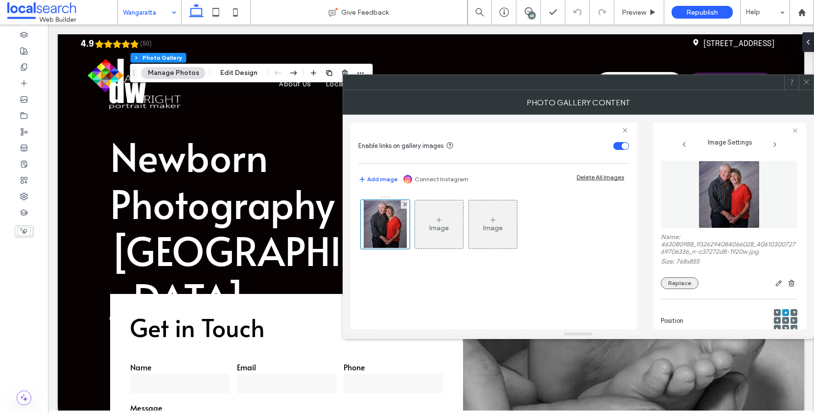
click at [686, 289] on button "Replace" at bounding box center [680, 283] width 38 height 12
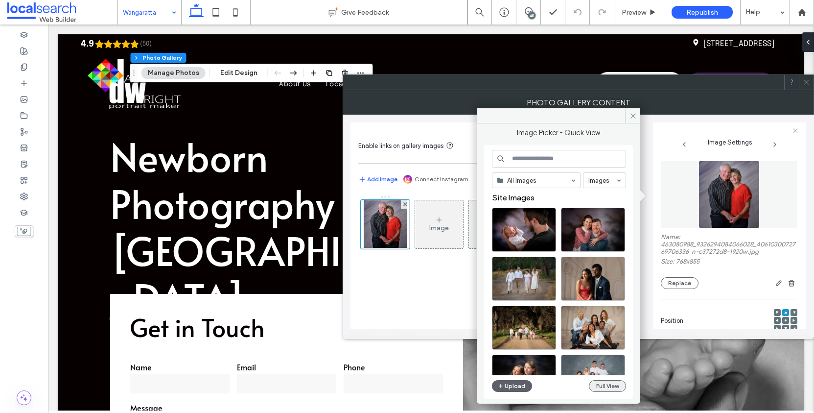
click at [612, 389] on button "Full View" at bounding box center [607, 386] width 37 height 12
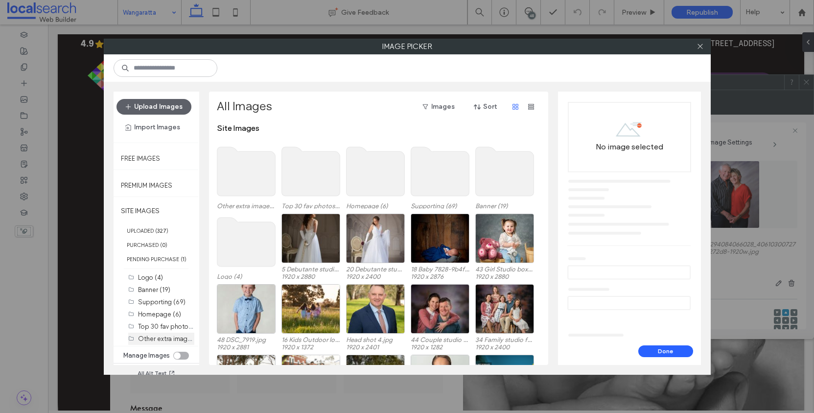
click at [167, 343] on label "Other extra images (20)" at bounding box center [173, 338] width 70 height 9
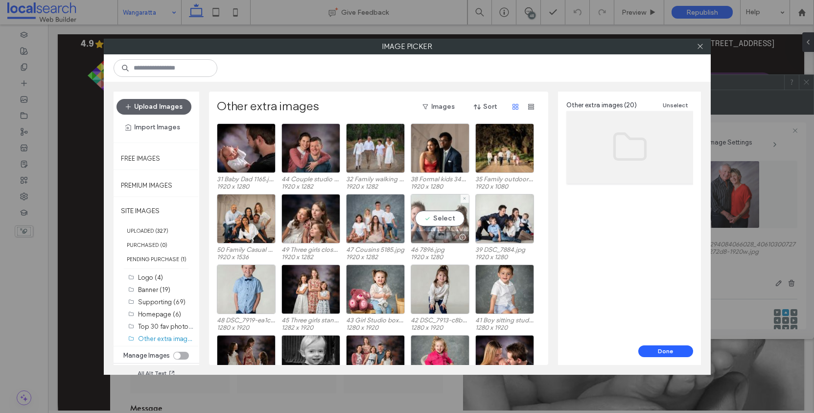
click at [448, 219] on div "Select" at bounding box center [440, 218] width 59 height 49
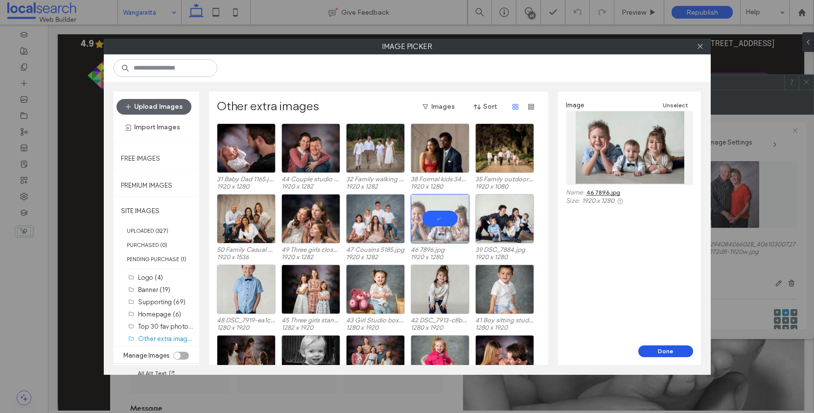
click at [678, 352] on button "Done" at bounding box center [666, 351] width 55 height 12
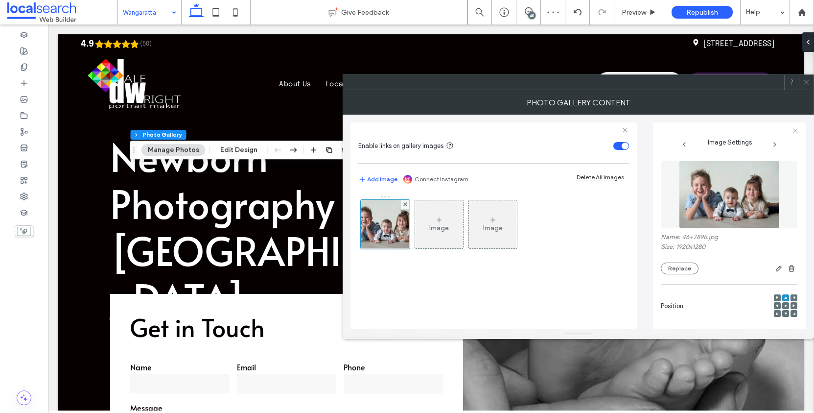
click at [811, 82] on div at bounding box center [806, 82] width 15 height 15
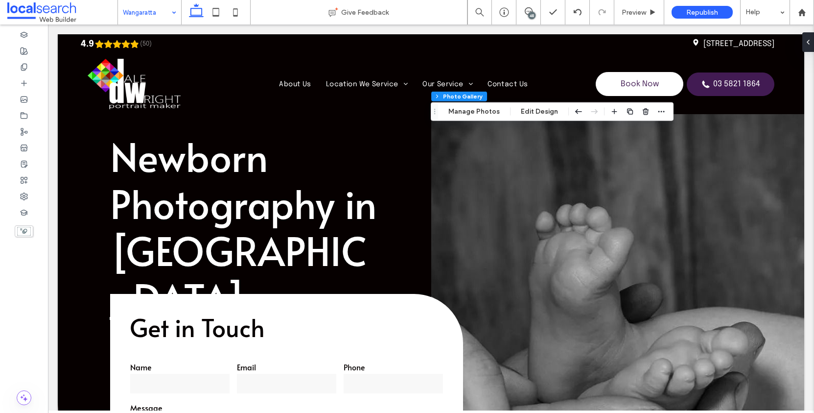
type input "**"
type input "****"
click at [486, 112] on button "Manage Photos" at bounding box center [474, 112] width 64 height 12
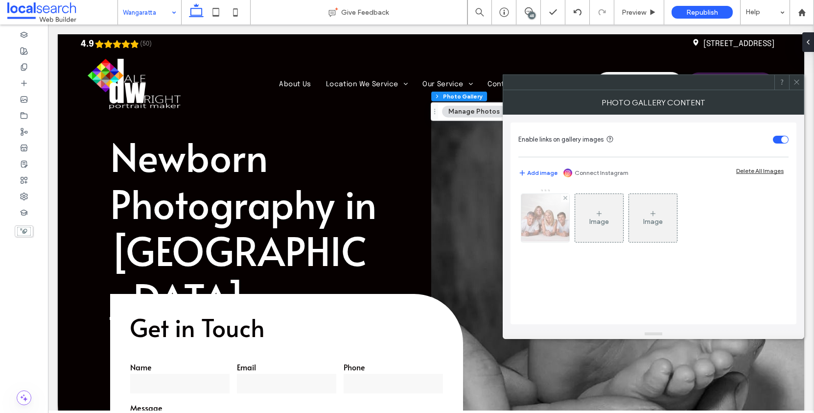
click at [539, 218] on img at bounding box center [545, 218] width 60 height 48
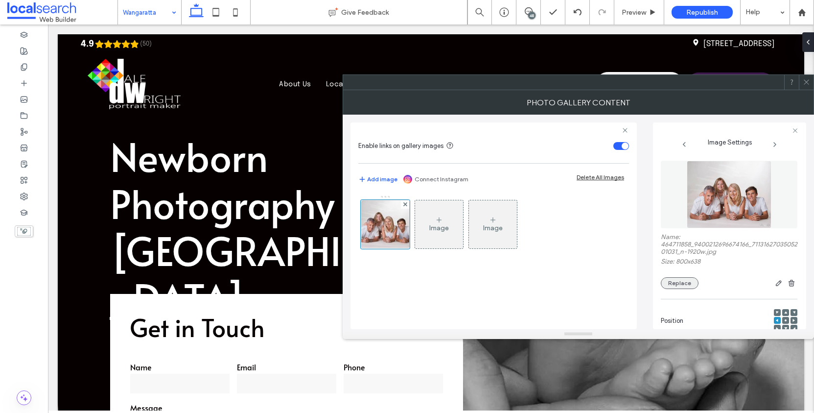
click at [685, 289] on button "Replace" at bounding box center [680, 283] width 38 height 12
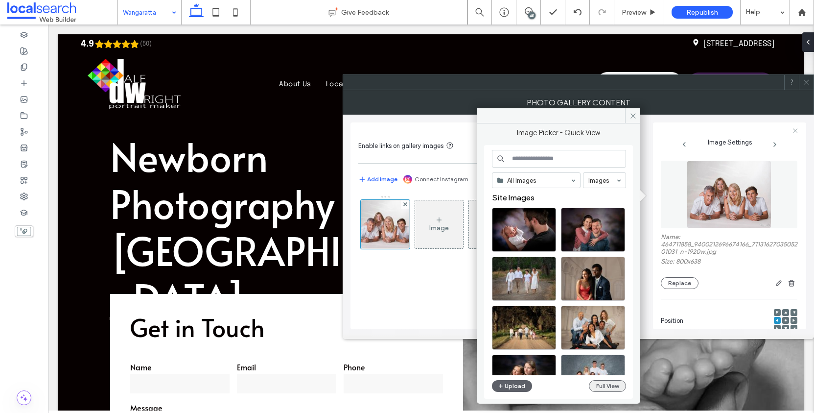
click at [614, 389] on button "Full View" at bounding box center [607, 386] width 37 height 12
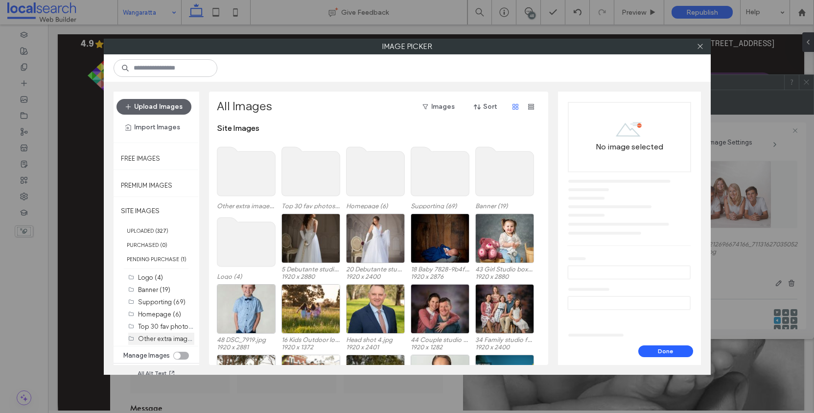
click at [178, 344] on div "Other extra images (20)" at bounding box center [166, 339] width 56 height 10
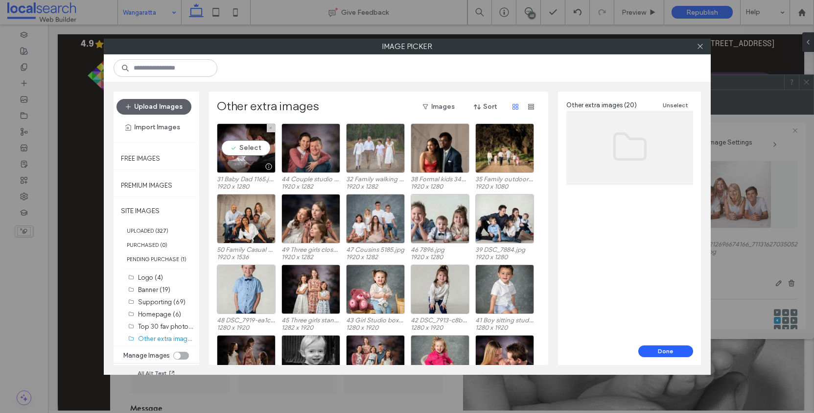
click at [242, 144] on div "Select" at bounding box center [246, 147] width 59 height 49
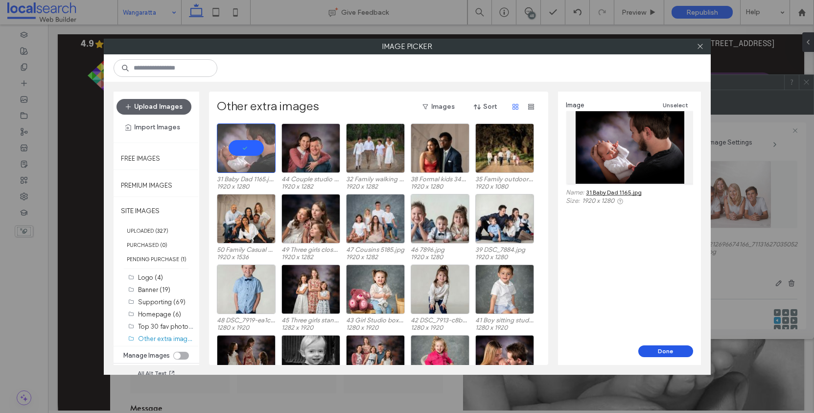
click at [662, 352] on button "Done" at bounding box center [666, 351] width 55 height 12
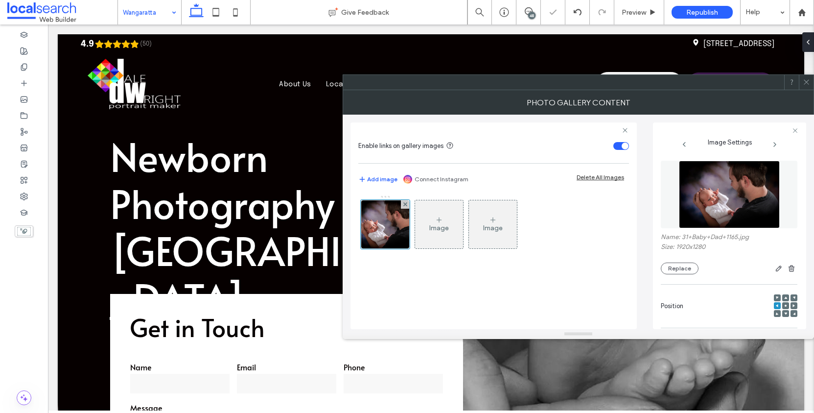
click at [804, 79] on icon at bounding box center [806, 81] width 7 height 7
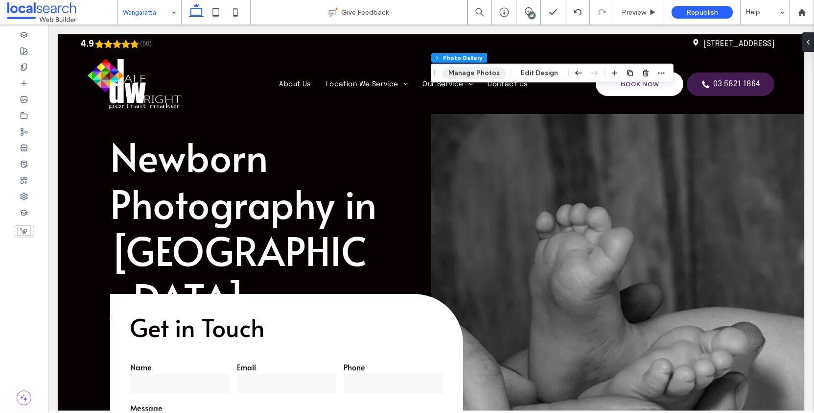
click at [487, 71] on button "Manage Photos" at bounding box center [474, 73] width 64 height 12
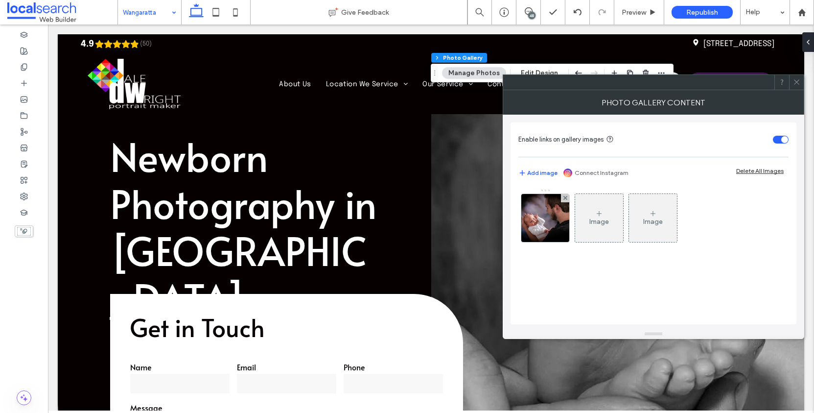
click at [557, 215] on img at bounding box center [546, 218] width 72 height 48
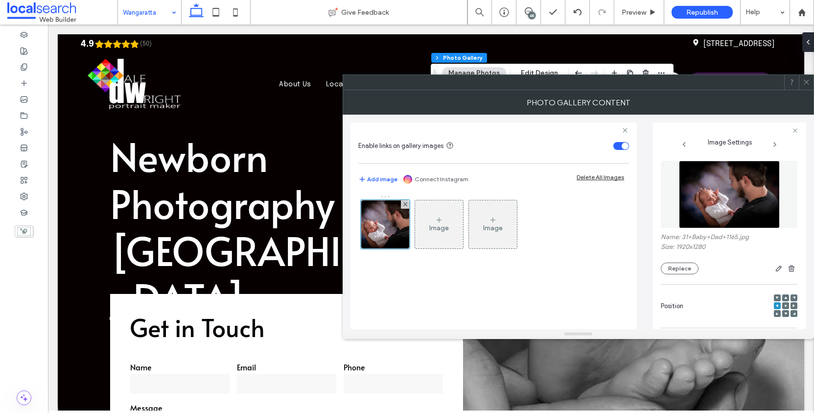
click at [785, 307] on icon at bounding box center [786, 305] width 3 height 3
click at [805, 83] on icon at bounding box center [806, 81] width 7 height 7
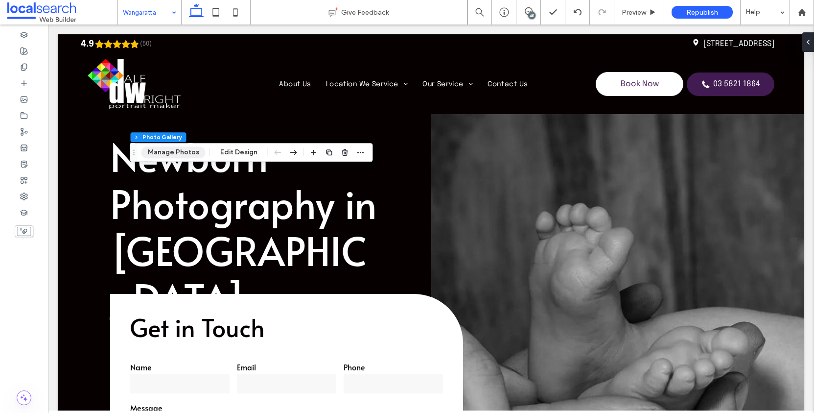
click at [185, 158] on button "Manage Photos" at bounding box center [174, 152] width 64 height 12
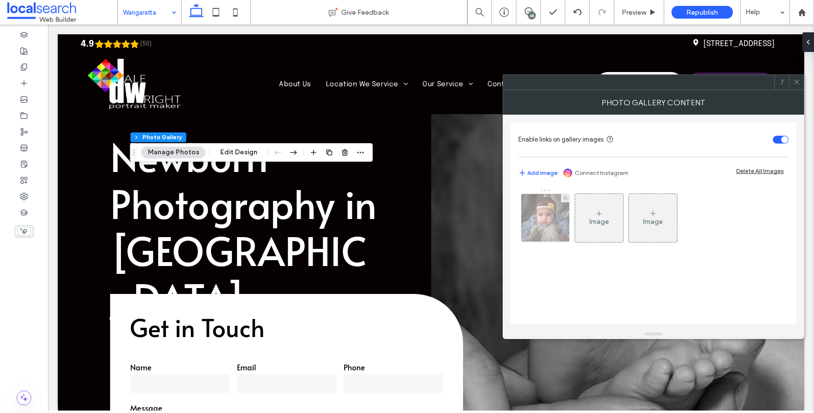
click at [546, 220] on img at bounding box center [546, 218] width 68 height 48
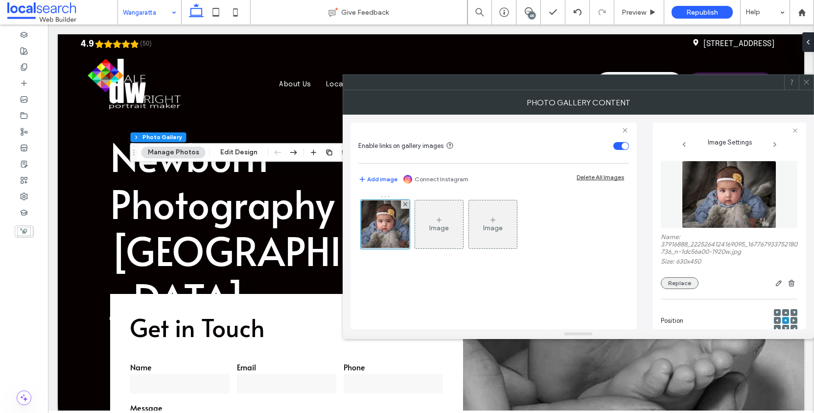
click at [687, 289] on button "Replace" at bounding box center [680, 283] width 38 height 12
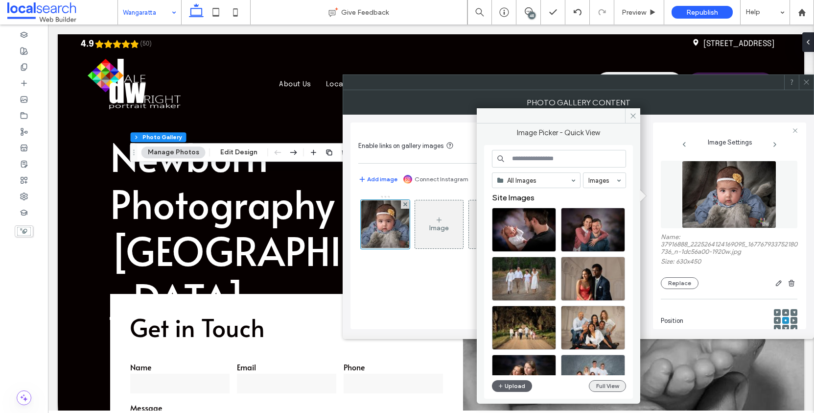
click at [615, 388] on button "Full View" at bounding box center [607, 386] width 37 height 12
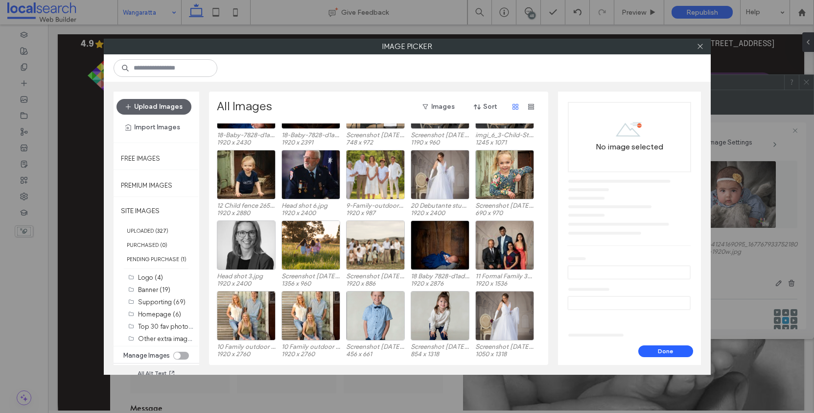
scroll to position [425, 0]
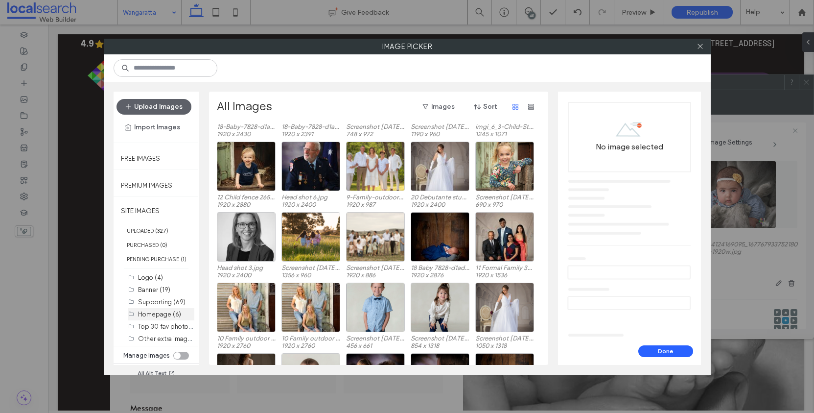
click at [169, 318] on label "Homepage (6)" at bounding box center [159, 314] width 43 height 7
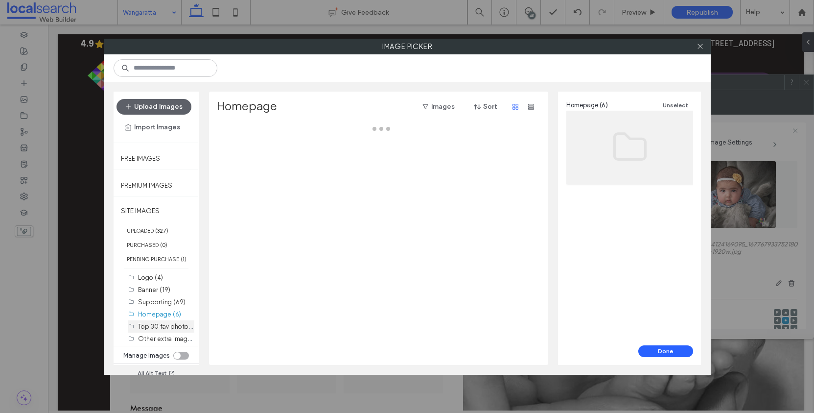
click at [168, 330] on div "Top 30 fav photos (30)" at bounding box center [166, 326] width 56 height 10
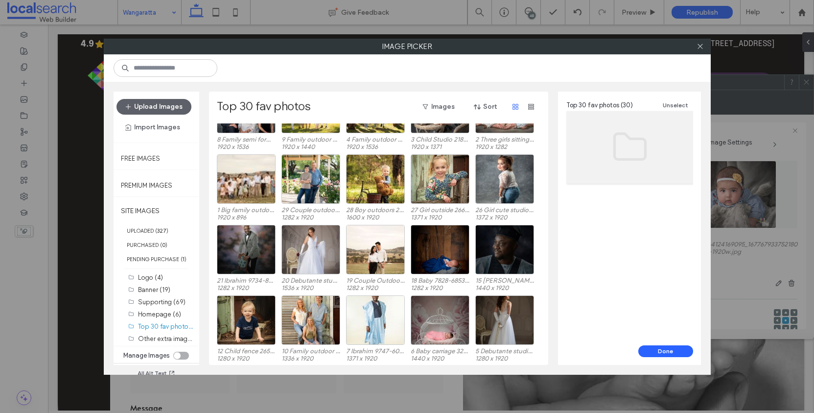
scroll to position [182, 0]
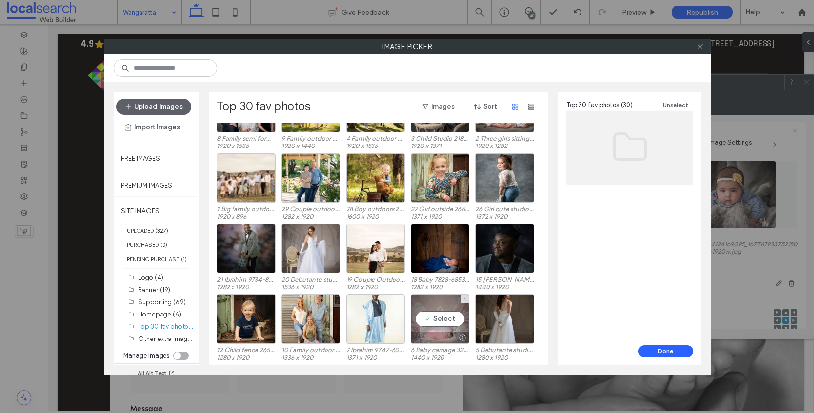
click at [445, 323] on div "Select" at bounding box center [440, 318] width 59 height 49
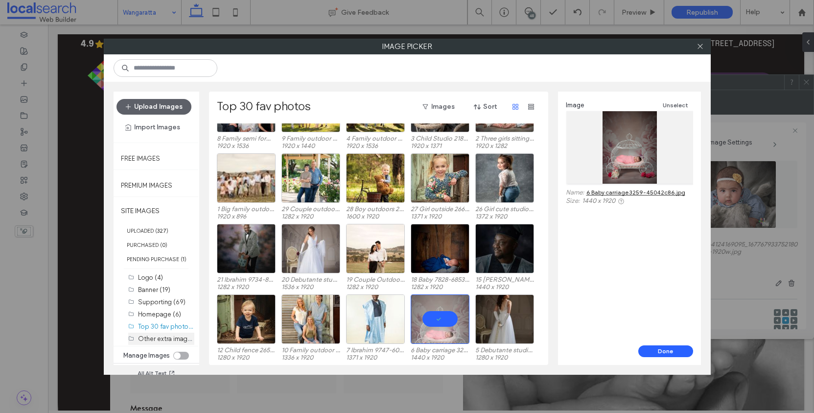
click at [148, 344] on div "Other extra images (20)" at bounding box center [166, 339] width 56 height 10
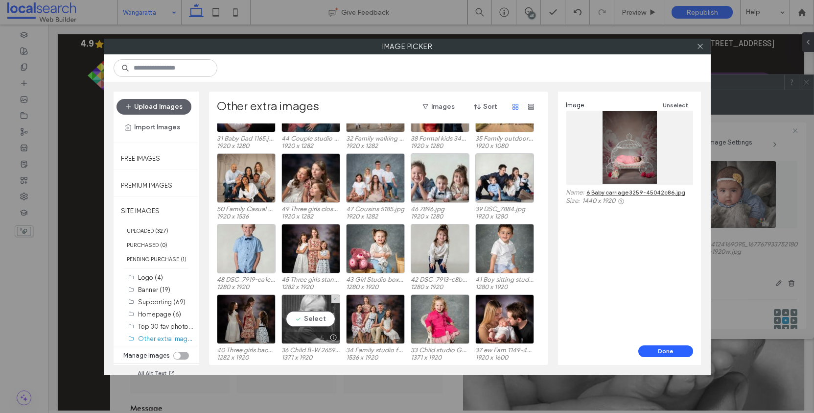
scroll to position [28, 0]
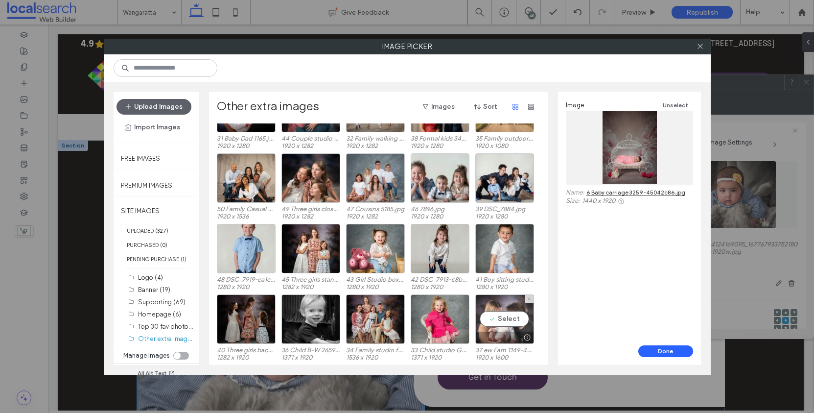
drag, startPoint x: 519, startPoint y: 311, endPoint x: 523, endPoint y: 319, distance: 8.8
click at [519, 311] on div "Select" at bounding box center [505, 318] width 59 height 49
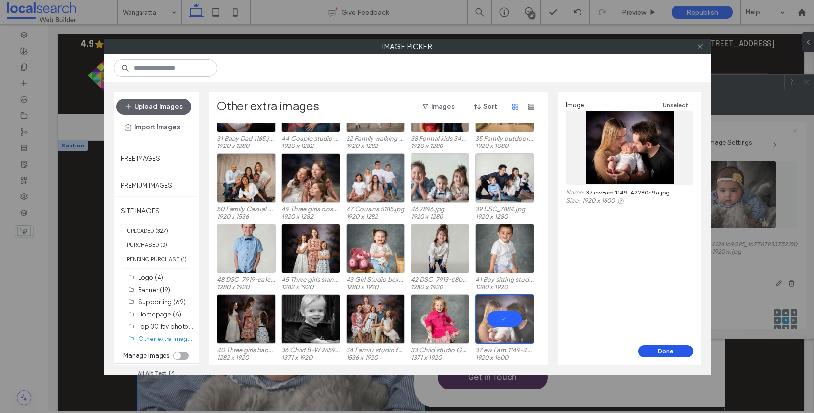
click at [672, 353] on button "Done" at bounding box center [666, 351] width 55 height 12
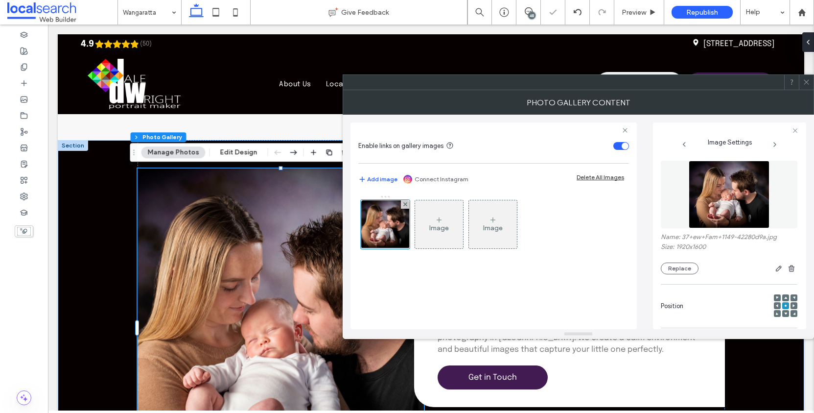
click at [808, 79] on icon at bounding box center [806, 81] width 7 height 7
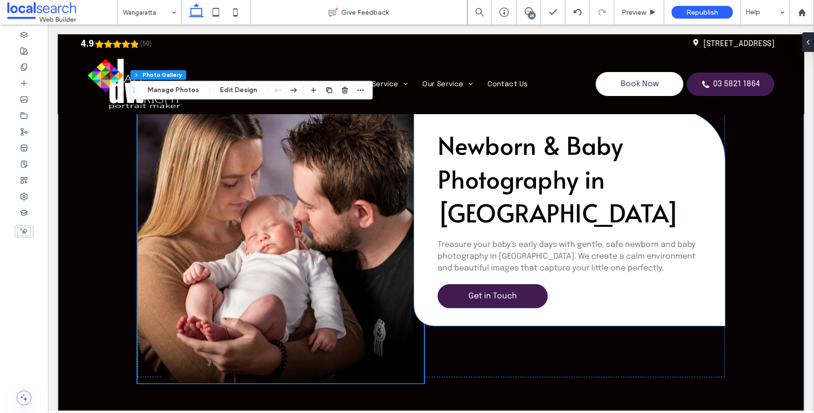
scroll to position [2577, 0]
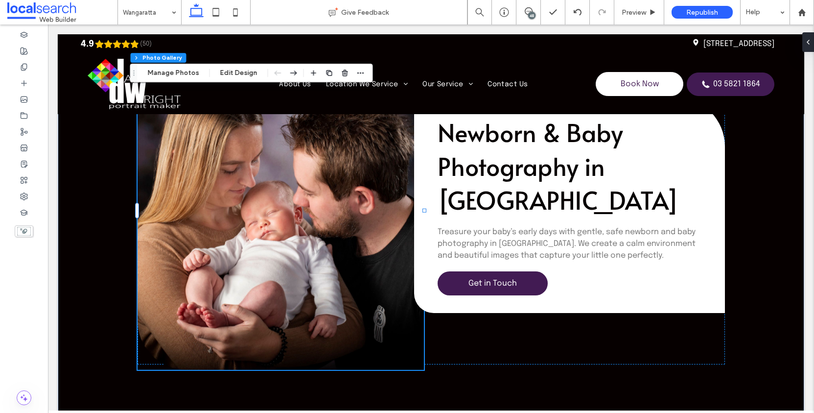
click at [319, 188] on link at bounding box center [281, 210] width 287 height 318
click at [179, 72] on button "Manage Photos" at bounding box center [174, 73] width 64 height 12
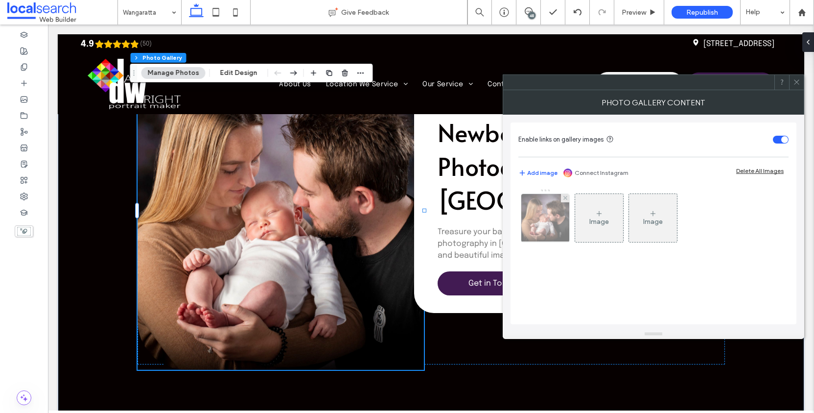
click at [546, 218] on img at bounding box center [546, 218] width 58 height 48
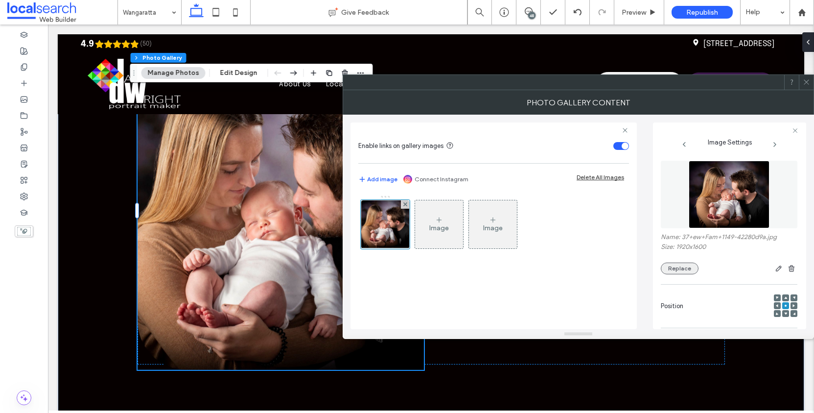
click at [693, 274] on button "Replace" at bounding box center [680, 269] width 38 height 12
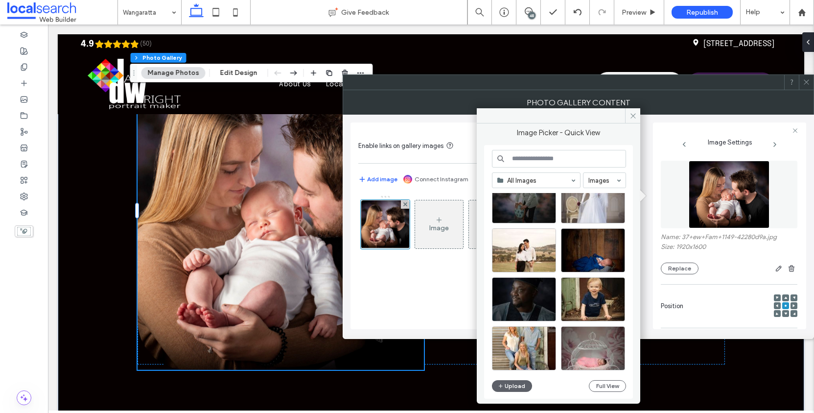
scroll to position [1020, 0]
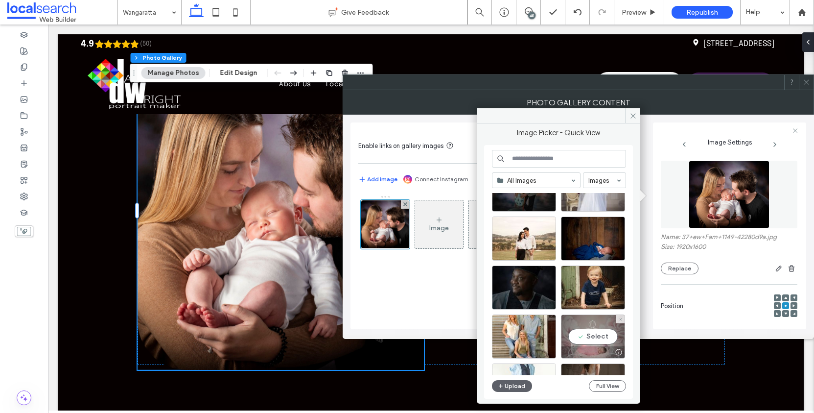
click at [605, 334] on div "Select" at bounding box center [593, 336] width 64 height 44
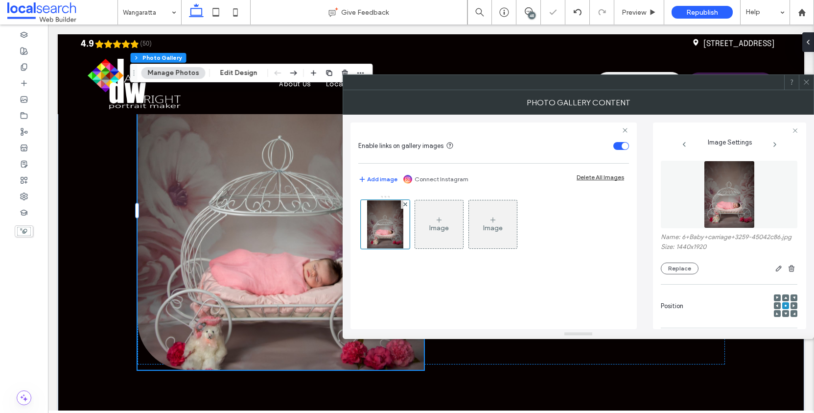
click at [810, 79] on icon at bounding box center [806, 81] width 7 height 7
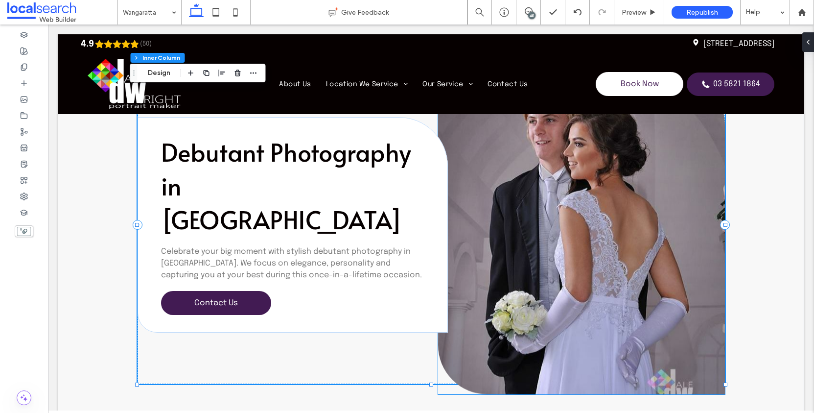
scroll to position [100, 0]
click at [608, 246] on link at bounding box center [581, 235] width 287 height 318
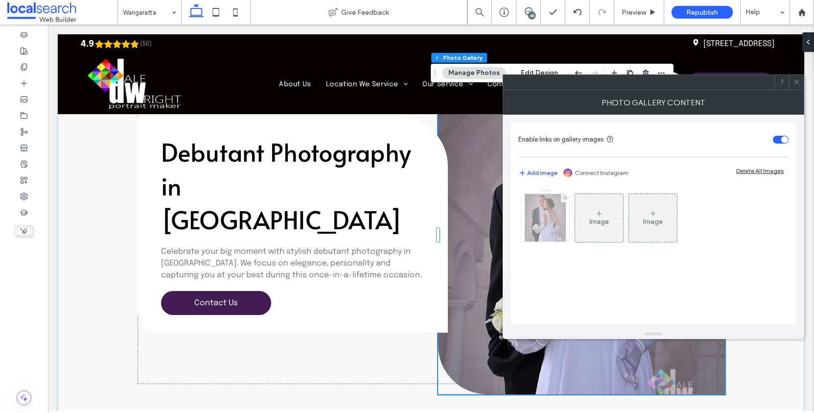
click at [554, 211] on img at bounding box center [545, 218] width 41 height 48
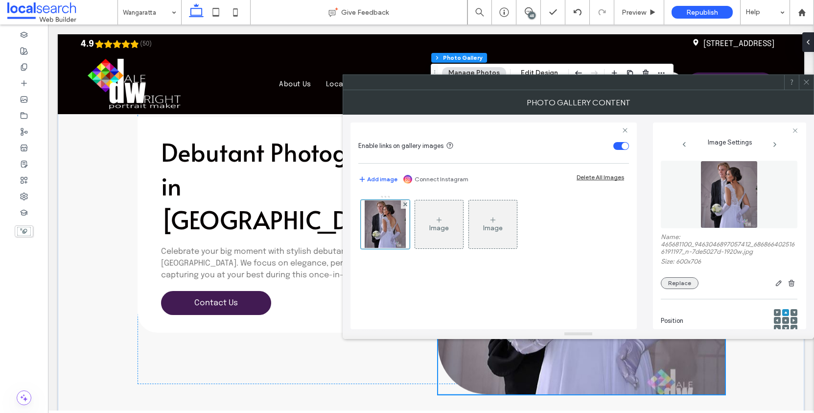
click at [666, 285] on div "Name: 465681100_9463046897057412_6868664025166191197_n-7de5027d-1920w.jpg Size:…" at bounding box center [729, 261] width 137 height 56
click at [670, 289] on button "Replace" at bounding box center [680, 283] width 38 height 12
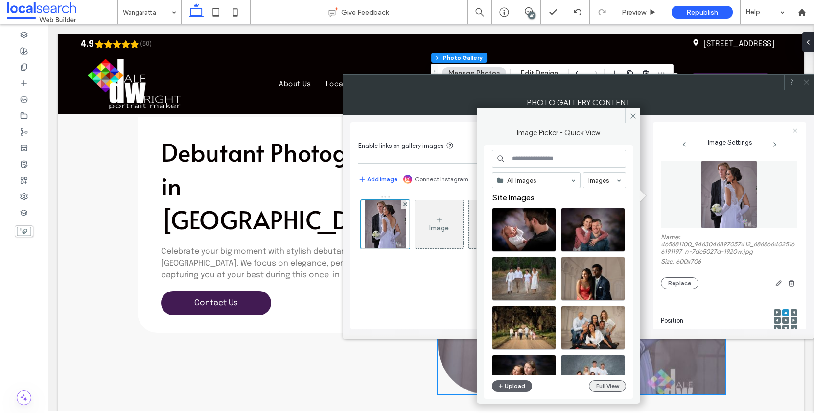
click at [617, 394] on div "All Images Images Site Images Upload Full View" at bounding box center [559, 272] width 134 height 244
click at [614, 390] on button "Full View" at bounding box center [607, 386] width 37 height 12
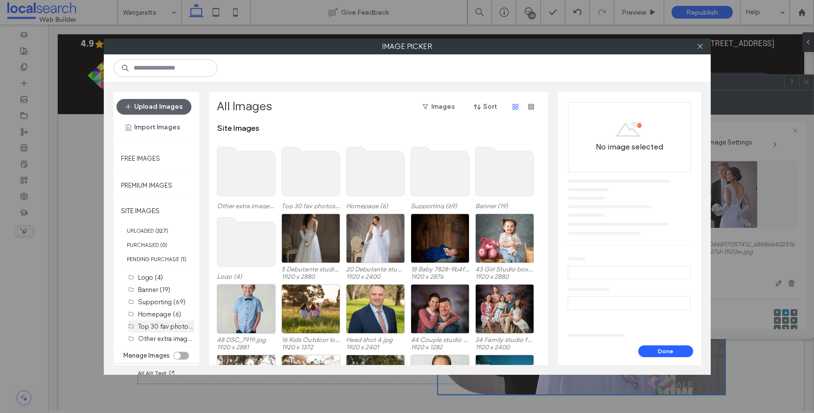
click at [160, 331] on label "Top 30 fav photos (30)" at bounding box center [171, 325] width 67 height 9
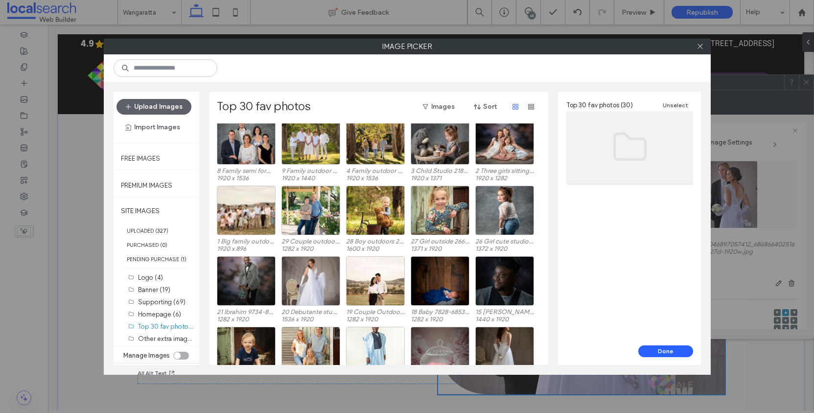
scroll to position [159, 0]
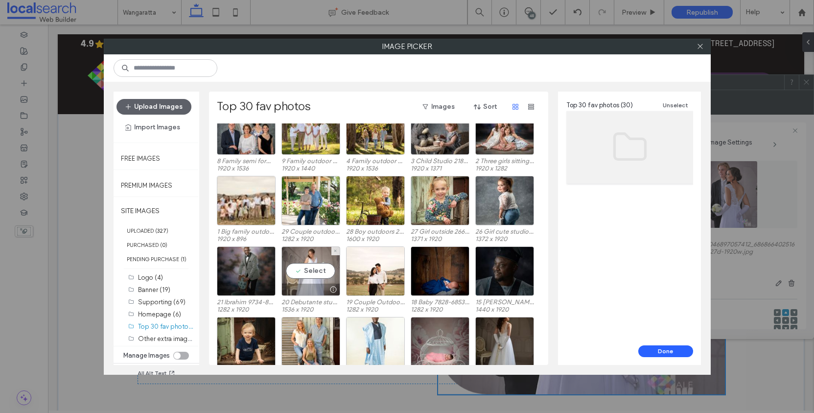
click at [326, 264] on div "Select" at bounding box center [311, 270] width 59 height 49
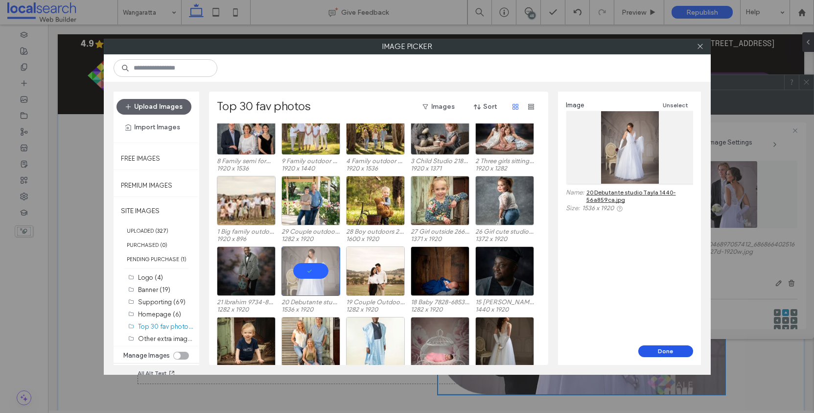
drag, startPoint x: 678, startPoint y: 349, endPoint x: 629, endPoint y: 324, distance: 55.0
click at [678, 349] on button "Done" at bounding box center [666, 351] width 55 height 12
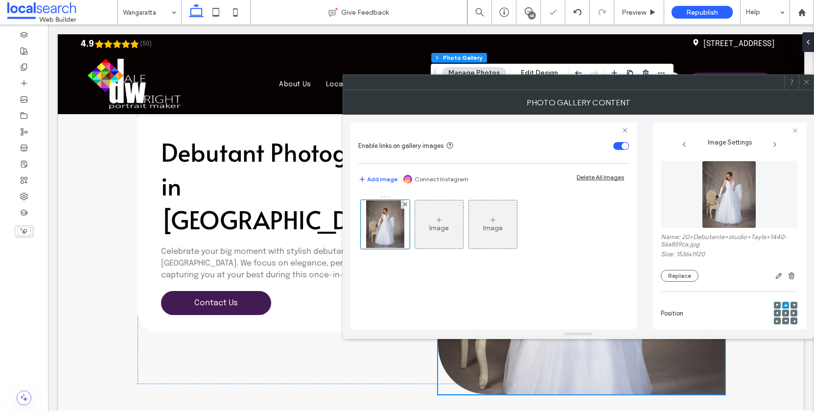
click at [811, 84] on div at bounding box center [806, 82] width 15 height 15
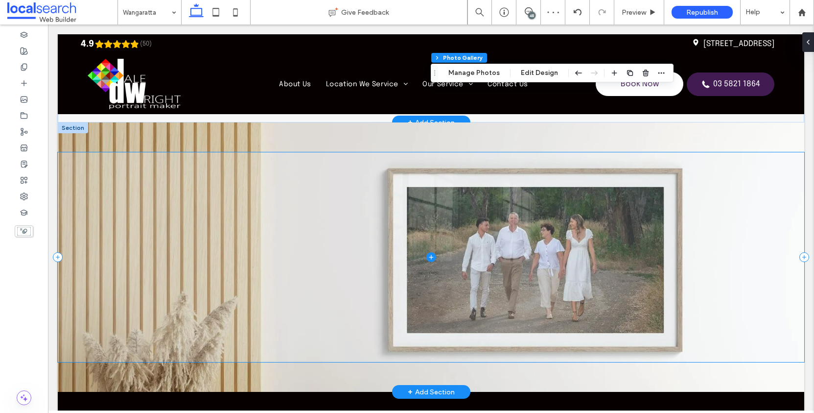
scroll to position [3264, 0]
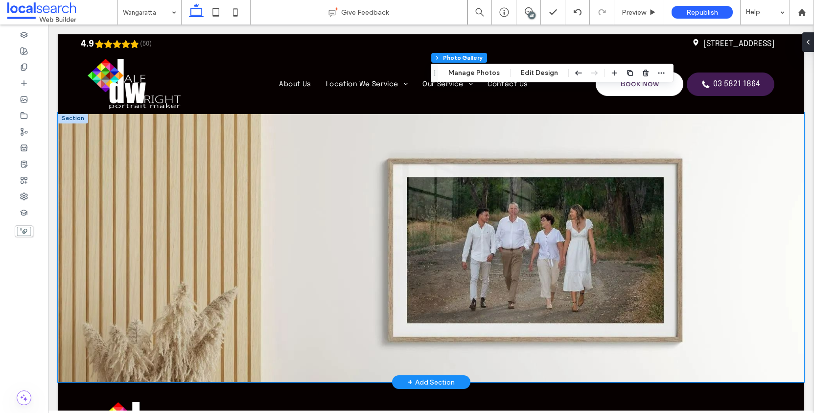
click at [167, 128] on div at bounding box center [431, 247] width 747 height 269
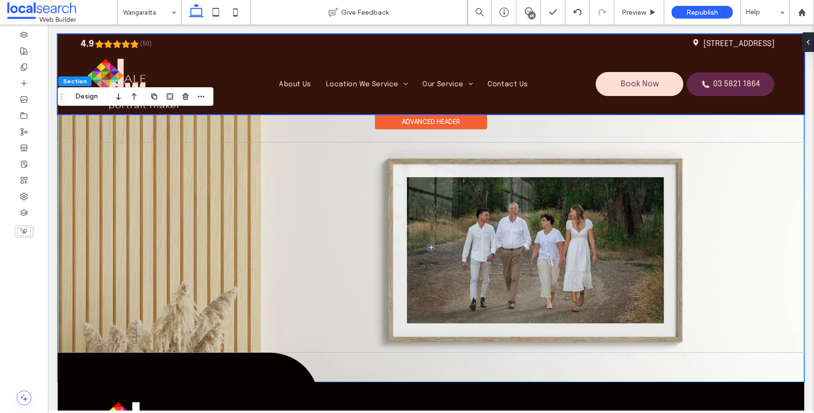
click at [93, 84] on div at bounding box center [431, 74] width 747 height 80
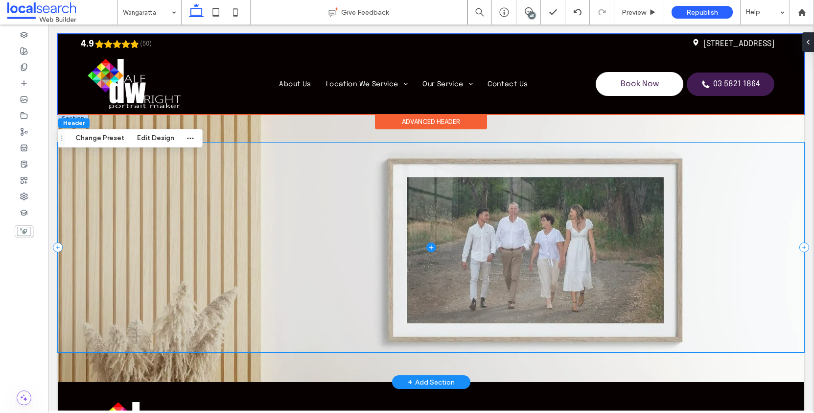
click at [251, 148] on span at bounding box center [431, 248] width 747 height 210
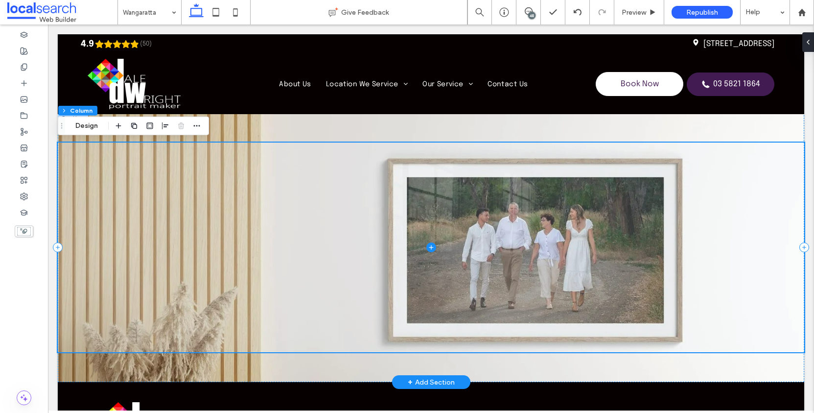
click at [190, 204] on span at bounding box center [431, 248] width 747 height 210
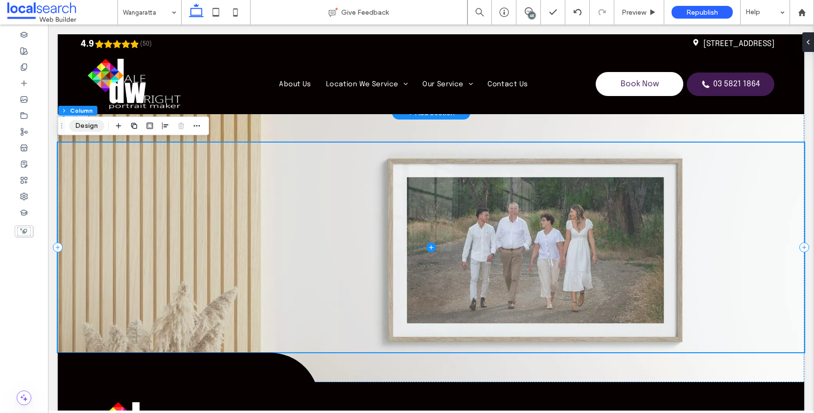
click at [92, 125] on button "Design" at bounding box center [86, 126] width 35 height 12
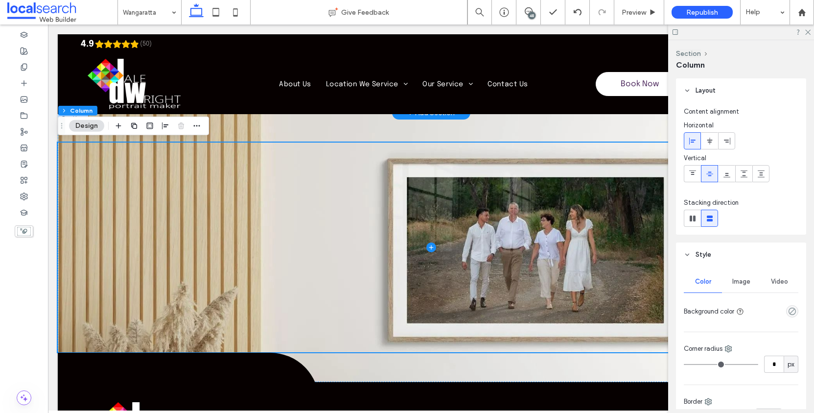
click at [746, 279] on span "Image" at bounding box center [742, 282] width 18 height 8
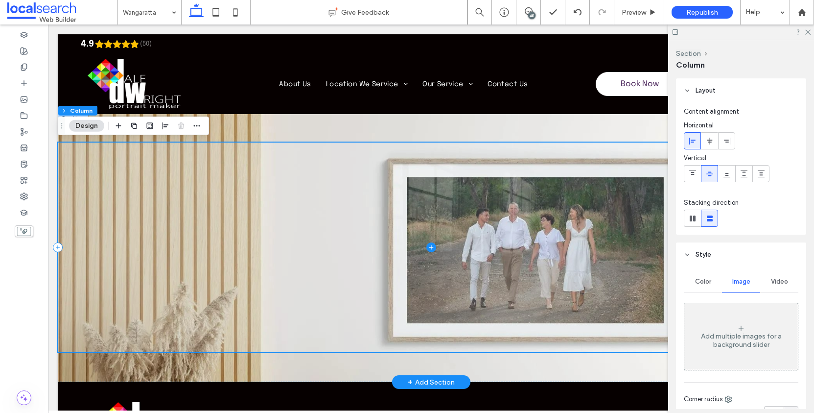
click at [279, 143] on span at bounding box center [431, 248] width 747 height 210
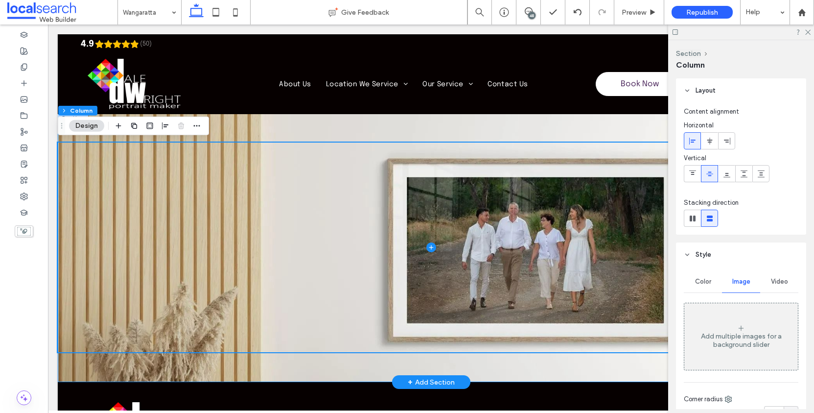
click at [282, 127] on div at bounding box center [431, 247] width 747 height 269
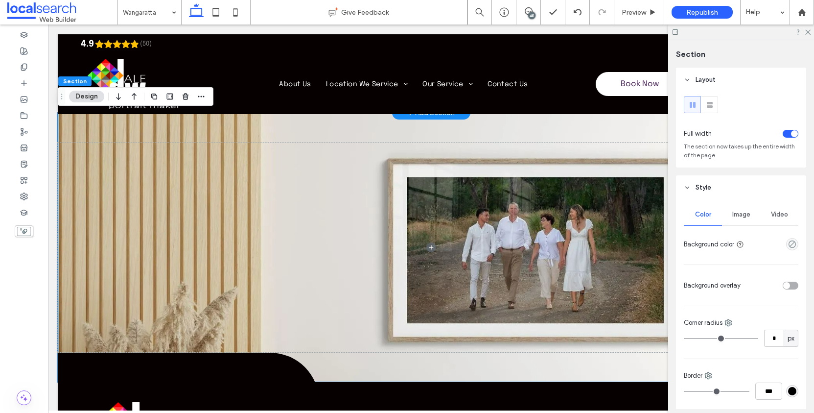
click at [742, 218] on span "Image" at bounding box center [742, 215] width 18 height 8
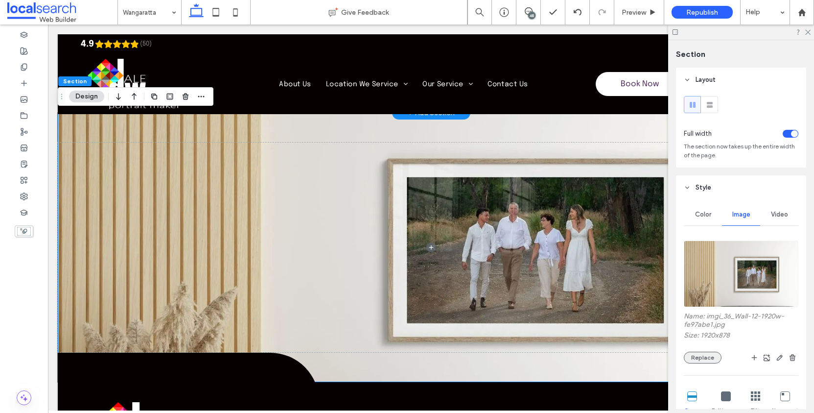
click at [710, 363] on button "Replace" at bounding box center [703, 358] width 38 height 12
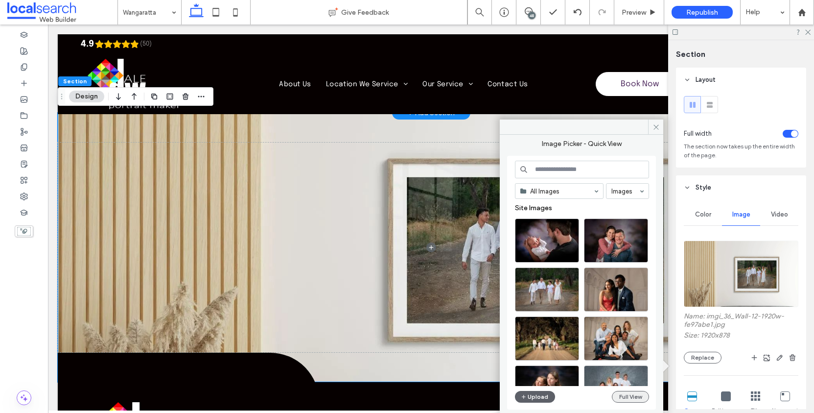
click at [632, 396] on button "Full View" at bounding box center [630, 397] width 37 height 12
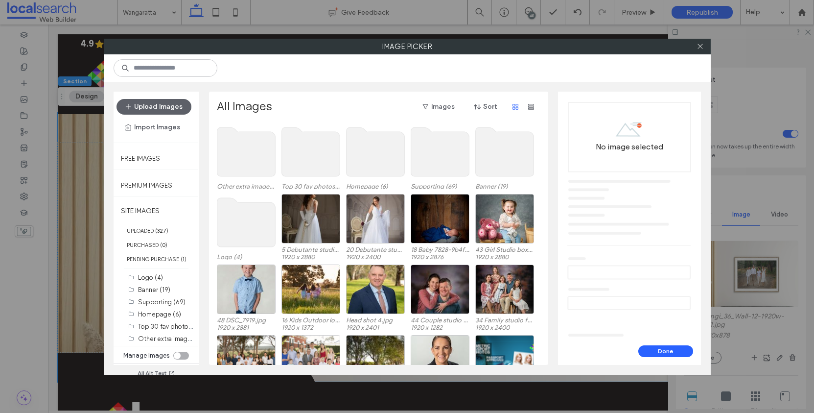
scroll to position [60, 0]
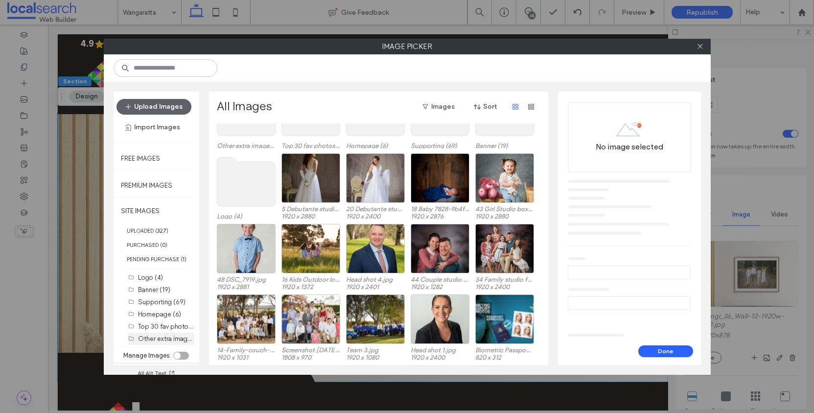
click at [174, 343] on label "Other extra images (20)" at bounding box center [173, 338] width 70 height 9
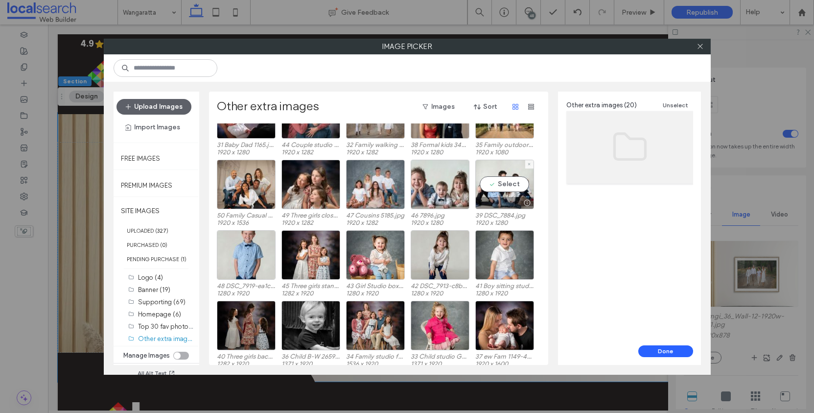
scroll to position [41, 0]
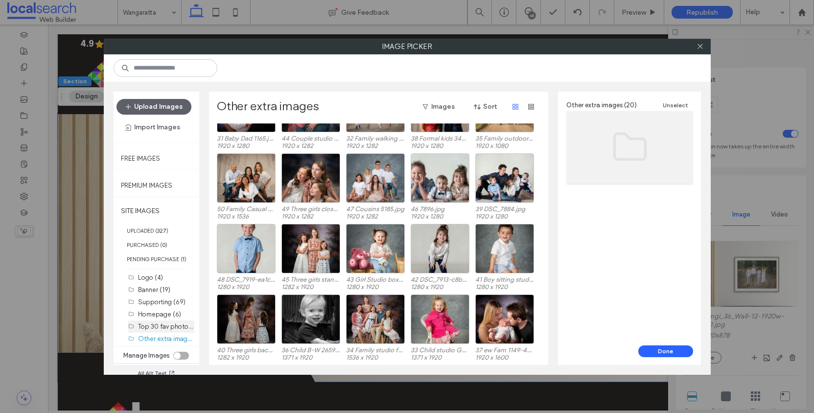
click at [168, 330] on label "Top 30 fav photos (30)" at bounding box center [171, 325] width 67 height 9
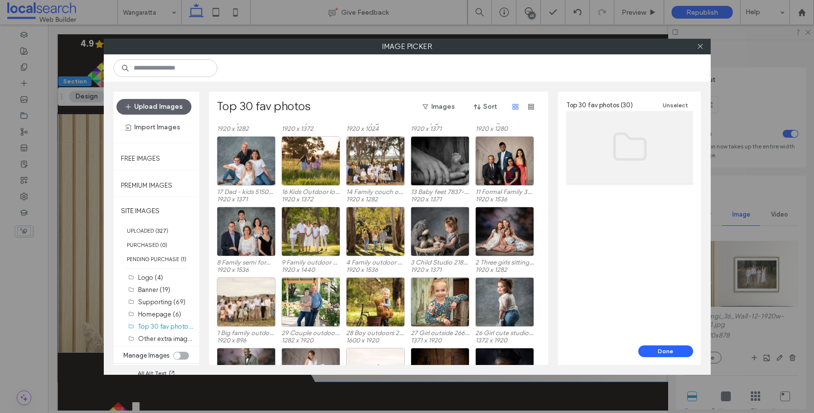
scroll to position [0, 0]
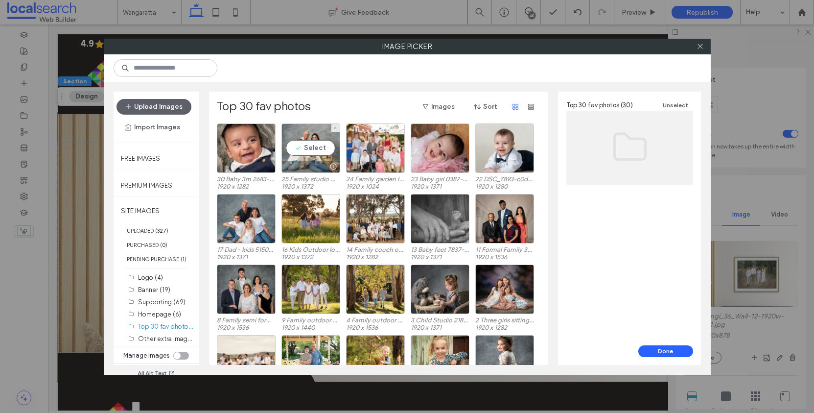
click at [319, 140] on div "Select" at bounding box center [311, 147] width 59 height 49
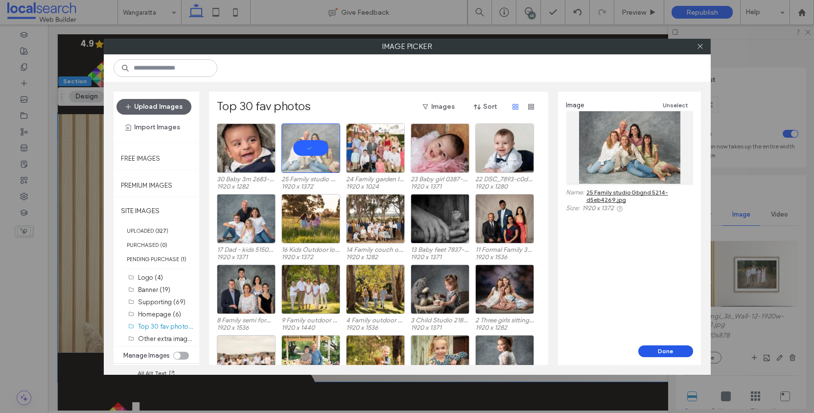
click at [662, 347] on button "Done" at bounding box center [666, 351] width 55 height 12
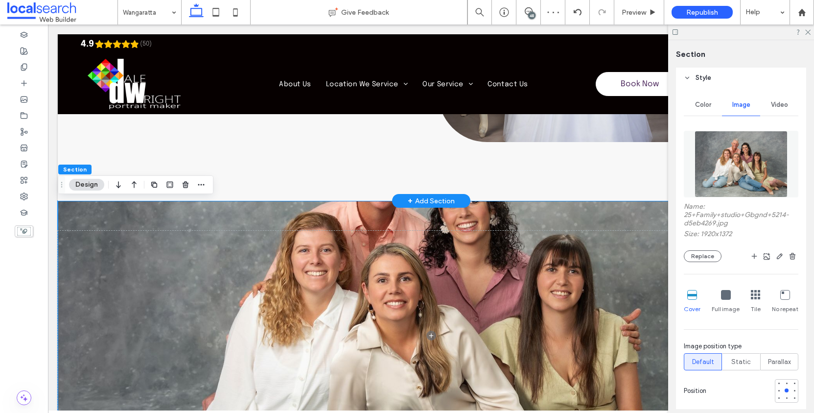
scroll to position [122, 0]
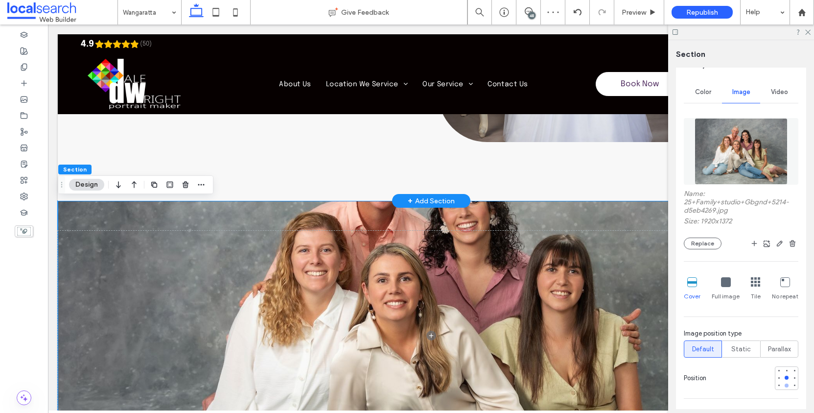
click at [784, 389] on div at bounding box center [787, 385] width 7 height 7
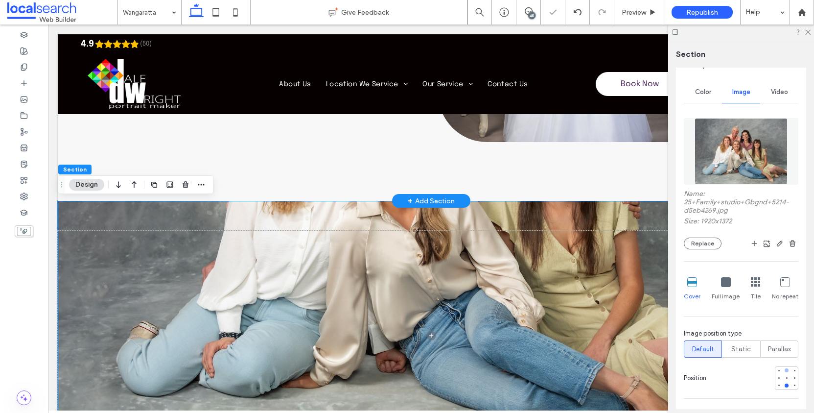
click at [784, 374] on div at bounding box center [787, 370] width 7 height 7
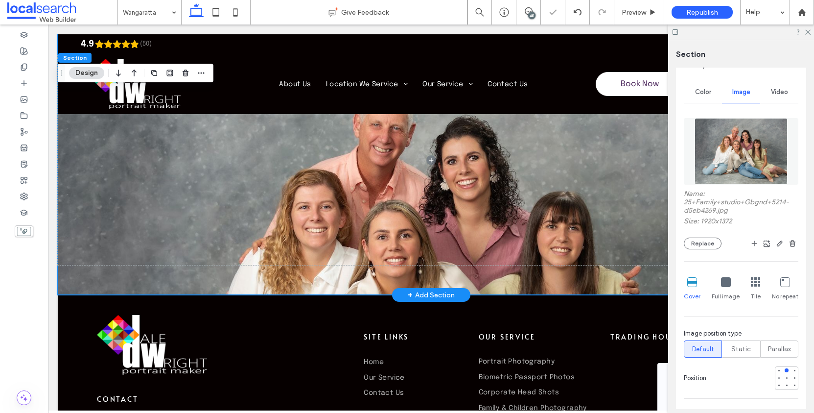
scroll to position [3357, 0]
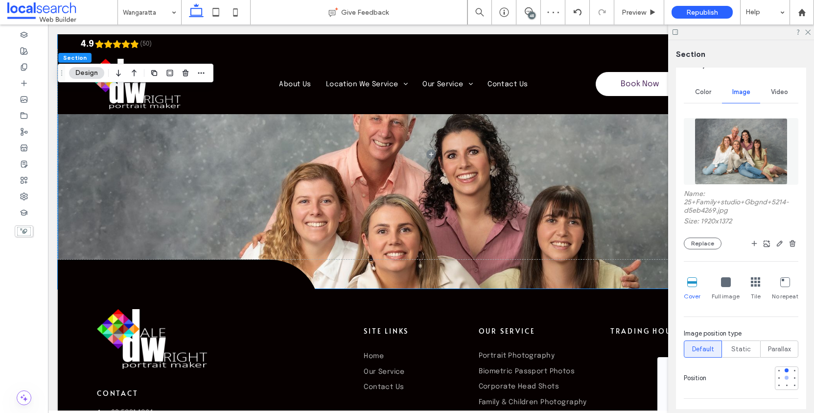
click at [784, 381] on div at bounding box center [787, 377] width 7 height 7
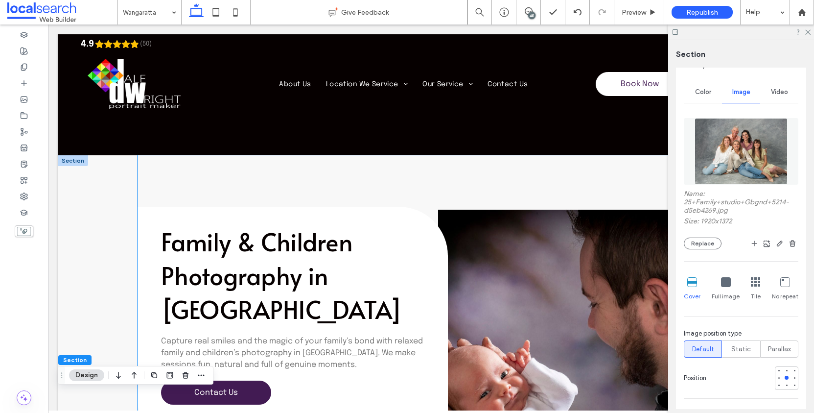
scroll to position [2093, 0]
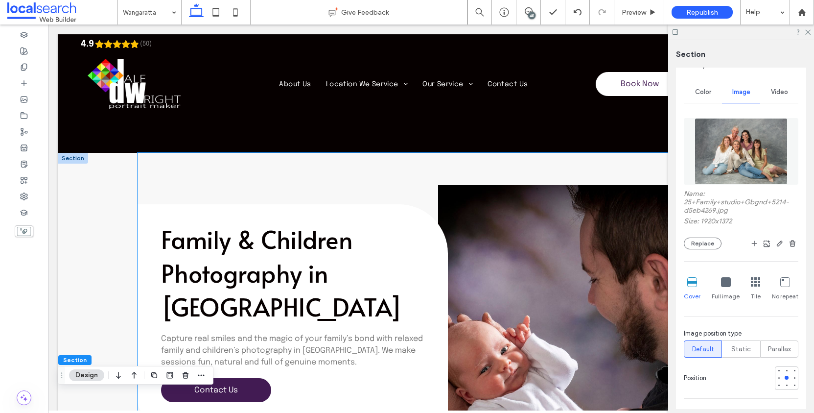
click at [534, 227] on link at bounding box center [581, 344] width 287 height 318
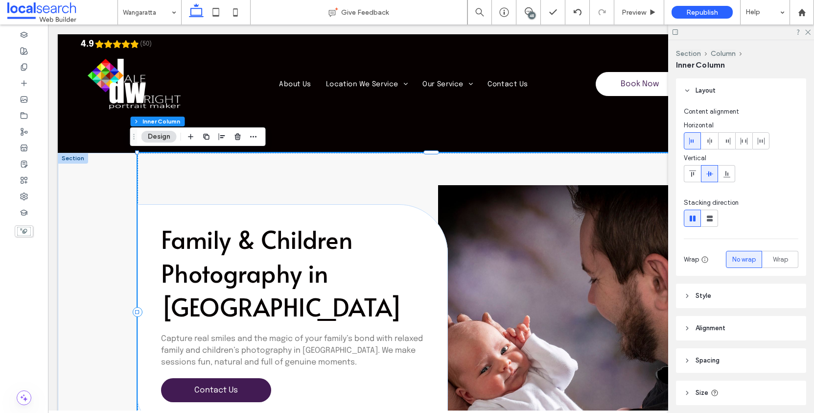
click at [531, 226] on link at bounding box center [581, 344] width 287 height 318
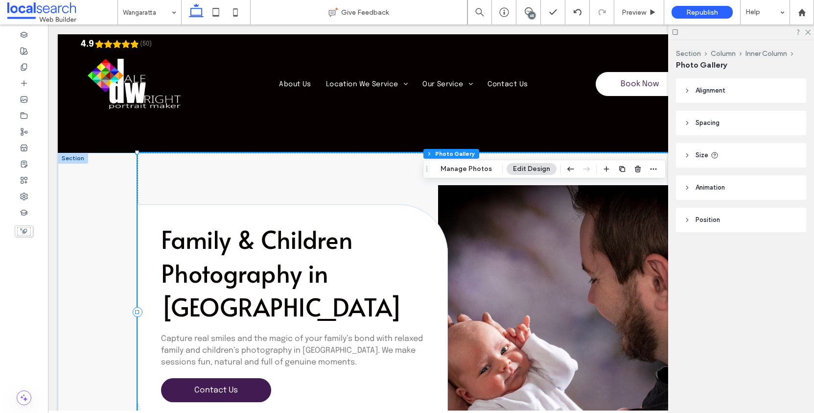
type input "**"
type input "****"
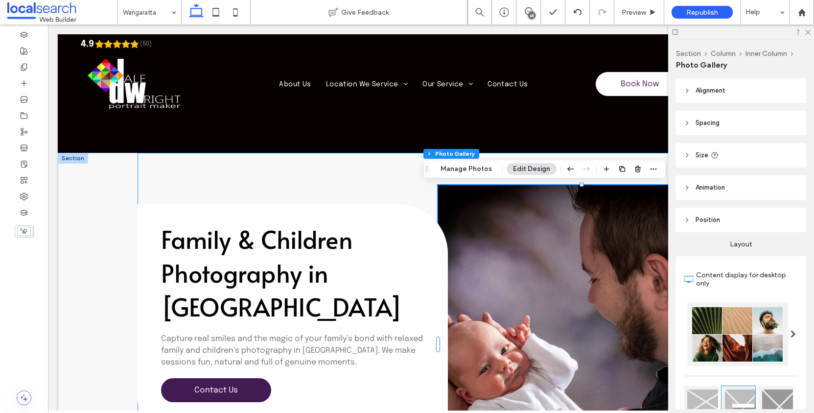
click at [472, 175] on div "Section Column Inner Column Photo Gallery Manage Photos Edit Design" at bounding box center [544, 169] width 243 height 19
click at [473, 170] on button "Manage Photos" at bounding box center [466, 169] width 64 height 12
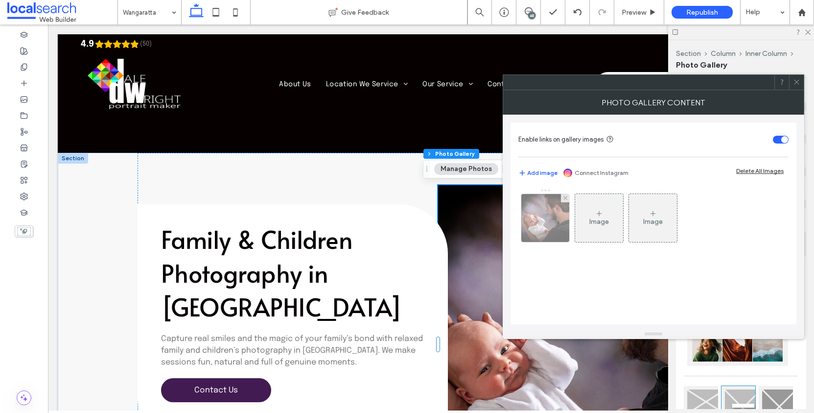
click at [550, 220] on img at bounding box center [546, 218] width 72 height 48
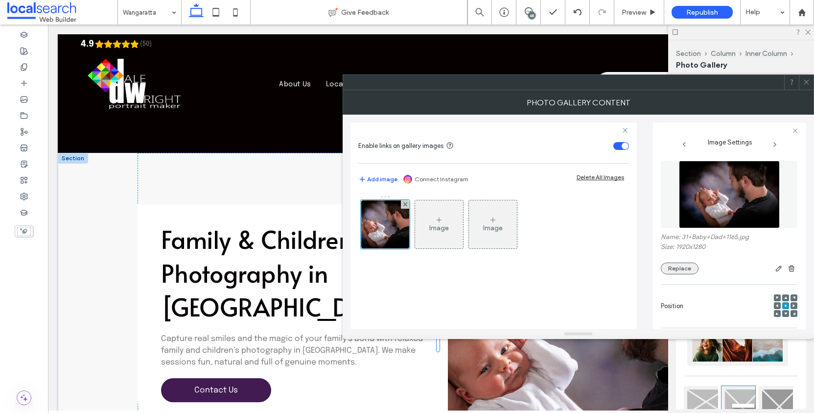
click at [691, 273] on button "Replace" at bounding box center [680, 269] width 38 height 12
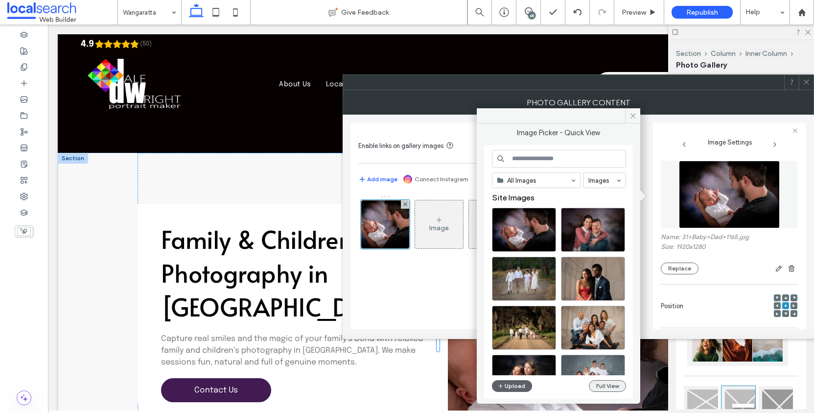
click at [613, 385] on button "Full View" at bounding box center [607, 386] width 37 height 12
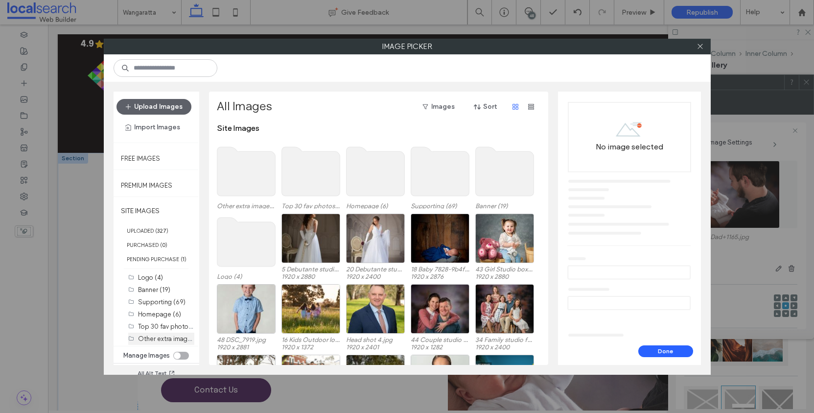
click at [169, 343] on label "Other extra images (20)" at bounding box center [173, 338] width 70 height 9
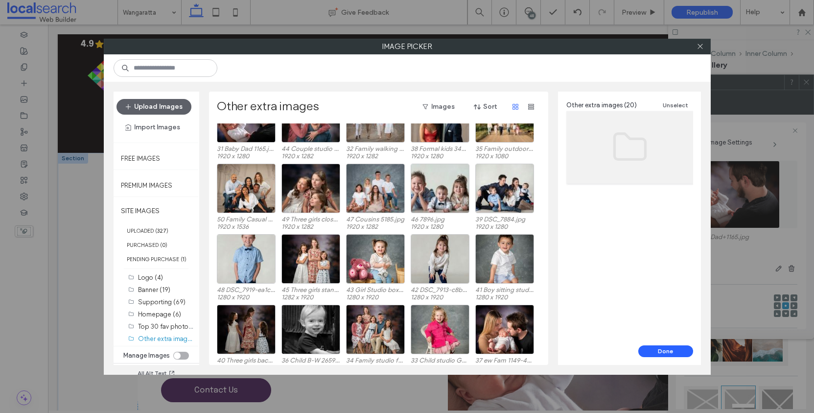
scroll to position [41, 0]
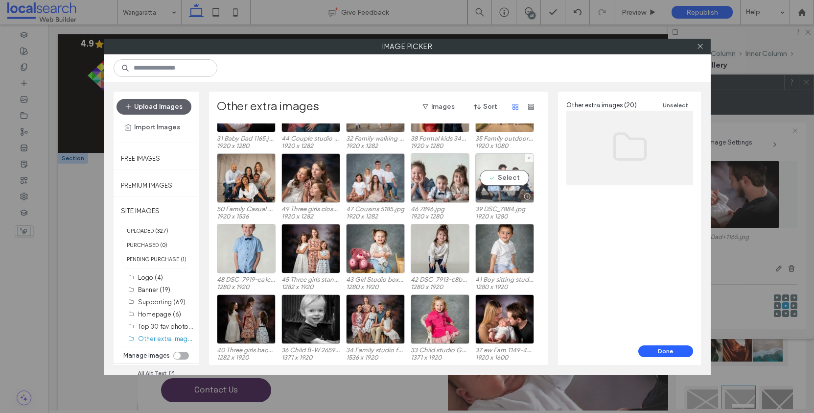
click at [522, 167] on div "Select" at bounding box center [505, 177] width 59 height 49
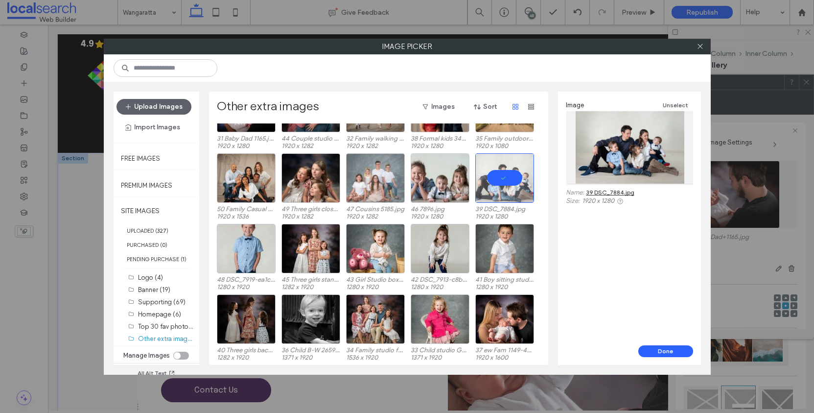
click at [382, 173] on div at bounding box center [375, 177] width 59 height 49
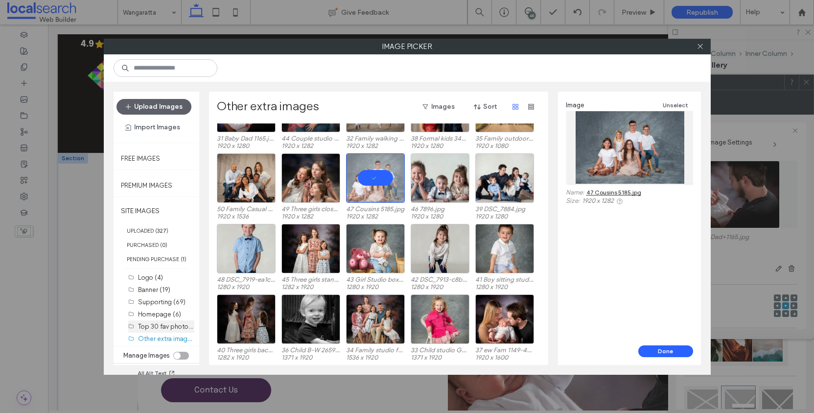
click at [164, 331] on label "Top 30 fav photos (30)" at bounding box center [171, 325] width 67 height 9
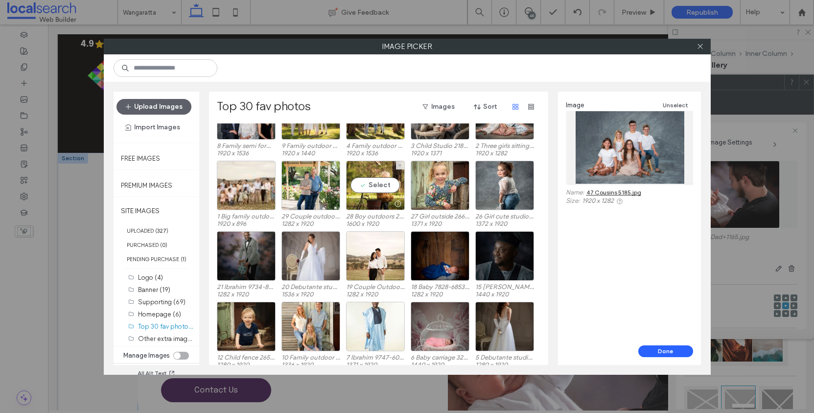
scroll to position [182, 0]
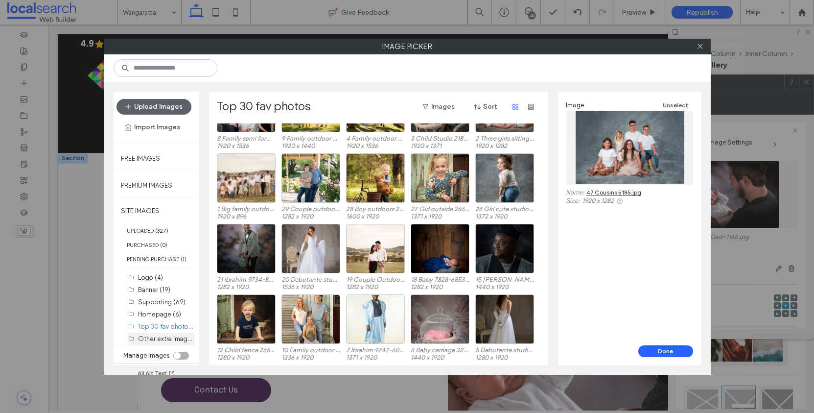
click at [163, 343] on label "Other extra images (20)" at bounding box center [173, 338] width 70 height 9
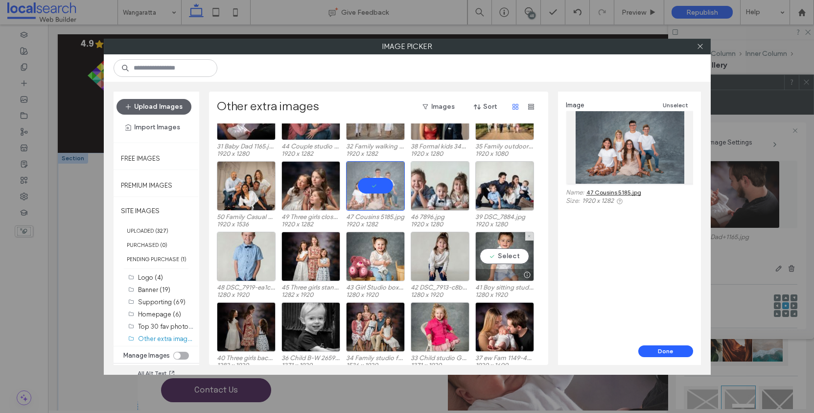
scroll to position [41, 0]
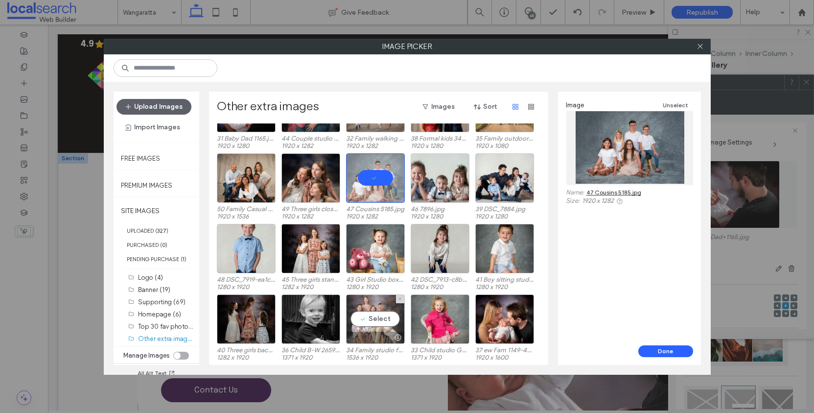
click at [369, 316] on div "Select" at bounding box center [375, 318] width 59 height 49
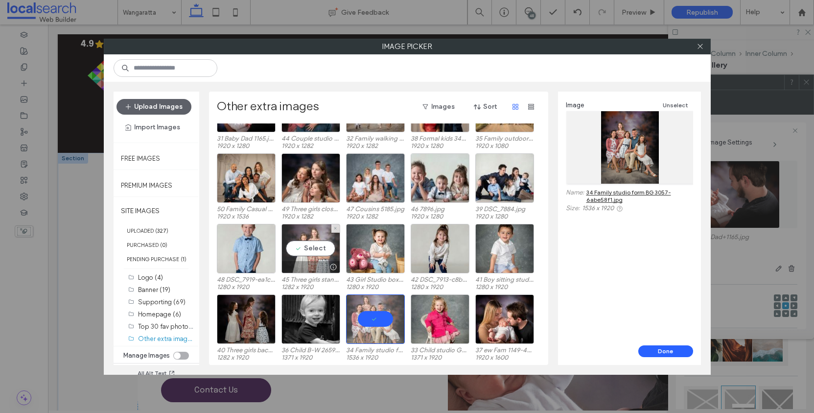
click at [310, 251] on div "Select" at bounding box center [311, 248] width 59 height 49
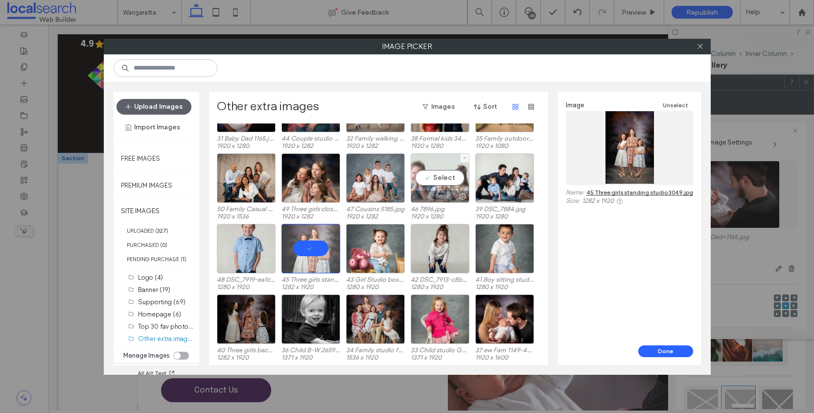
click at [441, 175] on div "Select" at bounding box center [440, 177] width 59 height 49
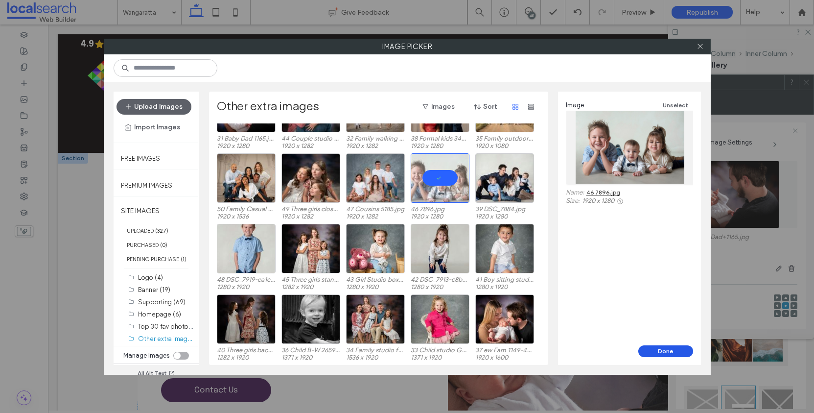
click at [673, 351] on button "Done" at bounding box center [666, 351] width 55 height 12
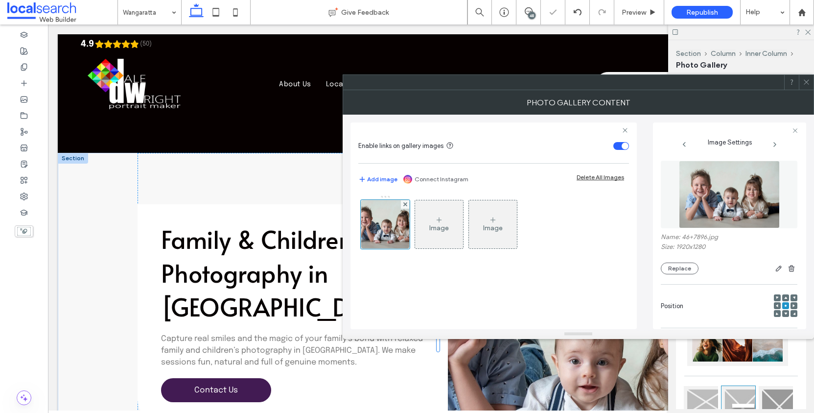
click at [809, 81] on icon at bounding box center [806, 81] width 7 height 7
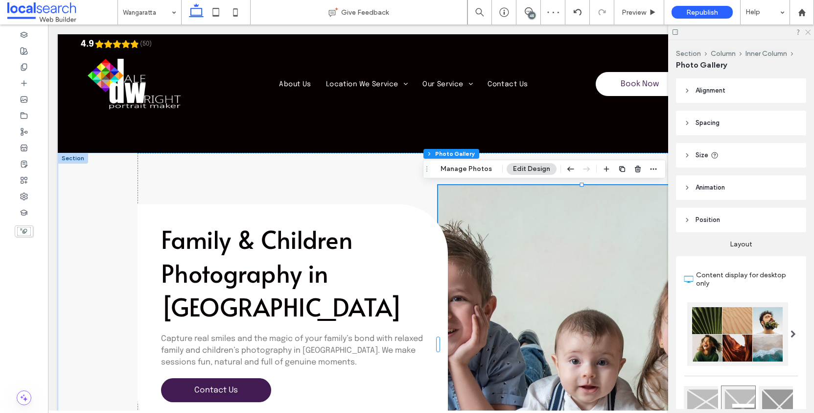
click at [809, 31] on use at bounding box center [808, 32] width 5 height 5
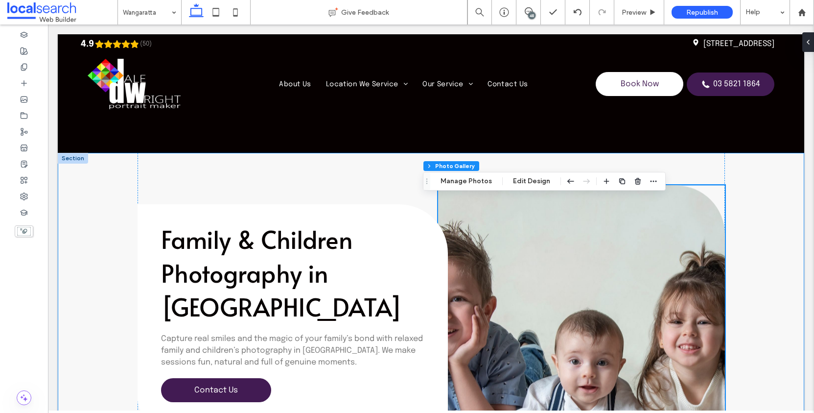
scroll to position [2169, 0]
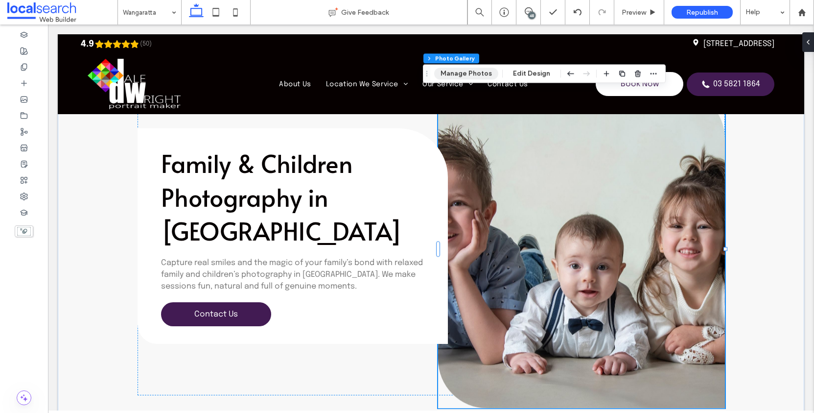
drag, startPoint x: 410, startPoint y: 59, endPoint x: 463, endPoint y: 72, distance: 54.5
click at [463, 72] on button "Manage Photos" at bounding box center [466, 74] width 64 height 12
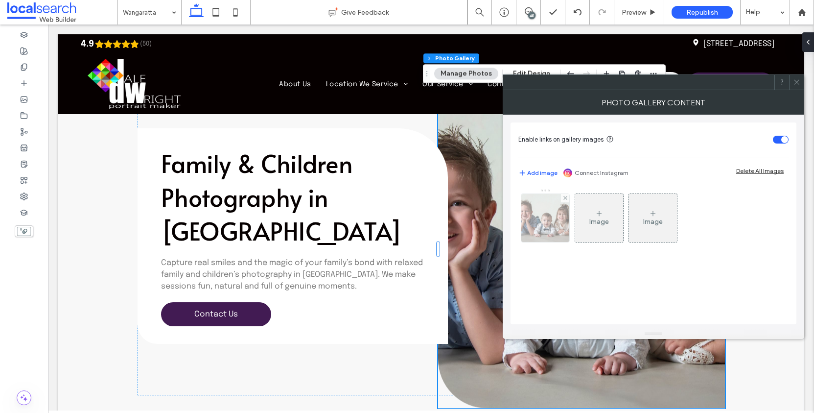
click at [546, 209] on img at bounding box center [546, 218] width 72 height 48
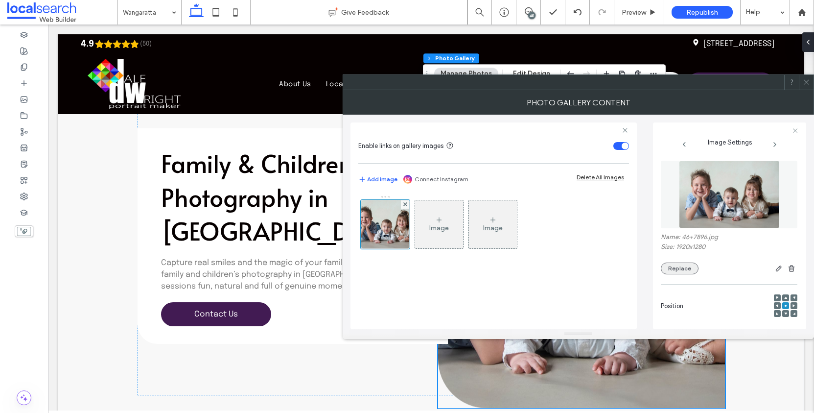
click at [692, 273] on button "Replace" at bounding box center [680, 269] width 38 height 12
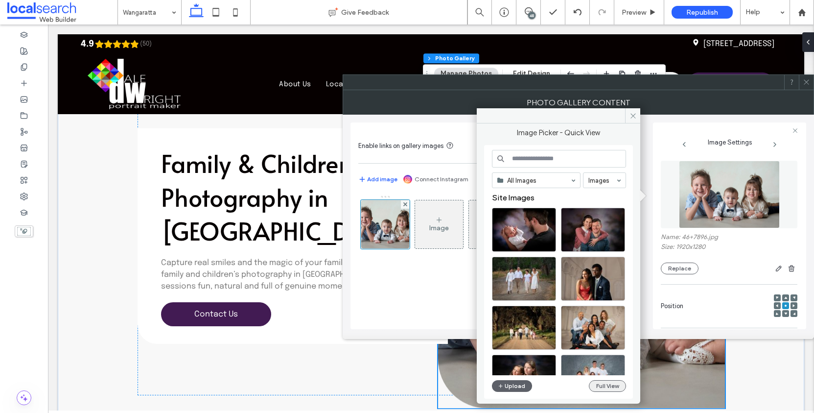
click at [613, 387] on button "Full View" at bounding box center [607, 386] width 37 height 12
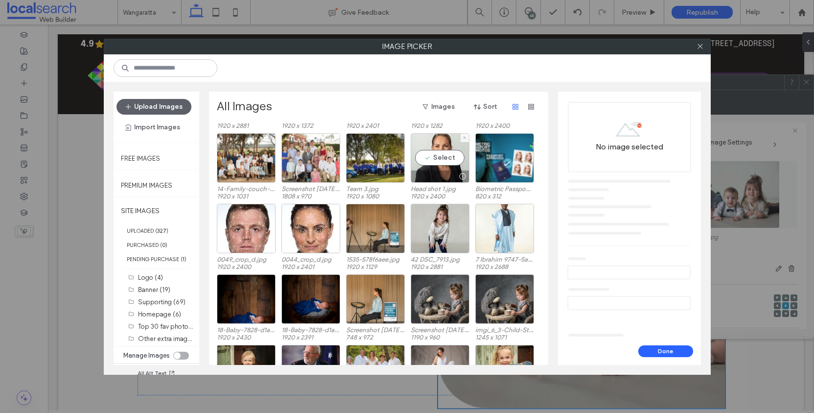
scroll to position [277, 0]
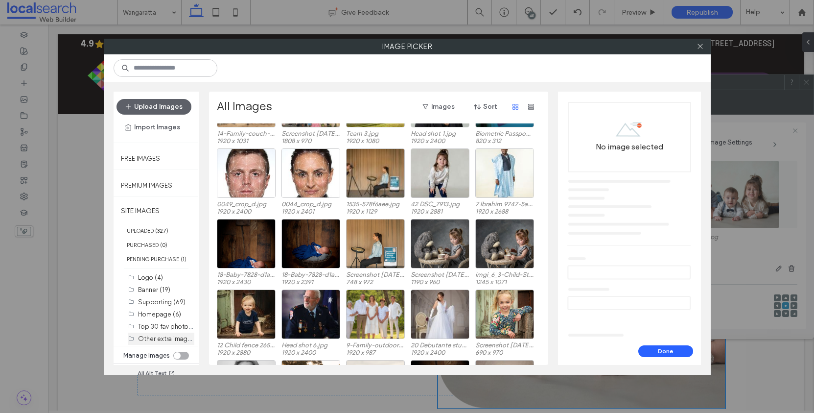
click at [167, 343] on label "Other extra images (20)" at bounding box center [173, 338] width 70 height 9
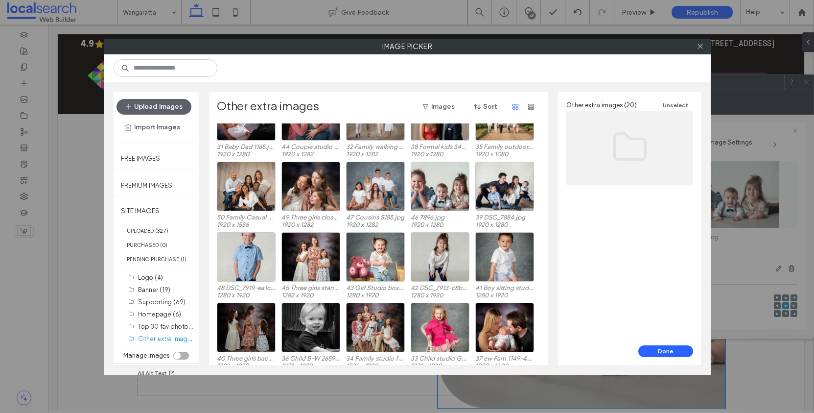
scroll to position [41, 0]
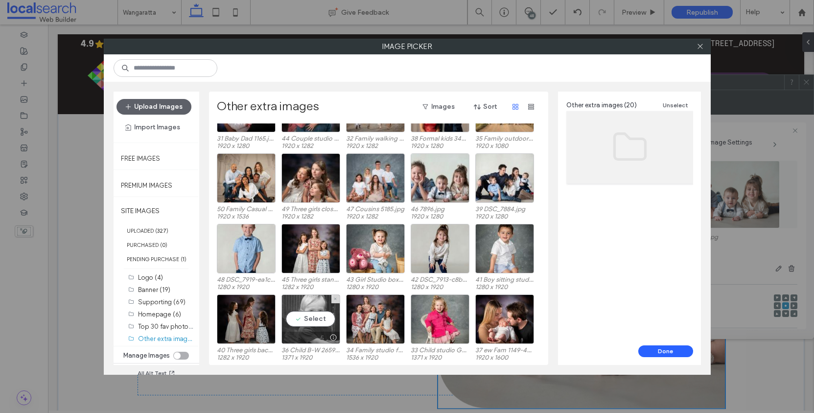
click at [326, 314] on div "Select" at bounding box center [311, 318] width 59 height 49
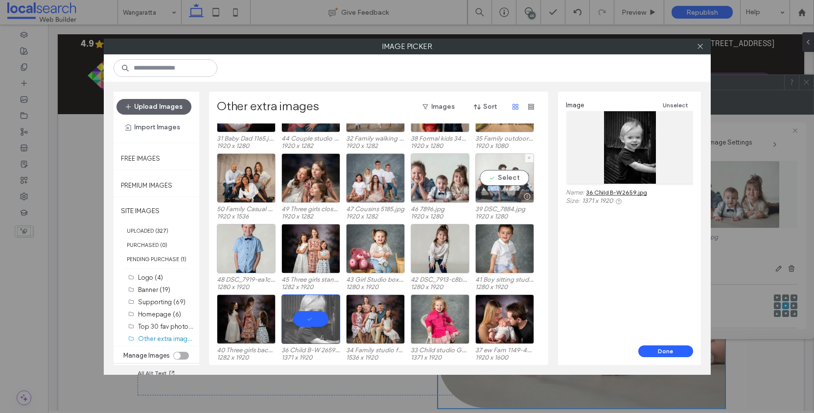
click at [510, 173] on div "Select" at bounding box center [505, 177] width 59 height 49
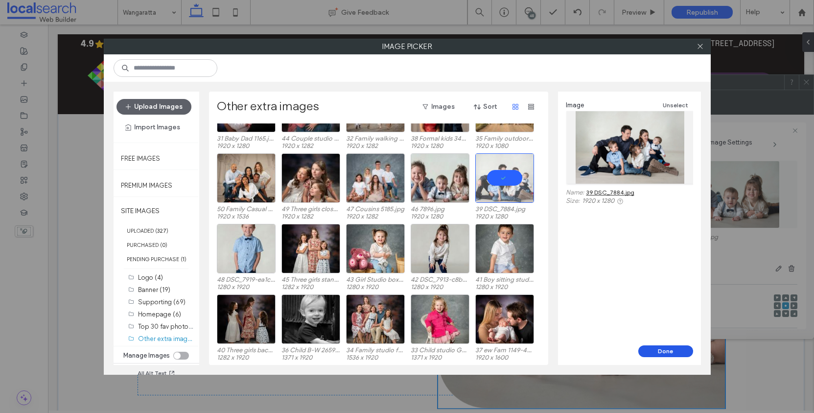
click at [660, 350] on button "Done" at bounding box center [666, 351] width 55 height 12
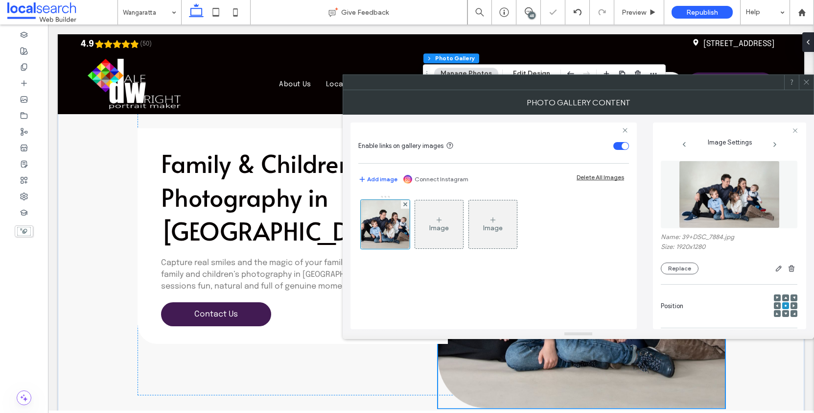
click at [810, 84] on icon at bounding box center [806, 81] width 7 height 7
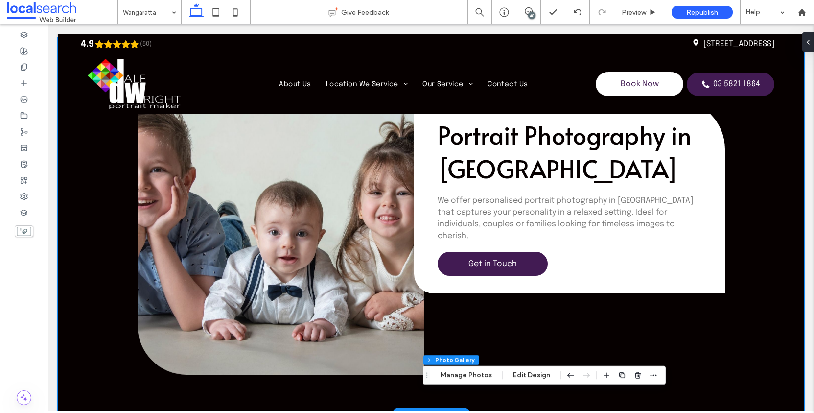
scroll to position [1092, 0]
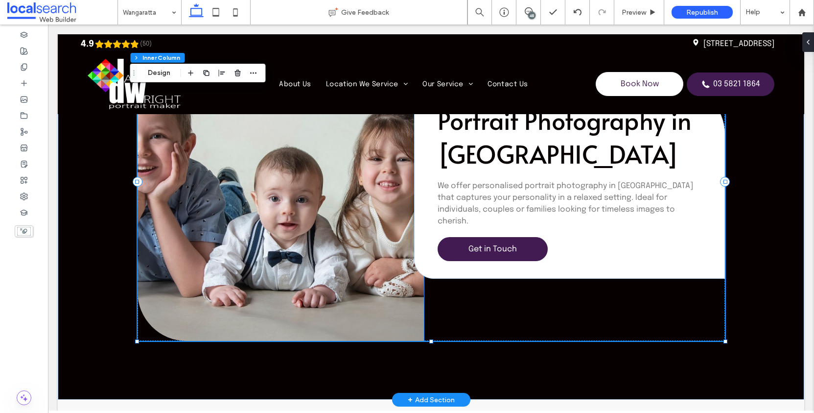
click at [310, 168] on link at bounding box center [281, 182] width 287 height 318
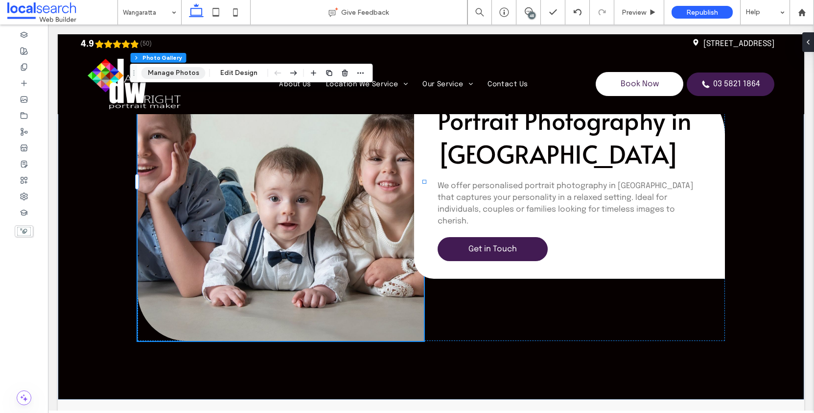
click at [187, 71] on button "Manage Photos" at bounding box center [174, 73] width 64 height 12
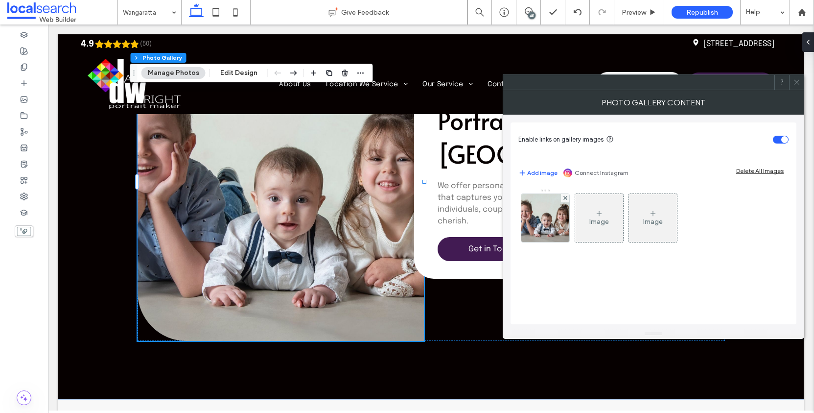
click at [558, 220] on img at bounding box center [546, 218] width 72 height 48
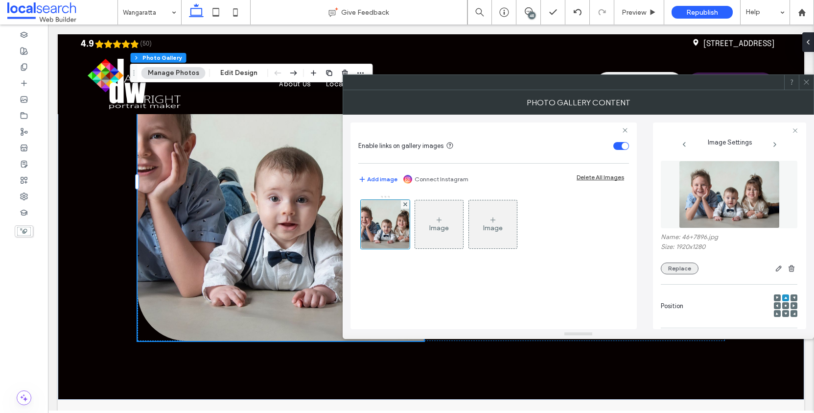
click at [686, 274] on button "Replace" at bounding box center [680, 269] width 38 height 12
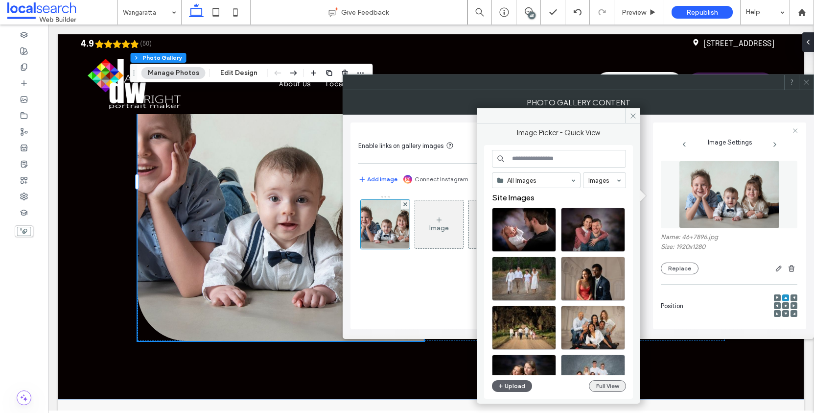
click at [613, 386] on button "Full View" at bounding box center [607, 386] width 37 height 12
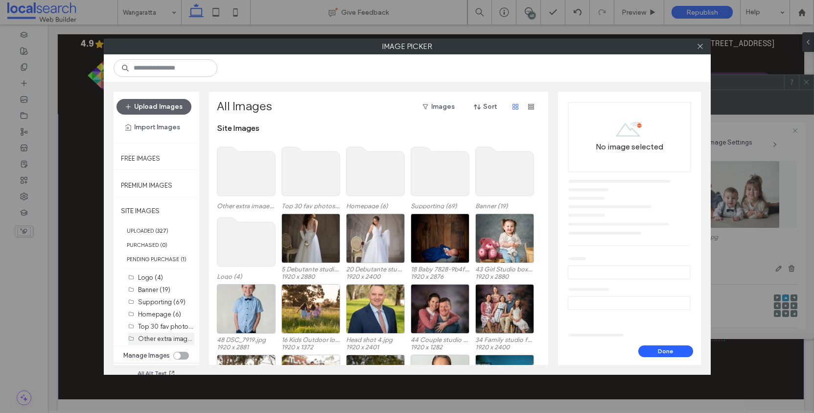
click at [171, 342] on label "Other extra images (20)" at bounding box center [173, 338] width 70 height 9
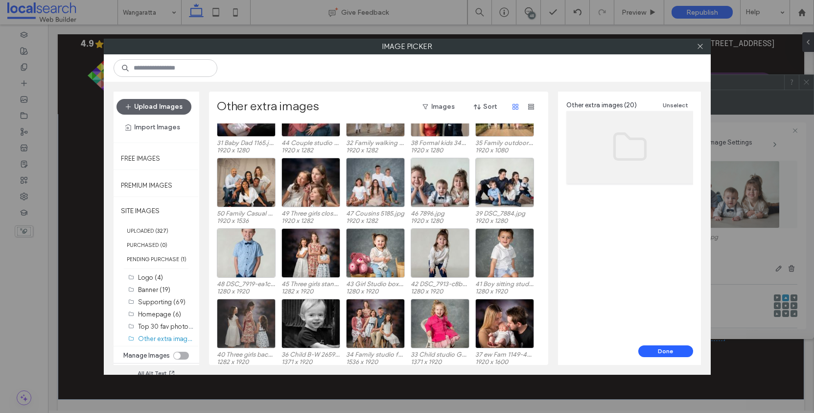
scroll to position [41, 0]
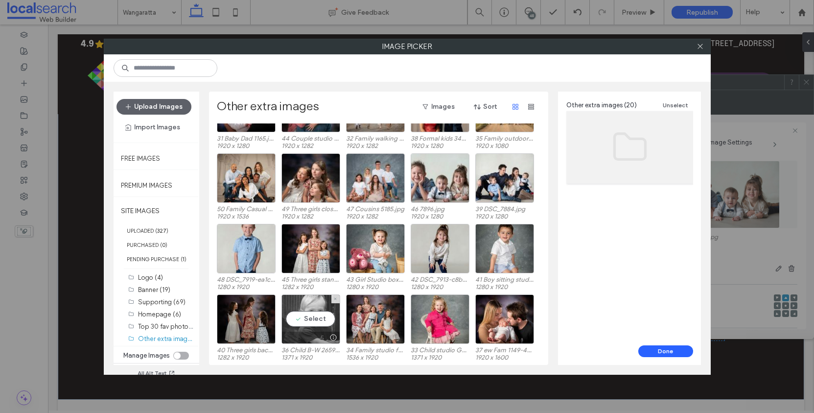
click at [299, 315] on div "Select" at bounding box center [311, 318] width 59 height 49
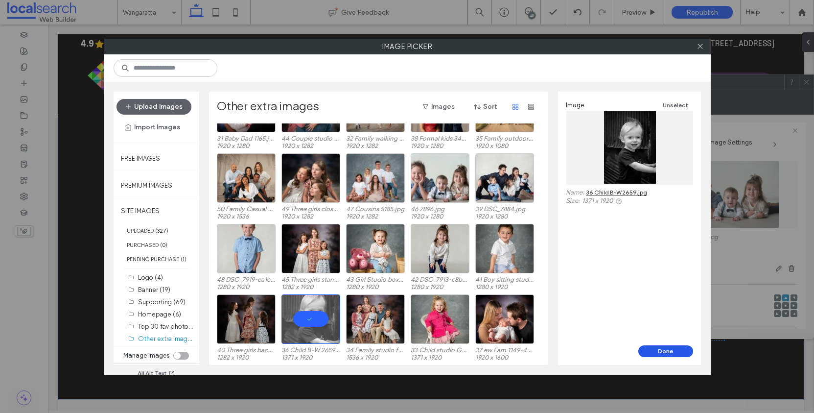
click at [674, 348] on button "Done" at bounding box center [666, 351] width 55 height 12
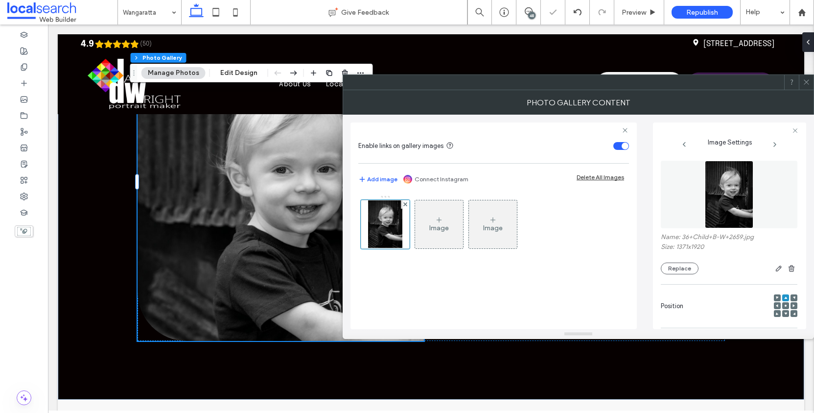
click at [809, 83] on div at bounding box center [806, 82] width 15 height 15
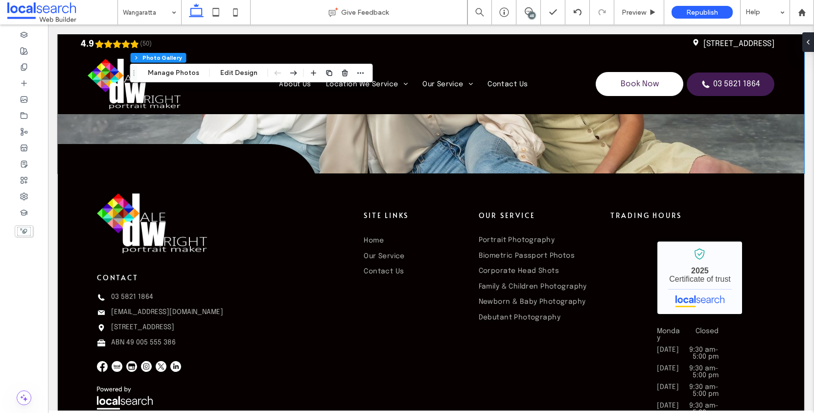
scroll to position [3273, 0]
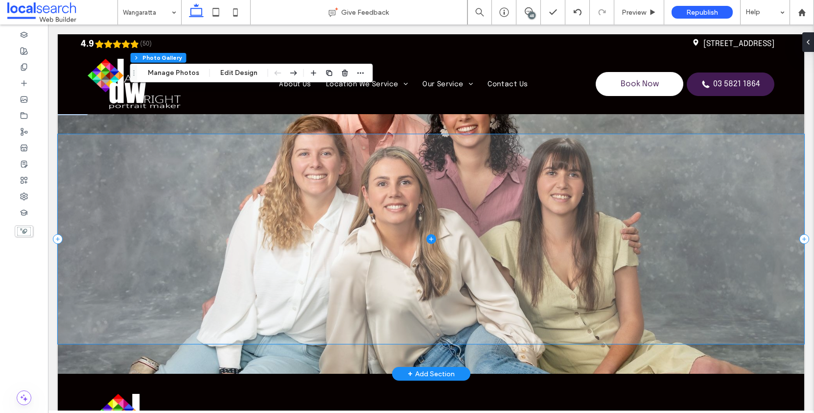
click at [168, 132] on div at bounding box center [431, 238] width 747 height 269
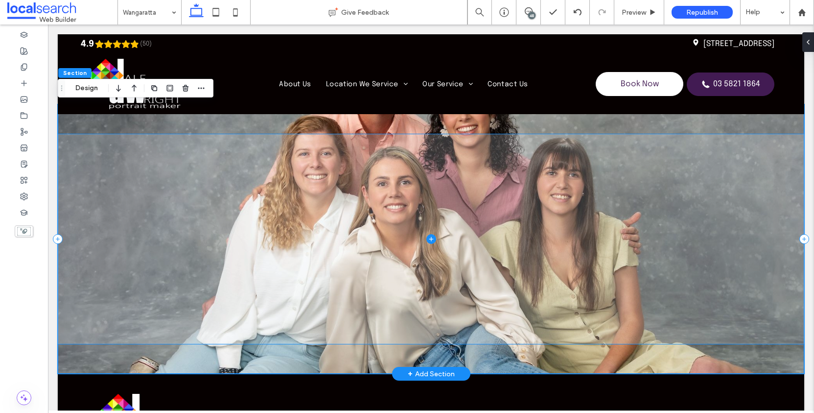
click at [163, 158] on span at bounding box center [431, 239] width 747 height 210
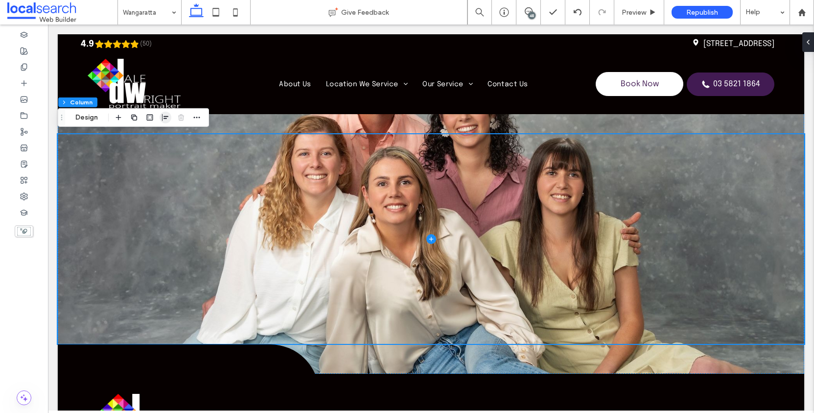
click at [83, 115] on button "Design" at bounding box center [86, 118] width 35 height 12
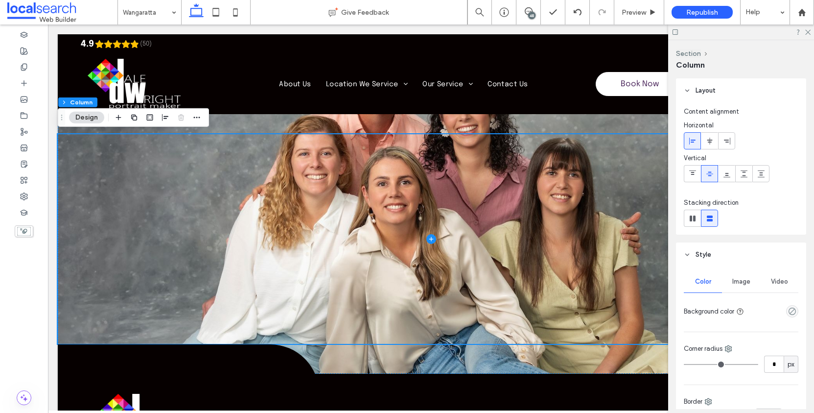
drag, startPoint x: 741, startPoint y: 281, endPoint x: 741, endPoint y: 273, distance: 7.8
click at [741, 281] on span "Image" at bounding box center [742, 282] width 18 height 8
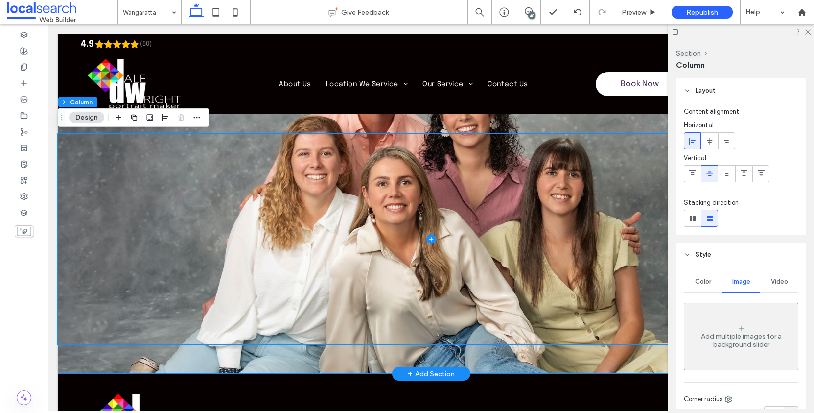
click at [257, 120] on div at bounding box center [431, 238] width 747 height 269
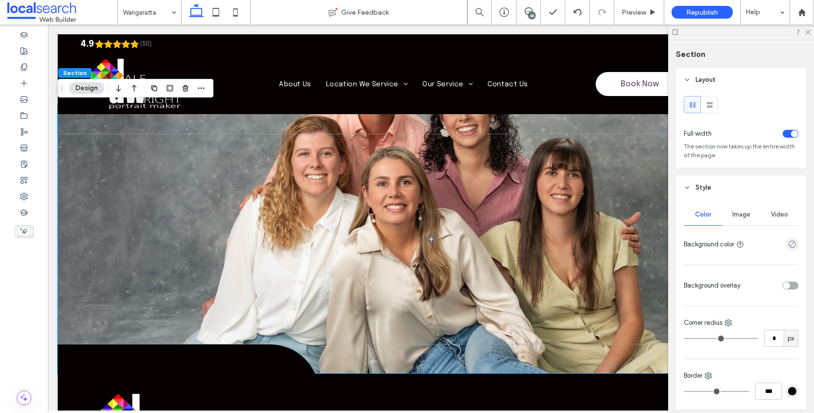
click at [741, 215] on span "Image" at bounding box center [742, 215] width 18 height 8
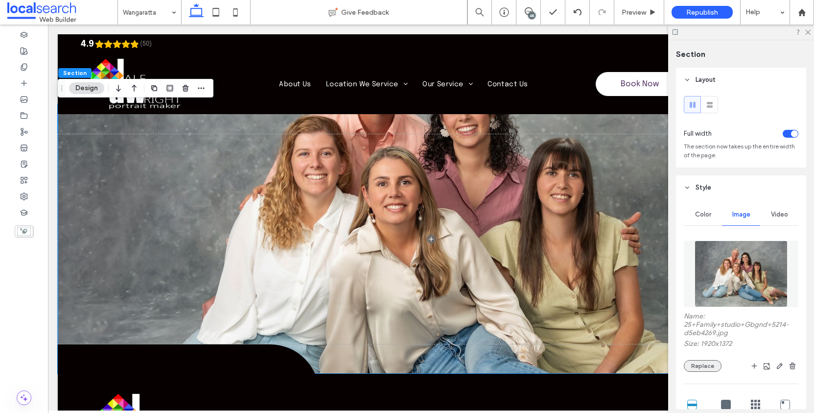
click at [704, 372] on button "Replace" at bounding box center [703, 366] width 38 height 12
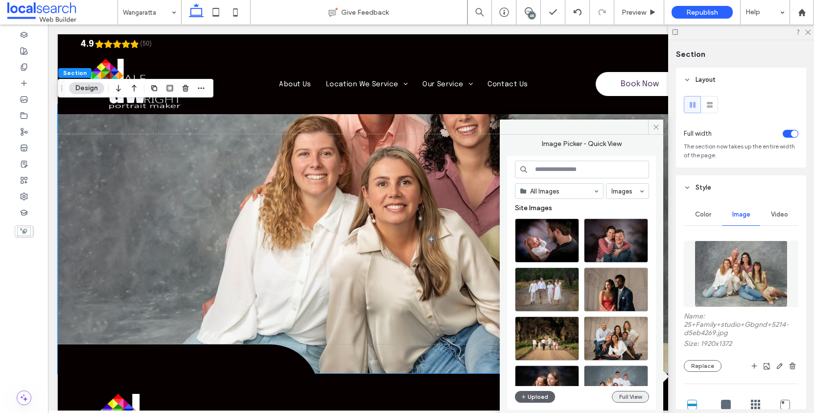
click at [634, 394] on button "Full View" at bounding box center [630, 397] width 37 height 12
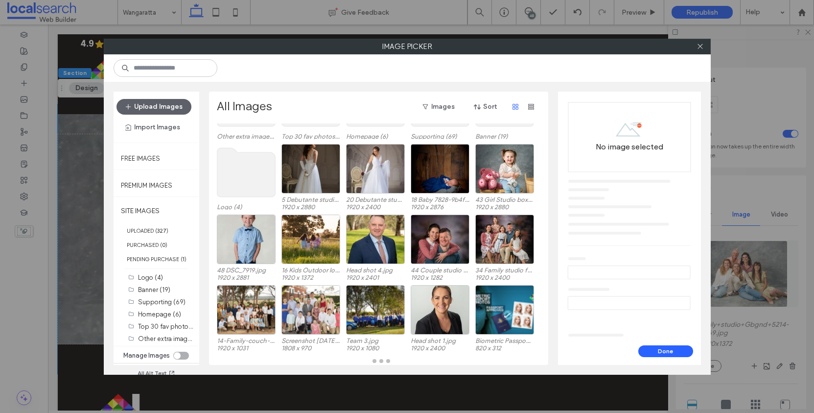
scroll to position [72, 0]
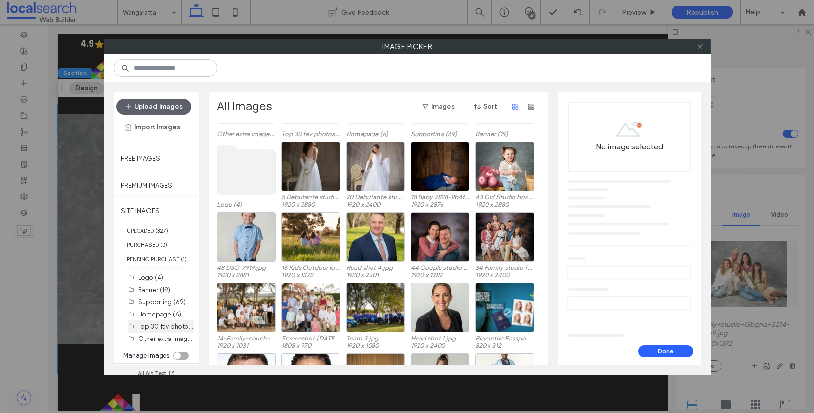
click at [174, 331] on label "Top 30 fav photos (30)" at bounding box center [171, 325] width 67 height 9
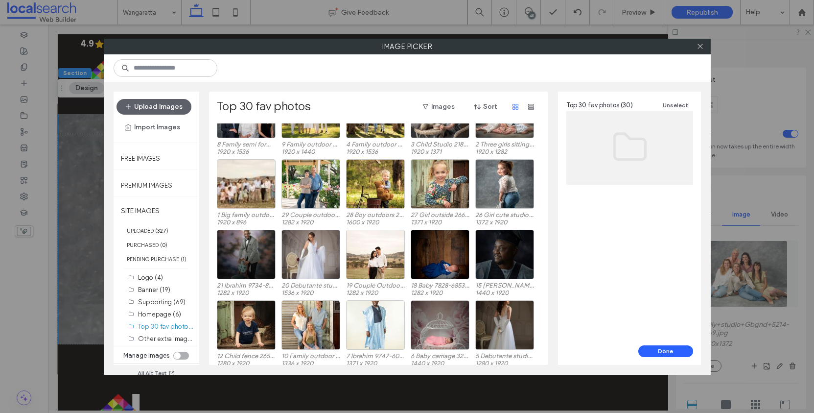
scroll to position [182, 0]
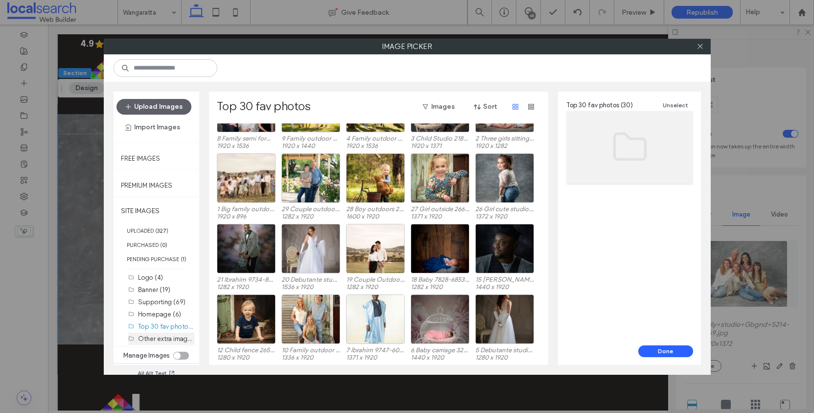
click at [166, 343] on label "Other extra images (20)" at bounding box center [173, 338] width 70 height 9
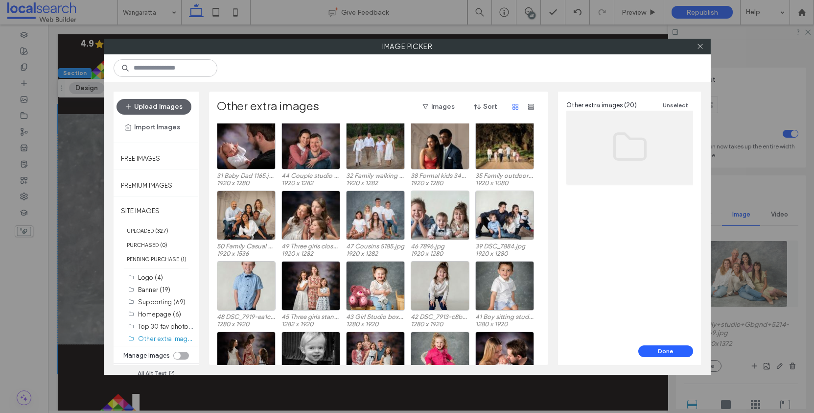
scroll to position [0, 0]
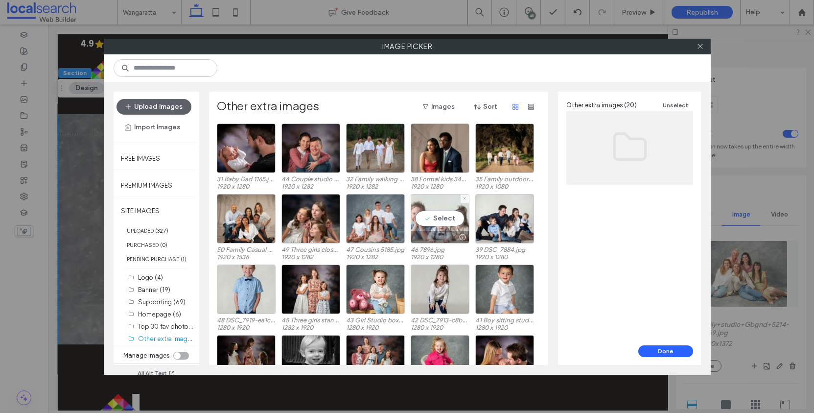
click at [447, 204] on div "Select" at bounding box center [440, 218] width 59 height 49
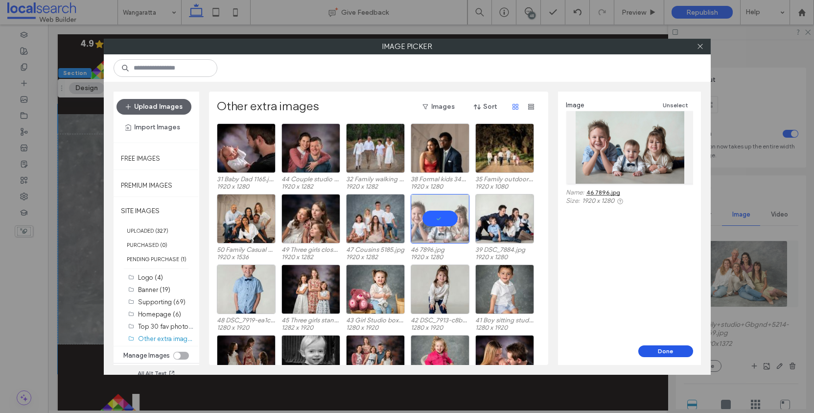
click at [676, 352] on button "Done" at bounding box center [666, 351] width 55 height 12
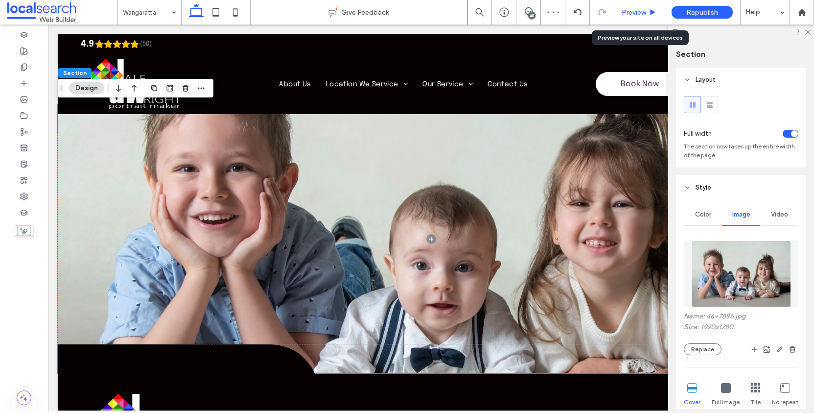
click at [639, 13] on span "Preview" at bounding box center [634, 12] width 24 height 8
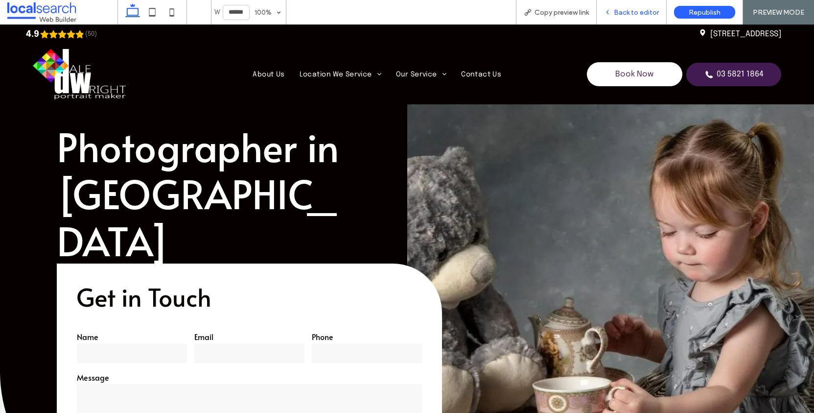
click at [640, 12] on span "Back to editor" at bounding box center [636, 12] width 45 height 8
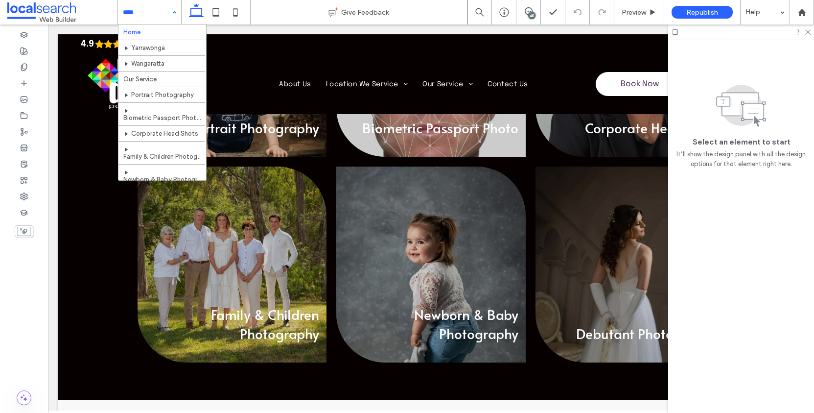
click at [174, 10] on div "Home [PERSON_NAME] Our Service Portrait Photography Biometric Passport Photos C…" at bounding box center [149, 12] width 63 height 24
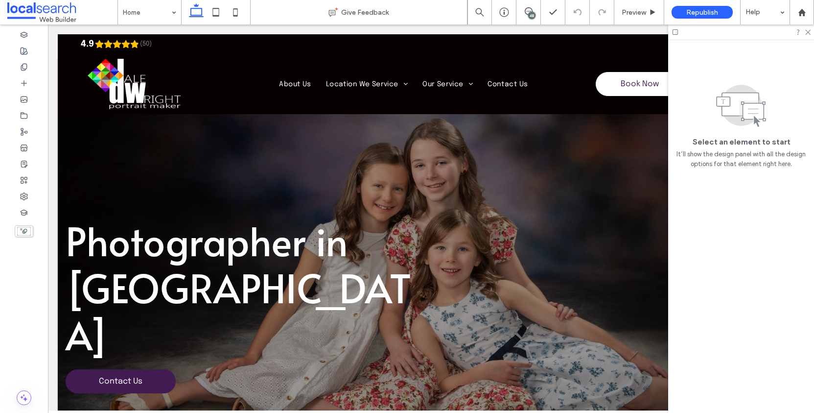
drag, startPoint x: 811, startPoint y: 31, endPoint x: 591, endPoint y: 97, distance: 229.8
click at [811, 31] on div at bounding box center [742, 31] width 146 height 15
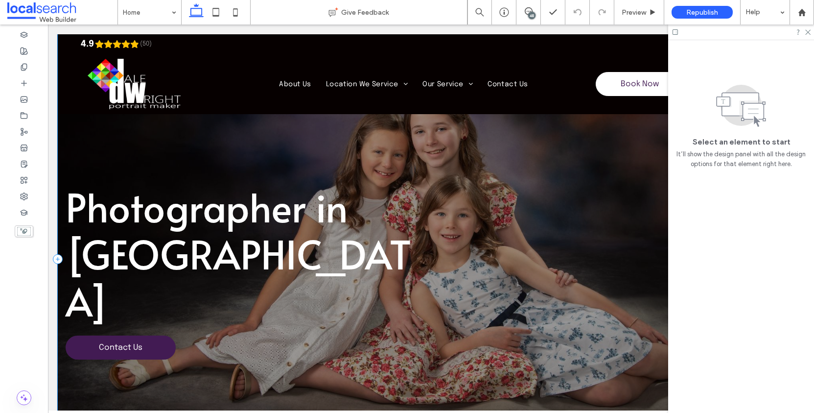
scroll to position [34, 0]
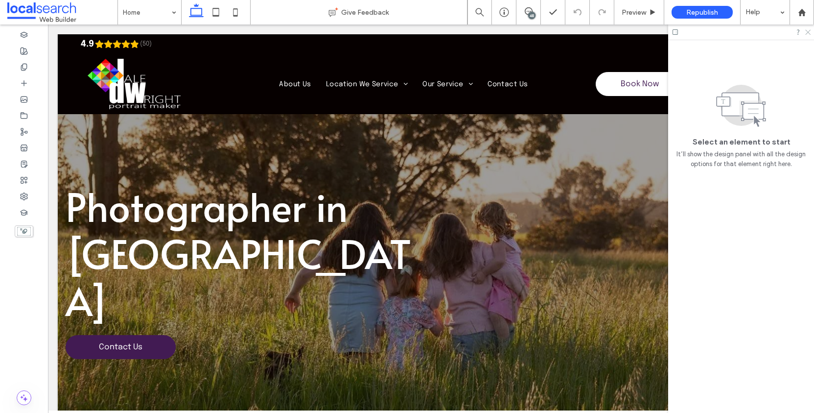
click at [811, 30] on div at bounding box center [742, 31] width 146 height 15
click at [810, 32] on icon at bounding box center [808, 31] width 6 height 6
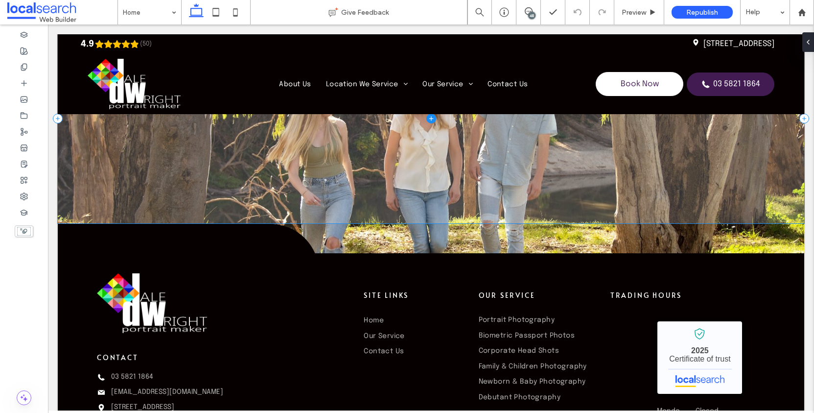
scroll to position [3491, 0]
